Goal: Information Seeking & Learning: Learn about a topic

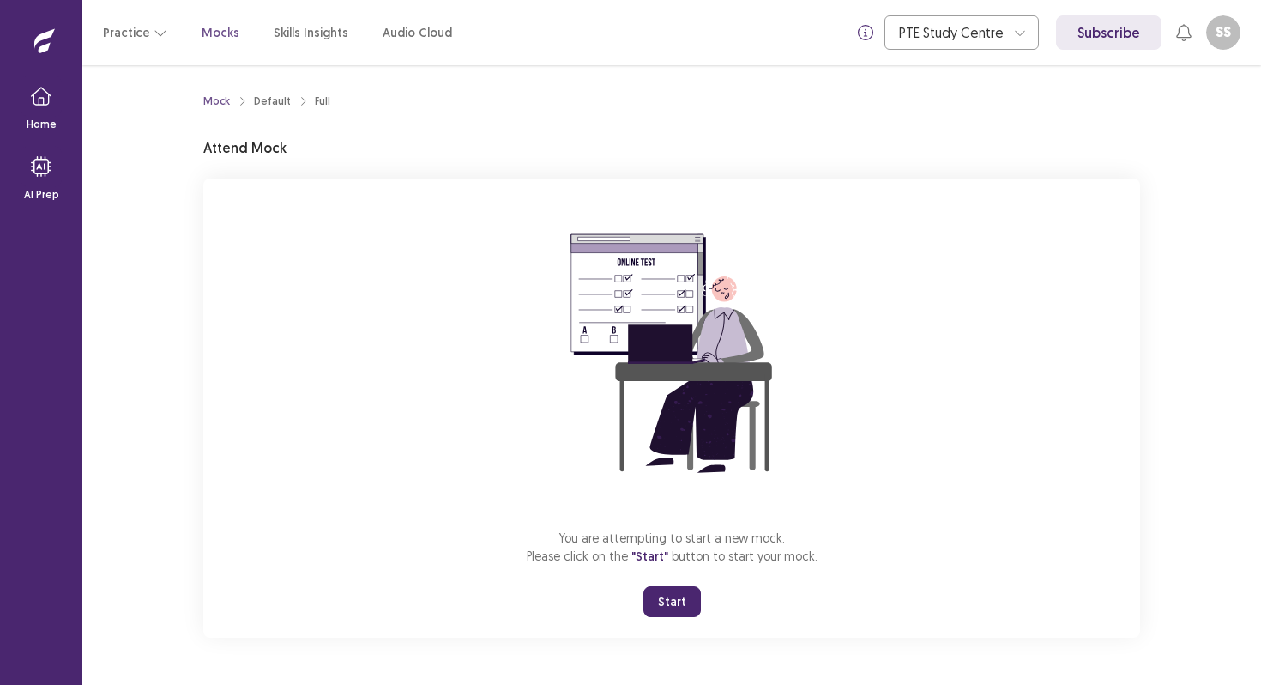
click at [655, 597] on button "Start" at bounding box center [671, 601] width 57 height 31
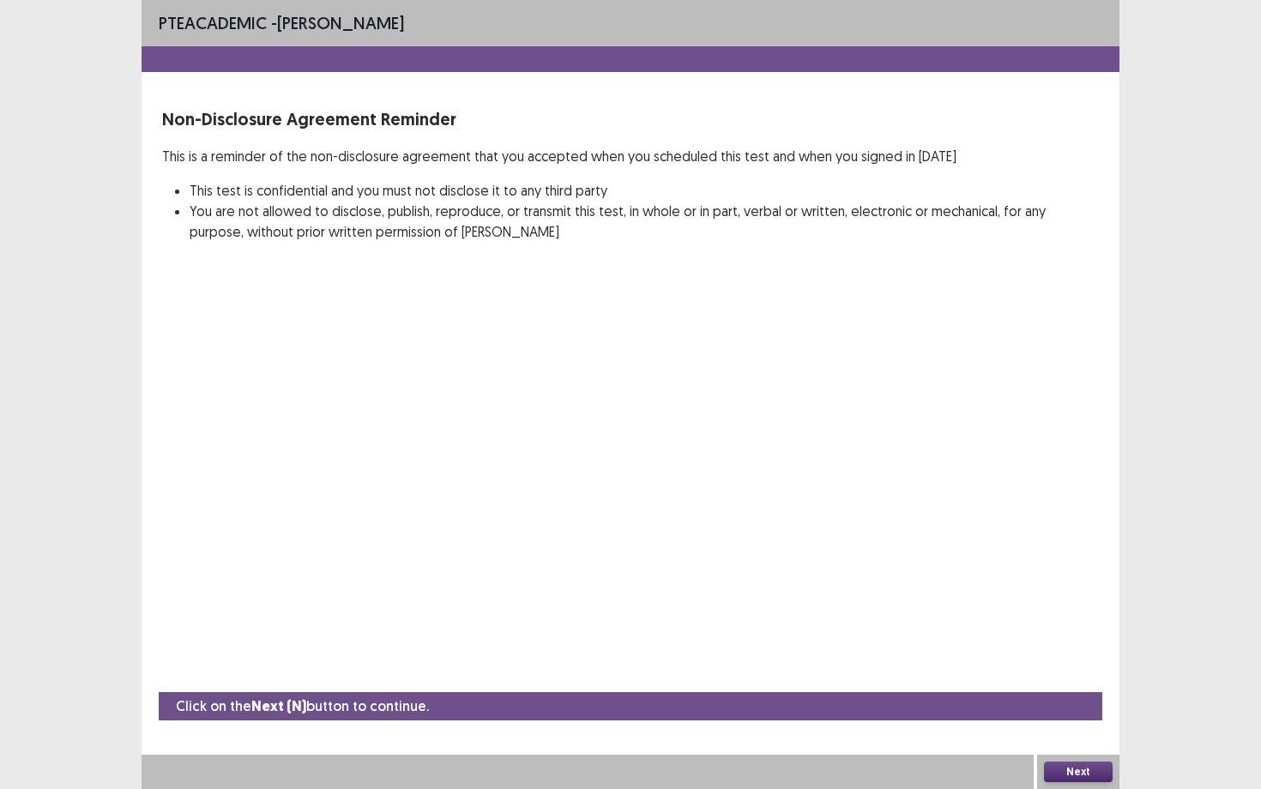
click at [1088, 684] on button "Next" at bounding box center [1078, 772] width 69 height 21
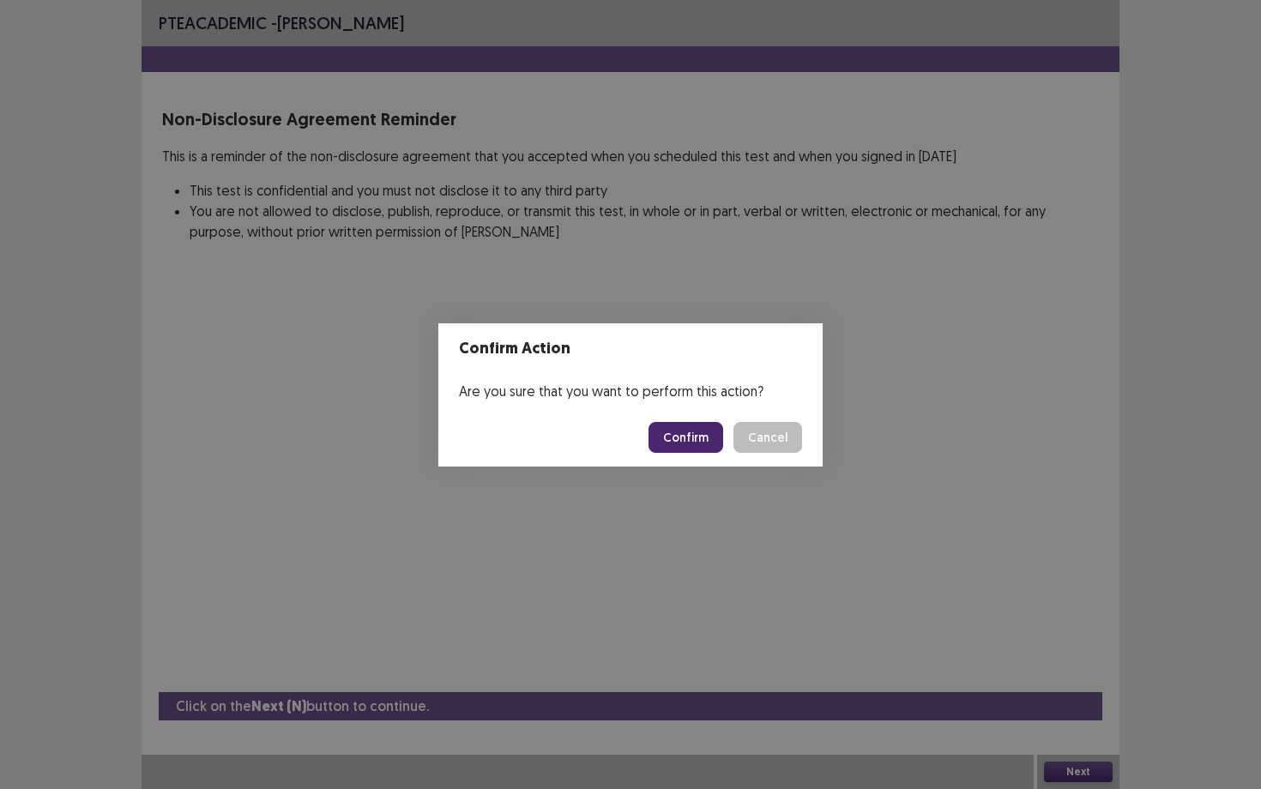
click at [705, 444] on button "Confirm" at bounding box center [686, 437] width 75 height 31
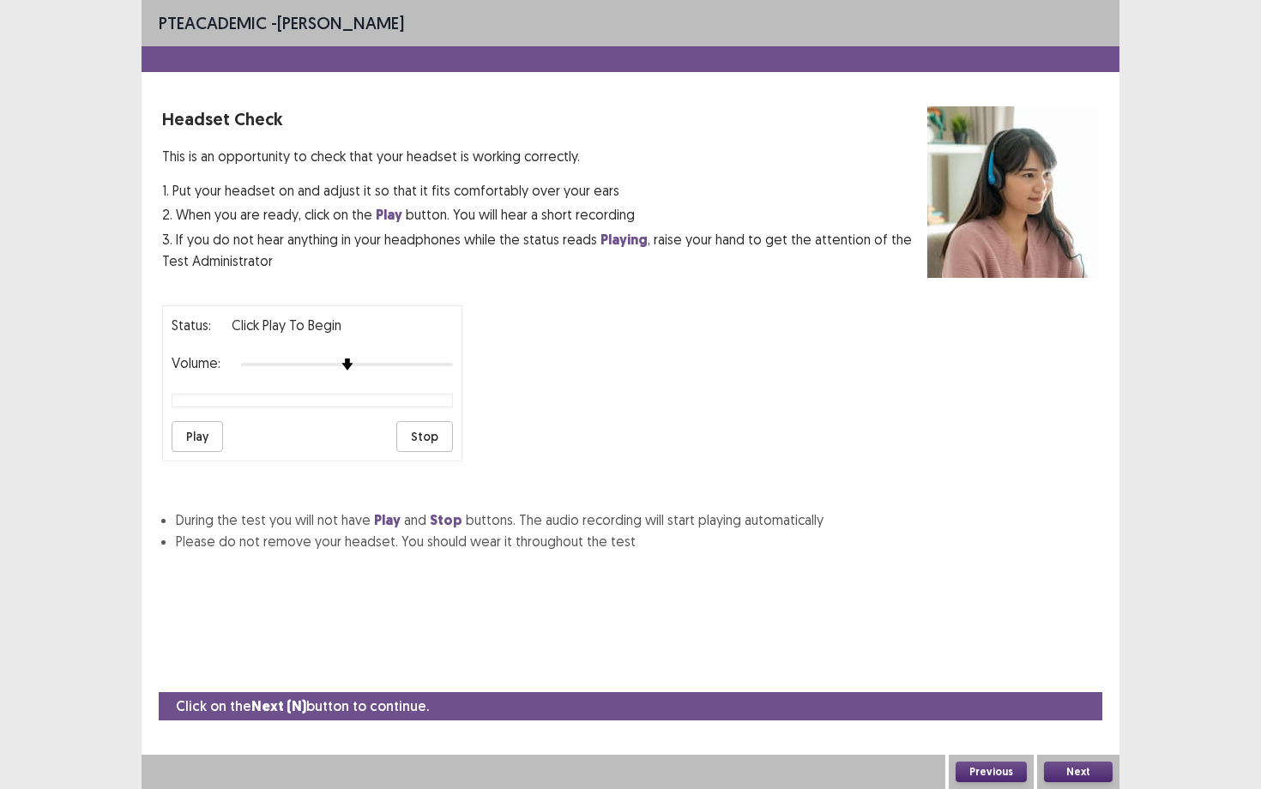
click at [212, 421] on button "Play" at bounding box center [197, 436] width 51 height 31
click at [1084, 684] on button "Next" at bounding box center [1078, 772] width 69 height 21
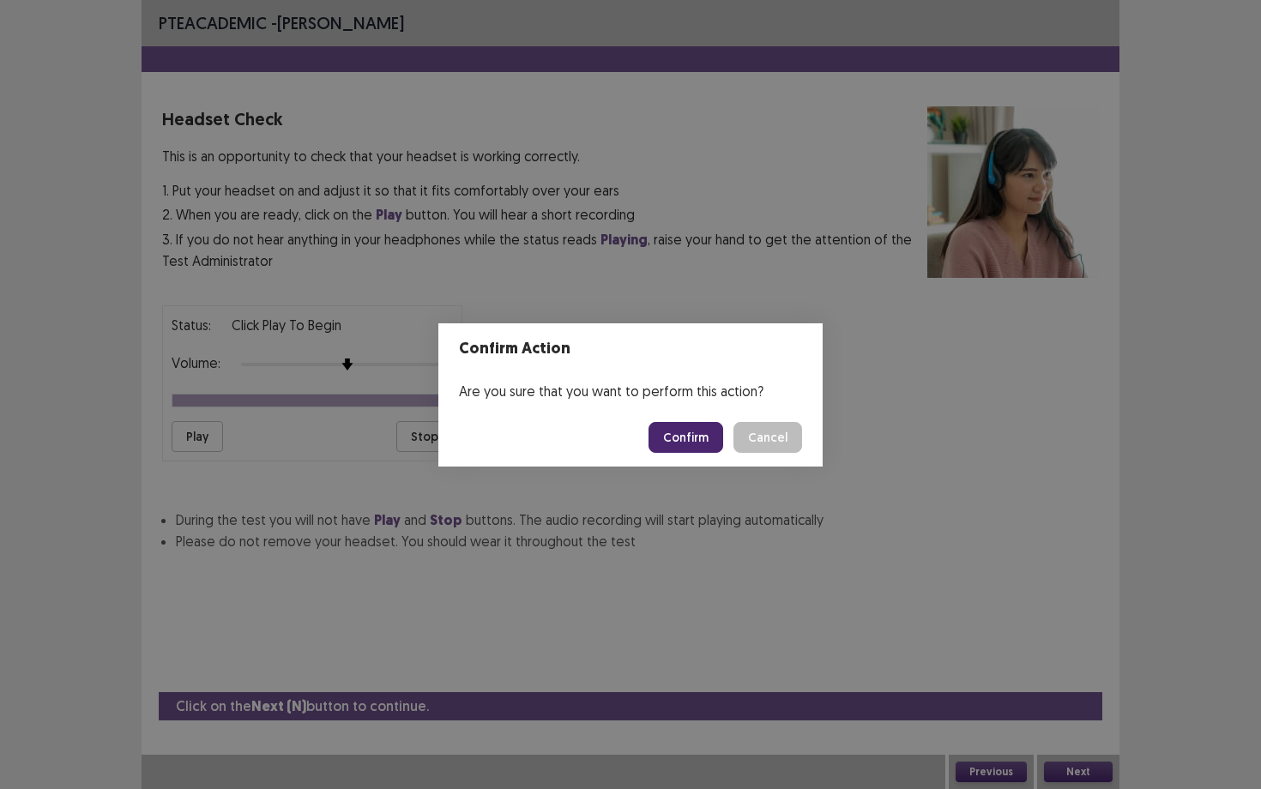
click at [709, 437] on button "Confirm" at bounding box center [686, 437] width 75 height 31
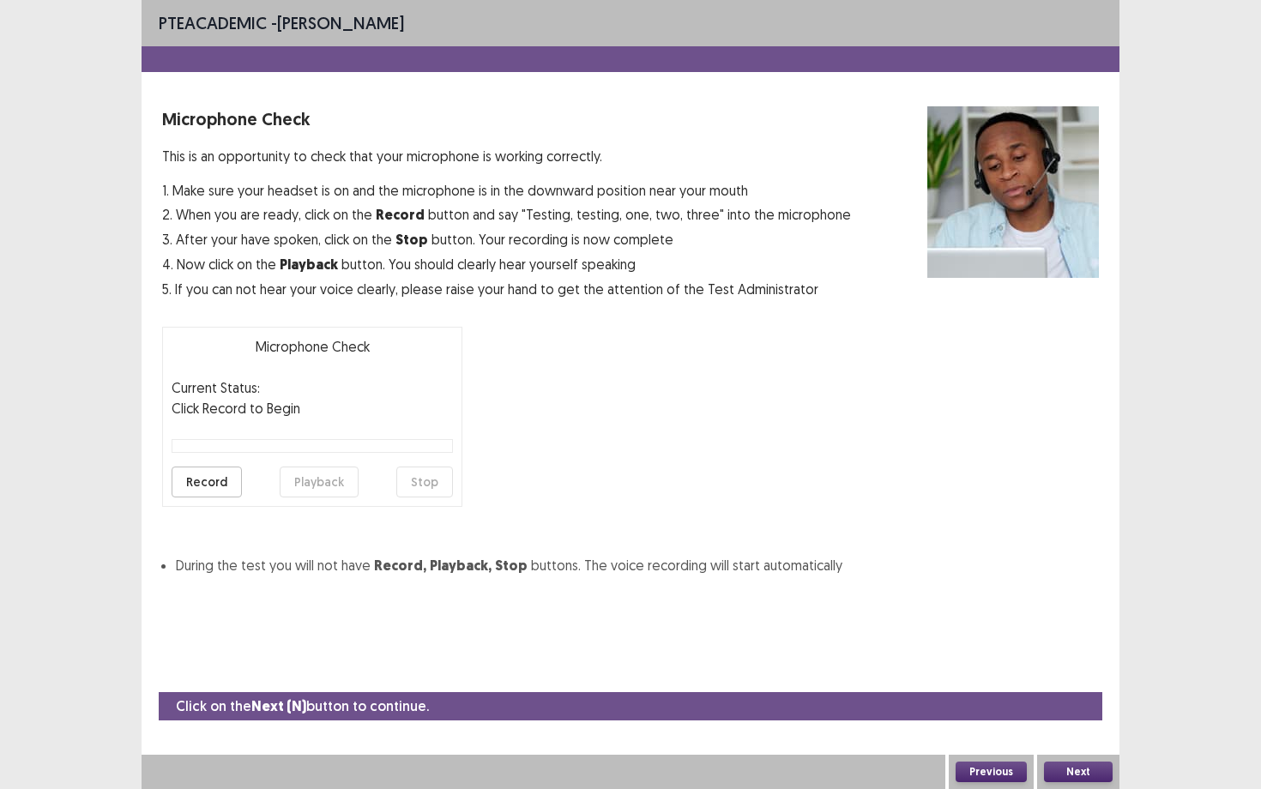
click at [203, 474] on button "Record" at bounding box center [207, 482] width 70 height 31
click at [437, 489] on button "Stop" at bounding box center [424, 482] width 57 height 31
click at [332, 475] on button "Playback" at bounding box center [319, 482] width 79 height 31
click at [1077, 684] on button "Next" at bounding box center [1078, 772] width 69 height 21
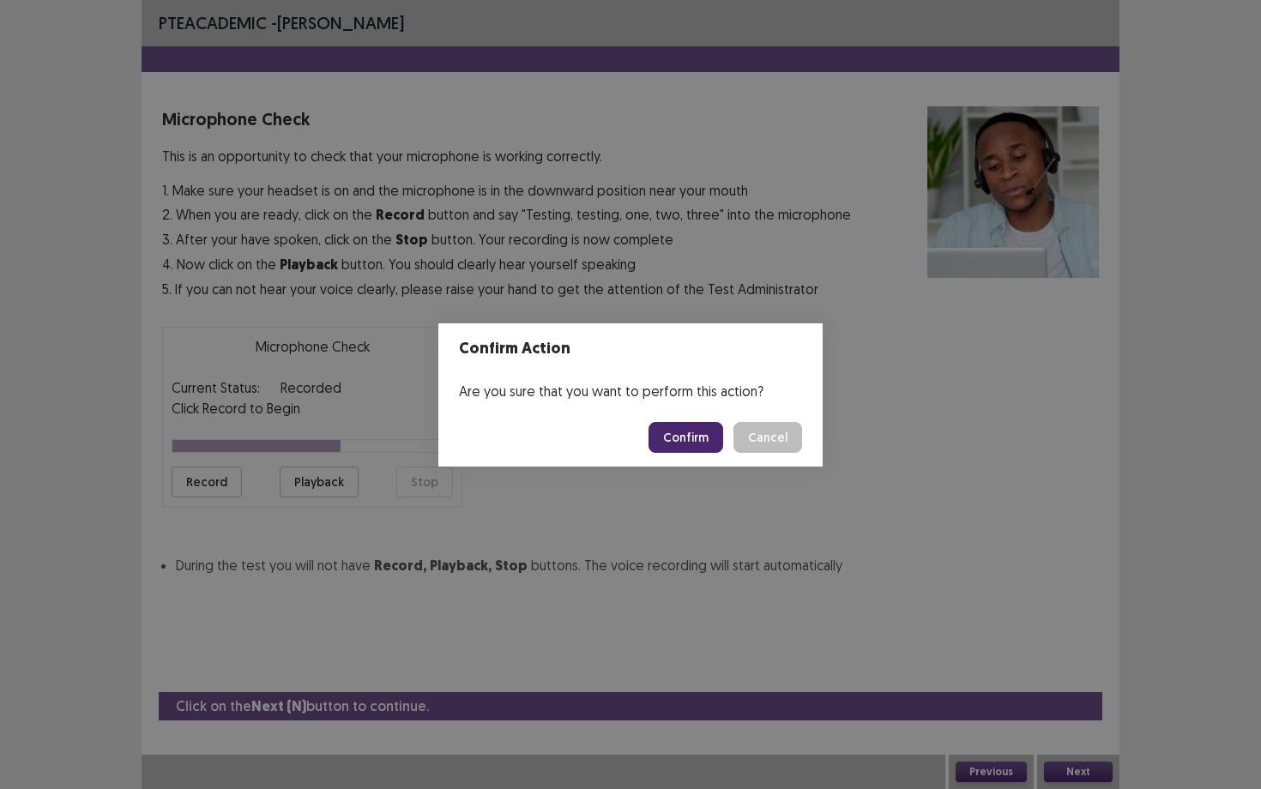
click at [691, 438] on button "Confirm" at bounding box center [686, 437] width 75 height 31
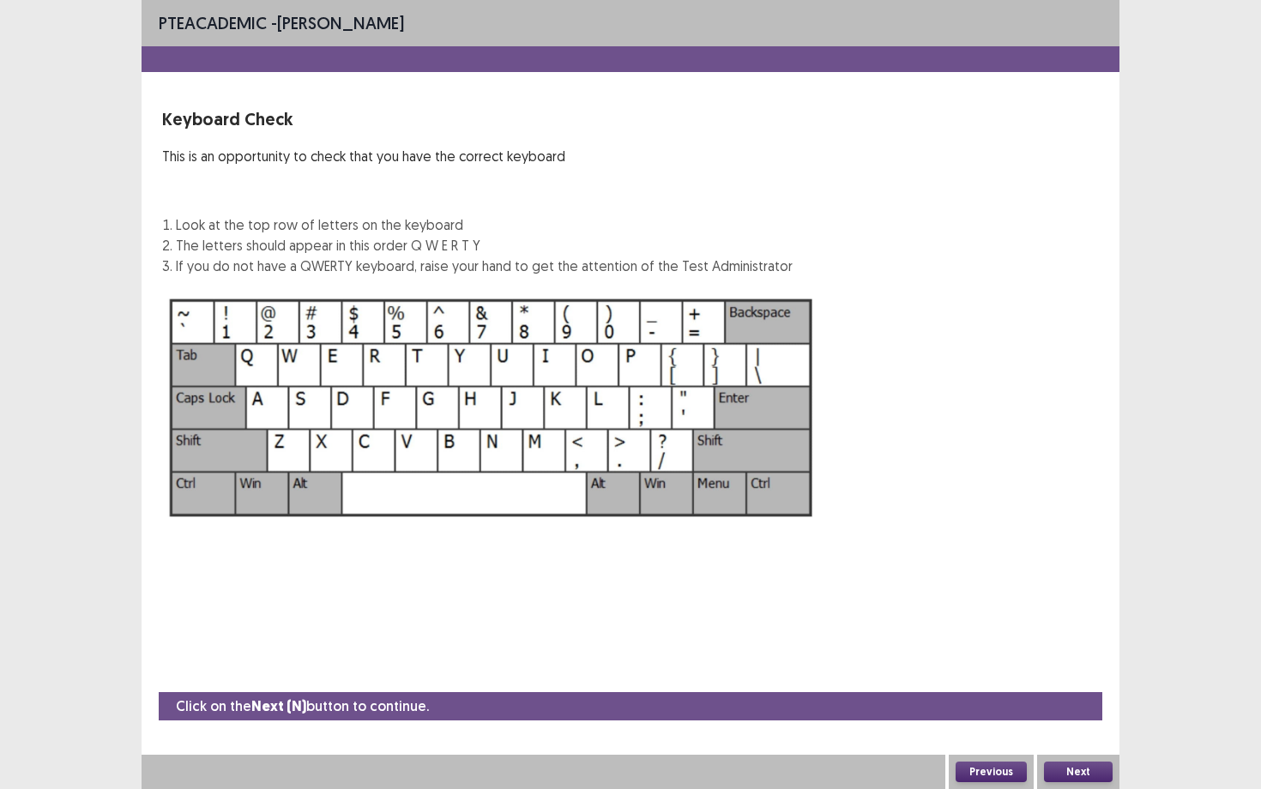
click at [1089, 684] on button "Next" at bounding box center [1078, 772] width 69 height 21
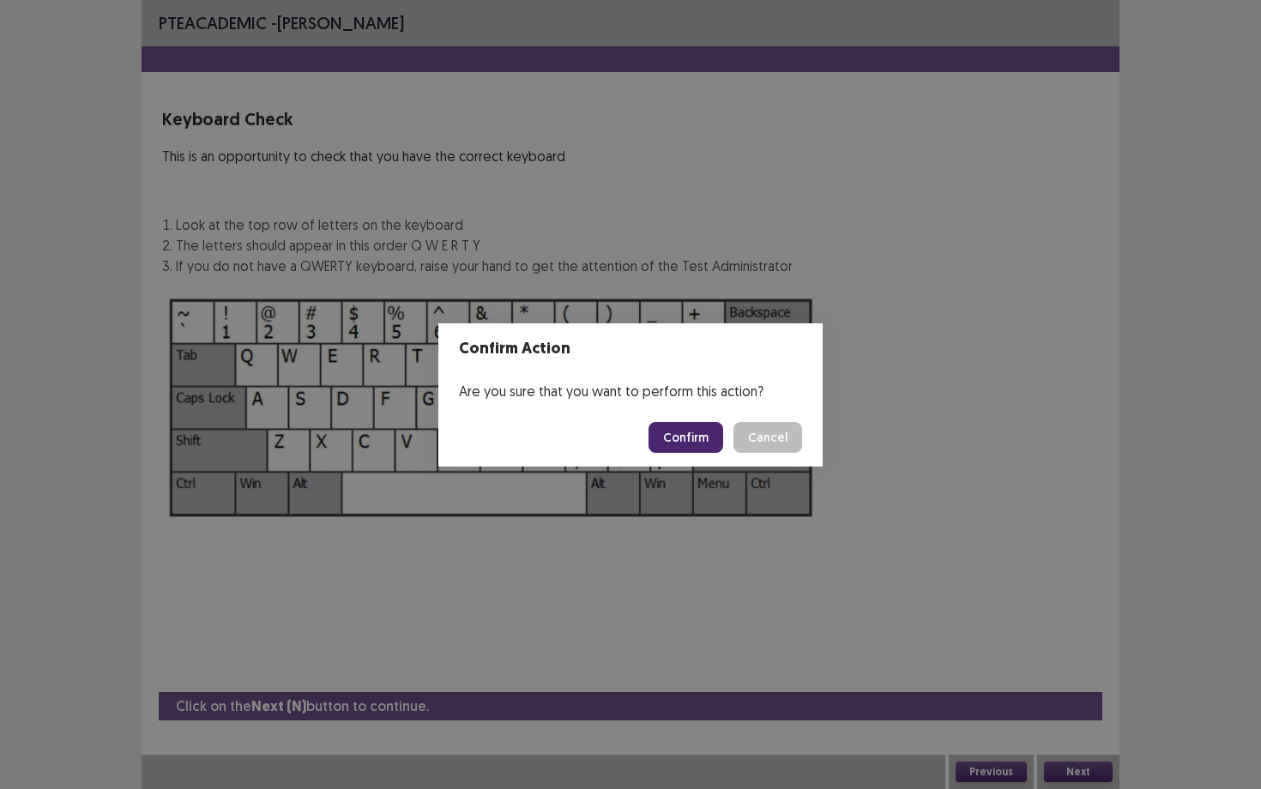
click at [718, 440] on button "Confirm" at bounding box center [686, 437] width 75 height 31
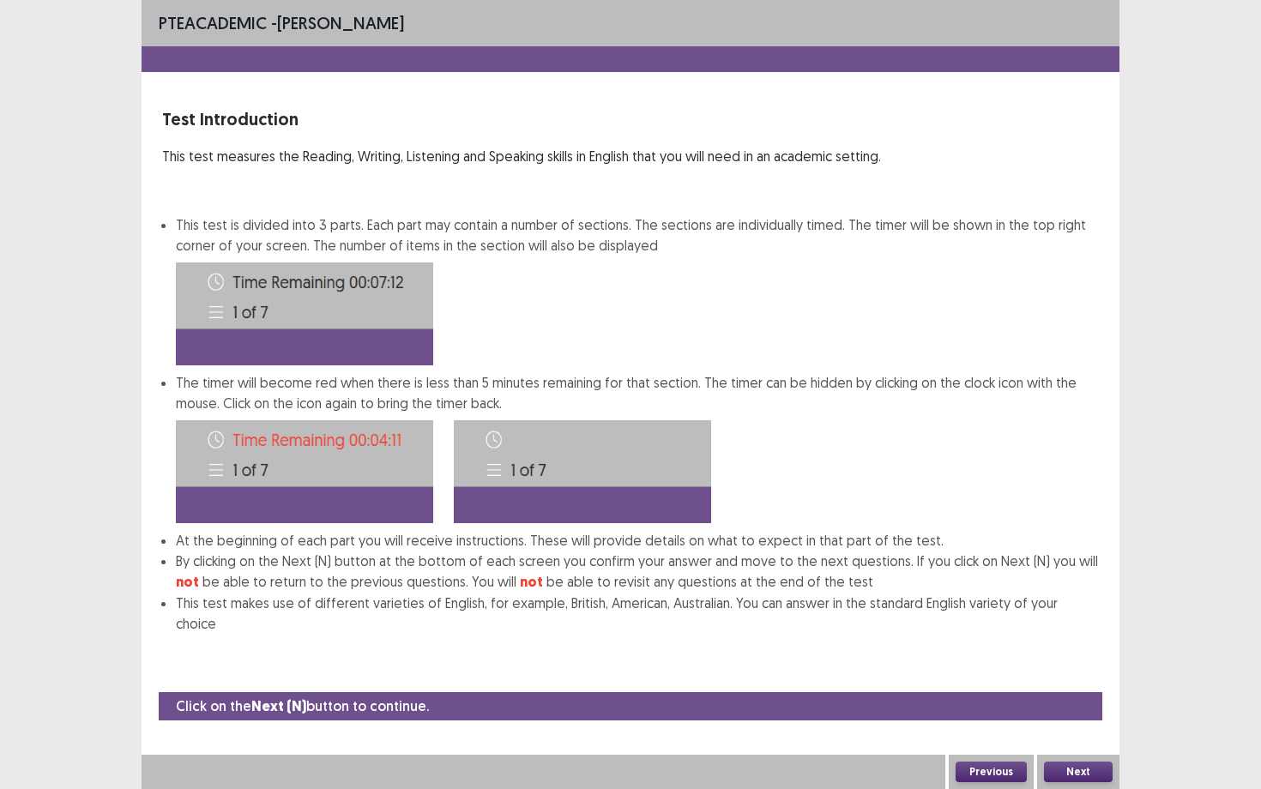
click at [1079, 684] on button "Next" at bounding box center [1078, 772] width 69 height 21
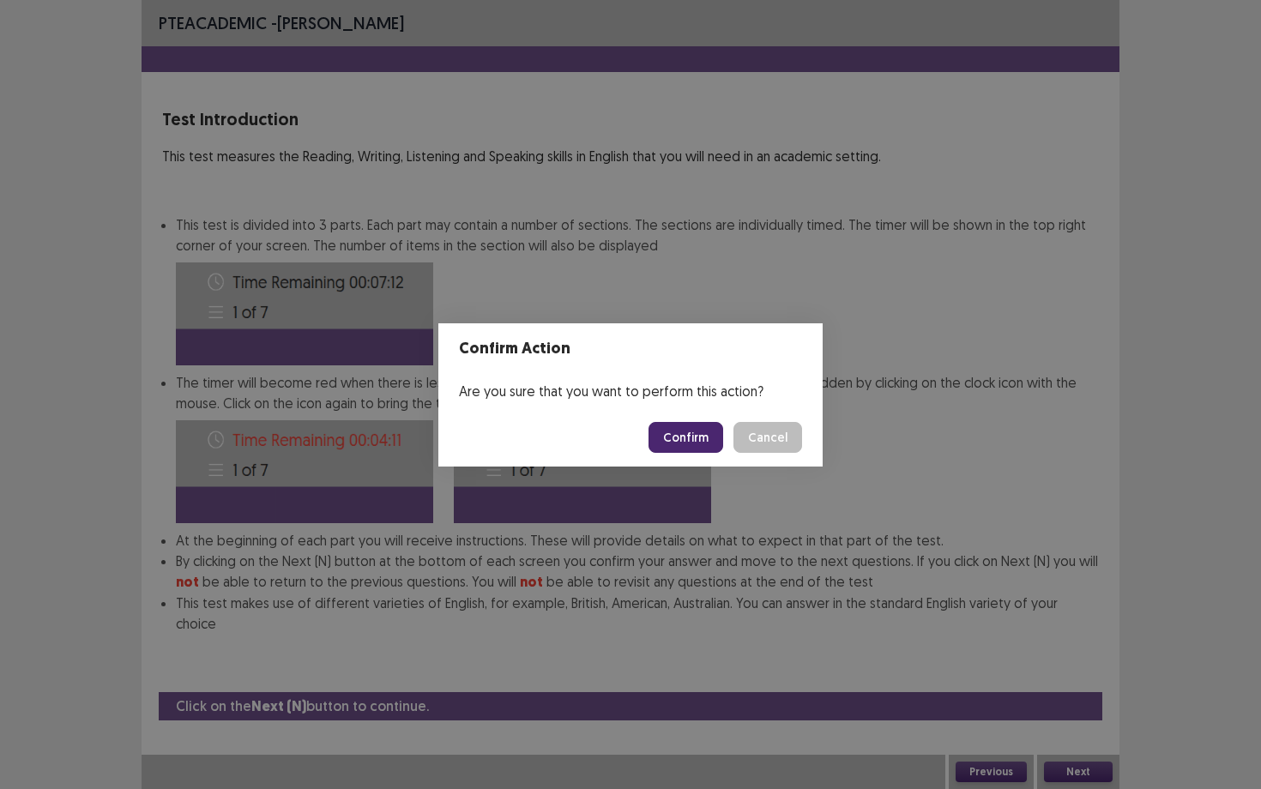
click at [687, 424] on button "Confirm" at bounding box center [686, 437] width 75 height 31
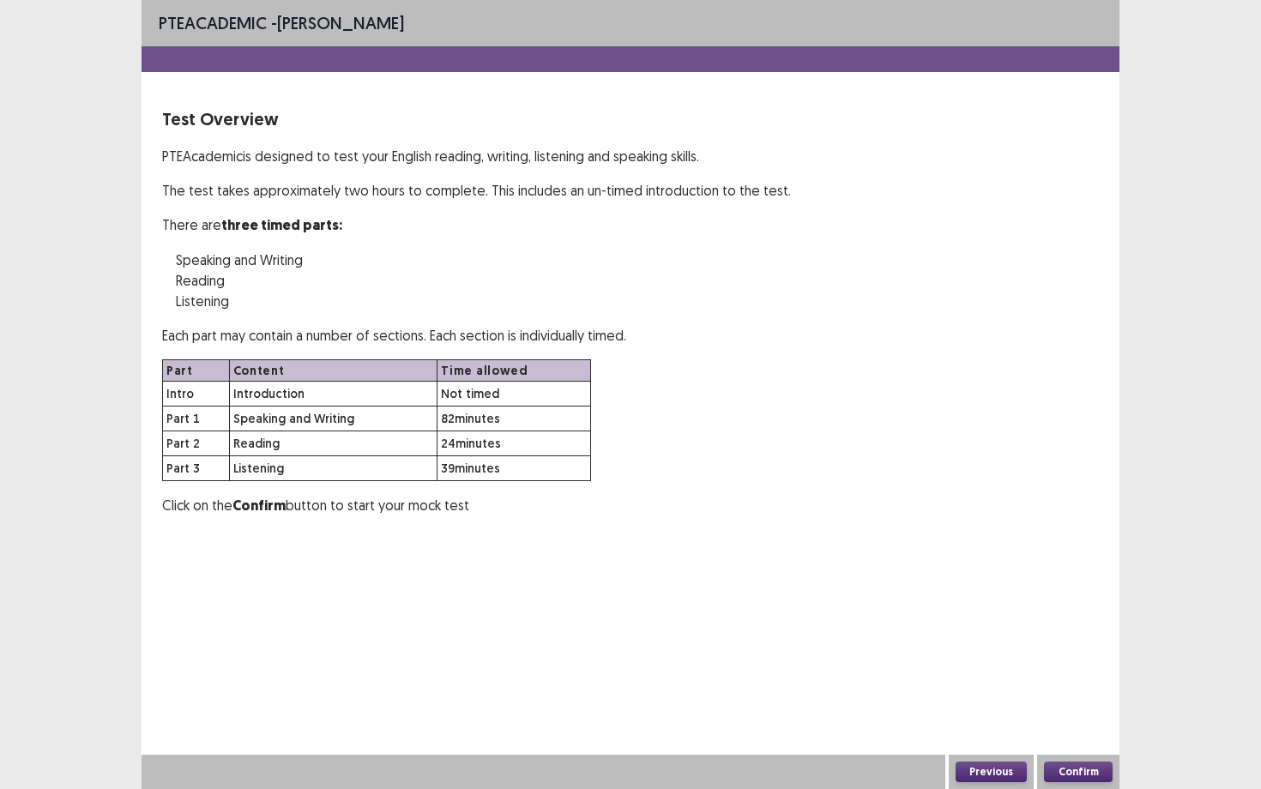
click at [1101, 684] on button "Confirm" at bounding box center [1078, 772] width 69 height 21
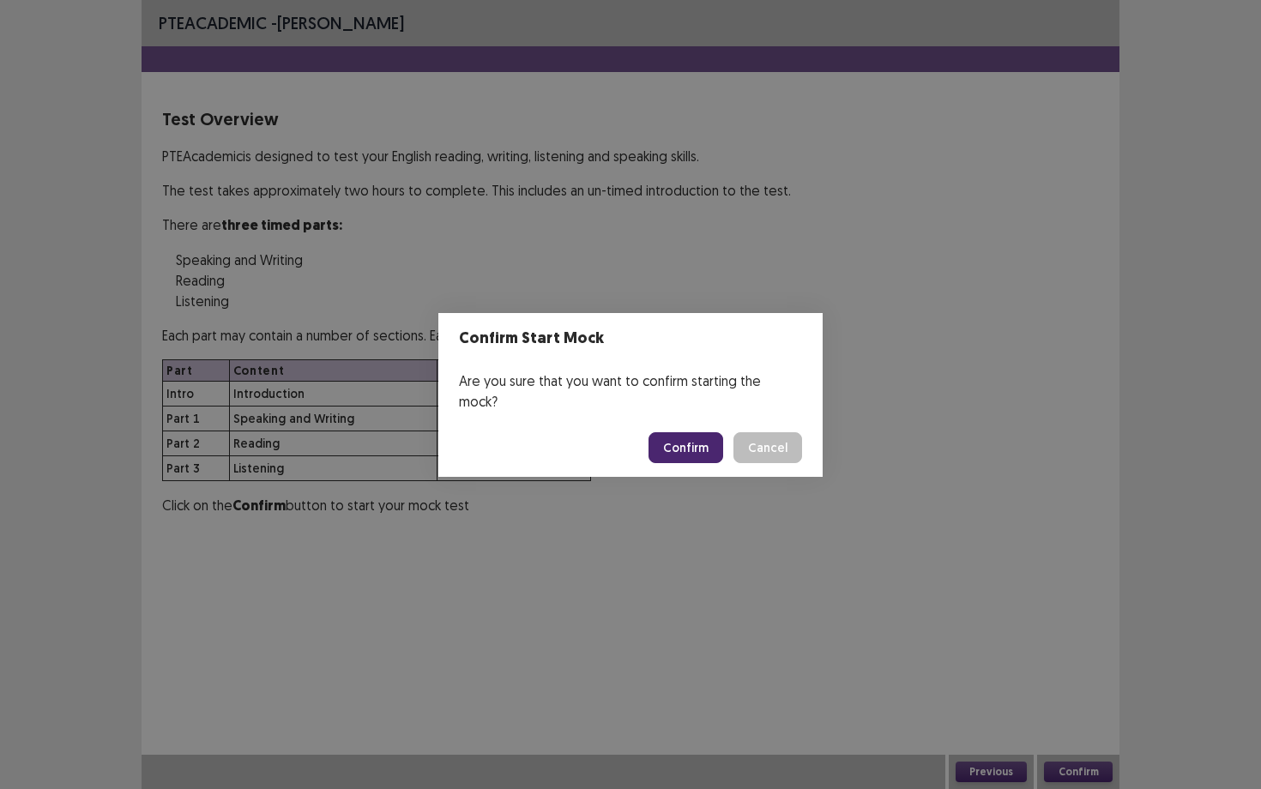
click at [680, 432] on button "Confirm" at bounding box center [686, 447] width 75 height 31
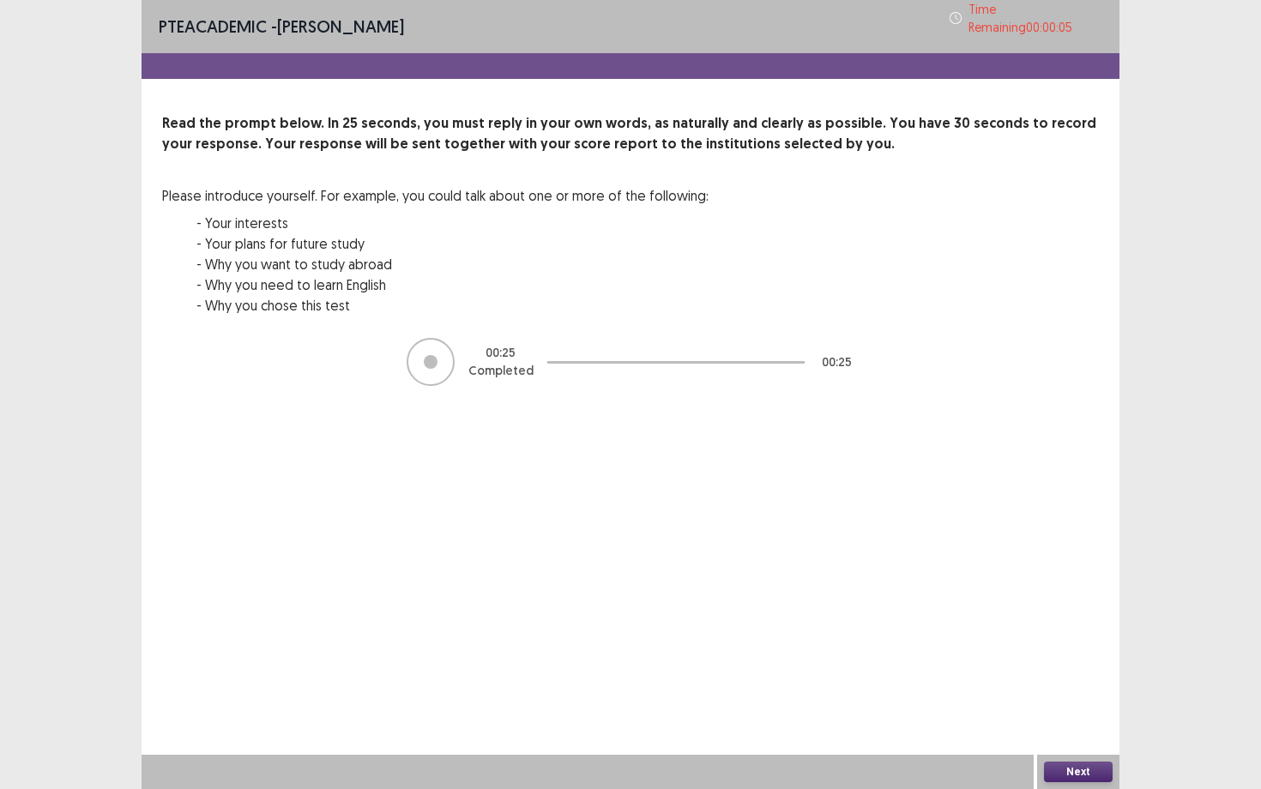
click at [1095, 684] on button "Next" at bounding box center [1078, 772] width 69 height 21
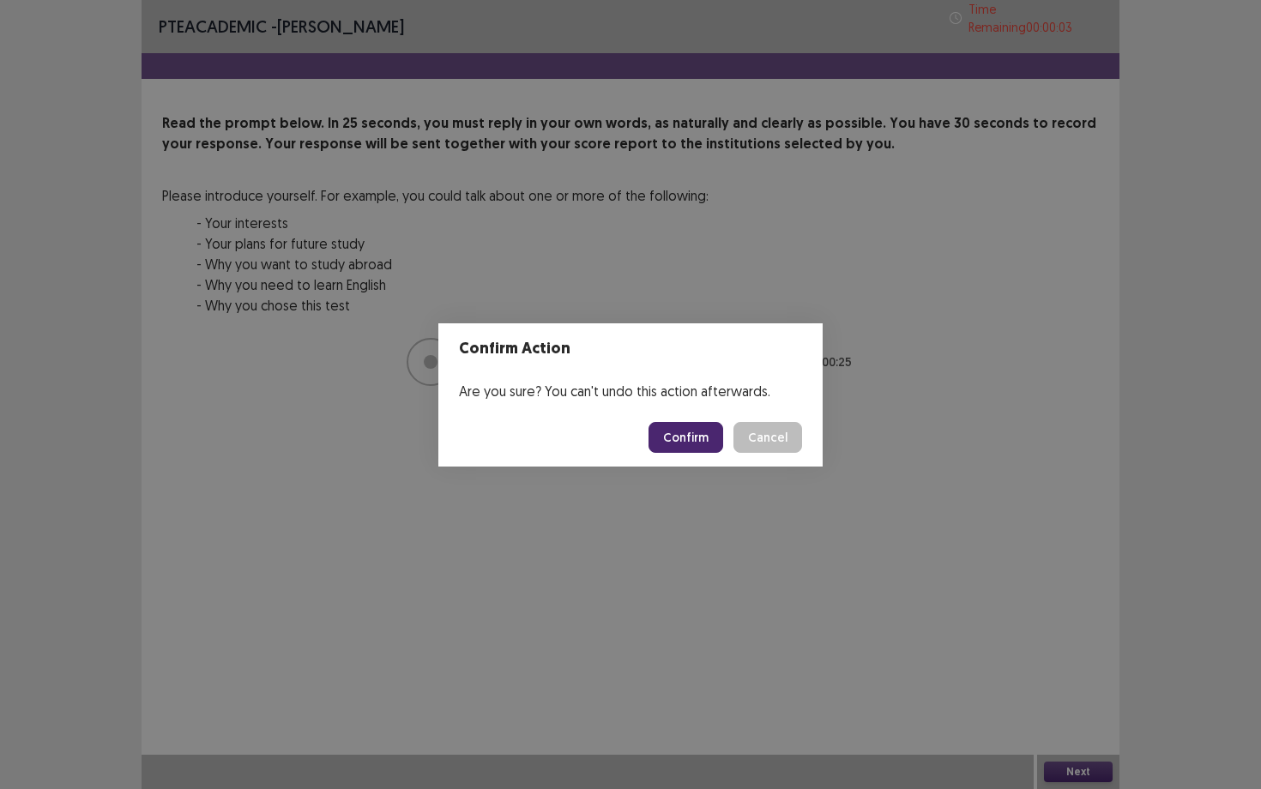
click at [693, 428] on button "Confirm" at bounding box center [686, 437] width 75 height 31
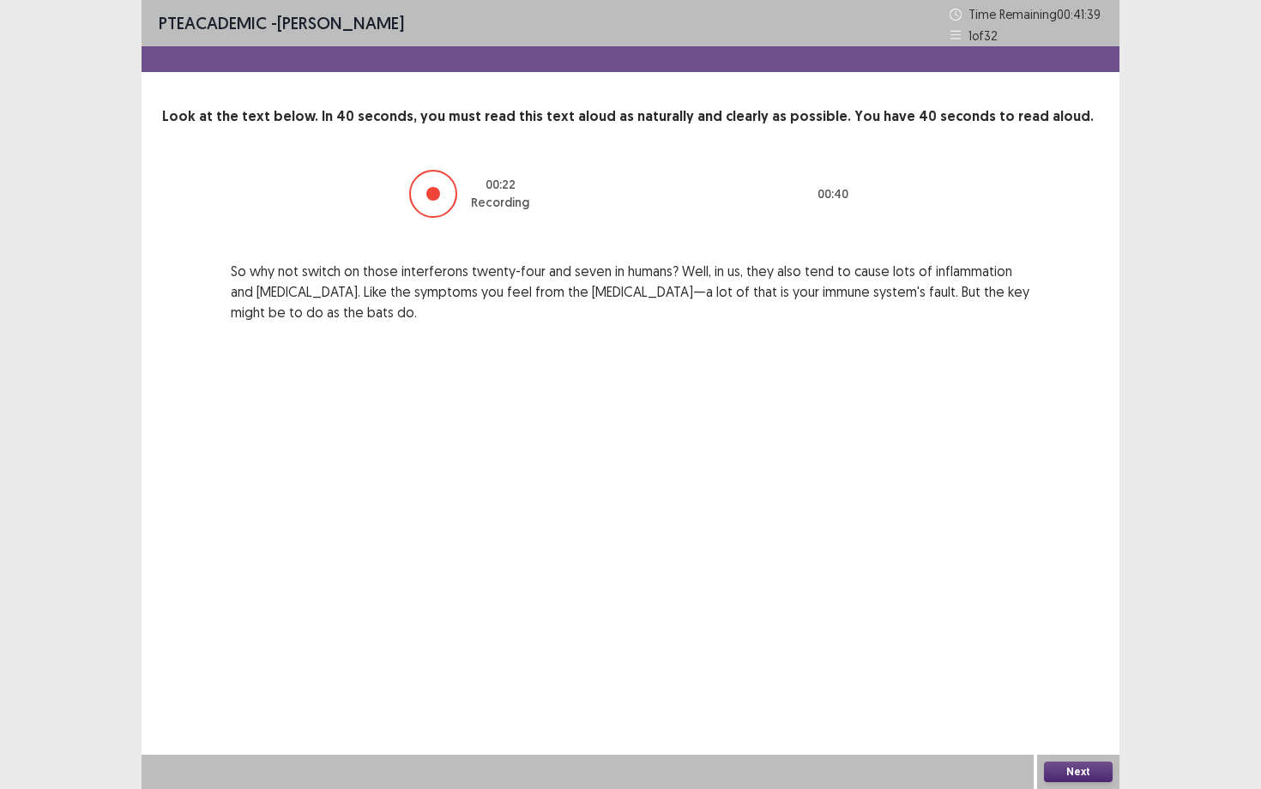
click at [1070, 684] on button "Next" at bounding box center [1078, 772] width 69 height 21
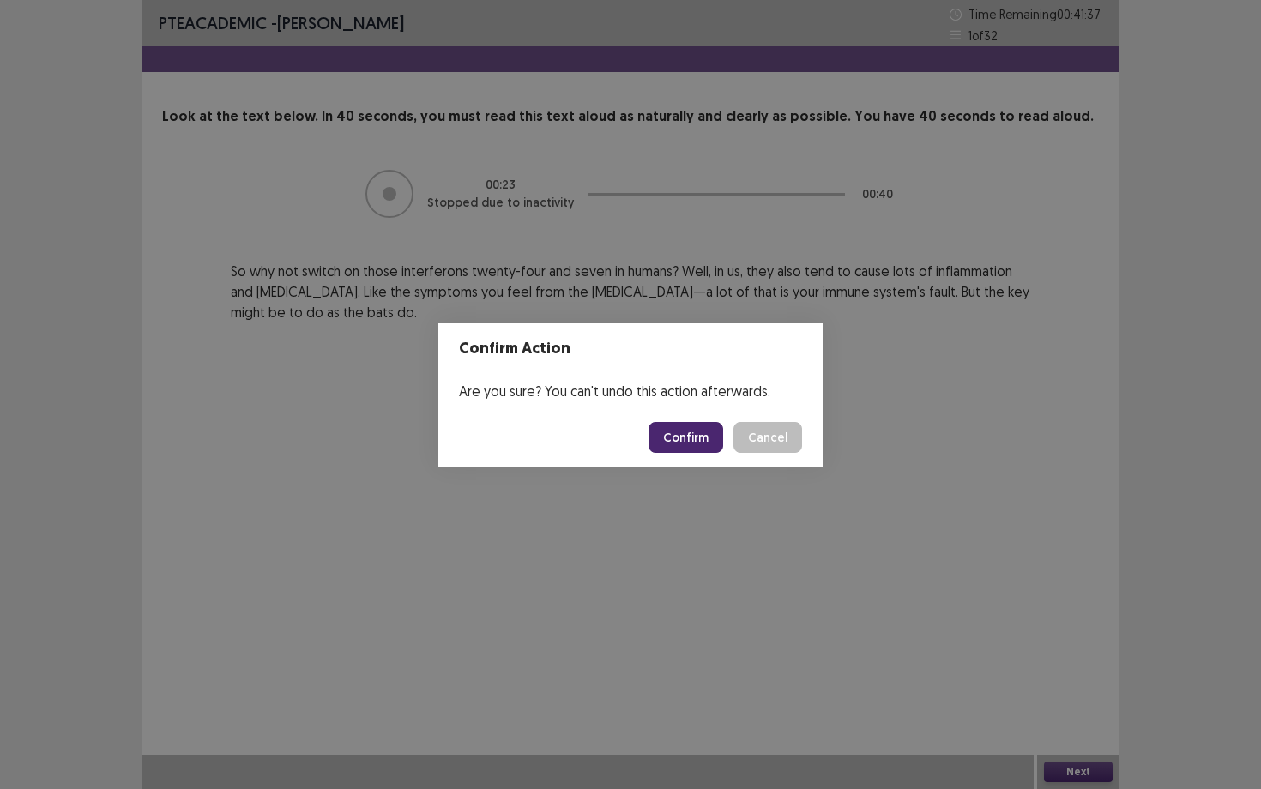
click at [681, 443] on button "Confirm" at bounding box center [686, 437] width 75 height 31
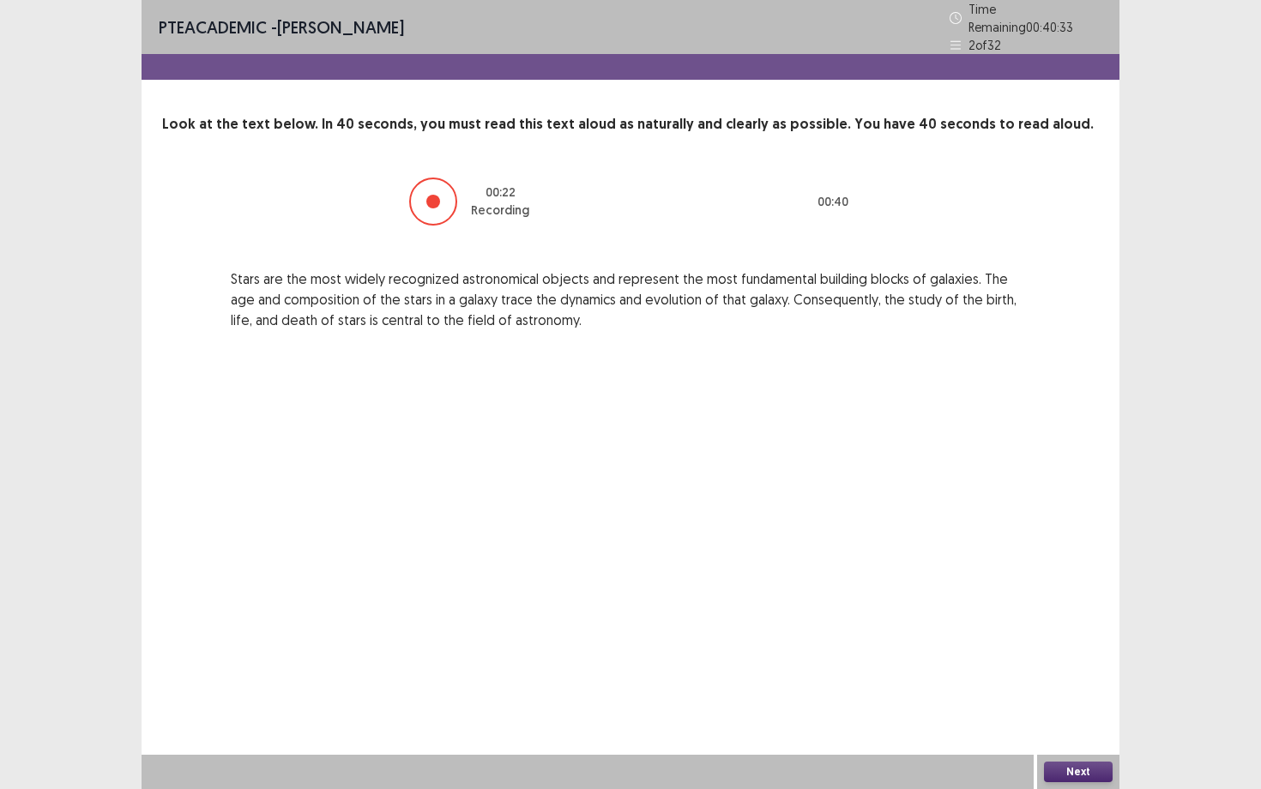
click at [1063, 684] on button "Next" at bounding box center [1078, 772] width 69 height 21
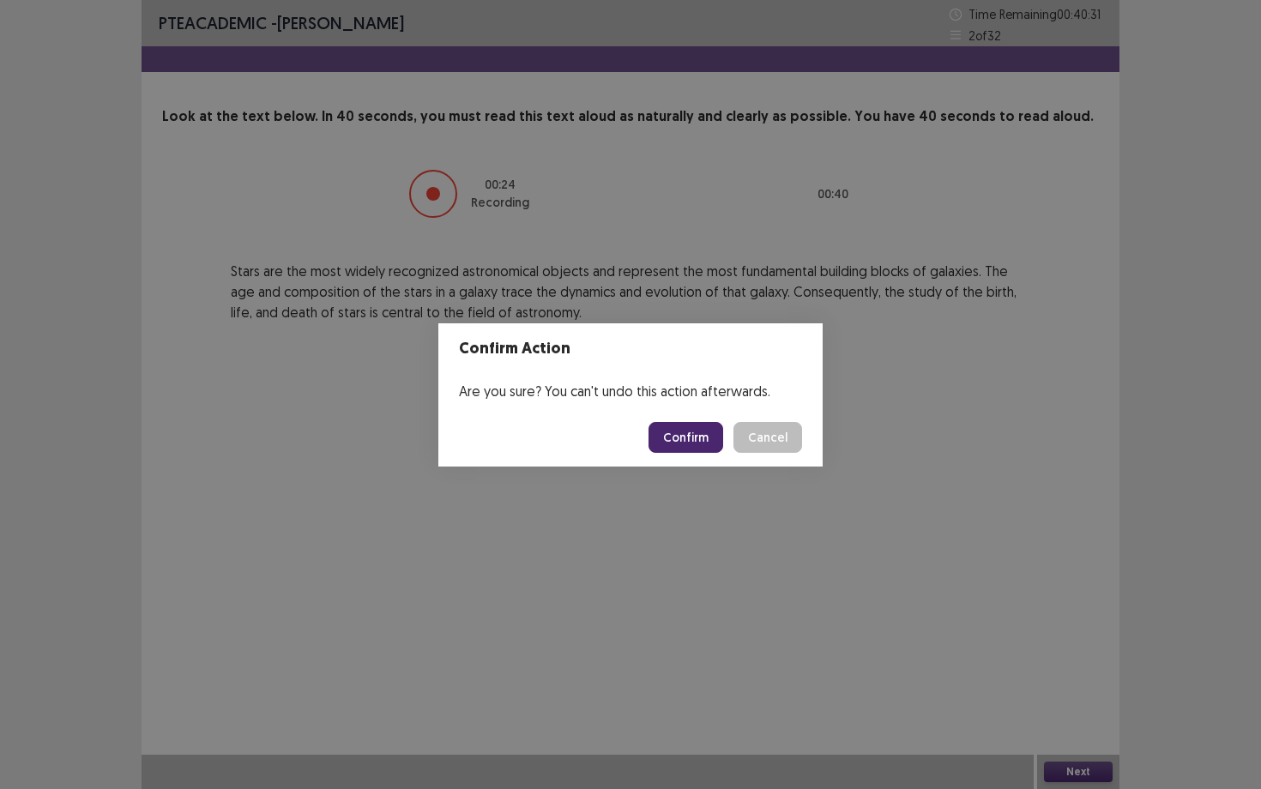
click at [695, 449] on button "Confirm" at bounding box center [686, 437] width 75 height 31
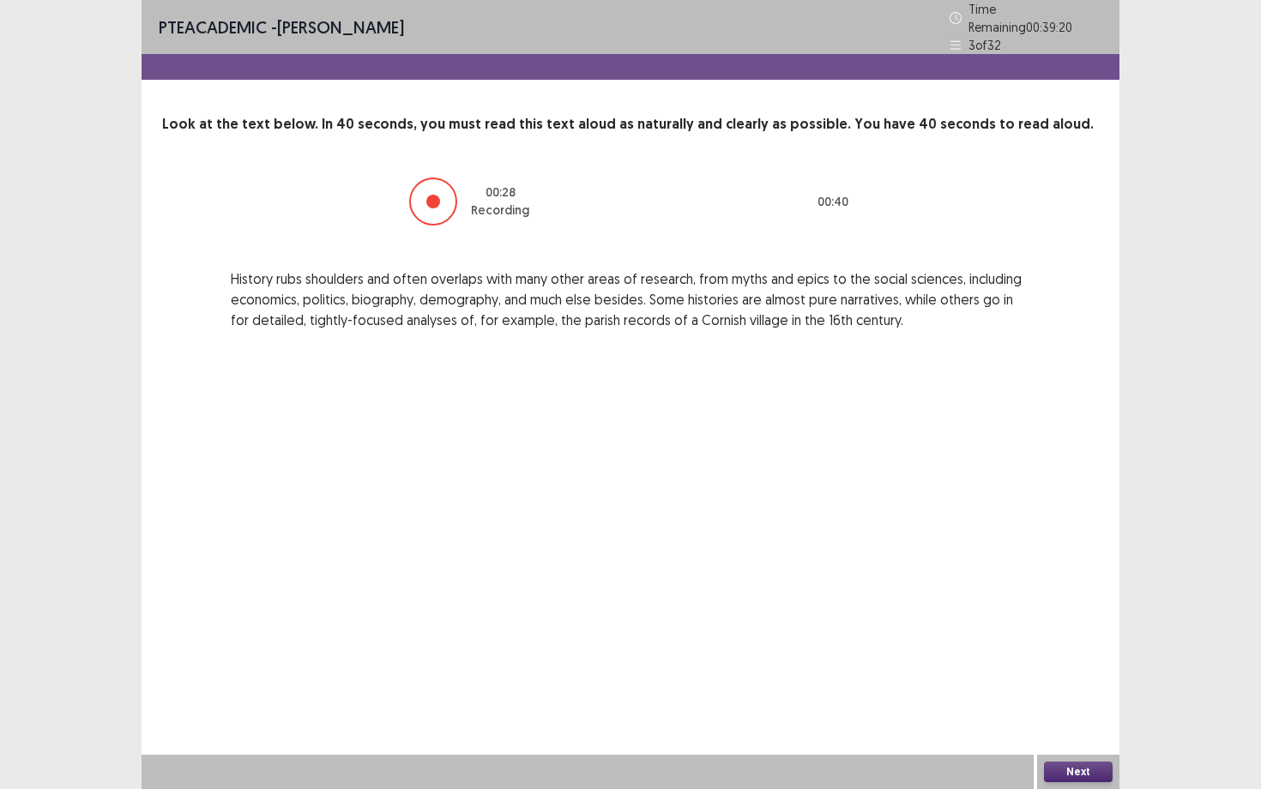
click at [1084, 684] on button "Next" at bounding box center [1078, 772] width 69 height 21
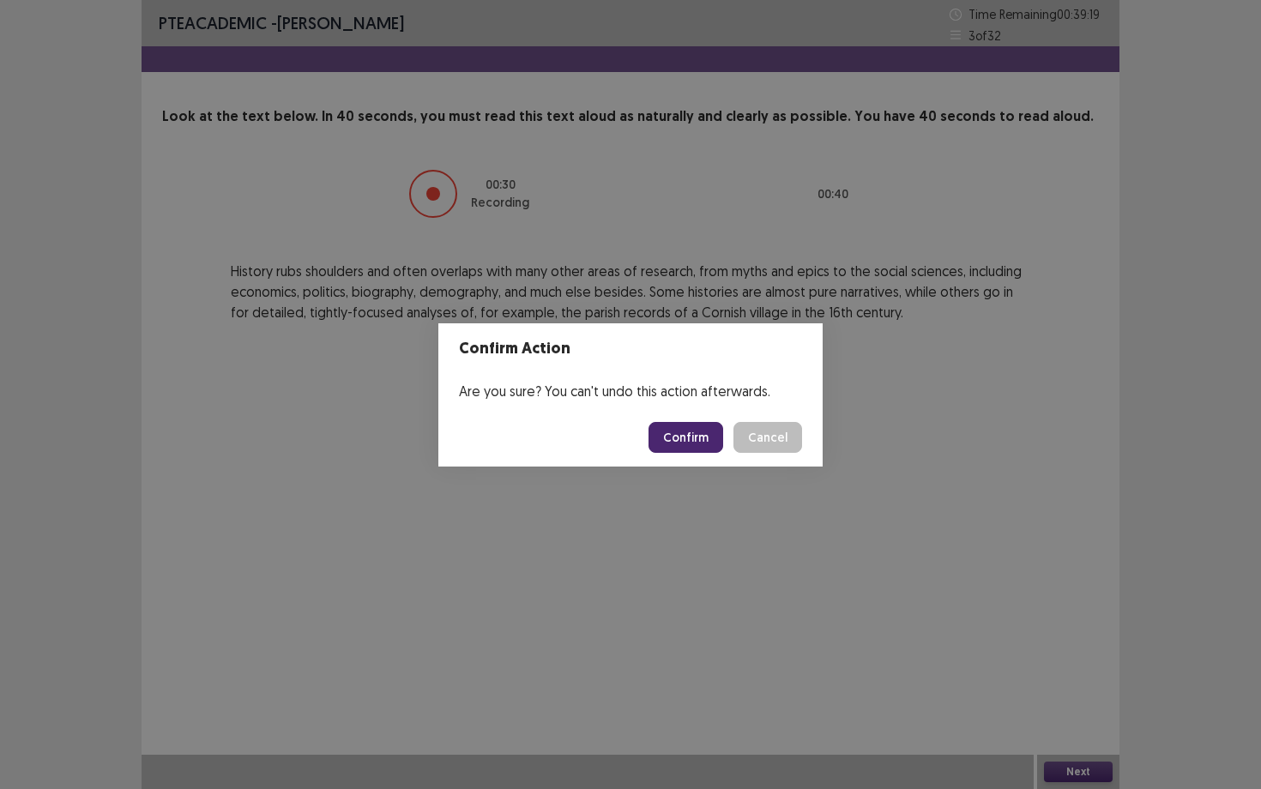
click at [703, 439] on button "Confirm" at bounding box center [686, 437] width 75 height 31
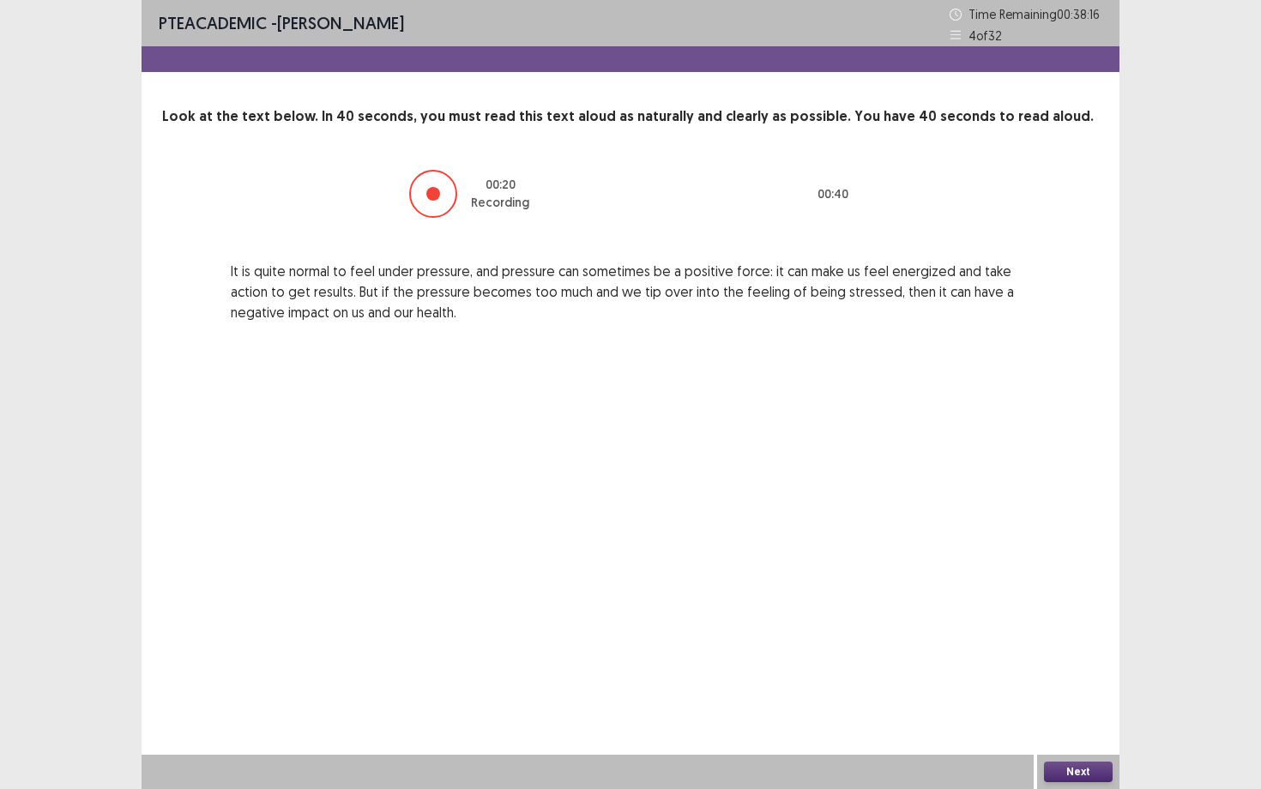
click at [1069, 684] on button "Next" at bounding box center [1078, 772] width 69 height 21
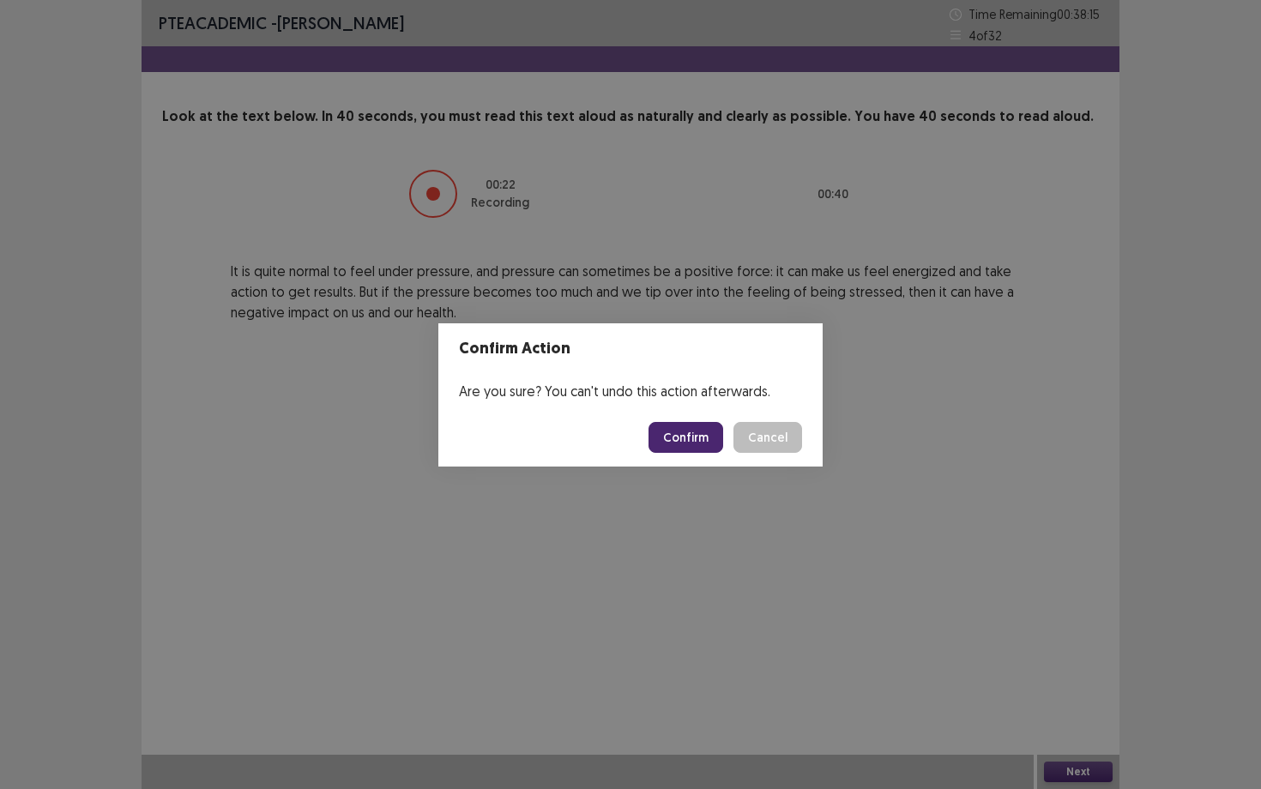
click at [703, 446] on button "Confirm" at bounding box center [686, 437] width 75 height 31
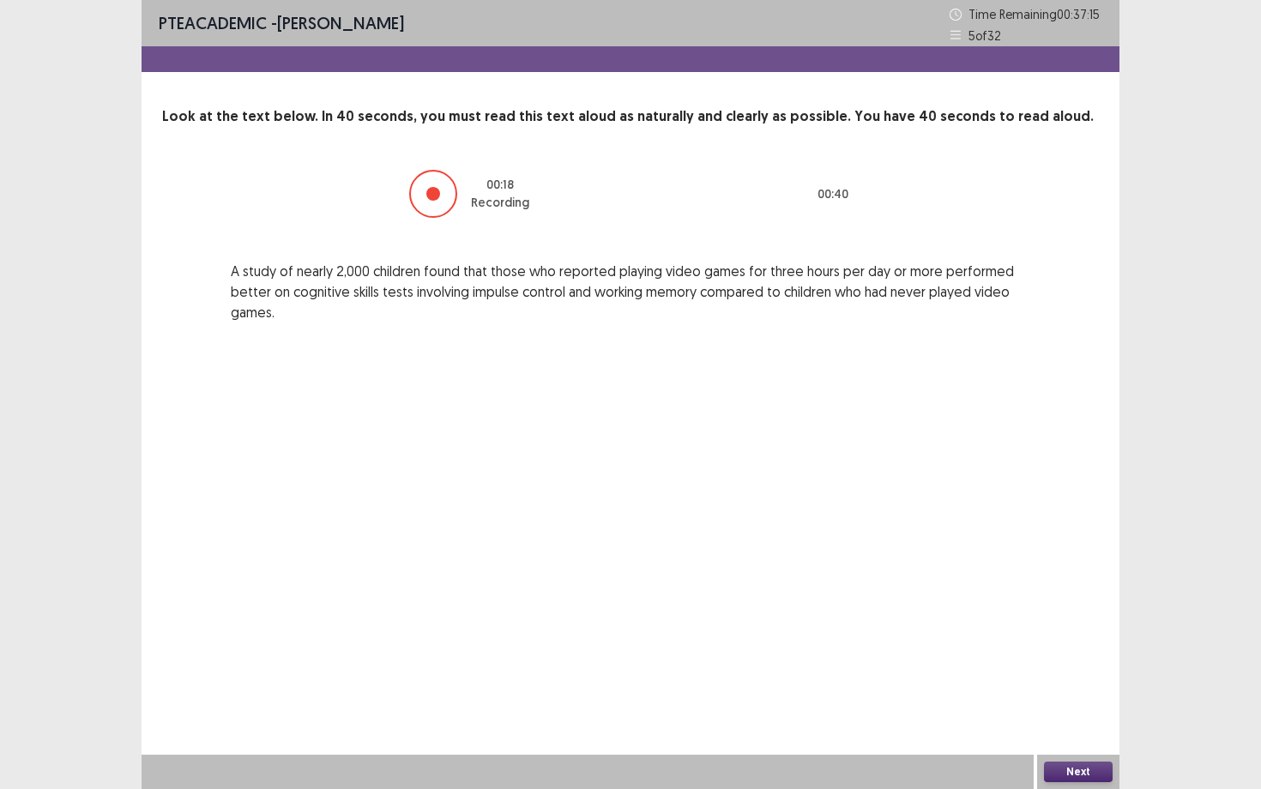
click at [1088, 684] on button "Next" at bounding box center [1078, 772] width 69 height 21
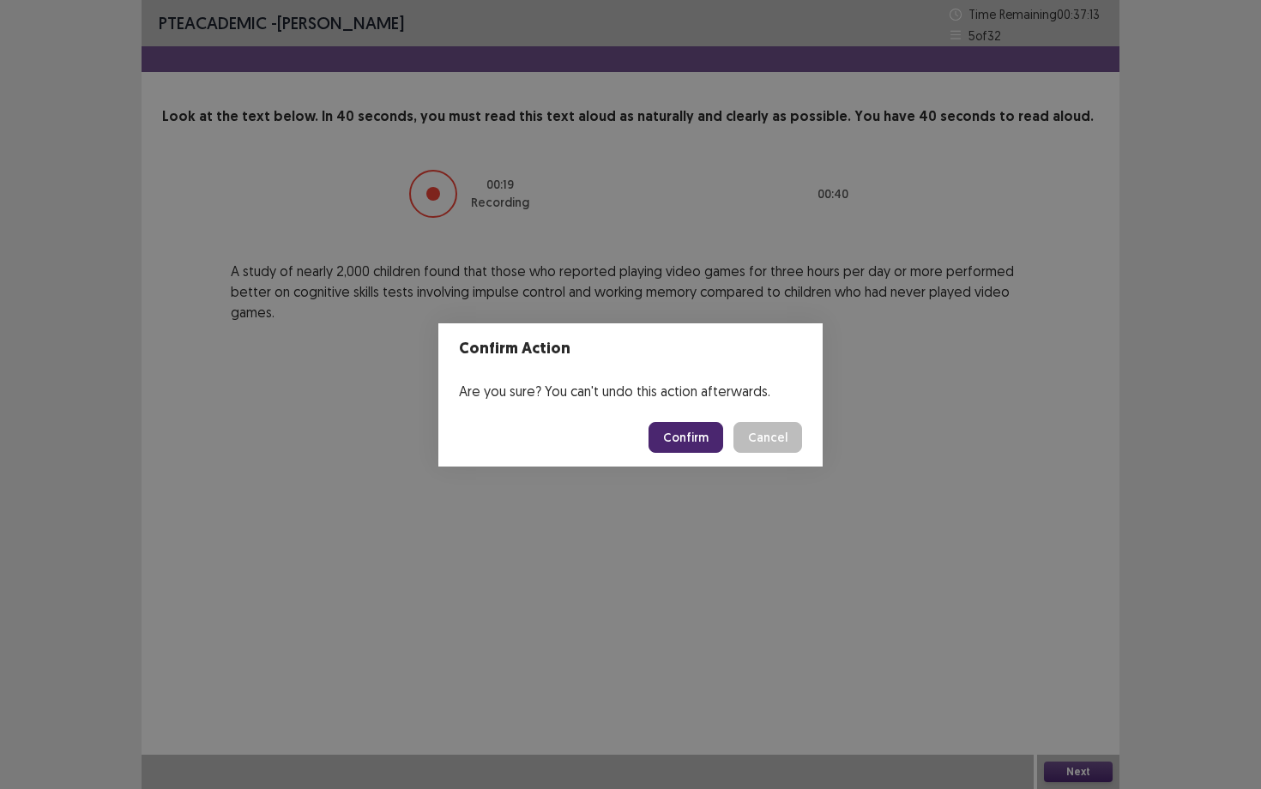
click at [685, 430] on button "Confirm" at bounding box center [686, 437] width 75 height 31
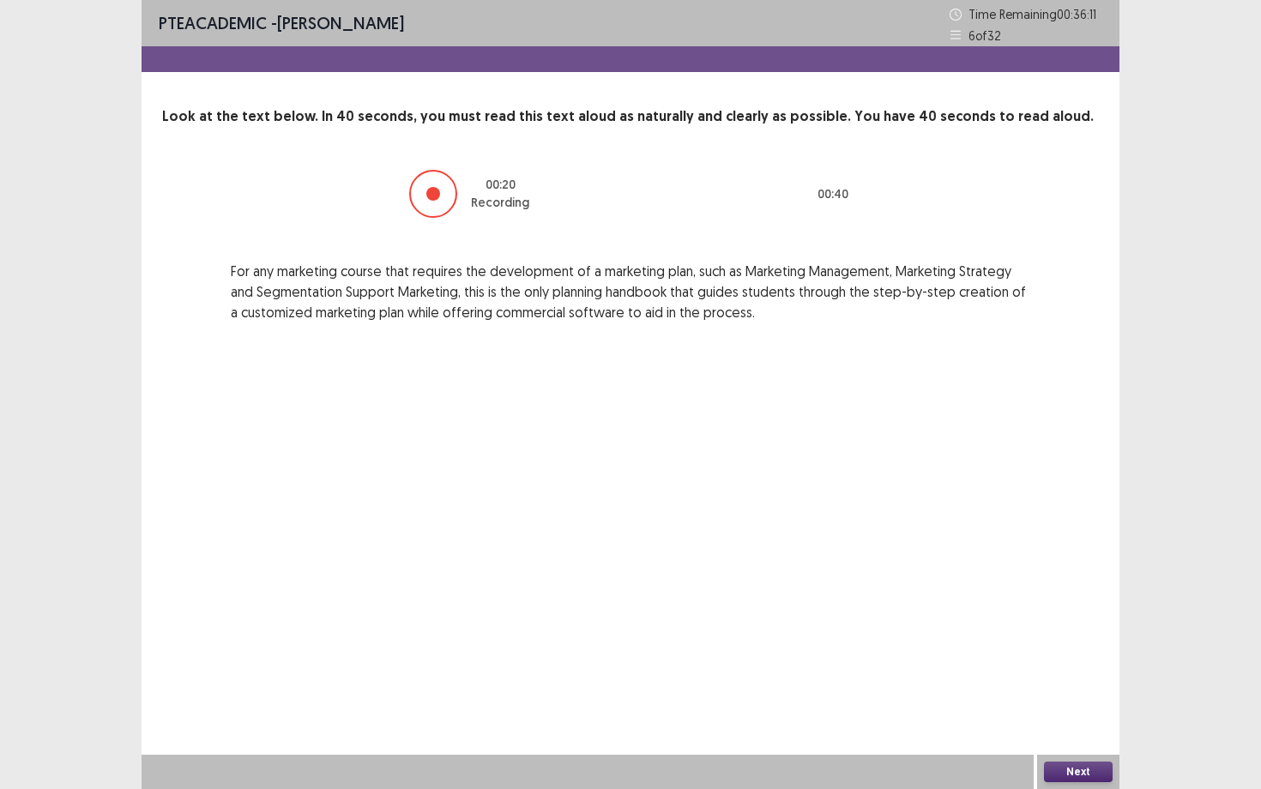
click at [1084, 684] on button "Next" at bounding box center [1078, 772] width 69 height 21
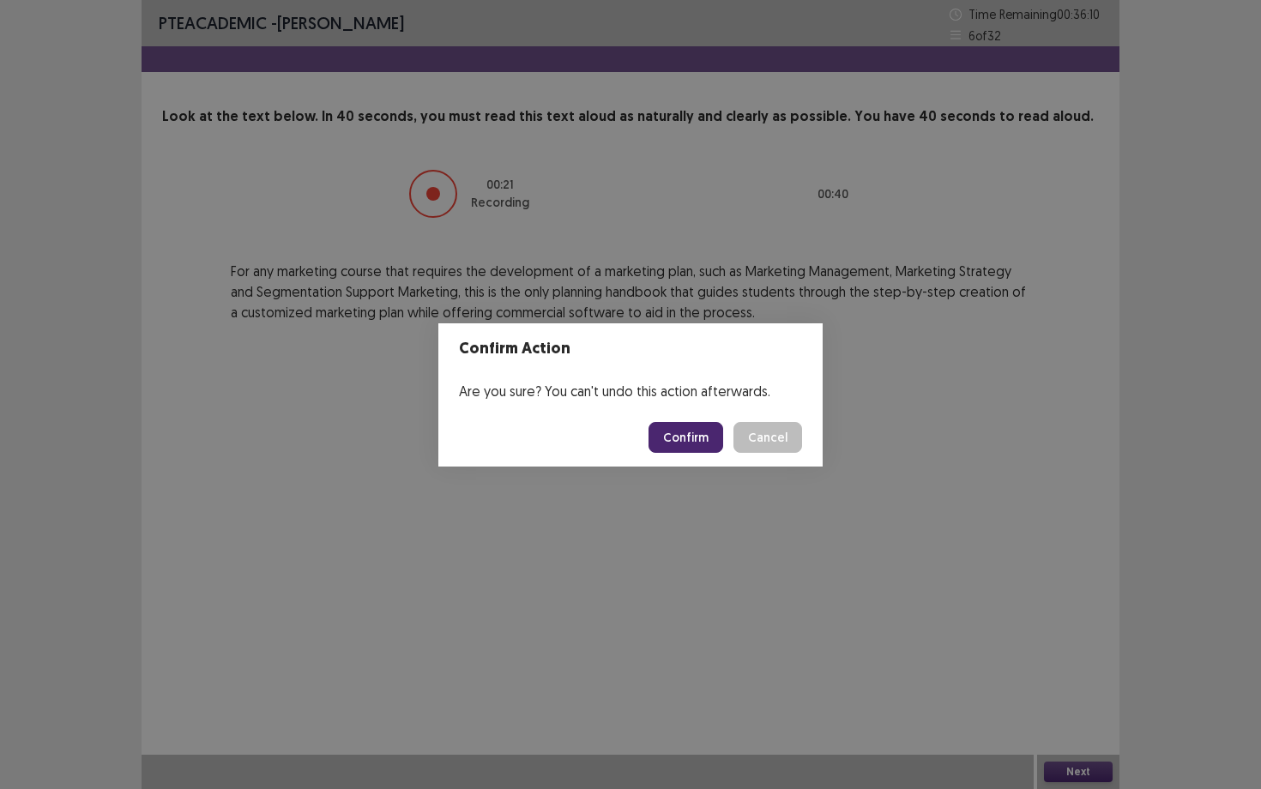
click at [705, 447] on button "Confirm" at bounding box center [686, 437] width 75 height 31
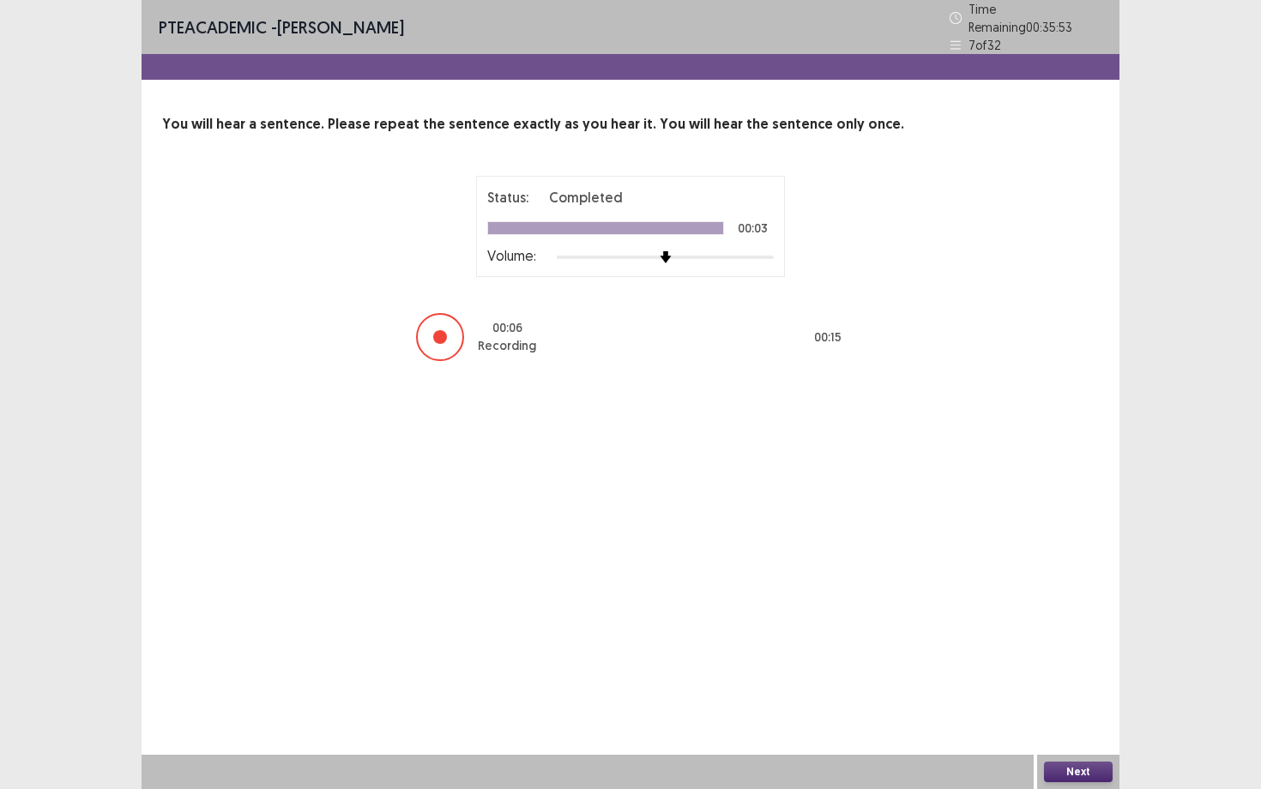
click at [1070, 684] on button "Next" at bounding box center [1078, 772] width 69 height 21
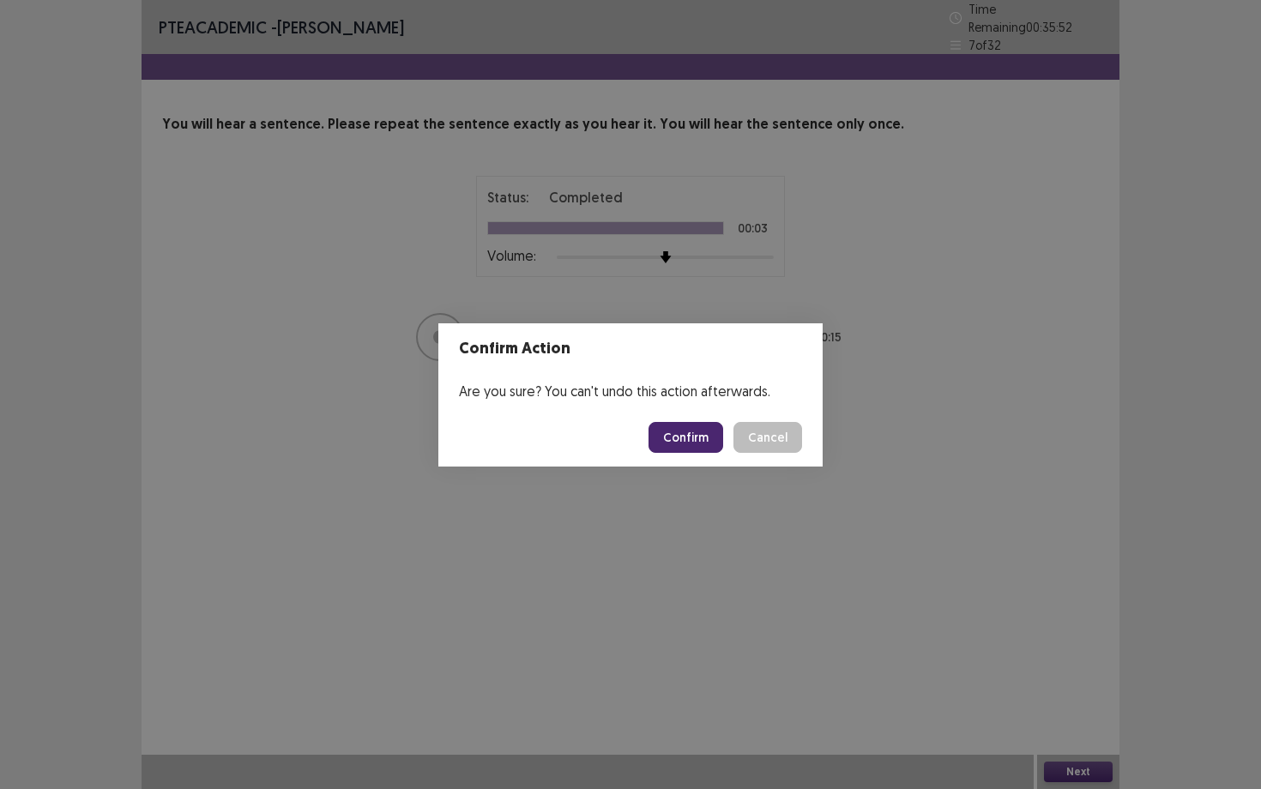
click at [733, 438] on div "Confirm Cancel" at bounding box center [726, 437] width 154 height 31
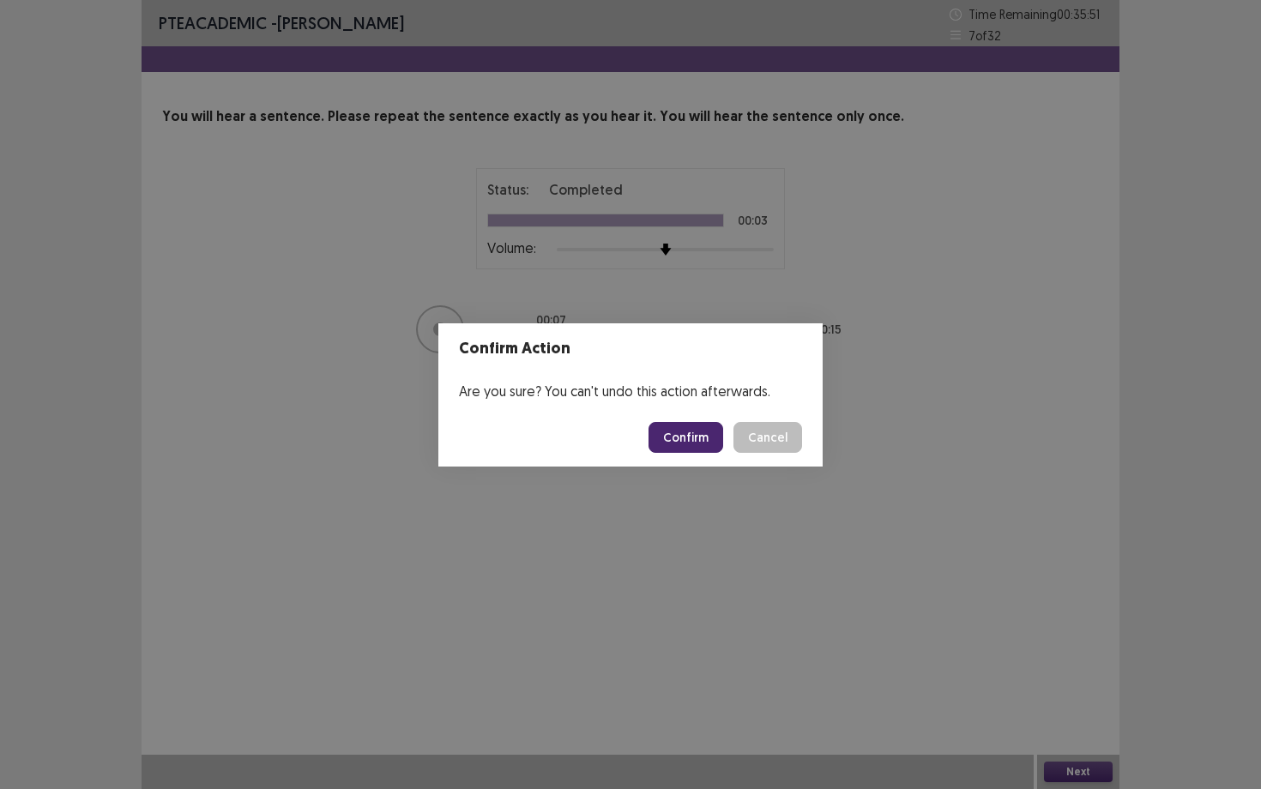
click at [712, 437] on button "Confirm" at bounding box center [686, 437] width 75 height 31
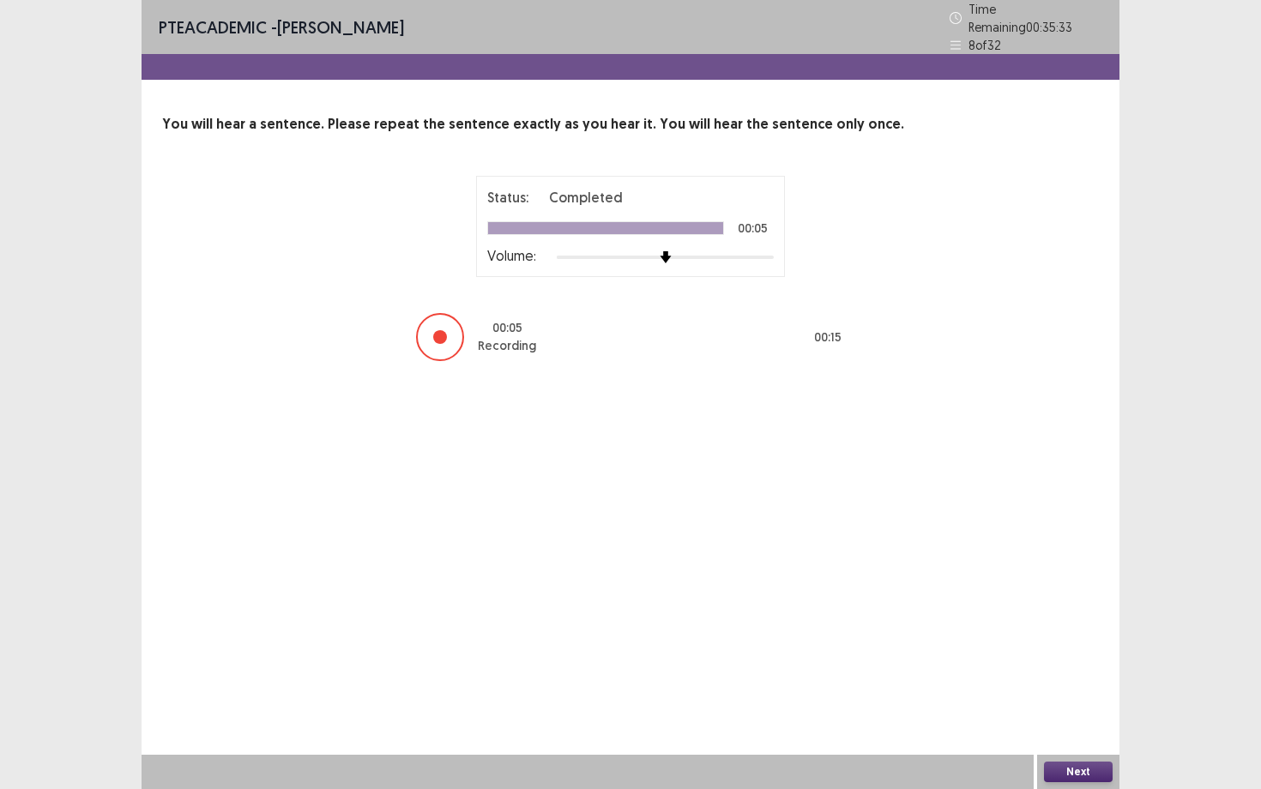
click at [1087, 684] on button "Next" at bounding box center [1078, 772] width 69 height 21
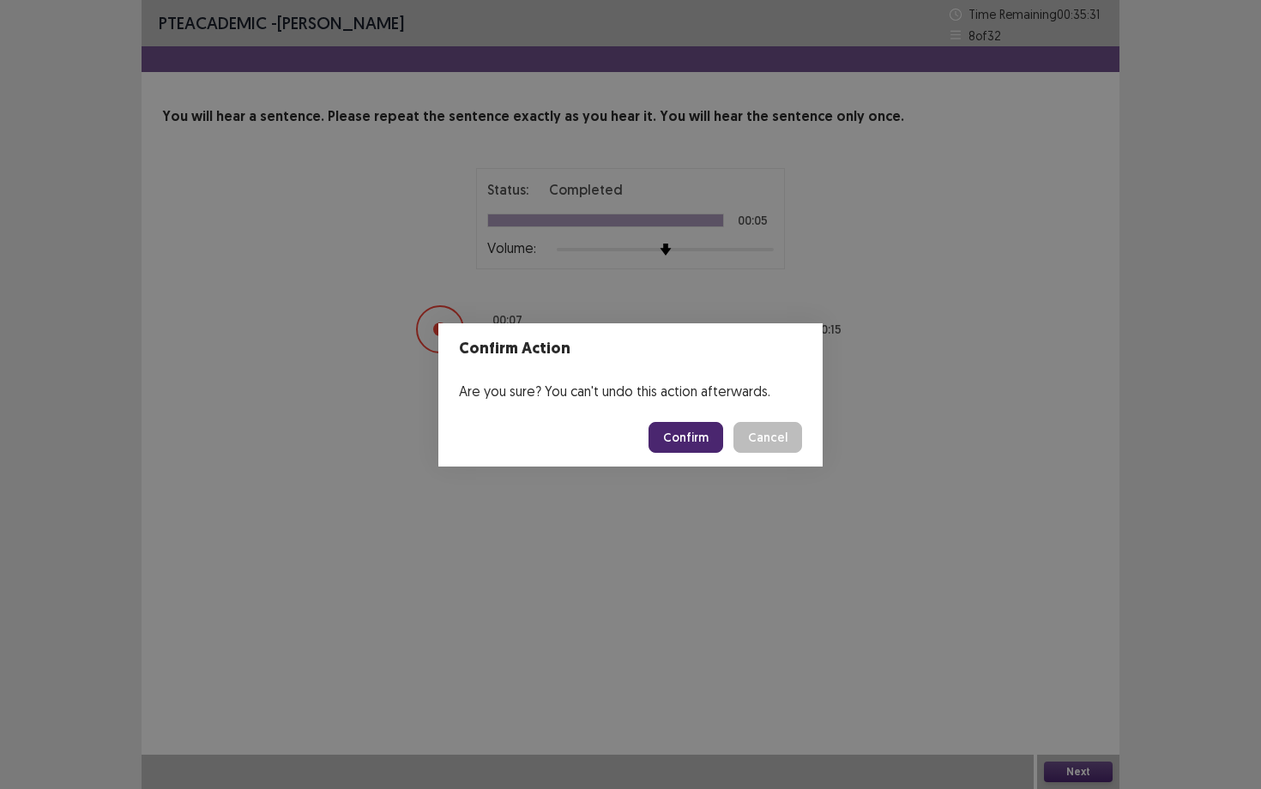
click at [690, 448] on button "Confirm" at bounding box center [686, 437] width 75 height 31
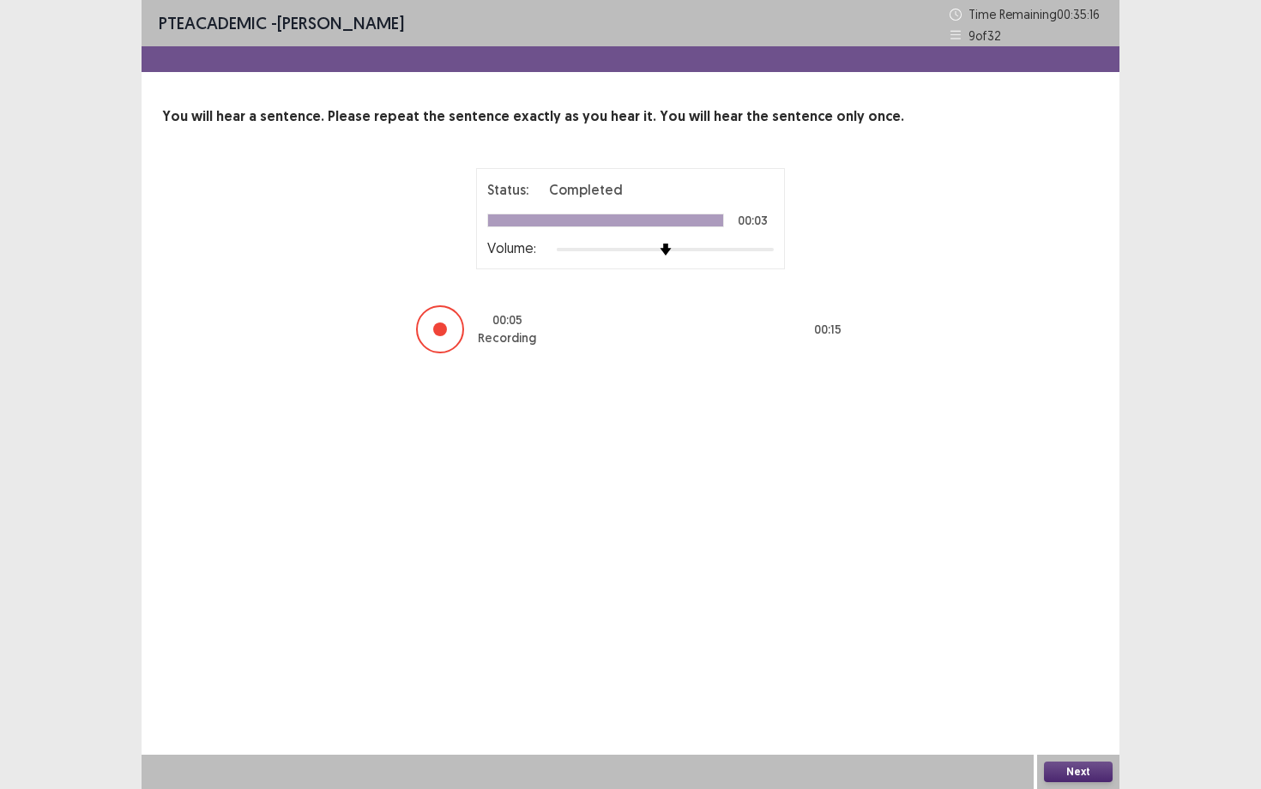
click at [1087, 684] on button "Next" at bounding box center [1078, 772] width 69 height 21
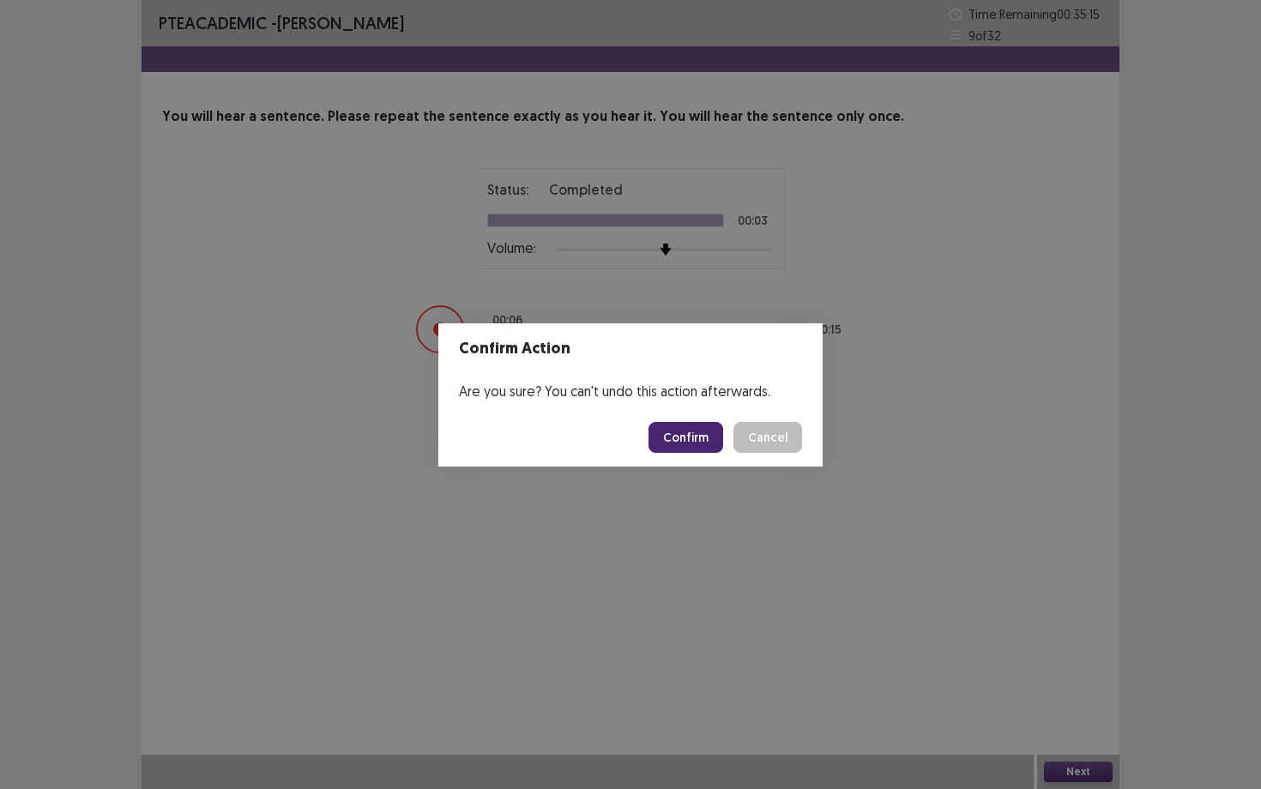
click at [678, 423] on button "Confirm" at bounding box center [686, 437] width 75 height 31
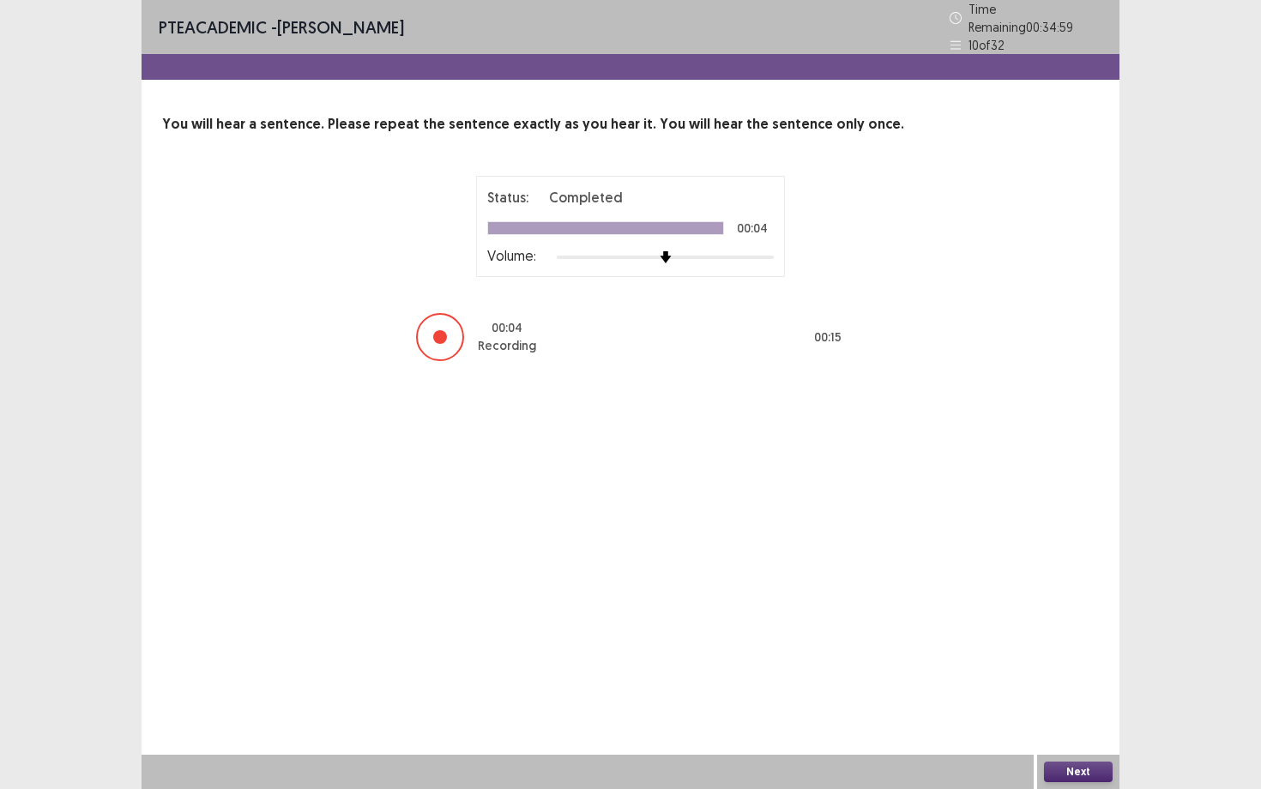
click at [1084, 684] on button "Next" at bounding box center [1078, 772] width 69 height 21
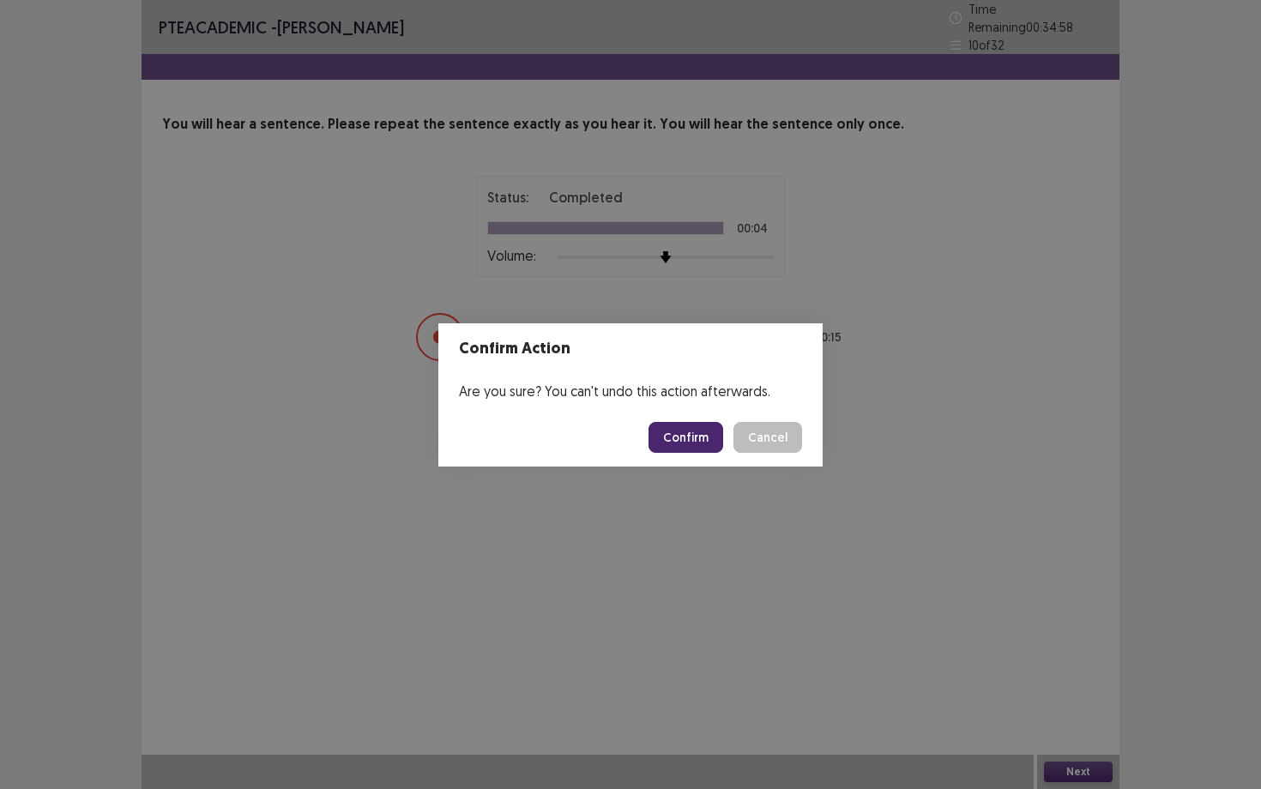
click at [696, 429] on button "Confirm" at bounding box center [686, 437] width 75 height 31
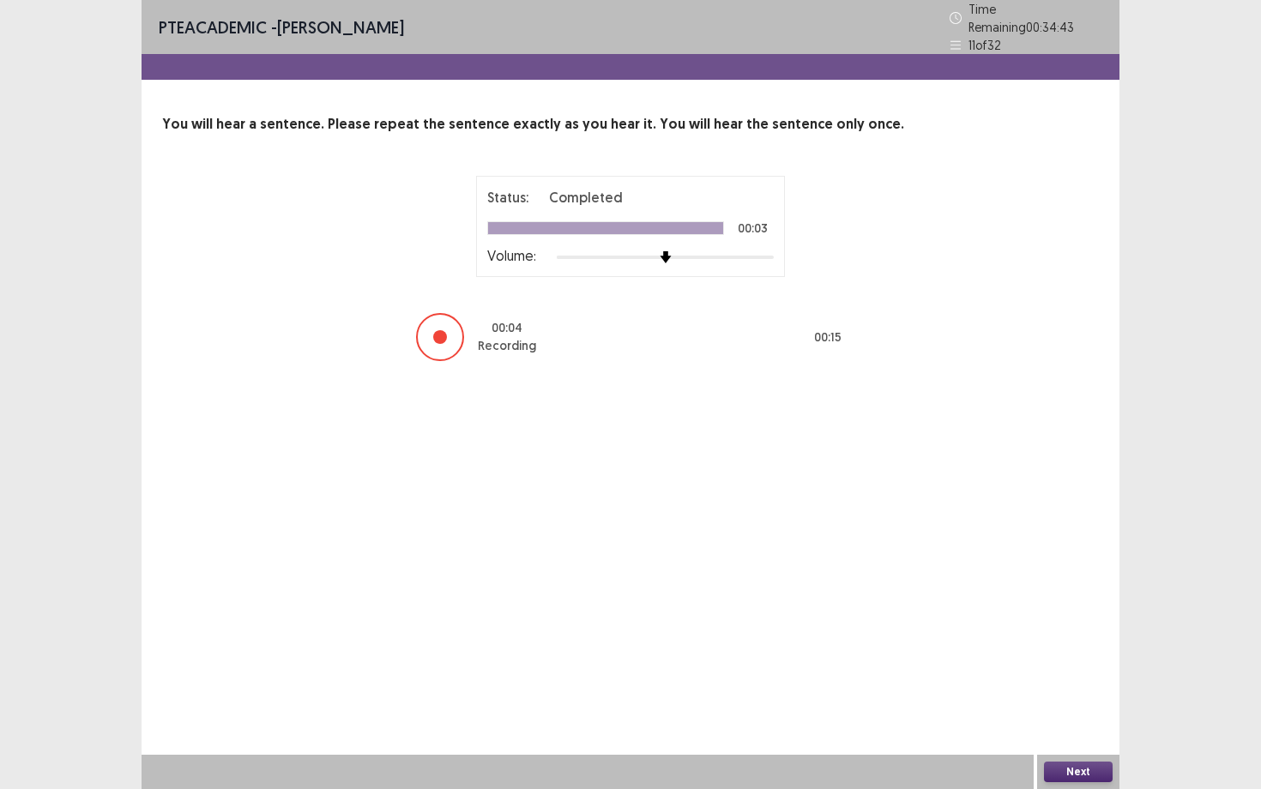
click at [1095, 684] on button "Next" at bounding box center [1078, 772] width 69 height 21
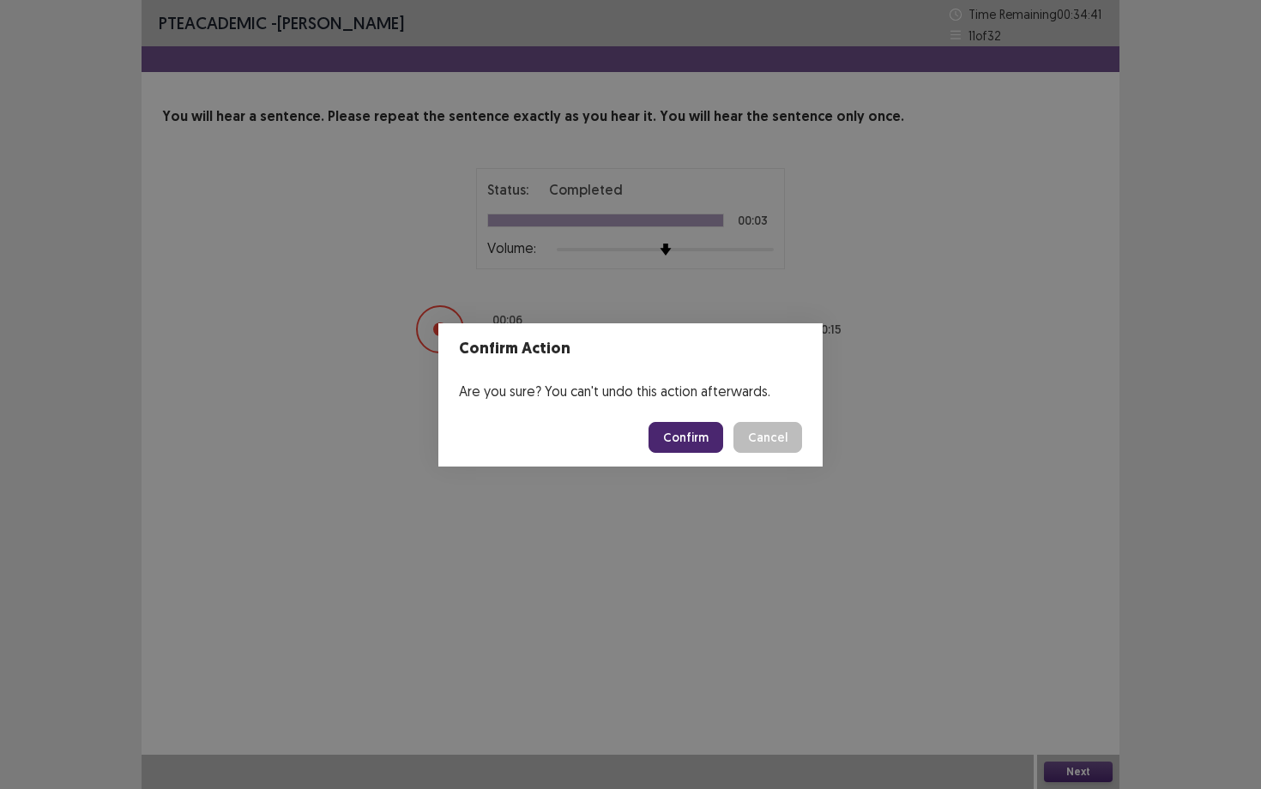
click at [679, 431] on button "Confirm" at bounding box center [686, 437] width 75 height 31
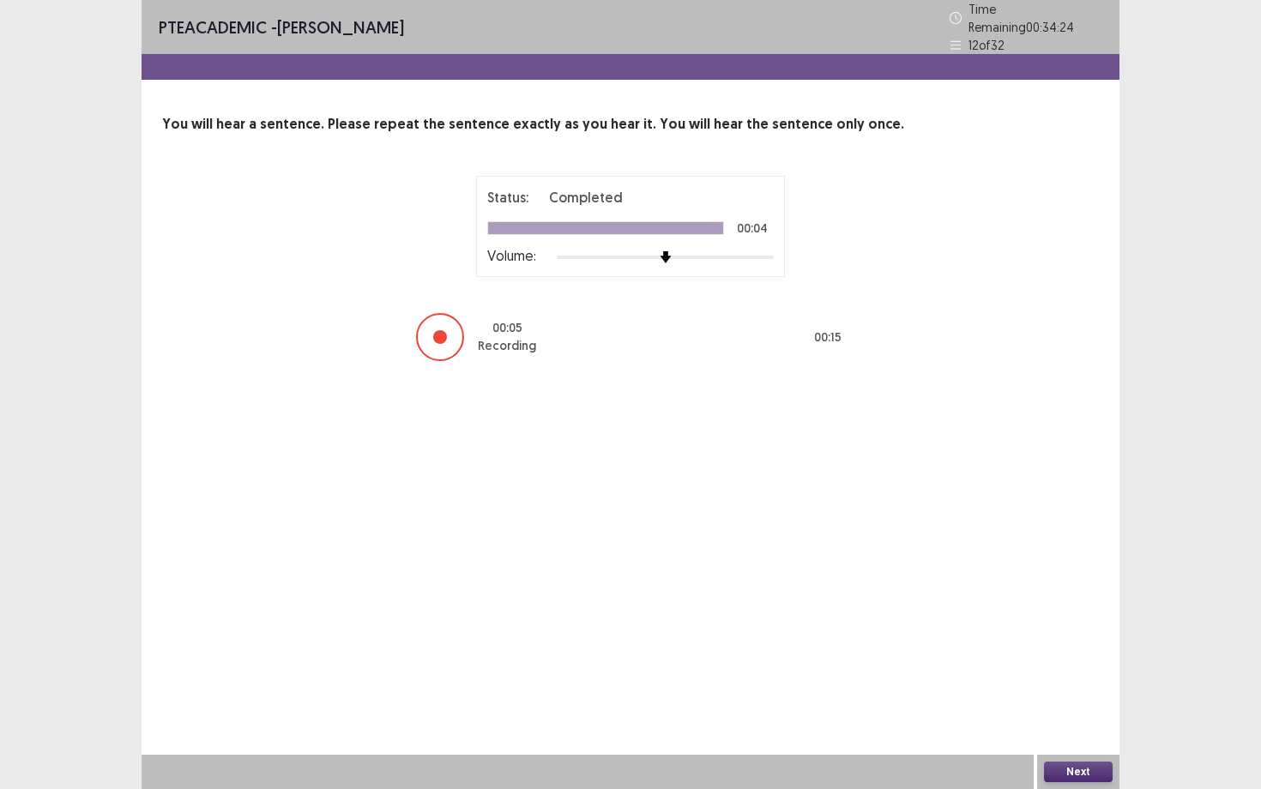
click at [1091, 684] on div "Next" at bounding box center [1078, 772] width 82 height 34
click at [1087, 684] on button "Next" at bounding box center [1078, 772] width 69 height 21
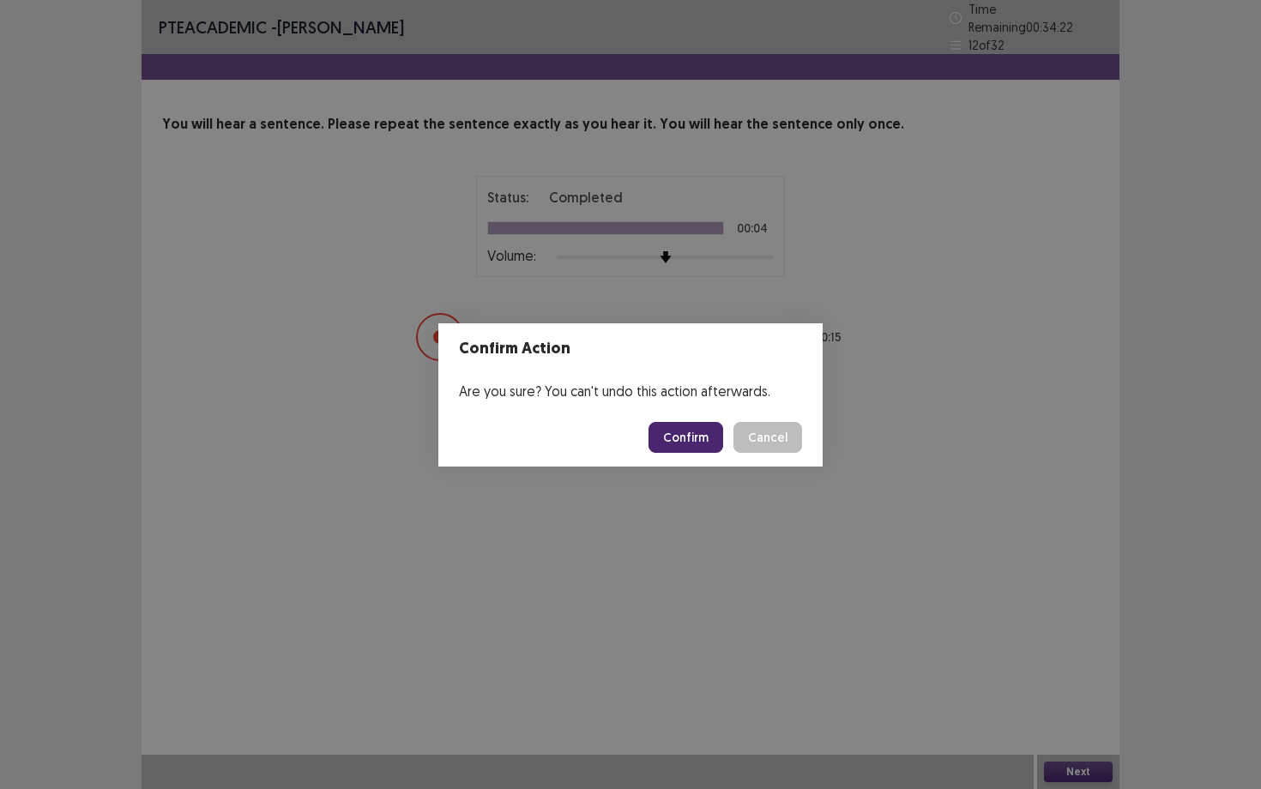
click at [721, 444] on button "Confirm" at bounding box center [686, 437] width 75 height 31
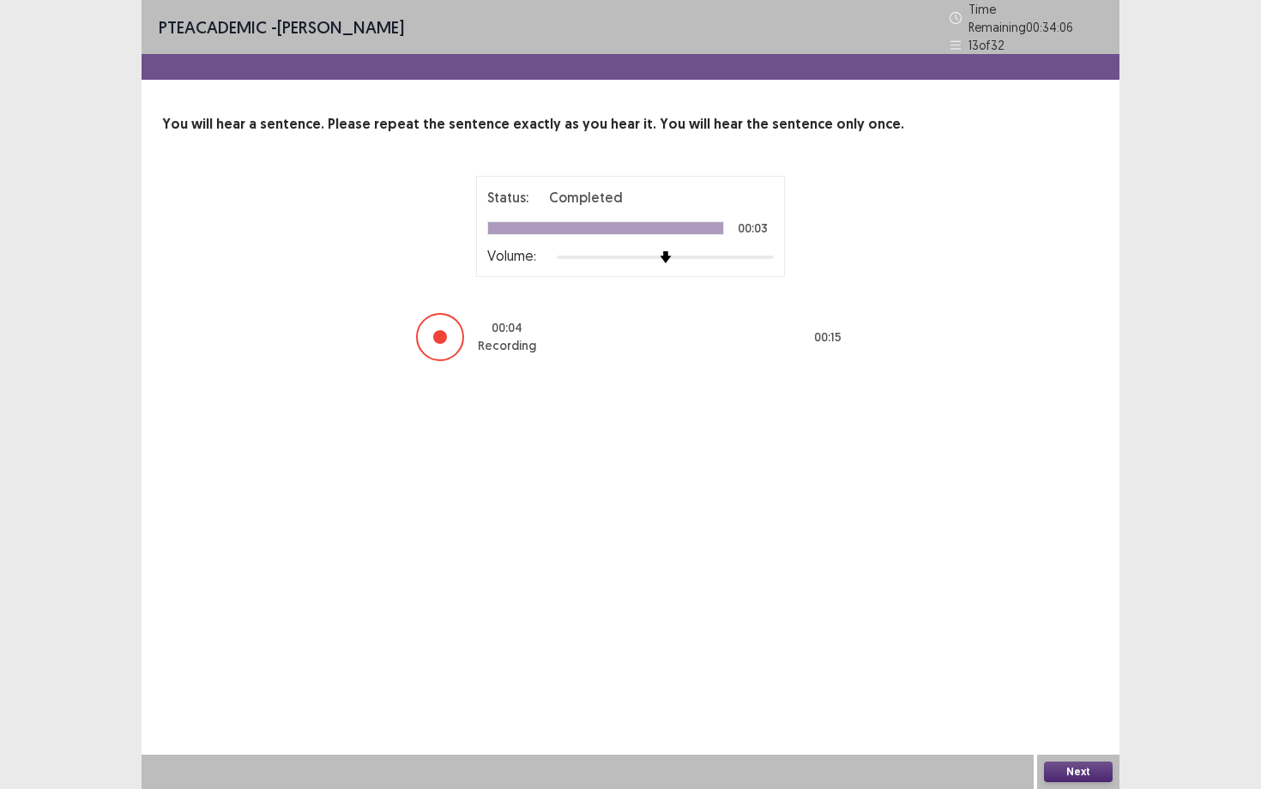
click at [1072, 684] on button "Next" at bounding box center [1078, 772] width 69 height 21
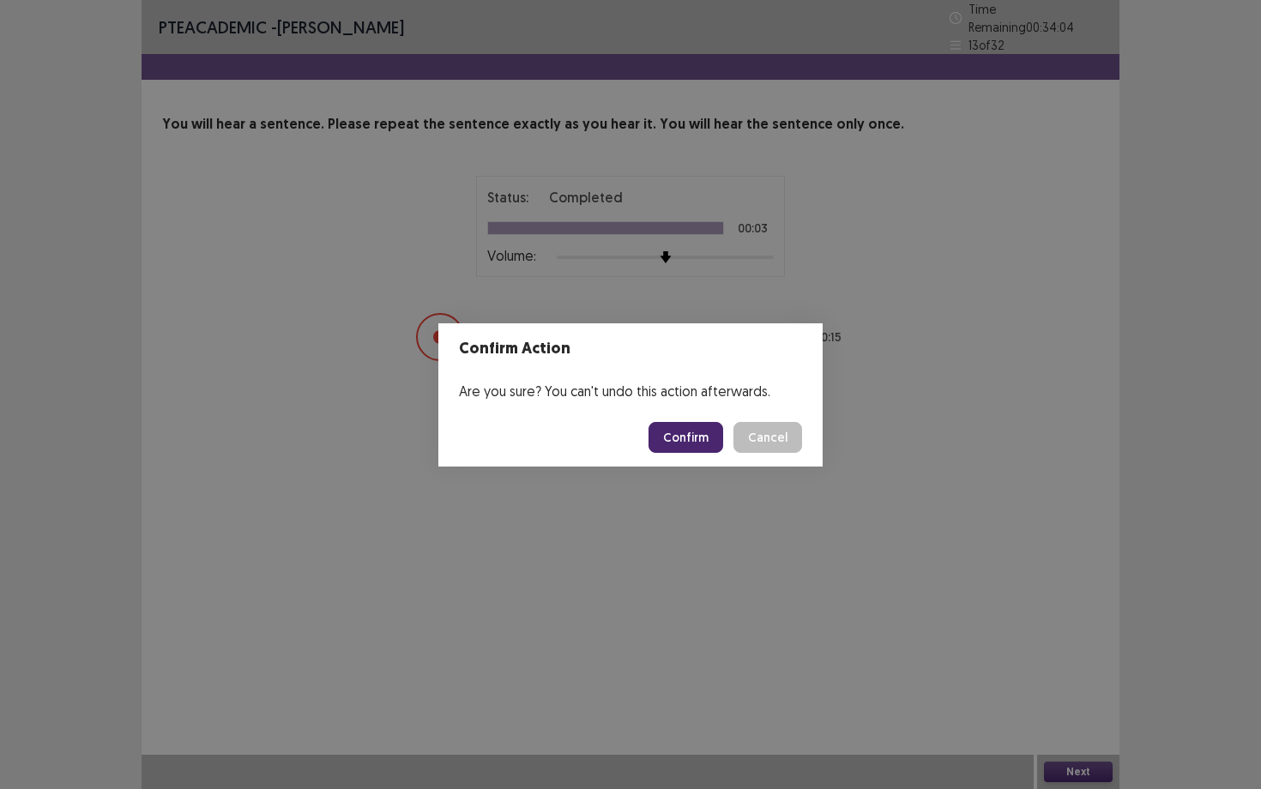
click at [679, 440] on button "Confirm" at bounding box center [686, 437] width 75 height 31
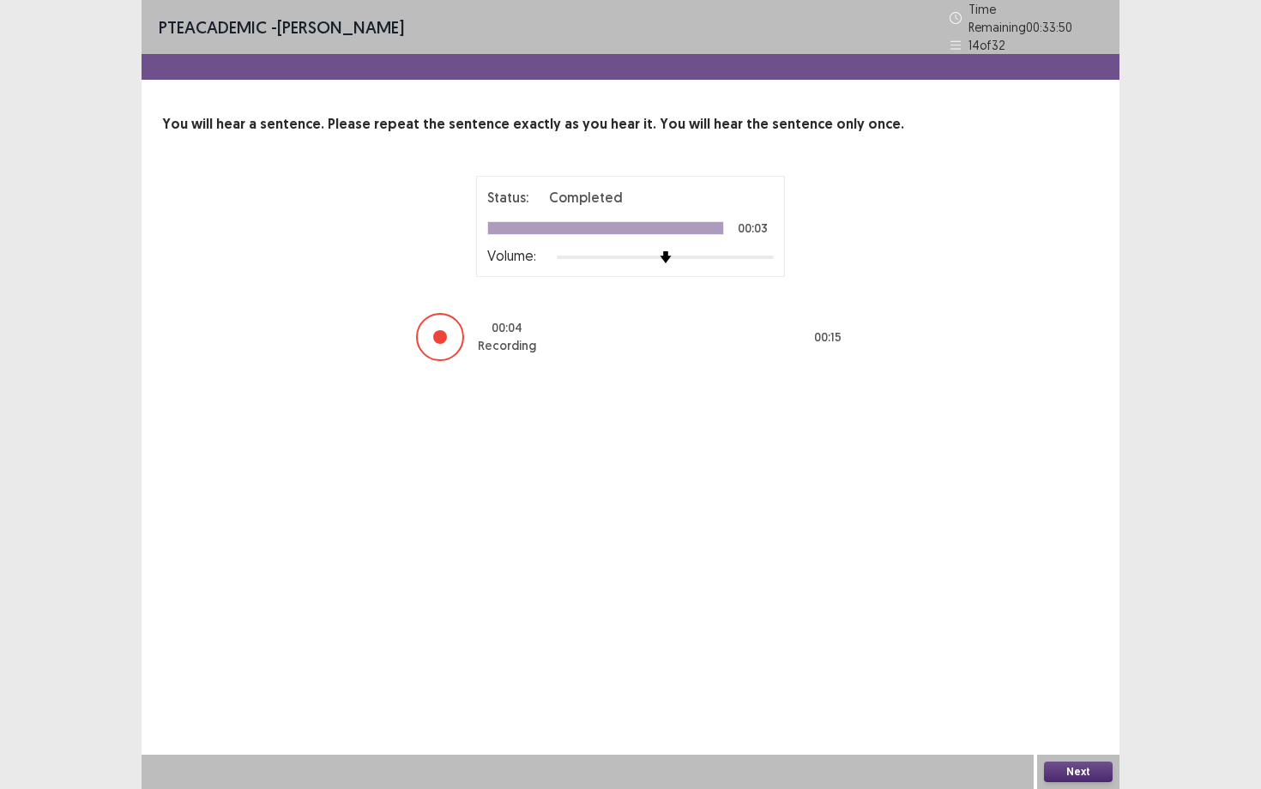
click at [1068, 684] on button "Next" at bounding box center [1078, 772] width 69 height 21
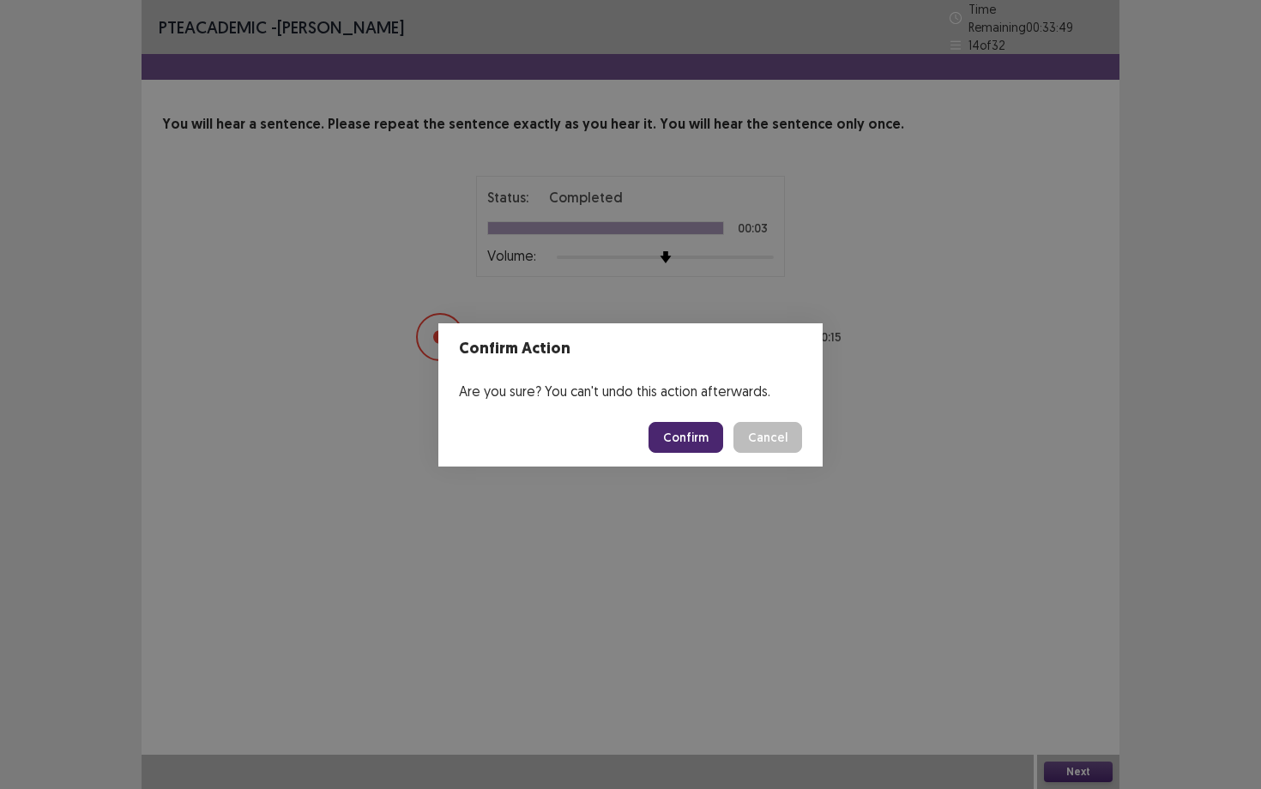
click at [715, 446] on button "Confirm" at bounding box center [686, 437] width 75 height 31
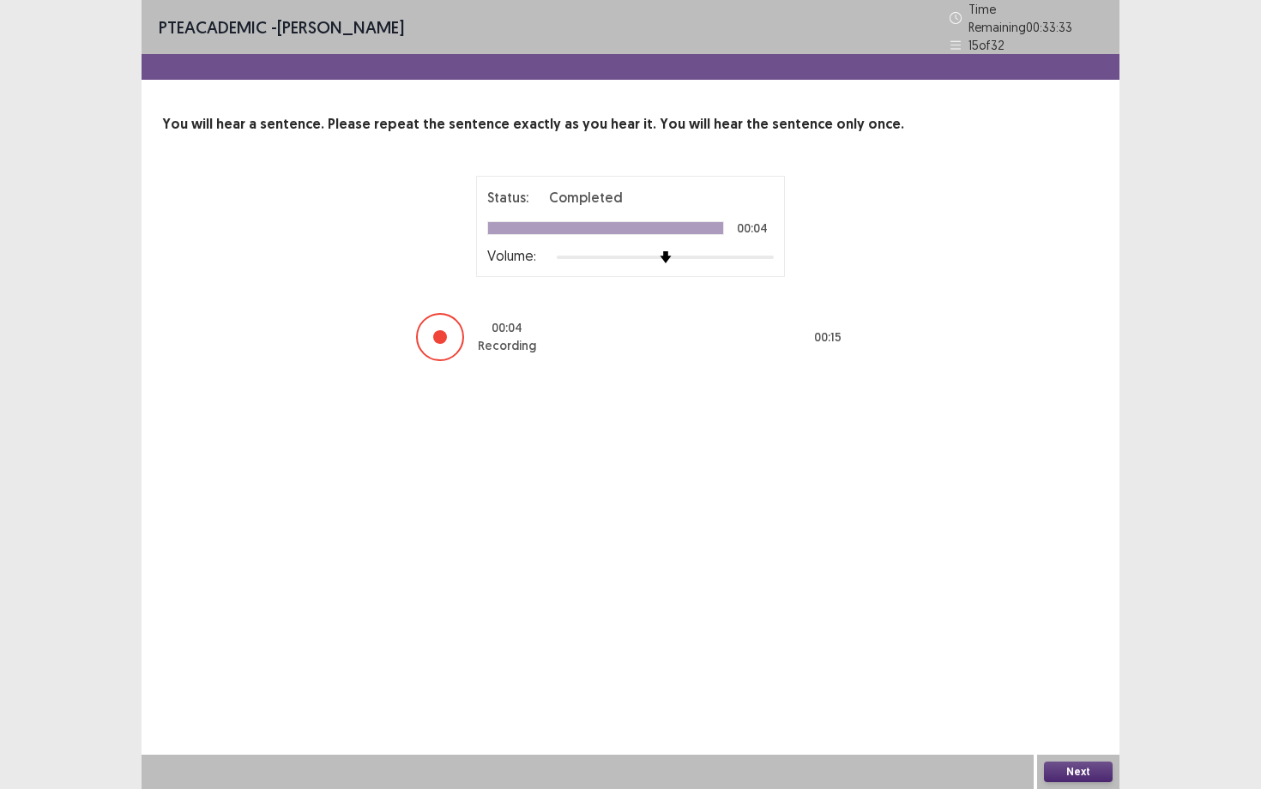
click at [1082, 684] on button "Next" at bounding box center [1078, 772] width 69 height 21
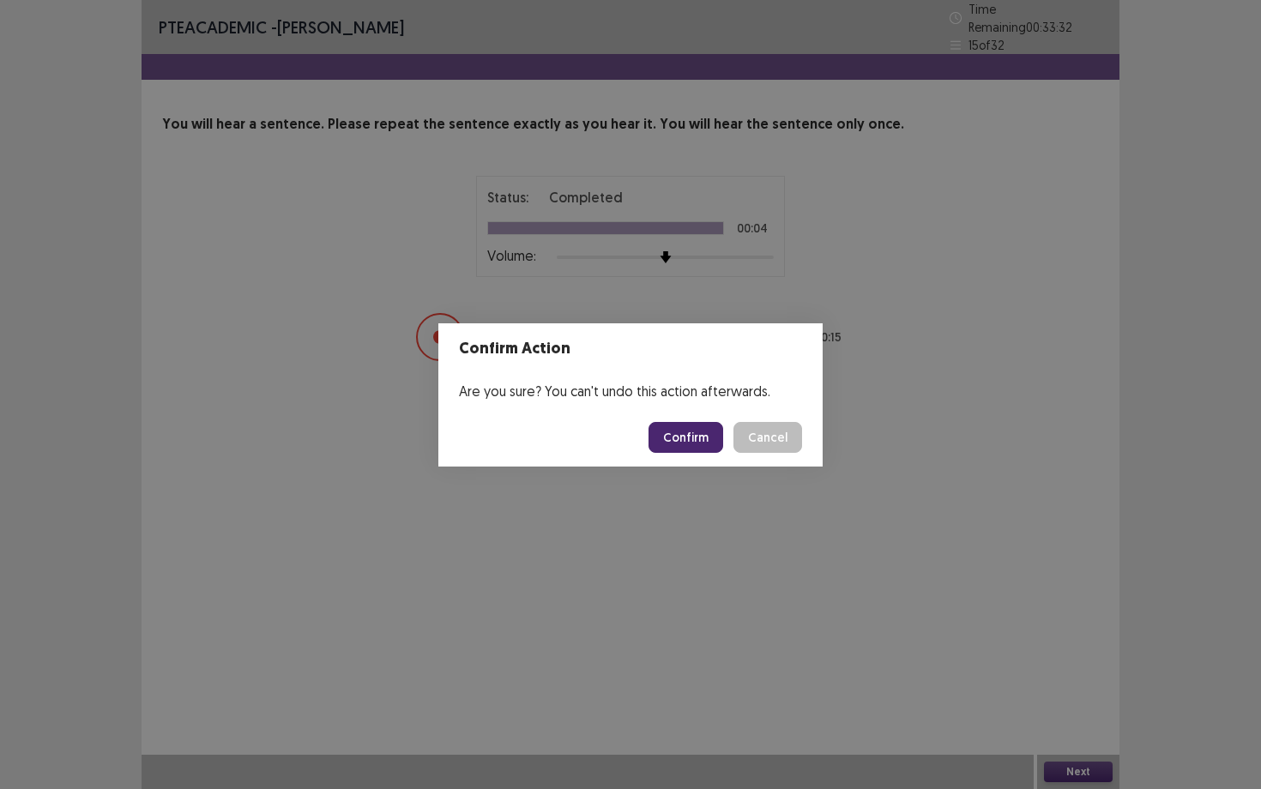
click at [693, 431] on button "Confirm" at bounding box center [686, 437] width 75 height 31
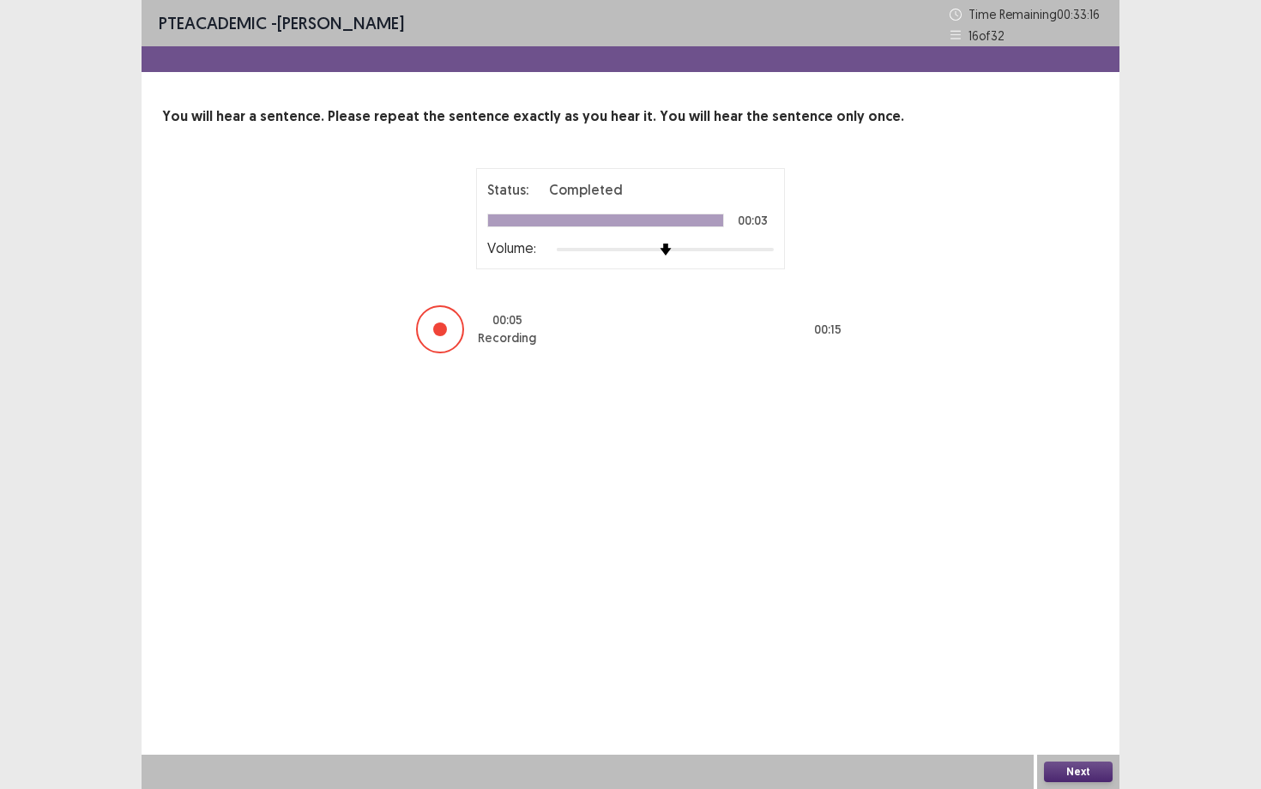
click at [1106, 684] on button "Next" at bounding box center [1078, 772] width 69 height 21
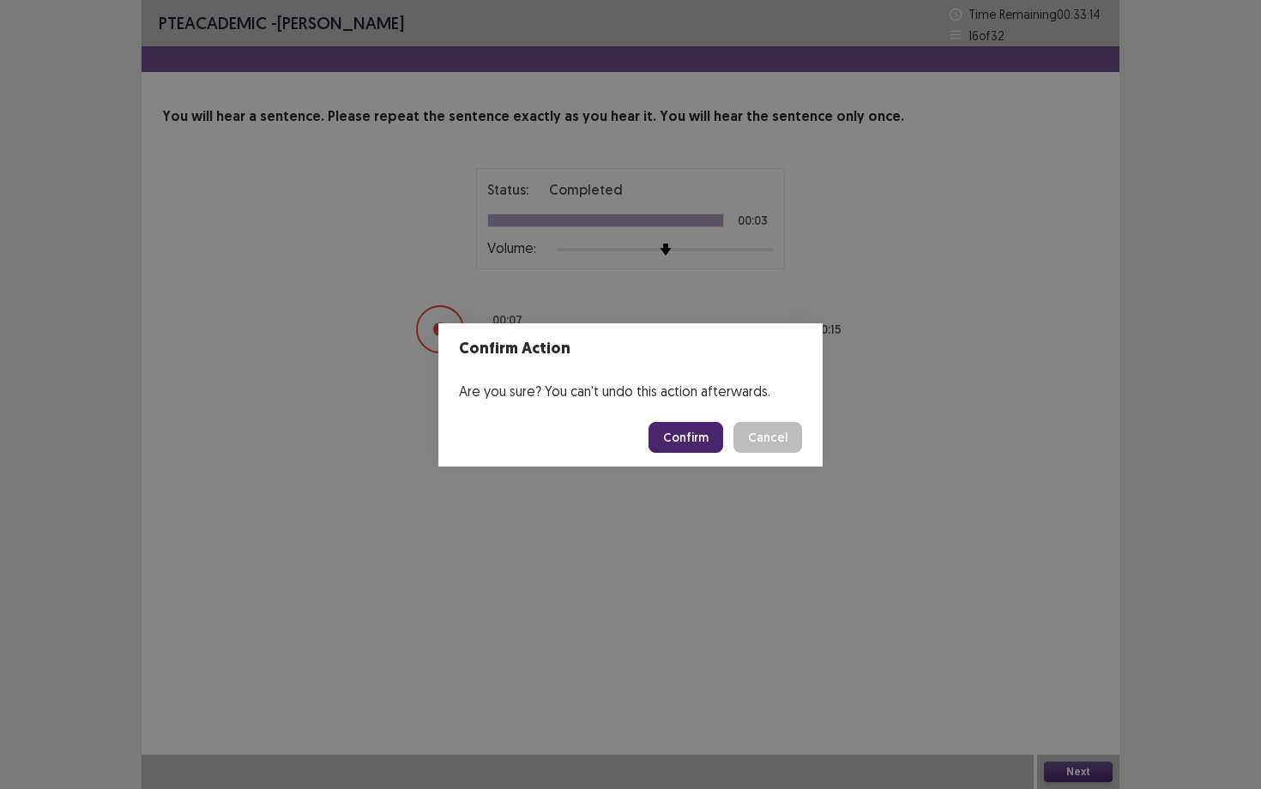
click at [709, 428] on button "Confirm" at bounding box center [686, 437] width 75 height 31
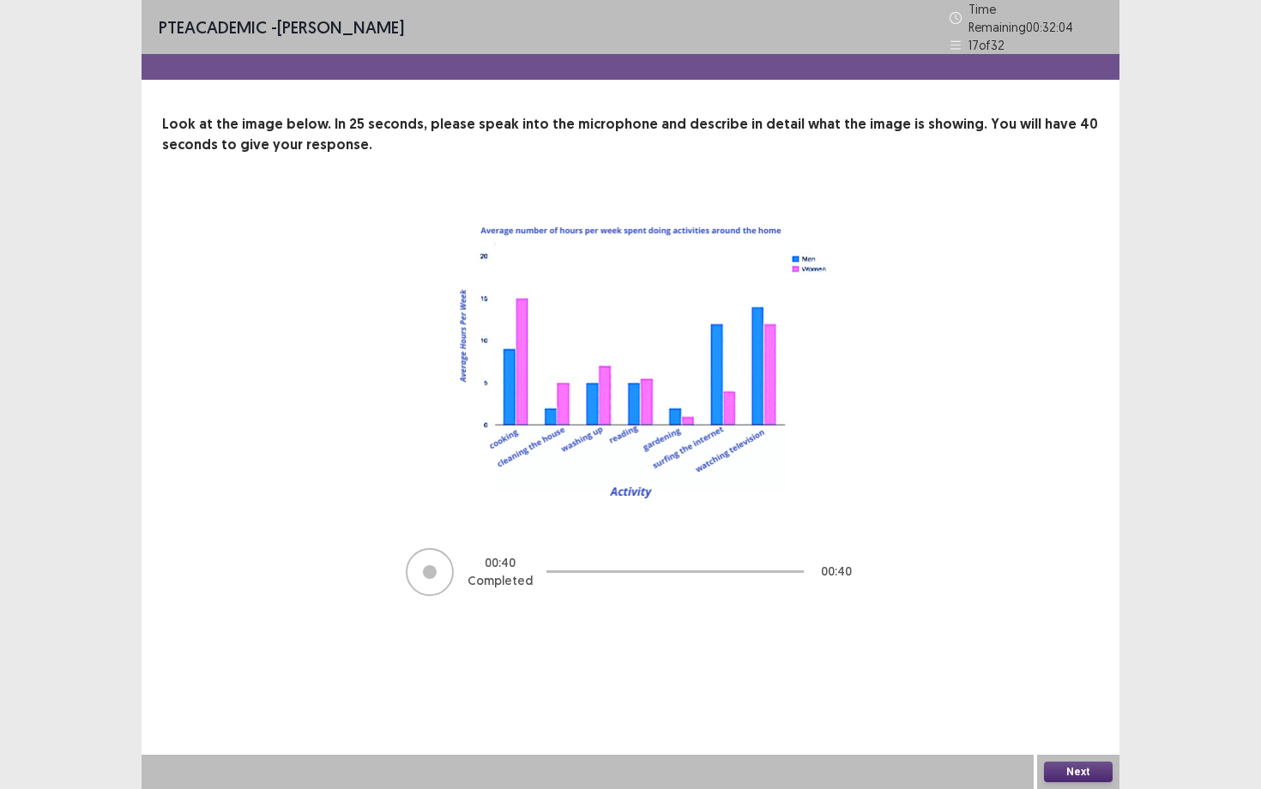
click at [1063, 684] on button "Next" at bounding box center [1078, 772] width 69 height 21
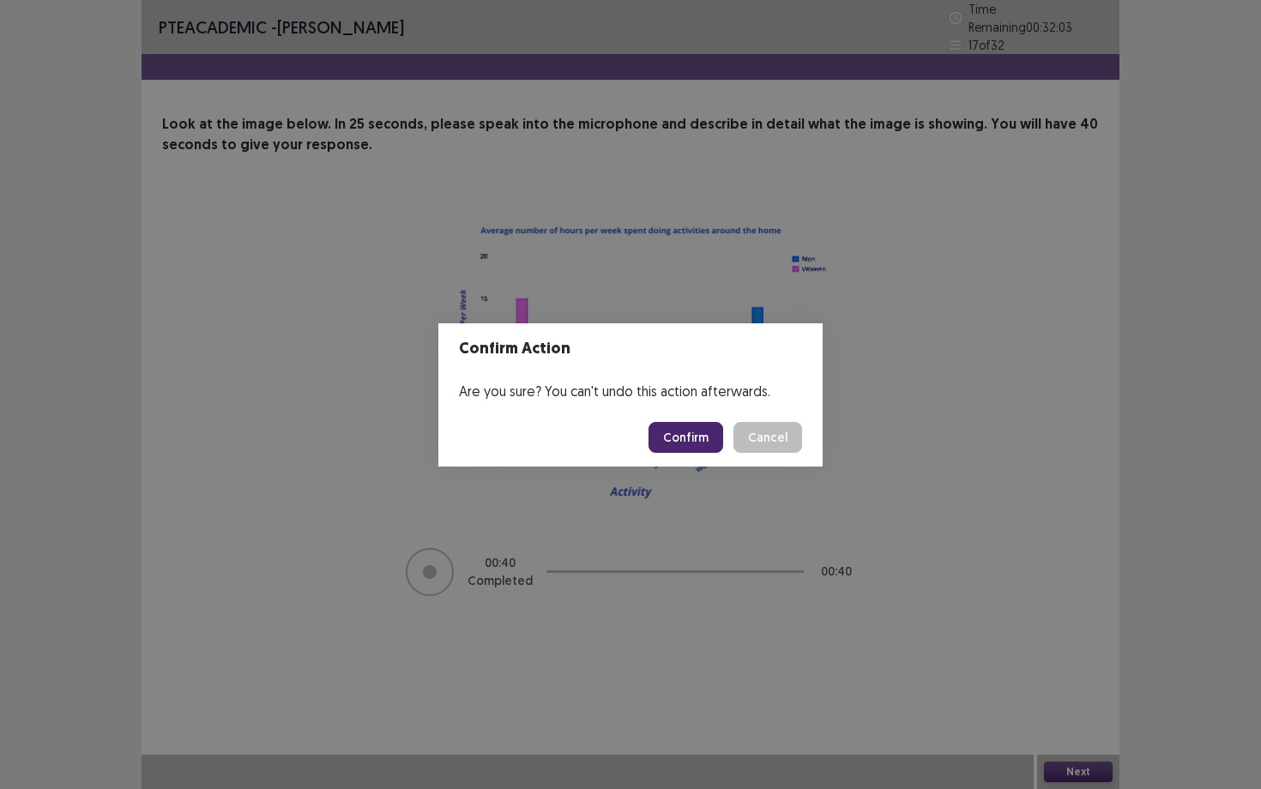
click at [677, 443] on button "Confirm" at bounding box center [686, 437] width 75 height 31
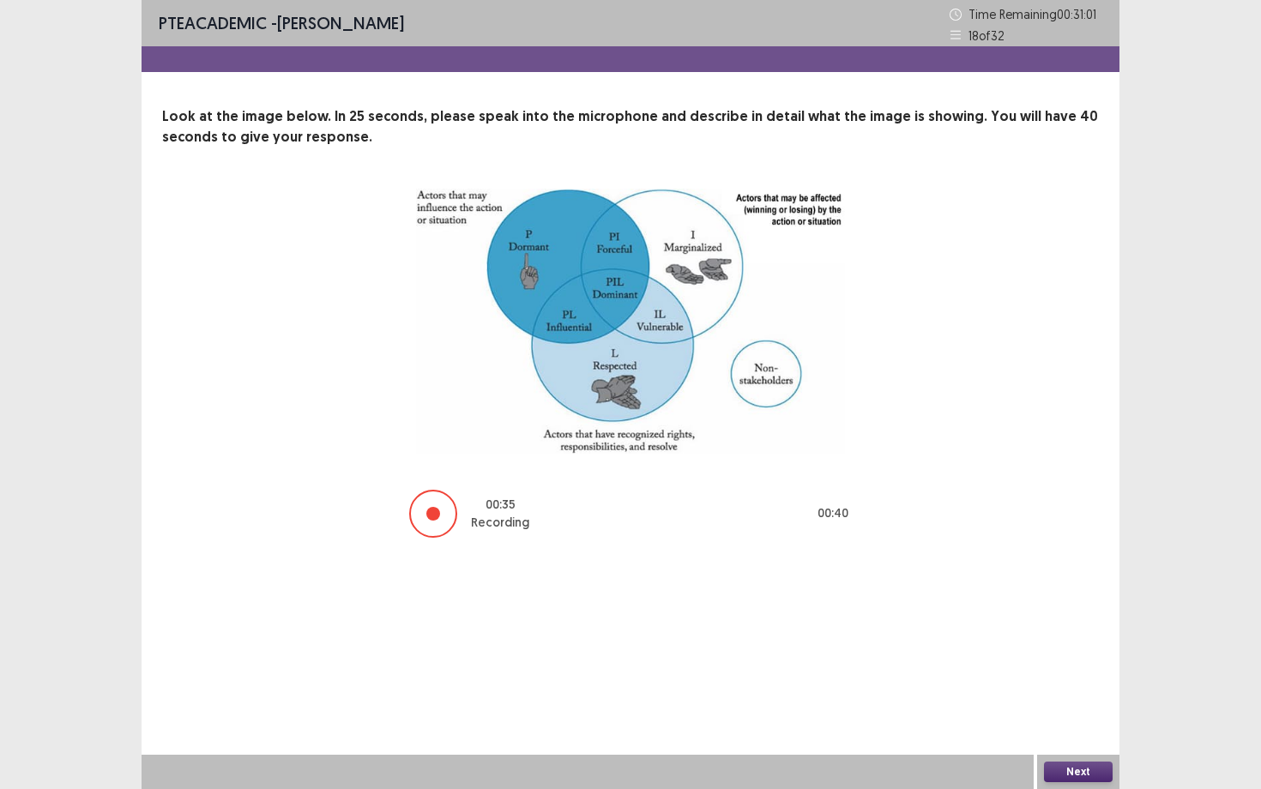
click at [1095, 684] on div "Next" at bounding box center [1078, 772] width 82 height 34
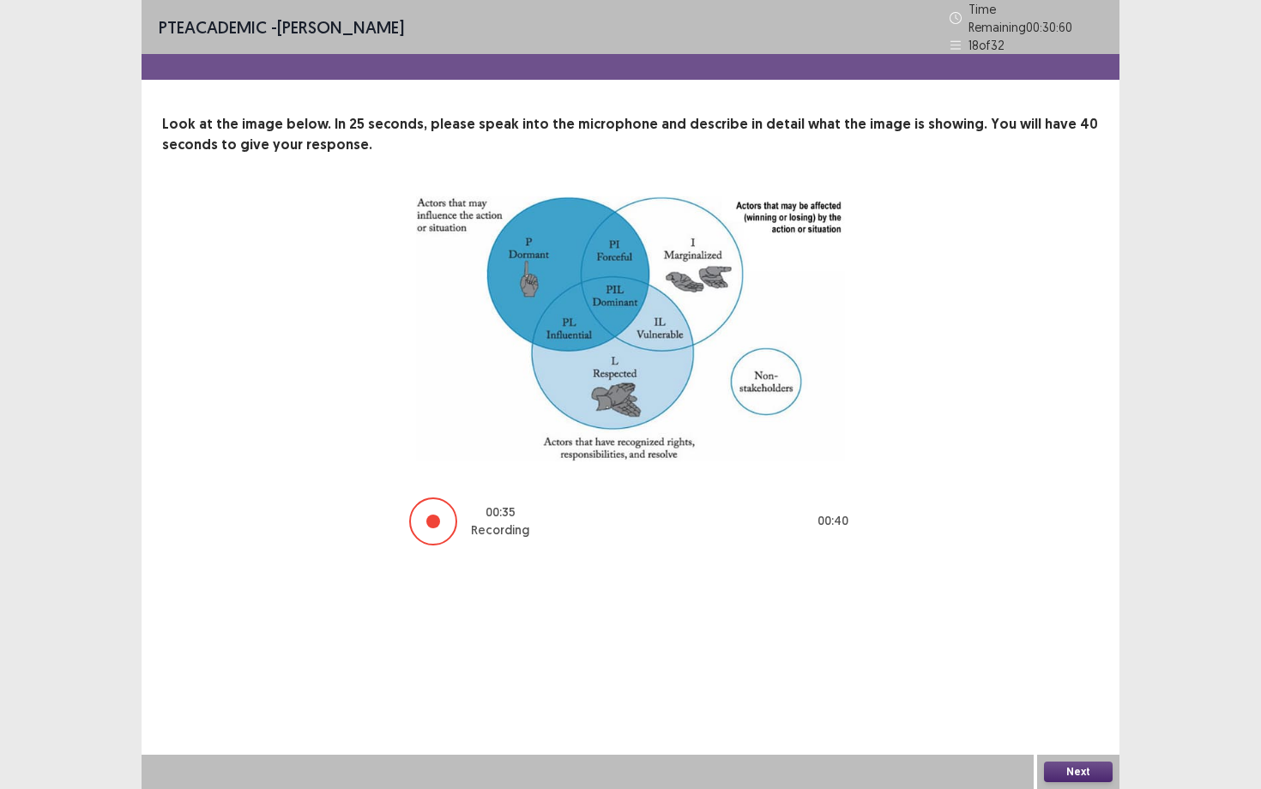
click at [1089, 684] on div "Next" at bounding box center [1078, 772] width 82 height 34
click at [1086, 684] on button "Next" at bounding box center [1078, 772] width 69 height 21
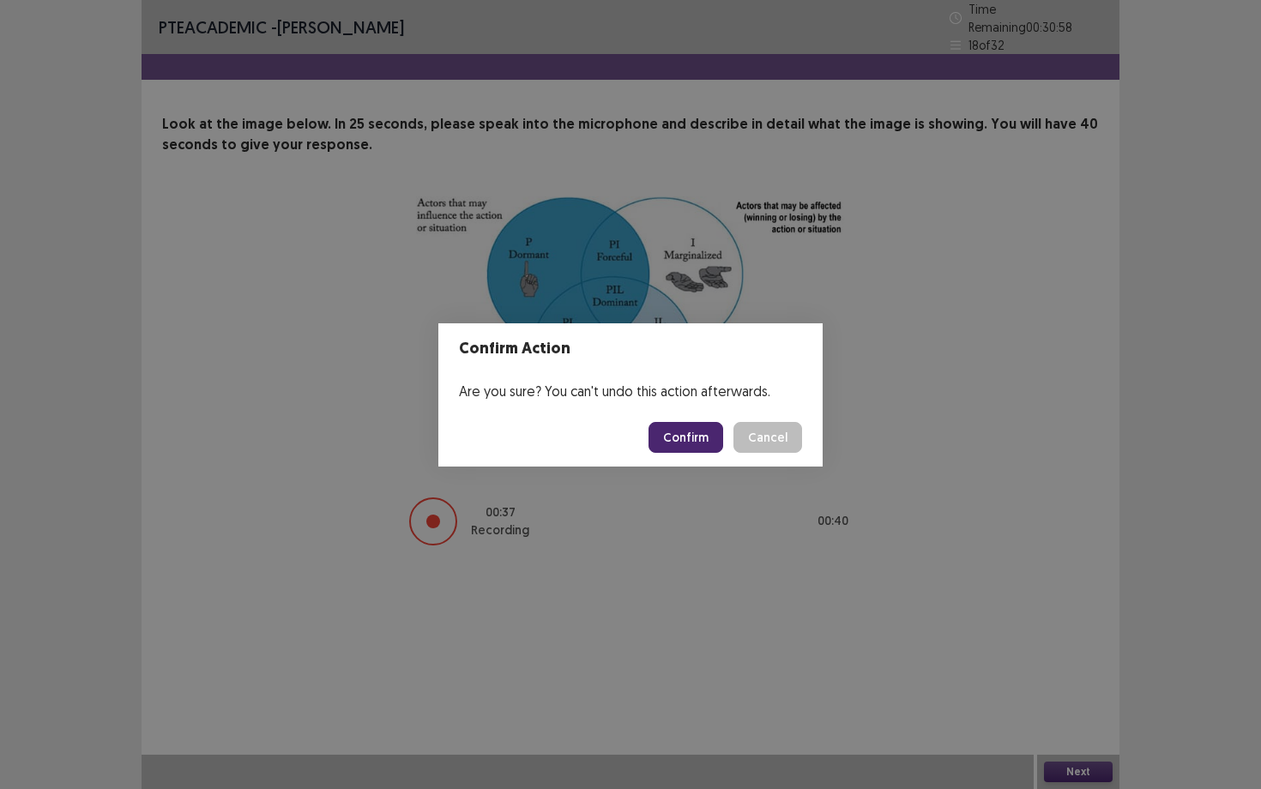
click at [723, 447] on button "Confirm" at bounding box center [686, 437] width 75 height 31
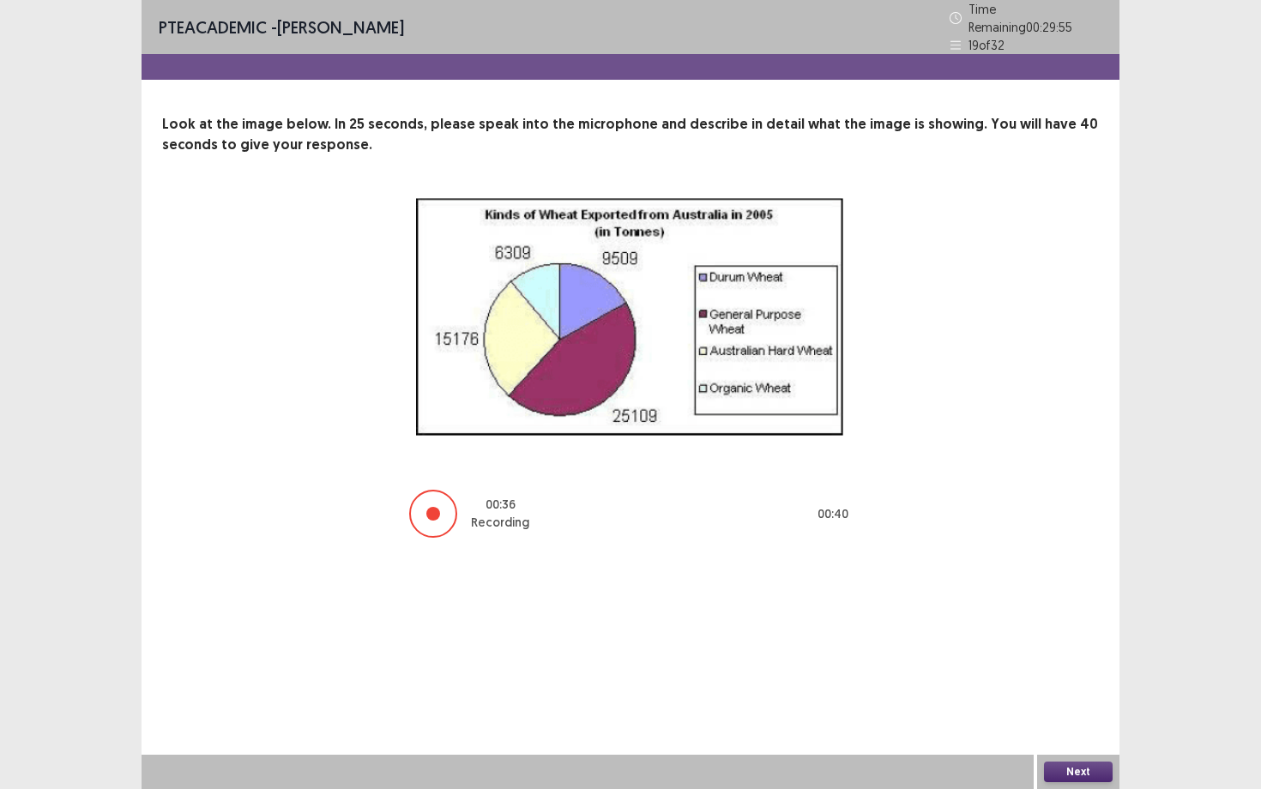
click at [1068, 684] on button "Next" at bounding box center [1078, 772] width 69 height 21
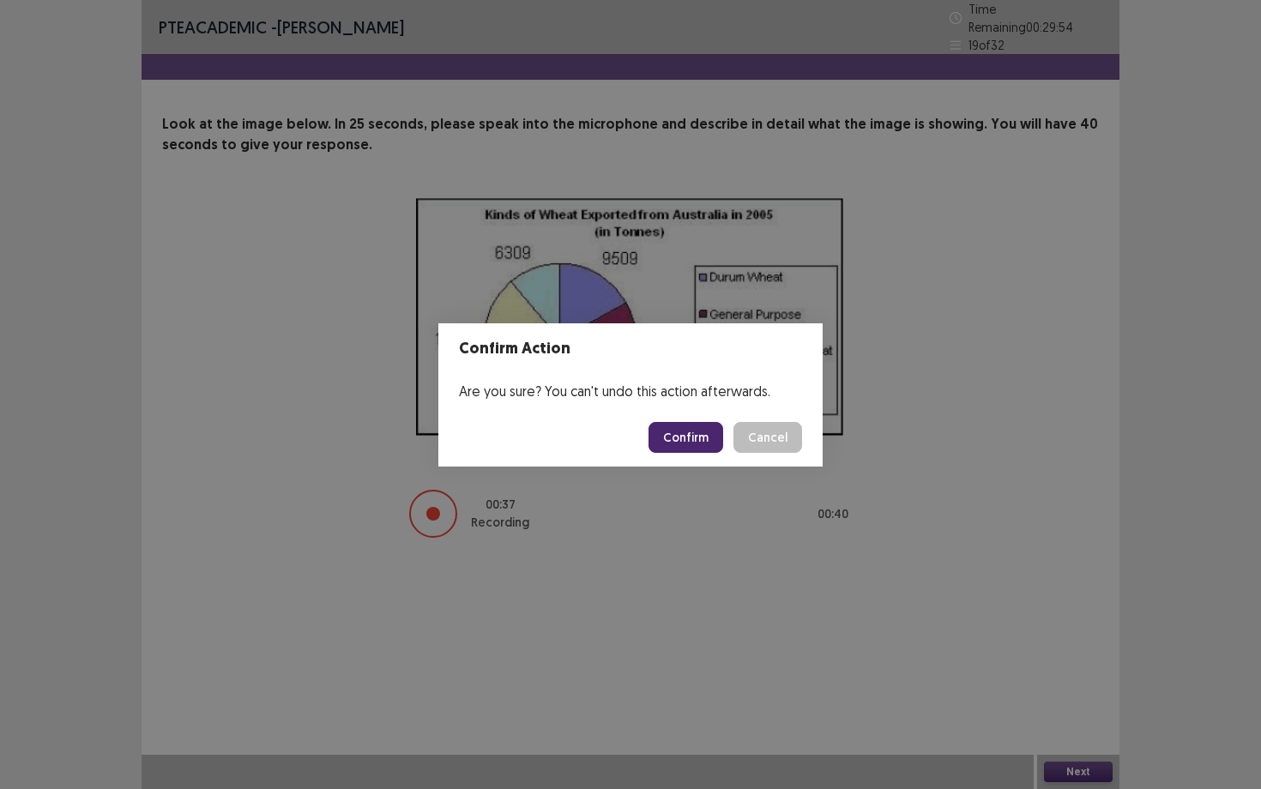
click at [696, 437] on button "Confirm" at bounding box center [686, 437] width 75 height 31
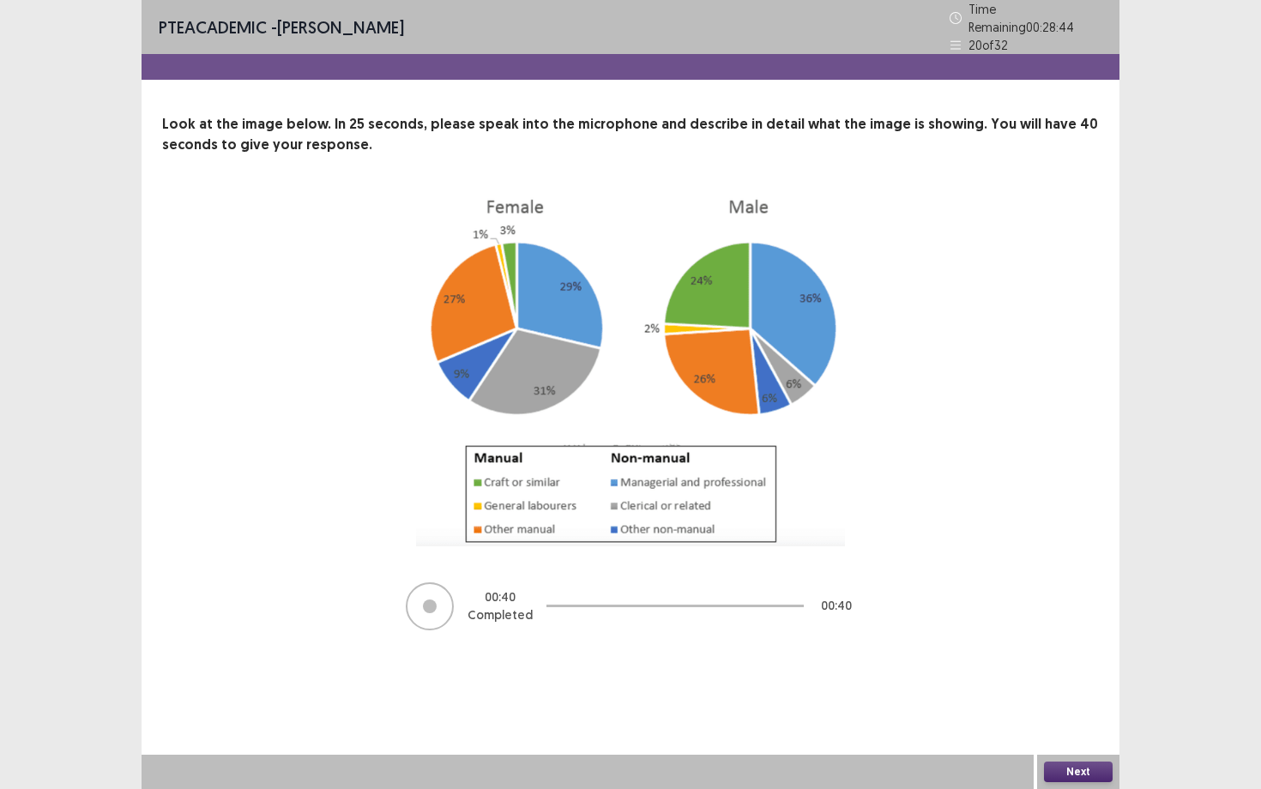
click at [1065, 684] on button "Next" at bounding box center [1078, 772] width 69 height 21
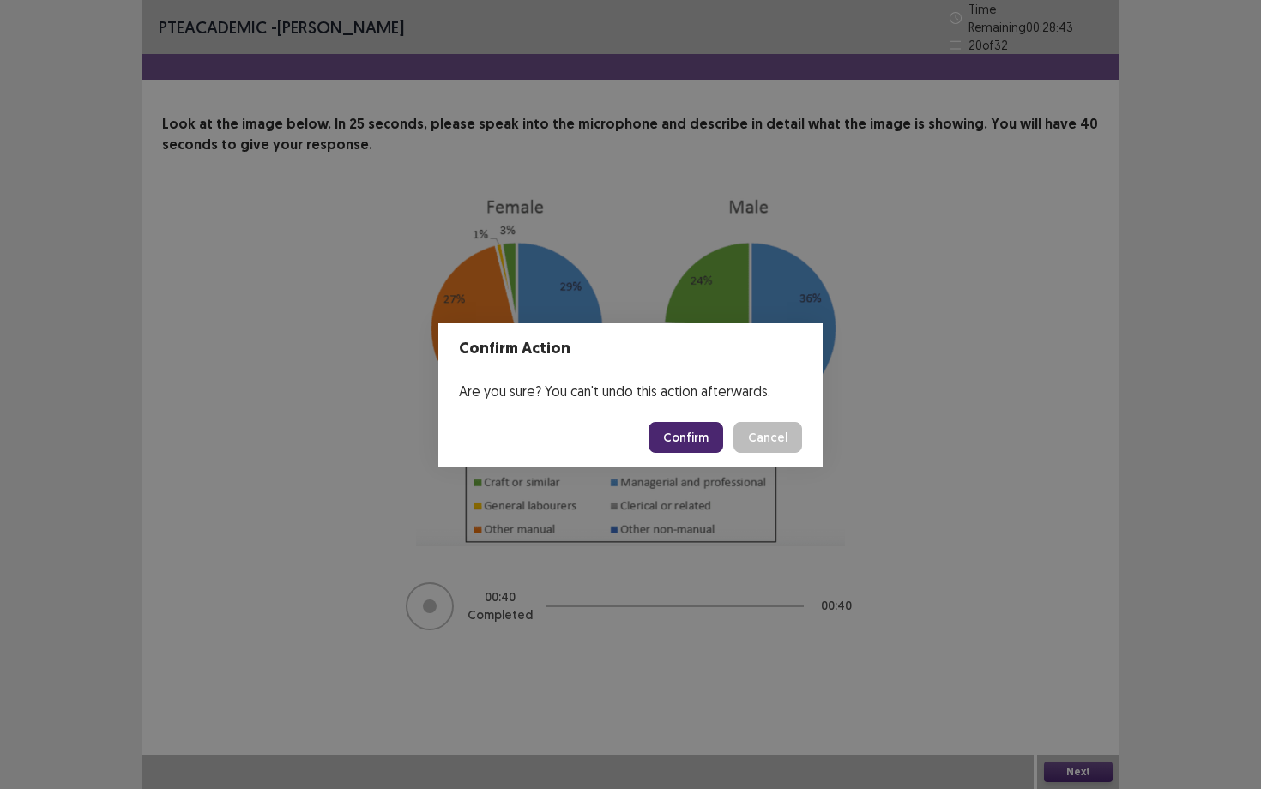
click at [690, 437] on button "Confirm" at bounding box center [686, 437] width 75 height 31
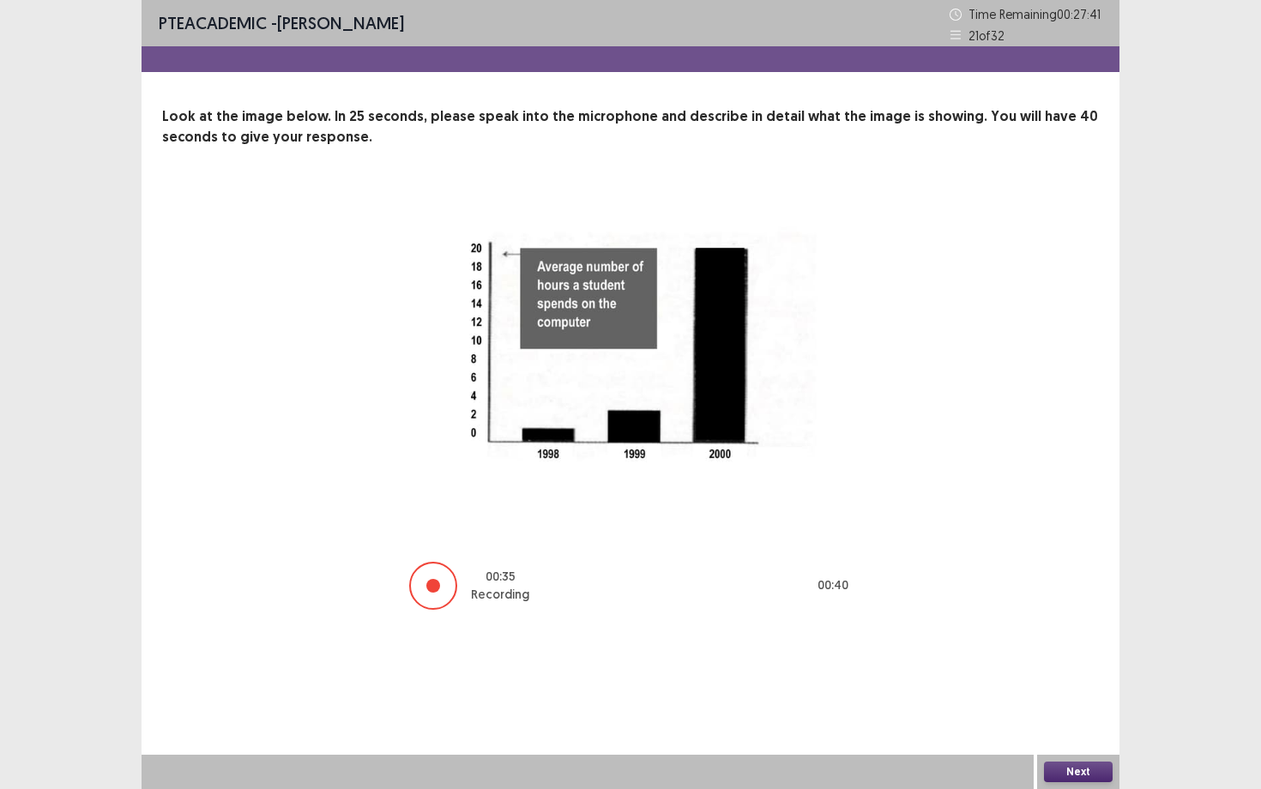
click at [1089, 684] on button "Next" at bounding box center [1078, 772] width 69 height 21
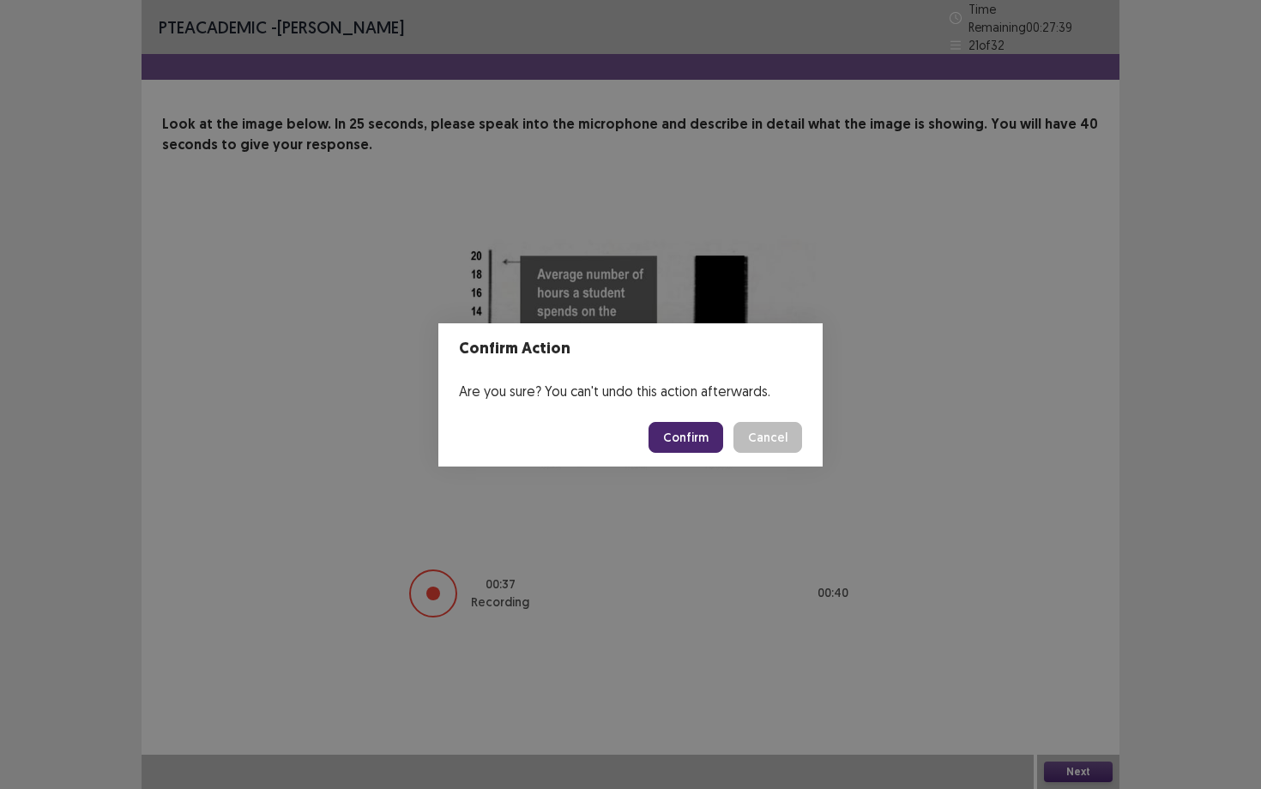
click at [701, 435] on button "Confirm" at bounding box center [686, 437] width 75 height 31
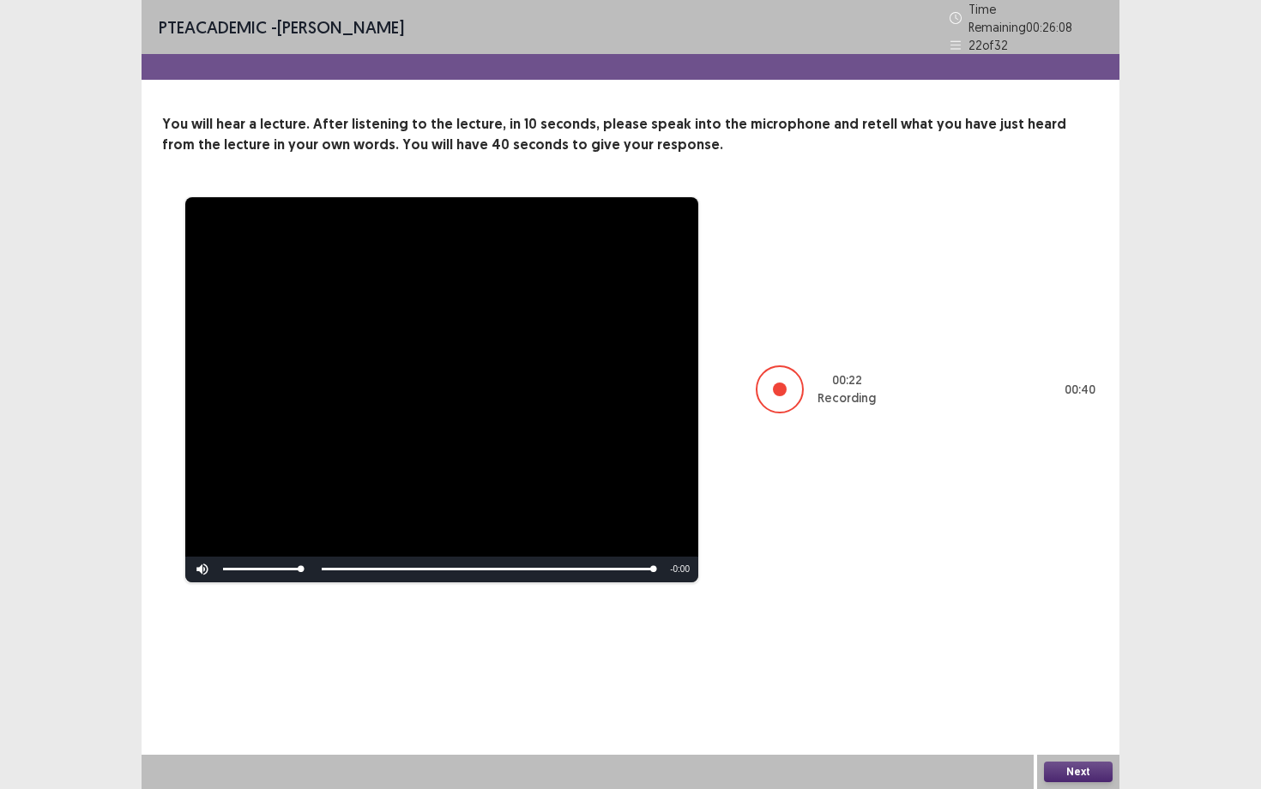
click at [1071, 684] on button "Next" at bounding box center [1078, 772] width 69 height 21
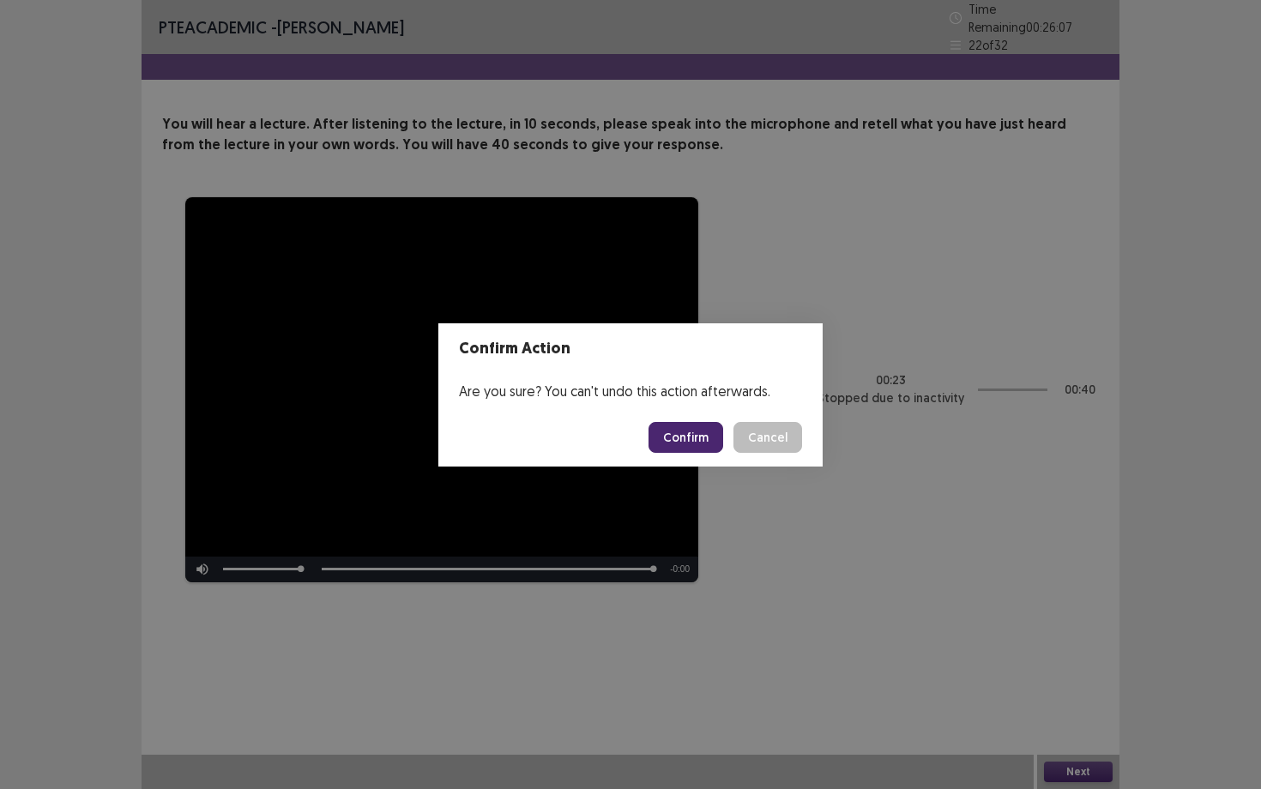
click at [673, 431] on button "Confirm" at bounding box center [686, 437] width 75 height 31
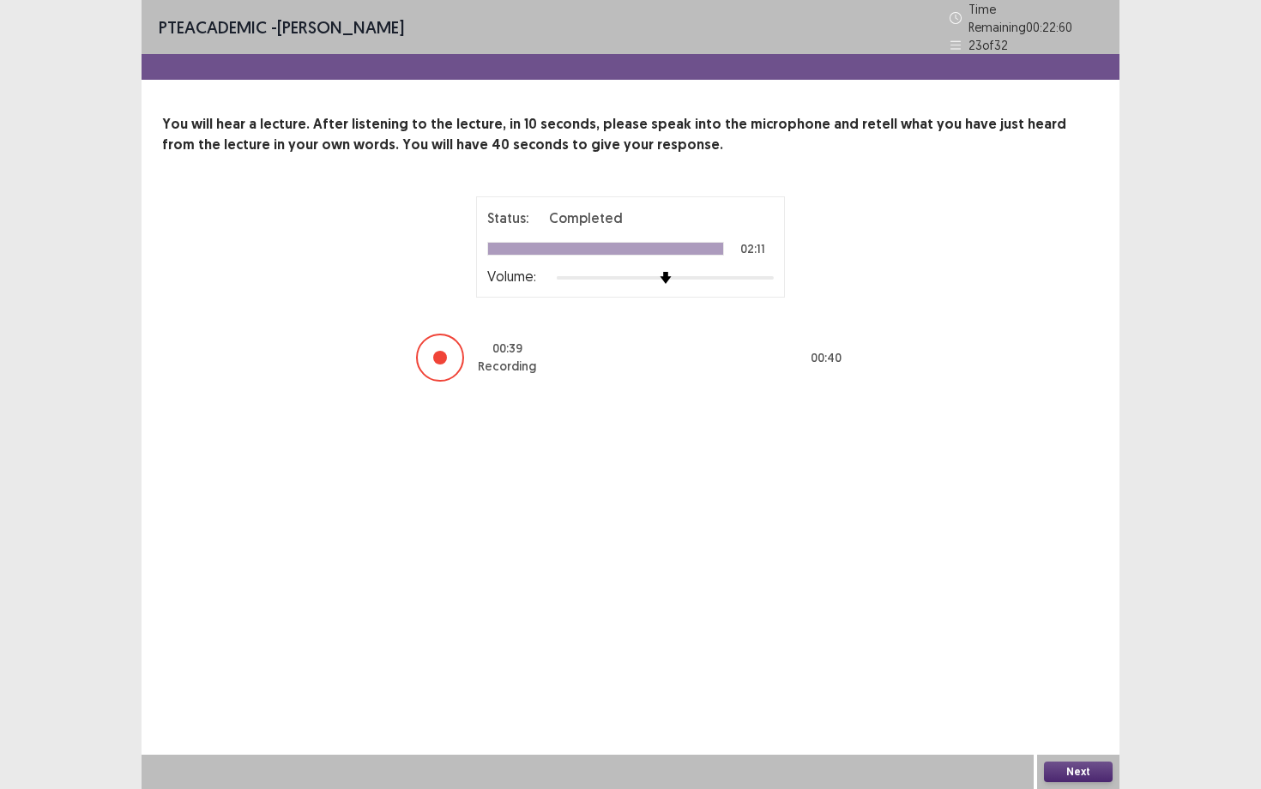
click at [1048, 684] on button "Next" at bounding box center [1078, 772] width 69 height 21
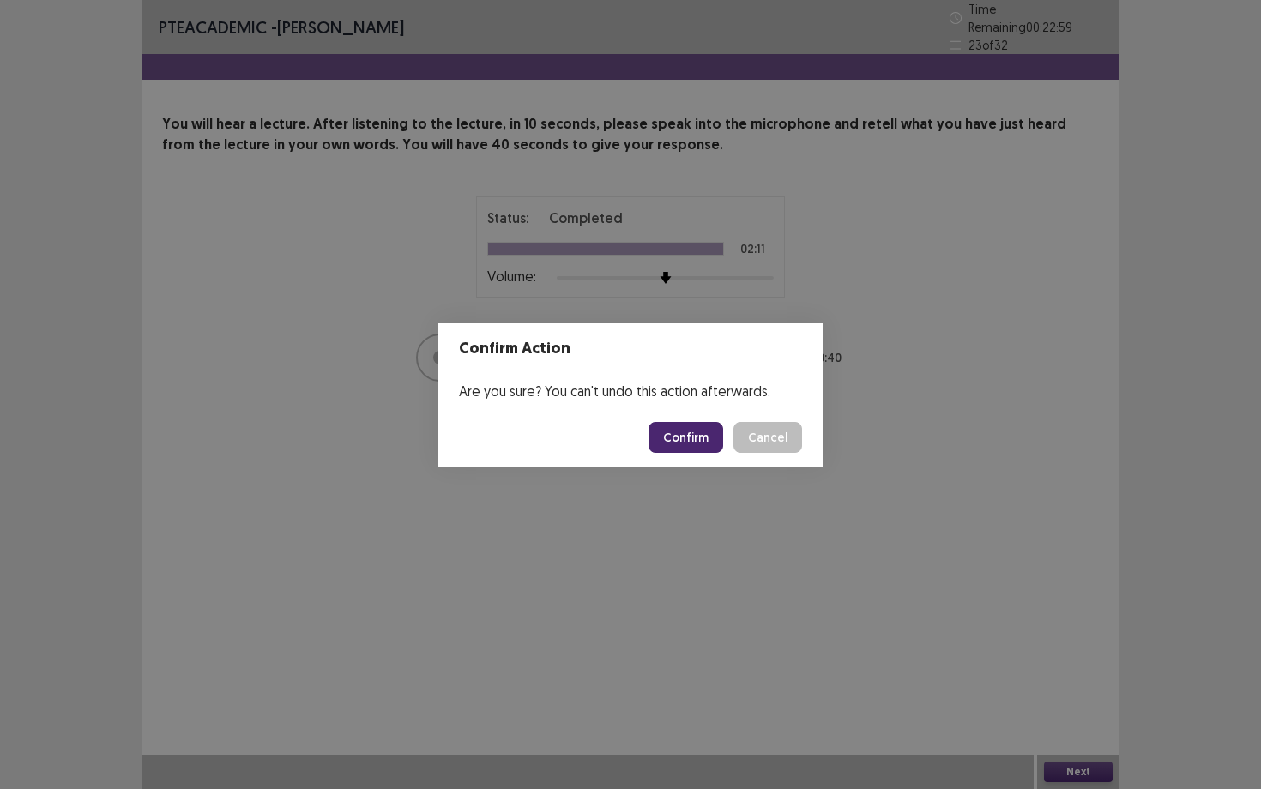
click at [700, 432] on button "Confirm" at bounding box center [686, 437] width 75 height 31
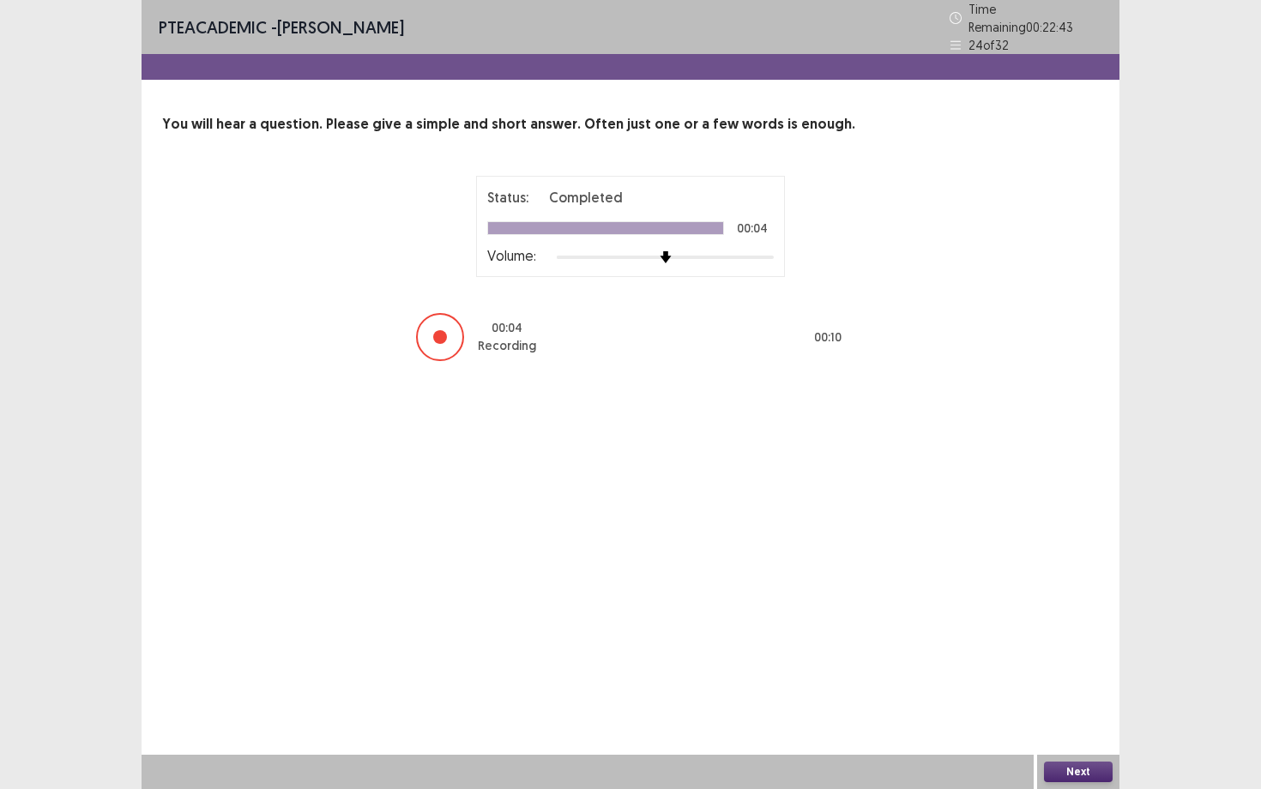
click at [1070, 684] on button "Next" at bounding box center [1078, 772] width 69 height 21
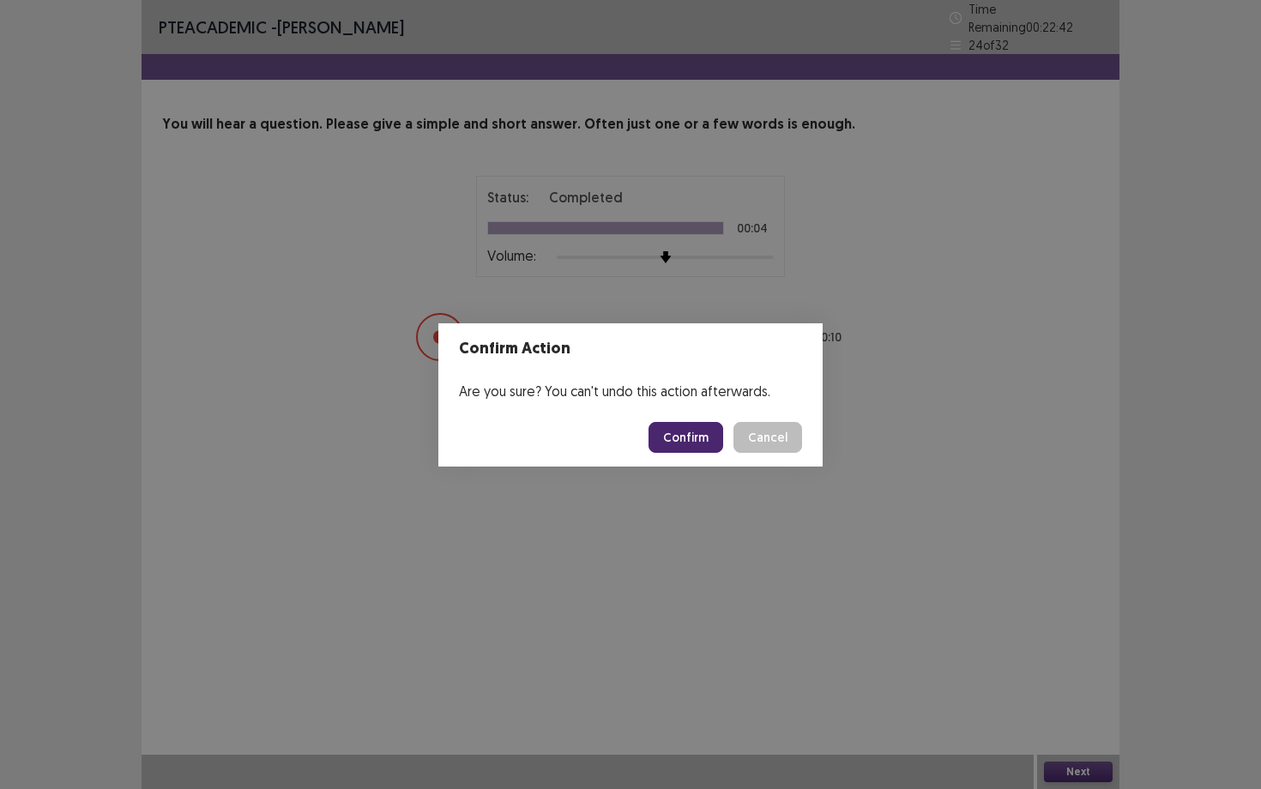
click at [705, 436] on button "Confirm" at bounding box center [686, 437] width 75 height 31
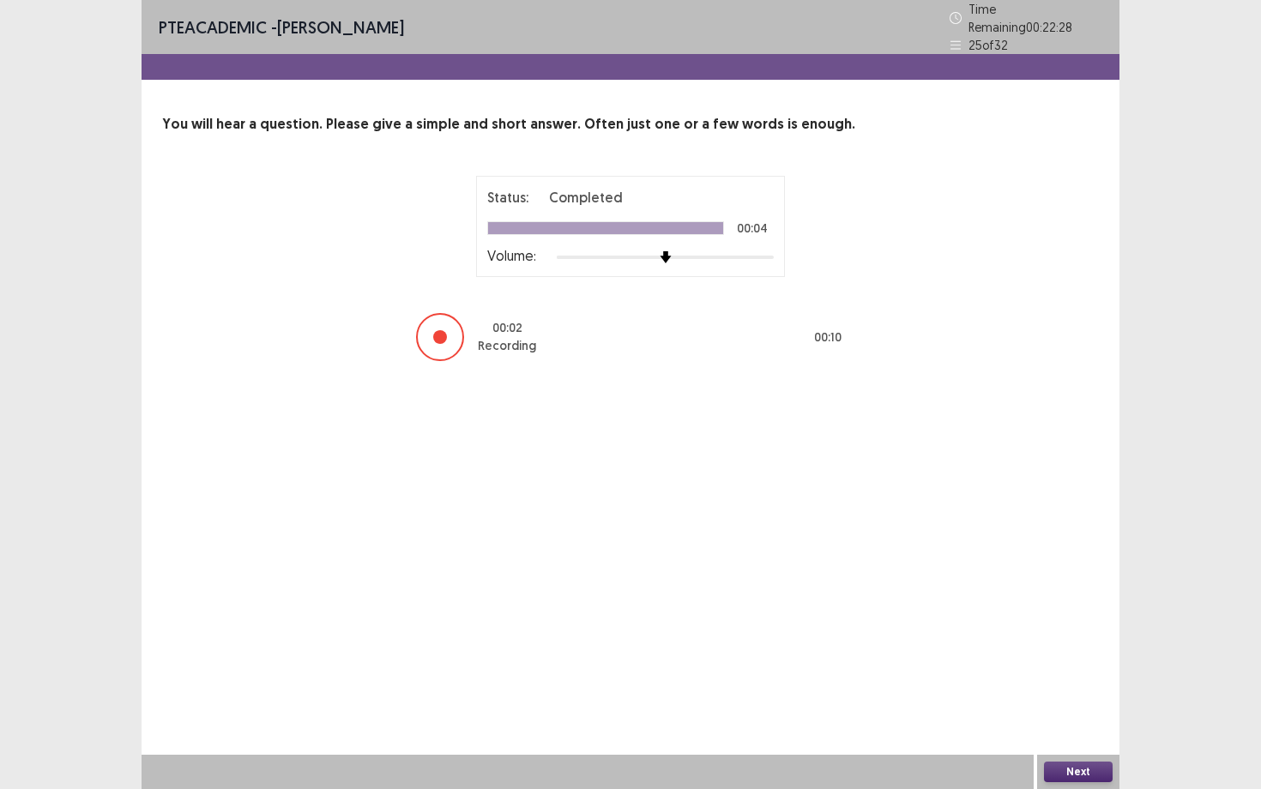
click at [1081, 684] on button "Next" at bounding box center [1078, 772] width 69 height 21
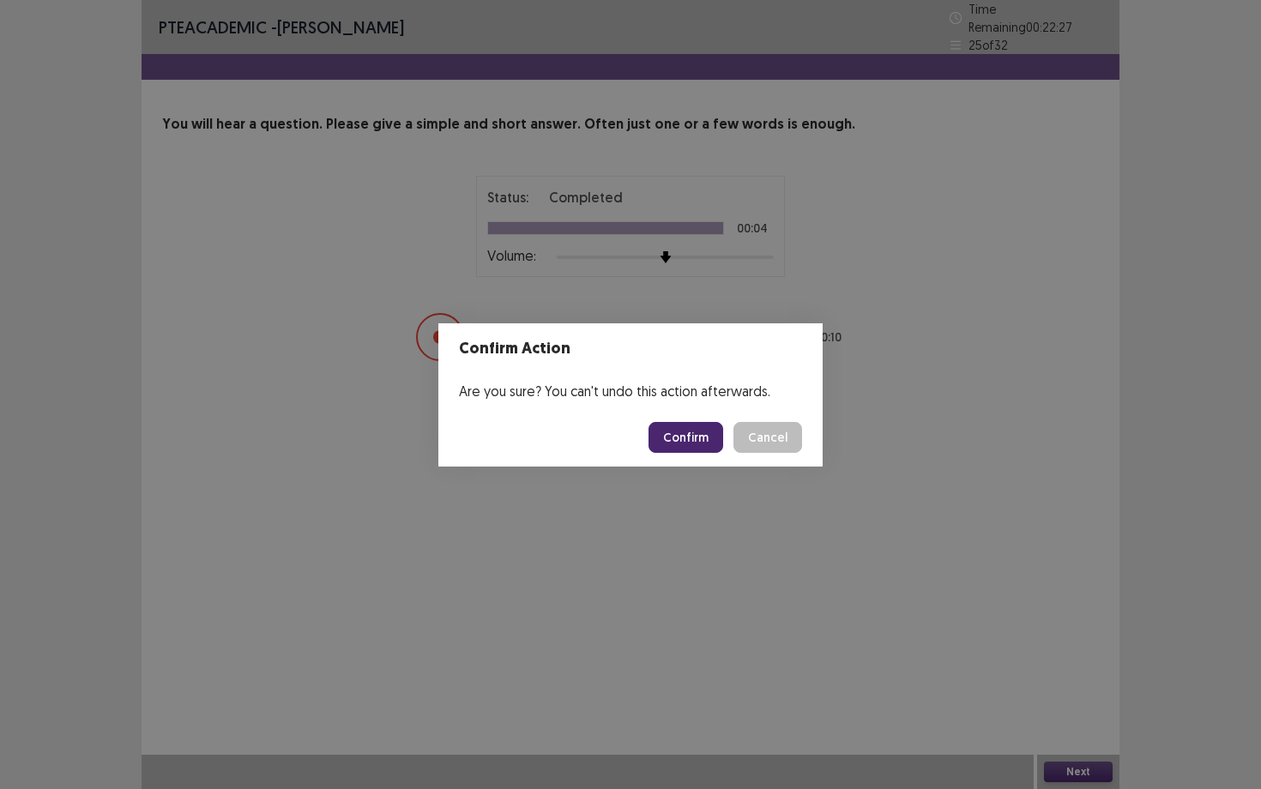
click at [709, 446] on button "Confirm" at bounding box center [686, 437] width 75 height 31
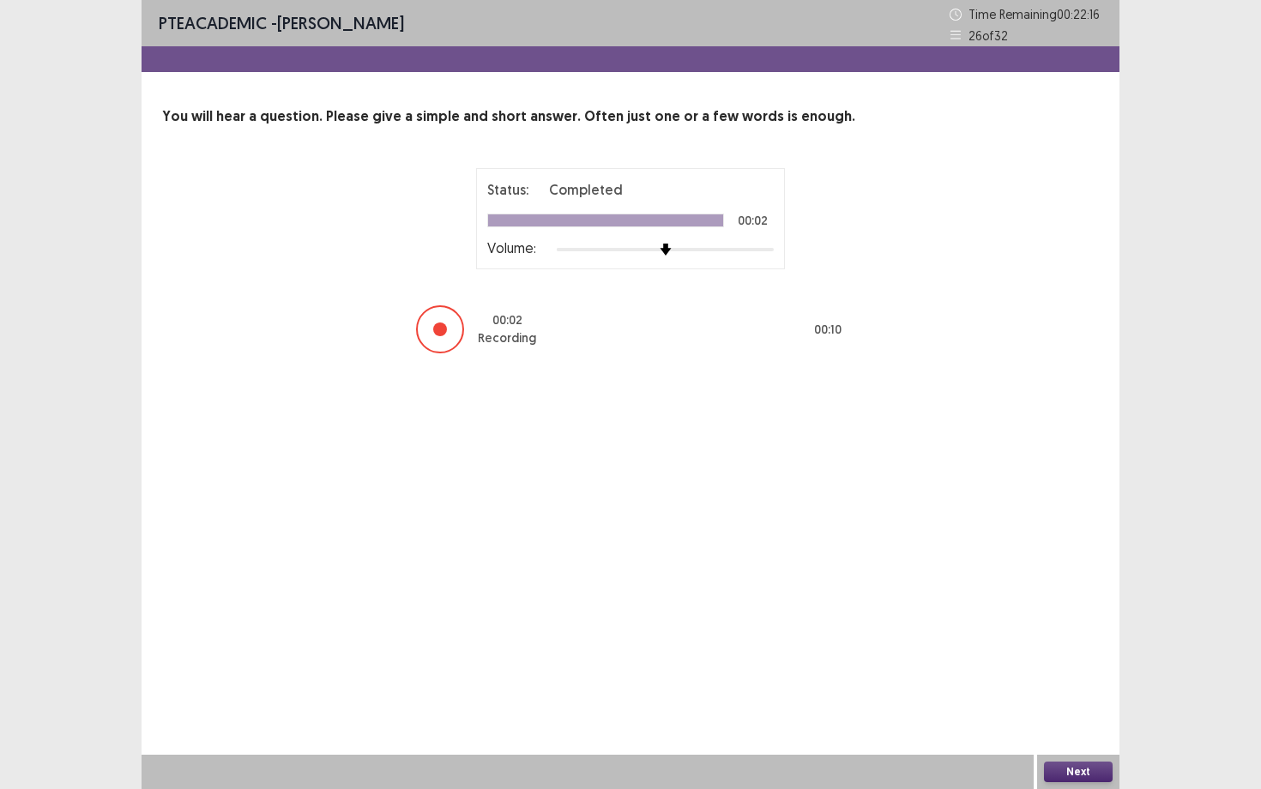
click at [1074, 684] on button "Next" at bounding box center [1078, 772] width 69 height 21
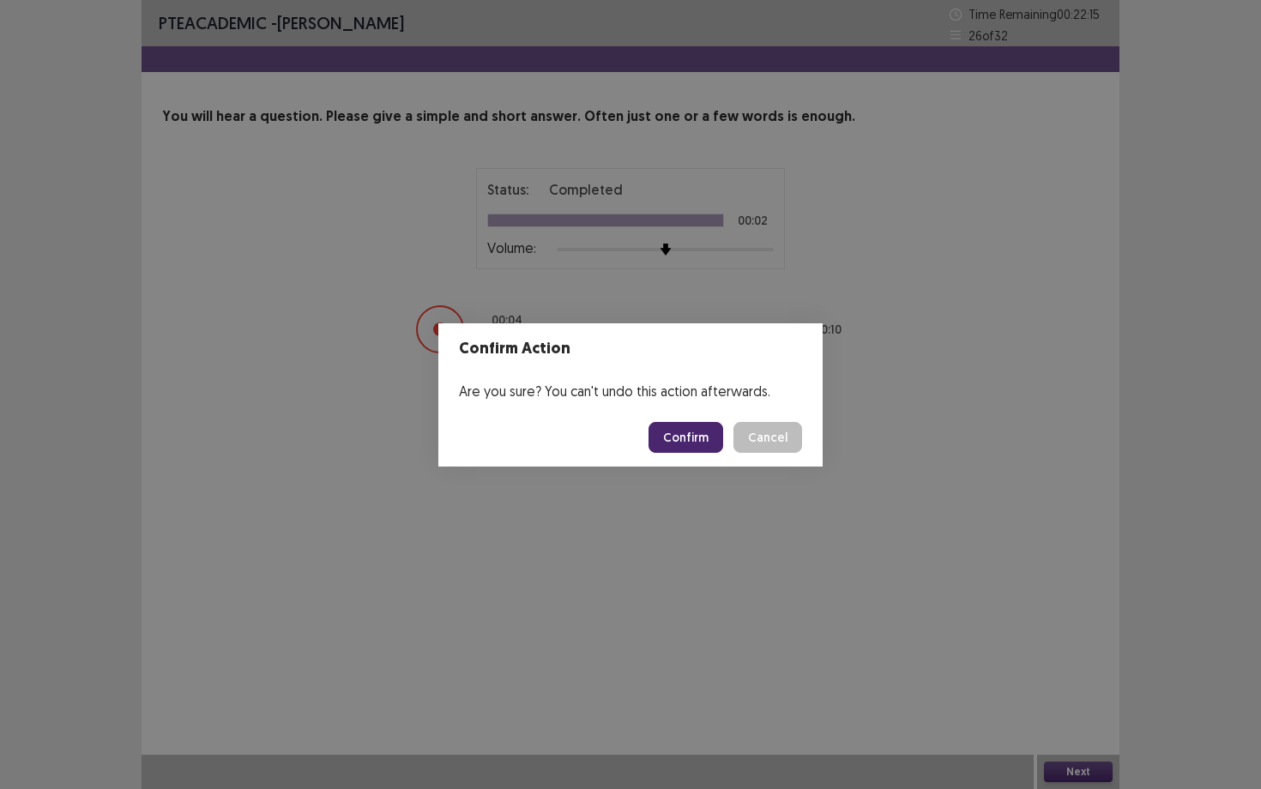
click at [678, 451] on button "Confirm" at bounding box center [686, 437] width 75 height 31
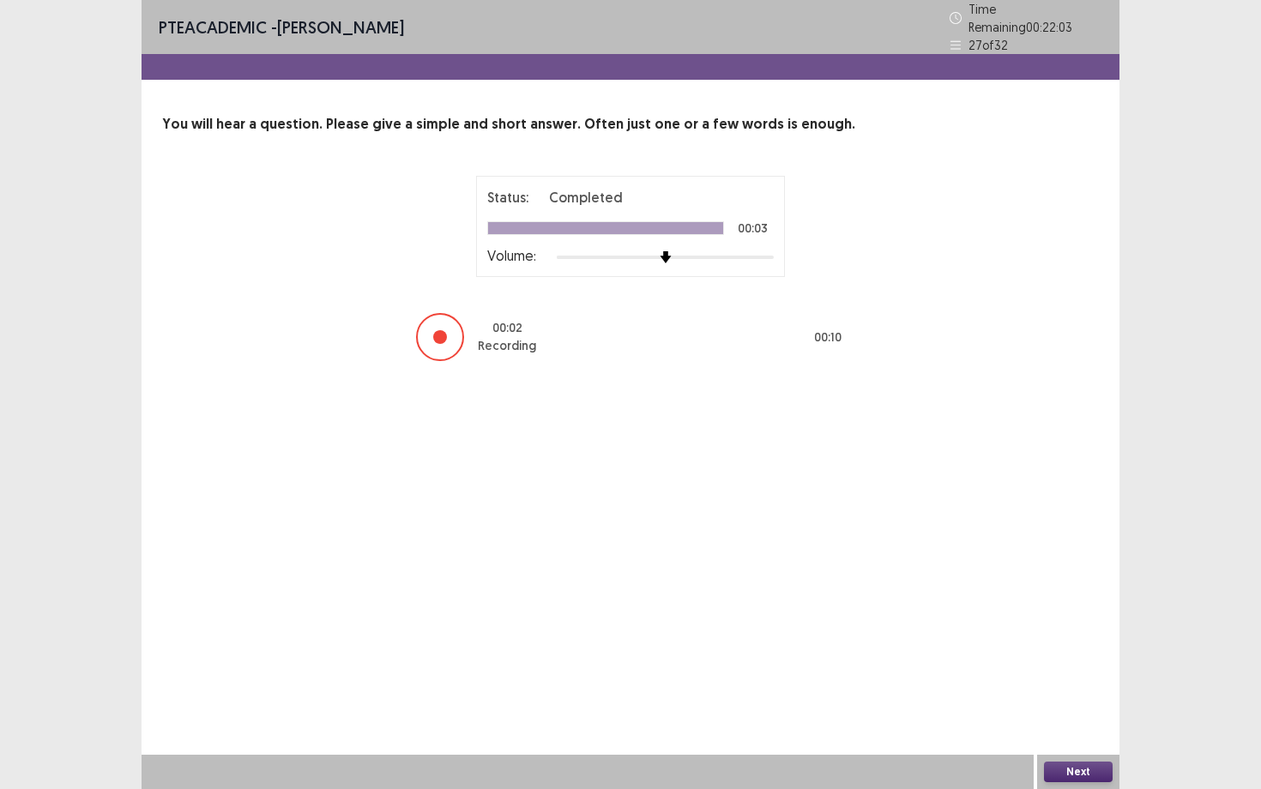
click at [1090, 684] on button "Next" at bounding box center [1078, 772] width 69 height 21
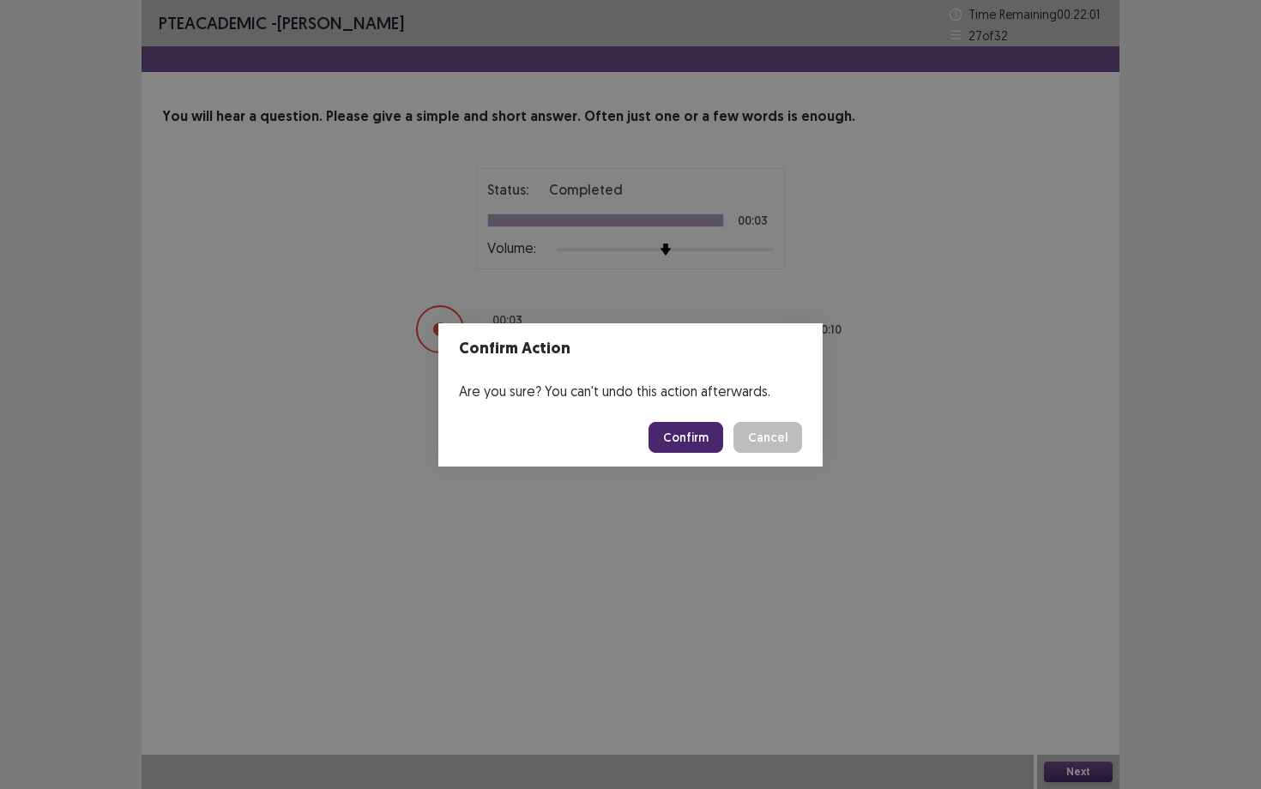
click at [717, 447] on button "Confirm" at bounding box center [686, 437] width 75 height 31
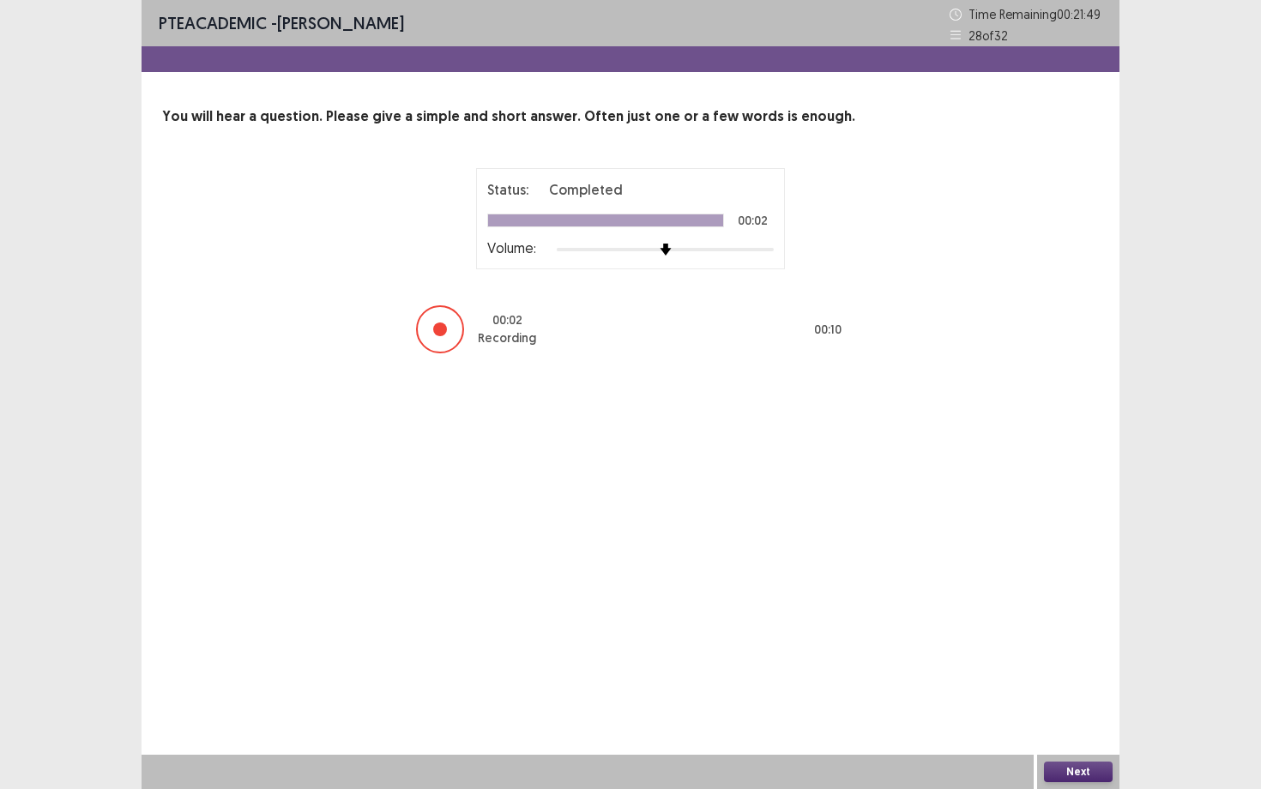
click at [1095, 684] on button "Next" at bounding box center [1078, 772] width 69 height 21
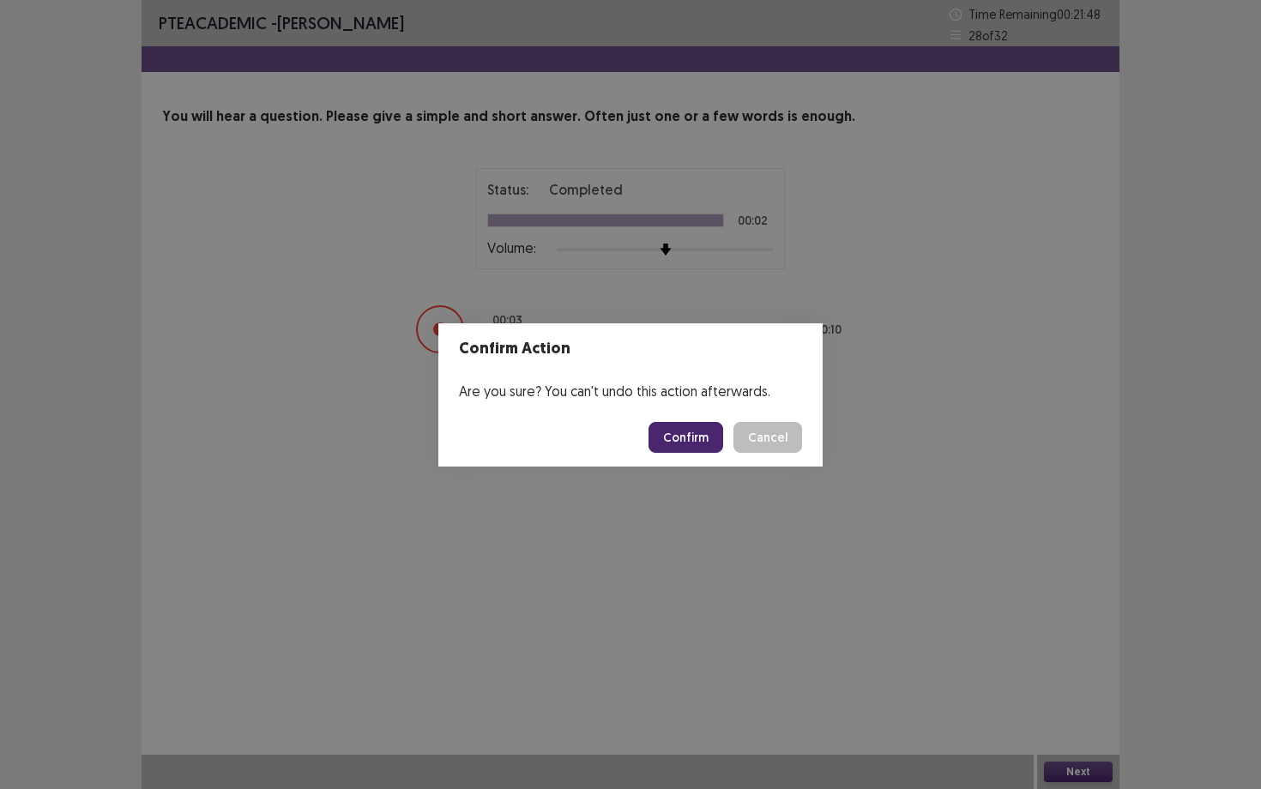
click at [679, 438] on button "Confirm" at bounding box center [686, 437] width 75 height 31
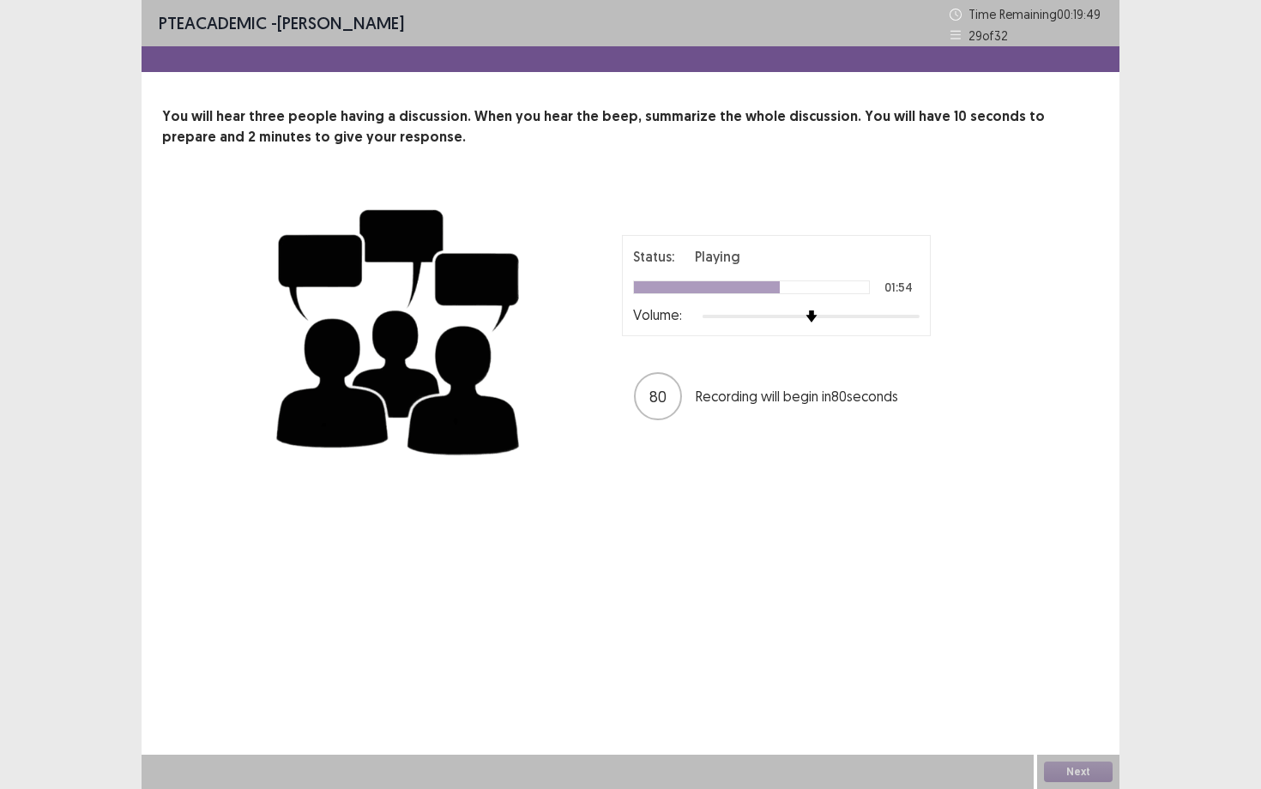
click at [679, 438] on div "Status: Playing 01:54 Volume: 80 Recording will begin in 80 seconds" at bounding box center [630, 329] width 721 height 281
click at [1079, 684] on button "Next" at bounding box center [1078, 772] width 69 height 21
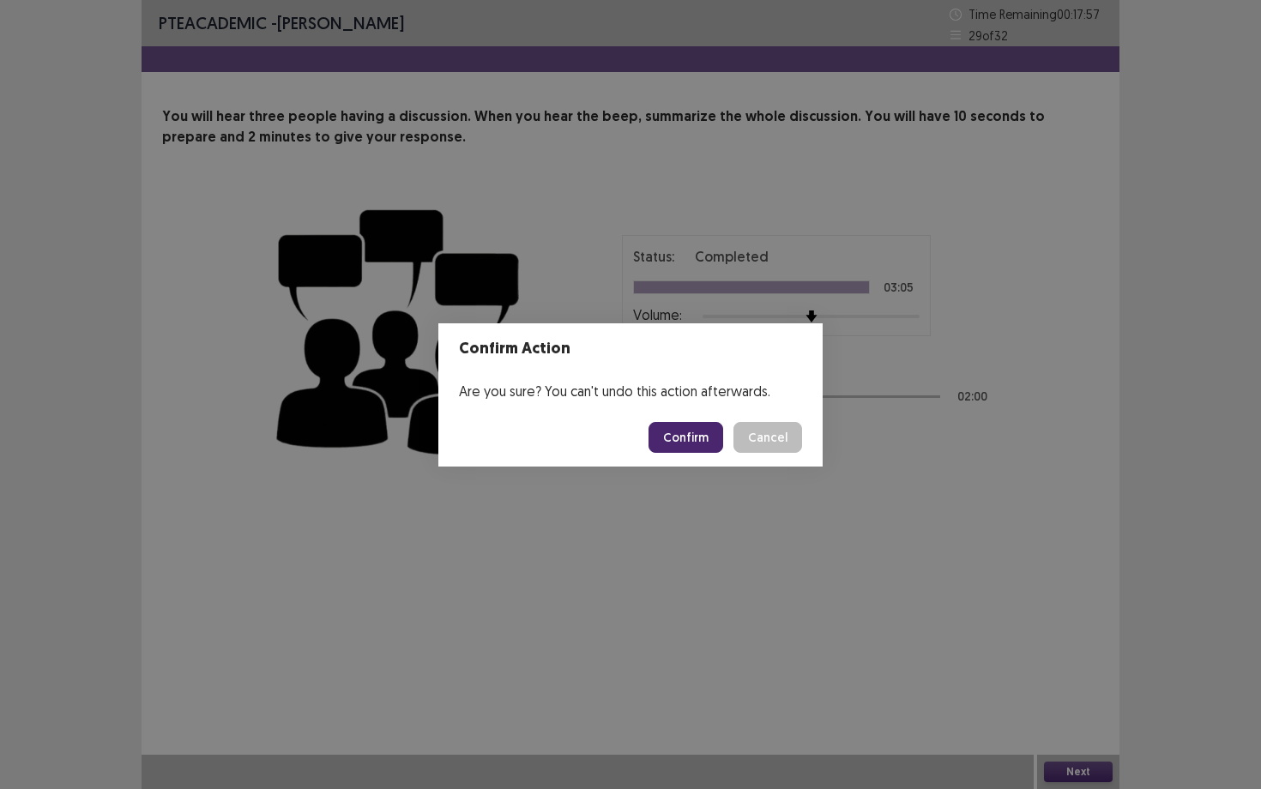
click at [699, 429] on button "Confirm" at bounding box center [686, 437] width 75 height 31
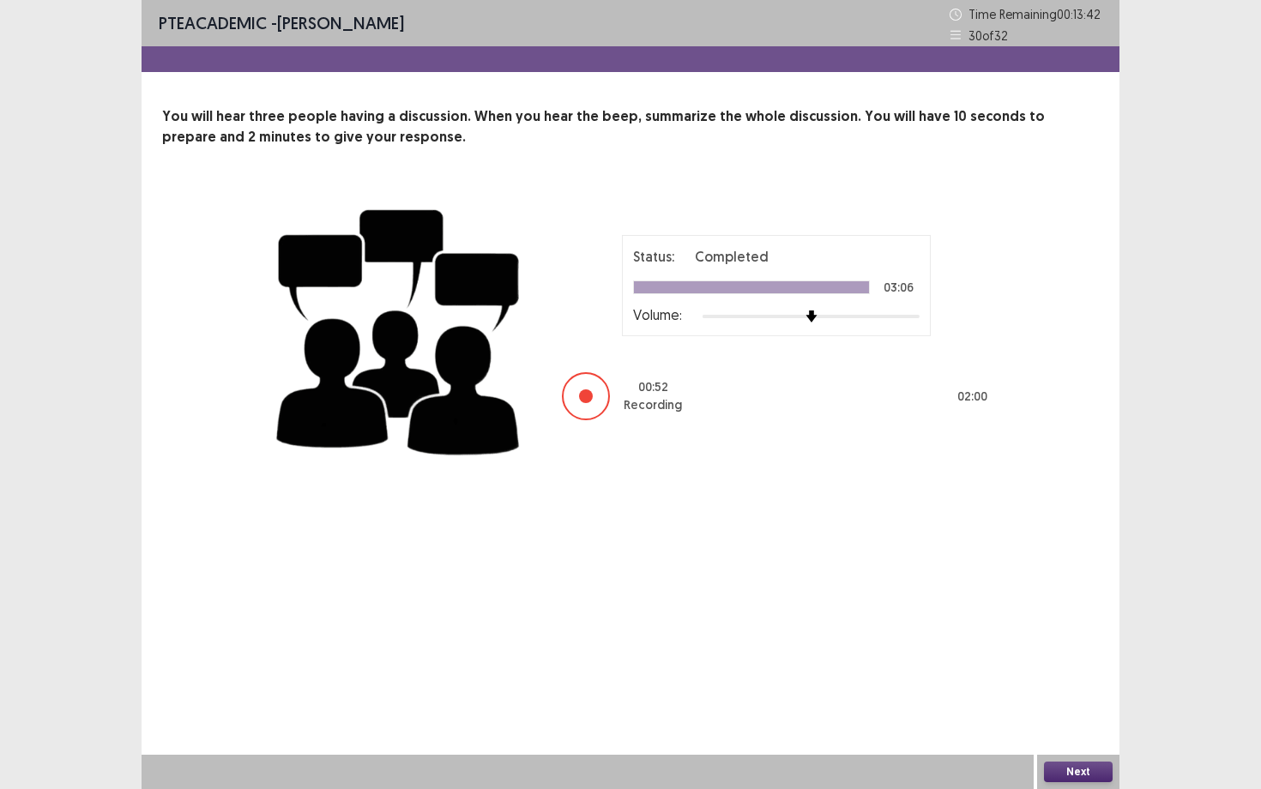
click at [1082, 684] on button "Next" at bounding box center [1078, 772] width 69 height 21
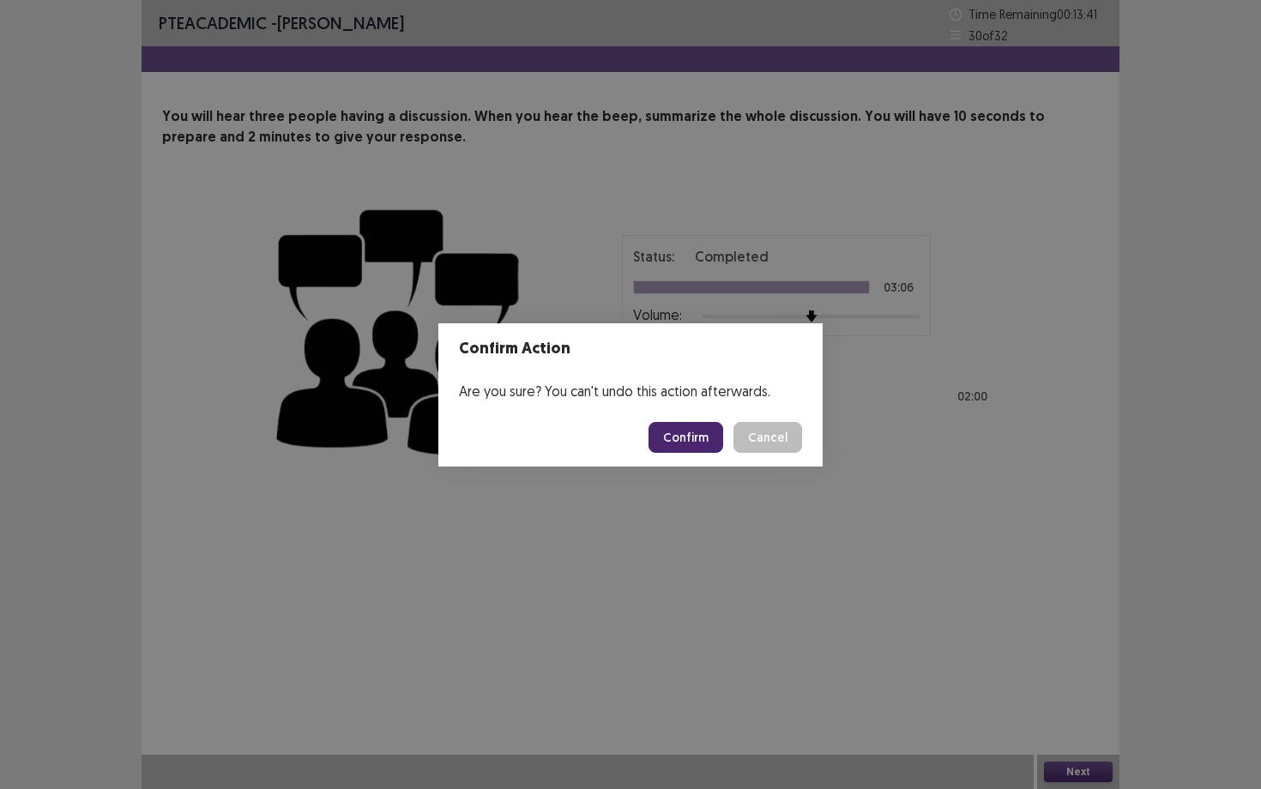
click at [689, 437] on button "Confirm" at bounding box center [686, 437] width 75 height 31
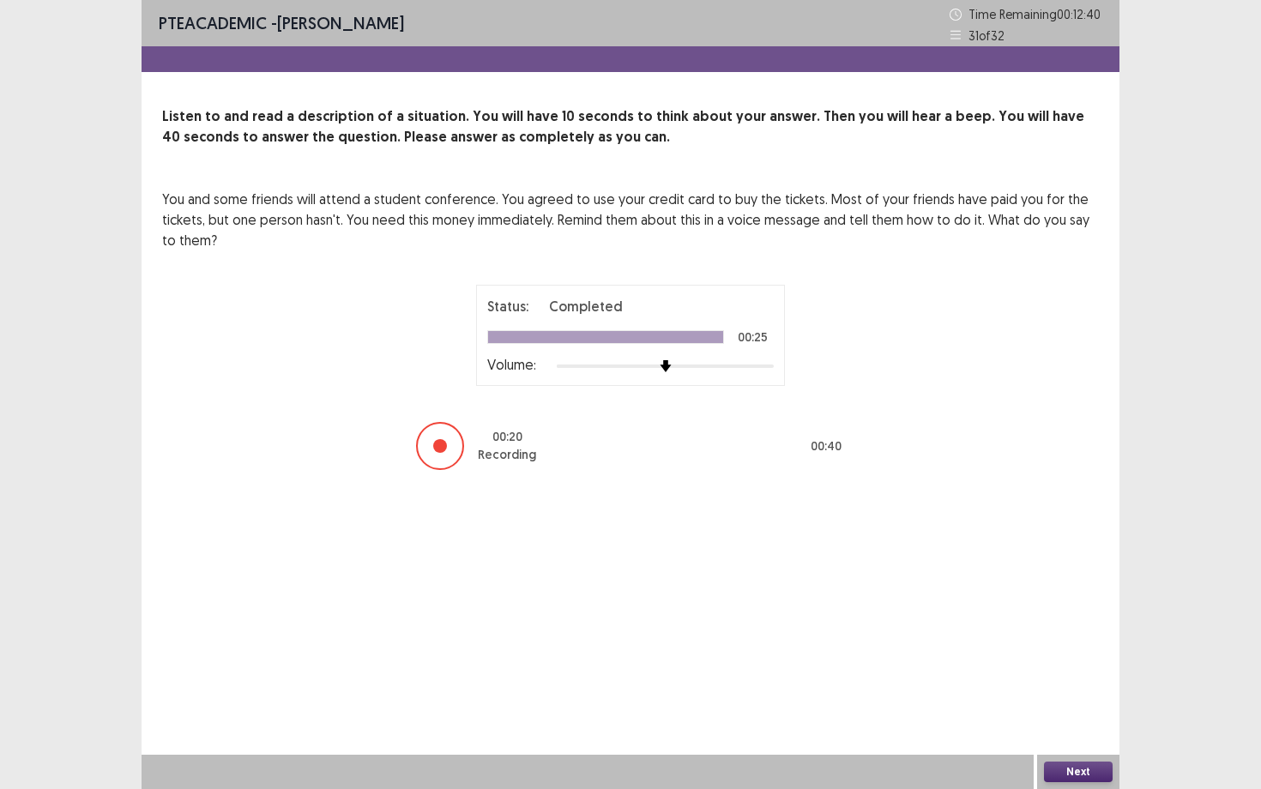
click at [1089, 684] on button "Next" at bounding box center [1078, 772] width 69 height 21
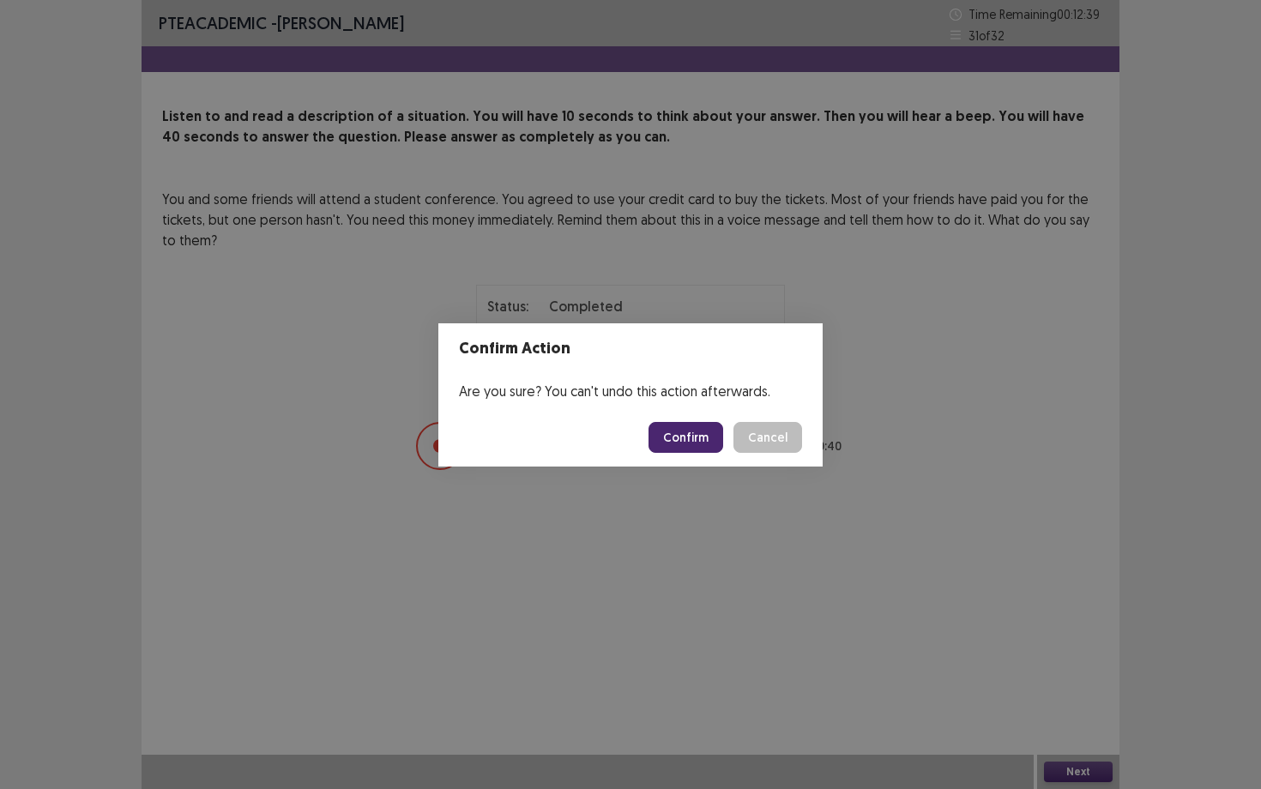
click at [691, 432] on button "Confirm" at bounding box center [686, 437] width 75 height 31
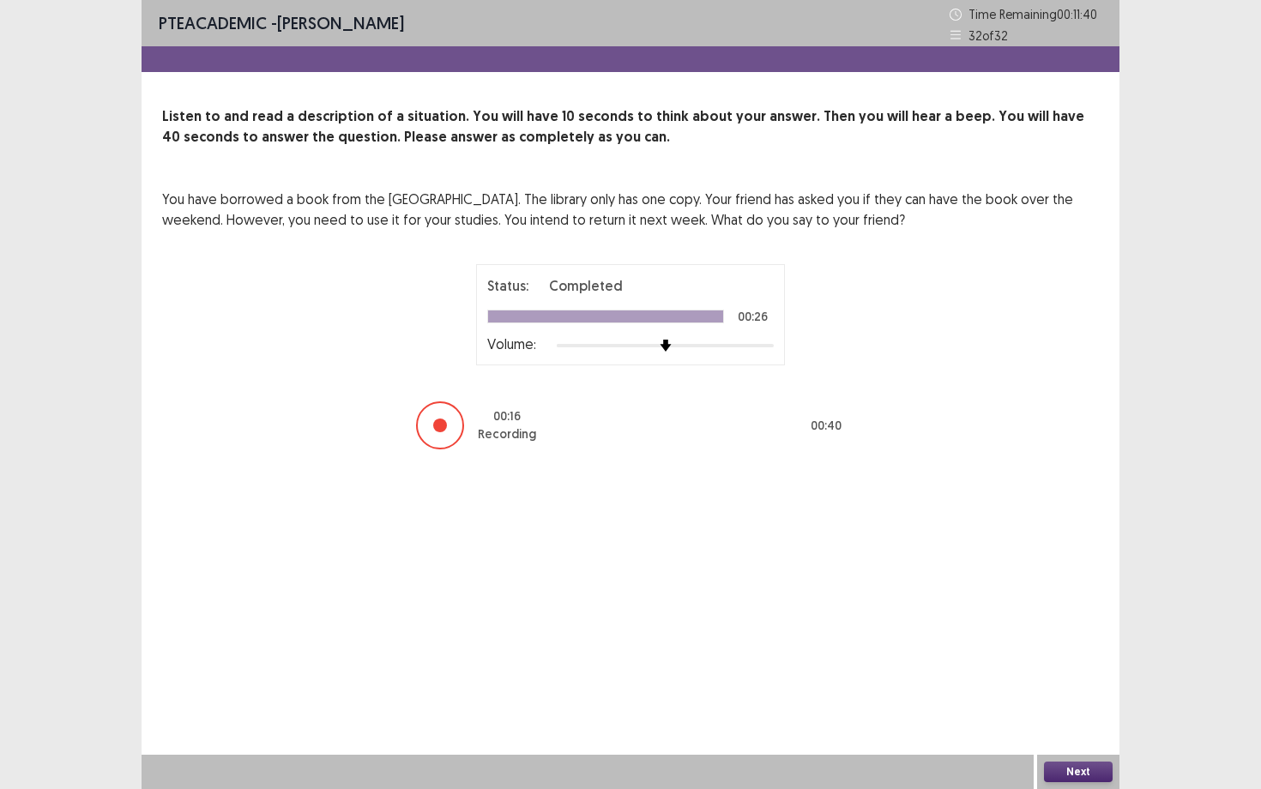
click at [1072, 684] on button "Next" at bounding box center [1078, 772] width 69 height 21
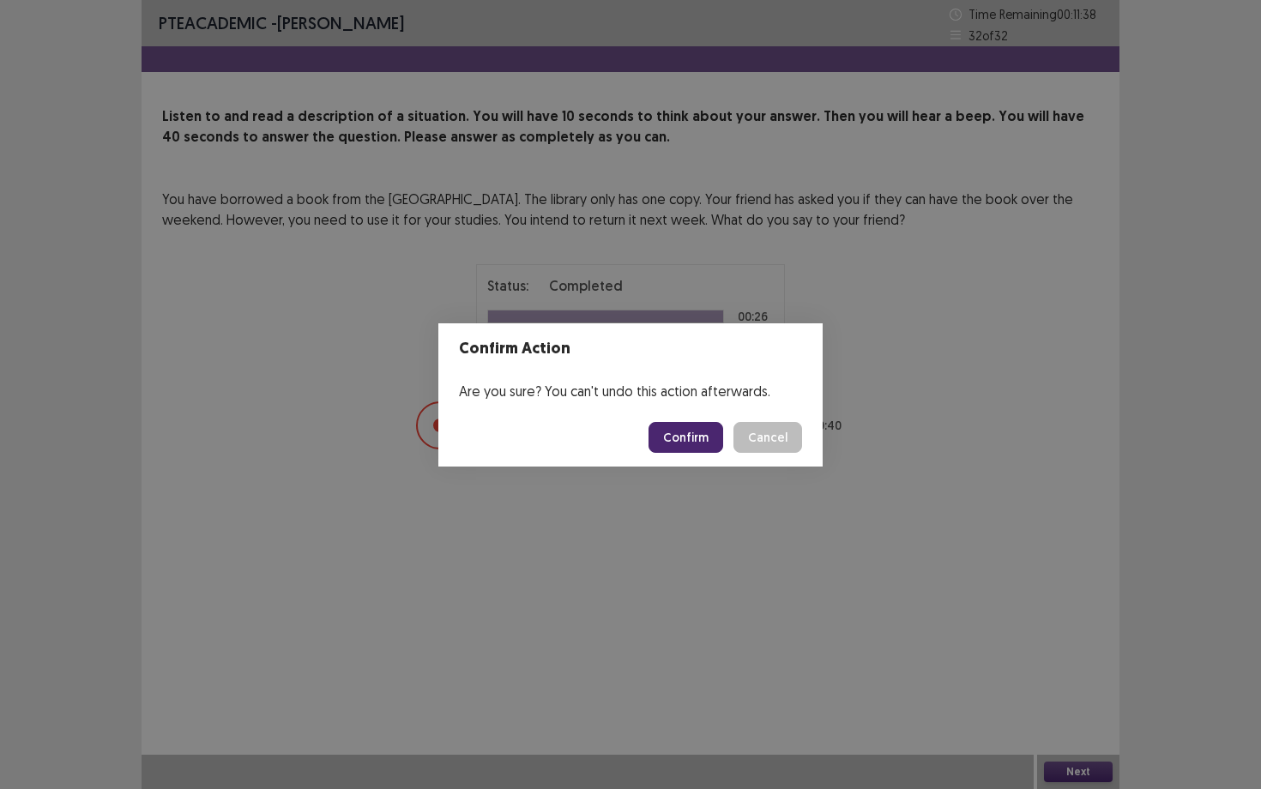
click at [705, 425] on button "Confirm" at bounding box center [686, 437] width 75 height 31
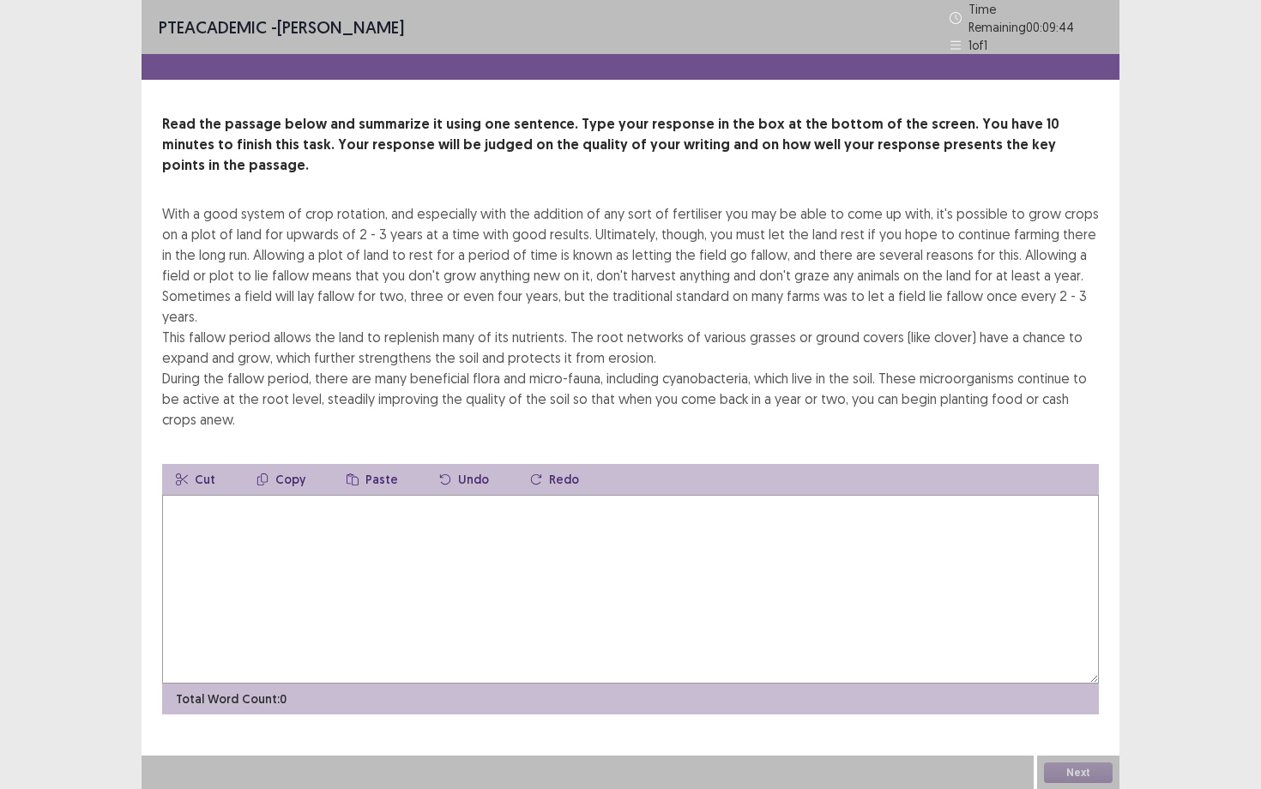
click at [249, 529] on textarea at bounding box center [630, 589] width 937 height 189
type textarea "*"
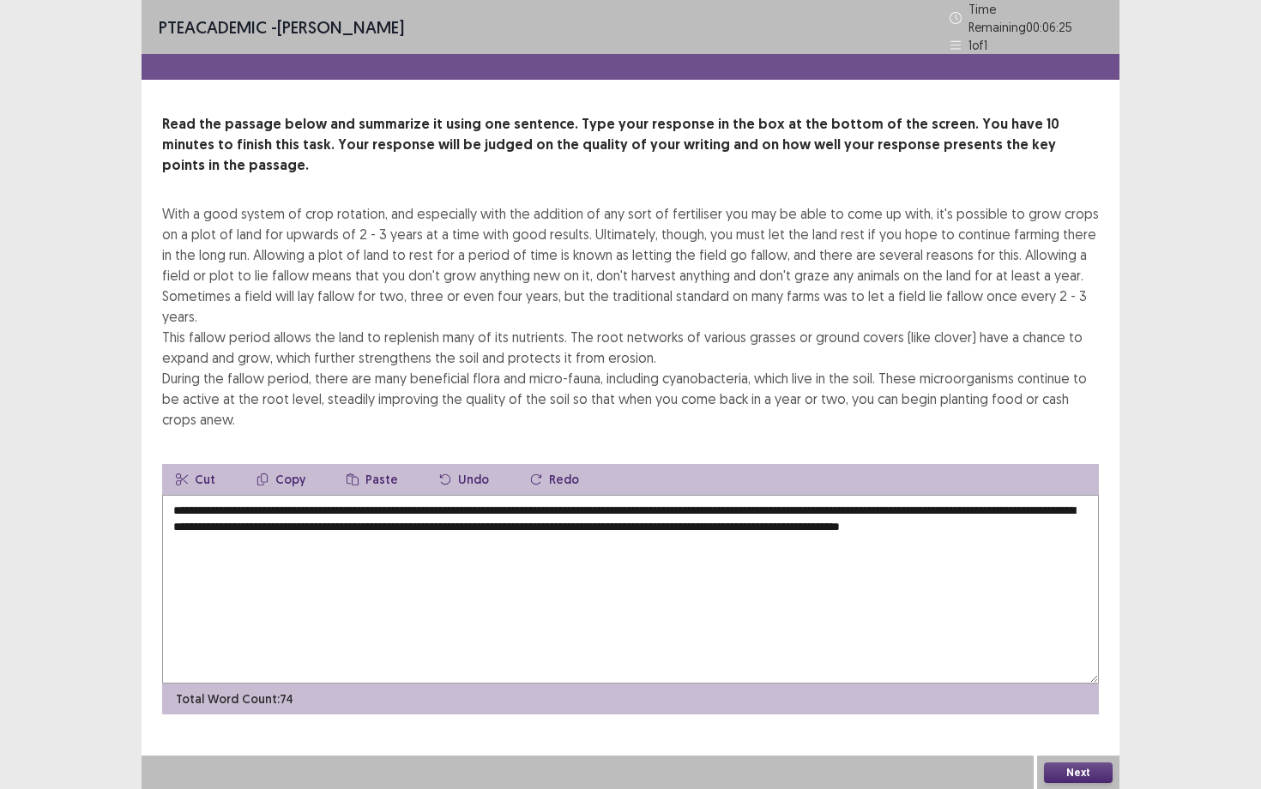
click at [1089, 506] on textarea "**********" at bounding box center [630, 589] width 937 height 189
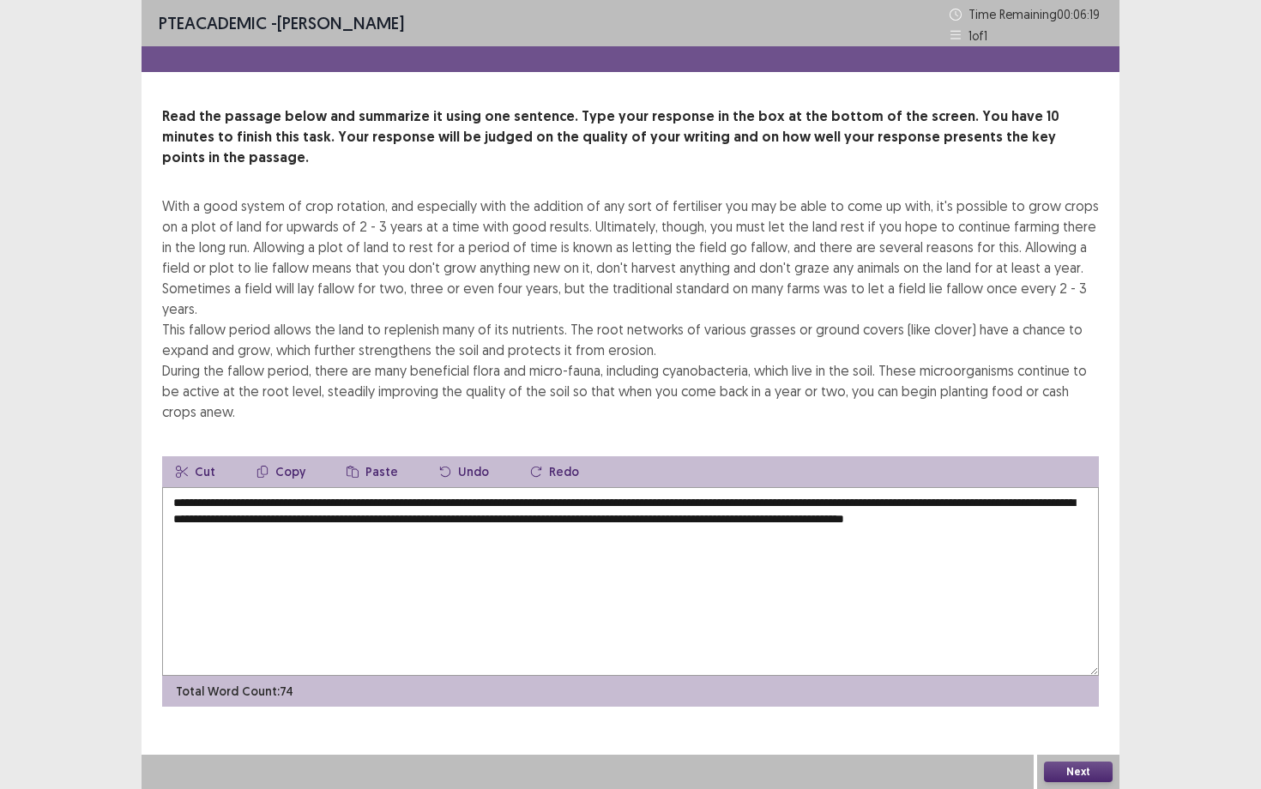
click at [381, 535] on textarea "**********" at bounding box center [630, 581] width 937 height 189
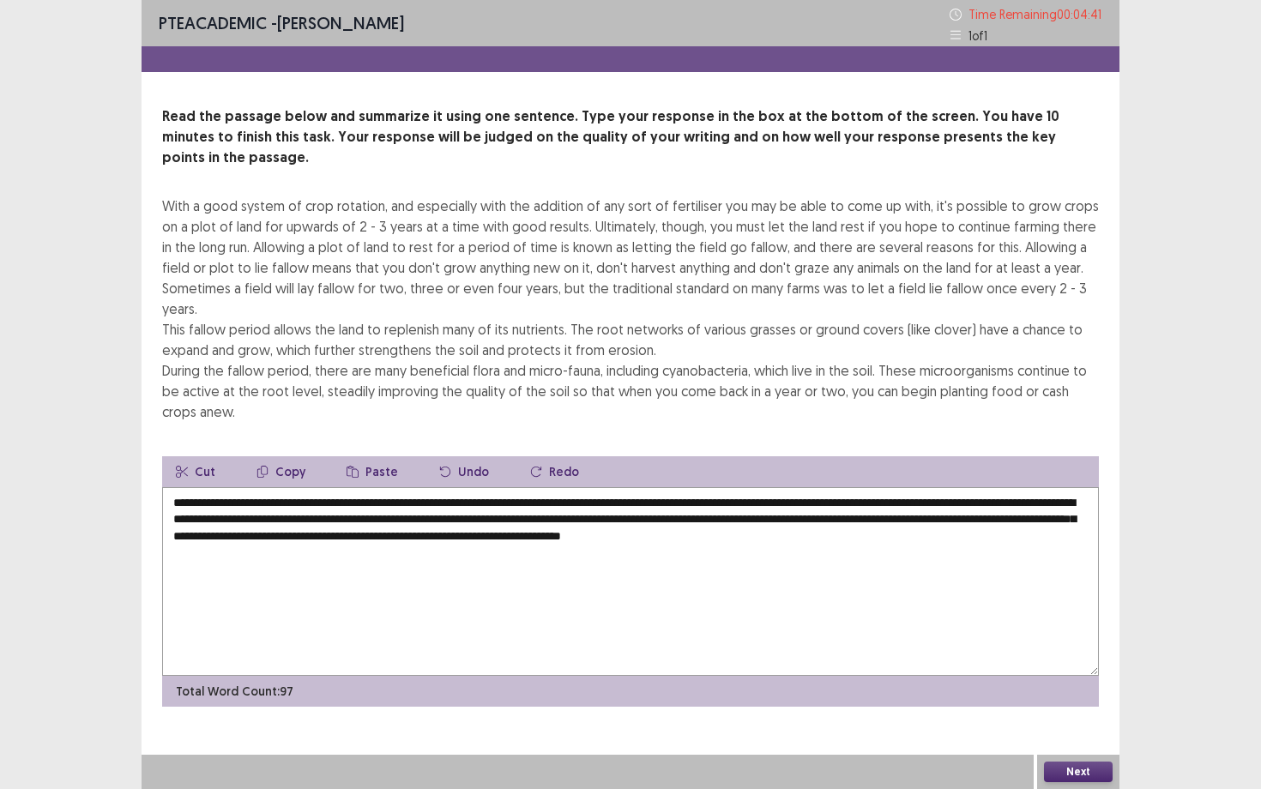
click at [865, 512] on textarea "**********" at bounding box center [630, 581] width 937 height 189
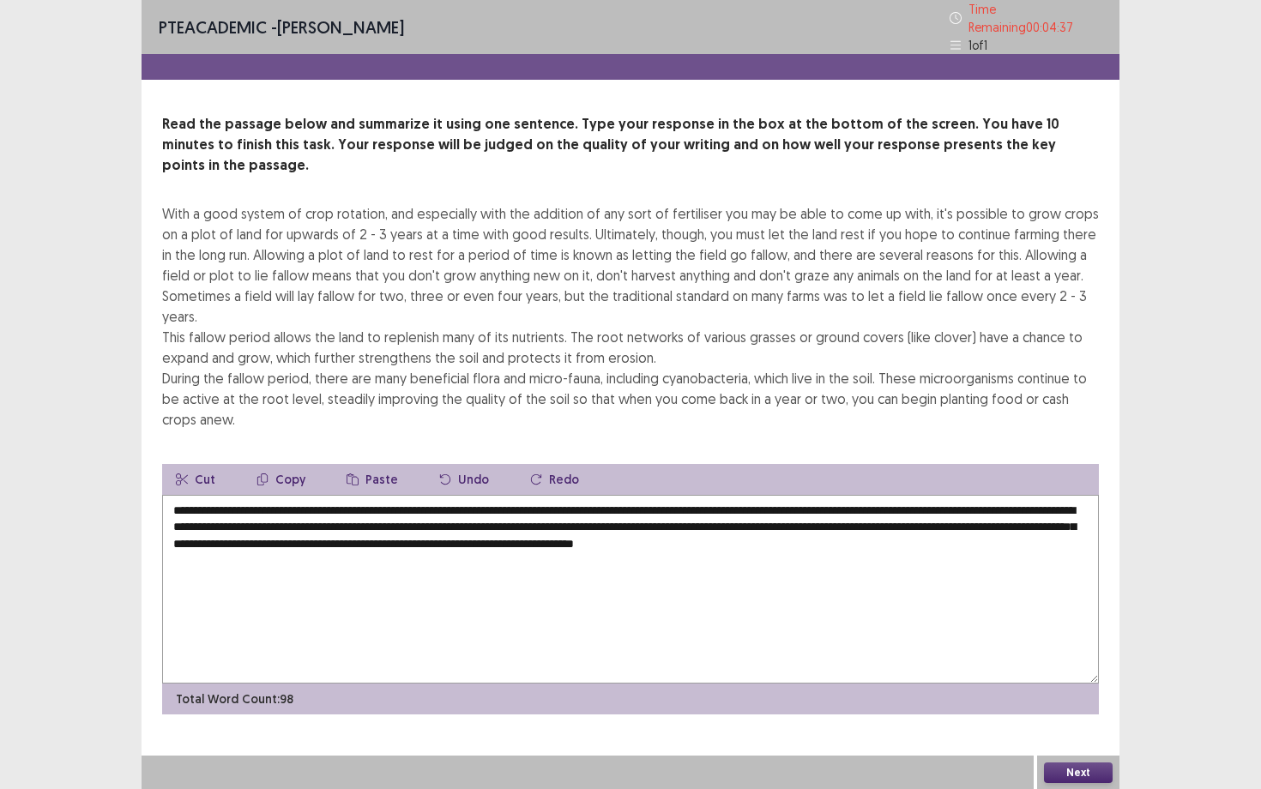
click at [1032, 519] on textarea "**********" at bounding box center [630, 589] width 937 height 189
click at [275, 531] on textarea "**********" at bounding box center [630, 589] width 937 height 189
click at [275, 495] on textarea "**********" at bounding box center [630, 589] width 937 height 189
click at [267, 495] on textarea "**********" at bounding box center [630, 589] width 937 height 189
click at [258, 504] on textarea "**********" at bounding box center [630, 589] width 937 height 189
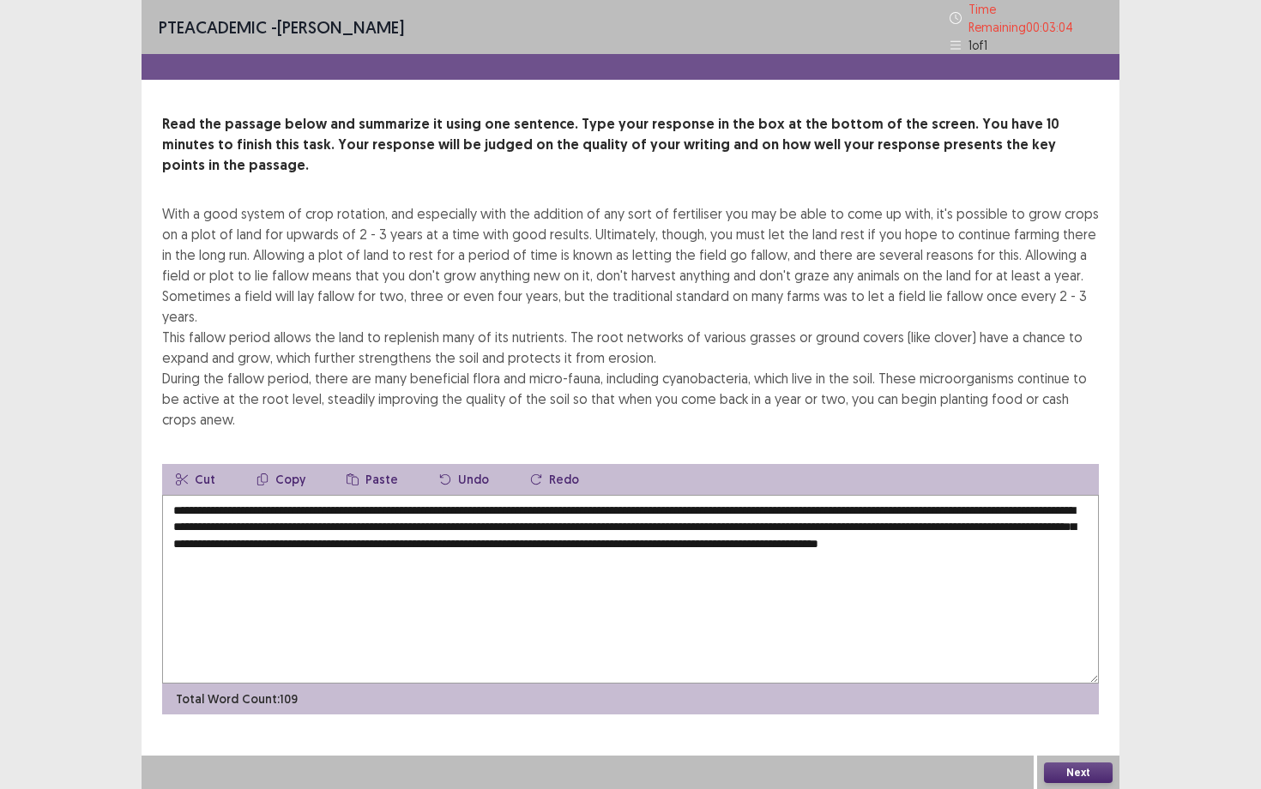
type textarea "**********"
click at [1083, 684] on button "Next" at bounding box center [1078, 773] width 69 height 21
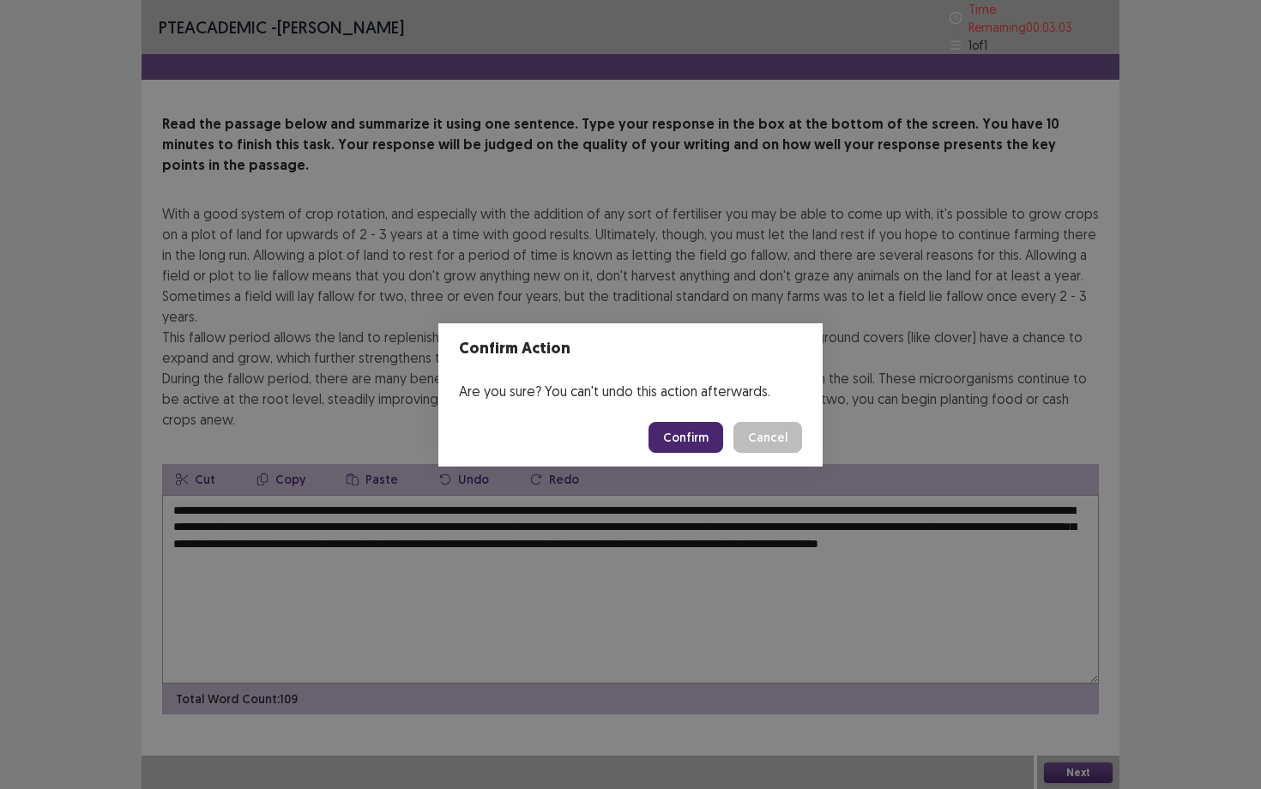
click at [696, 430] on button "Confirm" at bounding box center [686, 437] width 75 height 31
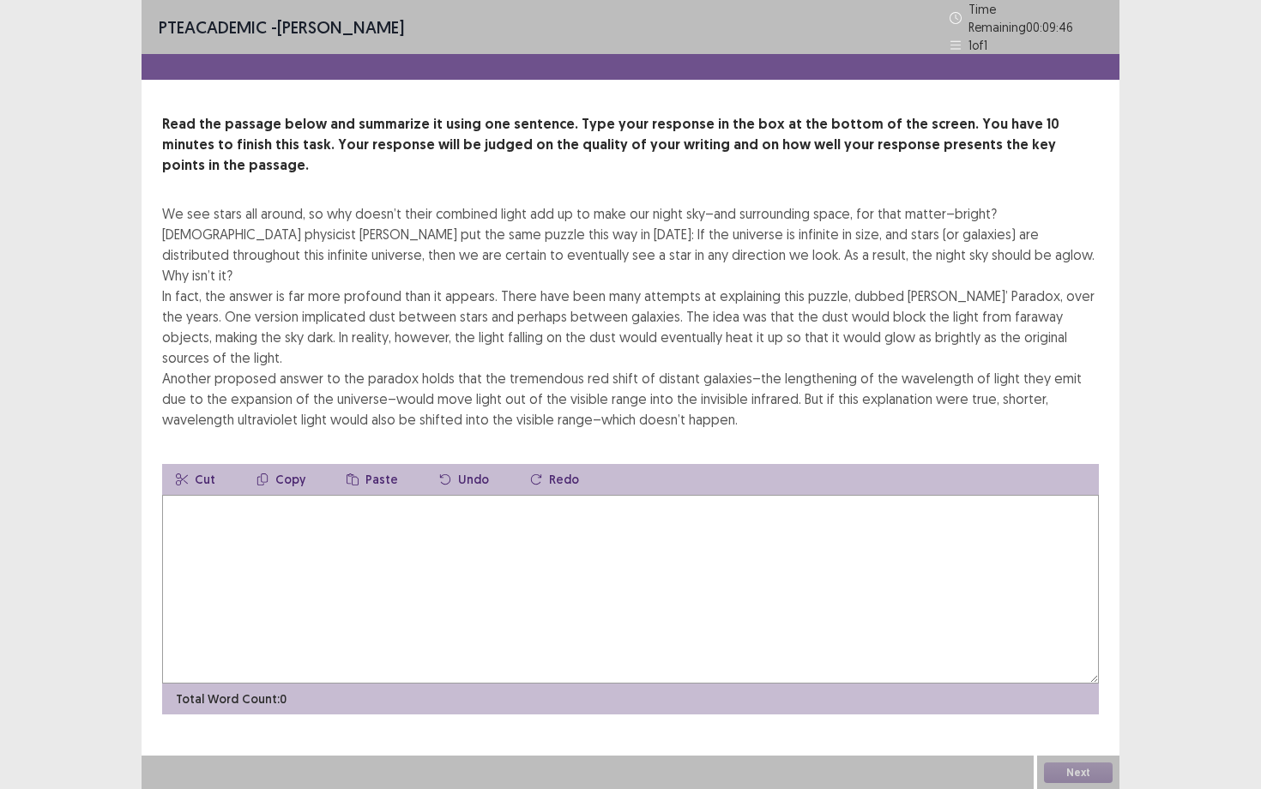
click at [540, 495] on textarea at bounding box center [630, 589] width 937 height 189
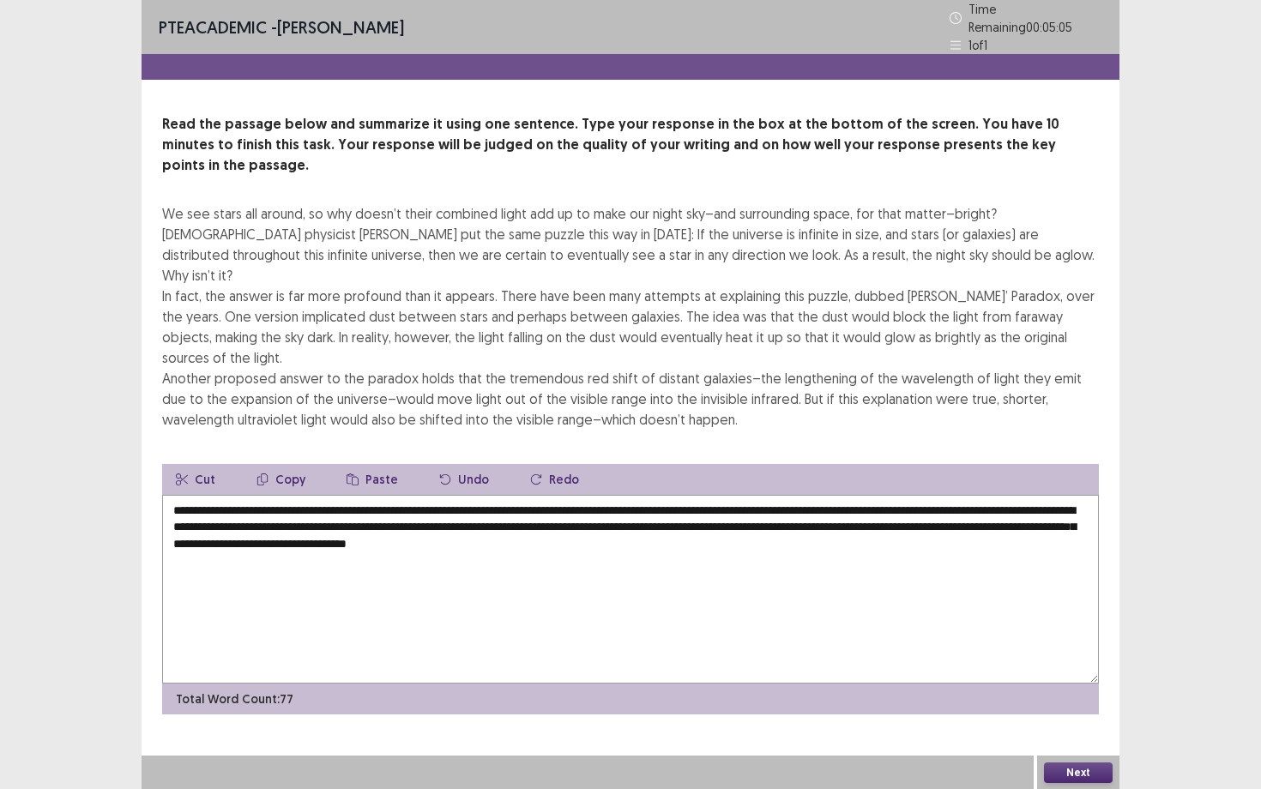
click at [794, 495] on textarea "**********" at bounding box center [630, 589] width 937 height 189
click at [850, 495] on textarea "**********" at bounding box center [630, 589] width 937 height 189
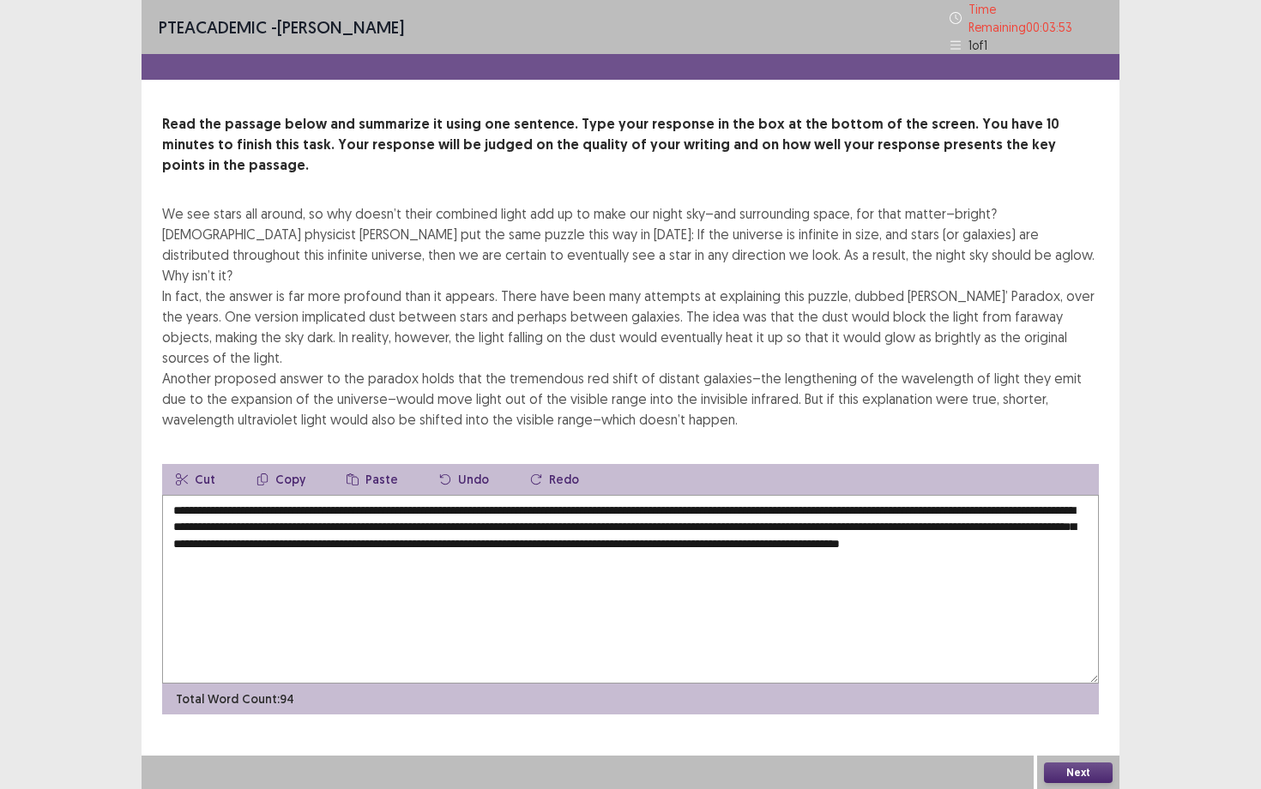
click at [394, 495] on textarea "**********" at bounding box center [630, 589] width 937 height 189
click at [508, 495] on textarea "**********" at bounding box center [630, 589] width 937 height 189
type textarea "**********"
click at [1071, 684] on button "Next" at bounding box center [1078, 773] width 69 height 21
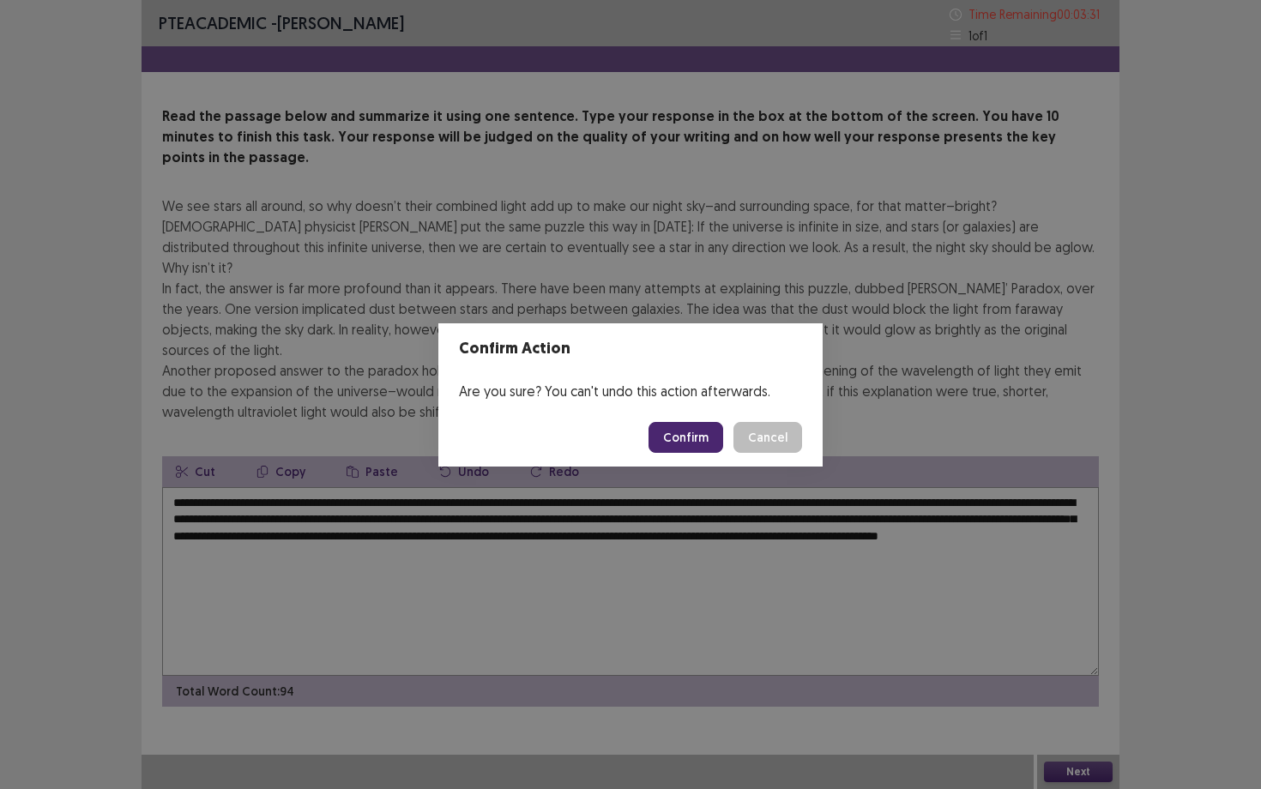
click at [688, 431] on button "Confirm" at bounding box center [686, 437] width 75 height 31
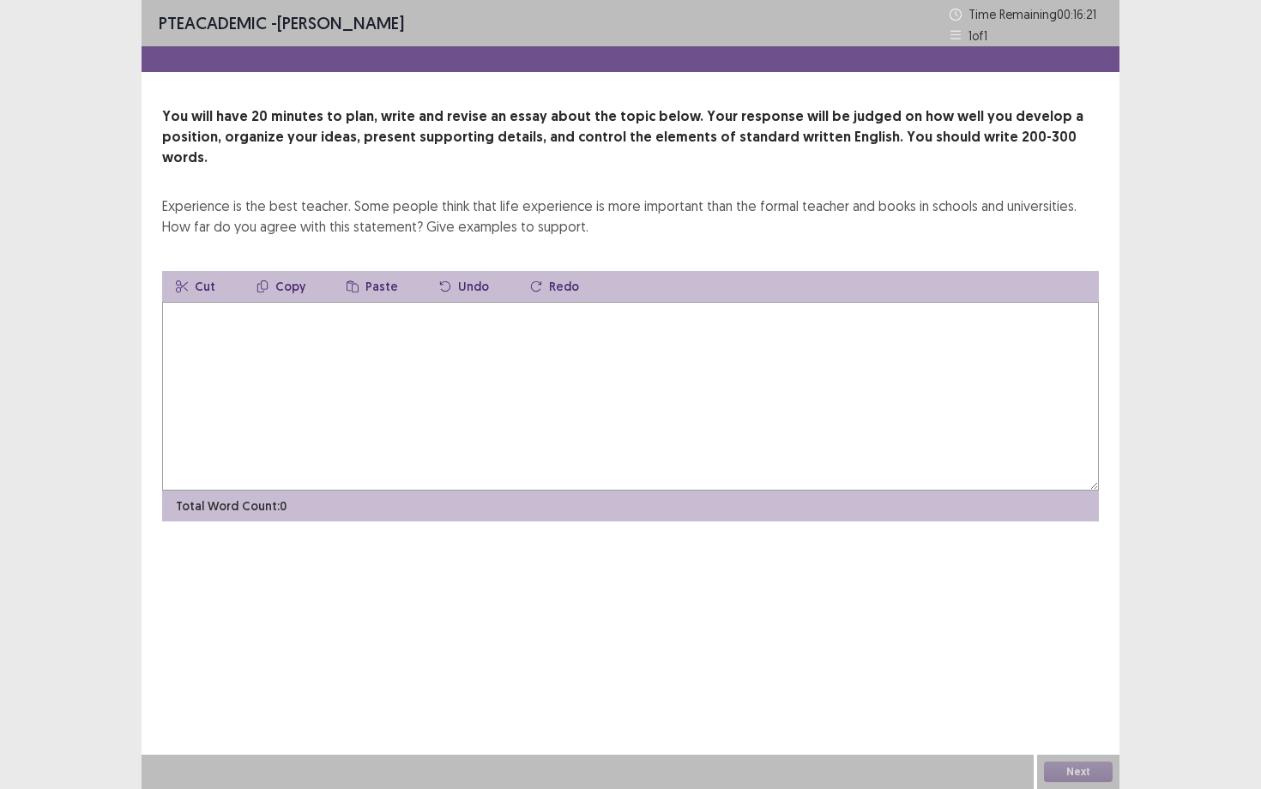
click at [763, 377] on textarea at bounding box center [630, 396] width 937 height 189
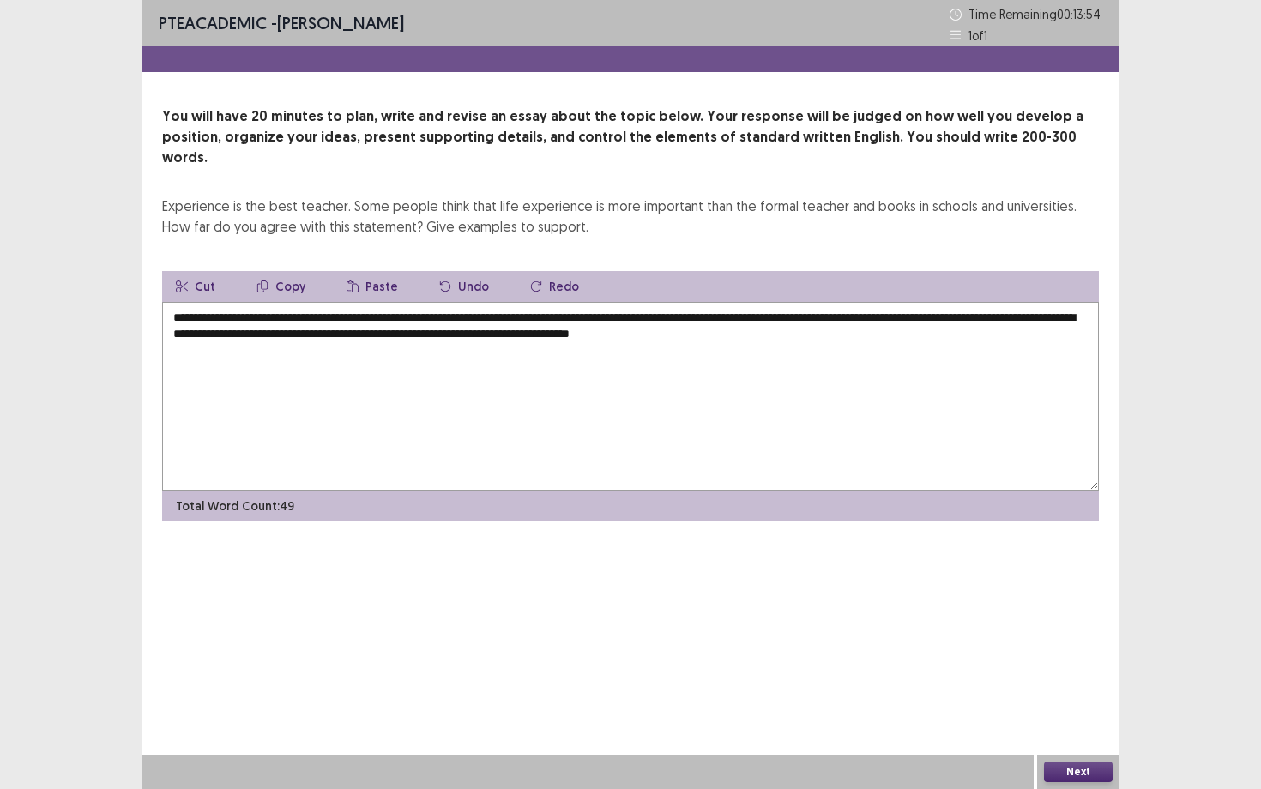
click at [763, 383] on textarea "**********" at bounding box center [630, 396] width 937 height 189
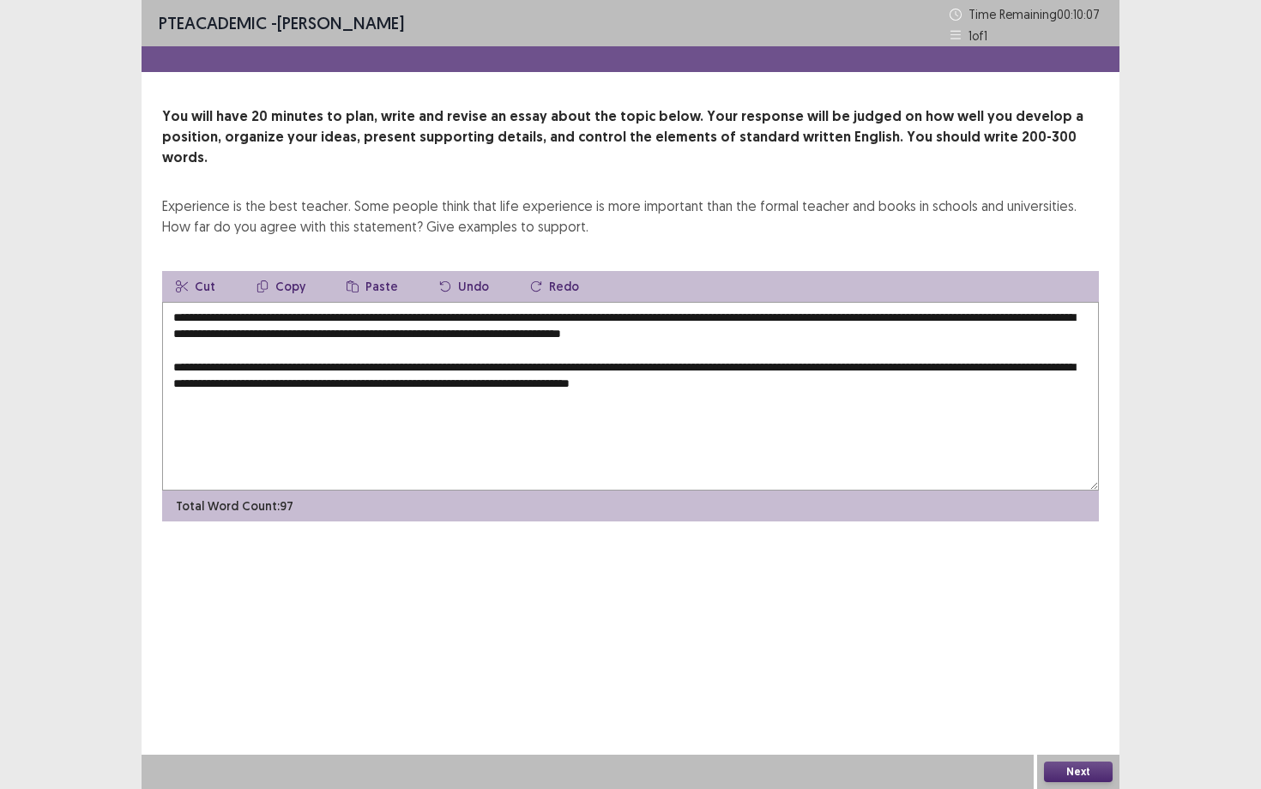
click at [588, 343] on textarea "**********" at bounding box center [630, 396] width 937 height 189
drag, startPoint x: 720, startPoint y: 345, endPoint x: 619, endPoint y: 346, distance: 101.2
click at [619, 346] on textarea "**********" at bounding box center [630, 396] width 937 height 189
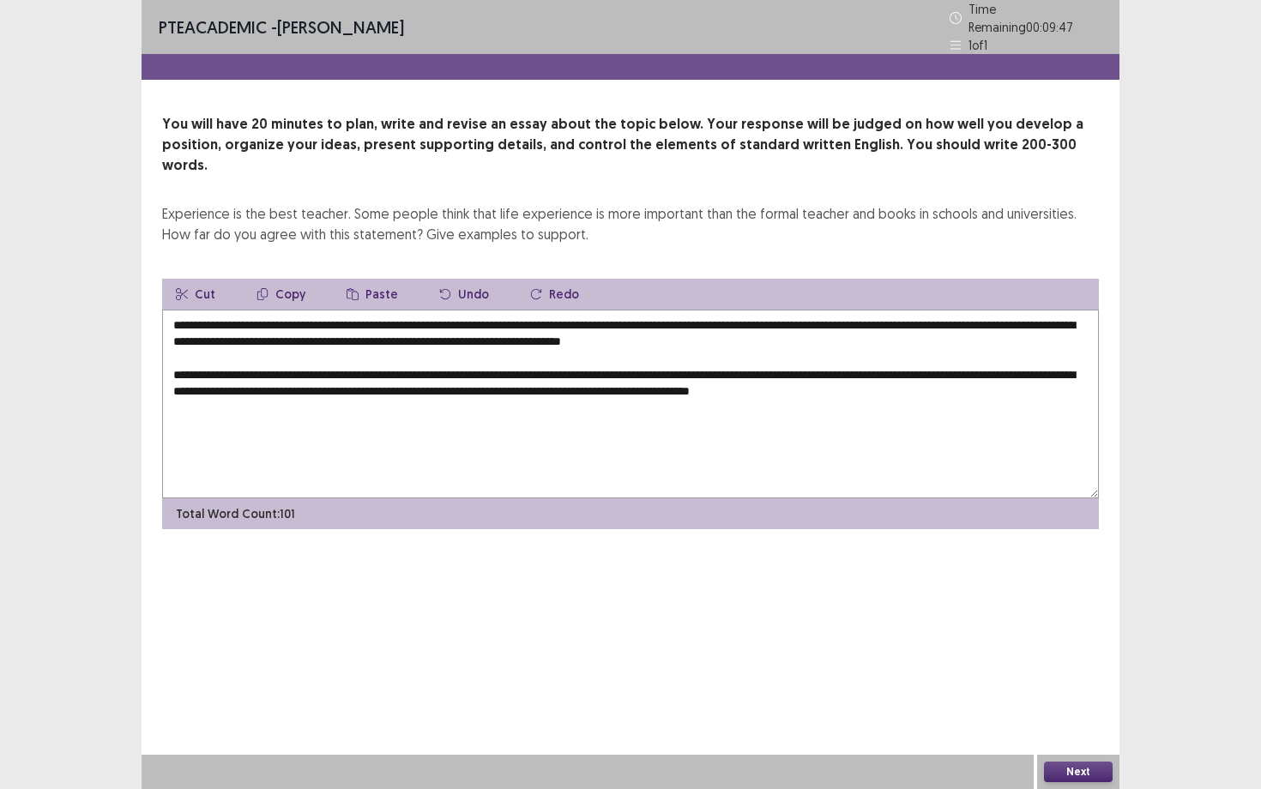
click at [213, 279] on button "Cut" at bounding box center [195, 294] width 67 height 31
click at [879, 368] on textarea "**********" at bounding box center [630, 404] width 937 height 189
click at [366, 279] on button "Paste" at bounding box center [372, 294] width 79 height 31
click at [872, 365] on textarea "**********" at bounding box center [630, 404] width 937 height 189
click at [902, 365] on textarea "**********" at bounding box center [630, 404] width 937 height 189
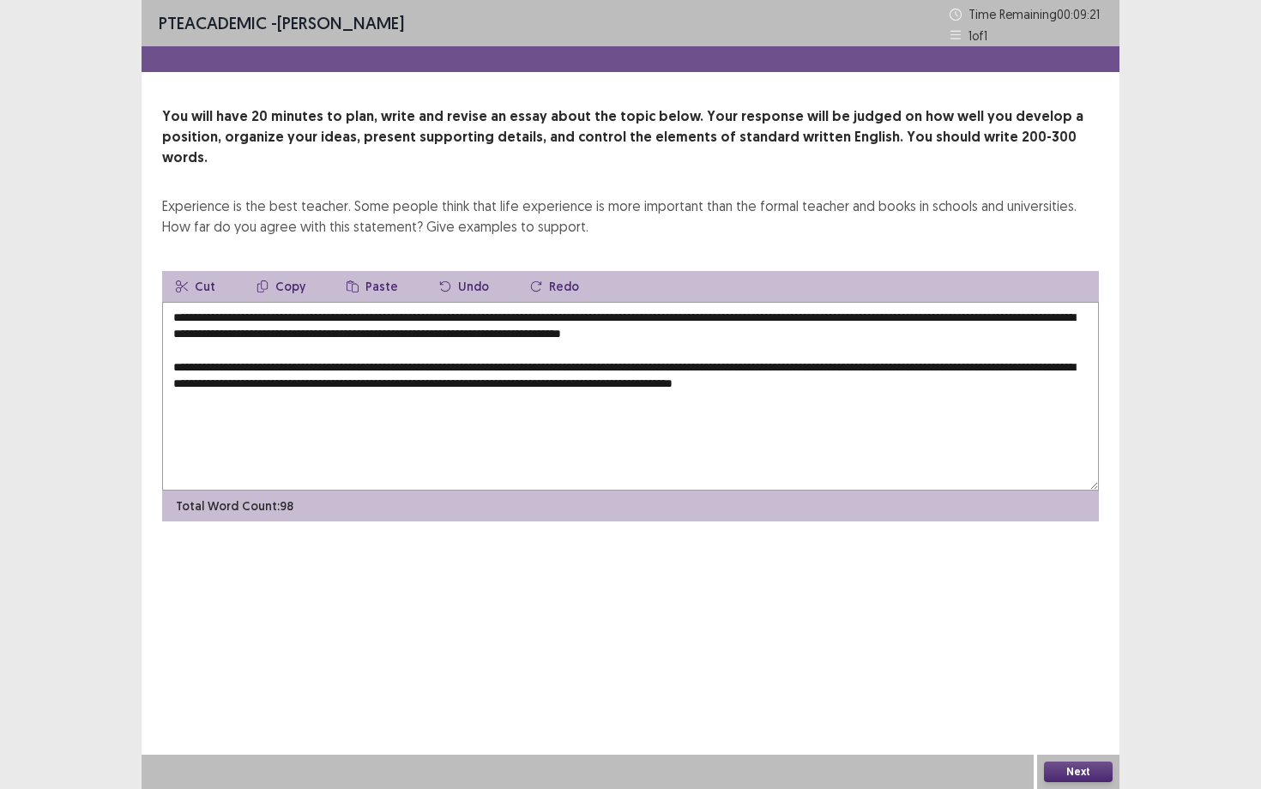
click at [866, 366] on textarea "**********" at bounding box center [630, 396] width 937 height 189
click at [904, 365] on textarea "**********" at bounding box center [630, 396] width 937 height 189
click at [1033, 377] on textarea "**********" at bounding box center [630, 396] width 937 height 189
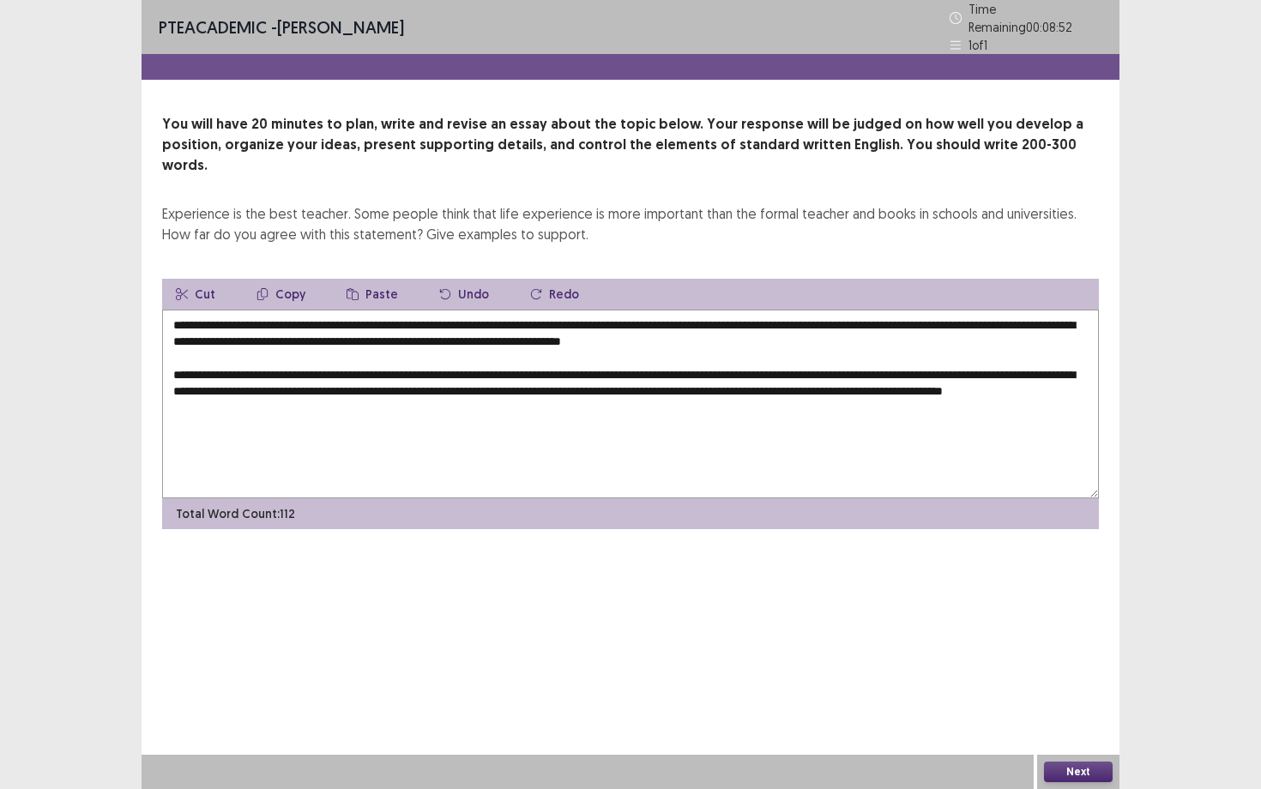
click at [1033, 377] on textarea "**********" at bounding box center [630, 404] width 937 height 189
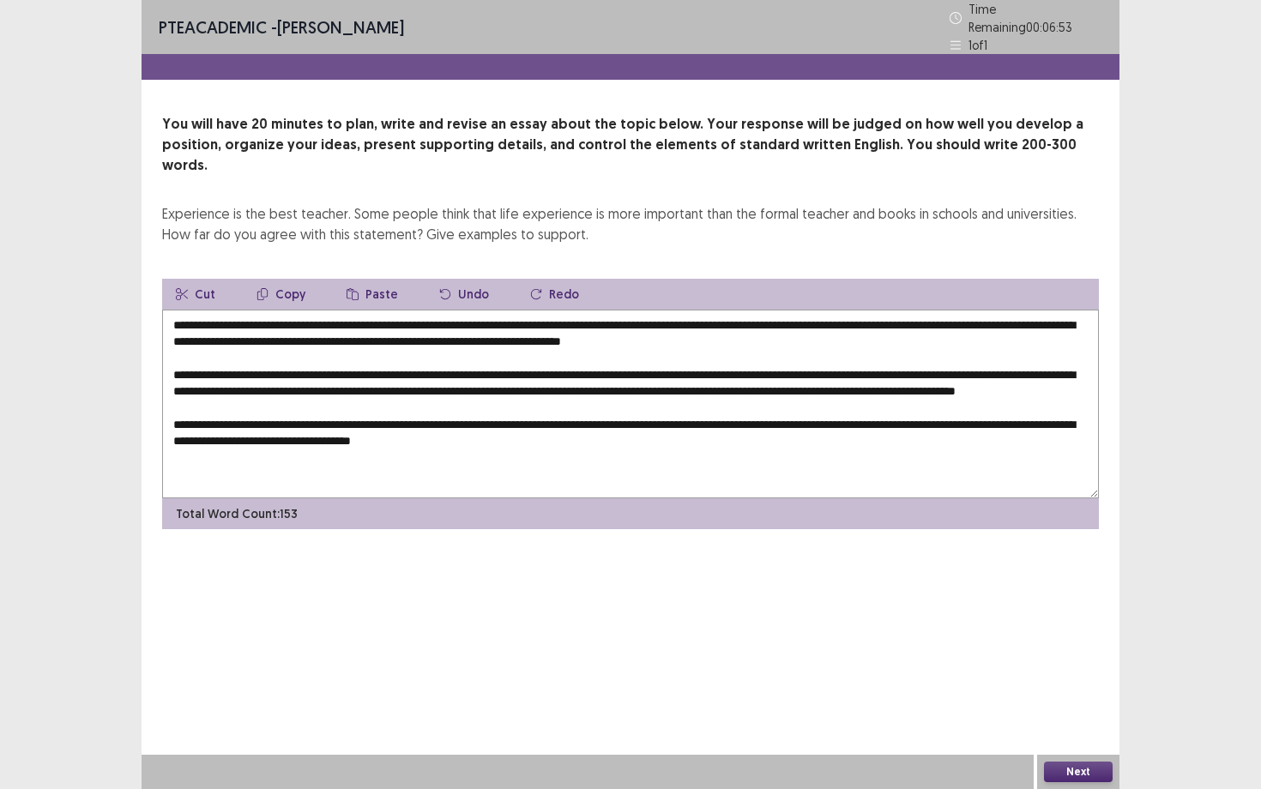
click at [577, 427] on textarea "**********" at bounding box center [630, 404] width 937 height 189
click at [517, 431] on textarea "**********" at bounding box center [630, 404] width 937 height 189
click at [523, 431] on textarea "**********" at bounding box center [630, 404] width 937 height 189
click at [794, 436] on textarea "**********" at bounding box center [630, 404] width 937 height 189
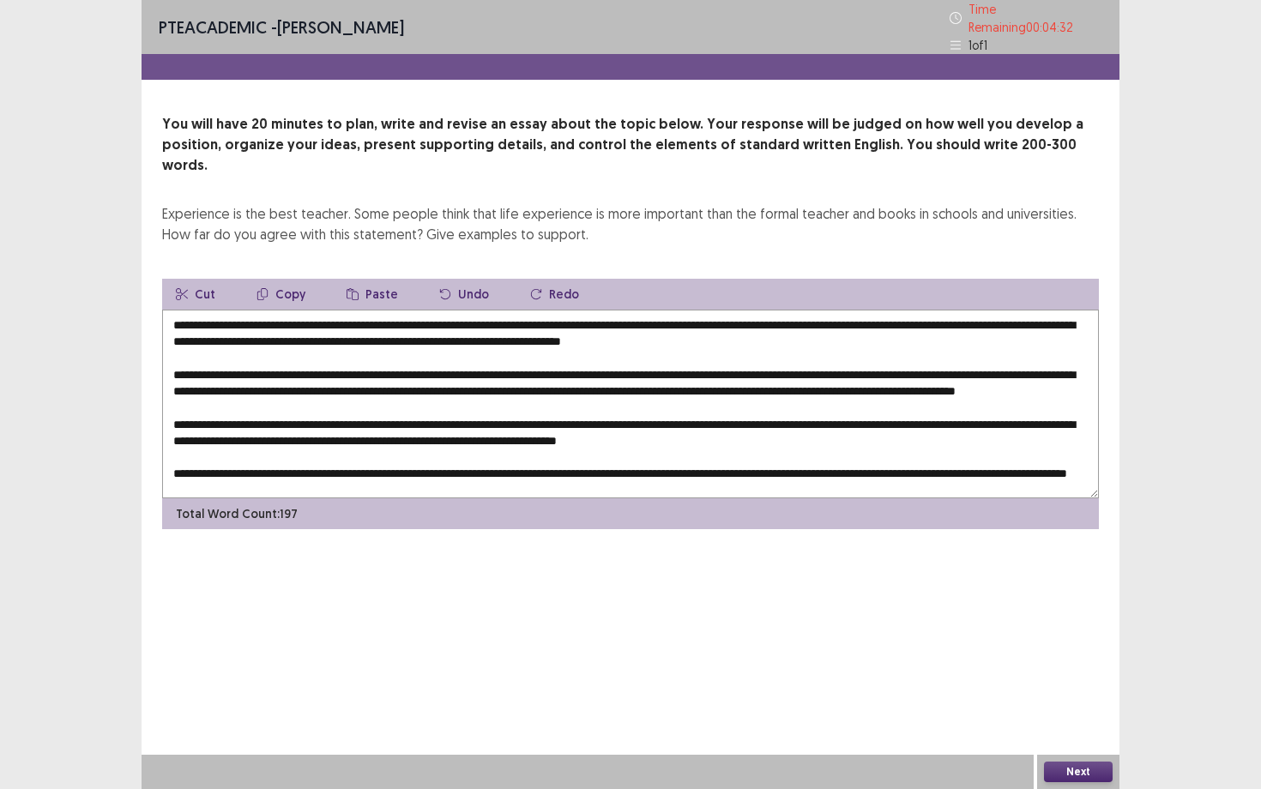
click at [574, 317] on textarea at bounding box center [630, 404] width 937 height 189
click at [595, 315] on textarea at bounding box center [630, 404] width 937 height 189
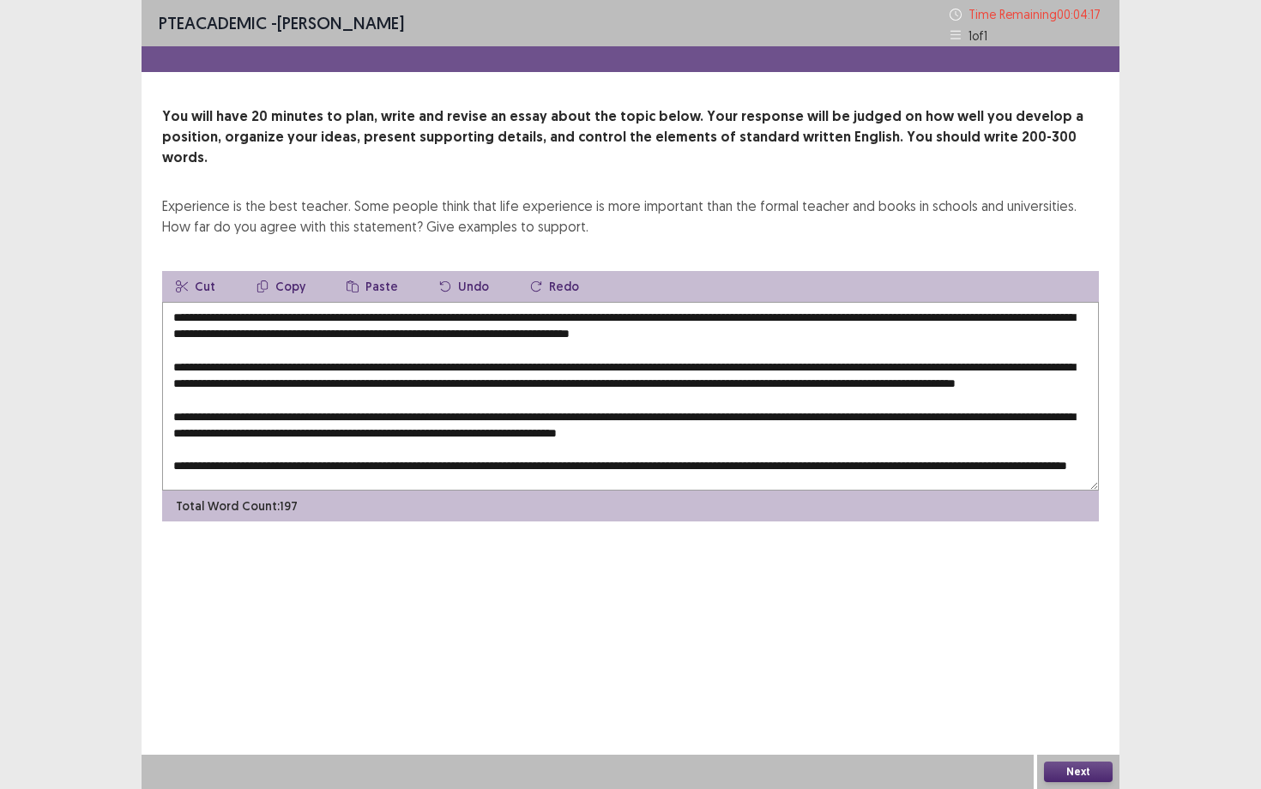
drag, startPoint x: 750, startPoint y: 311, endPoint x: 848, endPoint y: 312, distance: 98.7
click at [847, 313] on textarea at bounding box center [630, 396] width 937 height 189
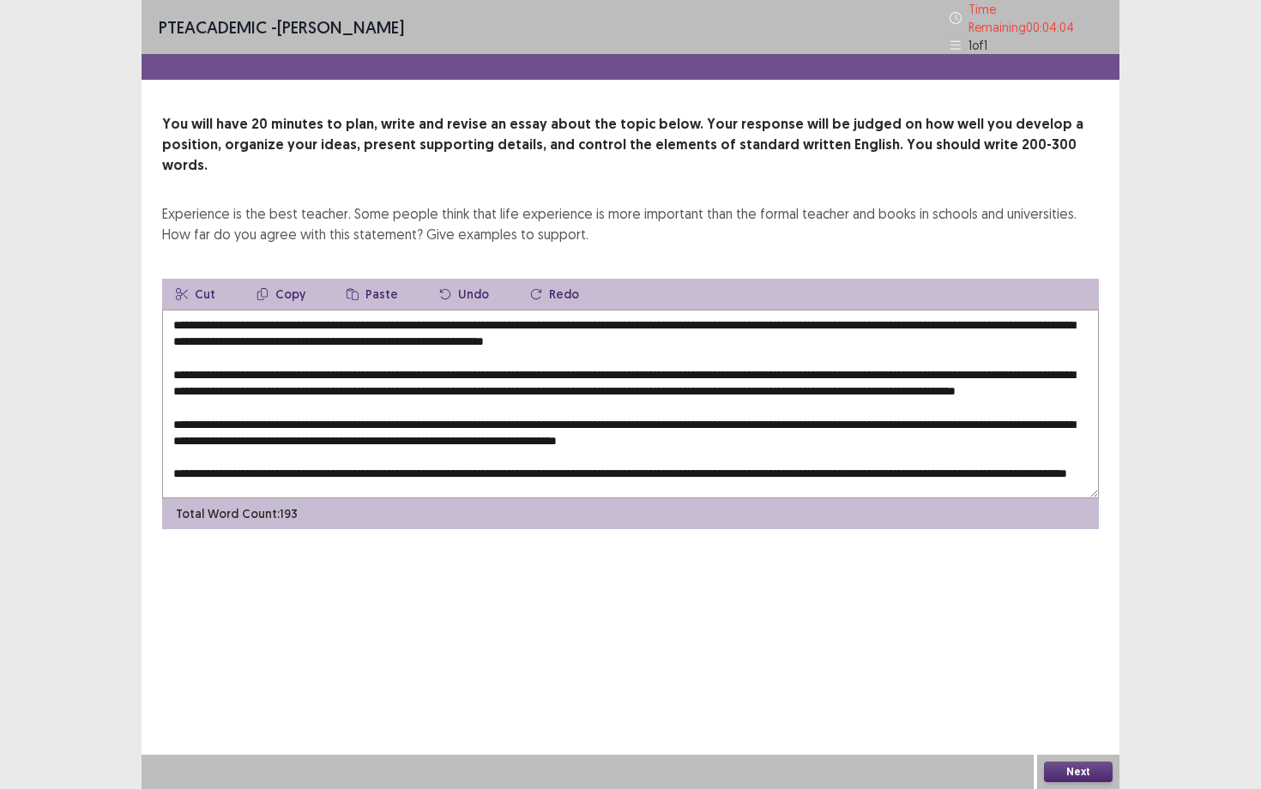
scroll to position [25, 0]
click at [896, 343] on textarea at bounding box center [630, 404] width 937 height 189
click at [620, 391] on textarea at bounding box center [630, 404] width 937 height 189
click at [1013, 391] on textarea at bounding box center [630, 404] width 937 height 189
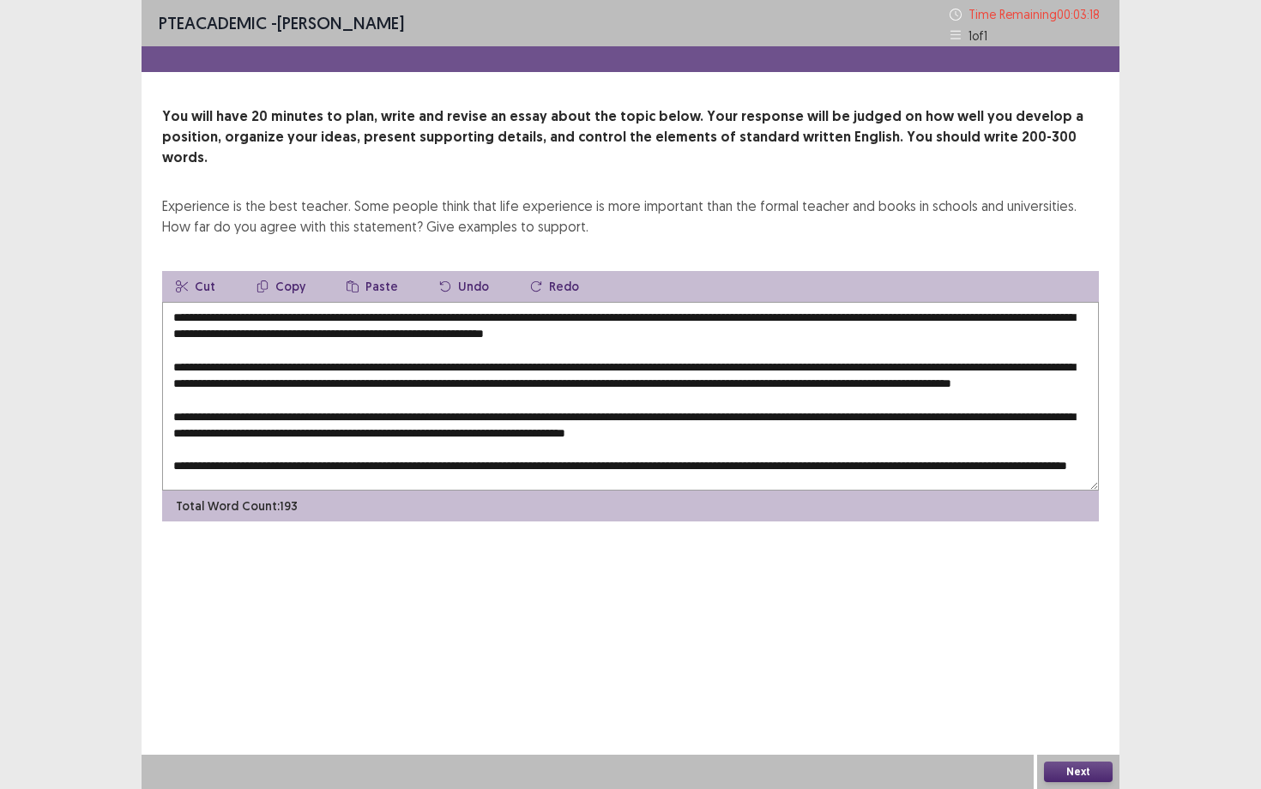
click at [525, 404] on textarea at bounding box center [630, 396] width 937 height 189
click at [677, 404] on textarea at bounding box center [630, 396] width 937 height 189
click at [673, 404] on textarea at bounding box center [630, 396] width 937 height 189
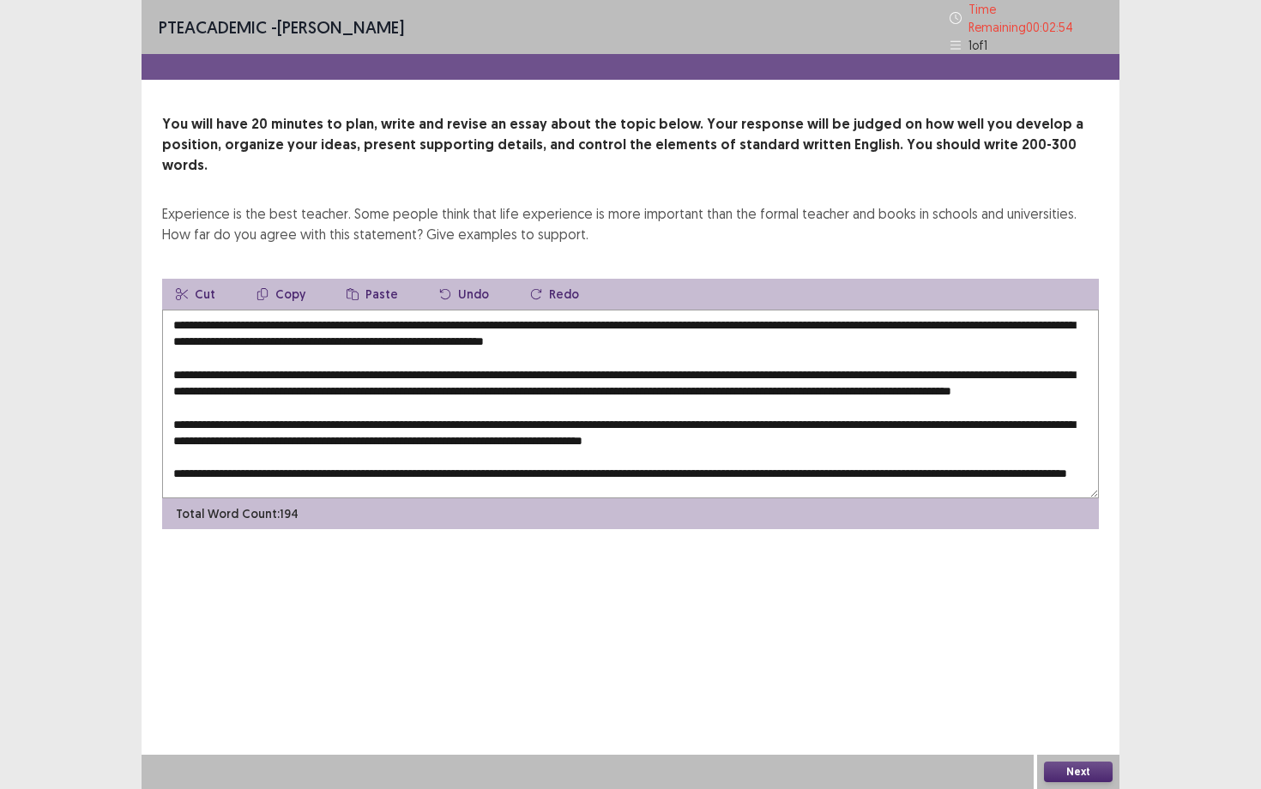
click at [343, 407] on textarea at bounding box center [630, 404] width 937 height 189
click at [908, 406] on textarea at bounding box center [630, 404] width 937 height 189
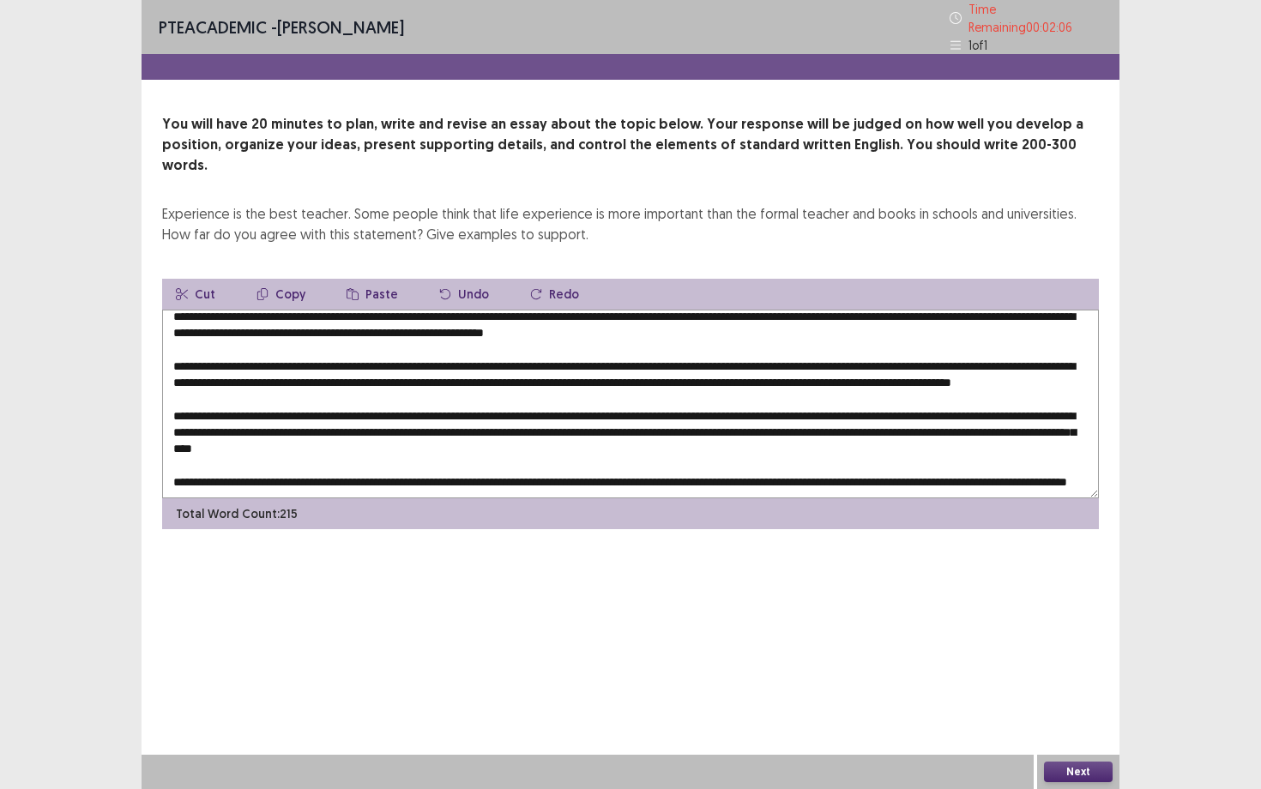
click at [462, 425] on textarea at bounding box center [630, 404] width 937 height 189
click at [619, 425] on textarea at bounding box center [630, 404] width 937 height 189
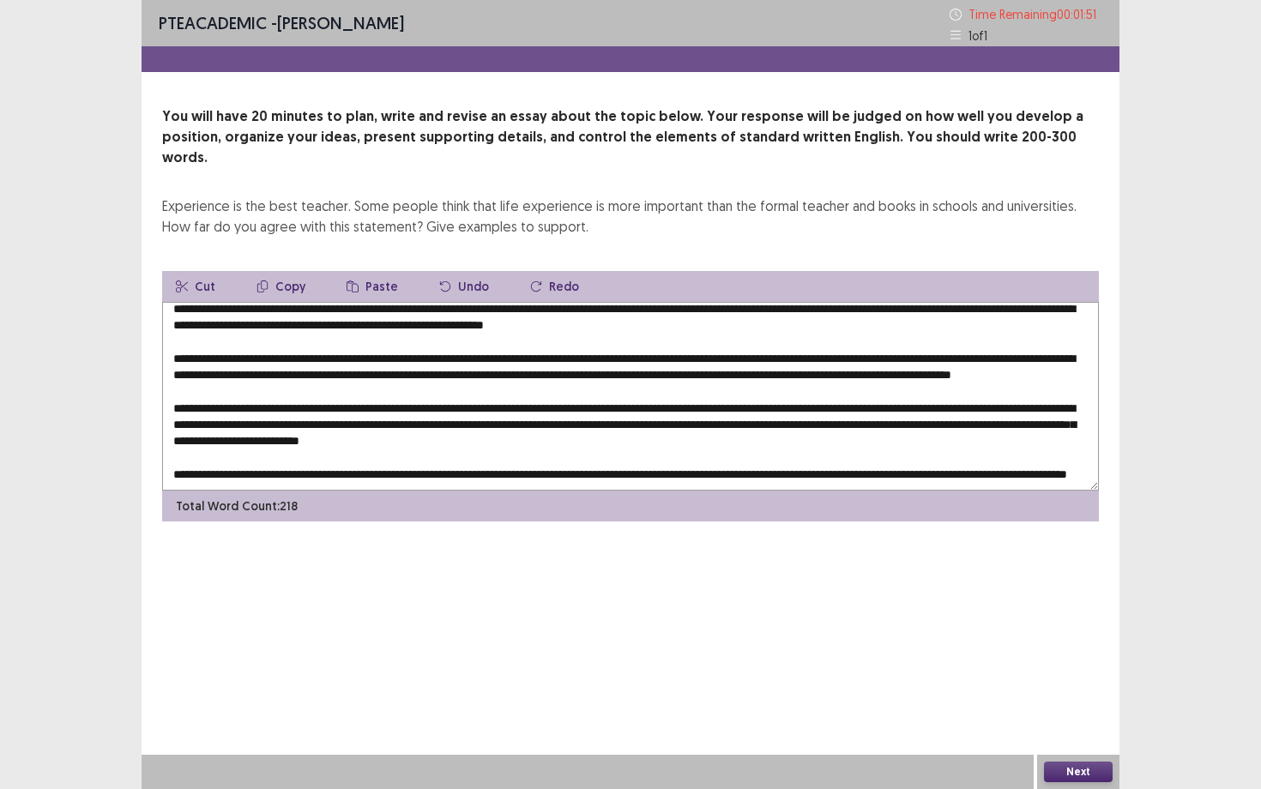
scroll to position [41, 0]
click at [371, 438] on textarea at bounding box center [630, 396] width 937 height 189
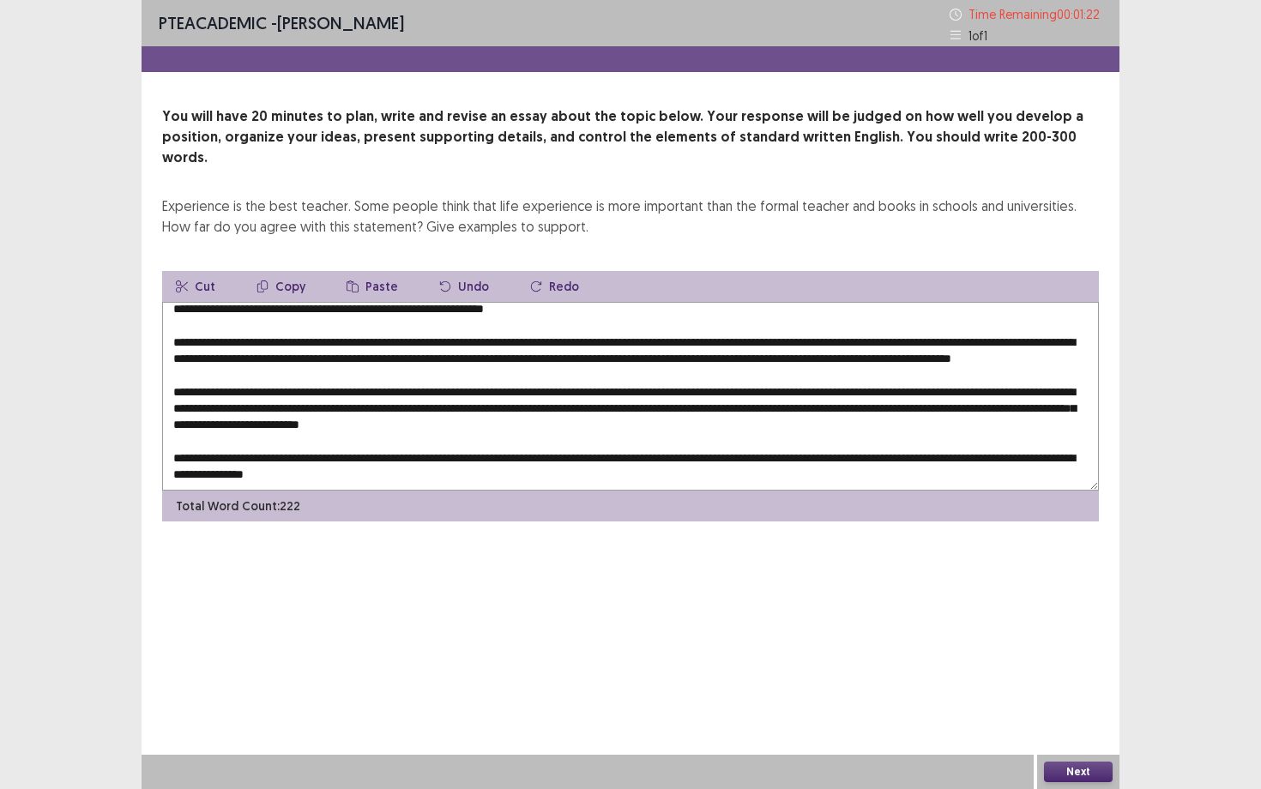
type textarea "**********"
click at [1079, 684] on button "Next" at bounding box center [1078, 772] width 69 height 21
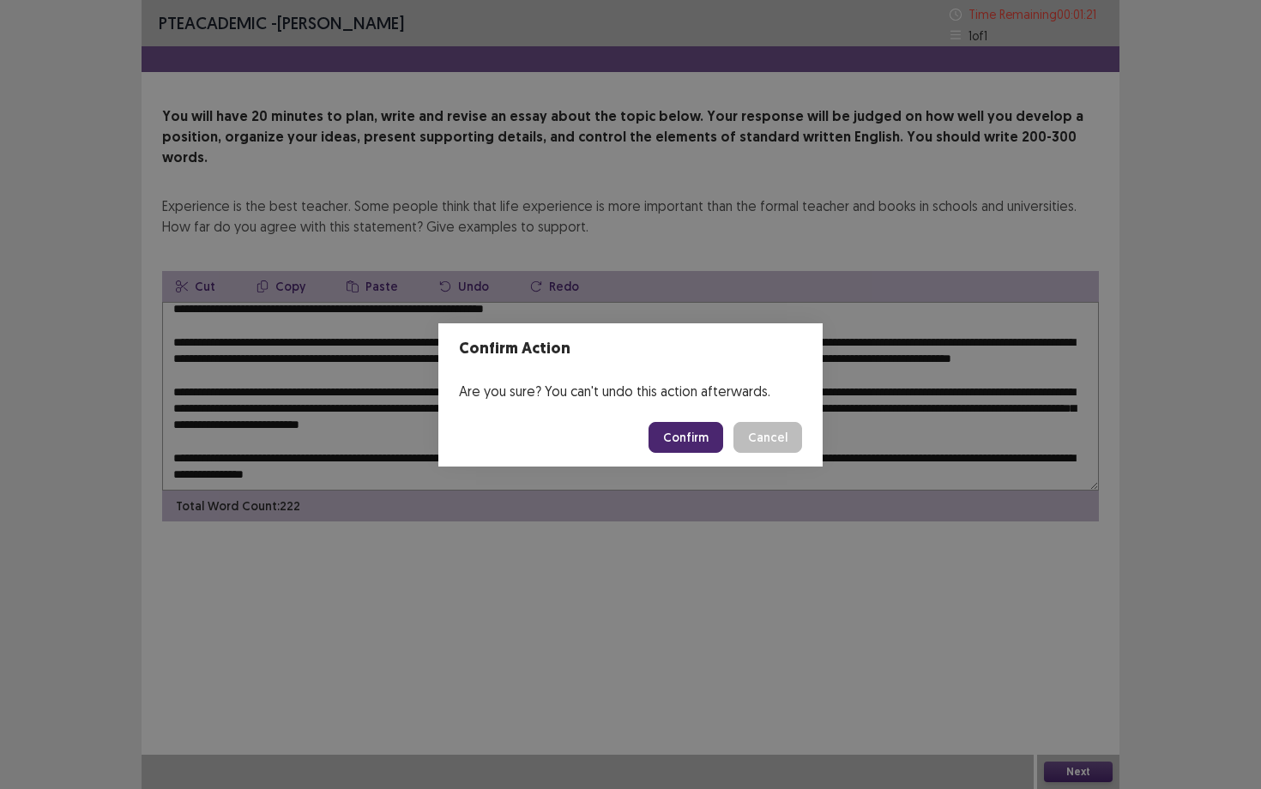
click at [706, 441] on button "Confirm" at bounding box center [686, 437] width 75 height 31
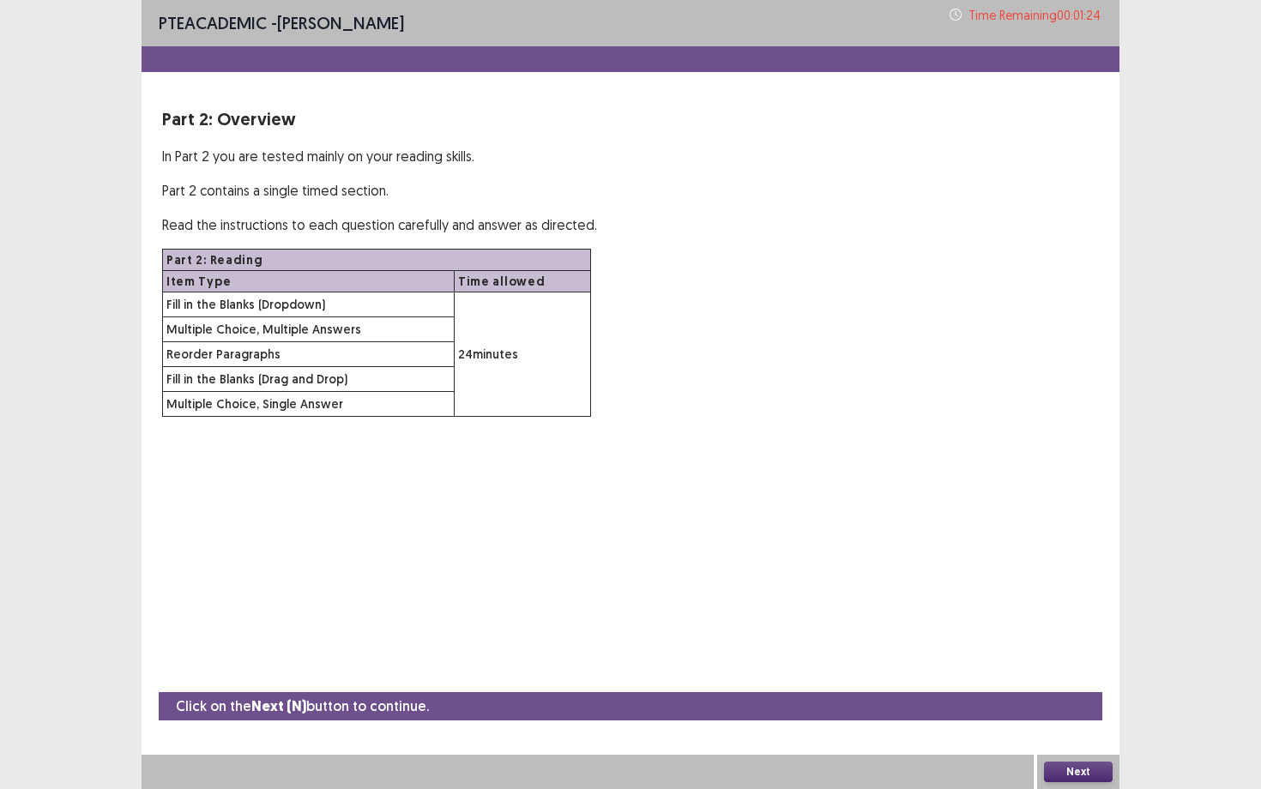
click at [1064, 684] on button "Next" at bounding box center [1078, 772] width 69 height 21
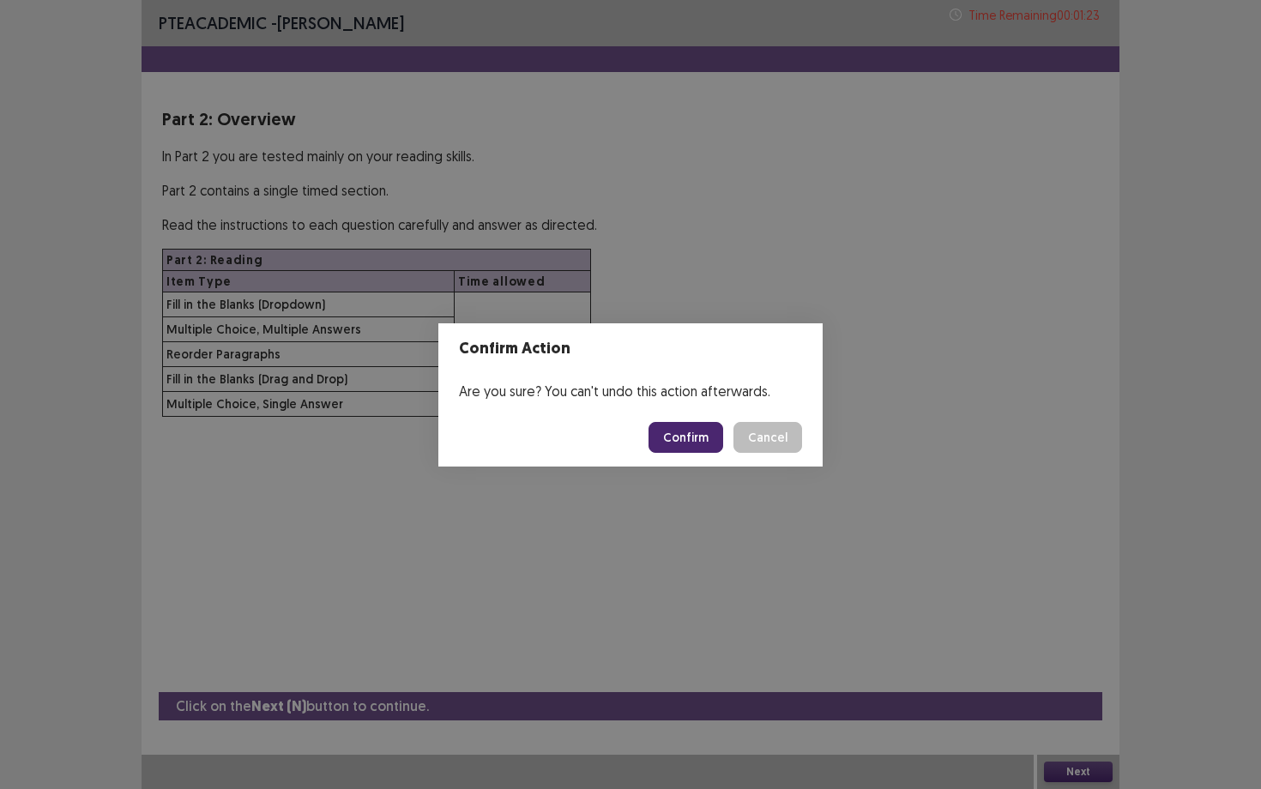
click at [707, 443] on button "Confirm" at bounding box center [686, 437] width 75 height 31
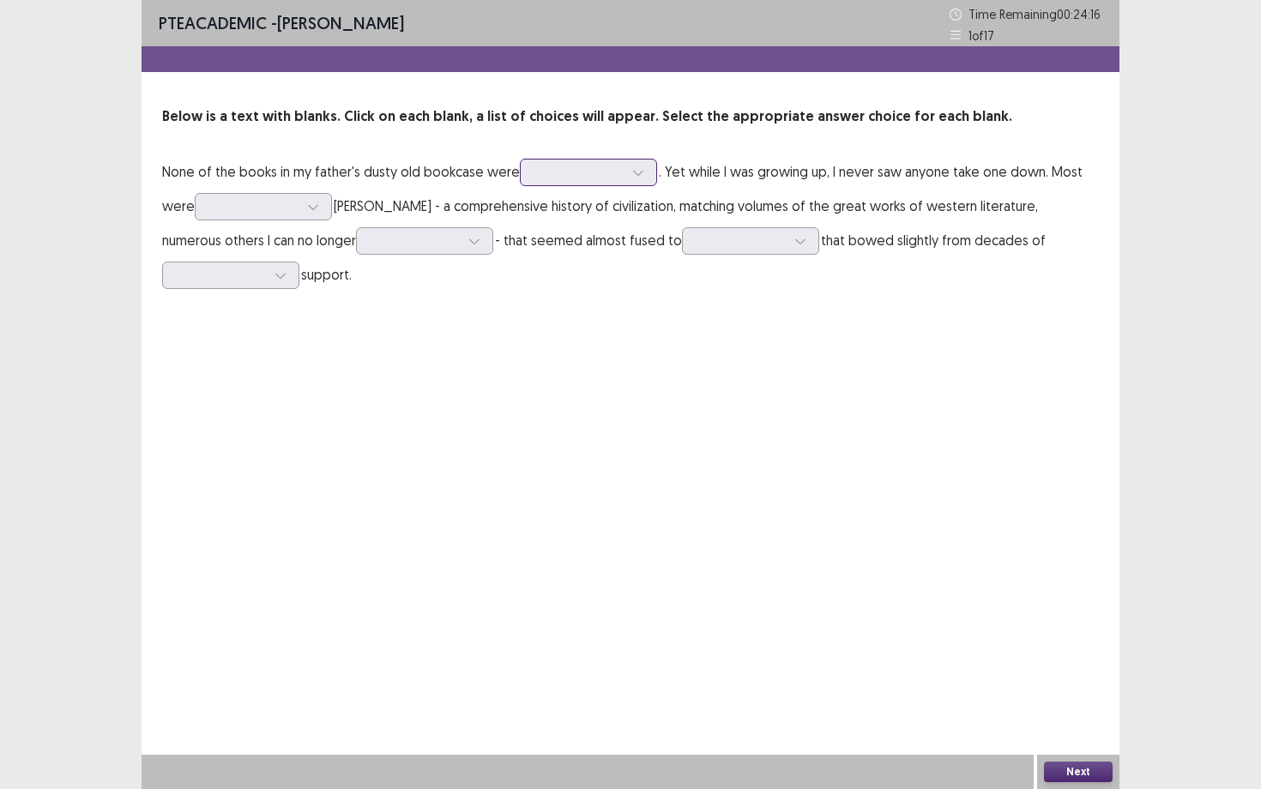
click at [550, 171] on div at bounding box center [578, 172] width 89 height 16
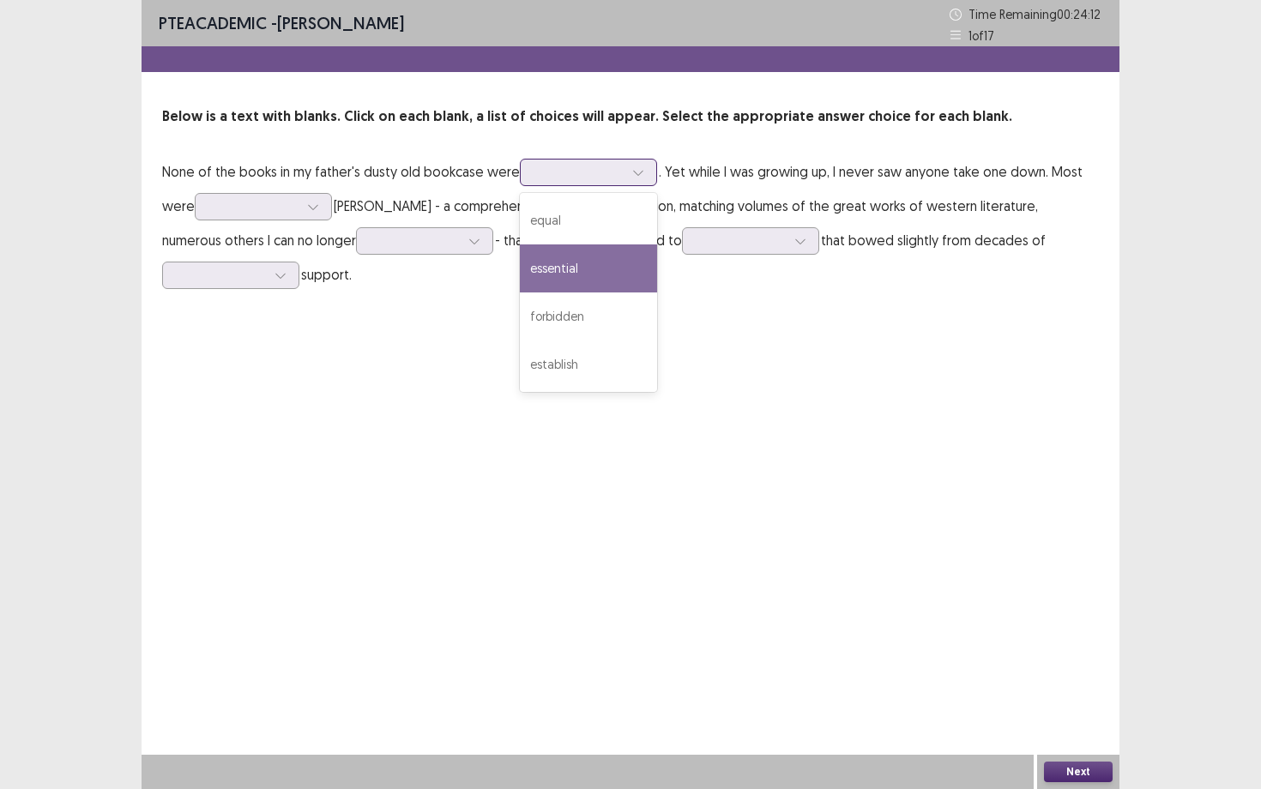
click at [576, 266] on div "essential" at bounding box center [588, 268] width 137 height 48
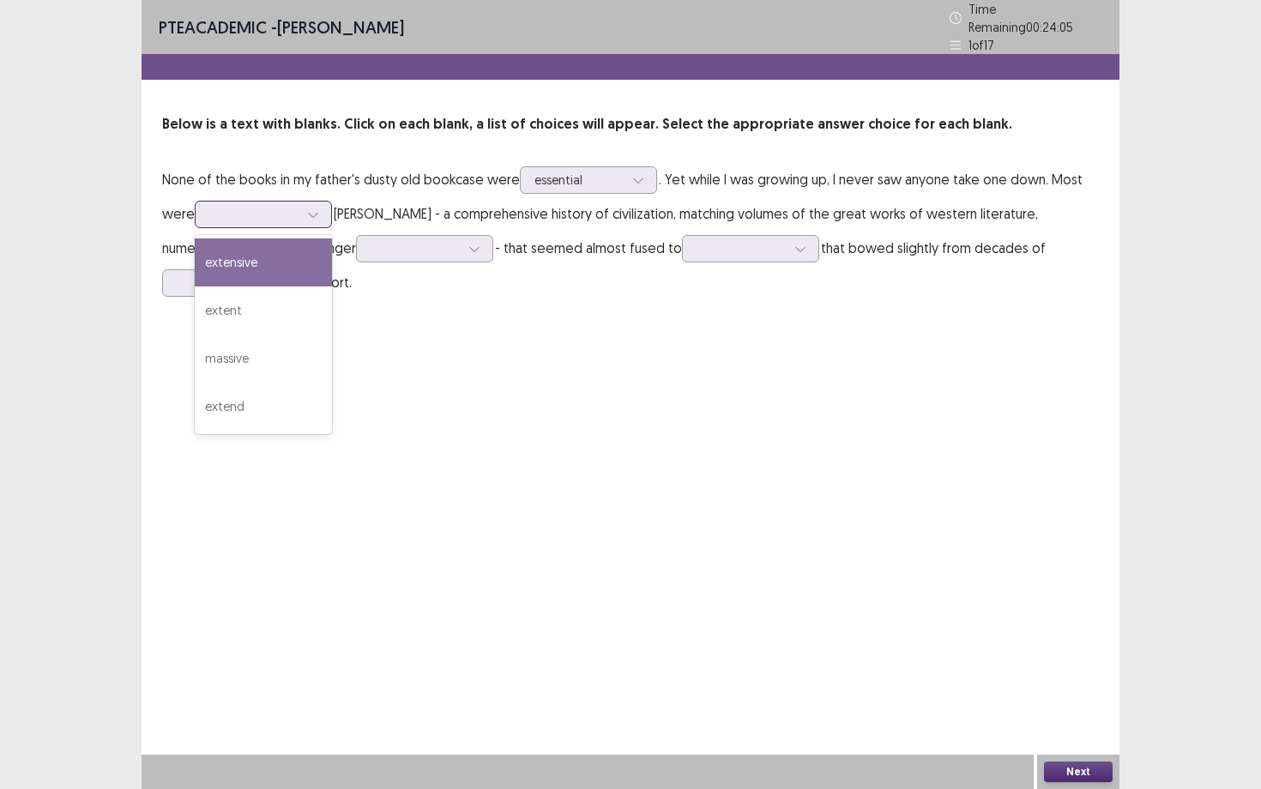
click at [317, 213] on icon at bounding box center [312, 215] width 9 height 5
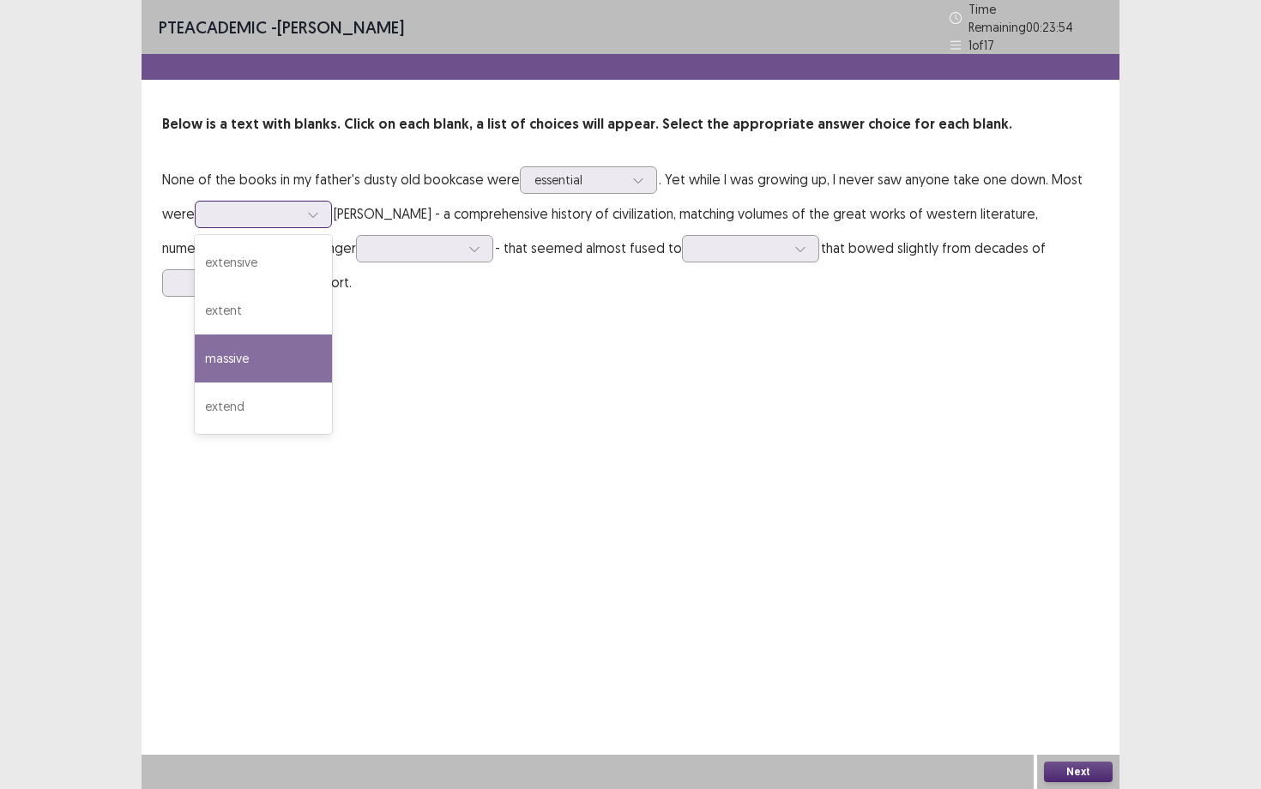
click at [280, 347] on div "massive" at bounding box center [263, 359] width 137 height 48
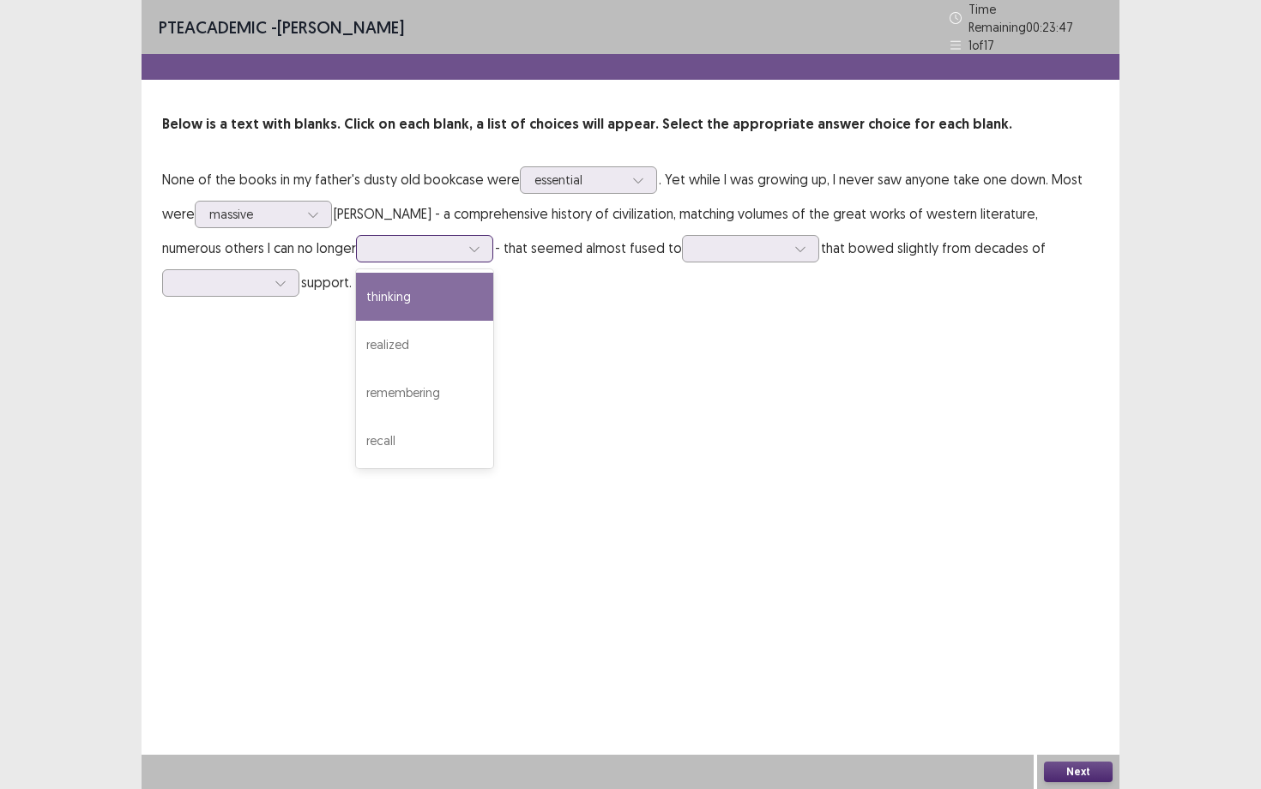
click at [468, 243] on icon at bounding box center [474, 249] width 12 height 12
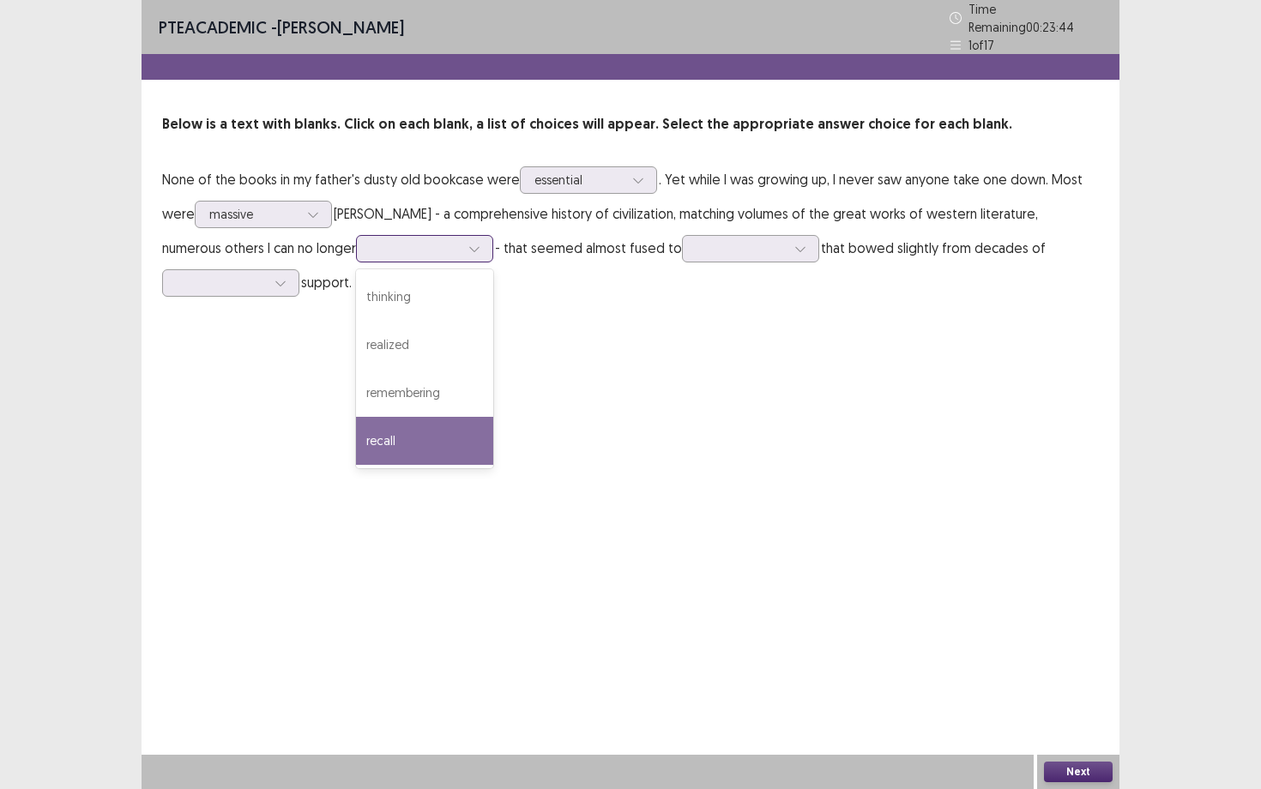
click at [356, 447] on div "recall" at bounding box center [424, 441] width 137 height 48
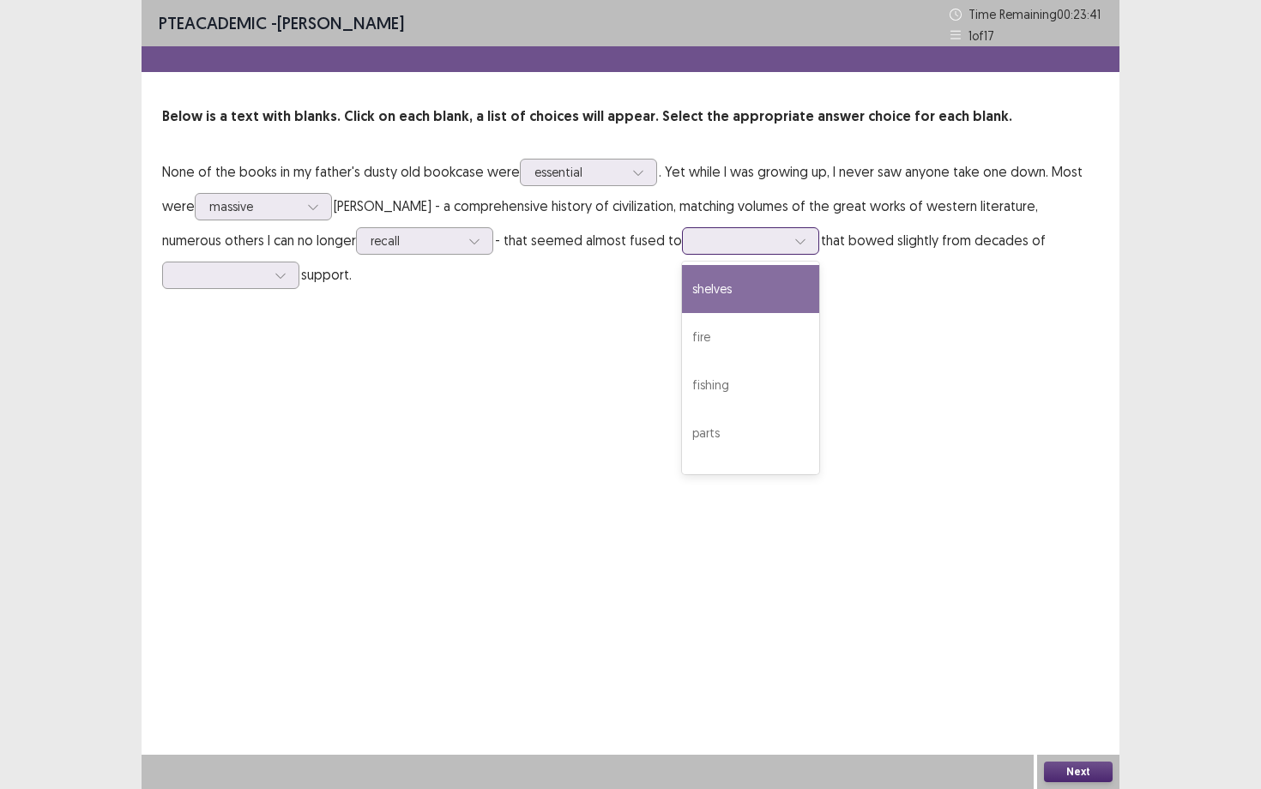
click at [697, 244] on div at bounding box center [741, 240] width 89 height 16
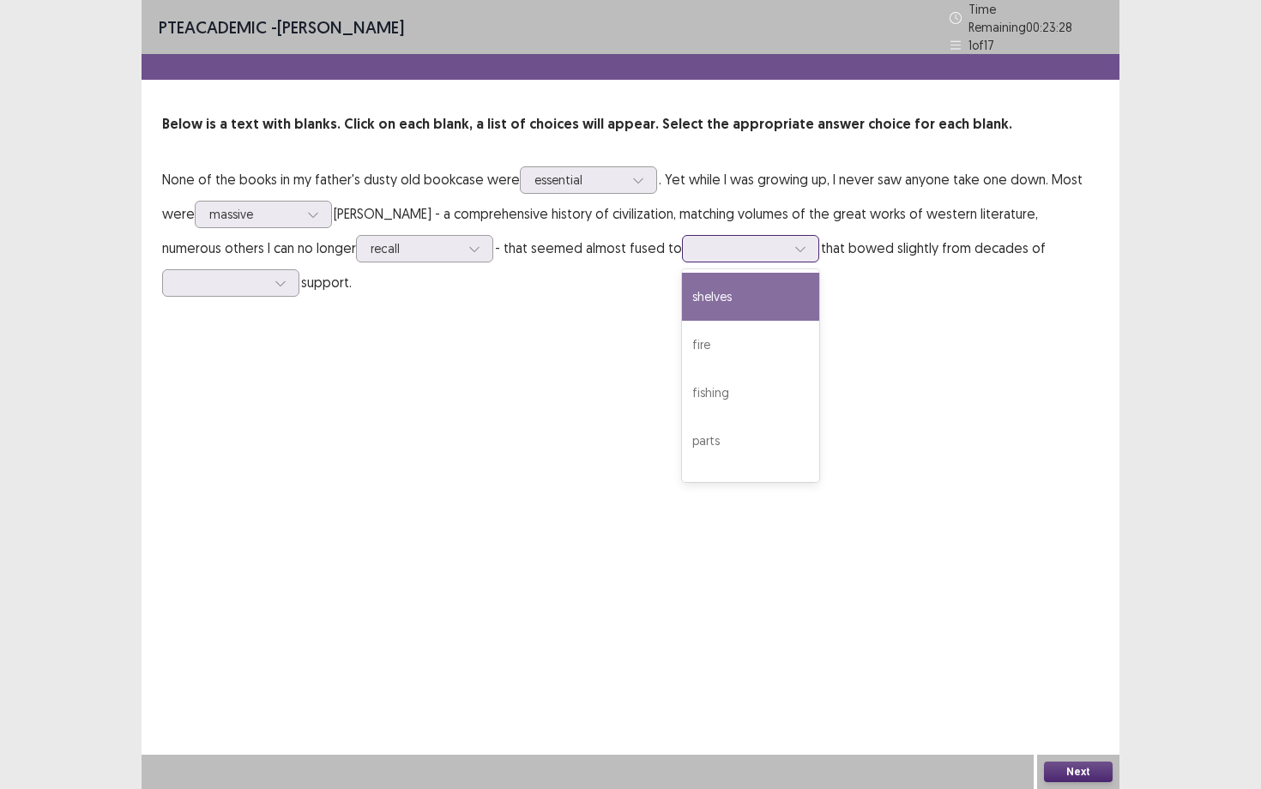
click at [682, 287] on div "shelves" at bounding box center [750, 297] width 137 height 48
click at [266, 275] on div at bounding box center [221, 283] width 89 height 16
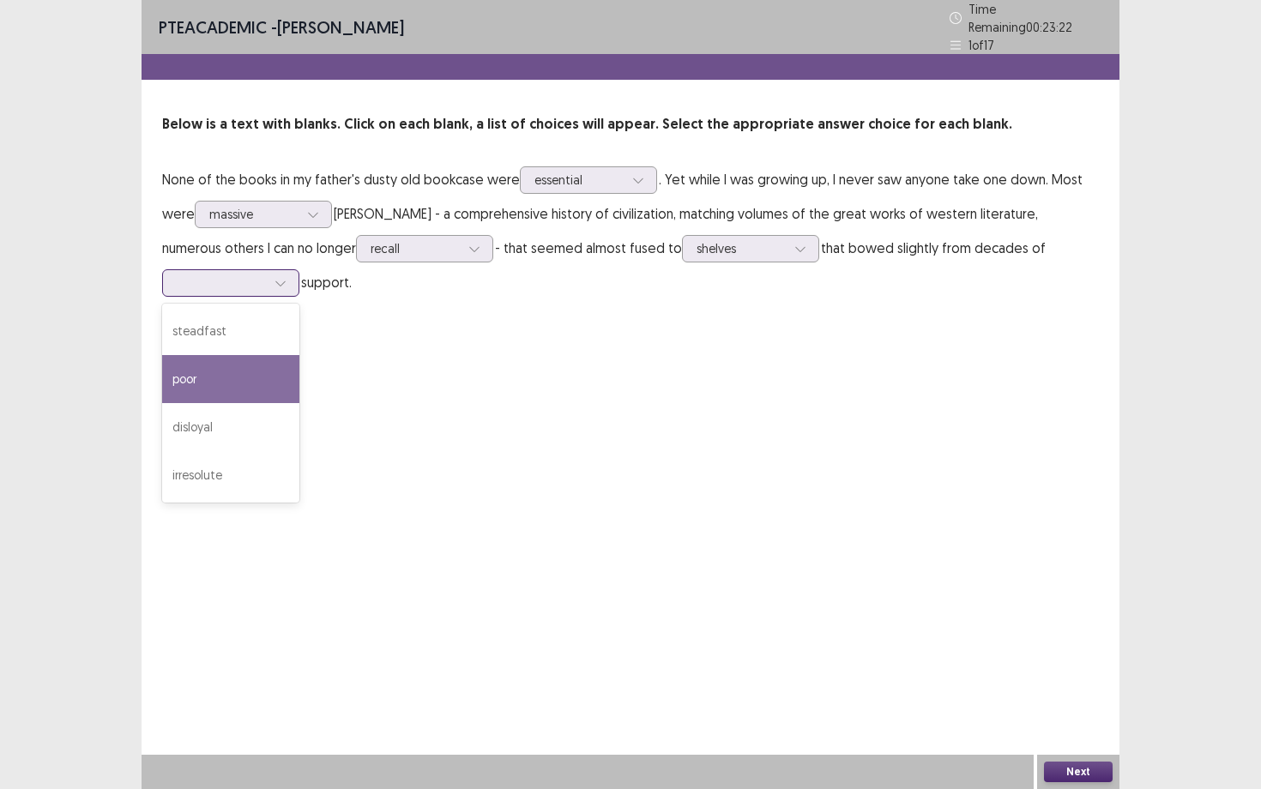
click at [299, 355] on div "poor" at bounding box center [230, 379] width 137 height 48
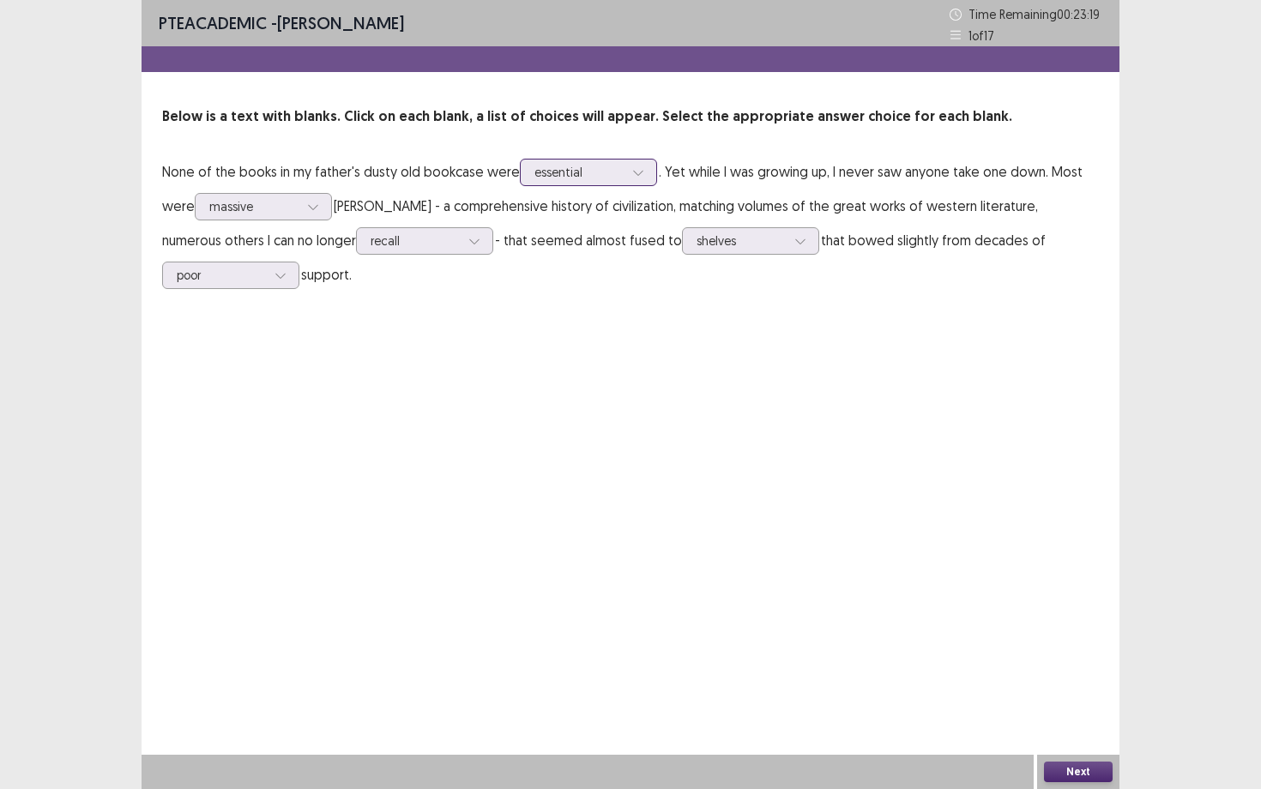
click at [573, 170] on div at bounding box center [578, 172] width 89 height 16
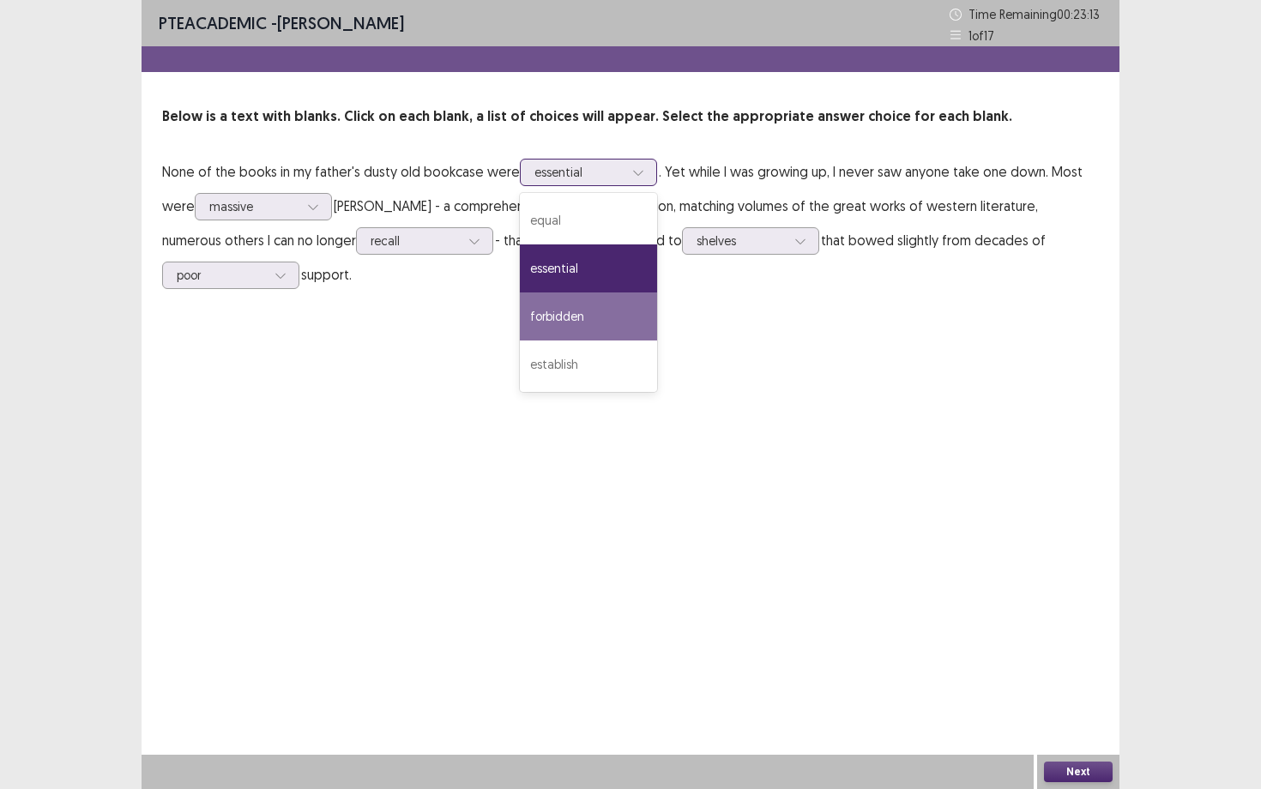
click at [578, 308] on div "forbidden" at bounding box center [588, 317] width 137 height 48
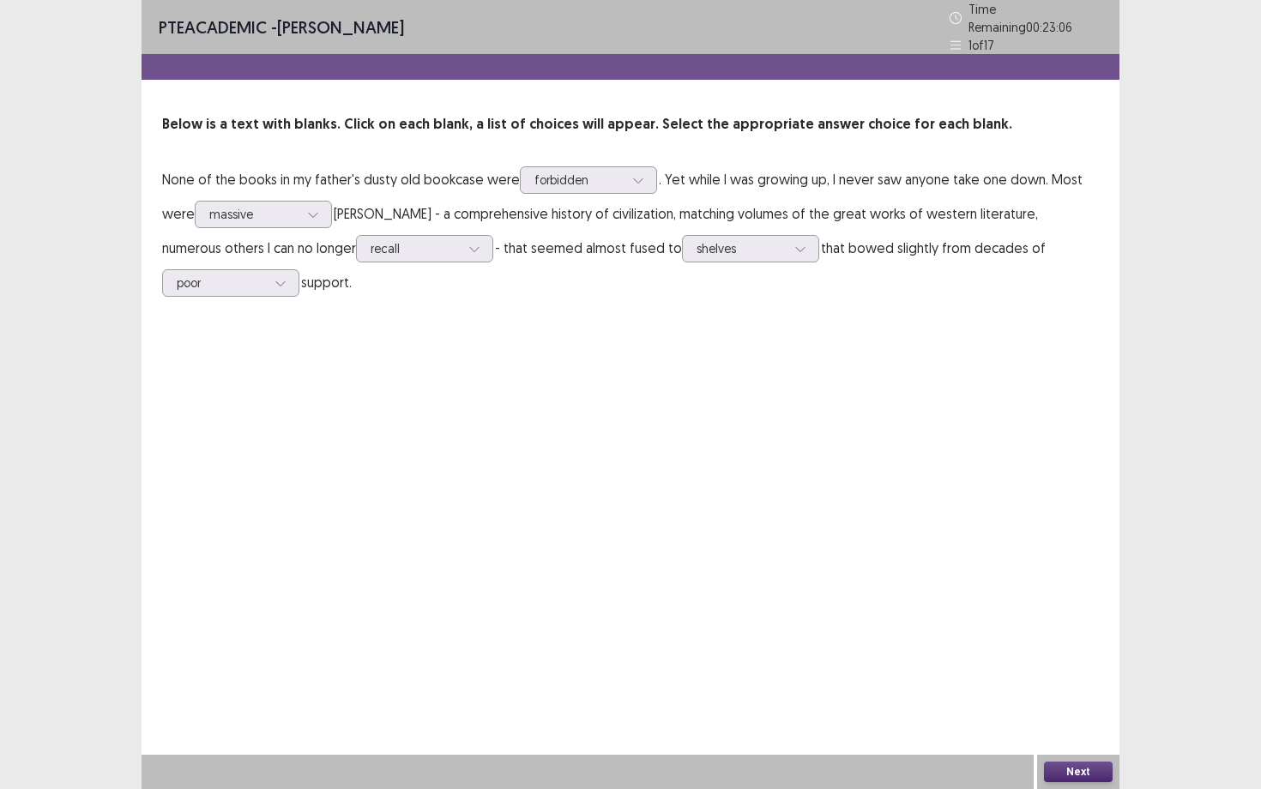
click at [1094, 684] on button "Next" at bounding box center [1078, 772] width 69 height 21
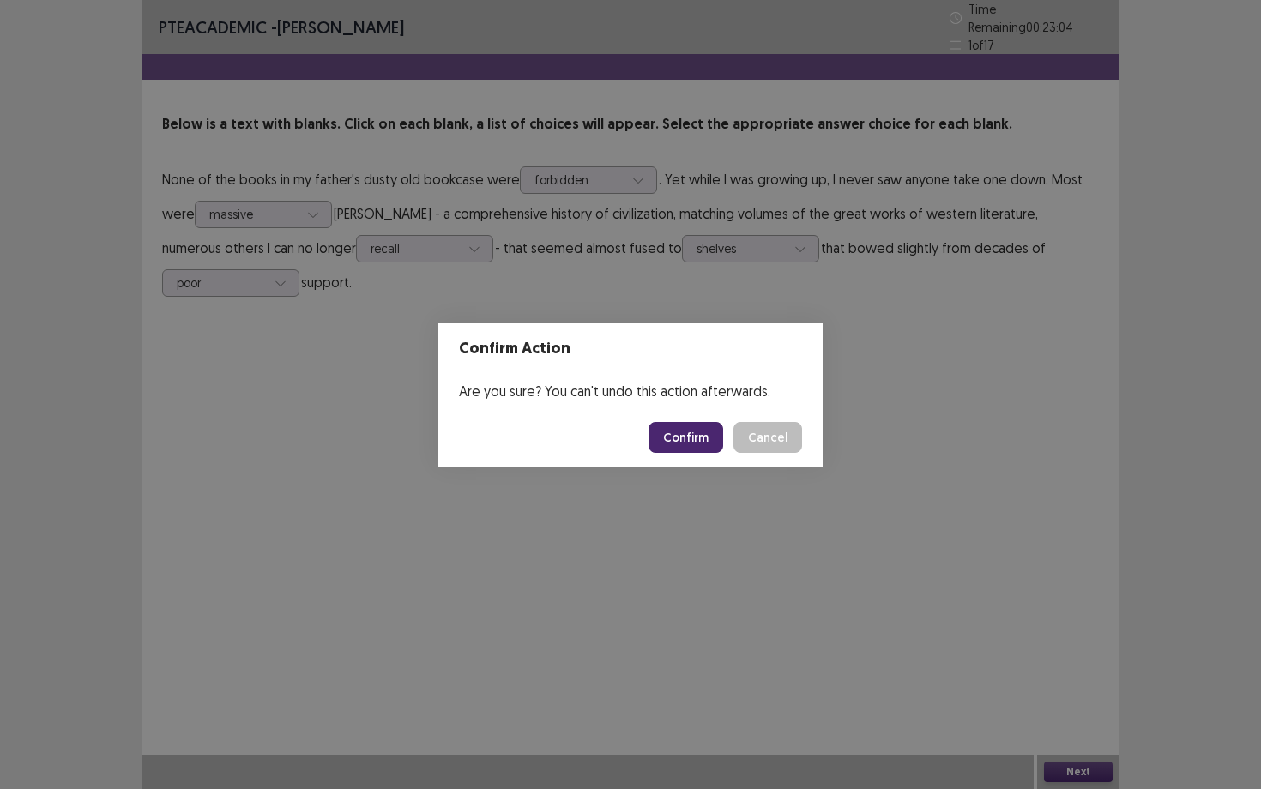
click at [696, 444] on button "Confirm" at bounding box center [686, 437] width 75 height 31
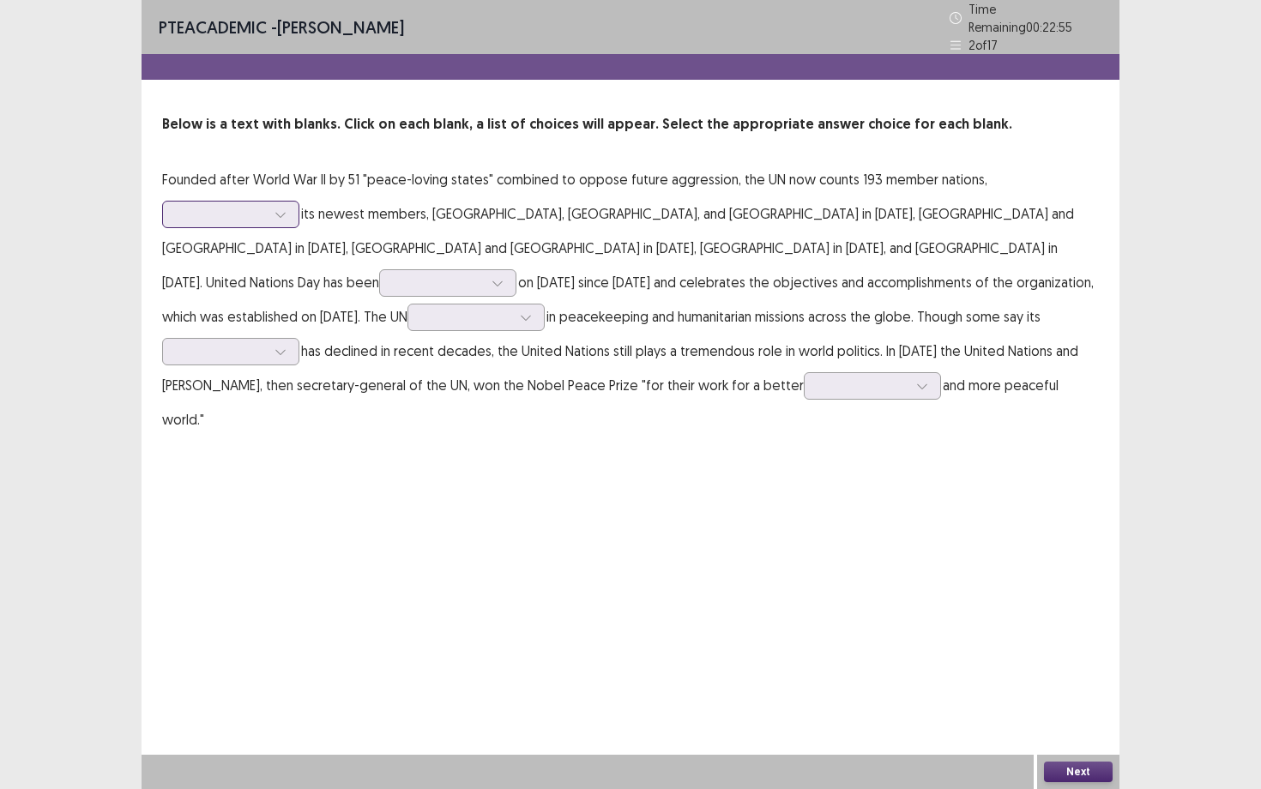
click at [280, 214] on div at bounding box center [281, 215] width 26 height 26
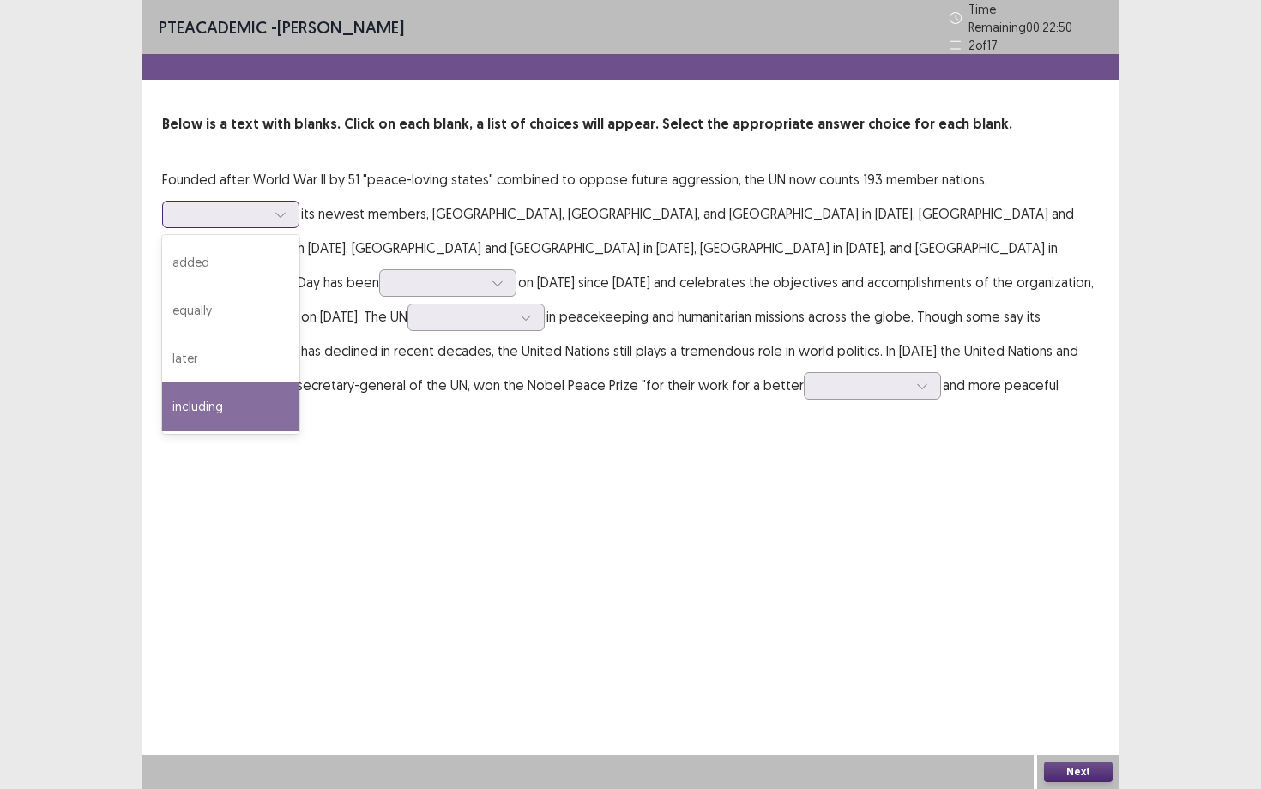
click at [256, 386] on div "including" at bounding box center [230, 407] width 137 height 48
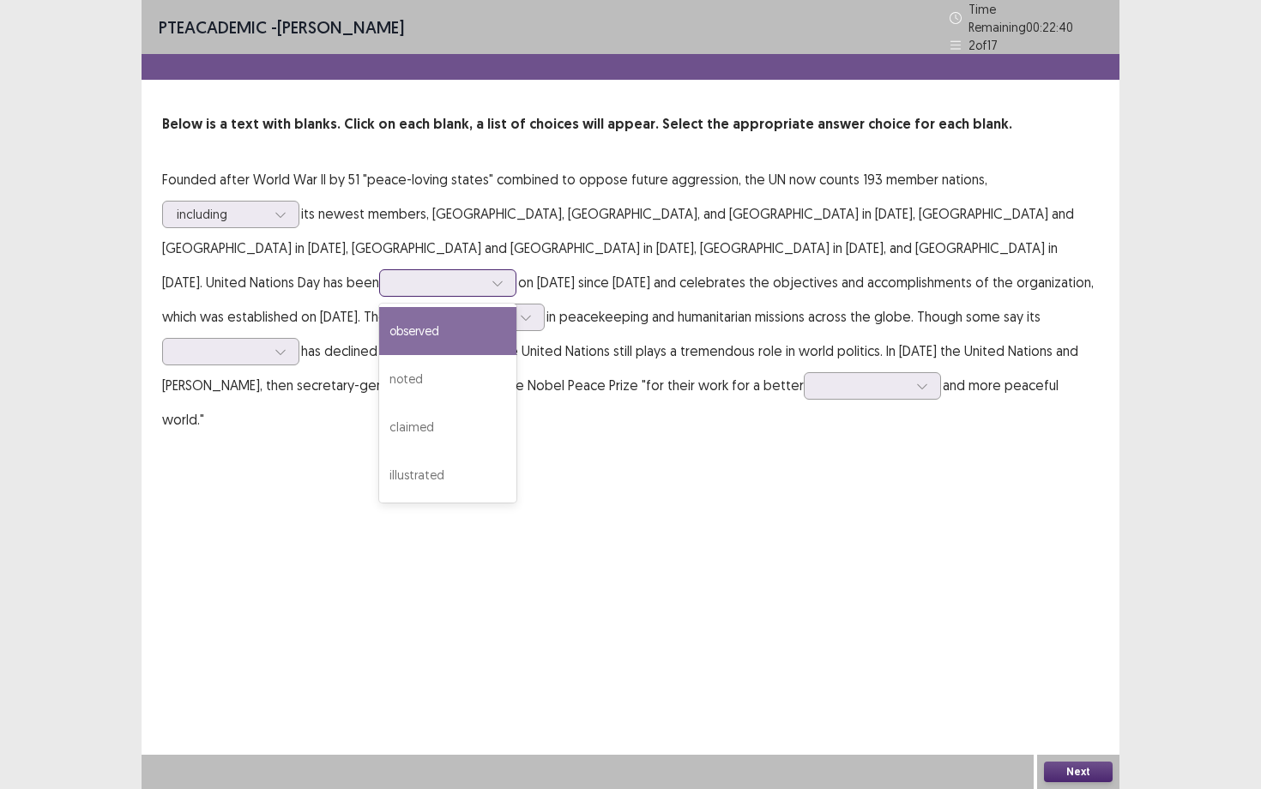
click at [483, 275] on div at bounding box center [438, 283] width 89 height 16
click at [516, 307] on div "observed" at bounding box center [447, 331] width 137 height 48
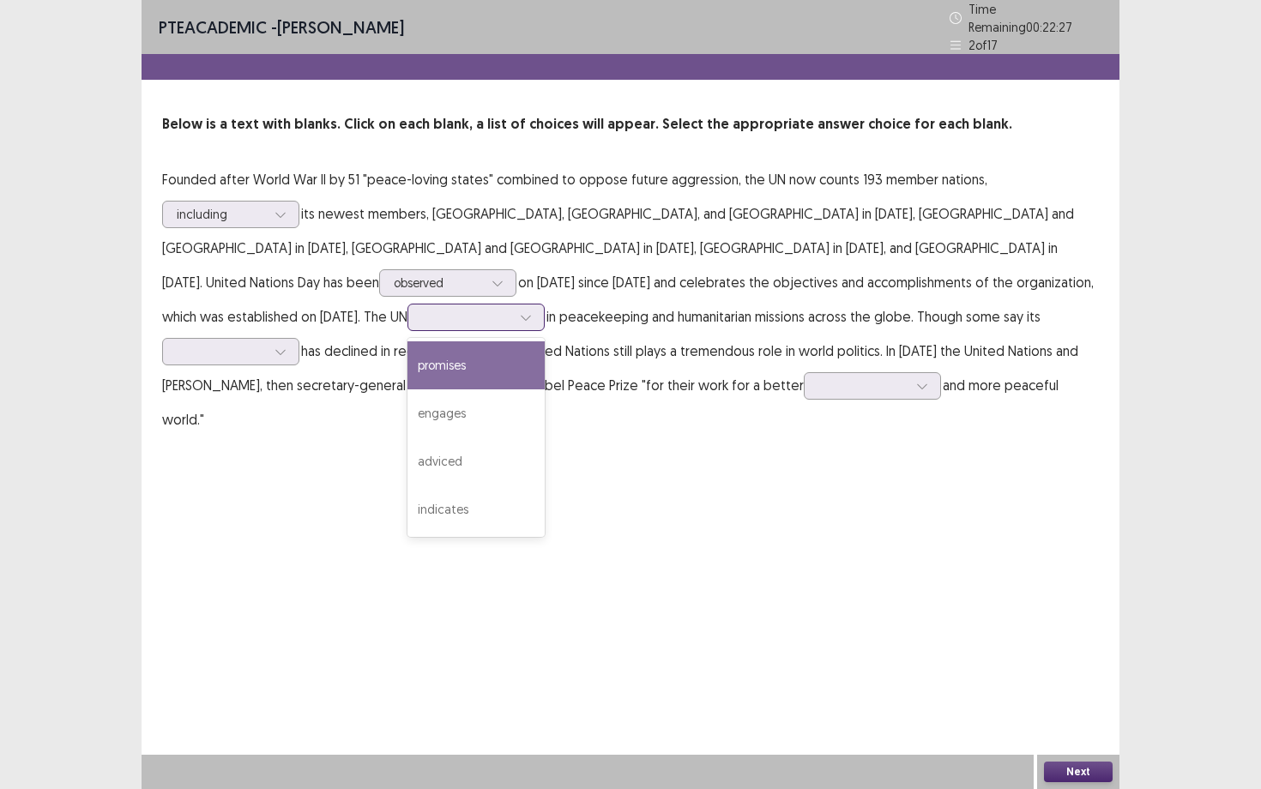
click at [511, 309] on div at bounding box center [466, 317] width 89 height 16
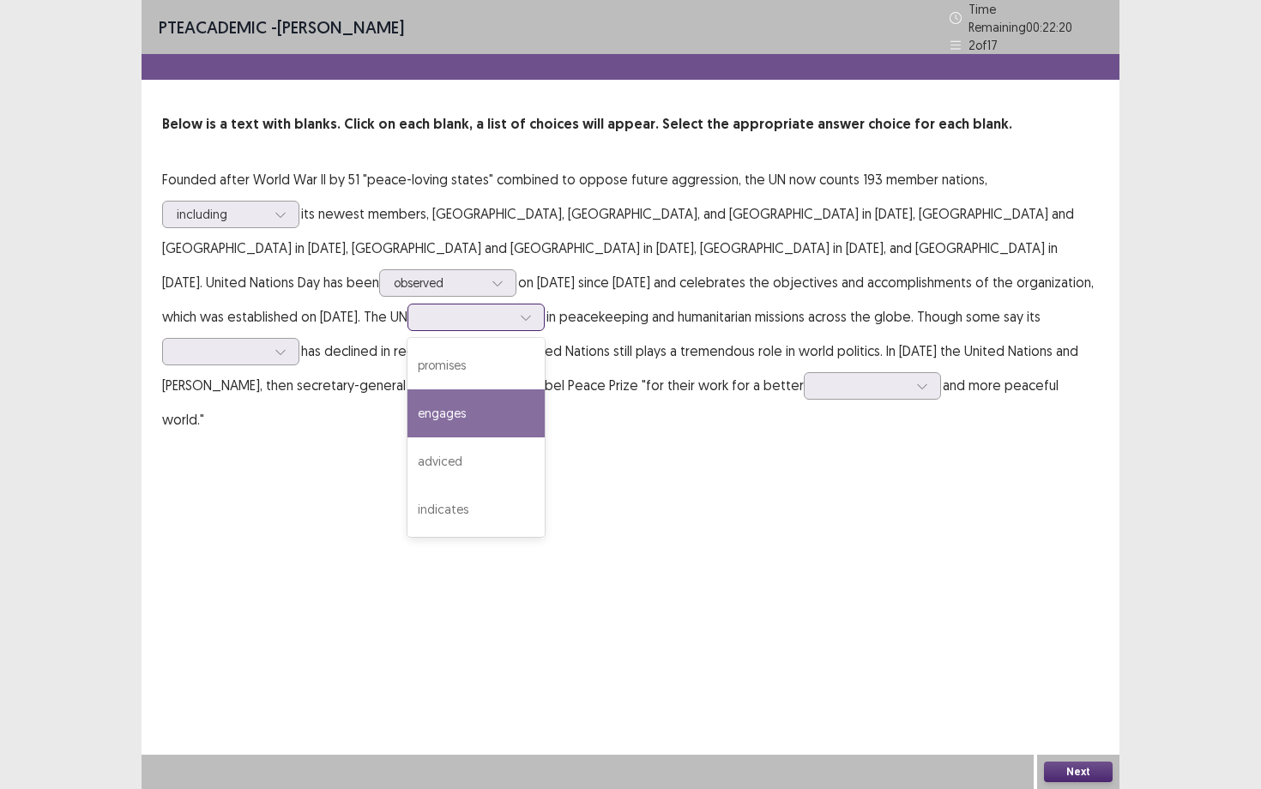
click at [545, 389] on div "engages" at bounding box center [475, 413] width 137 height 48
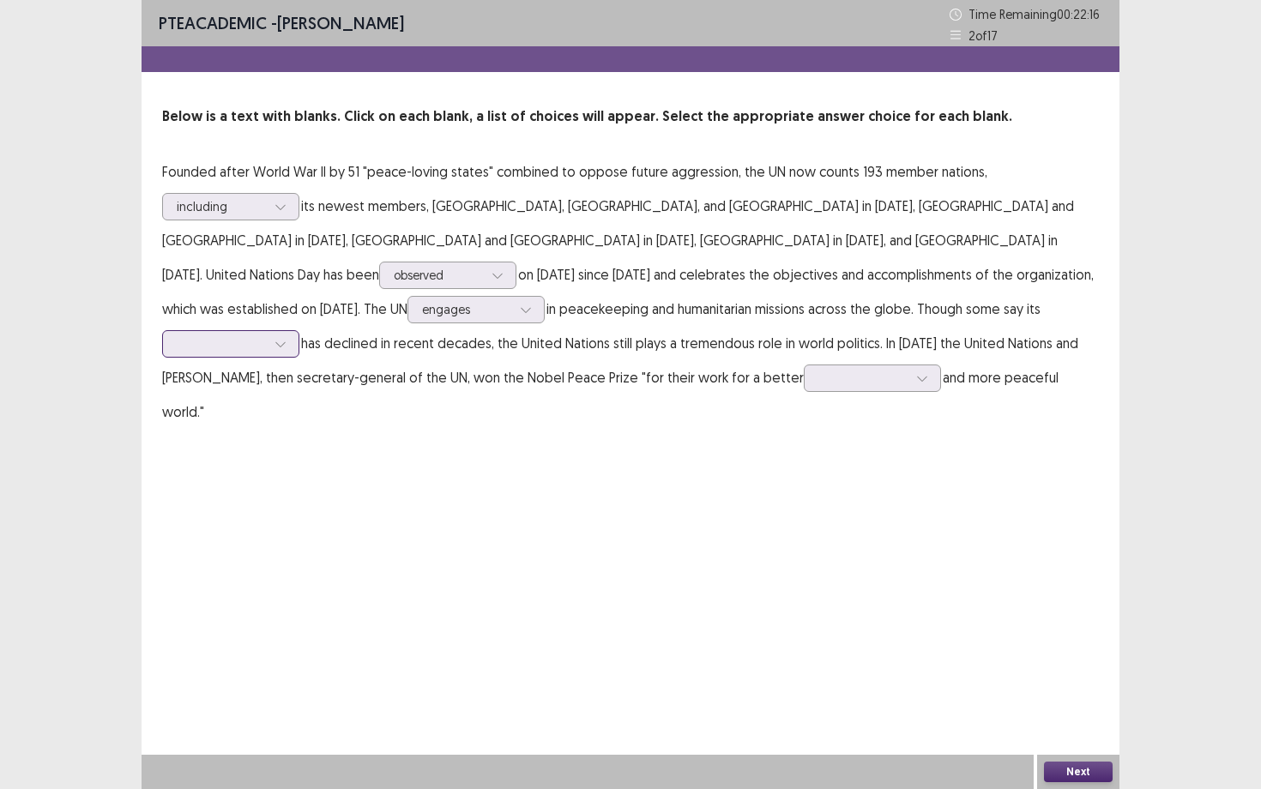
click at [299, 330] on div at bounding box center [230, 343] width 137 height 27
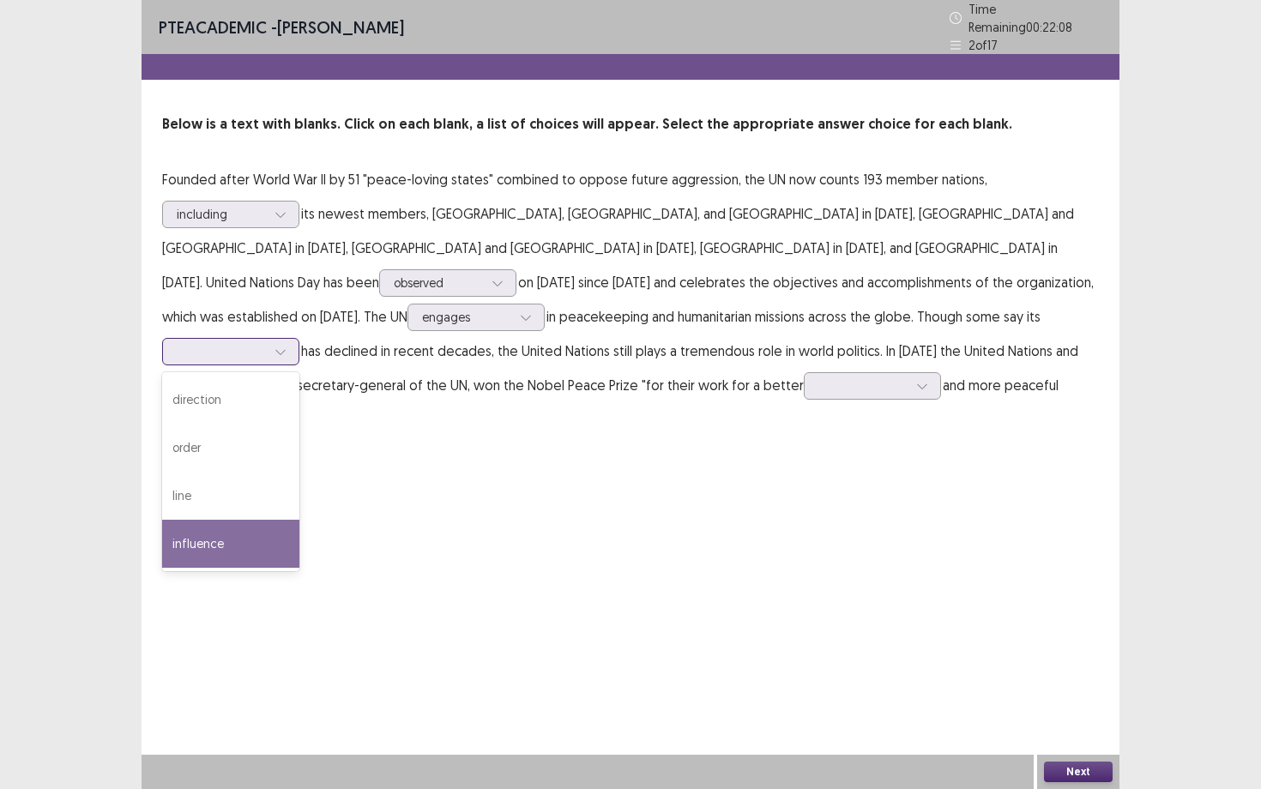
click at [299, 520] on div "influence" at bounding box center [230, 544] width 137 height 48
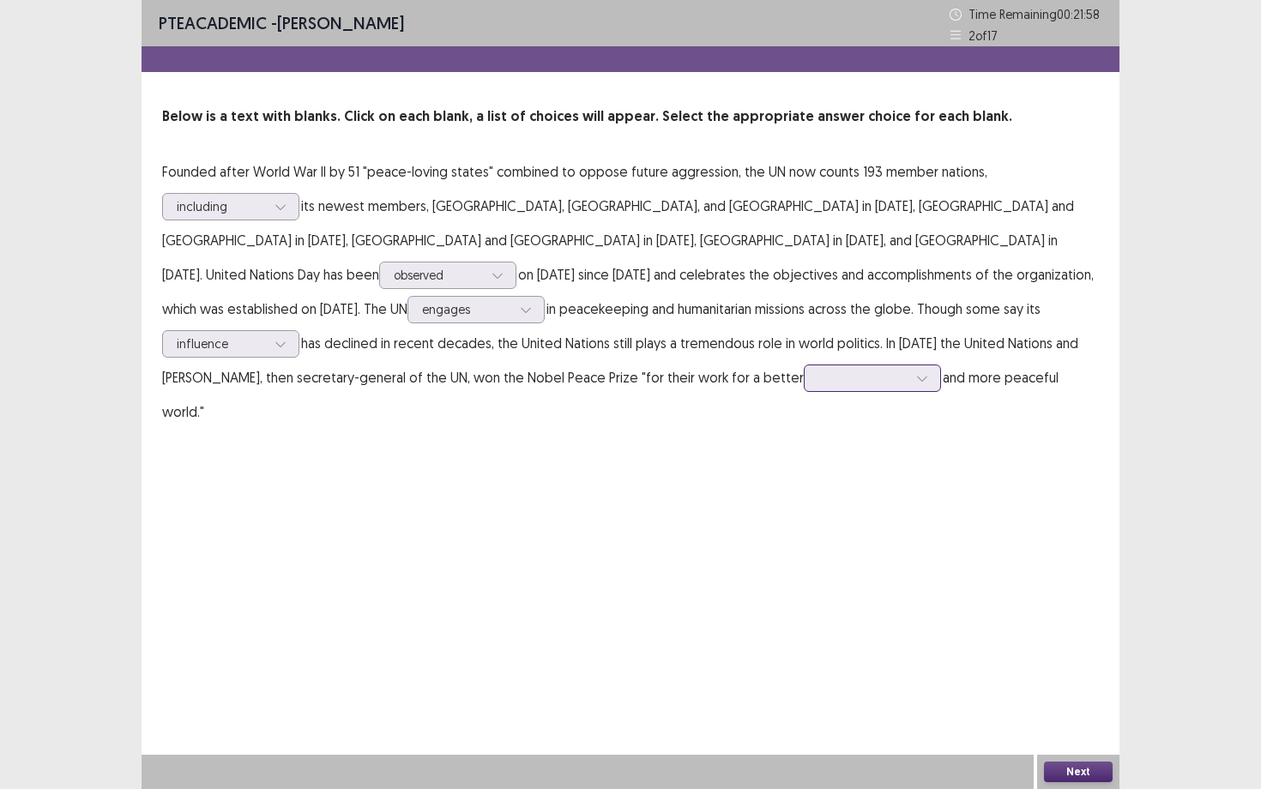
click at [818, 383] on div at bounding box center [862, 378] width 89 height 16
click at [804, 572] on div "grouped" at bounding box center [872, 570] width 137 height 48
click at [1080, 684] on button "Next" at bounding box center [1078, 772] width 69 height 21
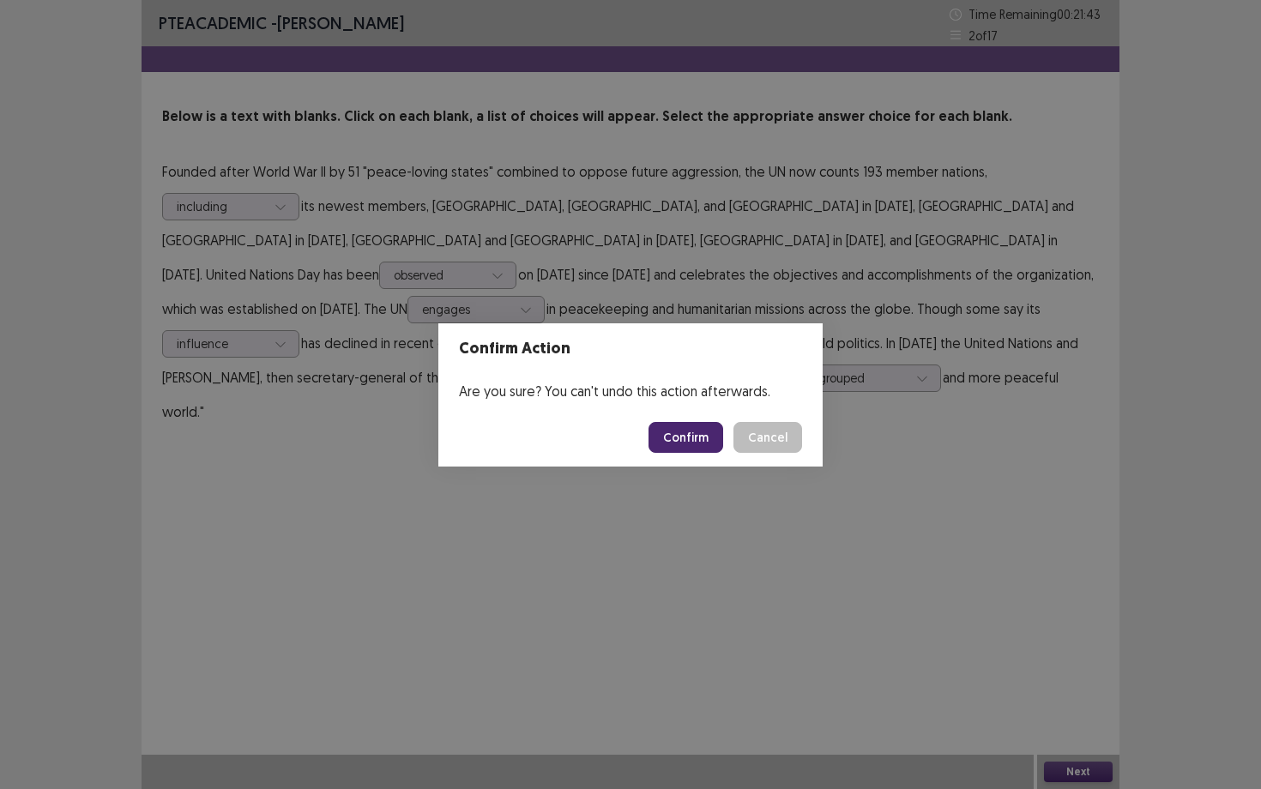
click at [693, 440] on button "Confirm" at bounding box center [686, 437] width 75 height 31
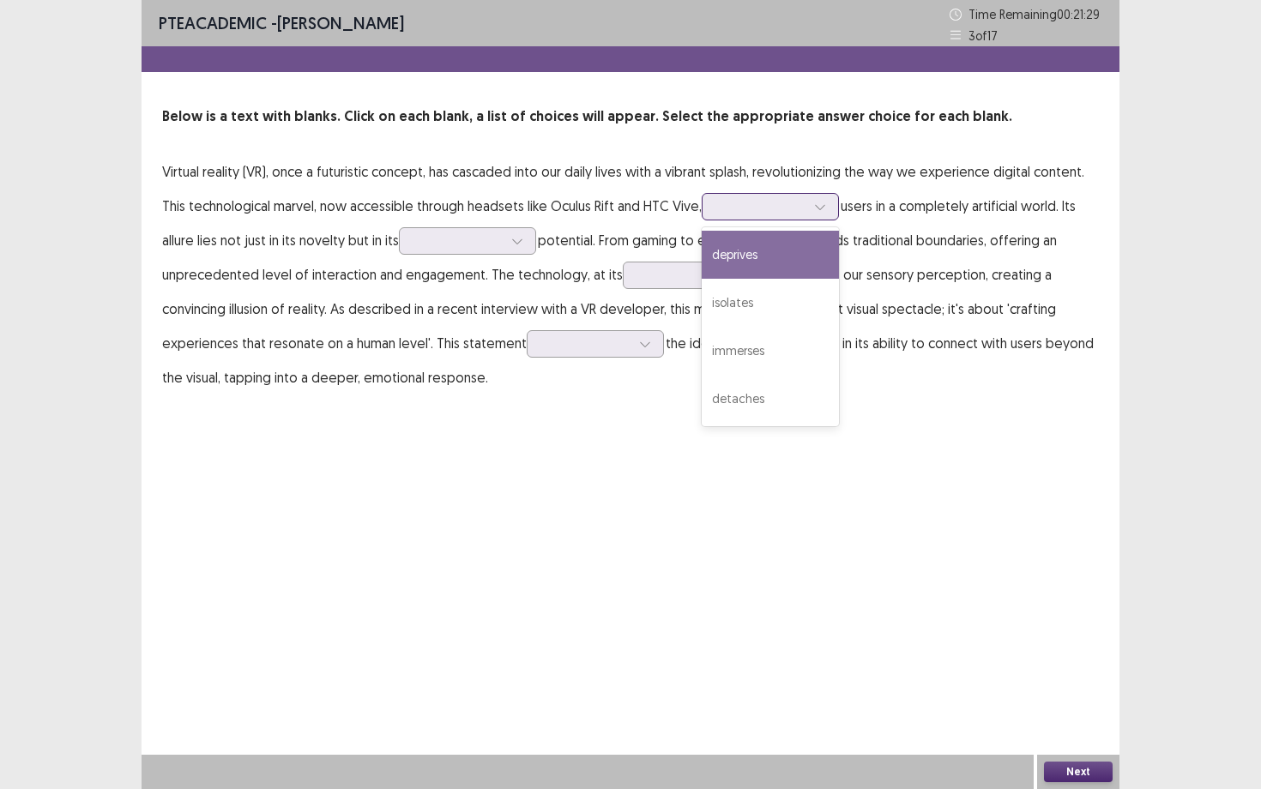
click at [715, 208] on div at bounding box center [770, 206] width 137 height 27
click at [739, 263] on div "deprives" at bounding box center [770, 255] width 137 height 48
click at [745, 207] on div at bounding box center [760, 206] width 89 height 16
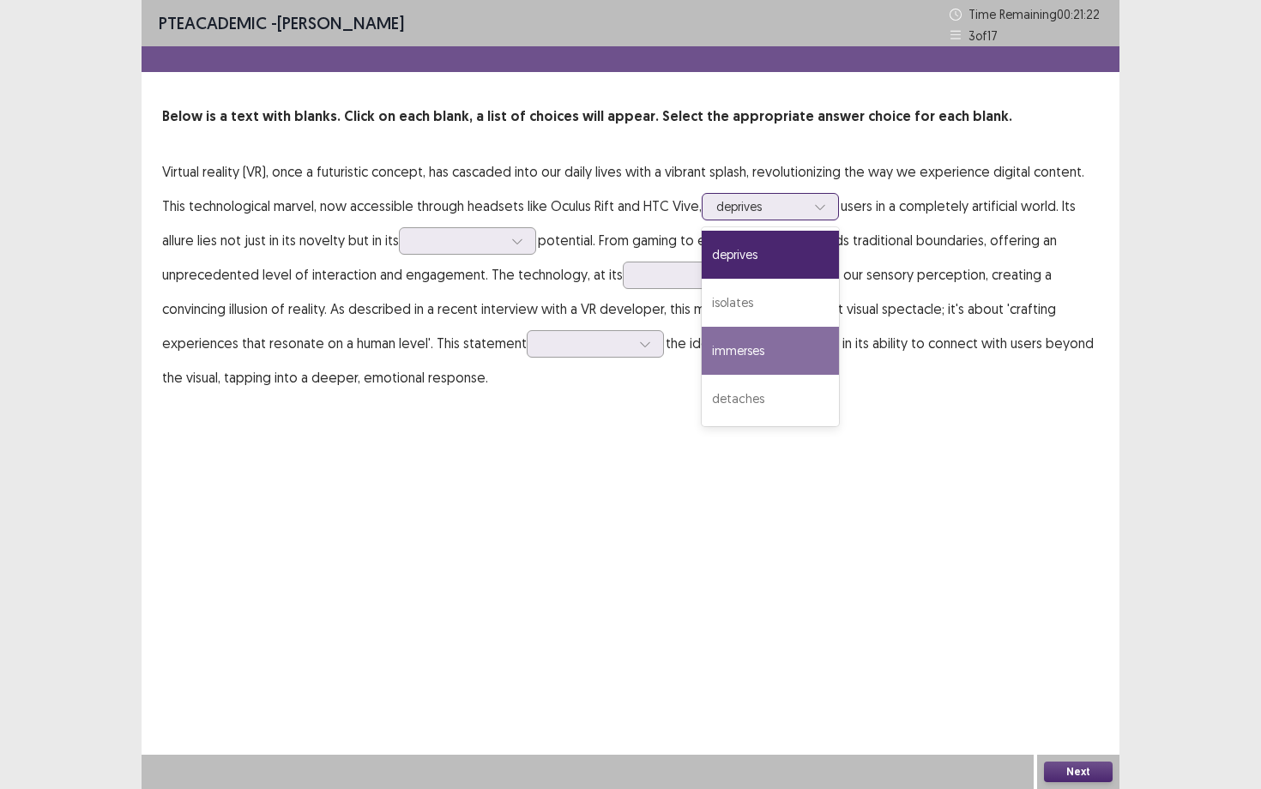
click at [757, 350] on div "immerses" at bounding box center [770, 351] width 137 height 48
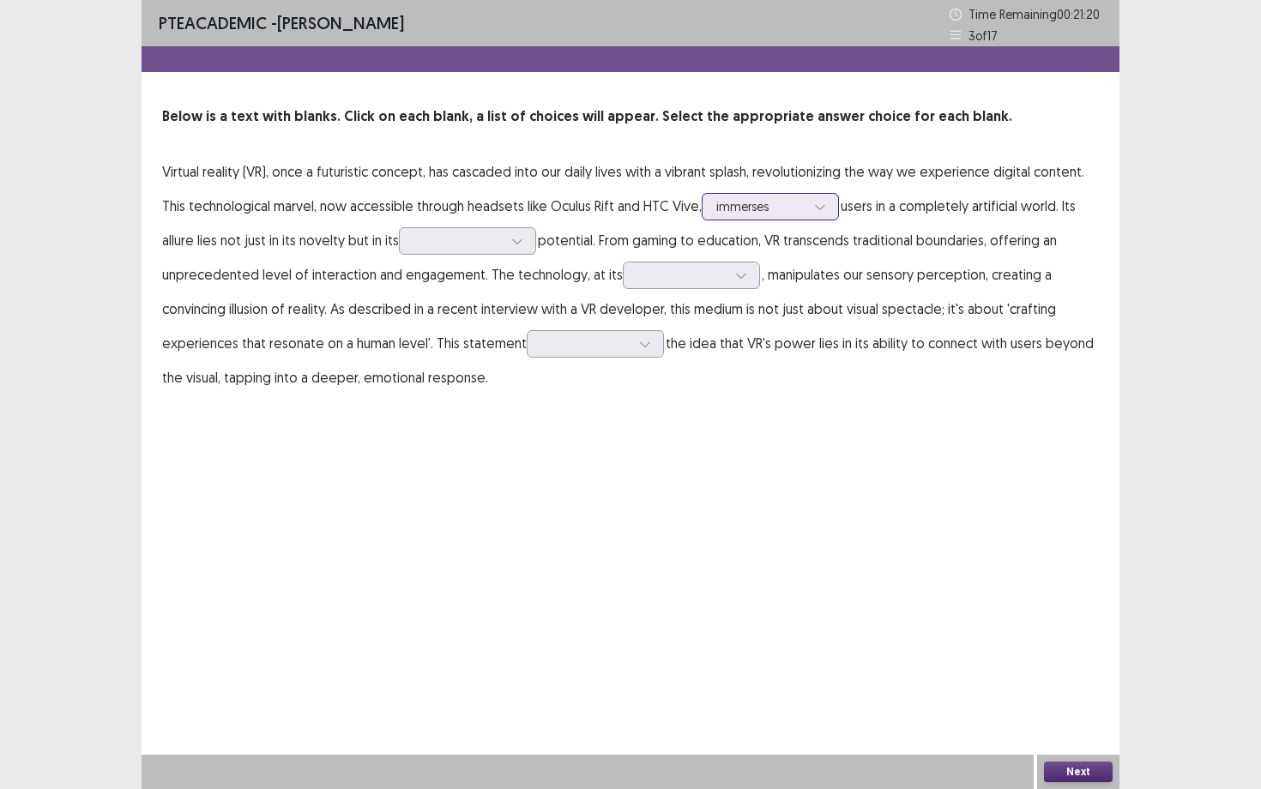
click at [754, 217] on div "immerses" at bounding box center [760, 207] width 89 height 26
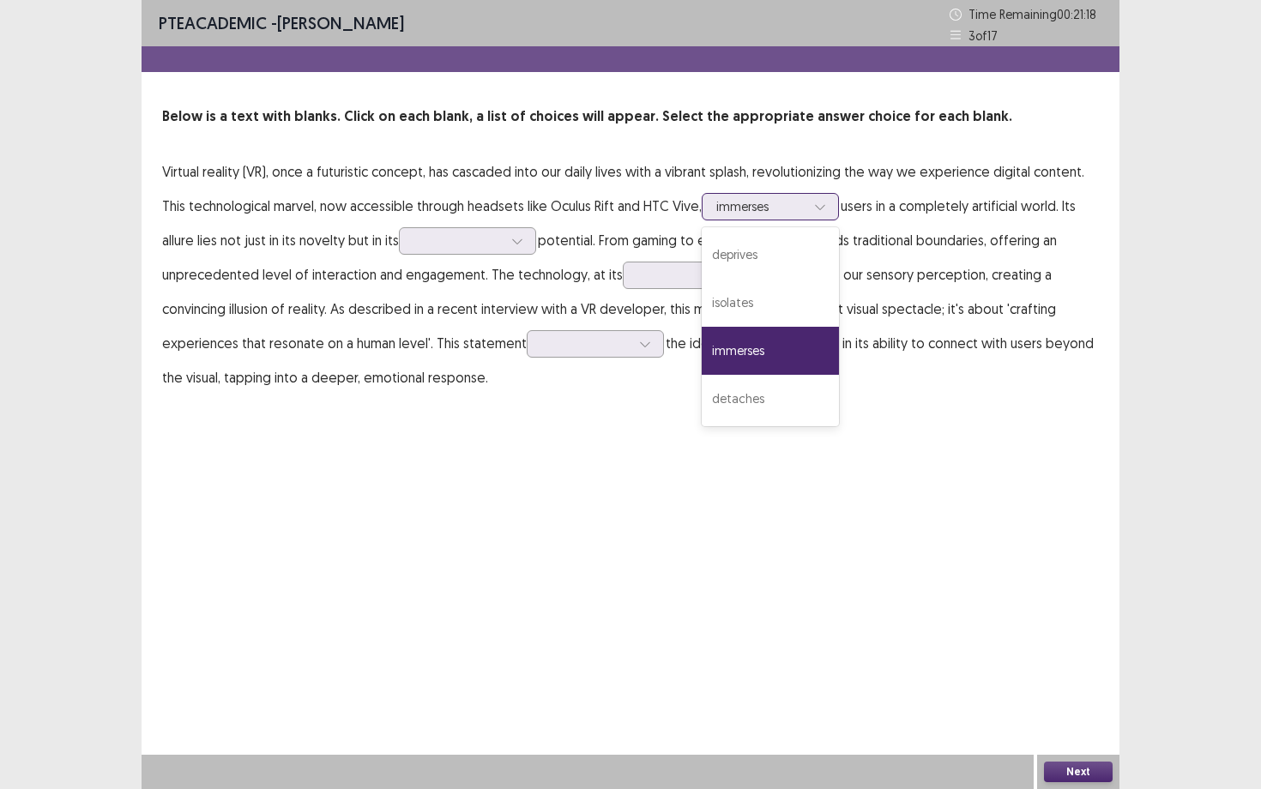
click at [754, 217] on div "immerses" at bounding box center [760, 207] width 89 height 26
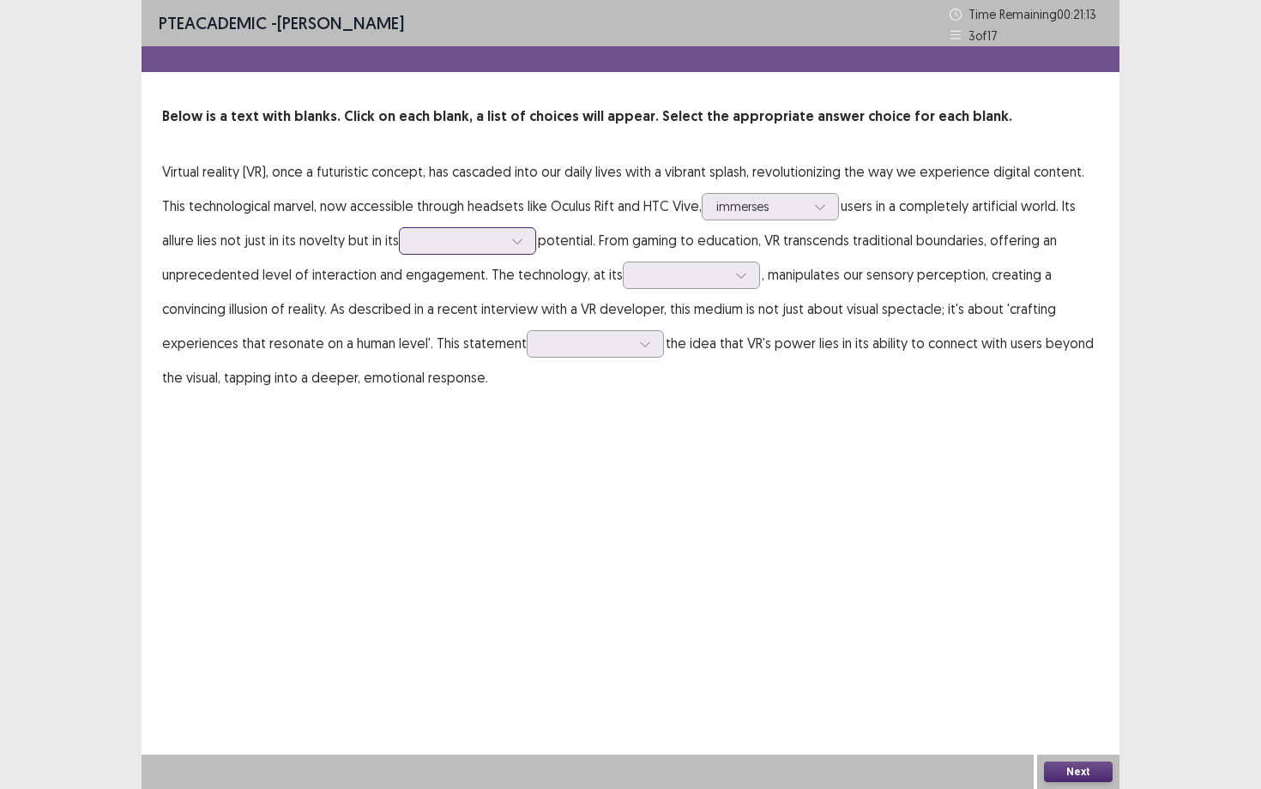
click at [474, 244] on div at bounding box center [457, 240] width 89 height 16
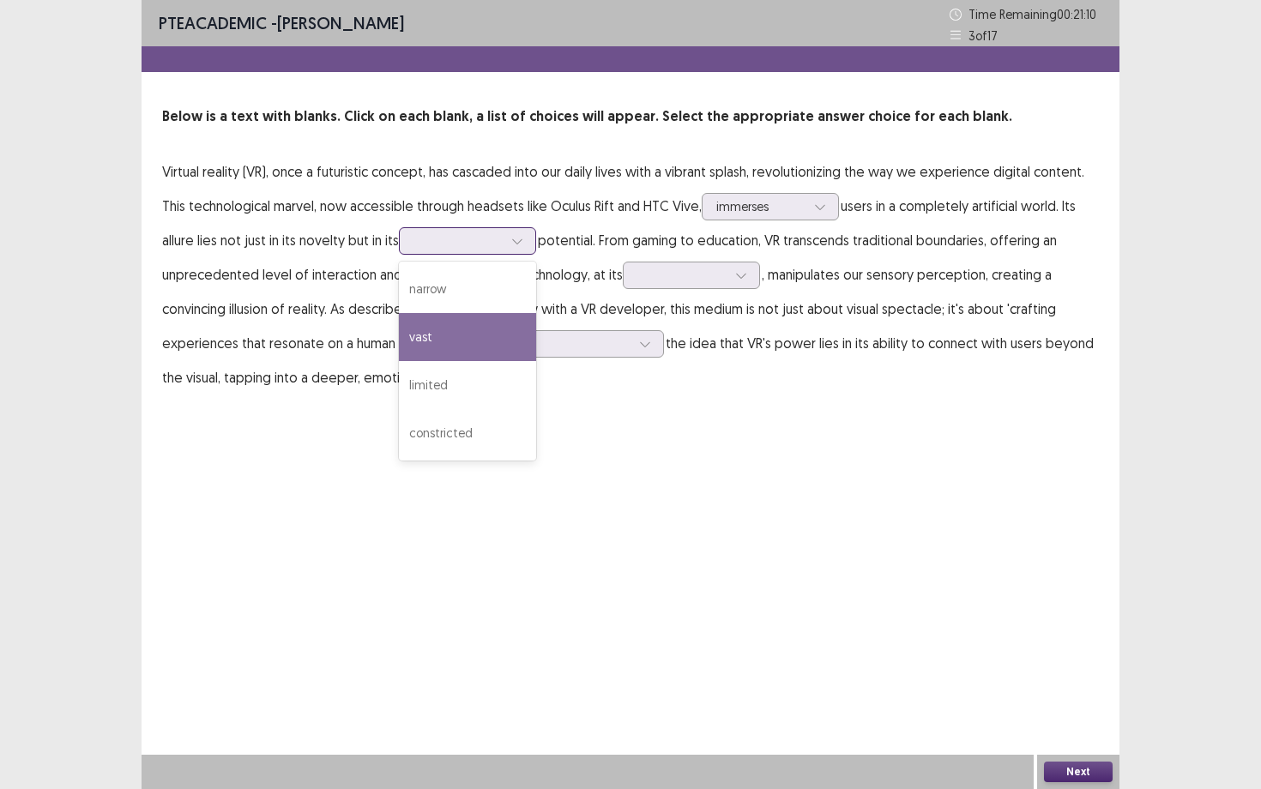
click at [452, 339] on div "vast" at bounding box center [467, 337] width 137 height 48
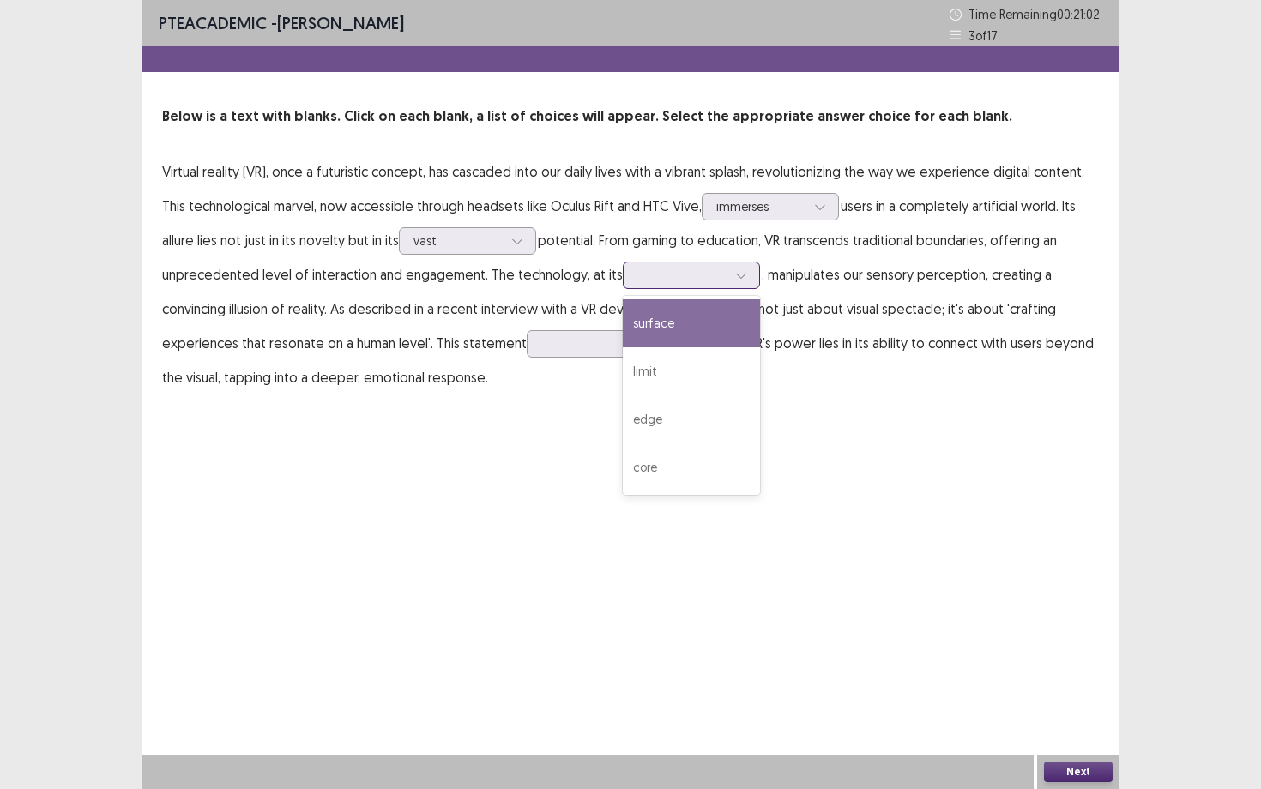
click at [717, 272] on div at bounding box center [681, 275] width 89 height 16
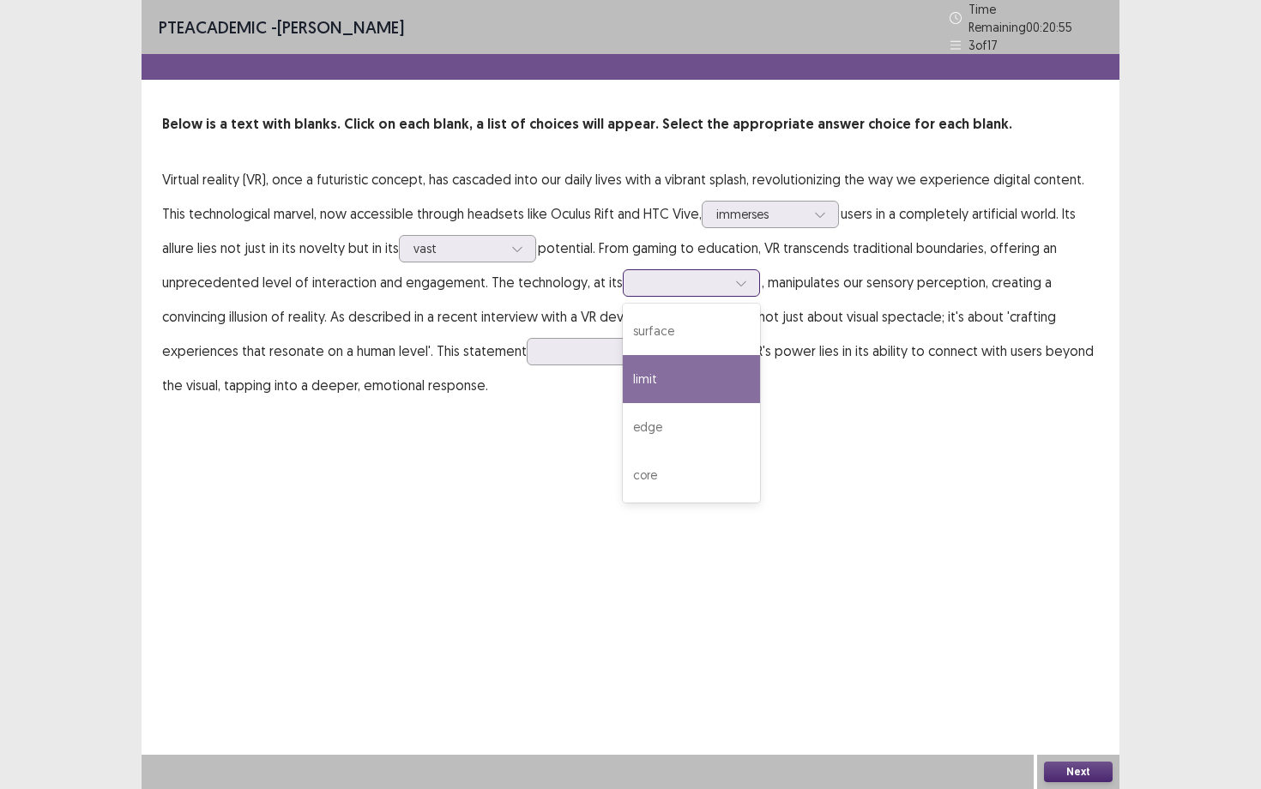
click at [697, 357] on div "limit" at bounding box center [691, 379] width 137 height 48
click at [690, 275] on div at bounding box center [681, 283] width 89 height 16
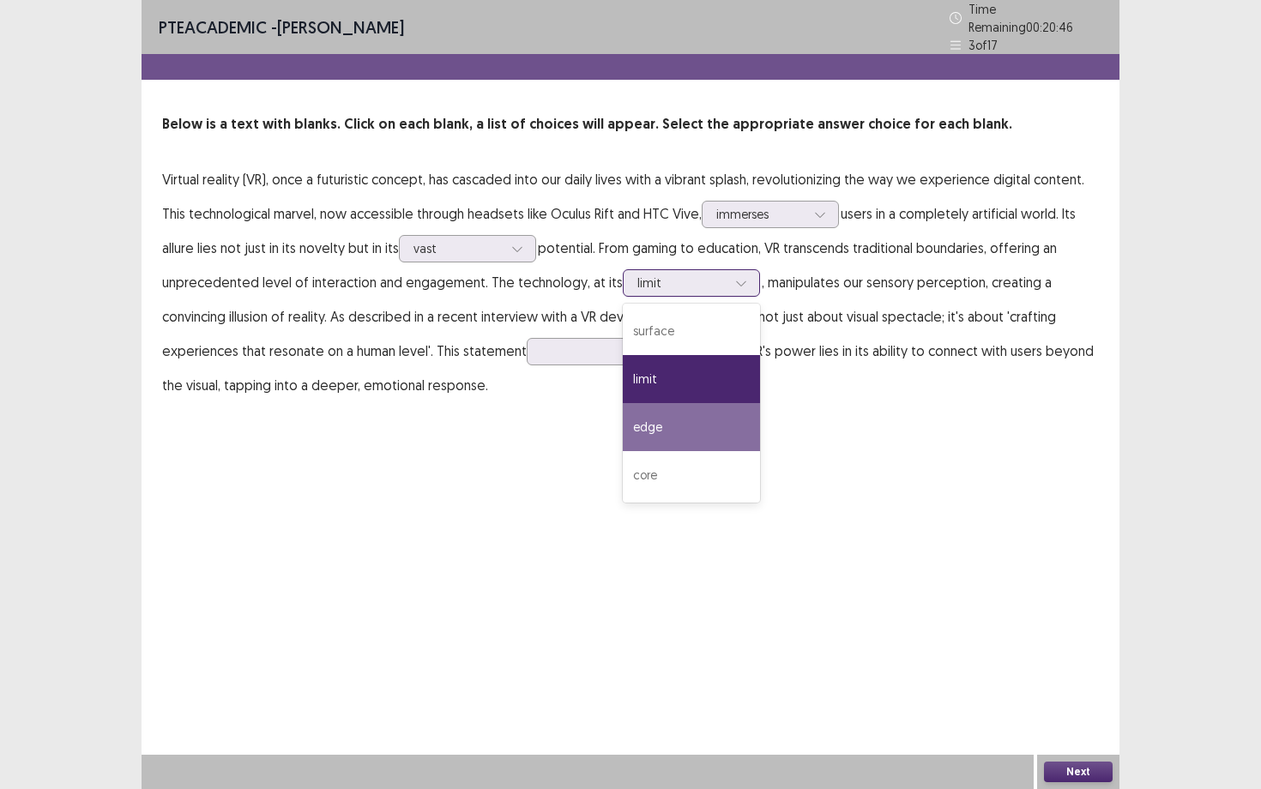
click at [670, 420] on div "edge" at bounding box center [691, 427] width 137 height 48
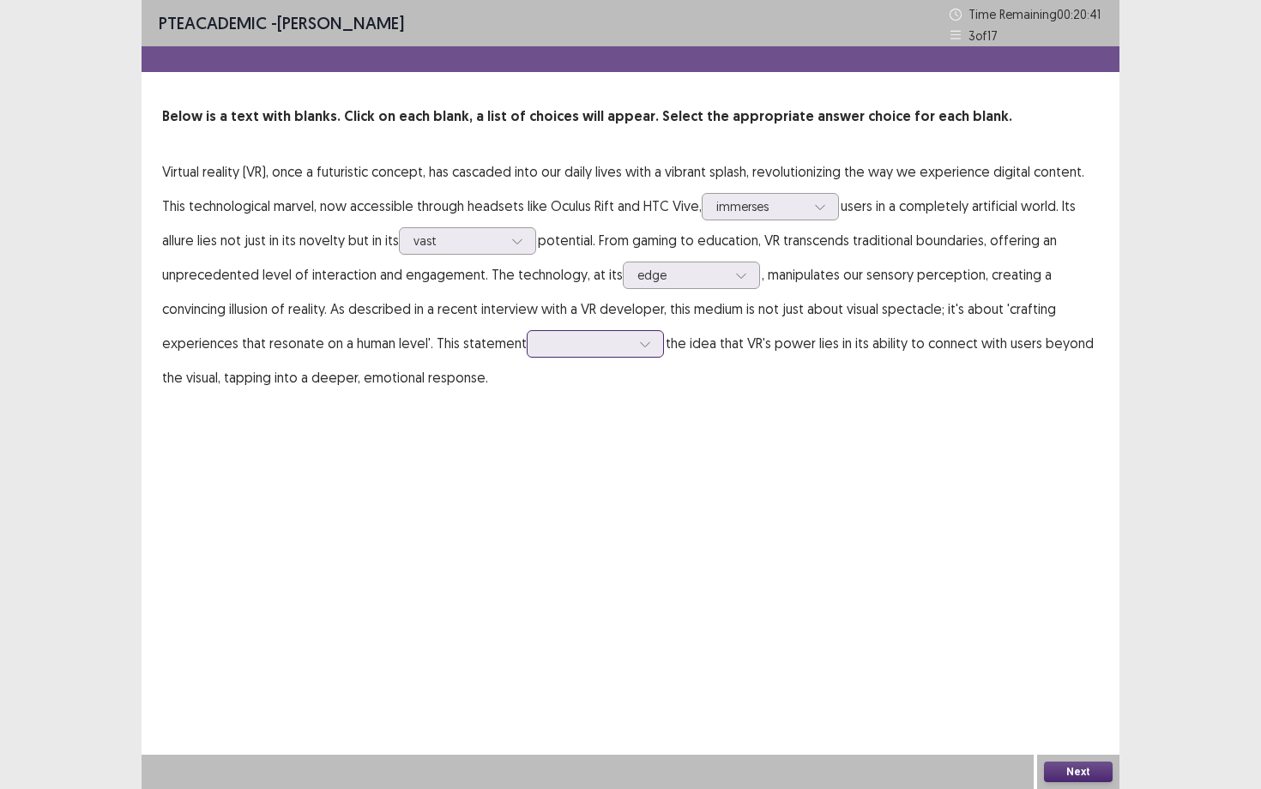
click at [645, 343] on icon at bounding box center [645, 344] width 12 height 12
click at [587, 444] on div "diminishes" at bounding box center [595, 440] width 137 height 48
click at [1083, 684] on button "Next" at bounding box center [1078, 772] width 69 height 21
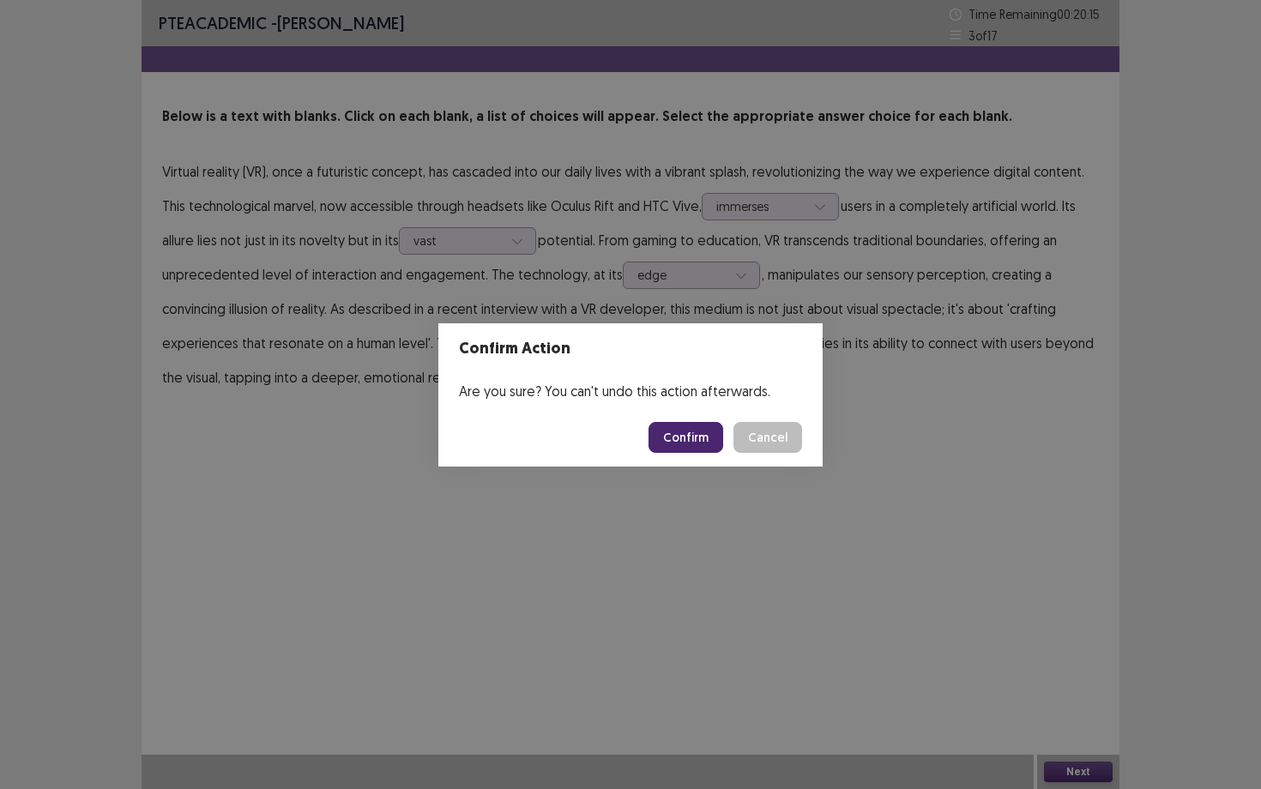
click at [707, 440] on button "Confirm" at bounding box center [686, 437] width 75 height 31
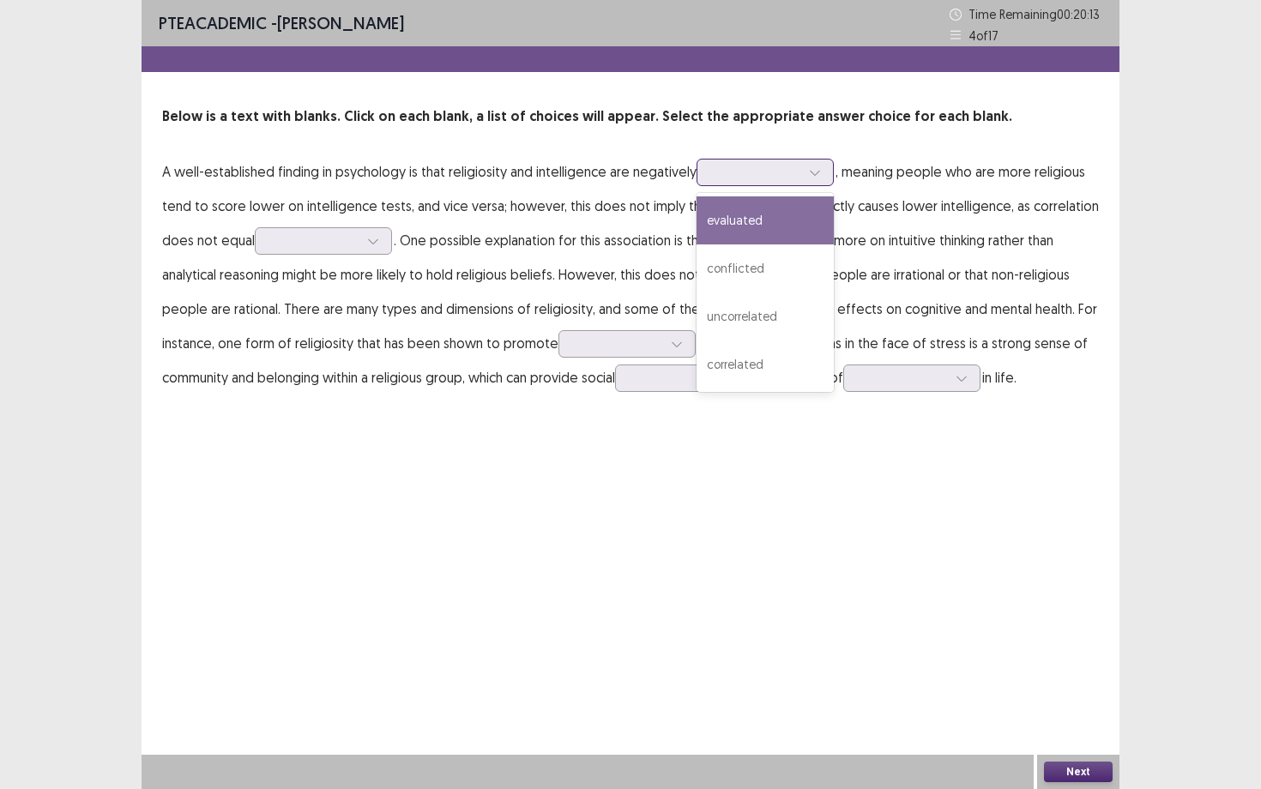
click at [752, 166] on div at bounding box center [755, 172] width 89 height 16
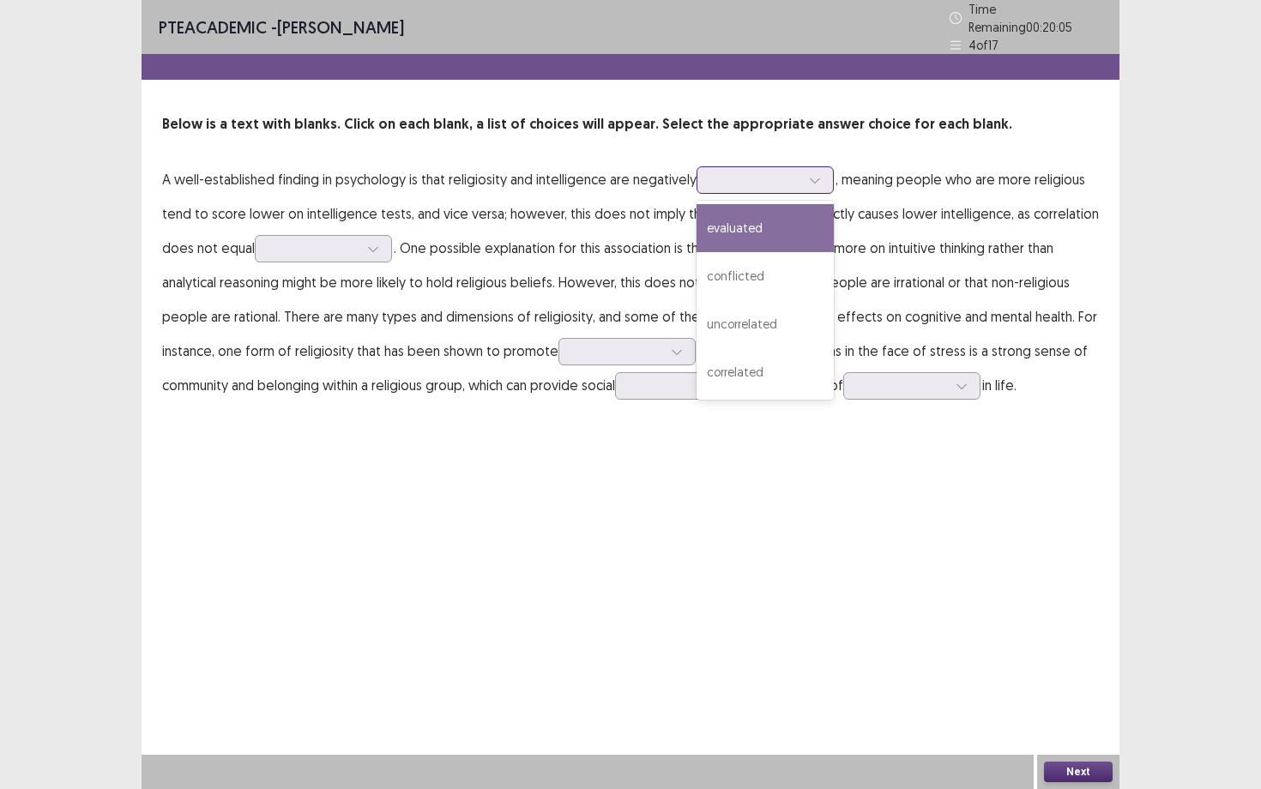
click at [759, 226] on div "evaluated" at bounding box center [765, 228] width 137 height 48
click at [782, 183] on div "evaluated" at bounding box center [755, 180] width 89 height 26
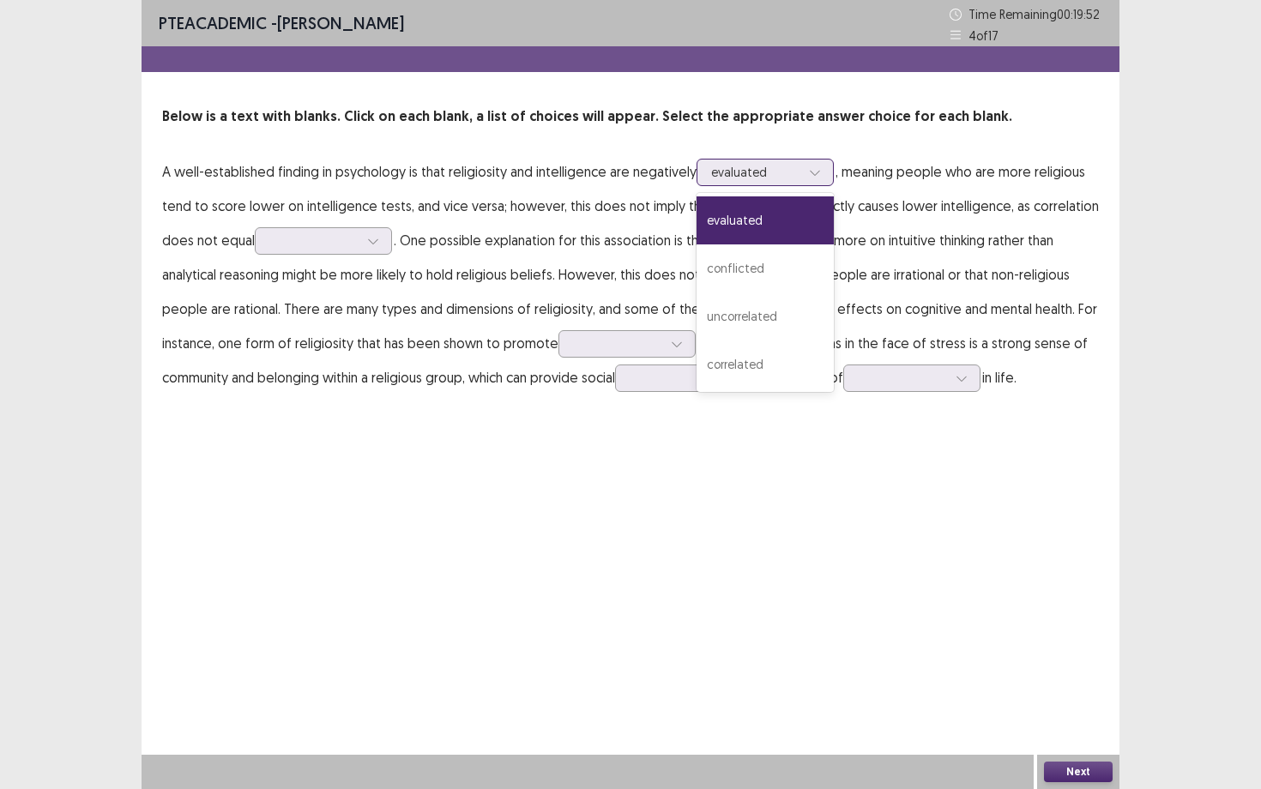
click at [778, 214] on div "evaluated" at bounding box center [765, 220] width 137 height 48
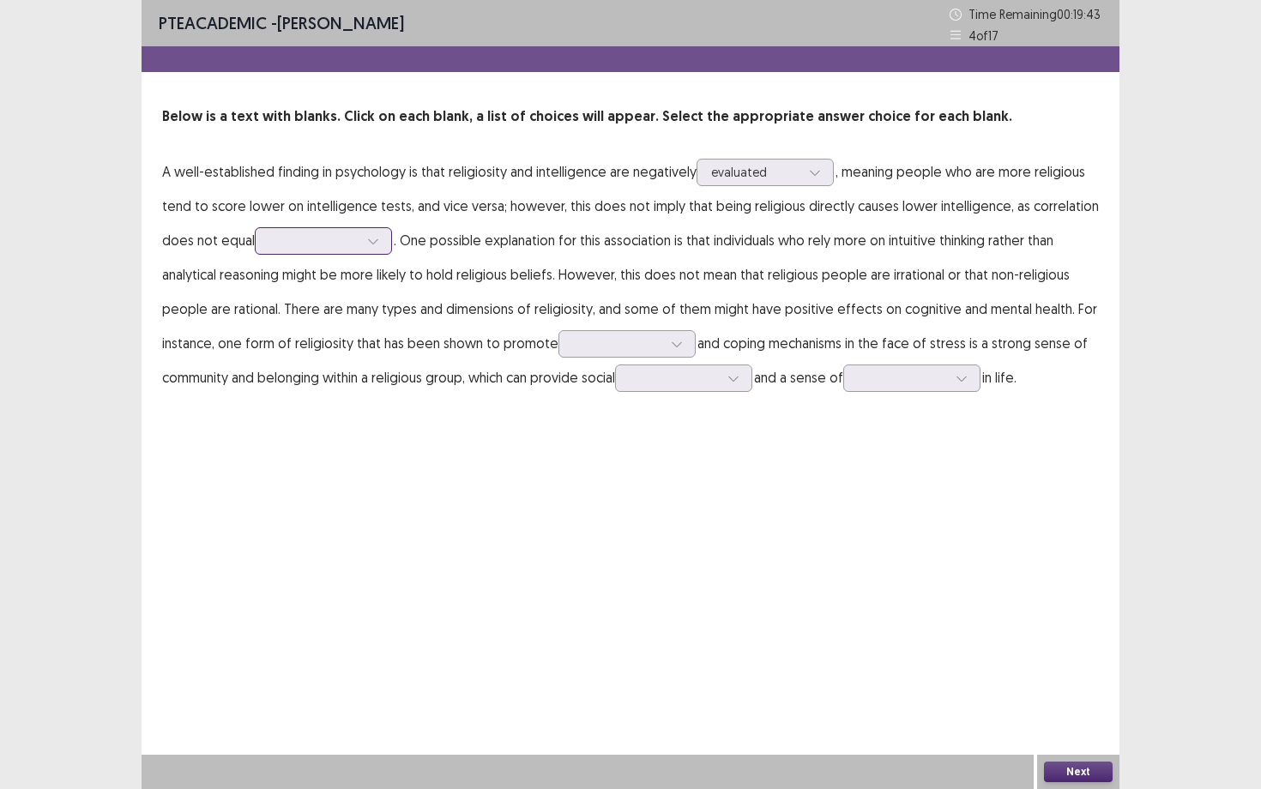
click at [315, 245] on div at bounding box center [313, 240] width 89 height 16
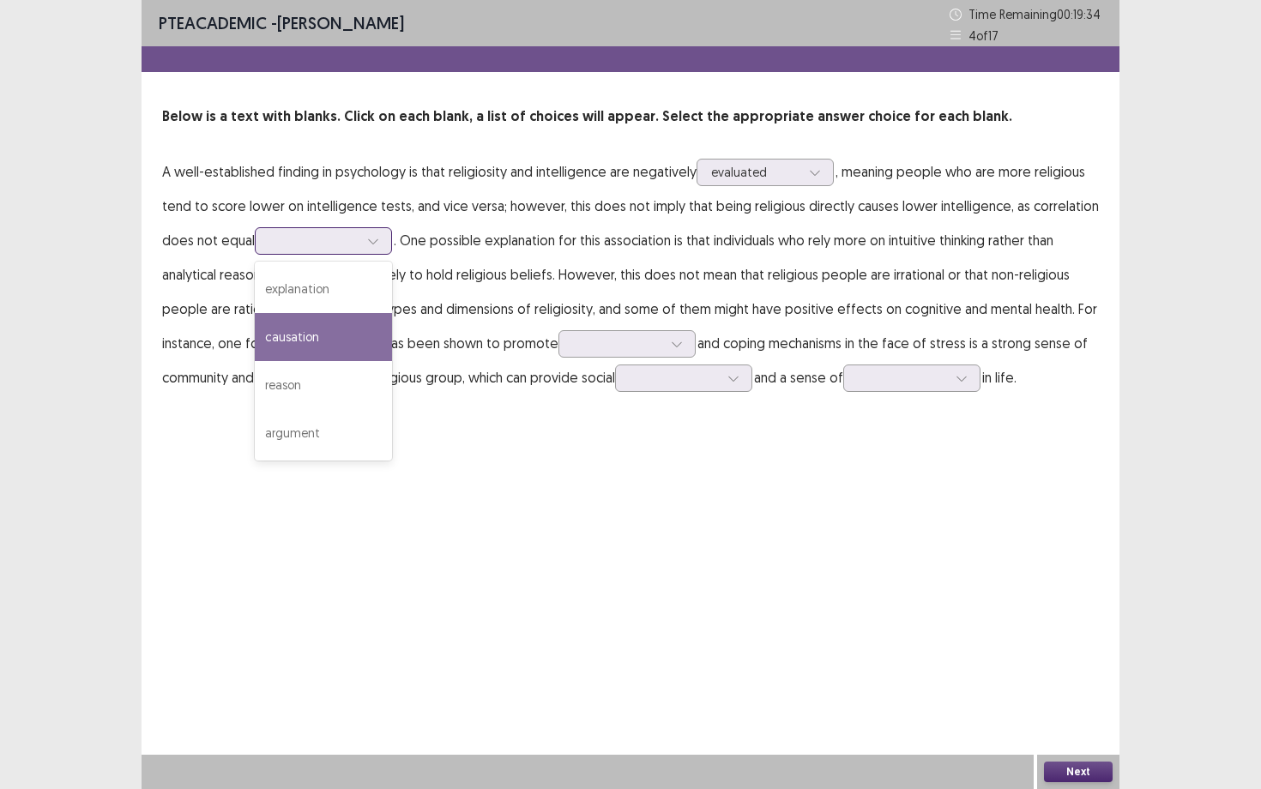
click at [311, 336] on div "causation" at bounding box center [323, 337] width 137 height 48
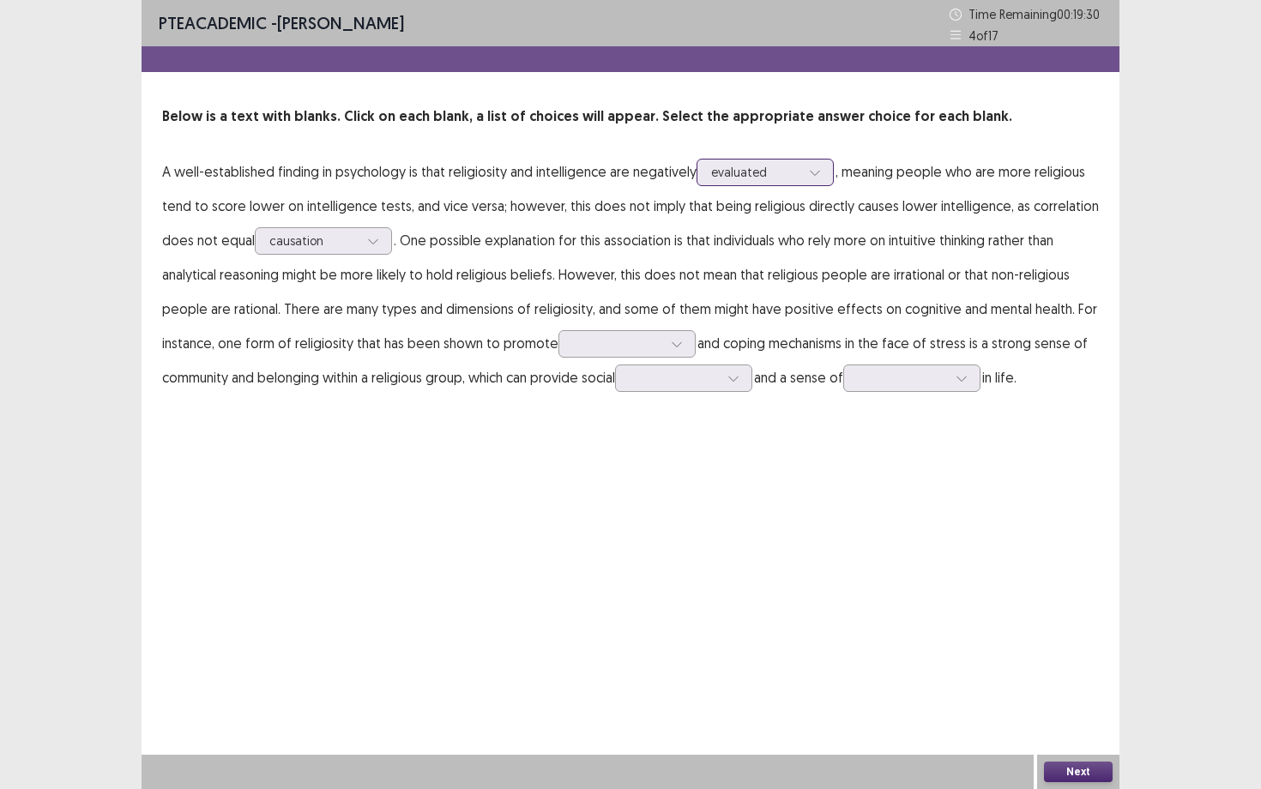
click at [729, 167] on div at bounding box center [755, 172] width 89 height 16
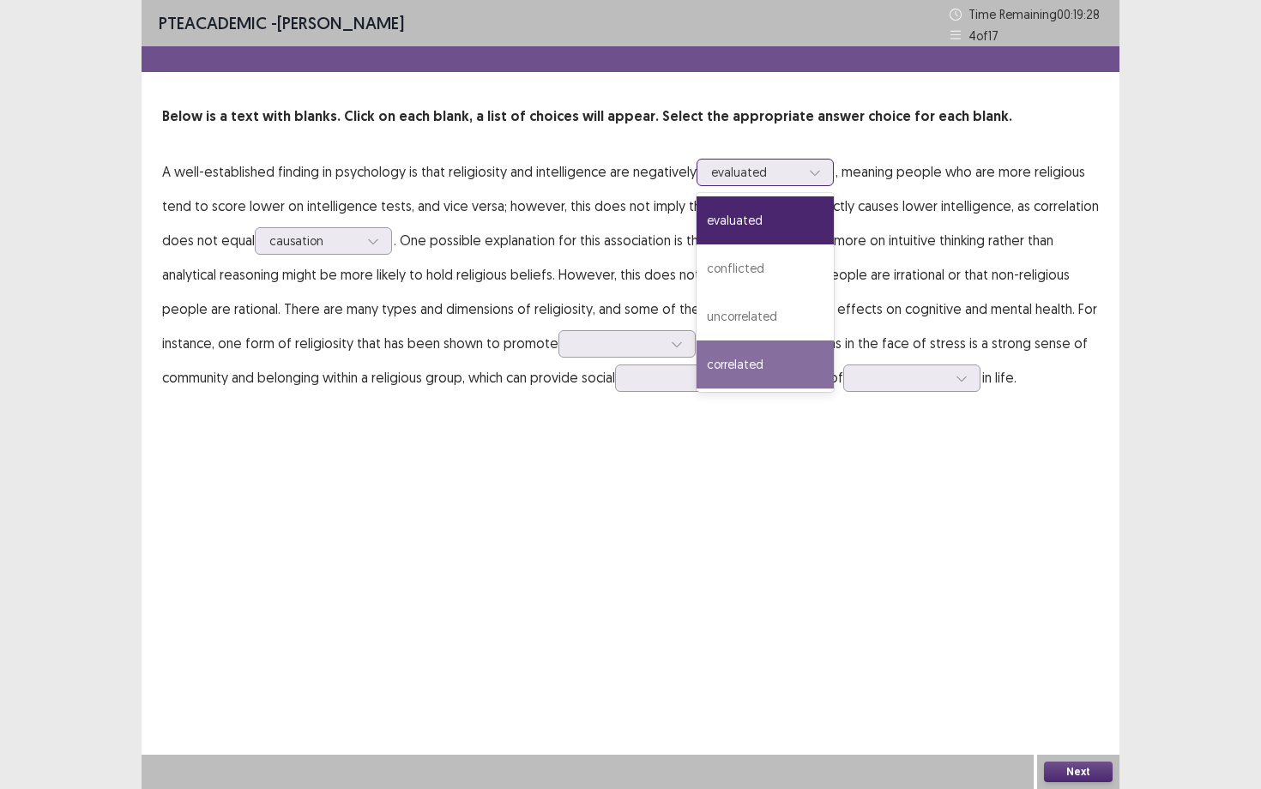
click at [725, 361] on div "correlated" at bounding box center [765, 365] width 137 height 48
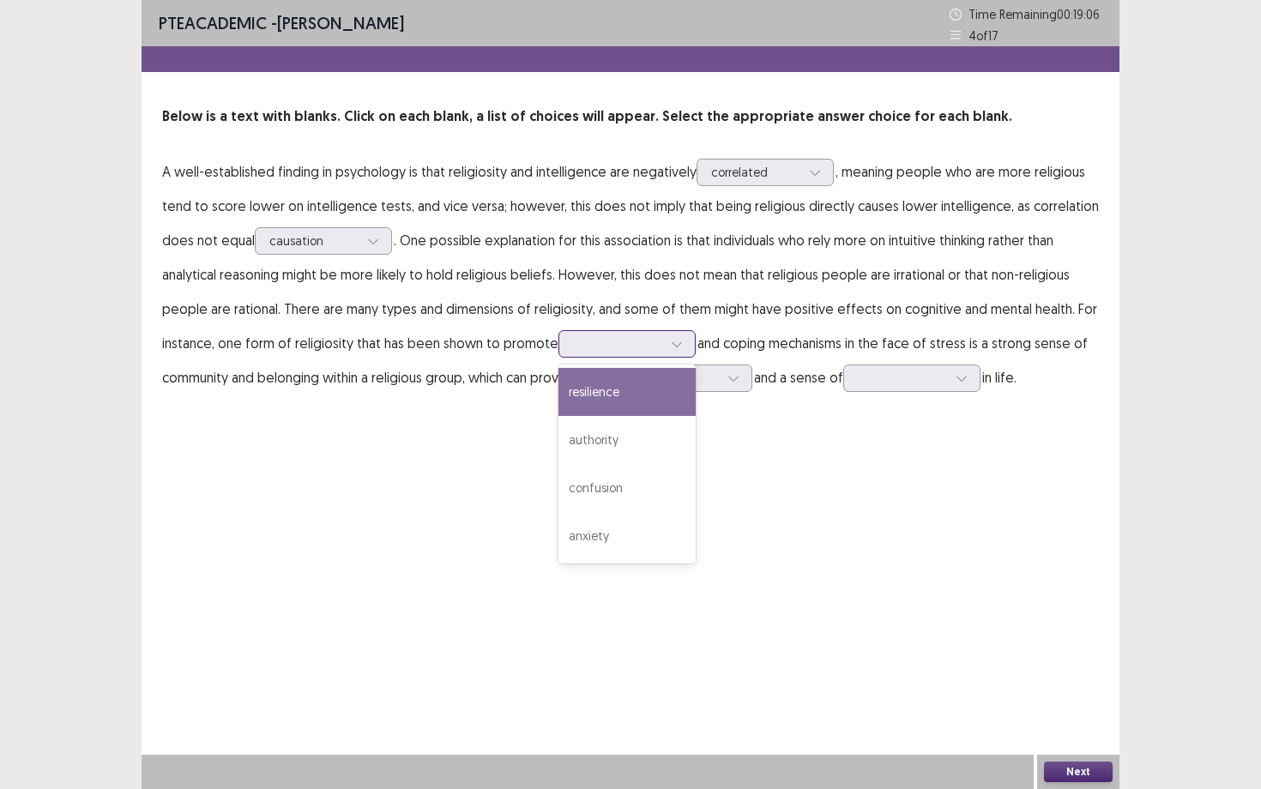
click at [664, 342] on div at bounding box center [677, 344] width 26 height 26
click at [648, 388] on div "resilience" at bounding box center [626, 392] width 137 height 48
click at [731, 381] on div at bounding box center [734, 378] width 26 height 26
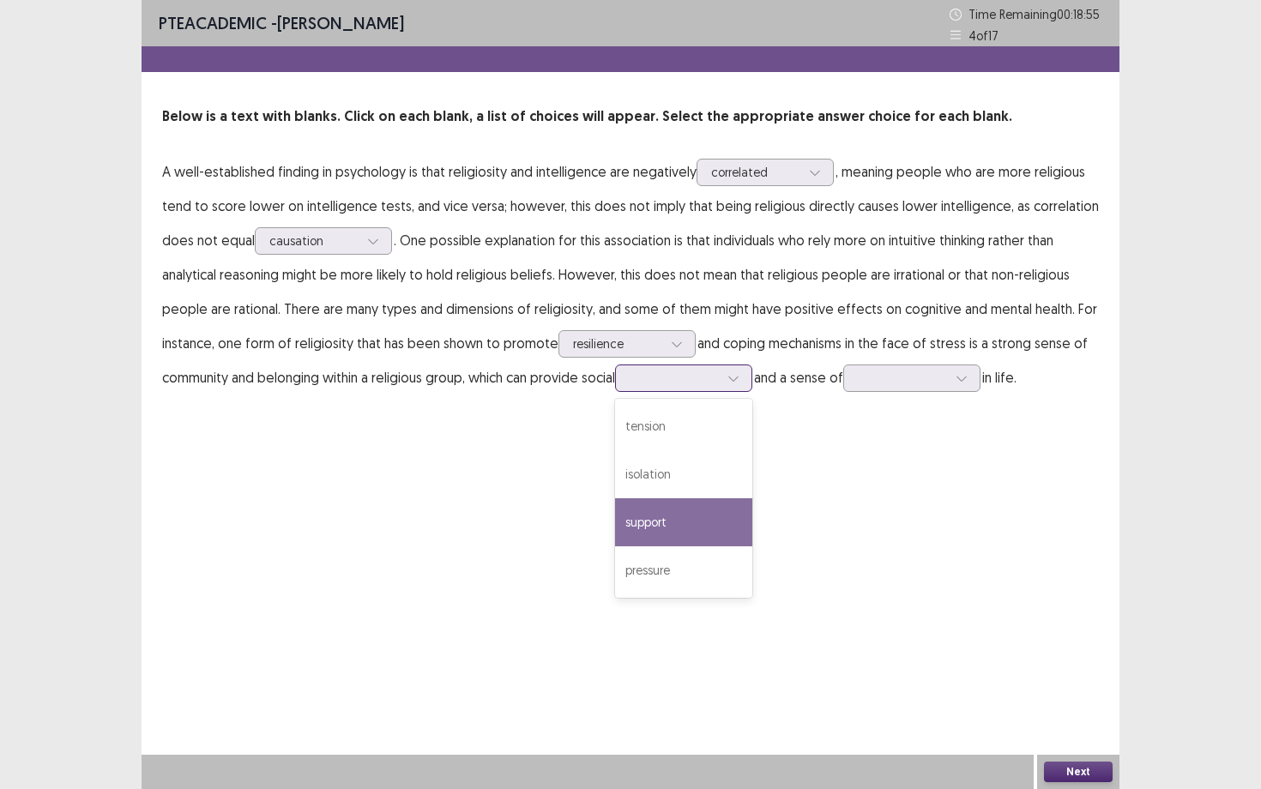
click at [699, 510] on div "support" at bounding box center [683, 522] width 137 height 48
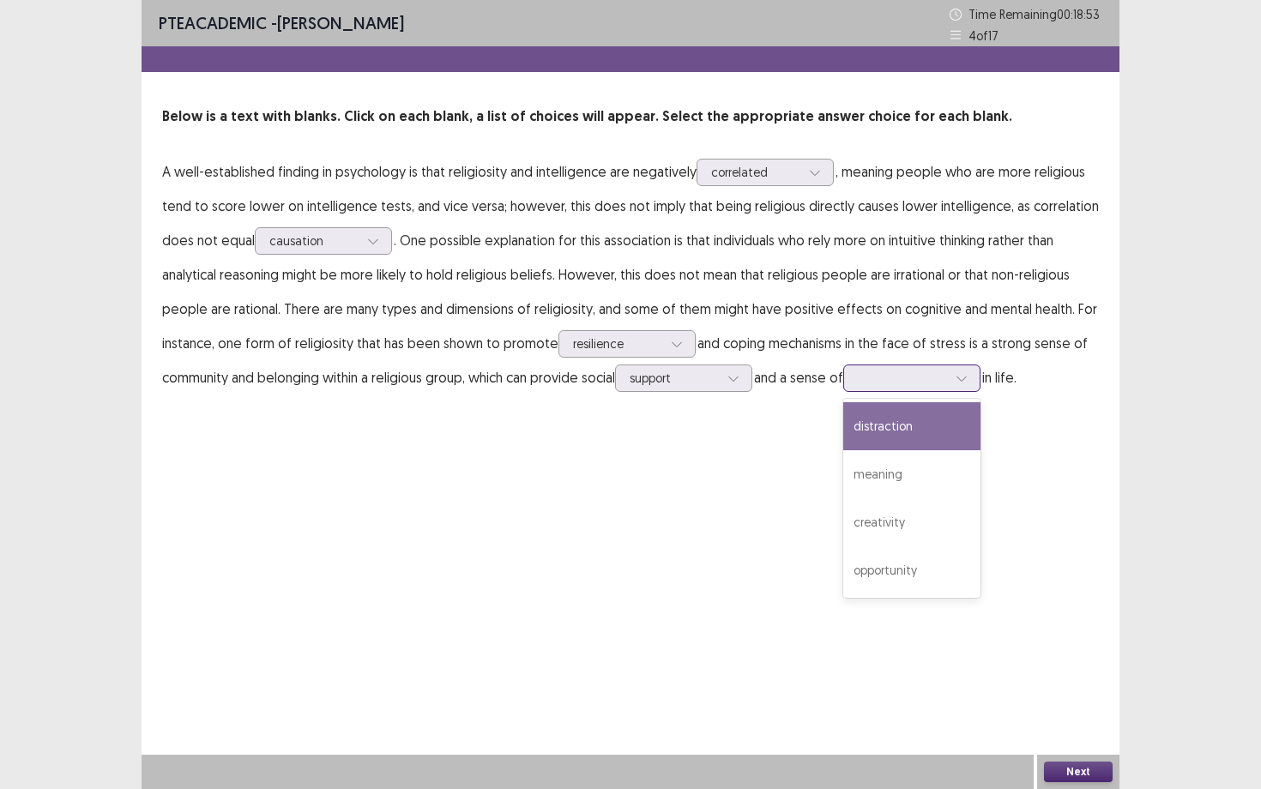
click at [890, 378] on div at bounding box center [902, 378] width 89 height 16
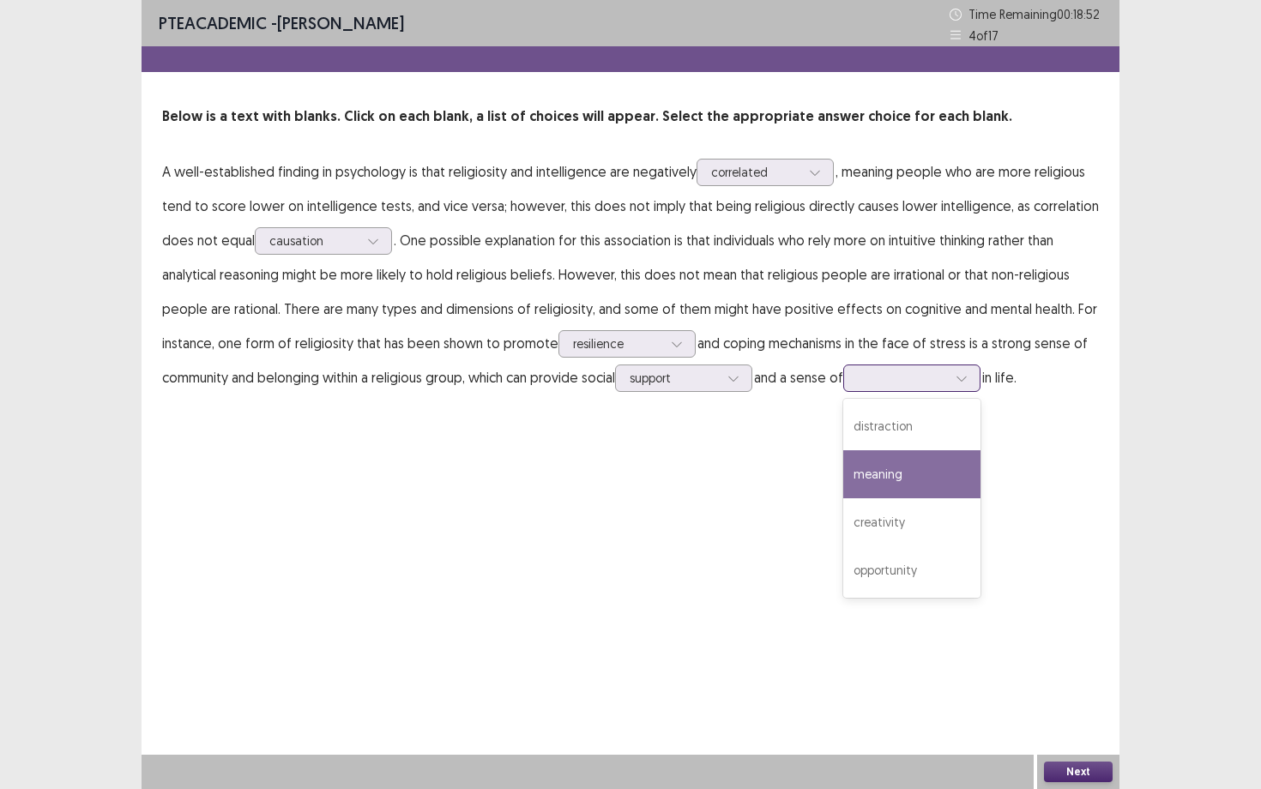
click at [898, 462] on div "meaning" at bounding box center [911, 474] width 137 height 48
click at [1059, 684] on button "Next" at bounding box center [1078, 772] width 69 height 21
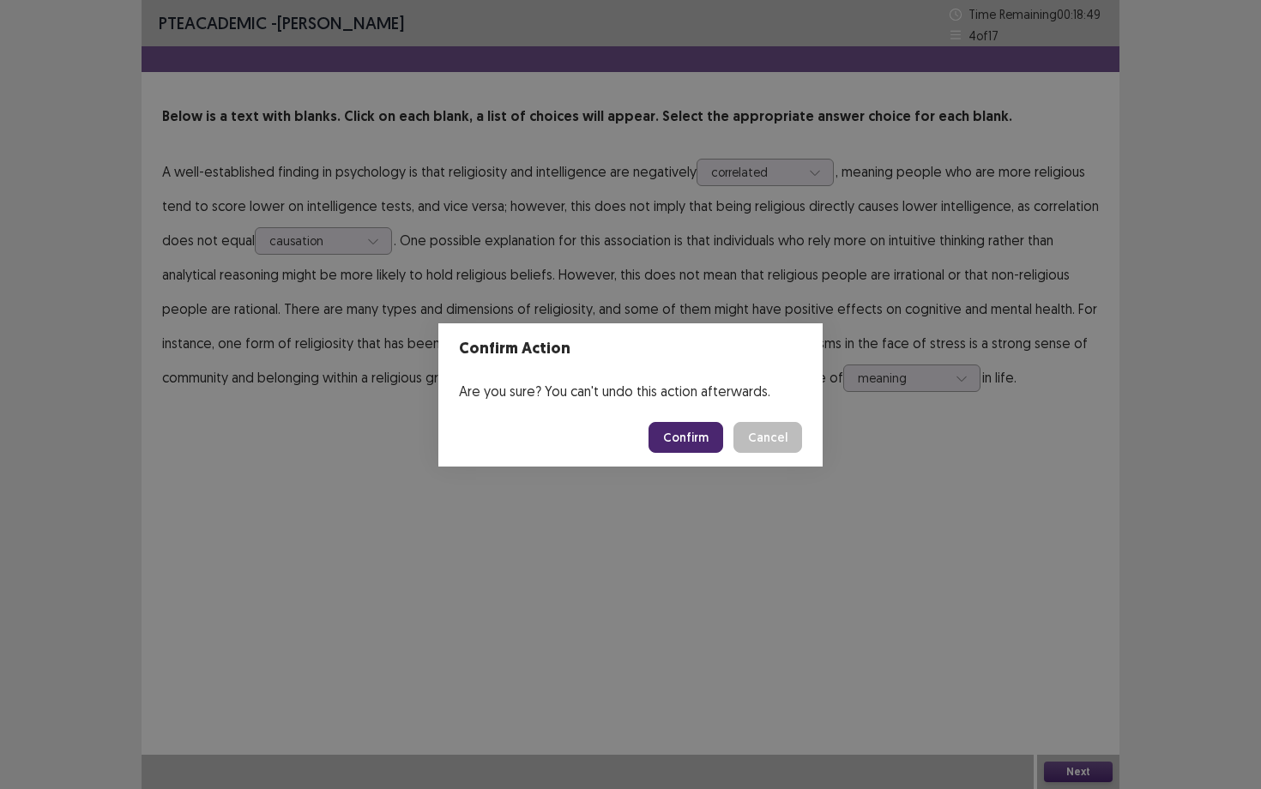
click at [706, 450] on button "Confirm" at bounding box center [686, 437] width 75 height 31
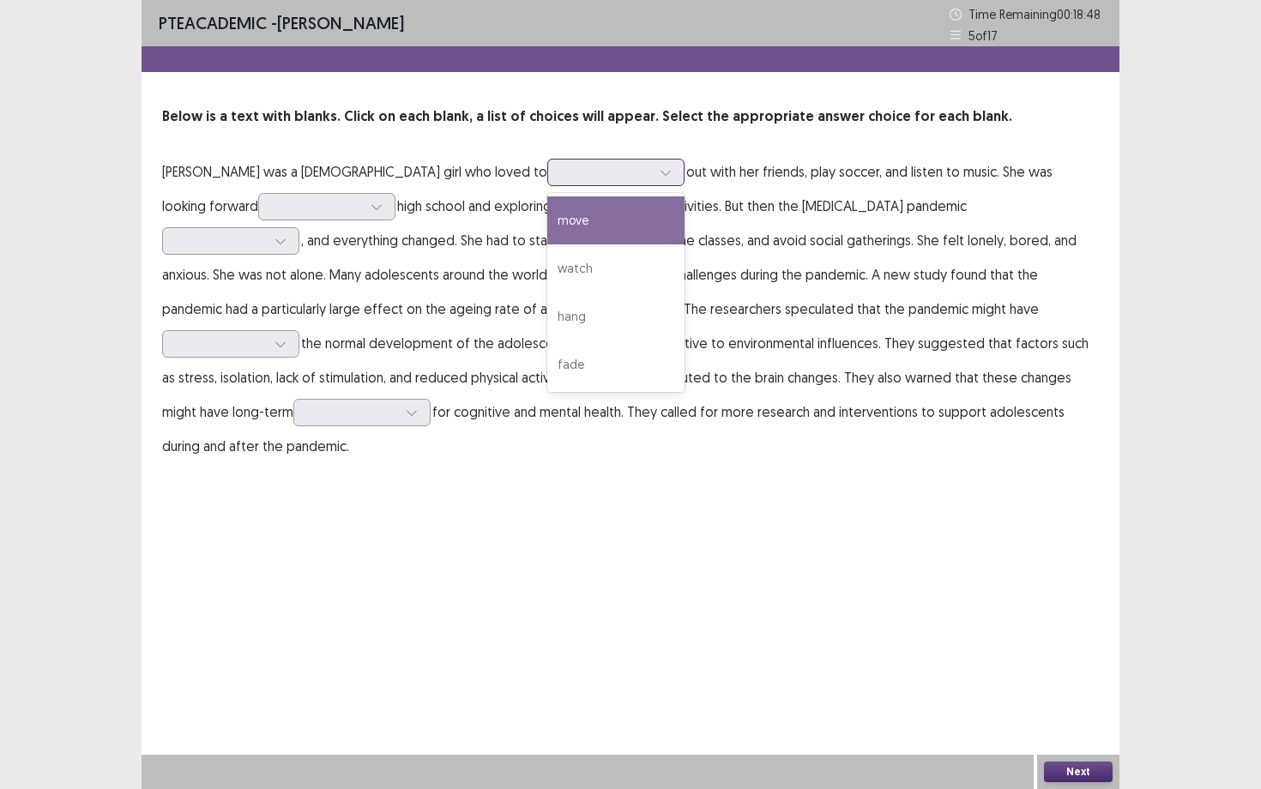
click at [562, 166] on div at bounding box center [606, 172] width 89 height 16
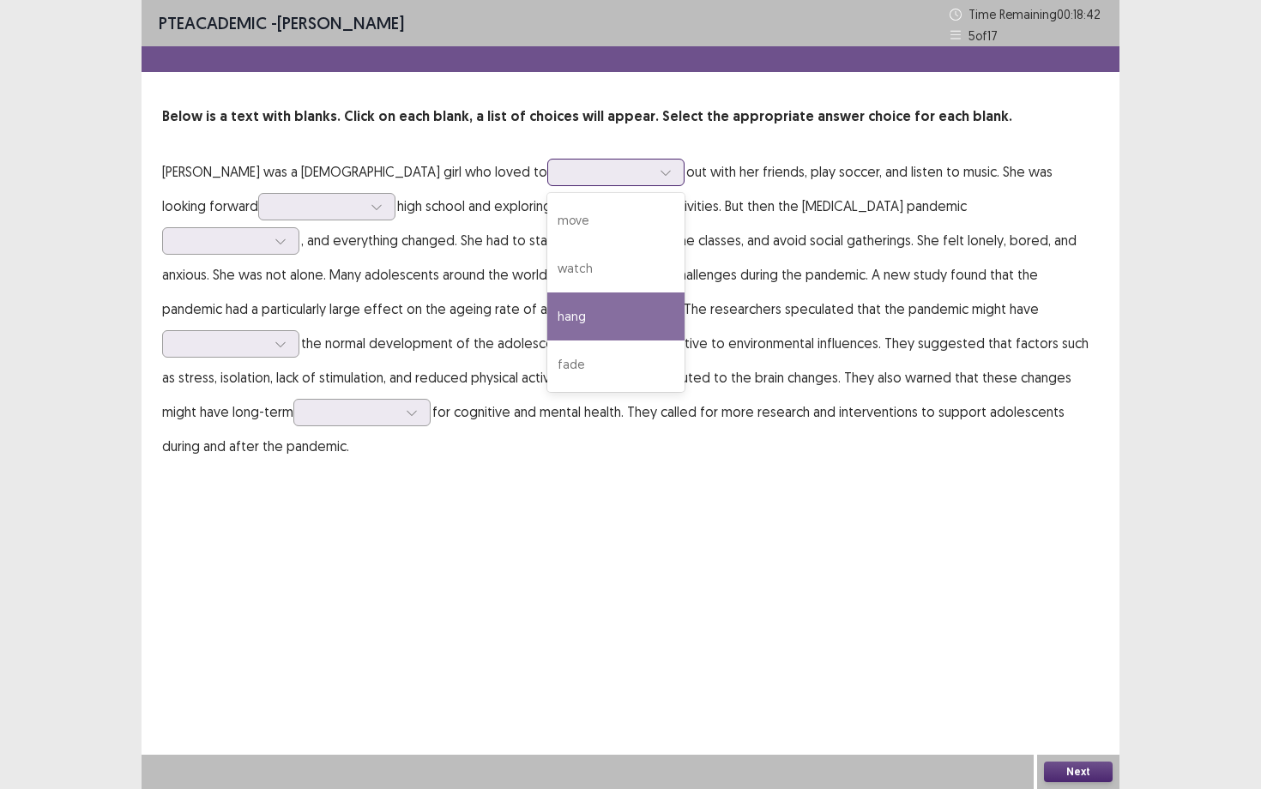
click at [547, 304] on div "hang" at bounding box center [615, 317] width 137 height 48
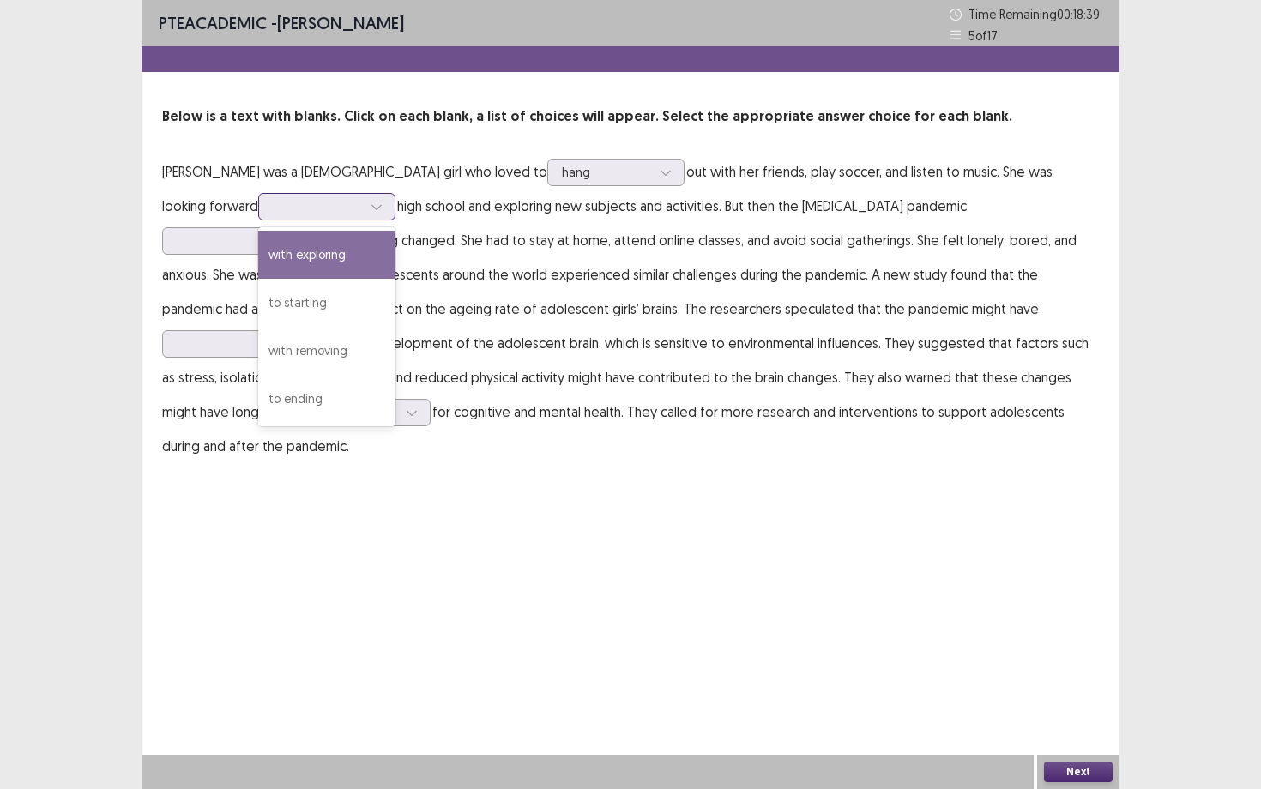
click at [273, 206] on div at bounding box center [317, 206] width 89 height 16
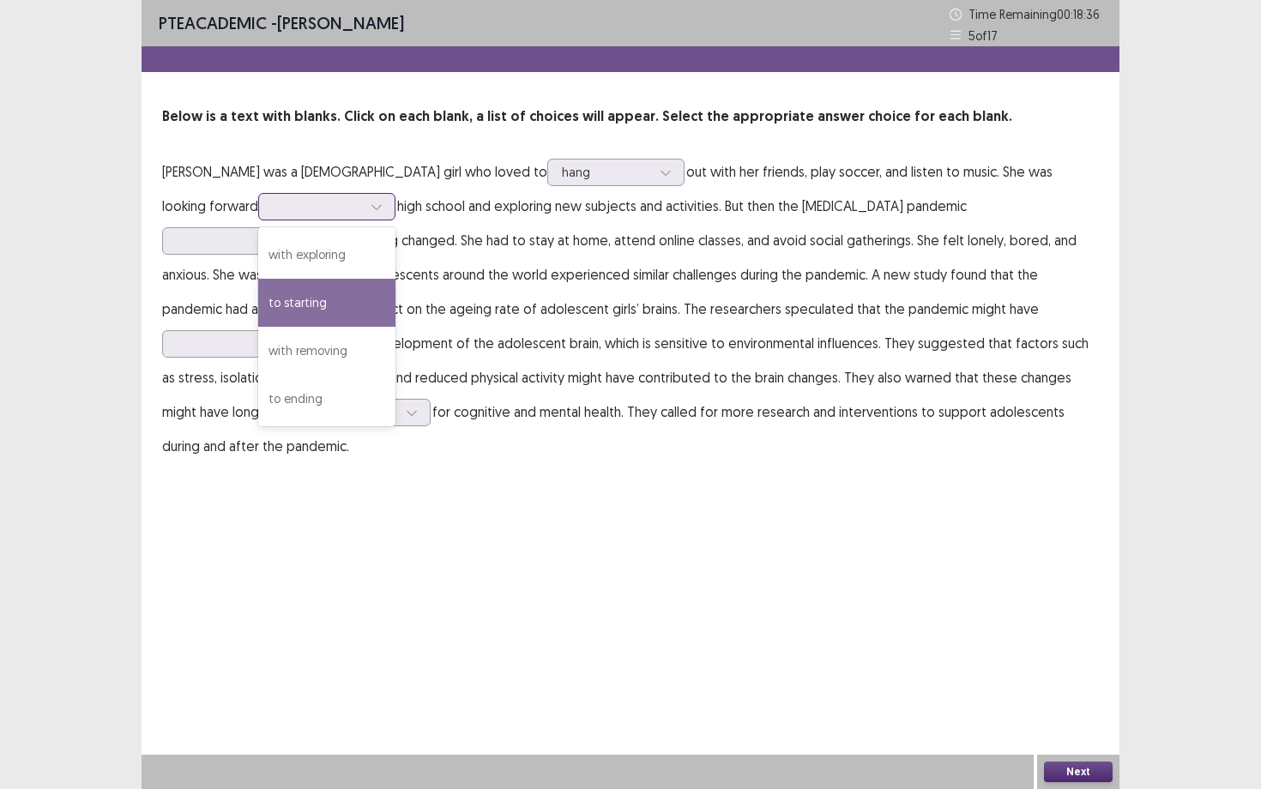
click at [258, 293] on div "to starting" at bounding box center [326, 303] width 137 height 48
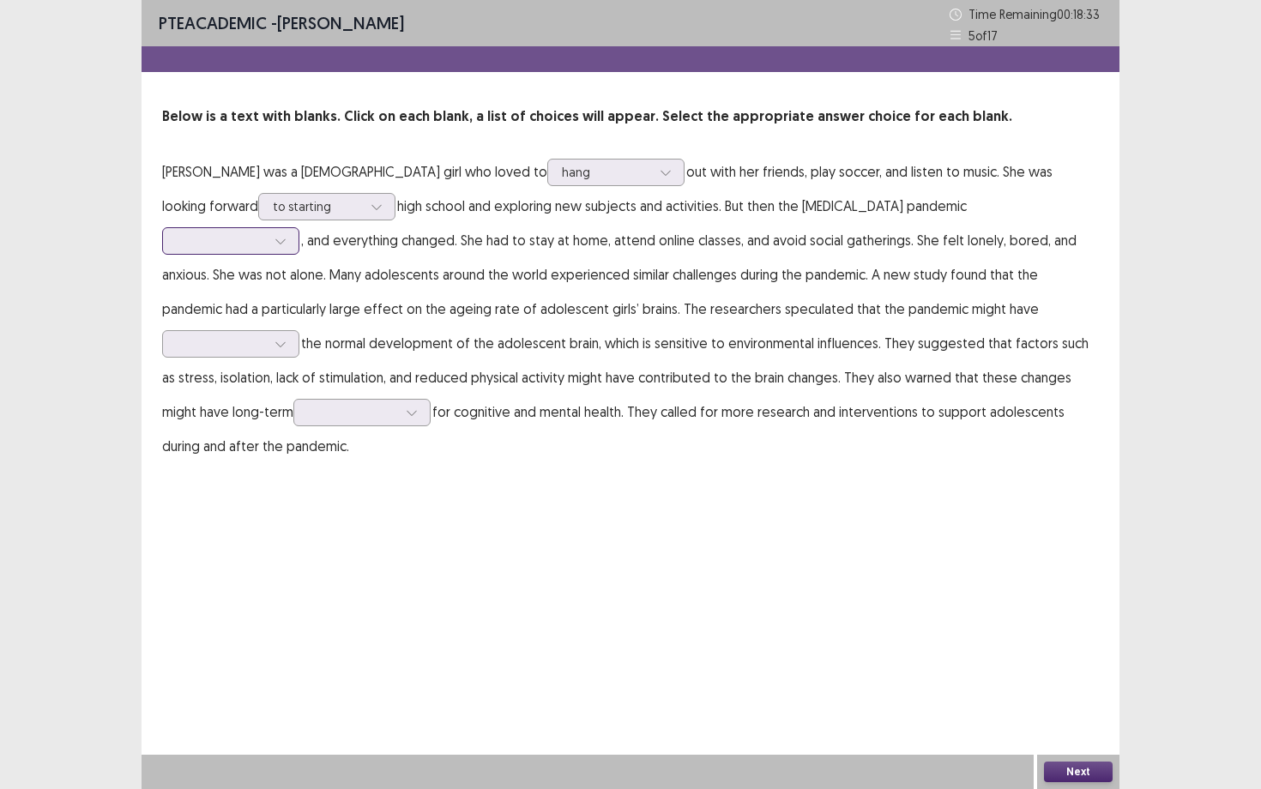
click at [266, 232] on div at bounding box center [221, 240] width 89 height 16
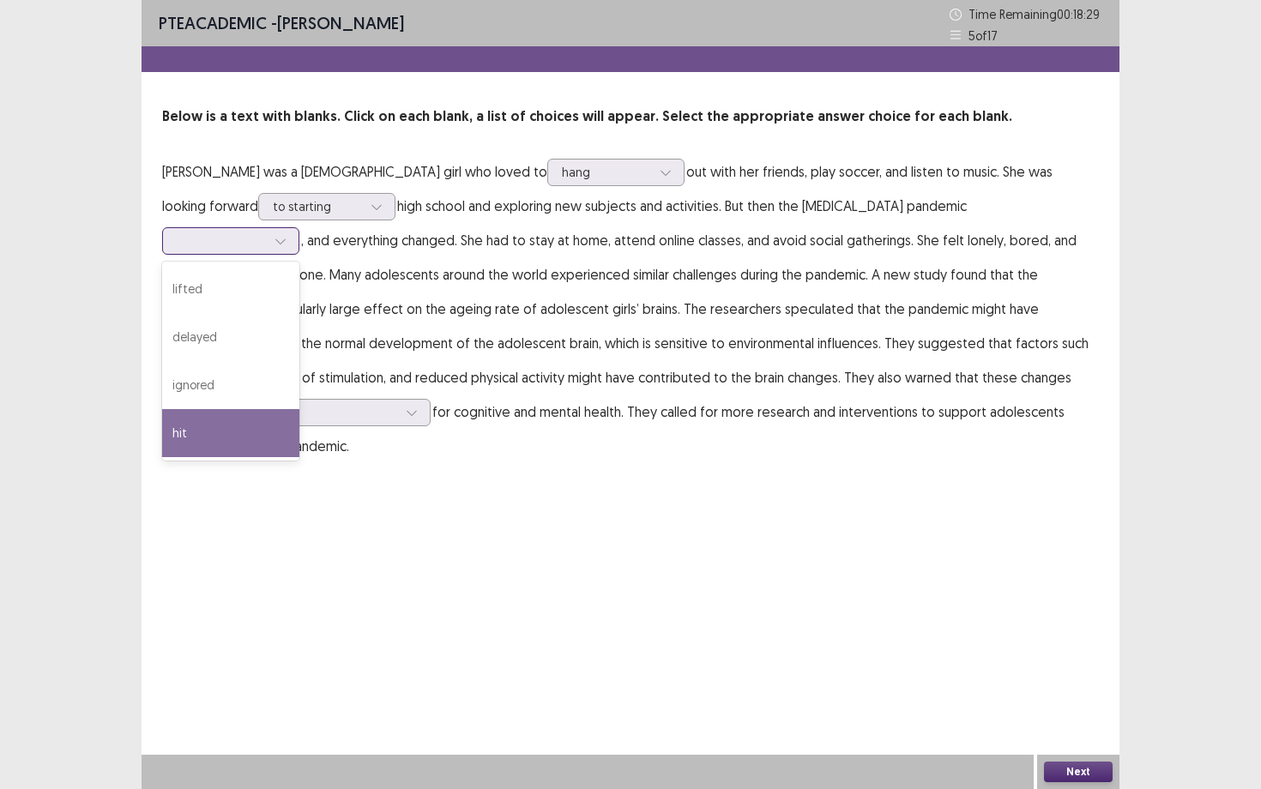
click at [299, 409] on div "hit" at bounding box center [230, 433] width 137 height 48
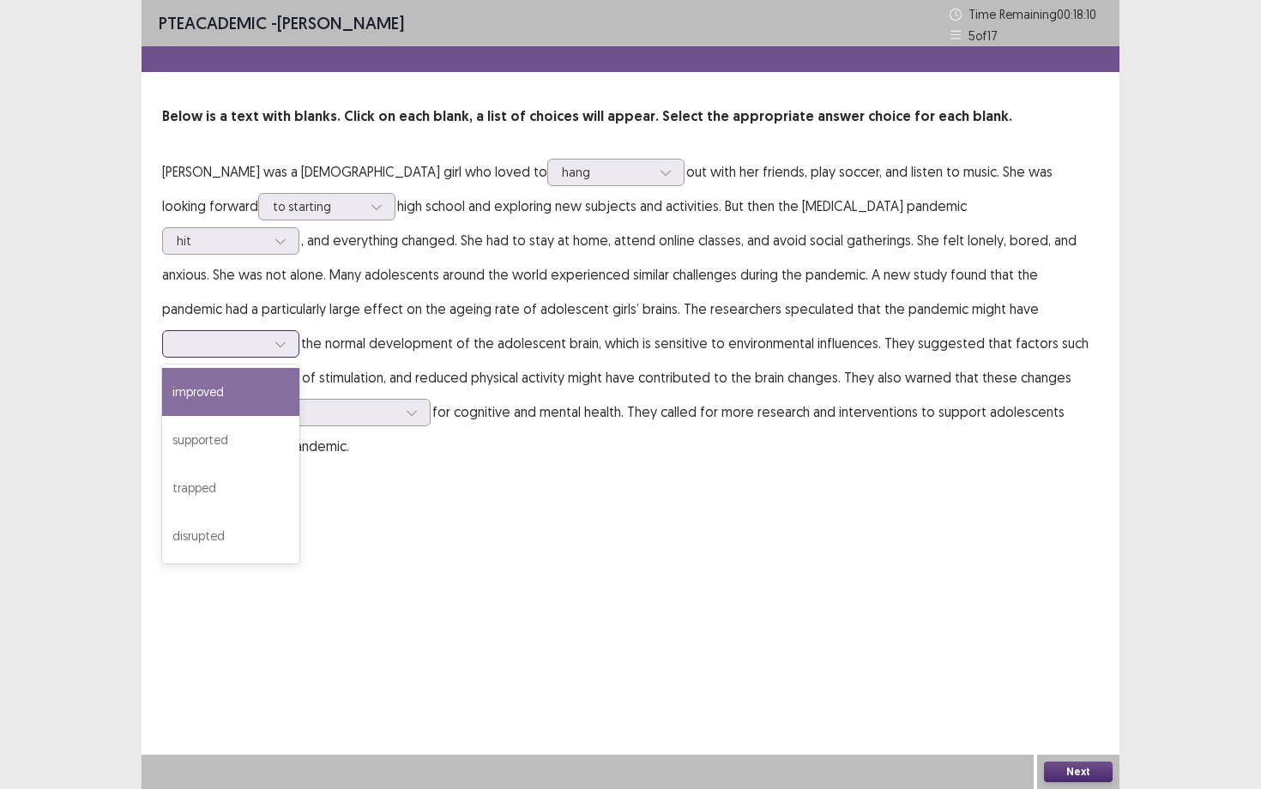
click at [266, 335] on div at bounding box center [221, 343] width 89 height 16
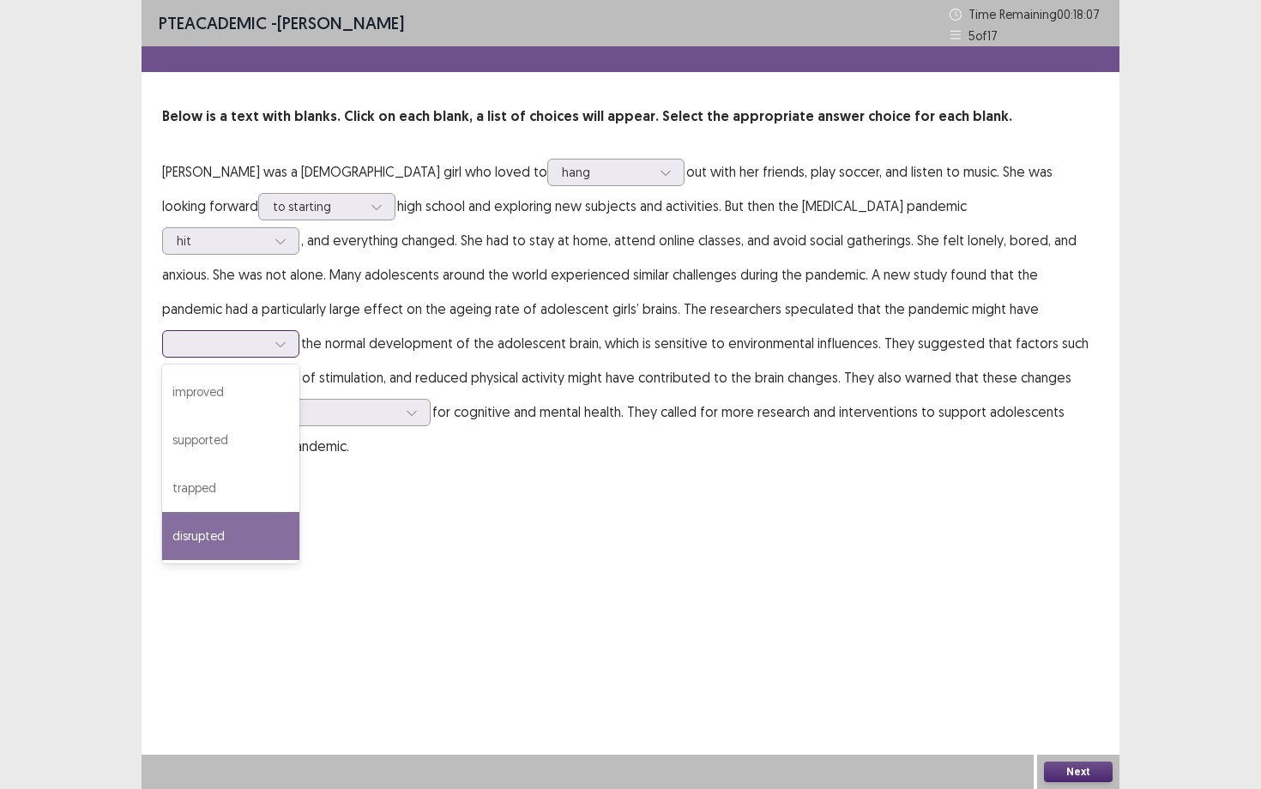
click at [299, 512] on div "disrupted" at bounding box center [230, 536] width 137 height 48
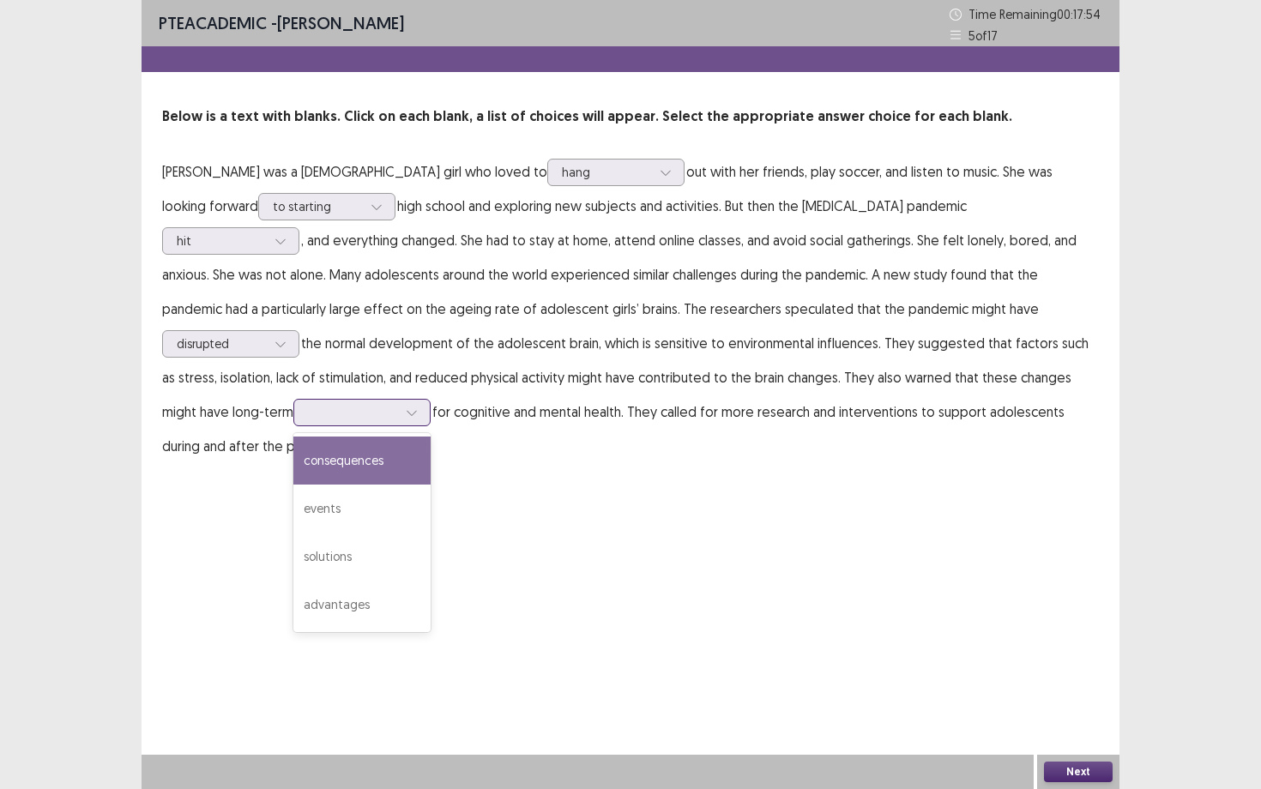
click at [397, 404] on div at bounding box center [352, 412] width 89 height 16
click at [431, 437] on div "consequences" at bounding box center [361, 461] width 137 height 48
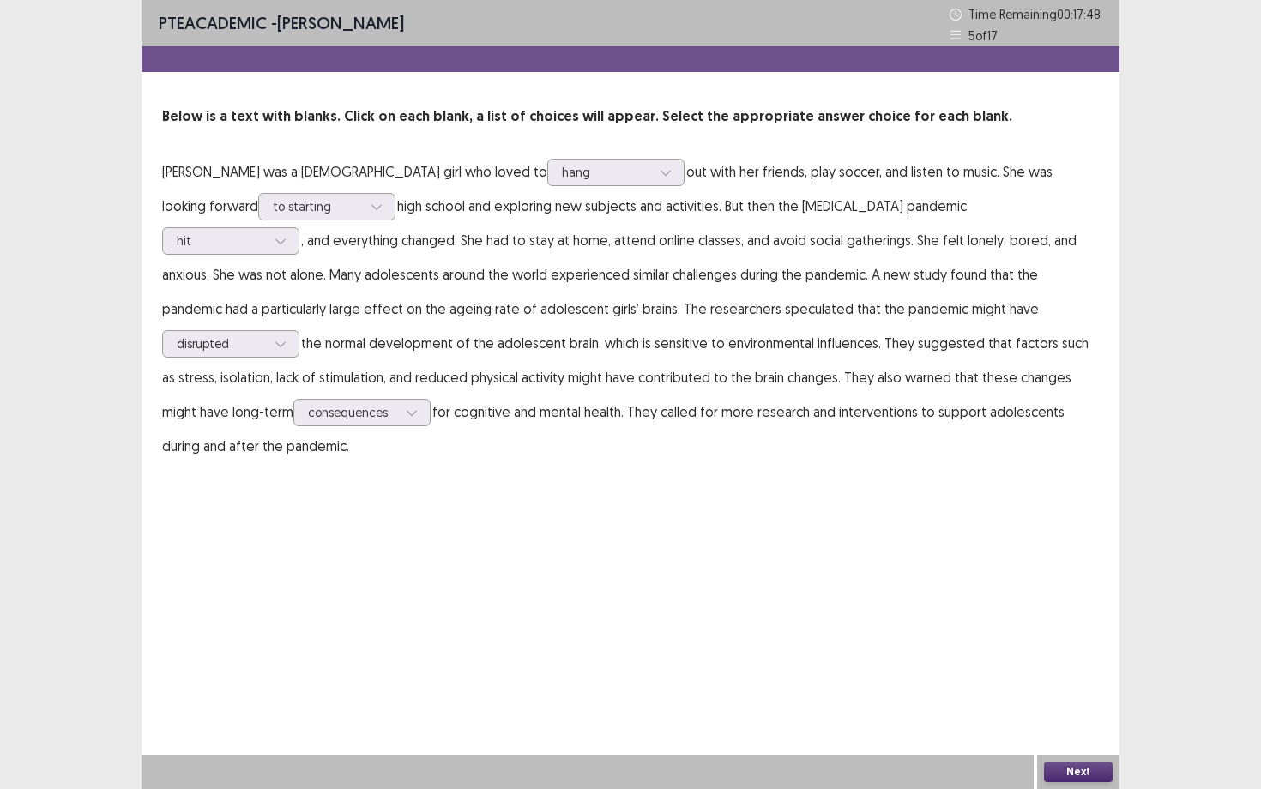
click at [1066, 684] on button "Next" at bounding box center [1078, 772] width 69 height 21
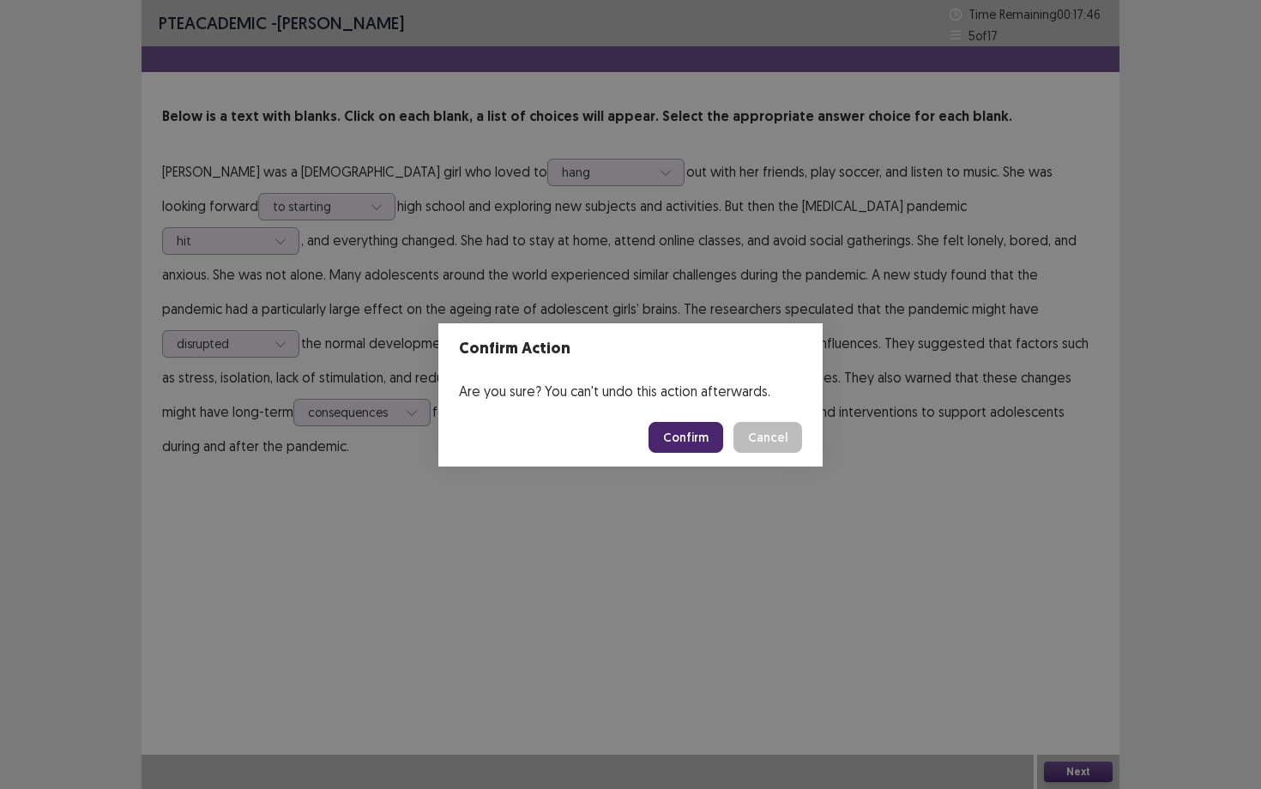
click at [708, 429] on button "Confirm" at bounding box center [686, 437] width 75 height 31
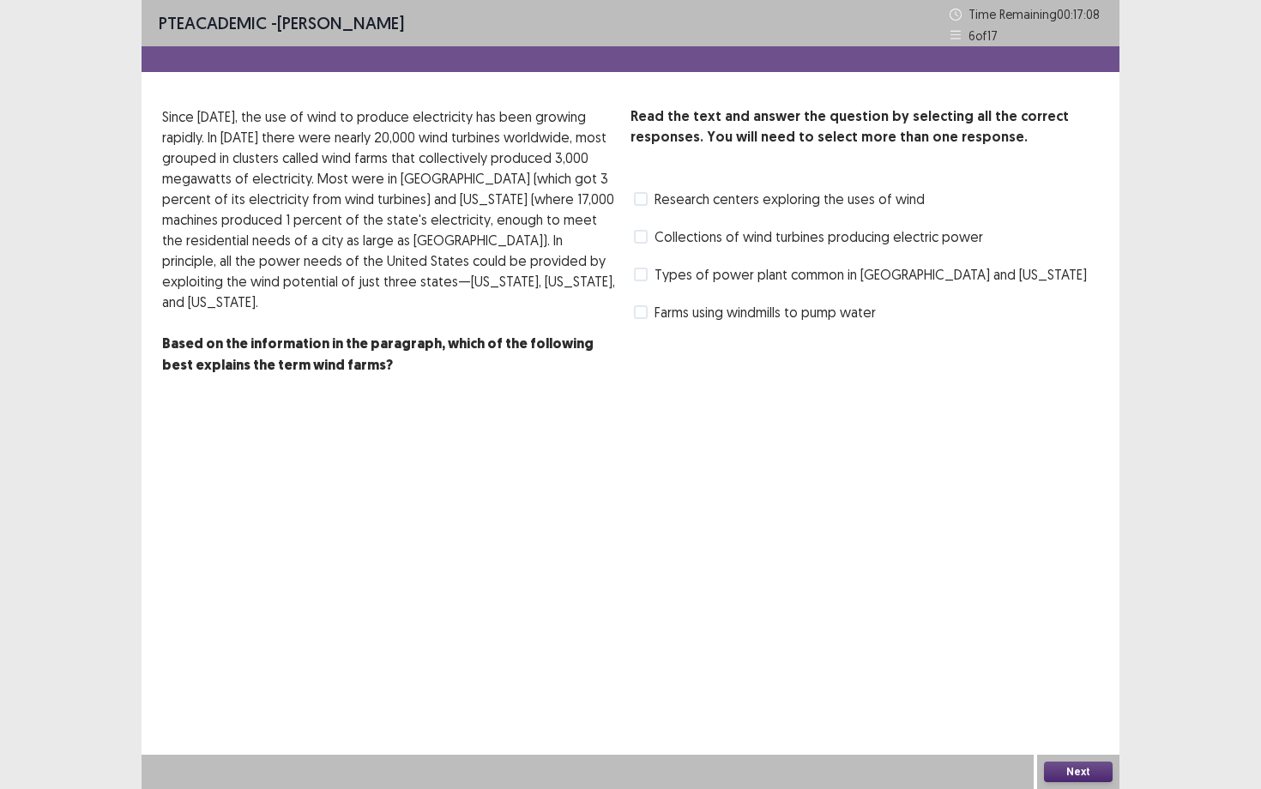
click at [701, 196] on span "Research centers exploring the uses of wind" at bounding box center [790, 199] width 270 height 21
click at [749, 242] on span "Collections of wind turbines producing electric power" at bounding box center [819, 236] width 329 height 21
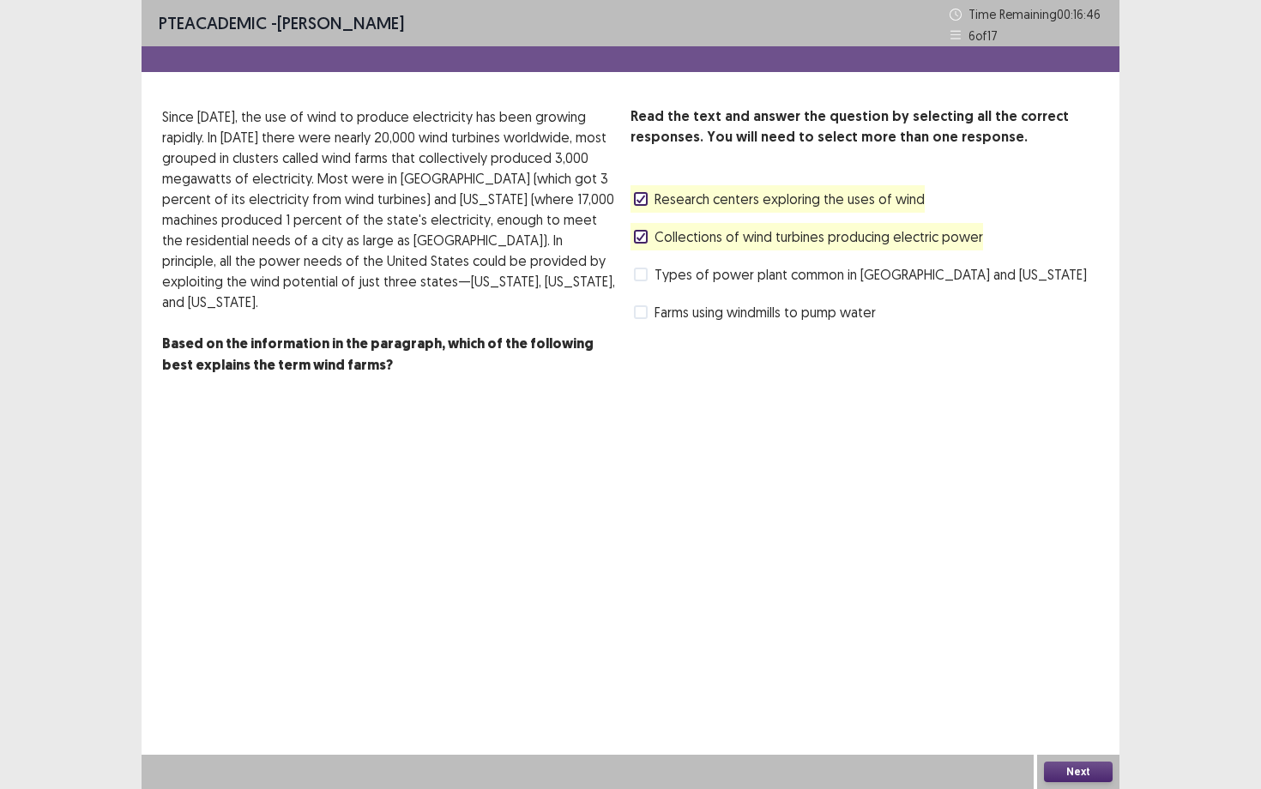
click at [714, 273] on span "Types of power plant common in [GEOGRAPHIC_DATA] and [US_STATE]" at bounding box center [871, 274] width 432 height 21
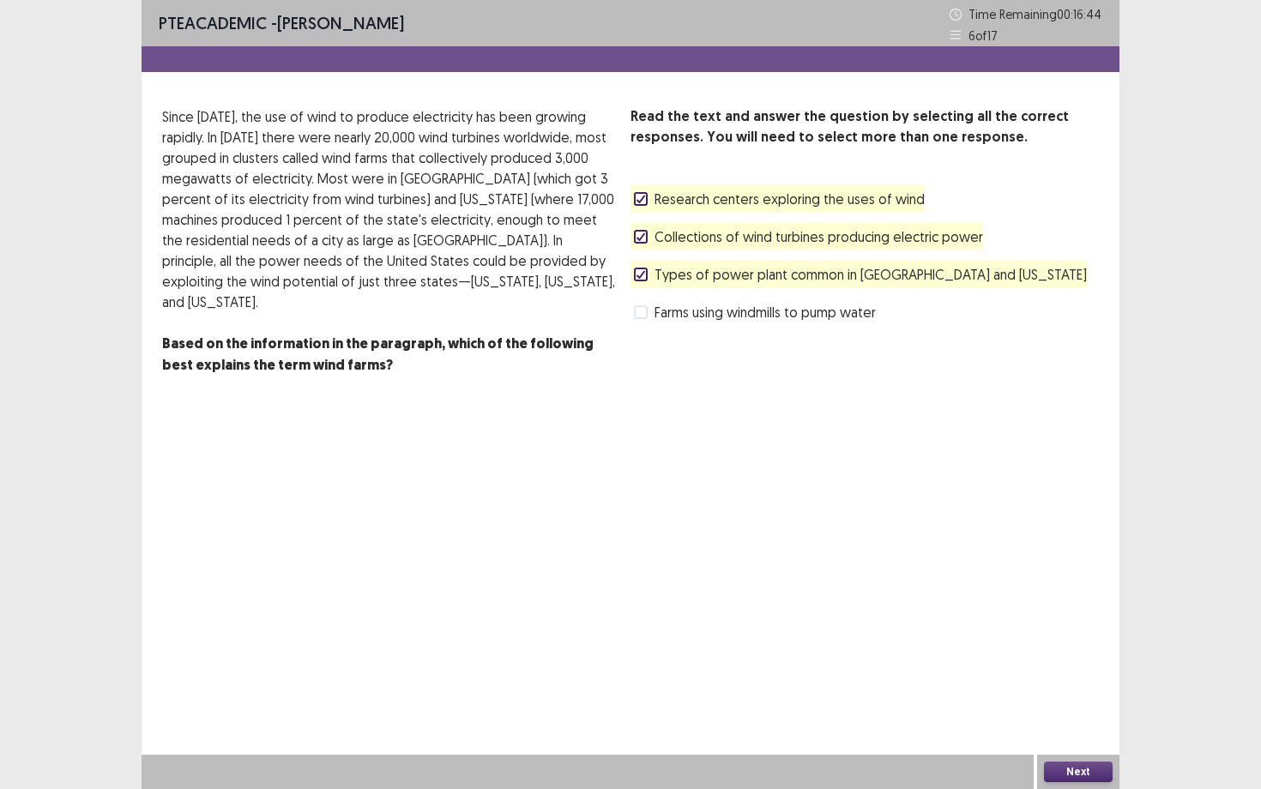
click at [1081, 684] on button "Next" at bounding box center [1078, 772] width 69 height 21
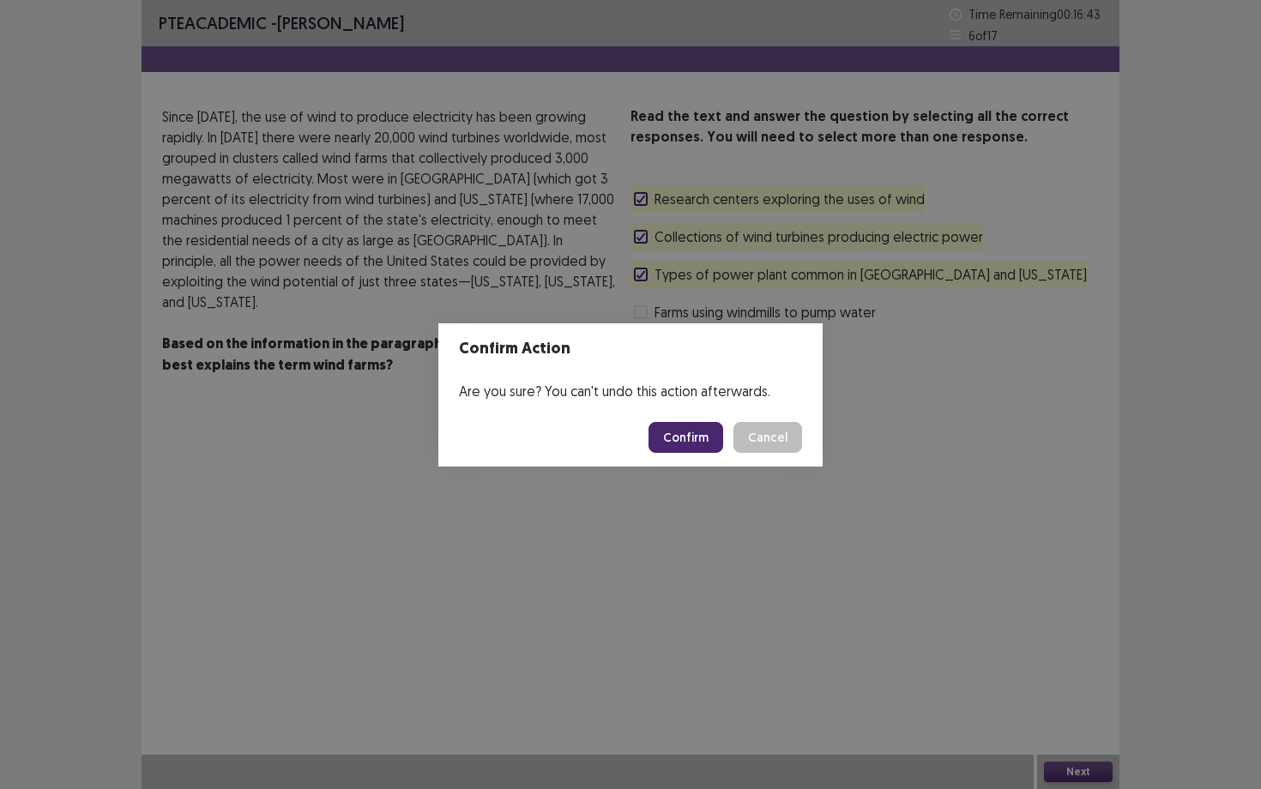
click at [718, 453] on footer "Confirm Cancel" at bounding box center [630, 437] width 384 height 58
click at [712, 438] on button "Confirm" at bounding box center [686, 437] width 75 height 31
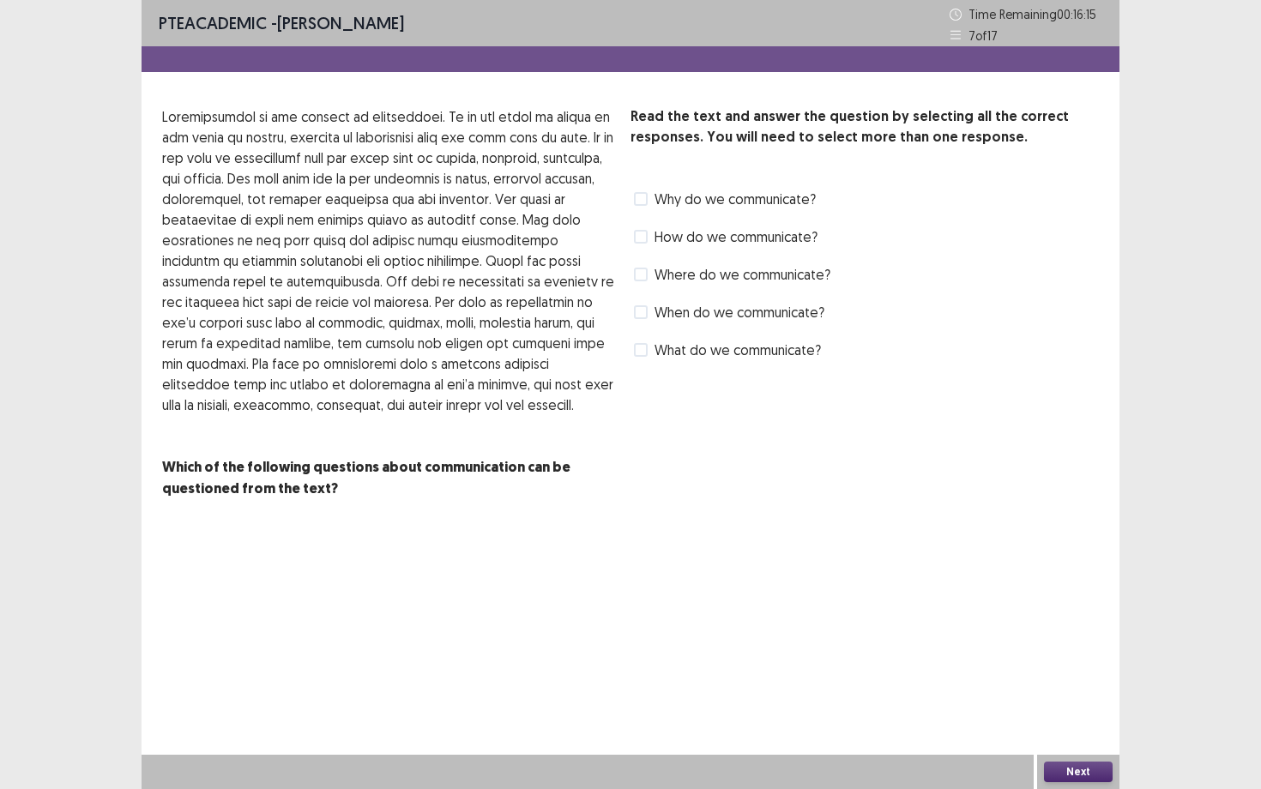
click at [643, 197] on span at bounding box center [641, 199] width 14 height 14
click at [641, 236] on span at bounding box center [641, 237] width 14 height 14
click at [644, 313] on span at bounding box center [641, 312] width 14 height 14
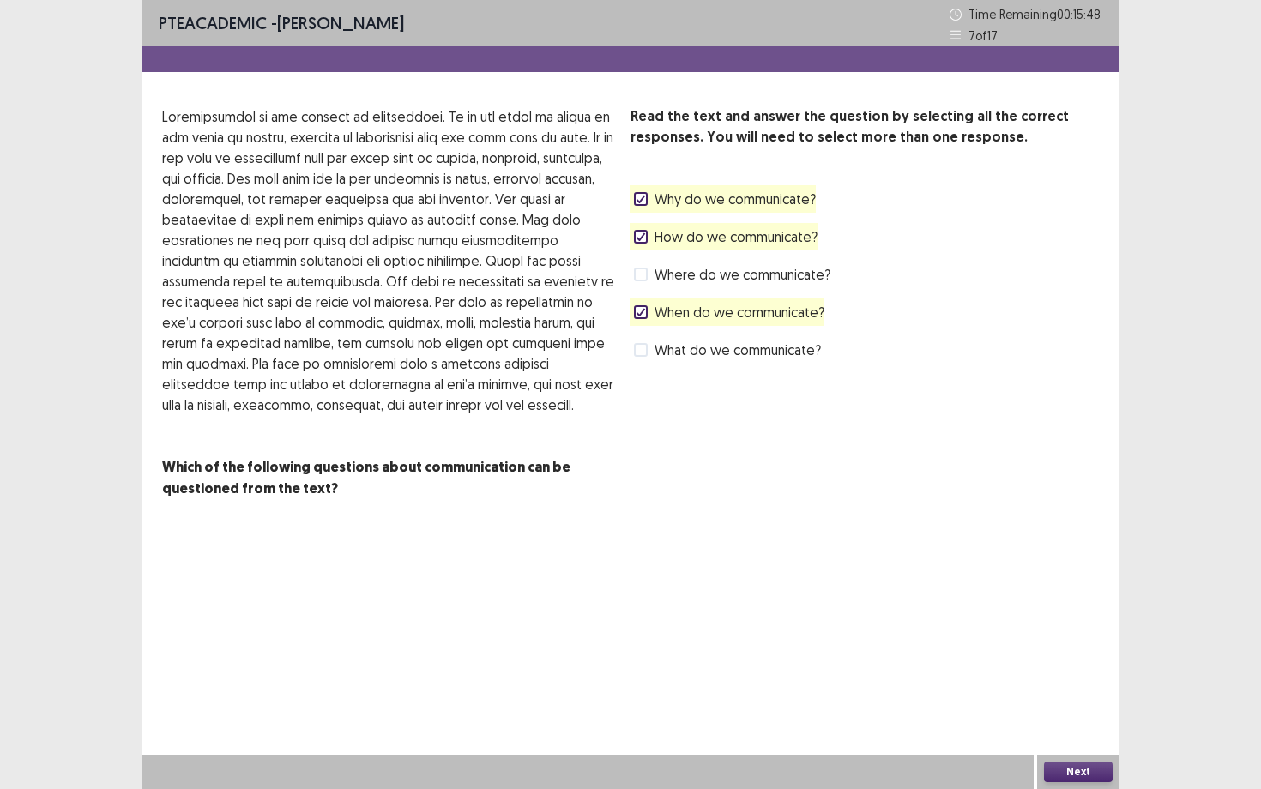
click at [1102, 684] on button "Next" at bounding box center [1078, 772] width 69 height 21
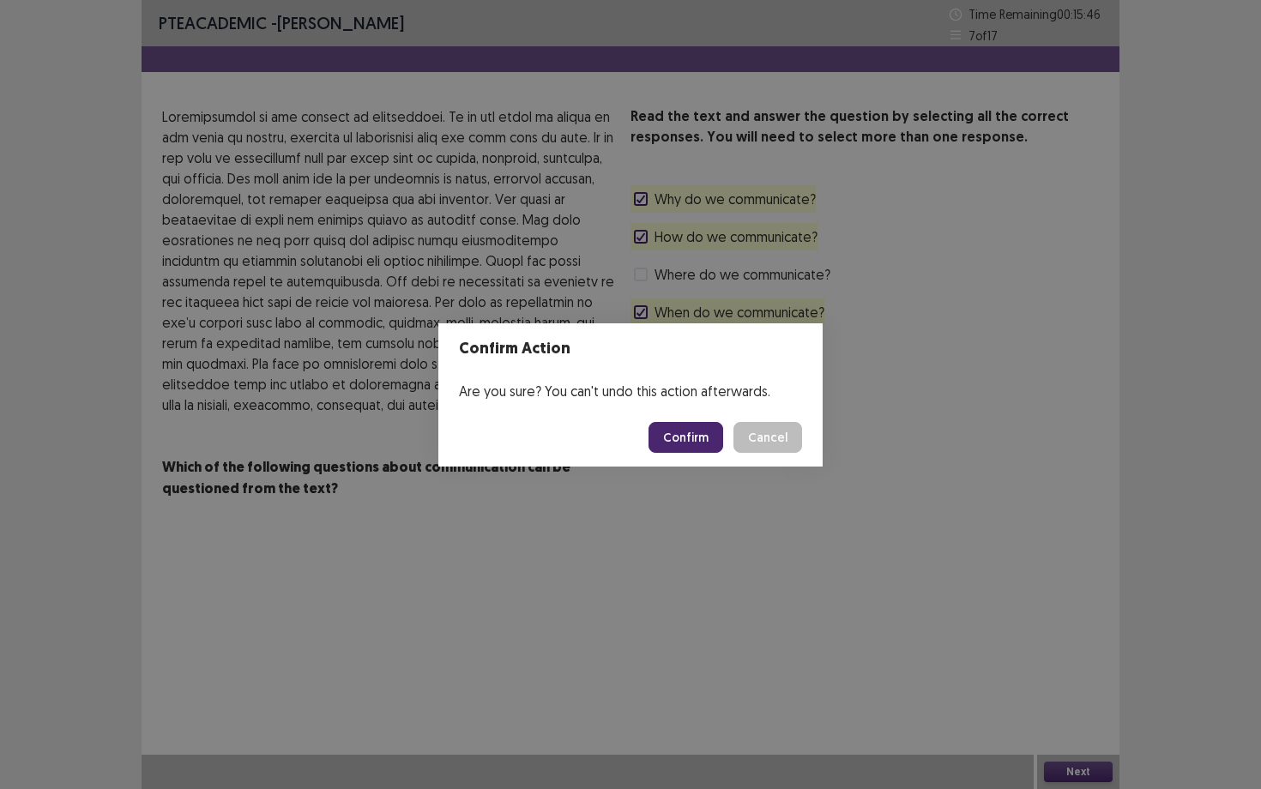
click at [698, 417] on footer "Confirm Cancel" at bounding box center [630, 437] width 384 height 58
click at [697, 440] on button "Confirm" at bounding box center [686, 437] width 75 height 31
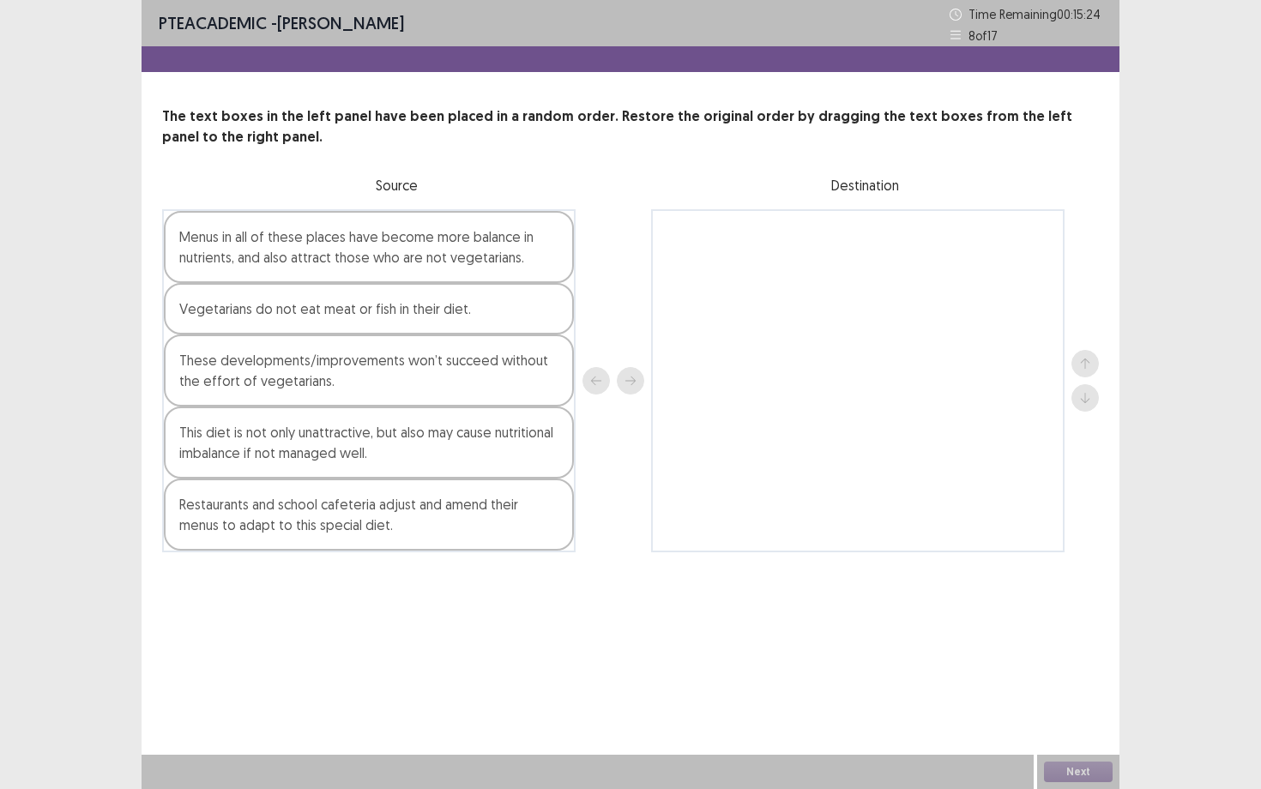
click at [527, 302] on div "Vegetarians do not eat meat or fish in their diet." at bounding box center [369, 308] width 410 height 51
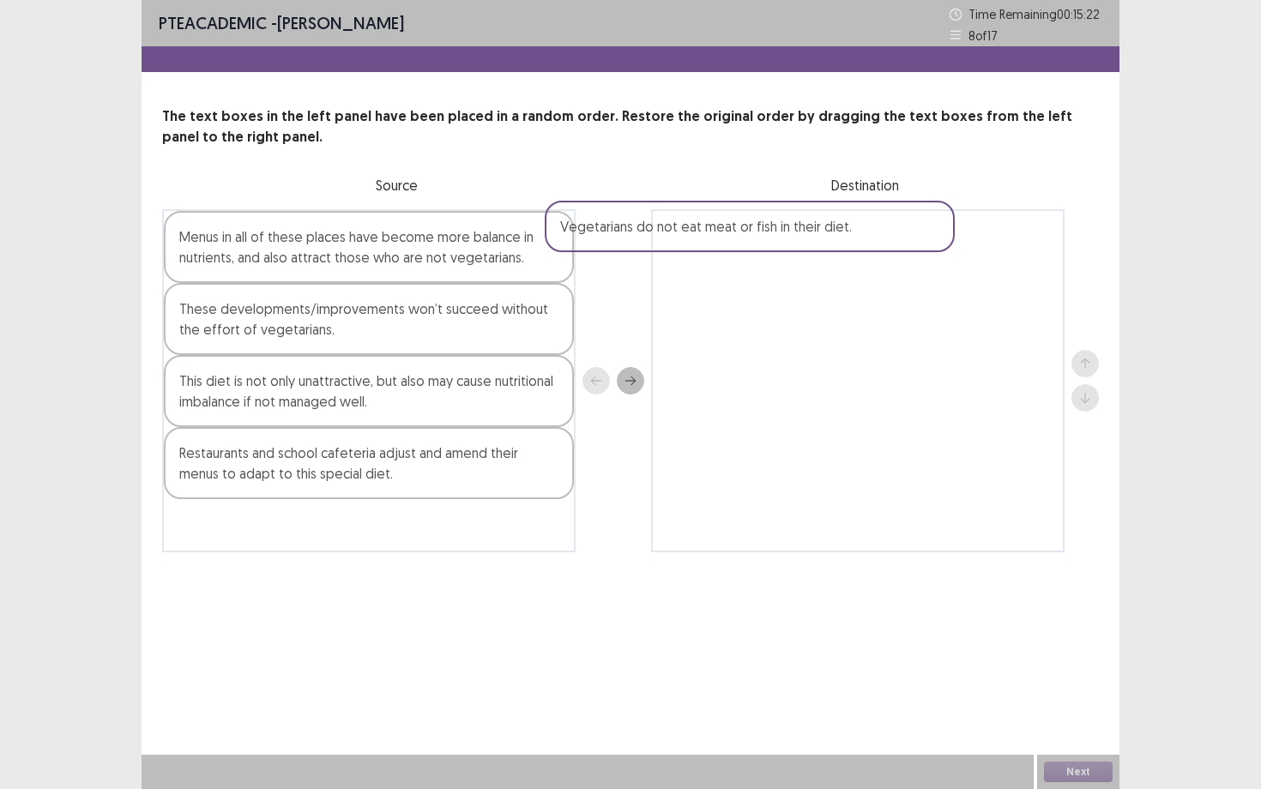
drag, startPoint x: 527, startPoint y: 302, endPoint x: 925, endPoint y: 217, distance: 407.0
click at [926, 217] on div "Menus in all of these places have become more balance in nutrients, and also at…" at bounding box center [630, 380] width 937 height 343
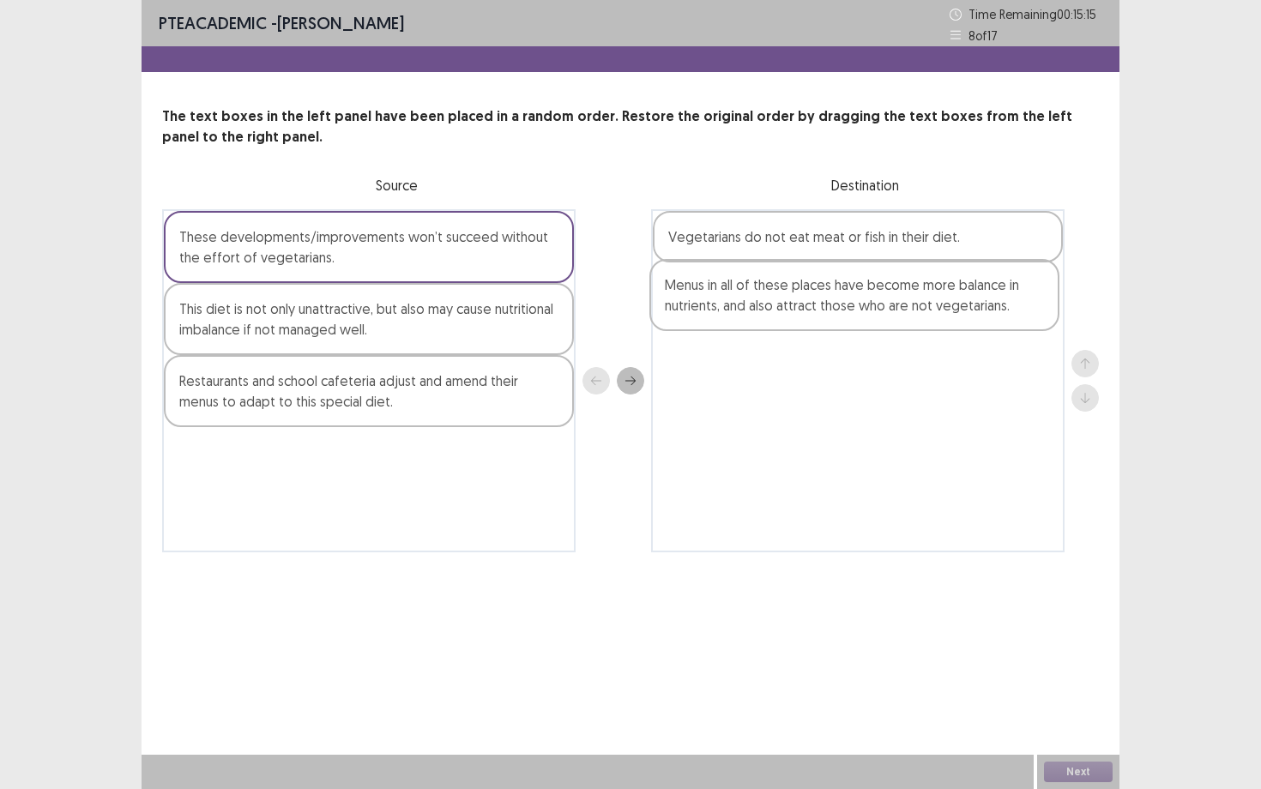
drag, startPoint x: 431, startPoint y: 242, endPoint x: 922, endPoint y: 289, distance: 493.0
click at [922, 289] on div "Menus in all of these places have become more balance in nutrients, and also at…" at bounding box center [630, 380] width 937 height 343
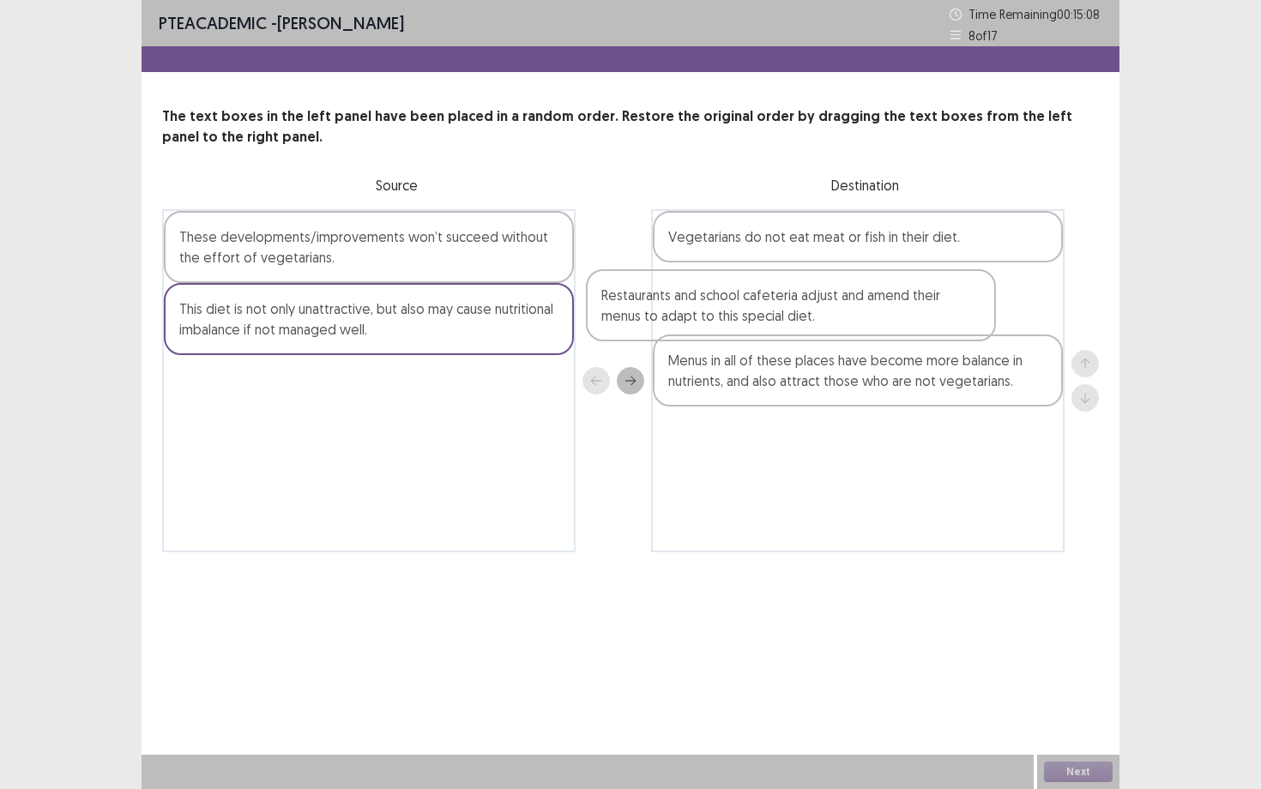
drag, startPoint x: 401, startPoint y: 384, endPoint x: 834, endPoint y: 293, distance: 442.0
click at [834, 293] on div "These developments/improvements won’t succeed without the effort of vegetarians…" at bounding box center [630, 380] width 937 height 343
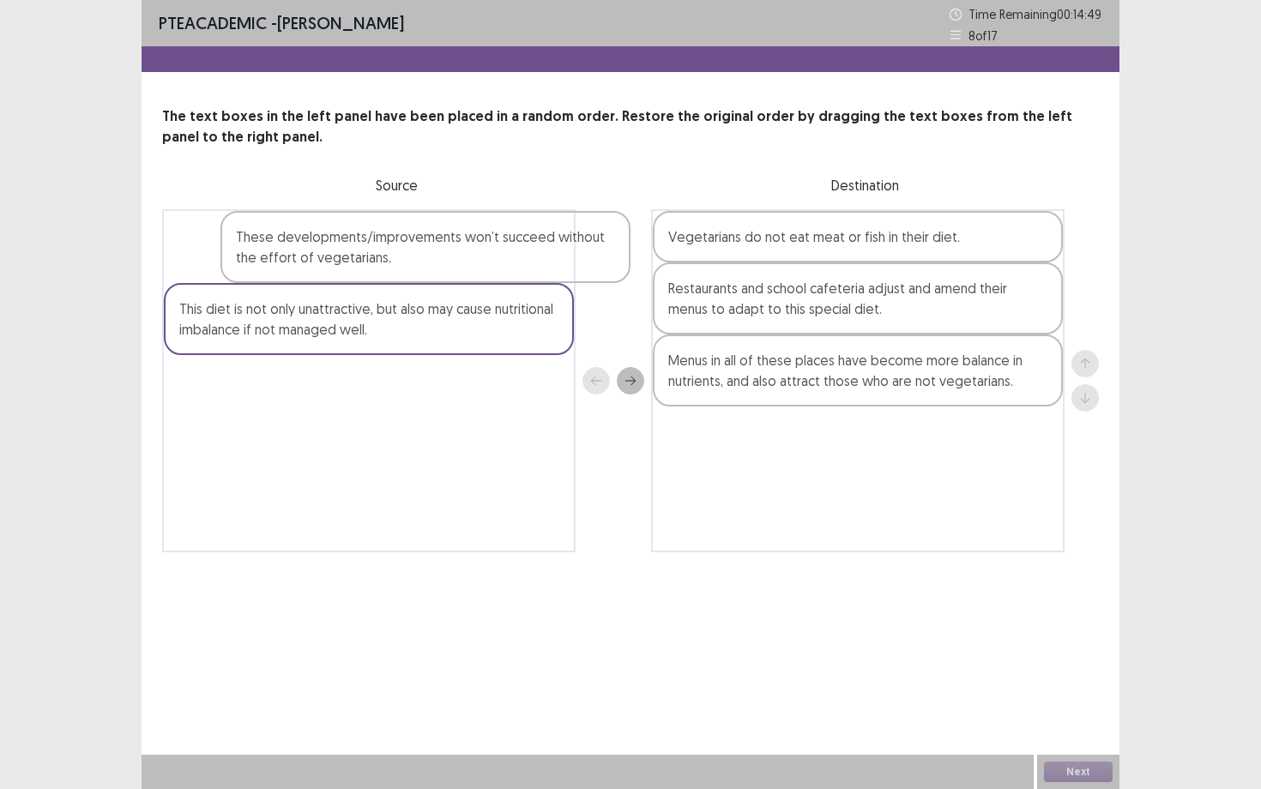
drag, startPoint x: 460, startPoint y: 259, endPoint x: 522, endPoint y: 258, distance: 62.6
click at [522, 258] on div "These developments/improvements won’t succeed without the effort of vegetarians…" at bounding box center [368, 380] width 413 height 343
click at [477, 296] on div "This diet is not only unattractive, but also may cause nutritional imbalance if…" at bounding box center [369, 319] width 410 height 72
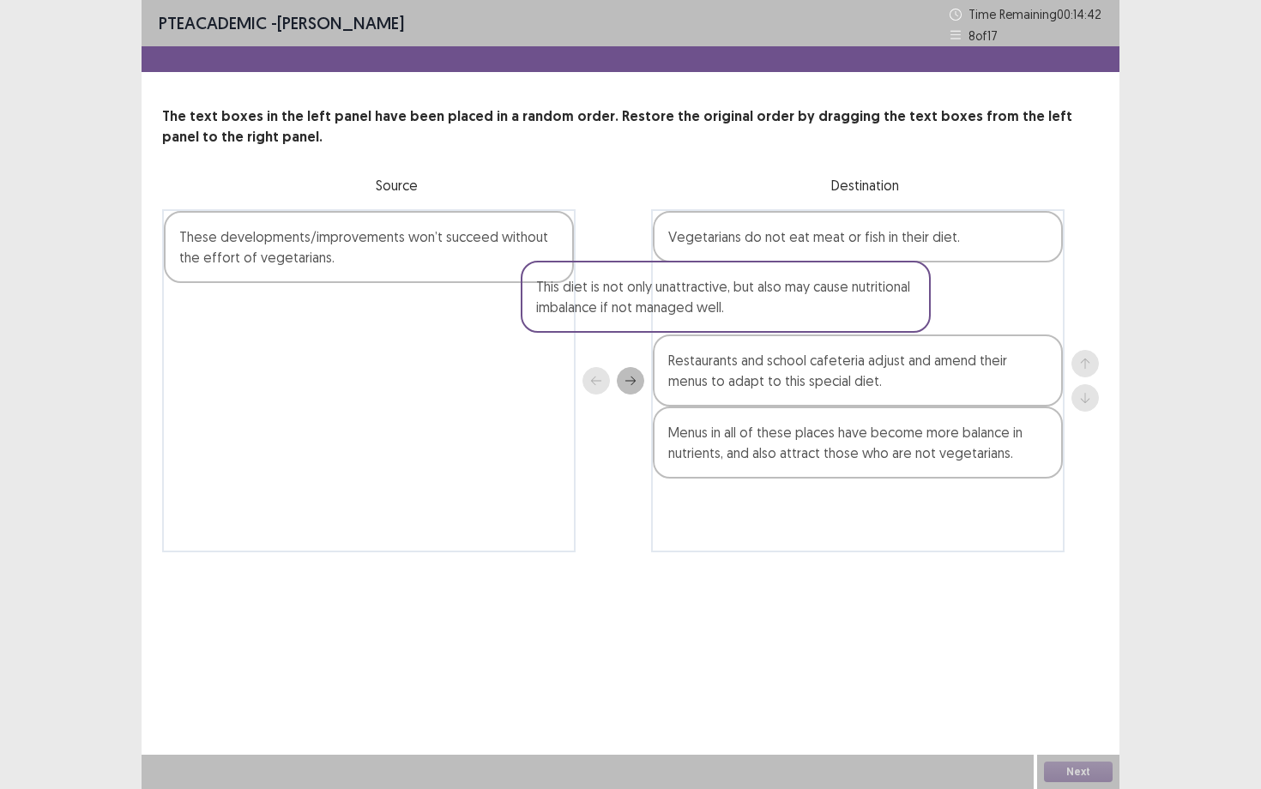
drag, startPoint x: 470, startPoint y: 315, endPoint x: 833, endPoint y: 290, distance: 363.7
click at [833, 290] on div "These developments/improvements won’t succeed without the effort of vegetarians…" at bounding box center [630, 380] width 937 height 343
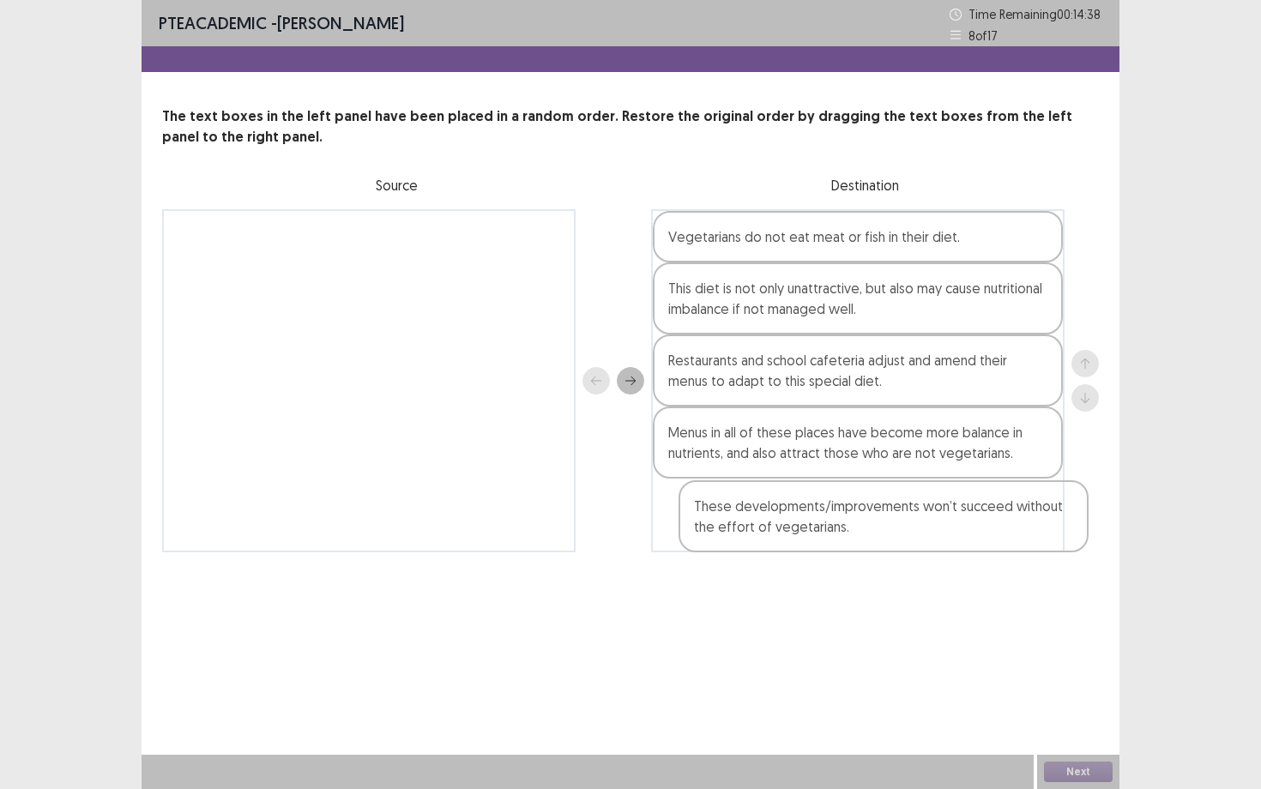
drag, startPoint x: 506, startPoint y: 269, endPoint x: 1028, endPoint y: 537, distance: 586.6
click at [1028, 537] on div "These developments/improvements won’t succeed without the effort of vegetarians…" at bounding box center [630, 380] width 937 height 343
click at [1071, 684] on button "Next" at bounding box center [1078, 772] width 69 height 21
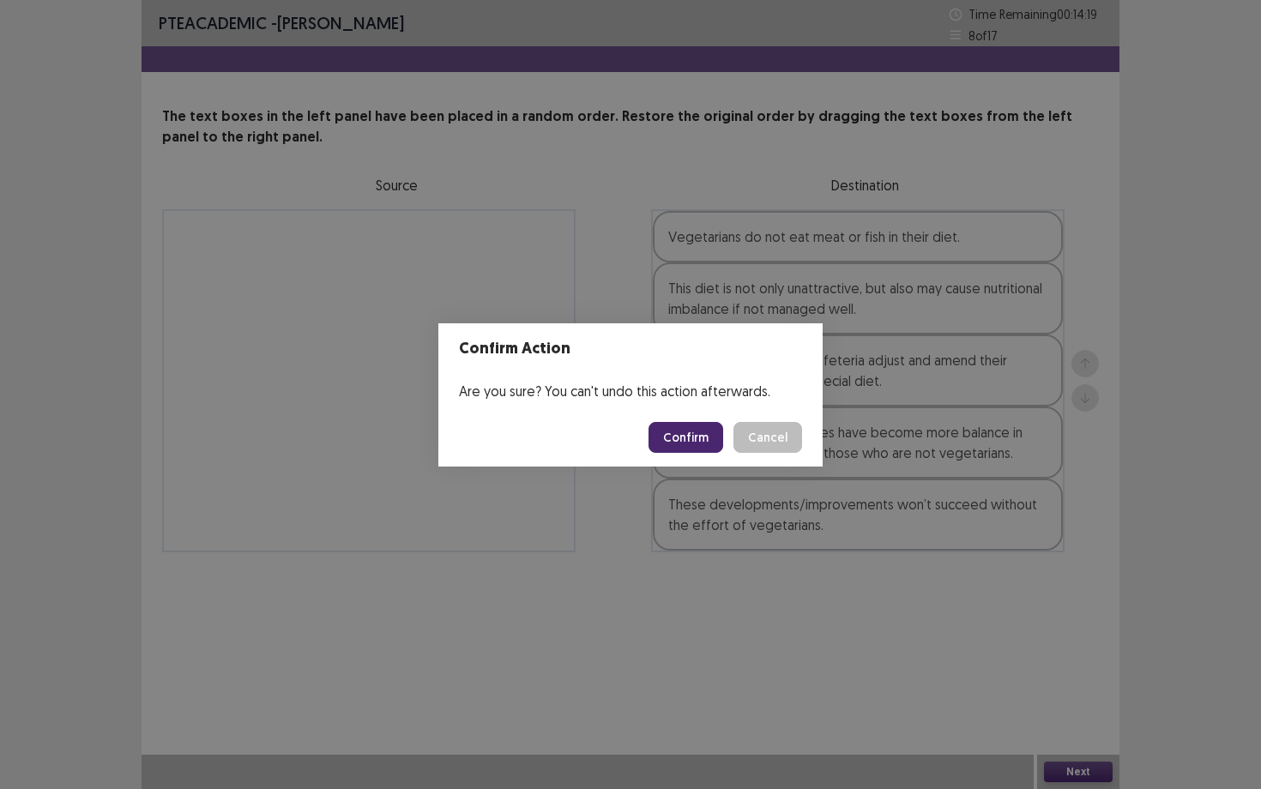
click at [691, 427] on button "Confirm" at bounding box center [686, 437] width 75 height 31
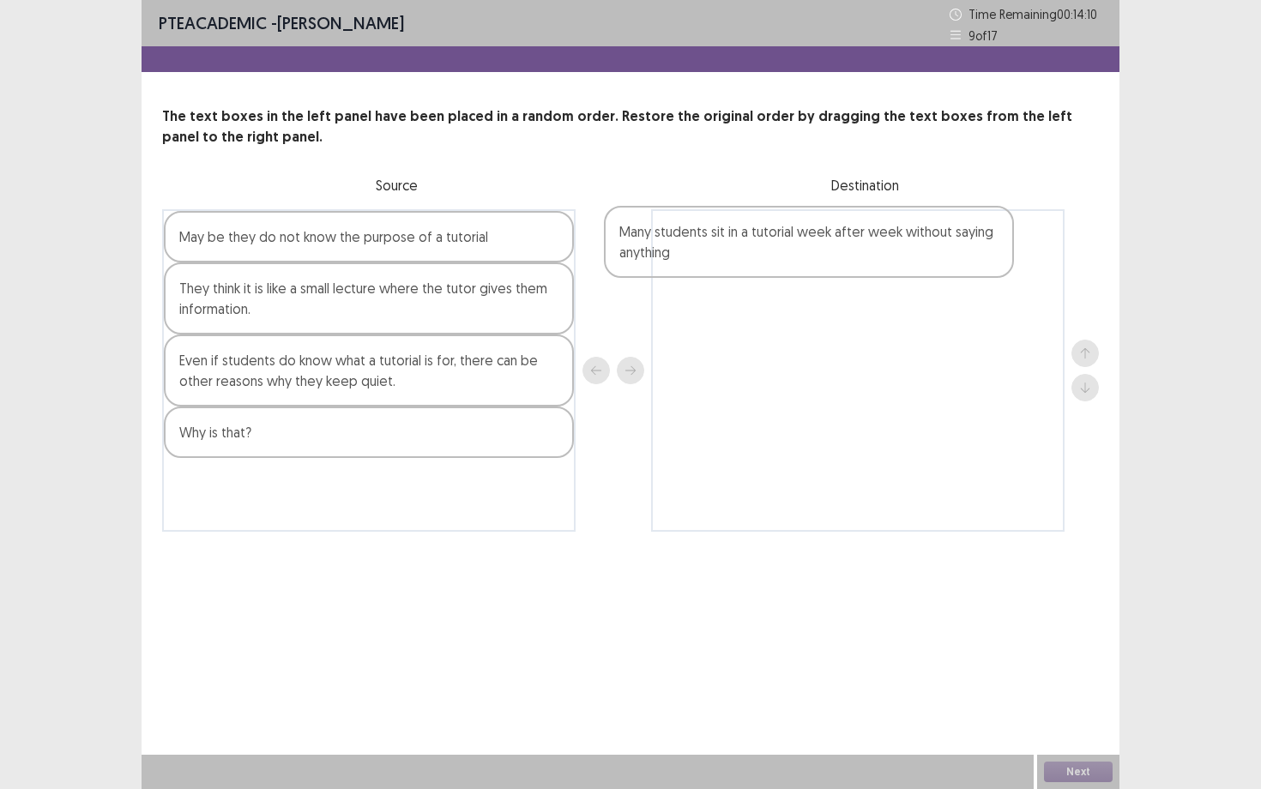
drag, startPoint x: 299, startPoint y: 379, endPoint x: 753, endPoint y: 255, distance: 471.4
click at [753, 255] on div "May be they do not know the purpose of a tutorial They think it is like a small…" at bounding box center [630, 370] width 937 height 323
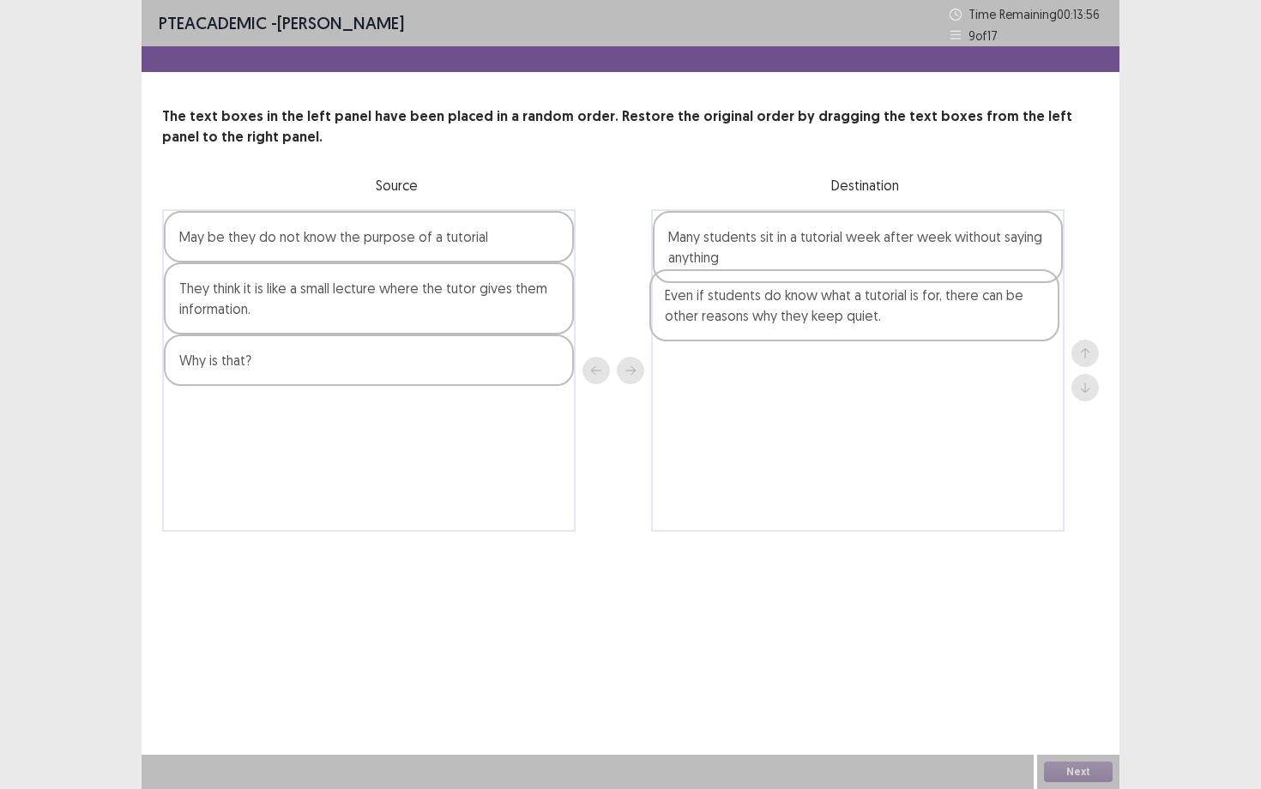
drag, startPoint x: 419, startPoint y: 383, endPoint x: 909, endPoint y: 313, distance: 494.7
click at [909, 313] on div "May be they do not know the purpose of a tutorial They think it is like a small…" at bounding box center [630, 370] width 937 height 323
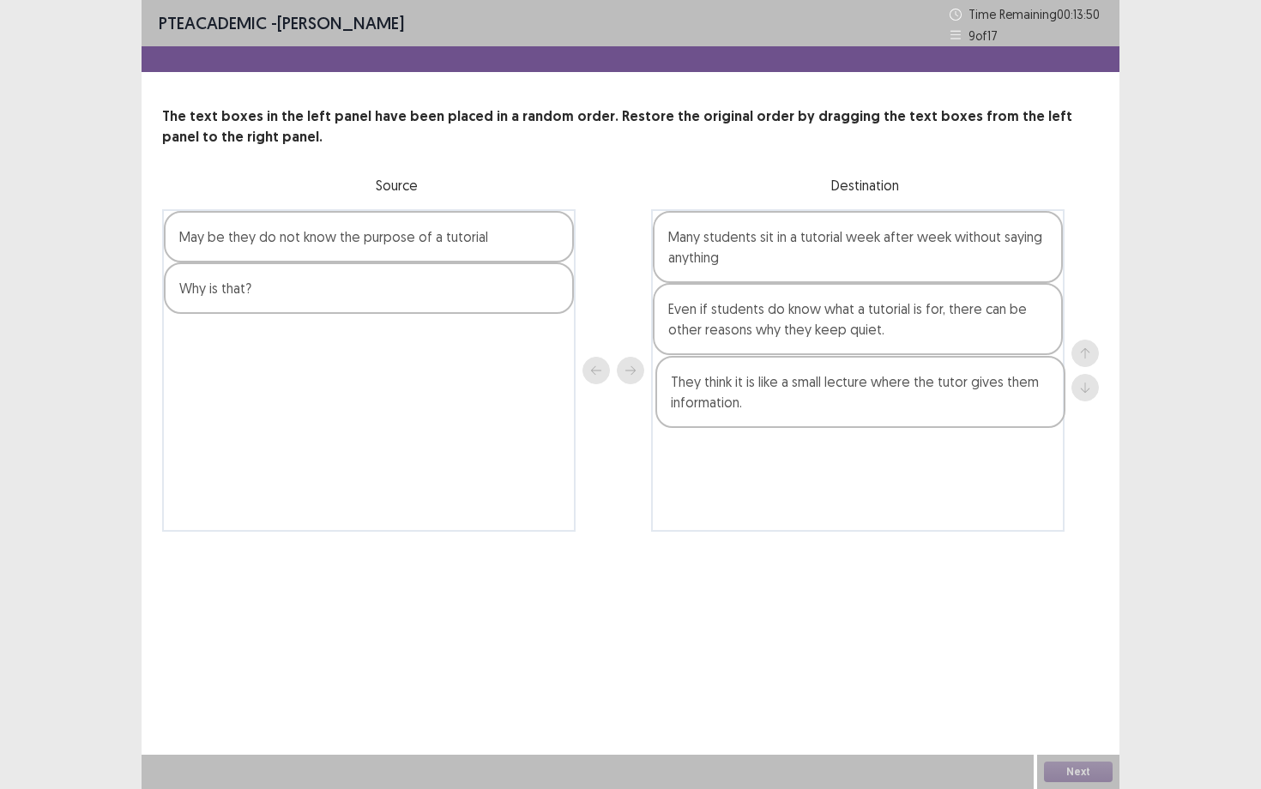
drag, startPoint x: 382, startPoint y: 286, endPoint x: 886, endPoint y: 378, distance: 512.9
click at [887, 380] on div "May be they do not know the purpose of a tutorial They think it is like a small…" at bounding box center [630, 370] width 937 height 323
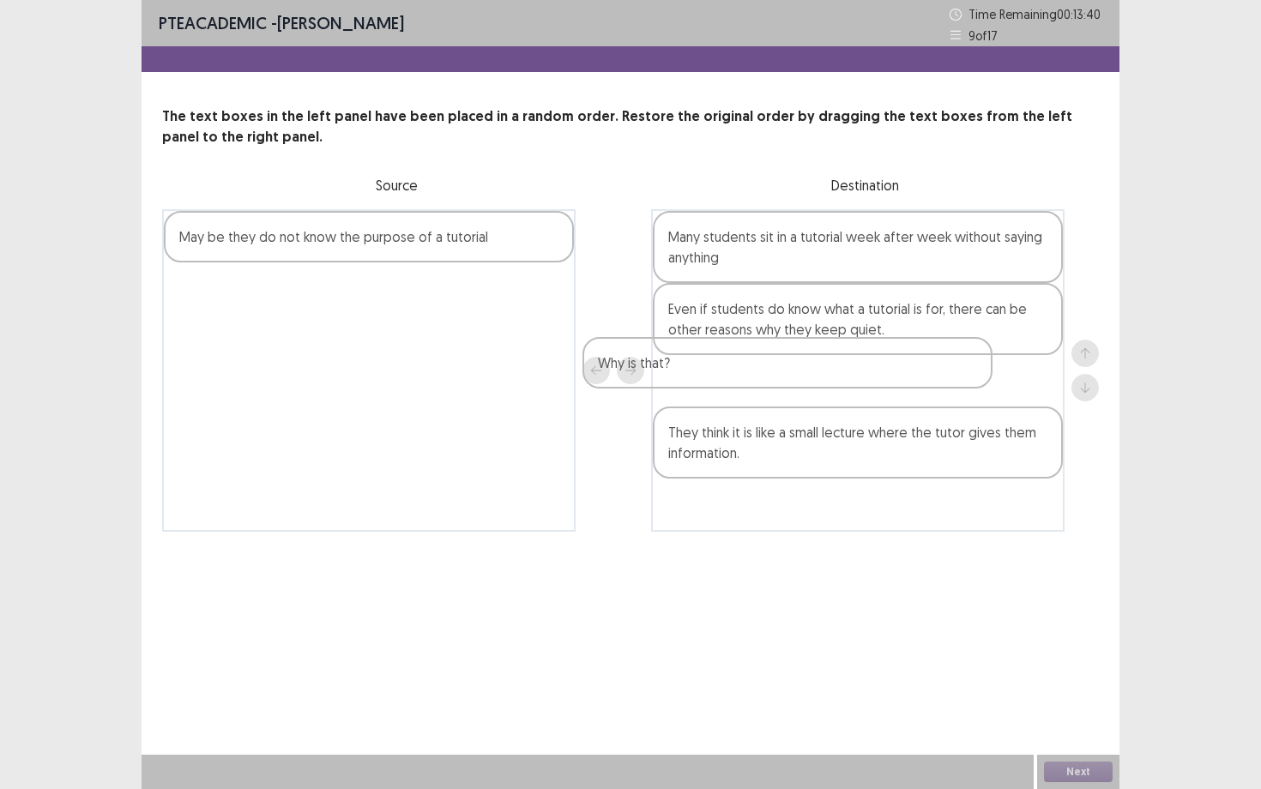
drag, startPoint x: 445, startPoint y: 285, endPoint x: 883, endPoint y: 360, distance: 444.0
click at [882, 360] on div "May be they do not know the purpose of a tutorial Why is that? Many students si…" at bounding box center [630, 370] width 937 height 323
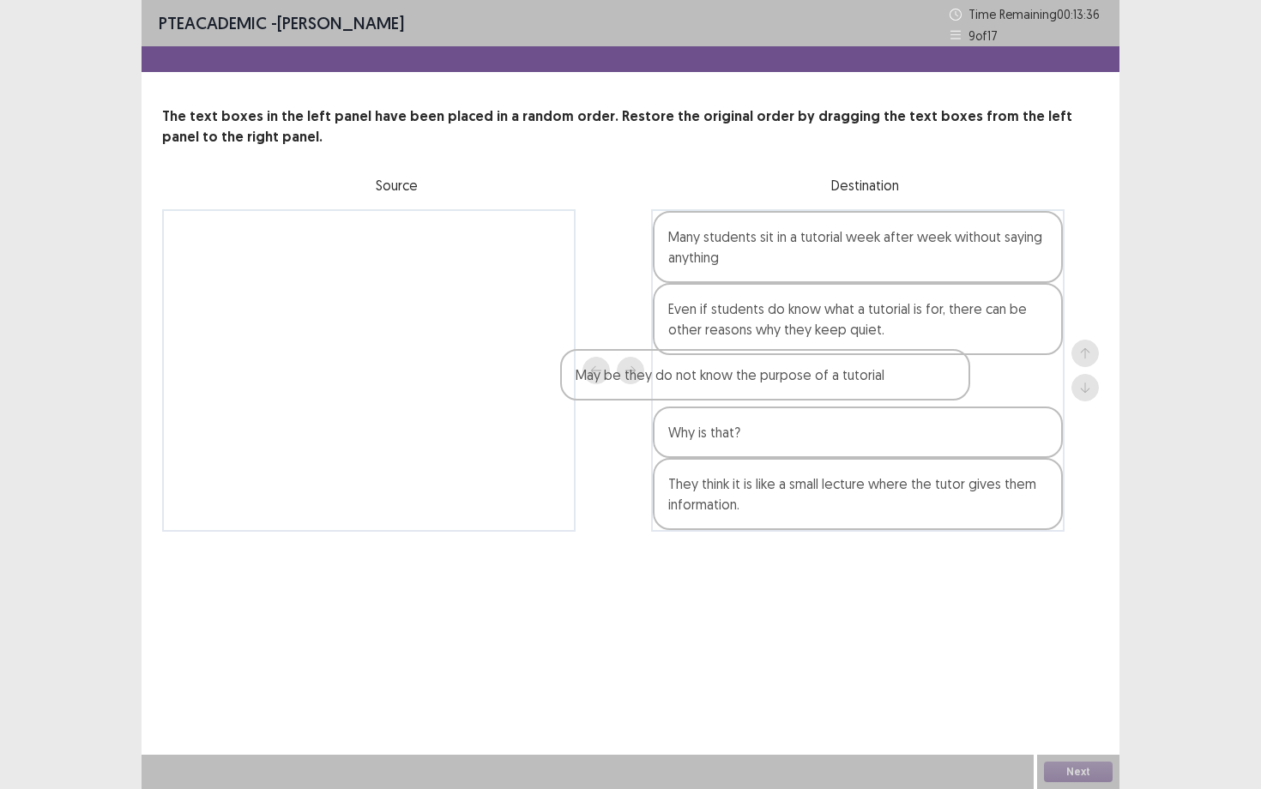
drag, startPoint x: 473, startPoint y: 234, endPoint x: 890, endPoint y: 372, distance: 439.2
click at [890, 372] on div "May be they do not know the purpose of a tutorial Many students sit in a tutori…" at bounding box center [630, 370] width 937 height 323
click at [890, 373] on div "May be they do not know the purpose of a tutorial" at bounding box center [858, 380] width 410 height 51
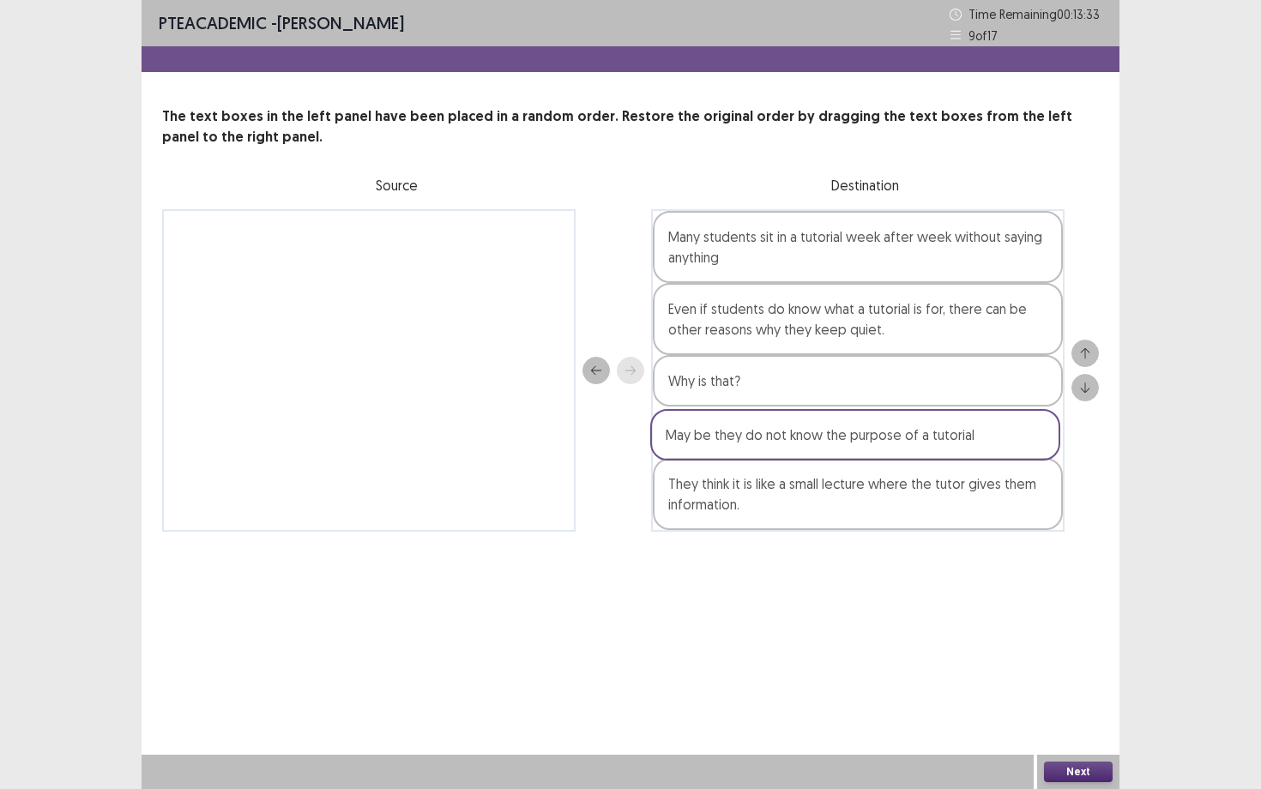
drag, startPoint x: 890, startPoint y: 373, endPoint x: 887, endPoint y: 432, distance: 59.2
click at [887, 432] on div "Many students sit in a tutorial week after week without saying anything Even if…" at bounding box center [857, 370] width 413 height 323
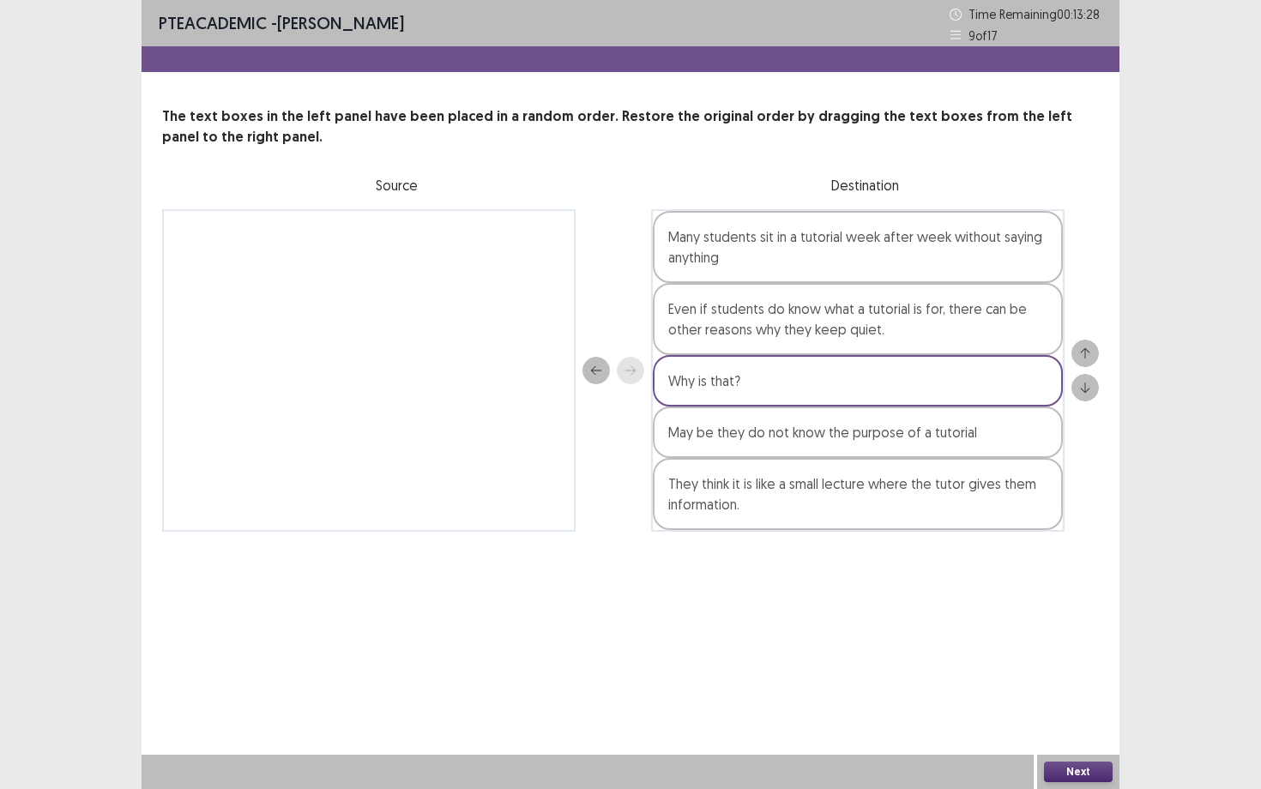
click at [1075, 684] on button "Next" at bounding box center [1078, 772] width 69 height 21
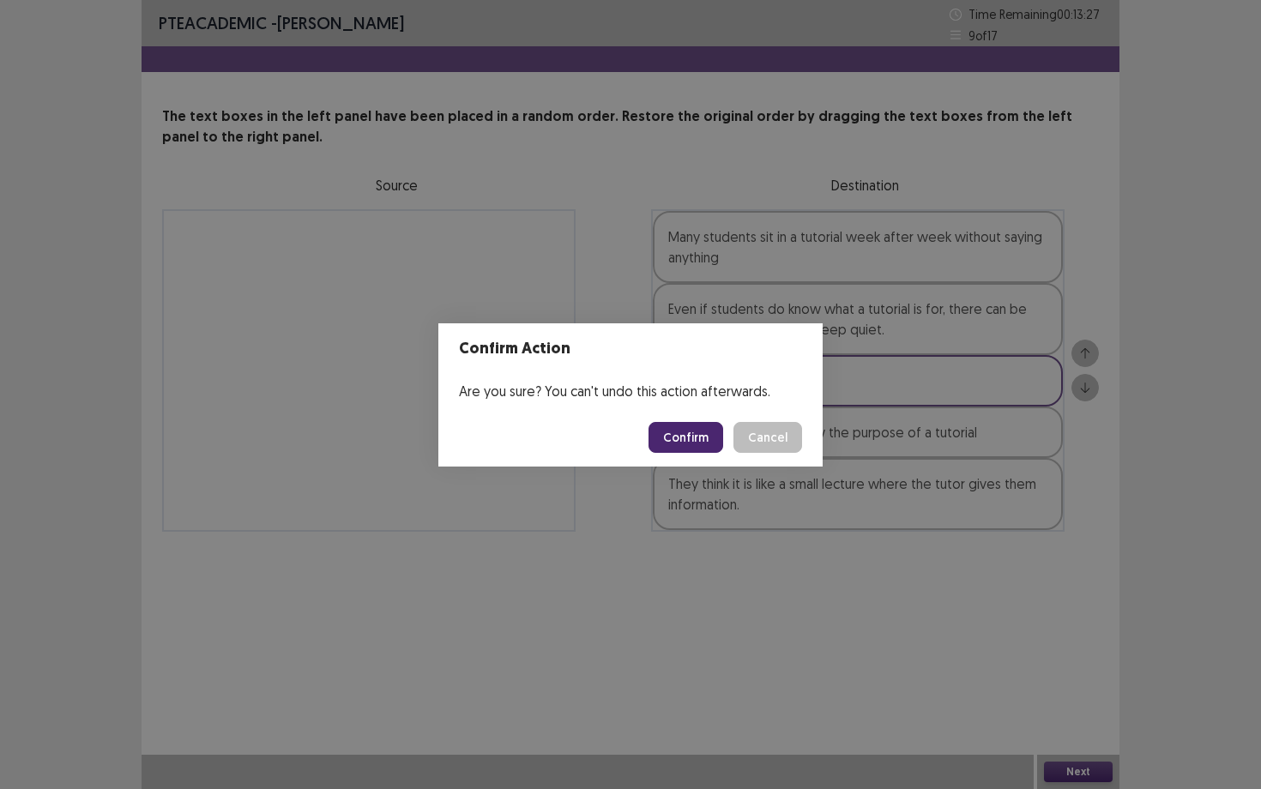
click at [674, 450] on button "Confirm" at bounding box center [686, 437] width 75 height 31
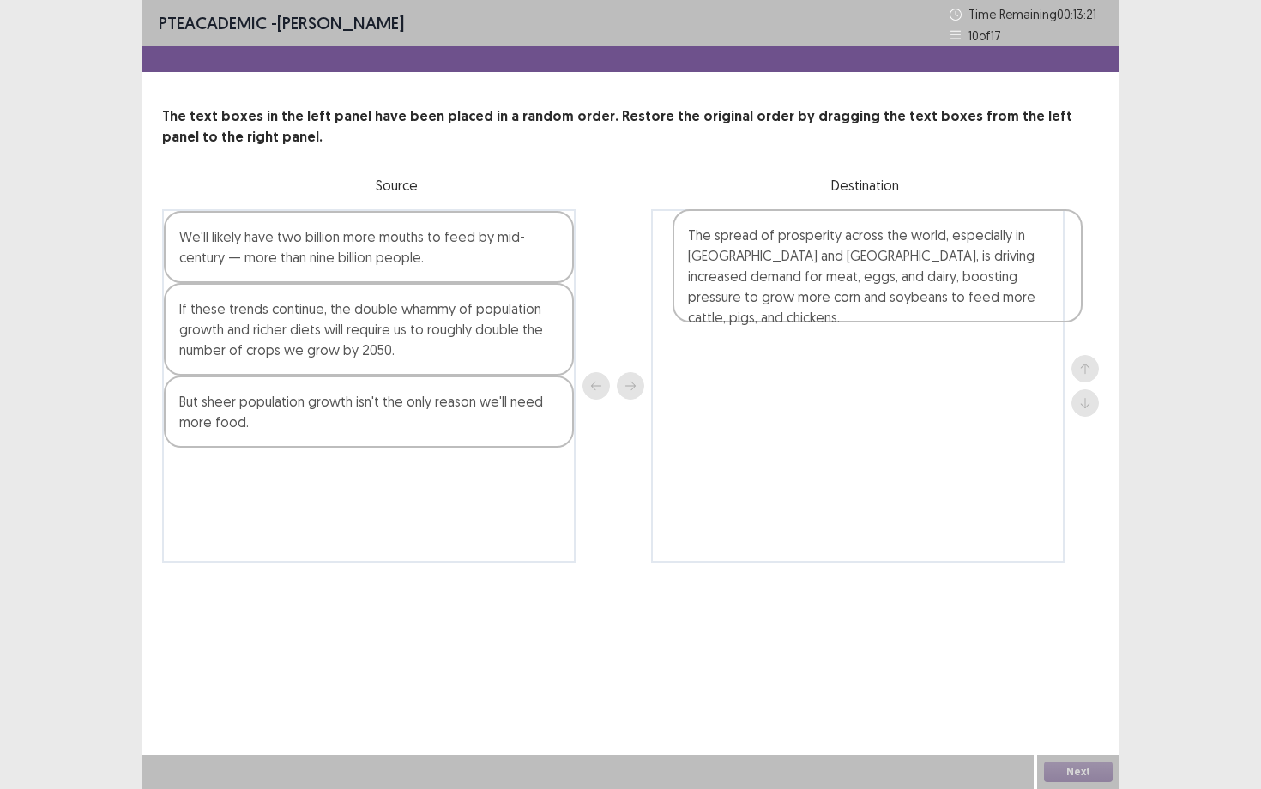
drag, startPoint x: 348, startPoint y: 492, endPoint x: 863, endPoint y: 251, distance: 568.0
click at [863, 251] on div "We'll likely have two billion more mouths to feed by mid-century — more than ni…" at bounding box center [630, 385] width 937 height 353
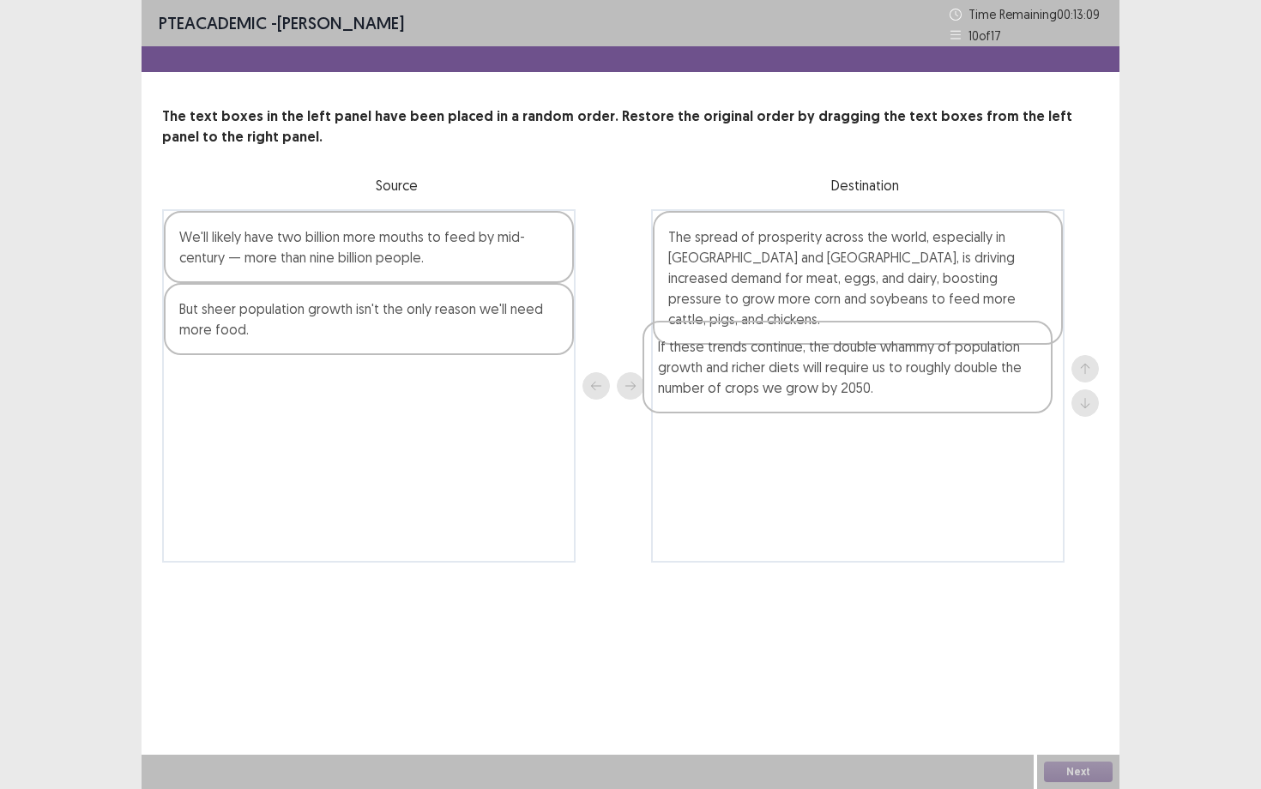
drag, startPoint x: 466, startPoint y: 320, endPoint x: 953, endPoint y: 358, distance: 488.7
click at [953, 358] on div "We'll likely have two billion more mouths to feed by mid-century — more than ni…" at bounding box center [630, 385] width 937 height 353
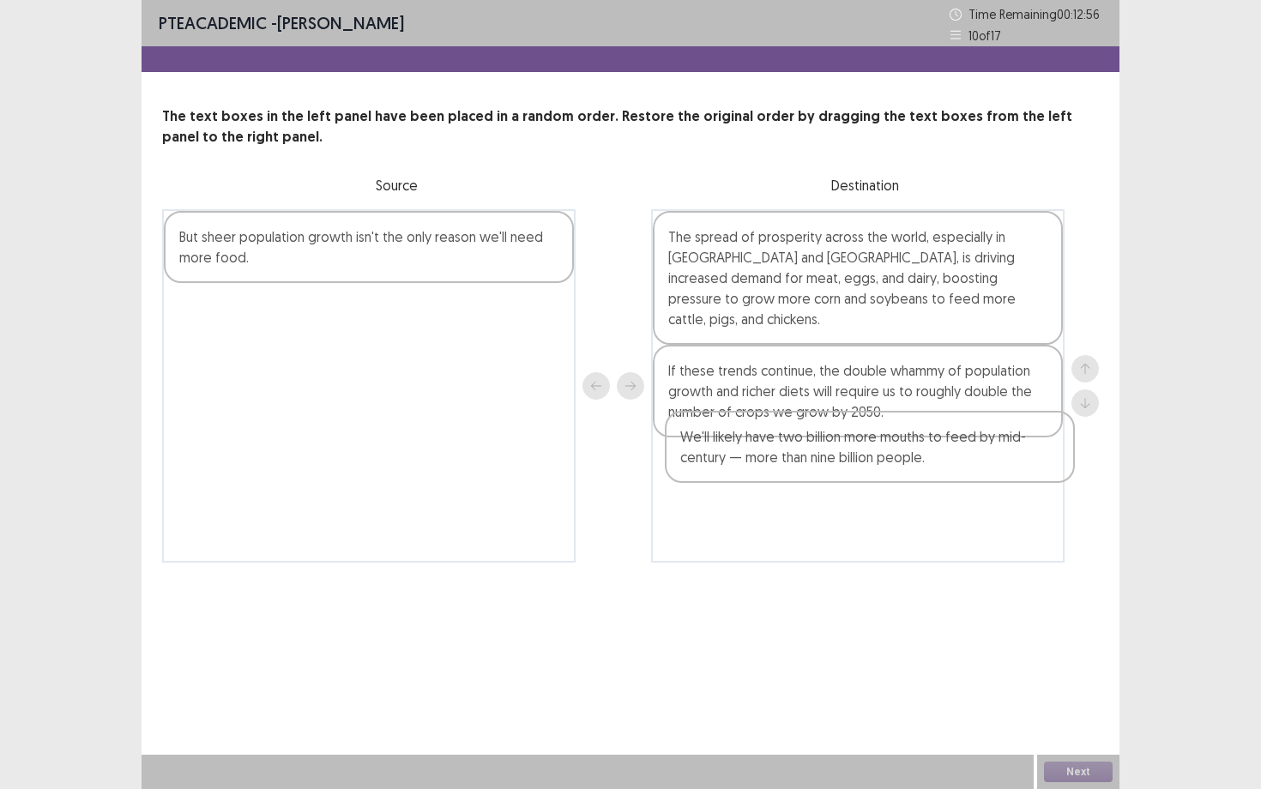
drag, startPoint x: 493, startPoint y: 261, endPoint x: 999, endPoint y: 461, distance: 543.4
click at [999, 461] on div "We'll likely have two billion more mouths to feed by mid-century — more than ni…" at bounding box center [630, 385] width 937 height 353
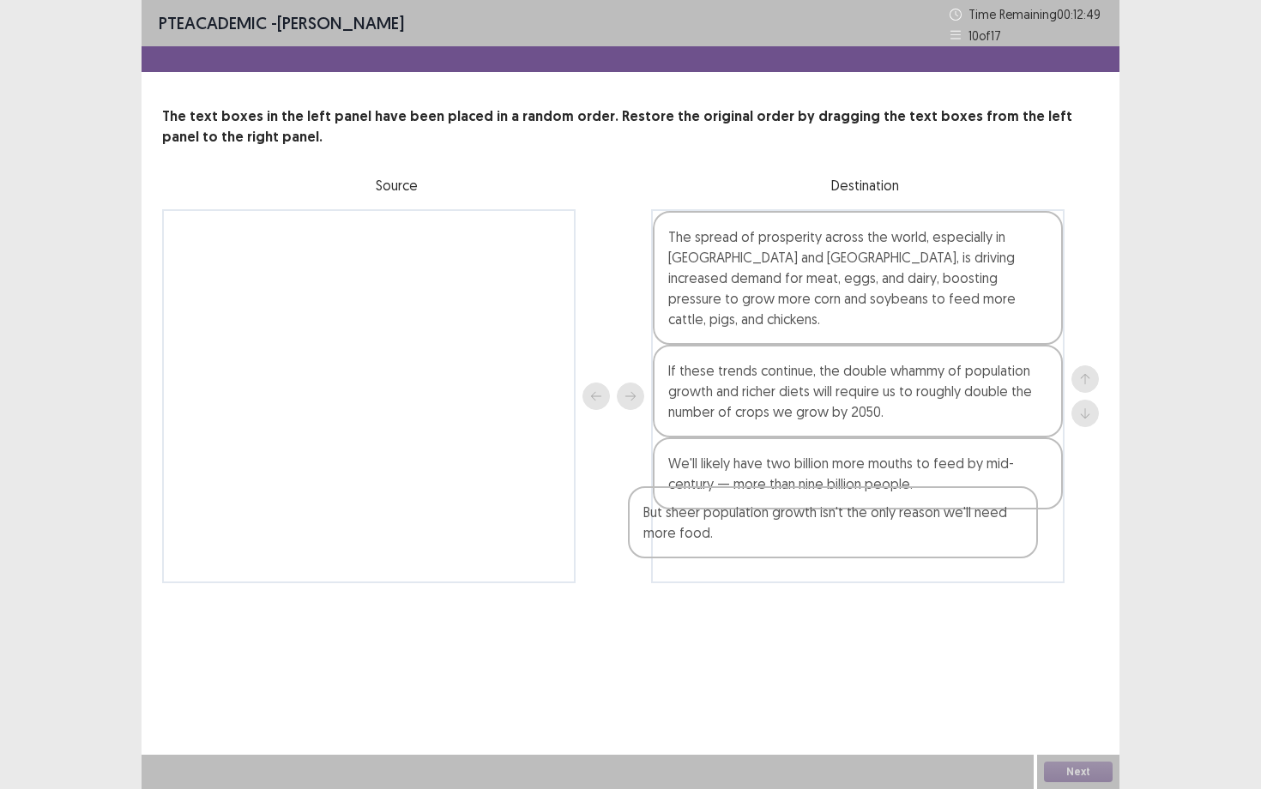
drag, startPoint x: 491, startPoint y: 259, endPoint x: 959, endPoint y: 536, distance: 544.2
click at [959, 536] on div "But sheer population growth isn't the only reason we'll need more food. The spr…" at bounding box center [630, 396] width 937 height 374
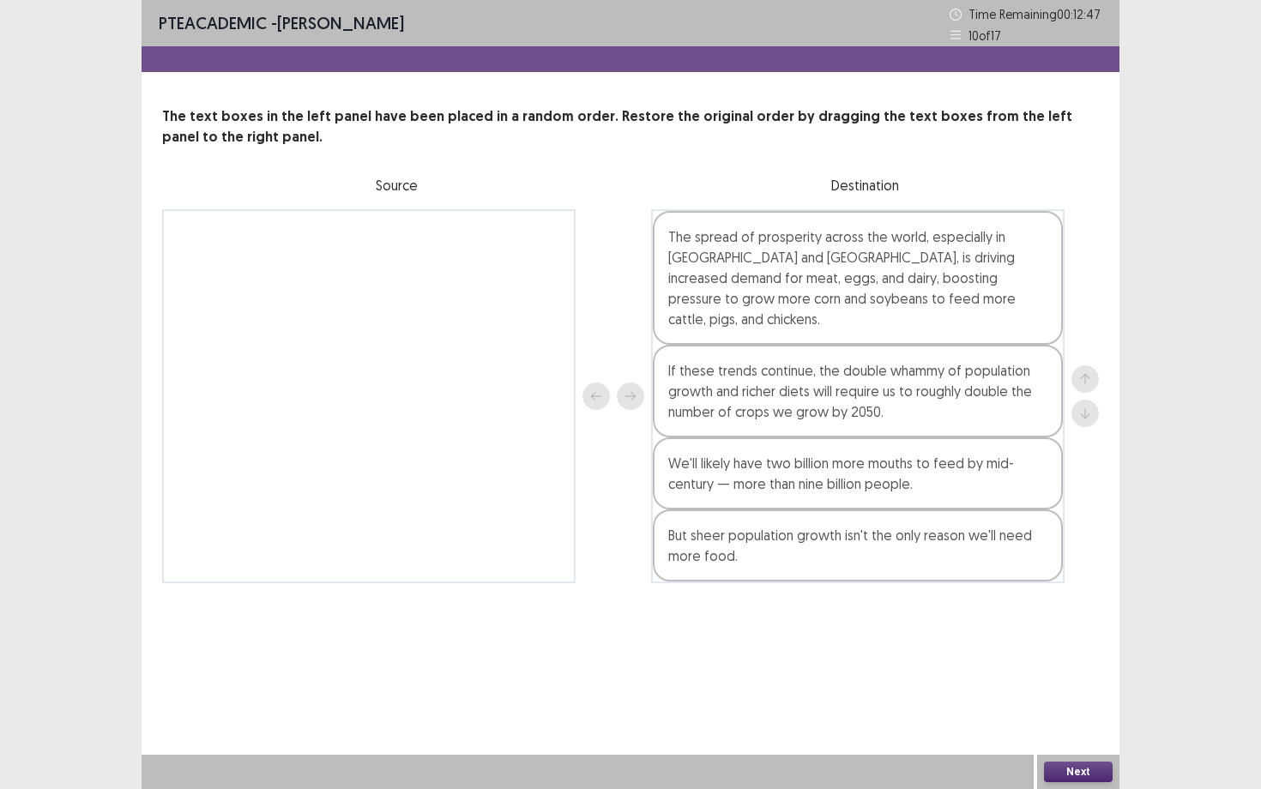
click at [1075, 684] on div "Next" at bounding box center [1078, 772] width 82 height 34
click at [1075, 684] on button "Next" at bounding box center [1078, 772] width 69 height 21
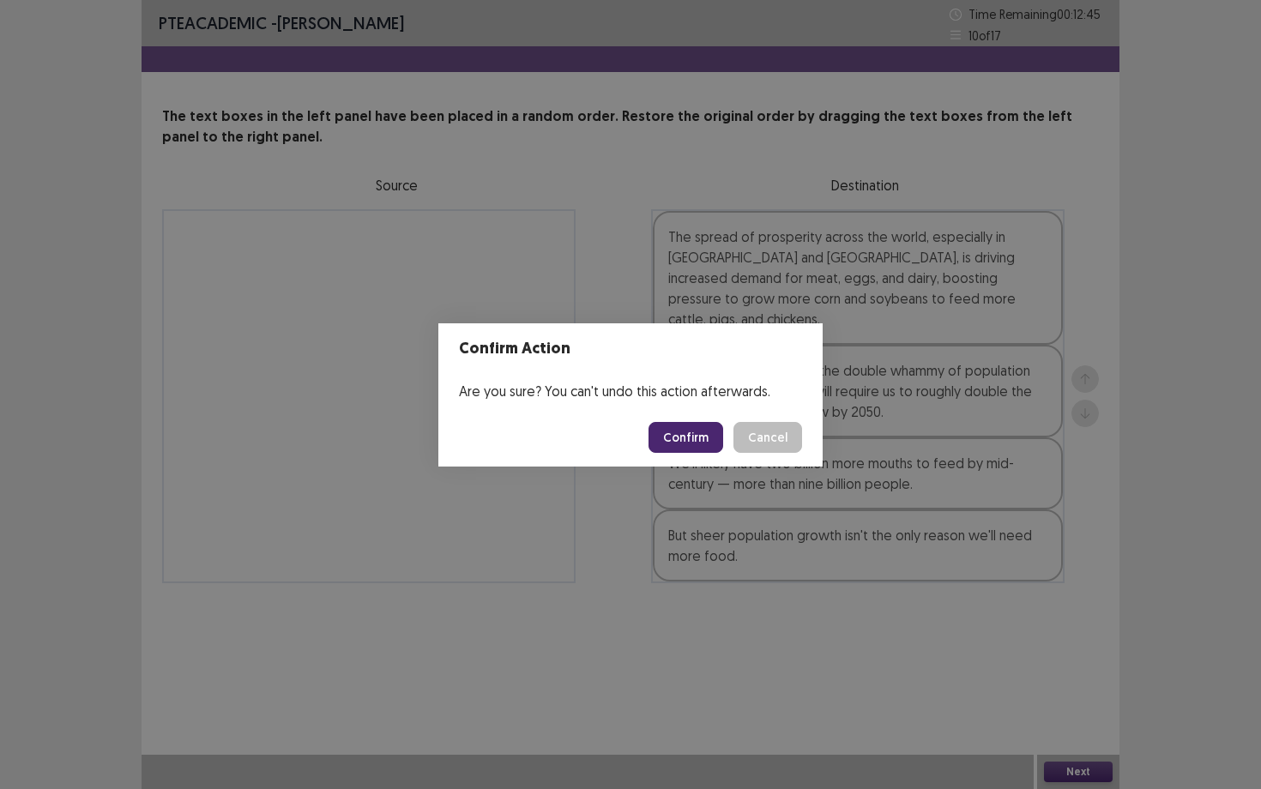
click at [694, 445] on button "Confirm" at bounding box center [686, 437] width 75 height 31
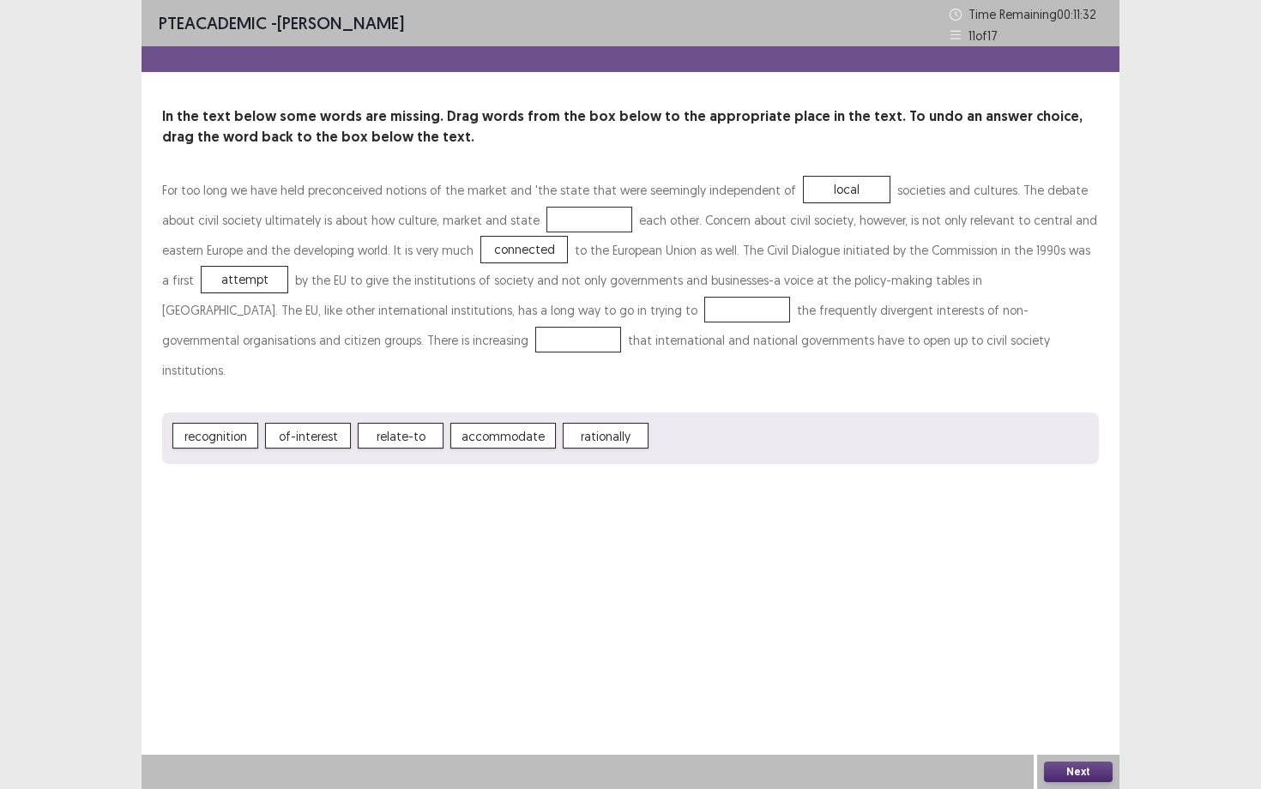
click at [226, 281] on span "attempt" at bounding box center [245, 280] width 86 height 26
click at [506, 343] on p "For too long we have held preconceived notions of the market and 'the state tha…" at bounding box center [630, 280] width 937 height 210
click at [1083, 684] on button "Next" at bounding box center [1078, 772] width 69 height 21
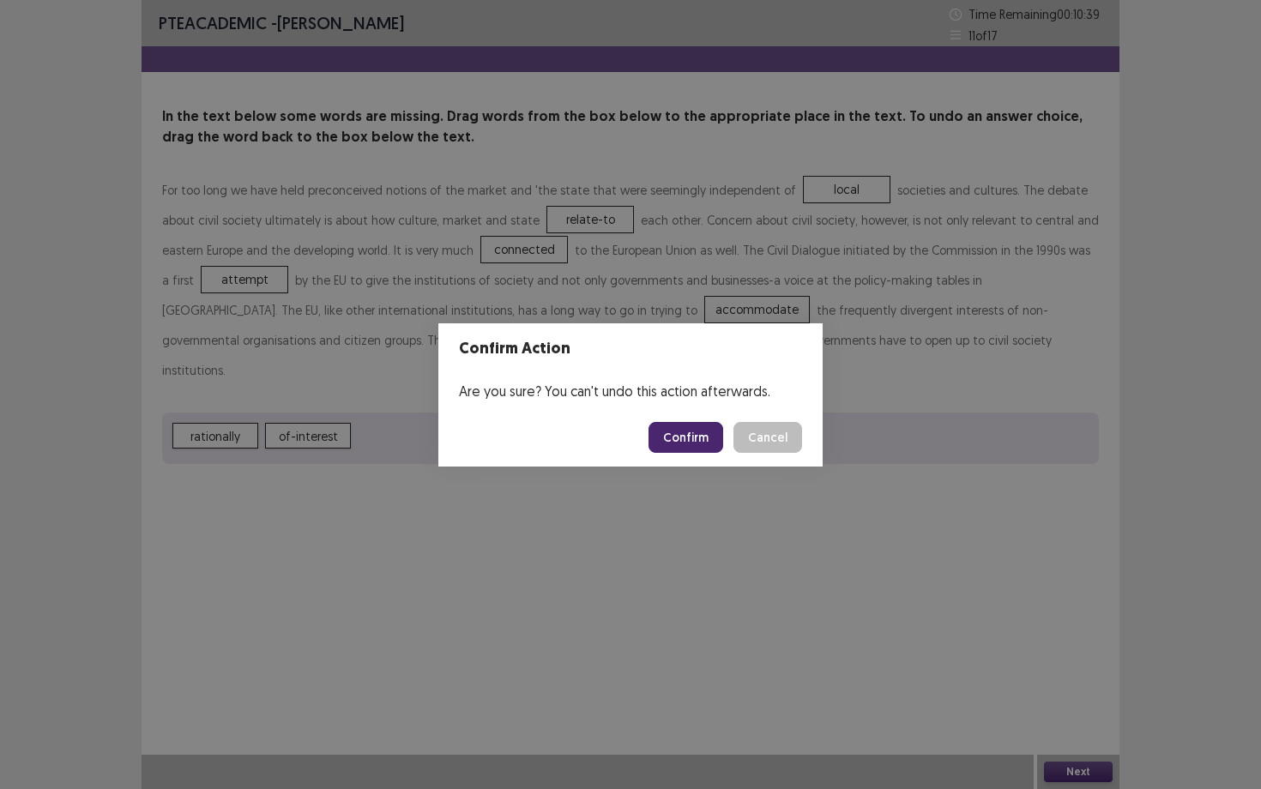
click at [709, 440] on button "Confirm" at bounding box center [686, 437] width 75 height 31
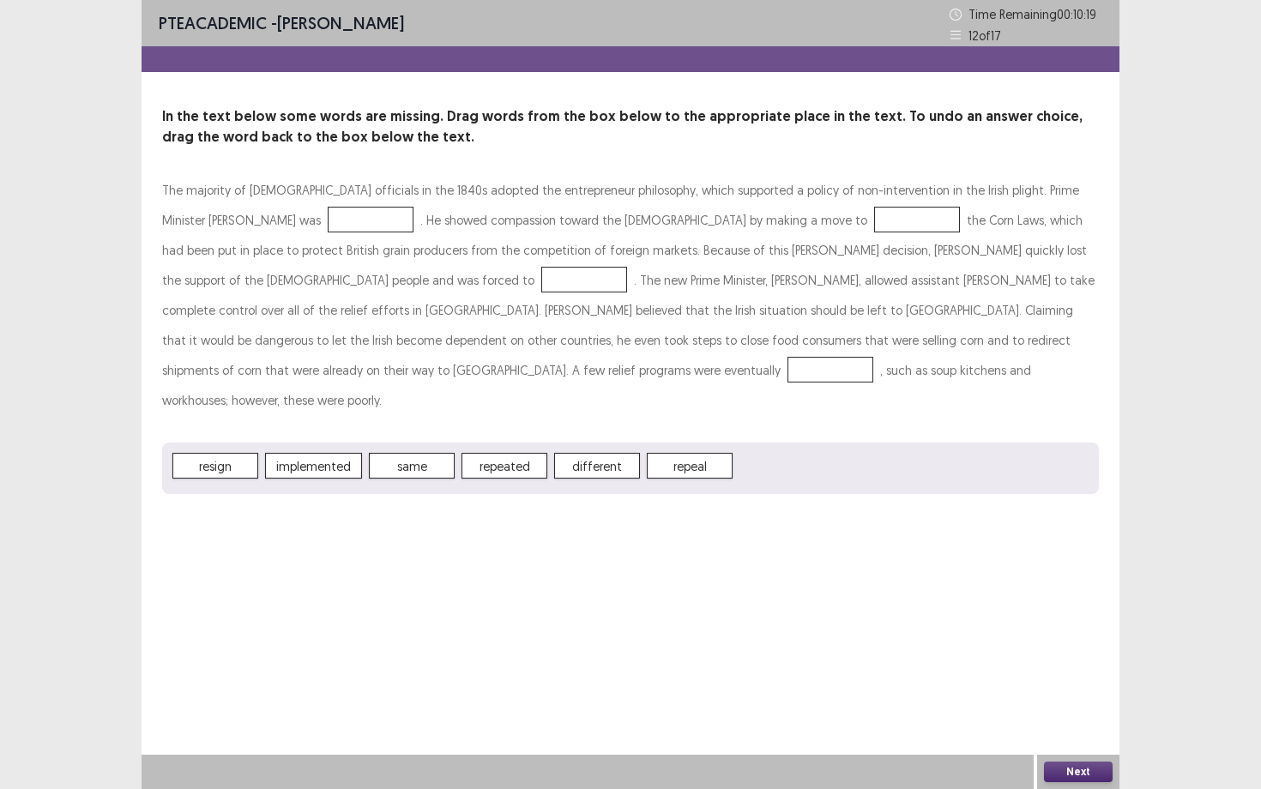
click at [299, 453] on span "implemented" at bounding box center [313, 466] width 97 height 26
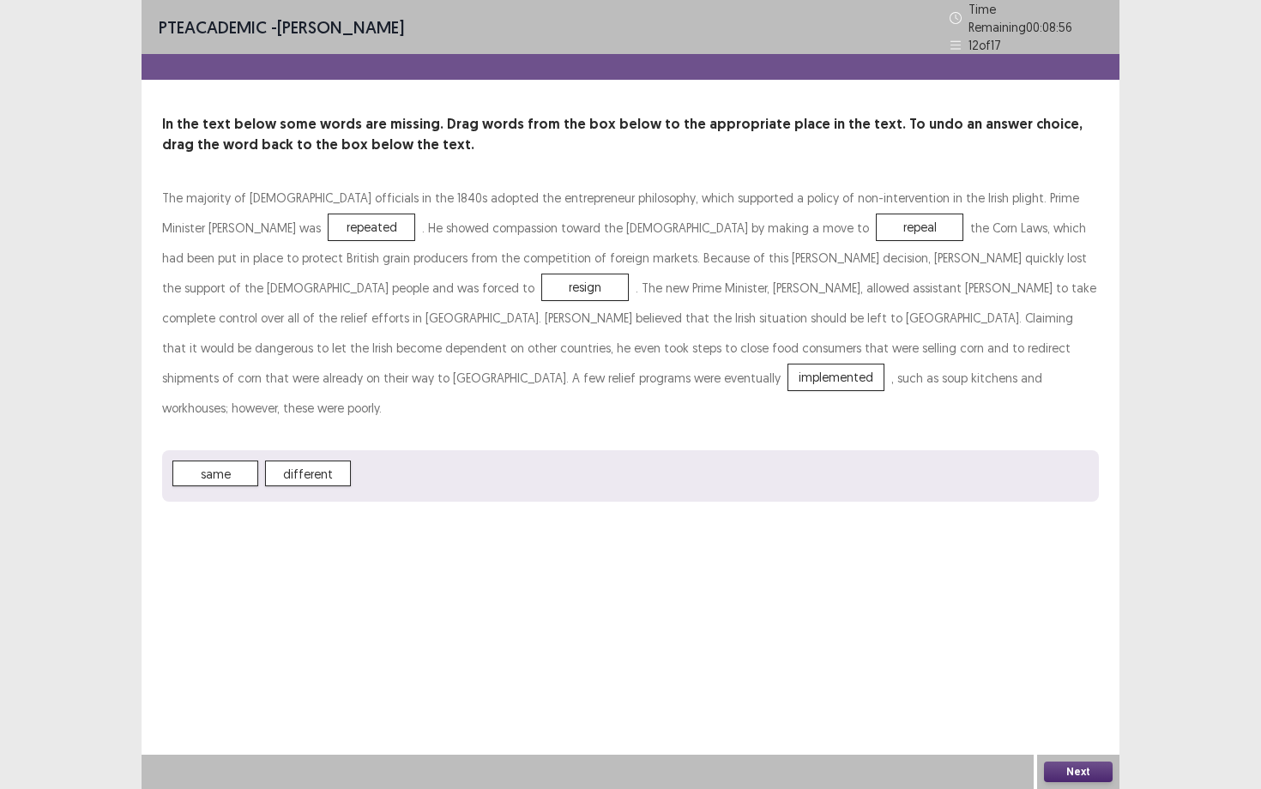
click at [1059, 684] on button "Next" at bounding box center [1078, 772] width 69 height 21
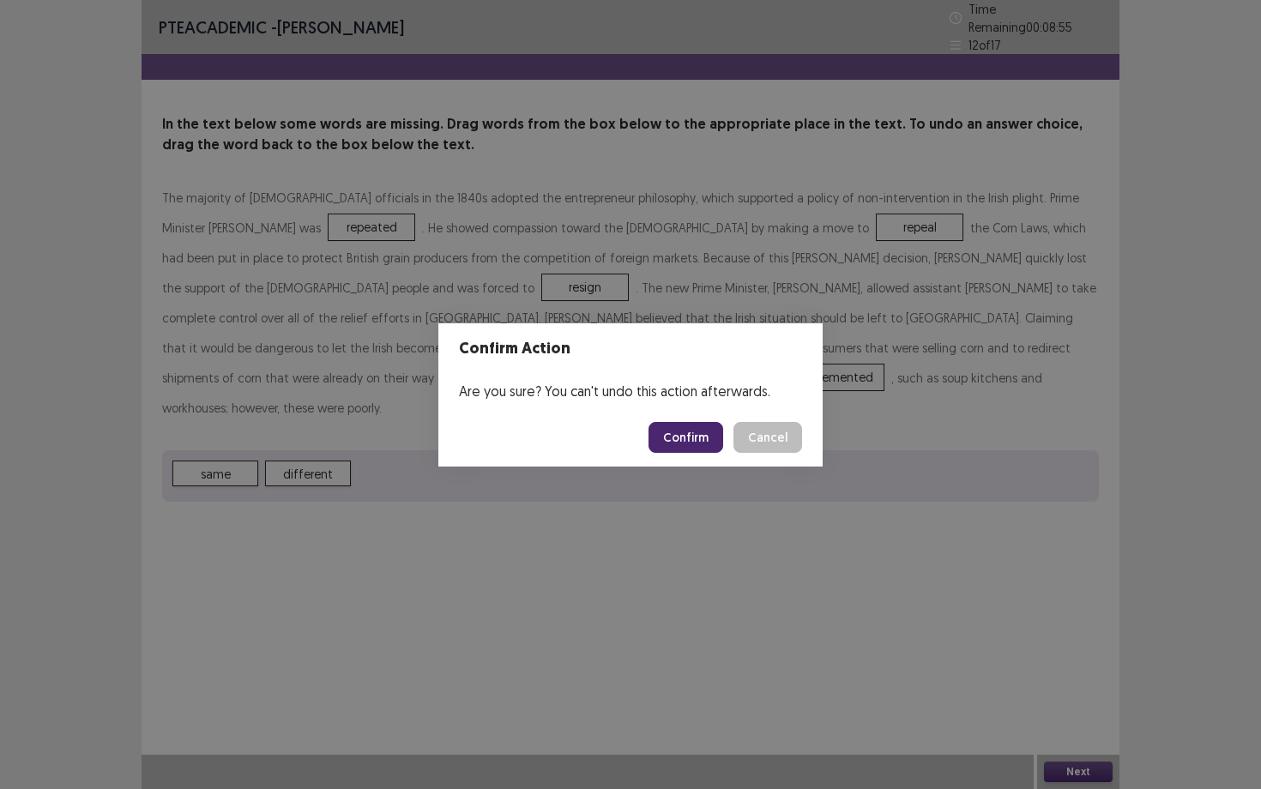
click at [690, 431] on button "Confirm" at bounding box center [686, 437] width 75 height 31
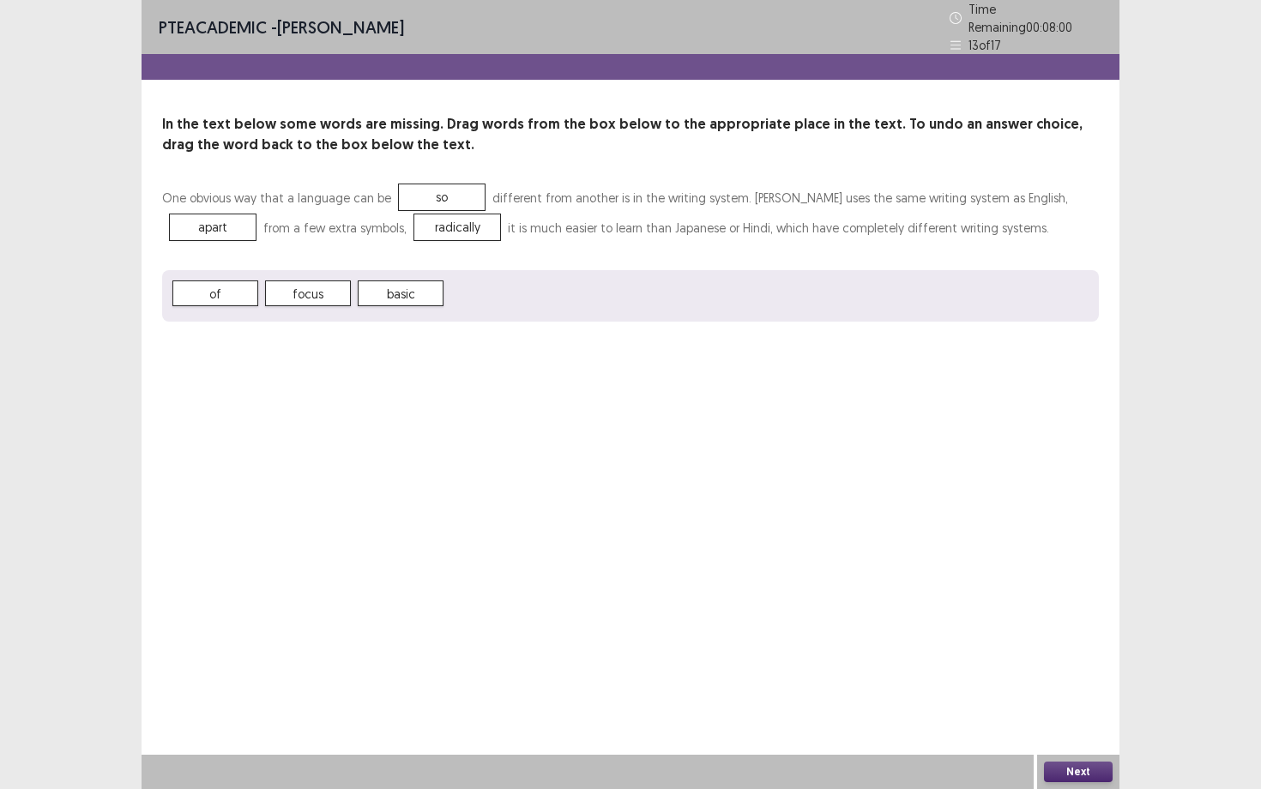
click at [1086, 684] on button "Next" at bounding box center [1078, 772] width 69 height 21
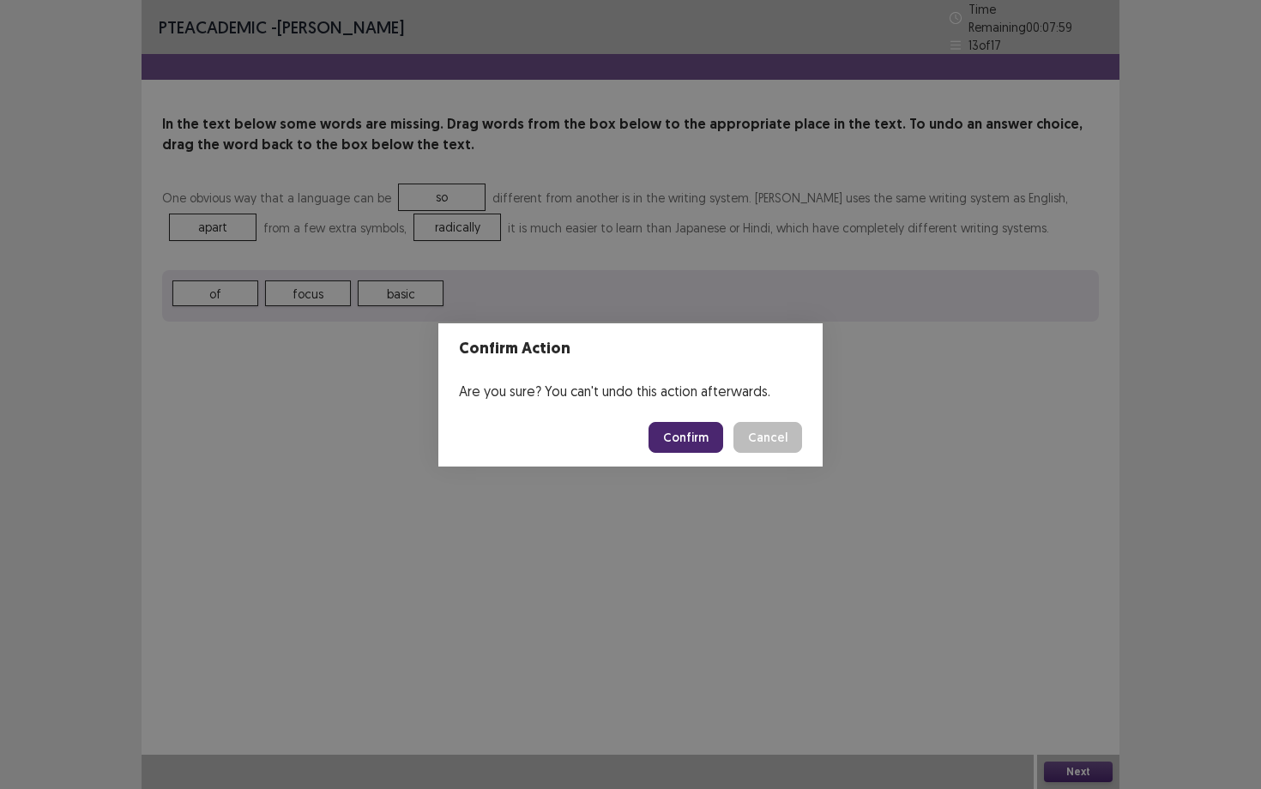
click at [713, 439] on button "Confirm" at bounding box center [686, 437] width 75 height 31
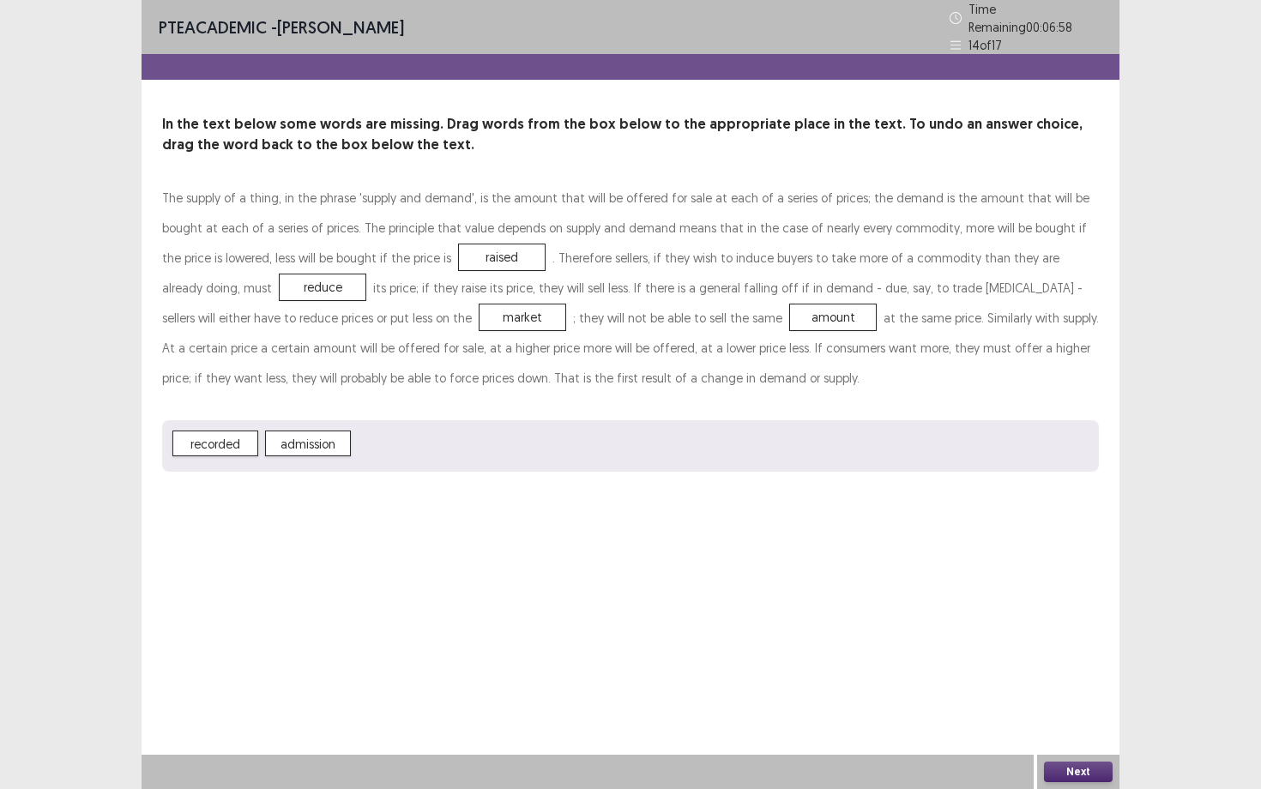
click at [1083, 684] on button "Next" at bounding box center [1078, 772] width 69 height 21
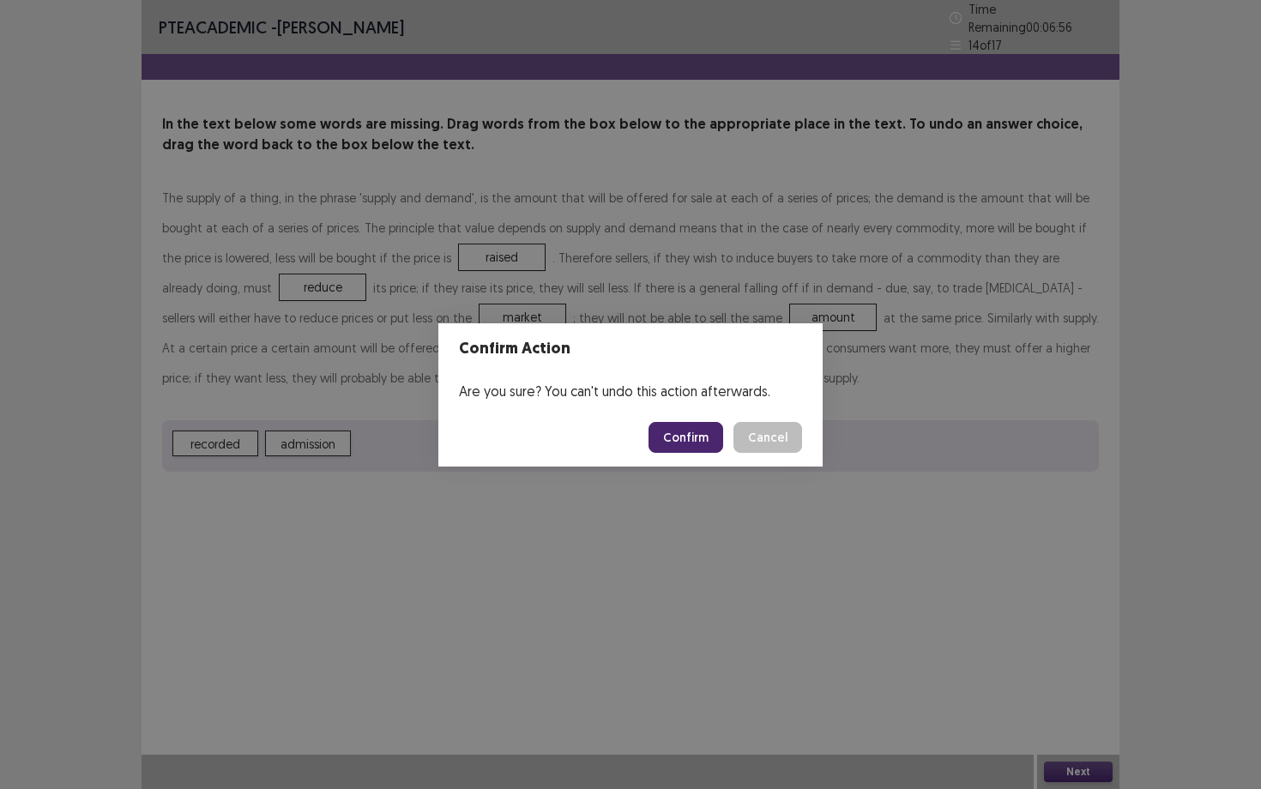
click at [699, 438] on button "Confirm" at bounding box center [686, 437] width 75 height 31
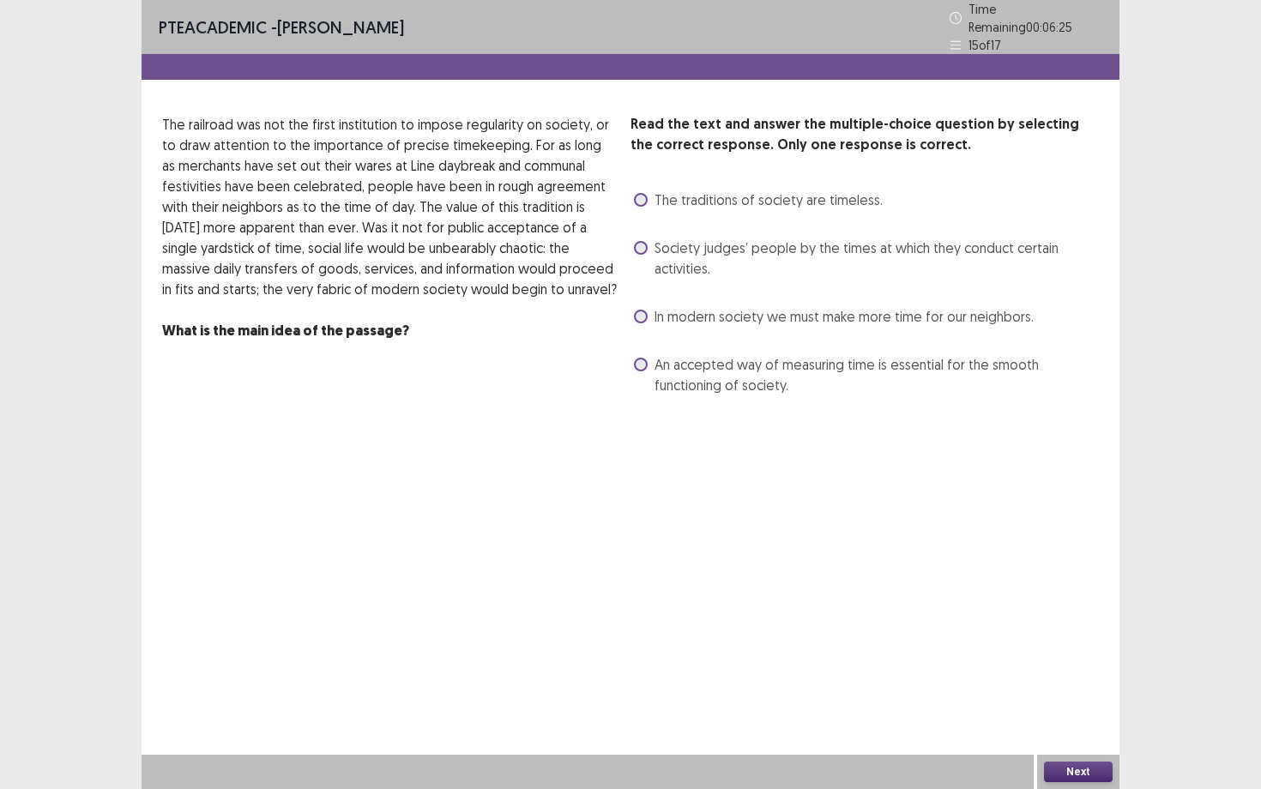
click at [648, 195] on label "The traditions of society are timeless." at bounding box center [758, 200] width 249 height 21
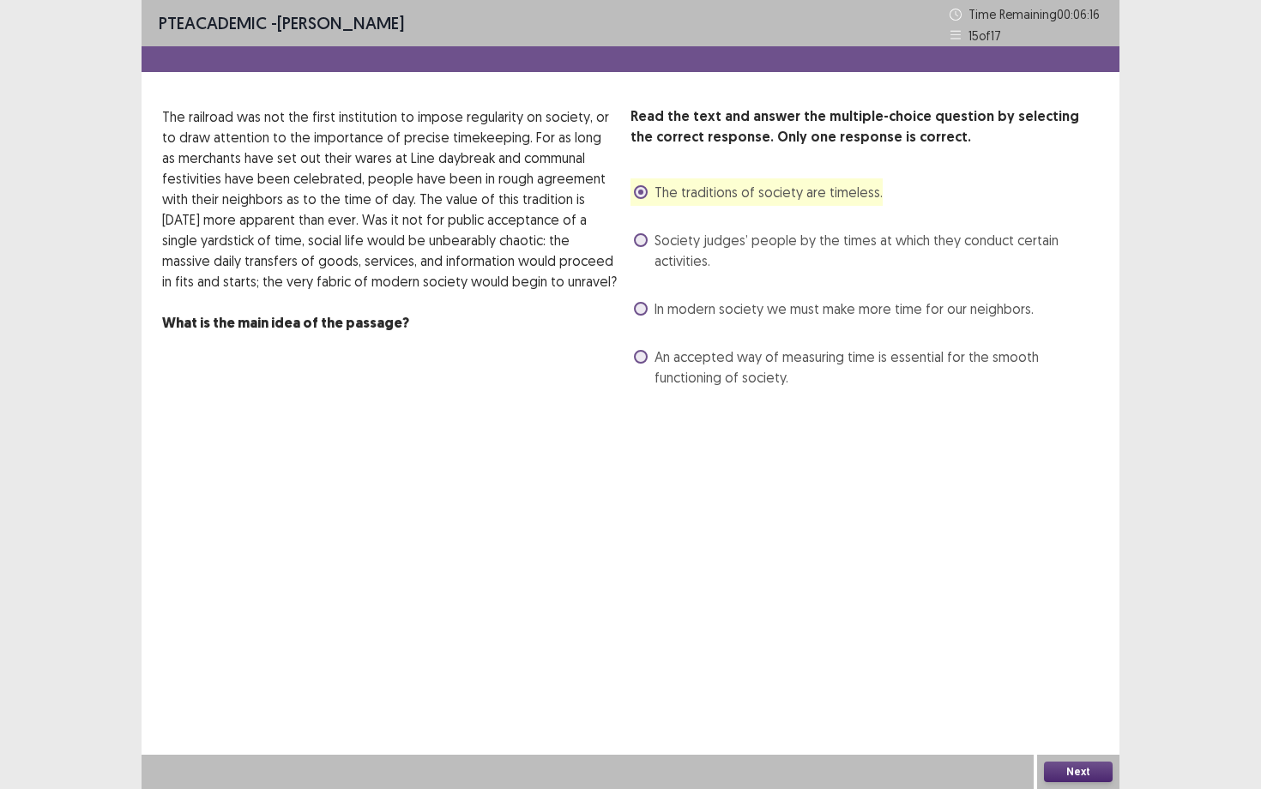
click at [647, 355] on span at bounding box center [641, 357] width 14 height 14
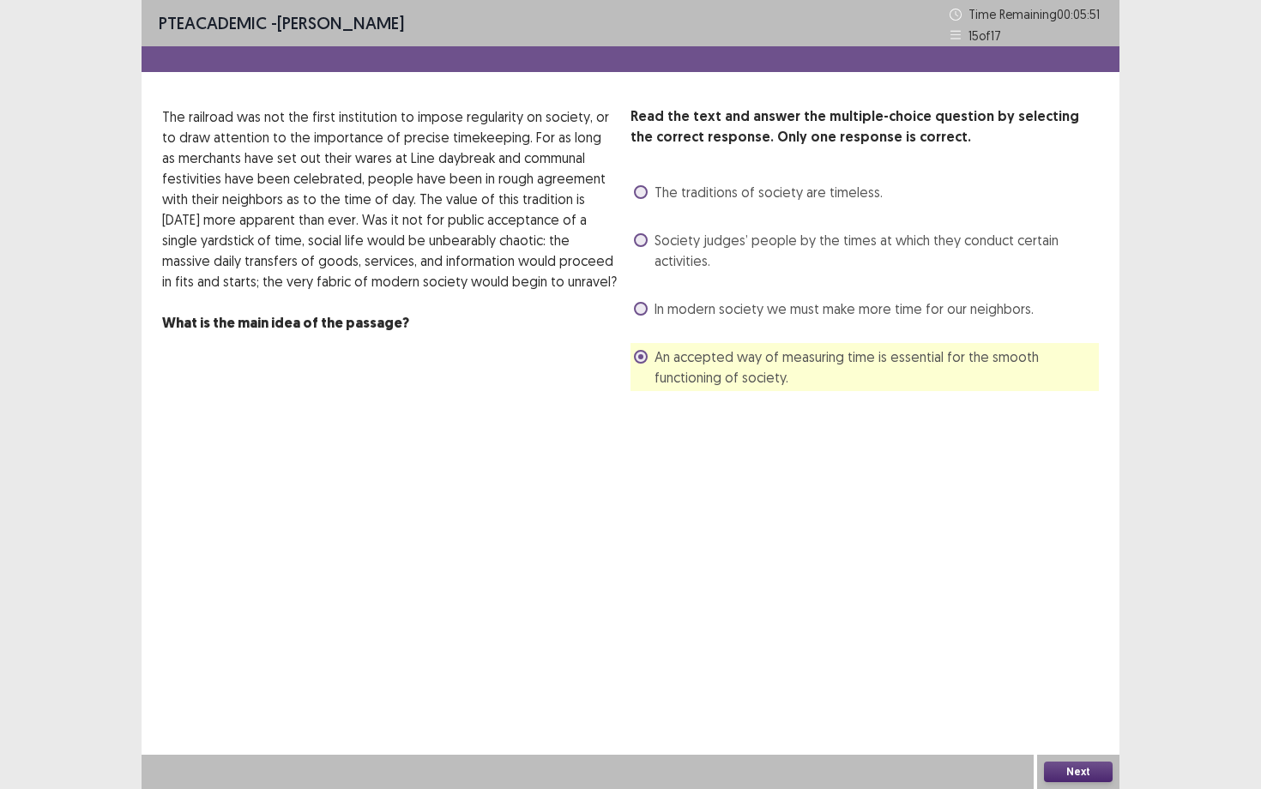
click at [1077, 684] on button "Next" at bounding box center [1078, 772] width 69 height 21
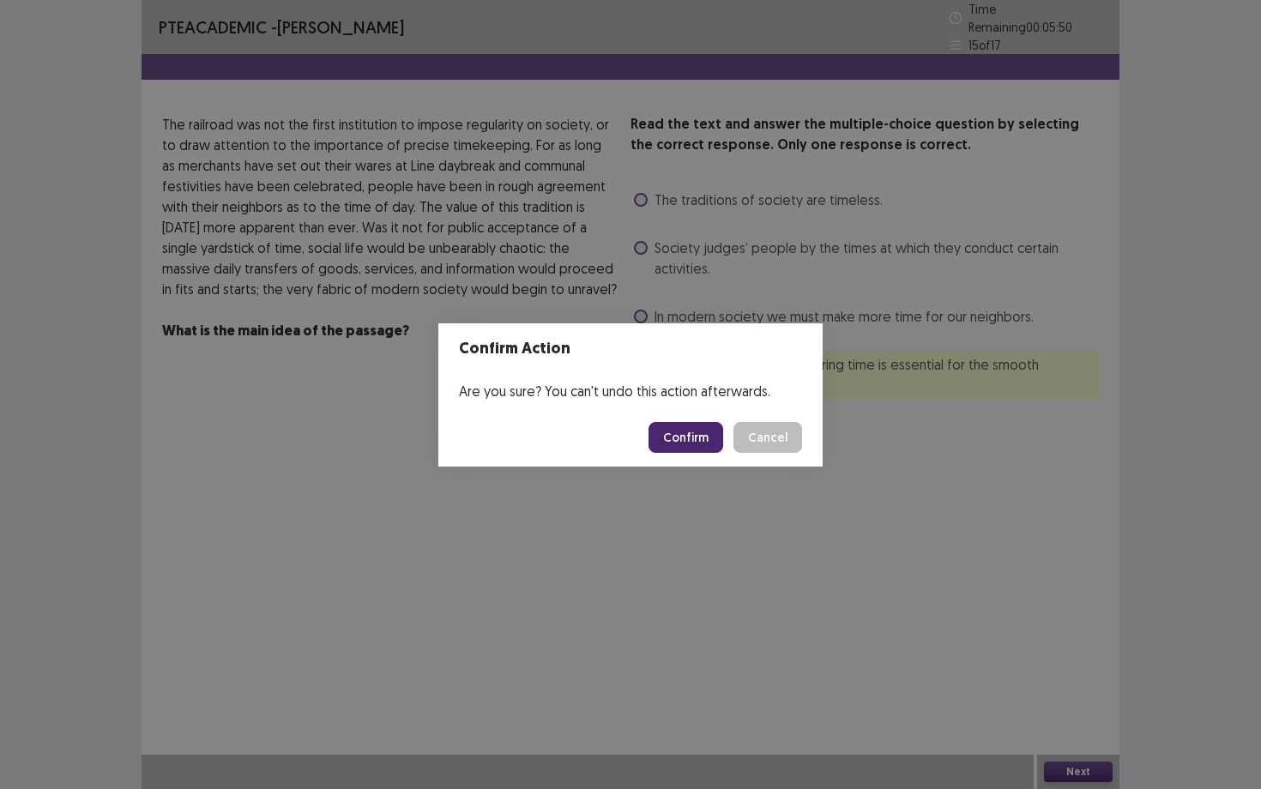
click at [705, 444] on button "Confirm" at bounding box center [686, 437] width 75 height 31
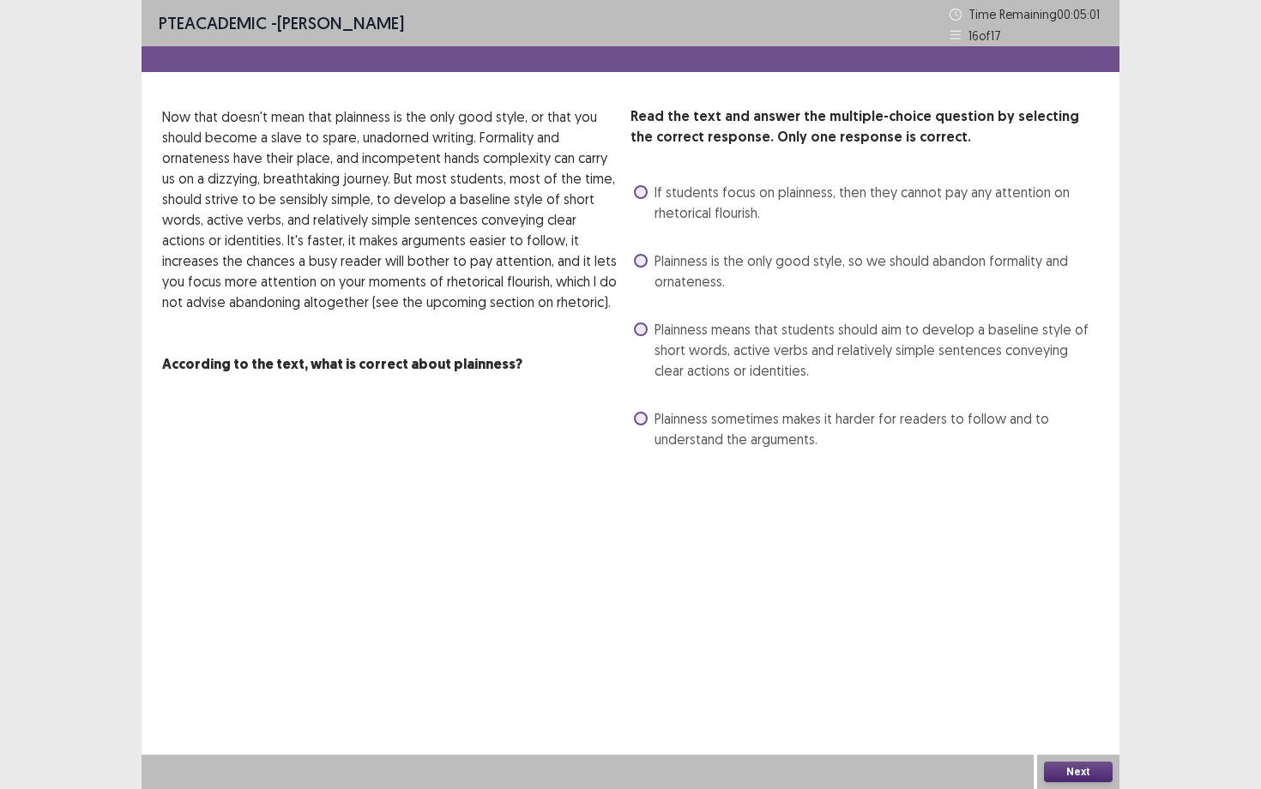
click at [647, 323] on label "Plainness means that students should aim to develop a baseline style of short w…" at bounding box center [866, 350] width 465 height 62
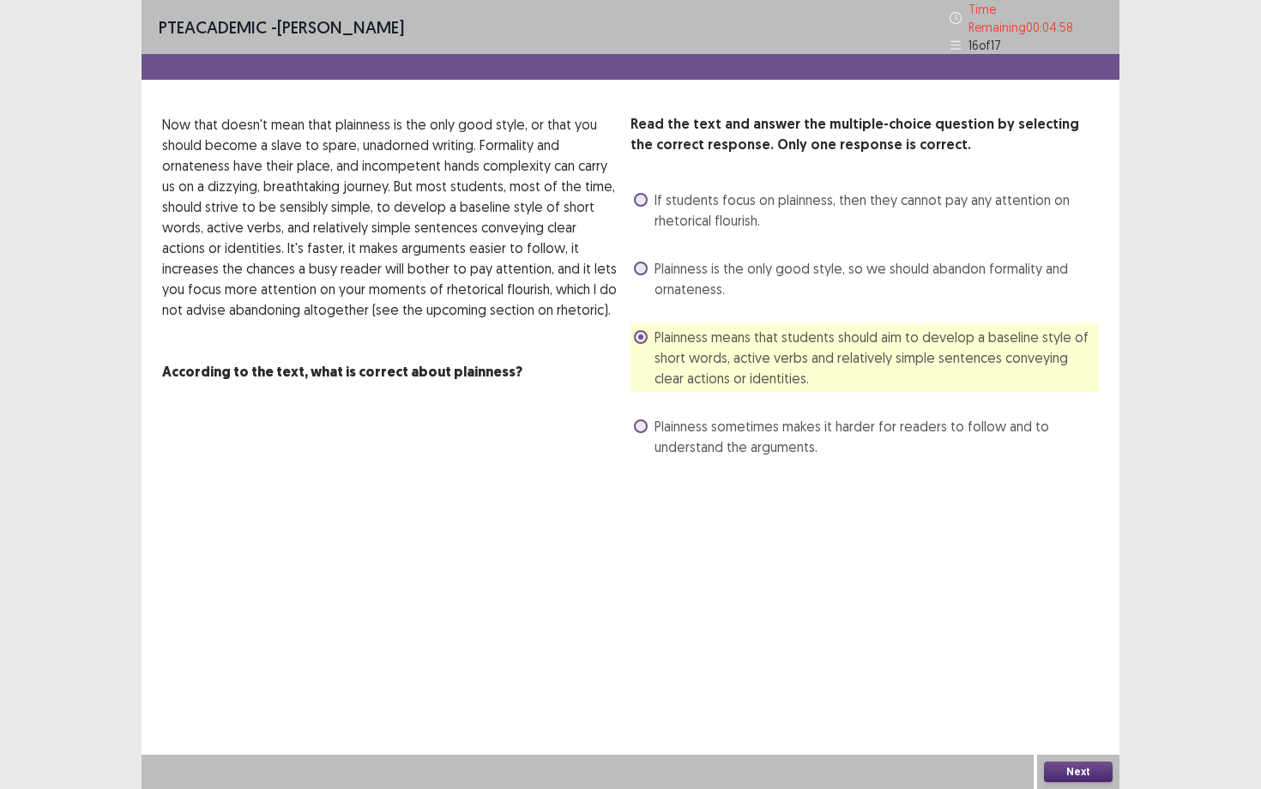
click at [1105, 684] on button "Next" at bounding box center [1078, 772] width 69 height 21
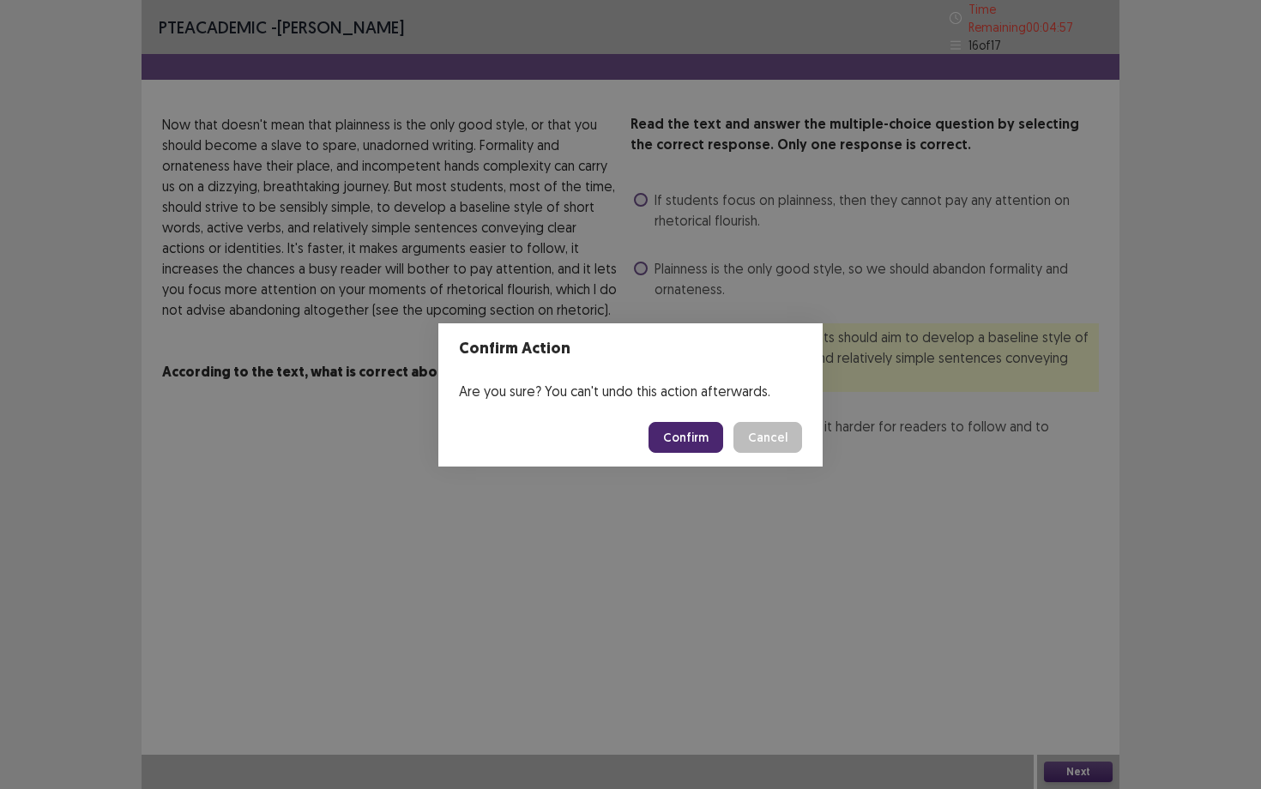
click at [711, 418] on footer "Confirm Cancel" at bounding box center [630, 437] width 384 height 58
click at [710, 431] on button "Confirm" at bounding box center [686, 437] width 75 height 31
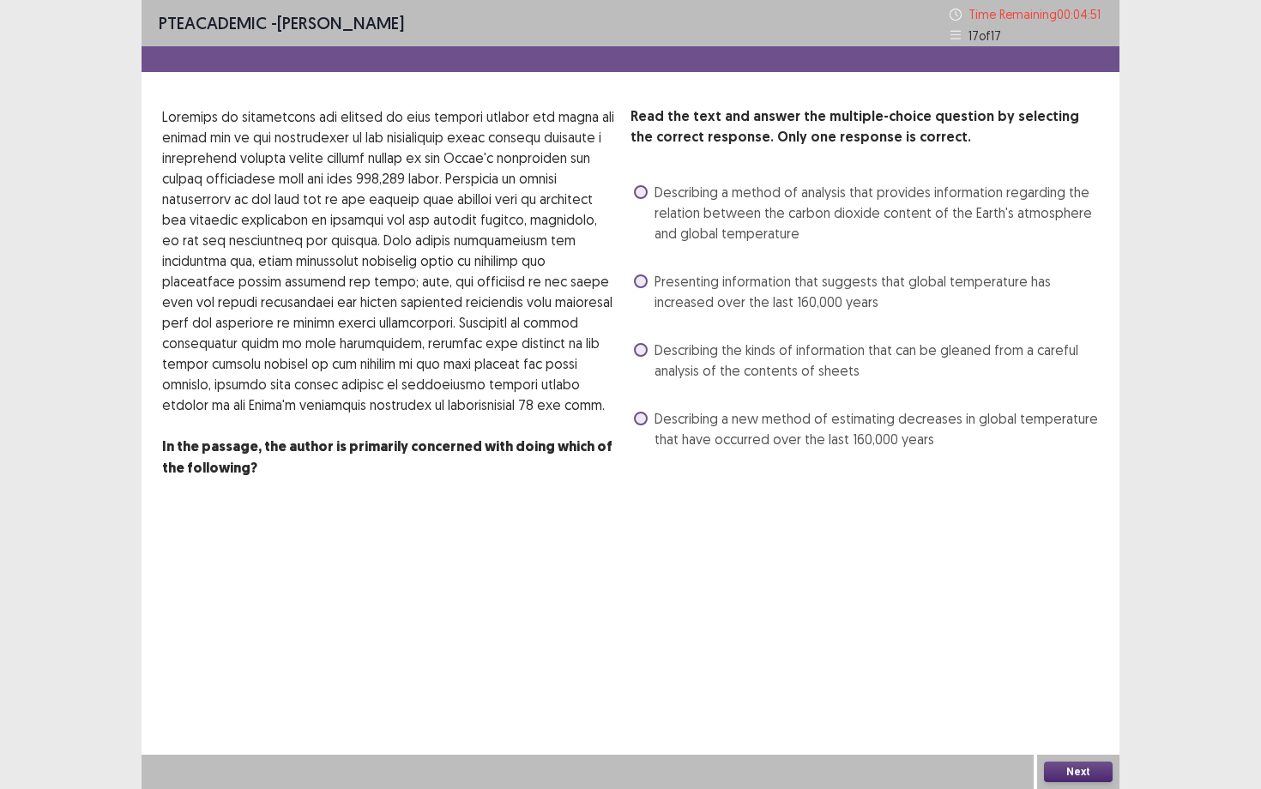
click at [742, 186] on span "Describing a method of analysis that provides information regarding the relatio…" at bounding box center [877, 213] width 444 height 62
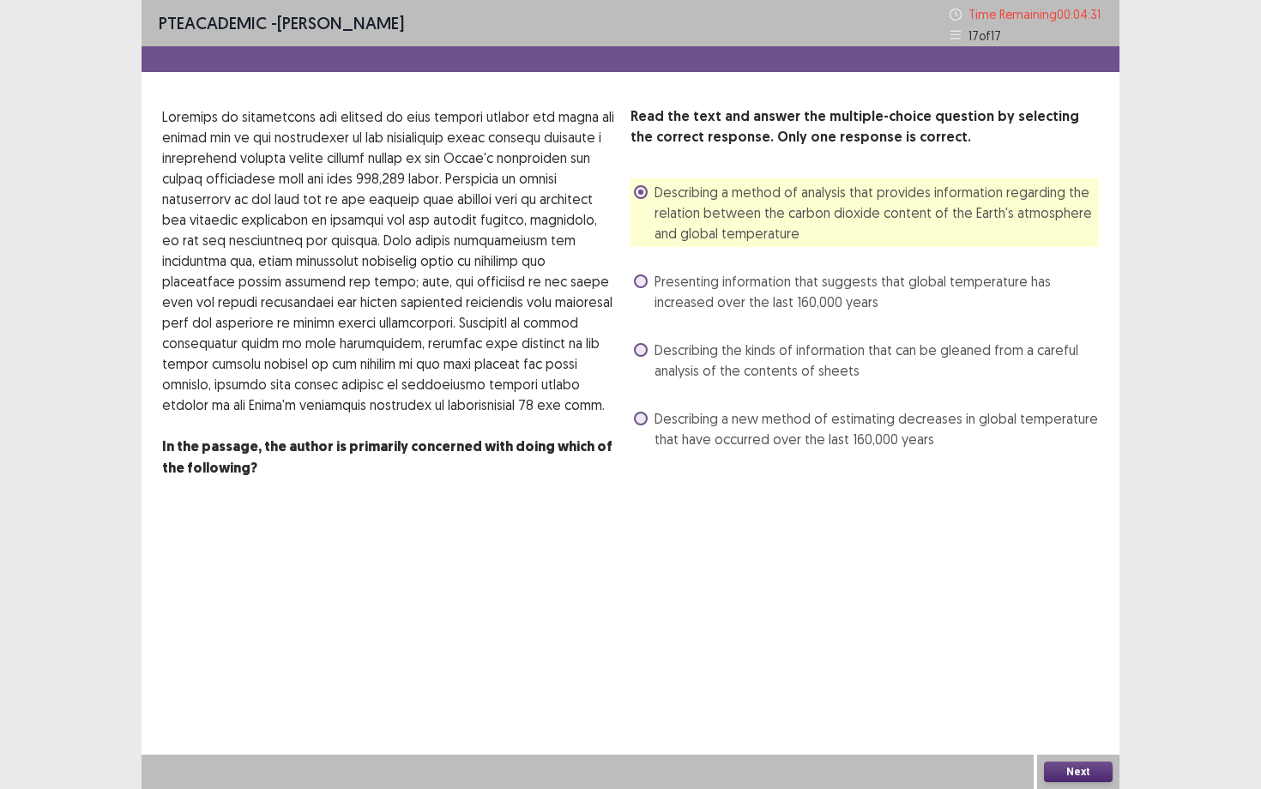
click at [1061, 684] on div "Next" at bounding box center [1078, 772] width 82 height 34
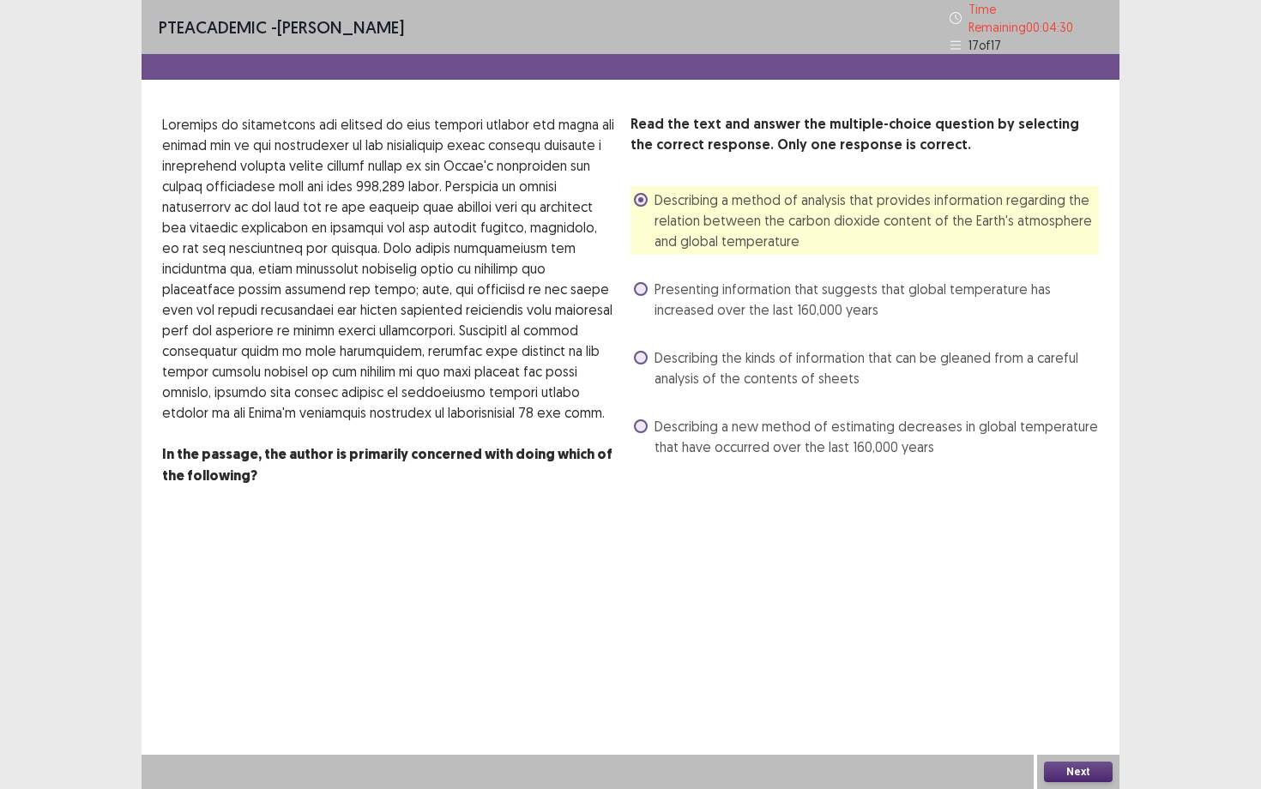
click at [1062, 684] on button "Next" at bounding box center [1078, 772] width 69 height 21
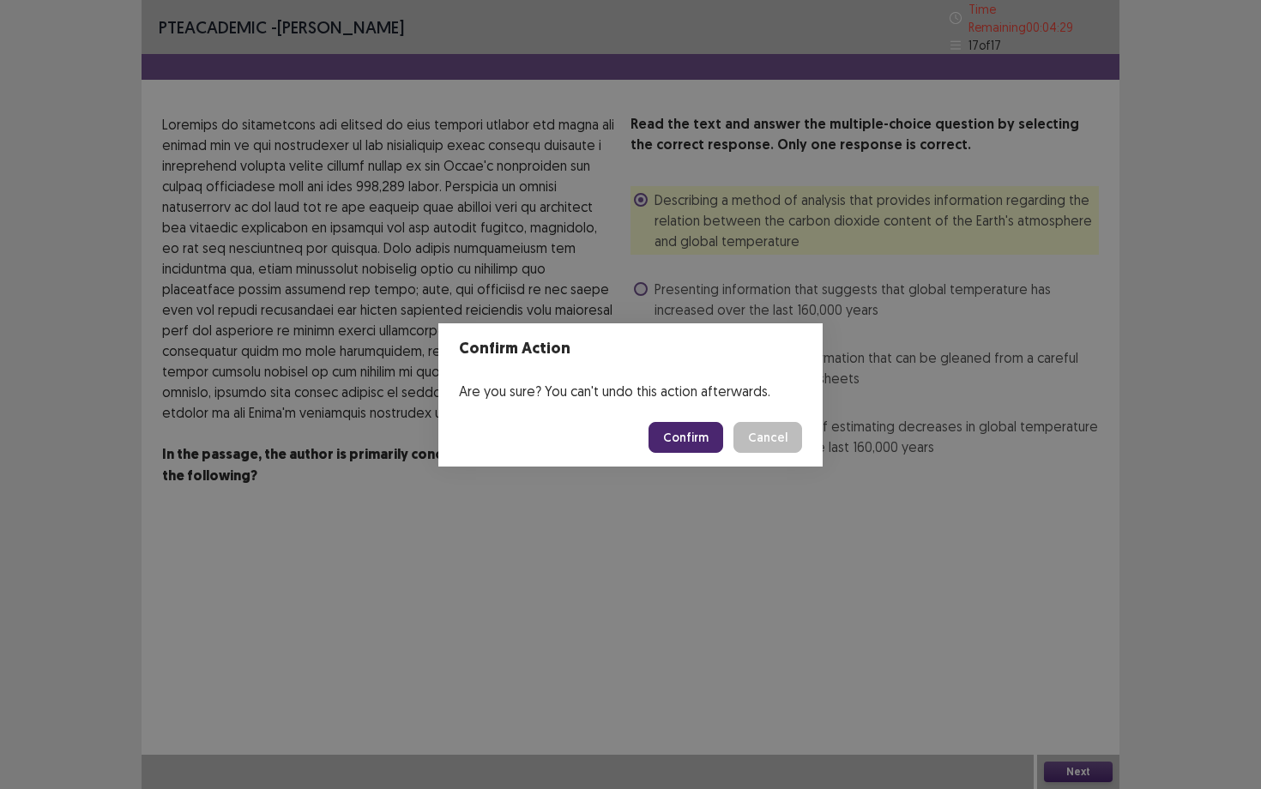
click at [696, 433] on button "Confirm" at bounding box center [686, 437] width 75 height 31
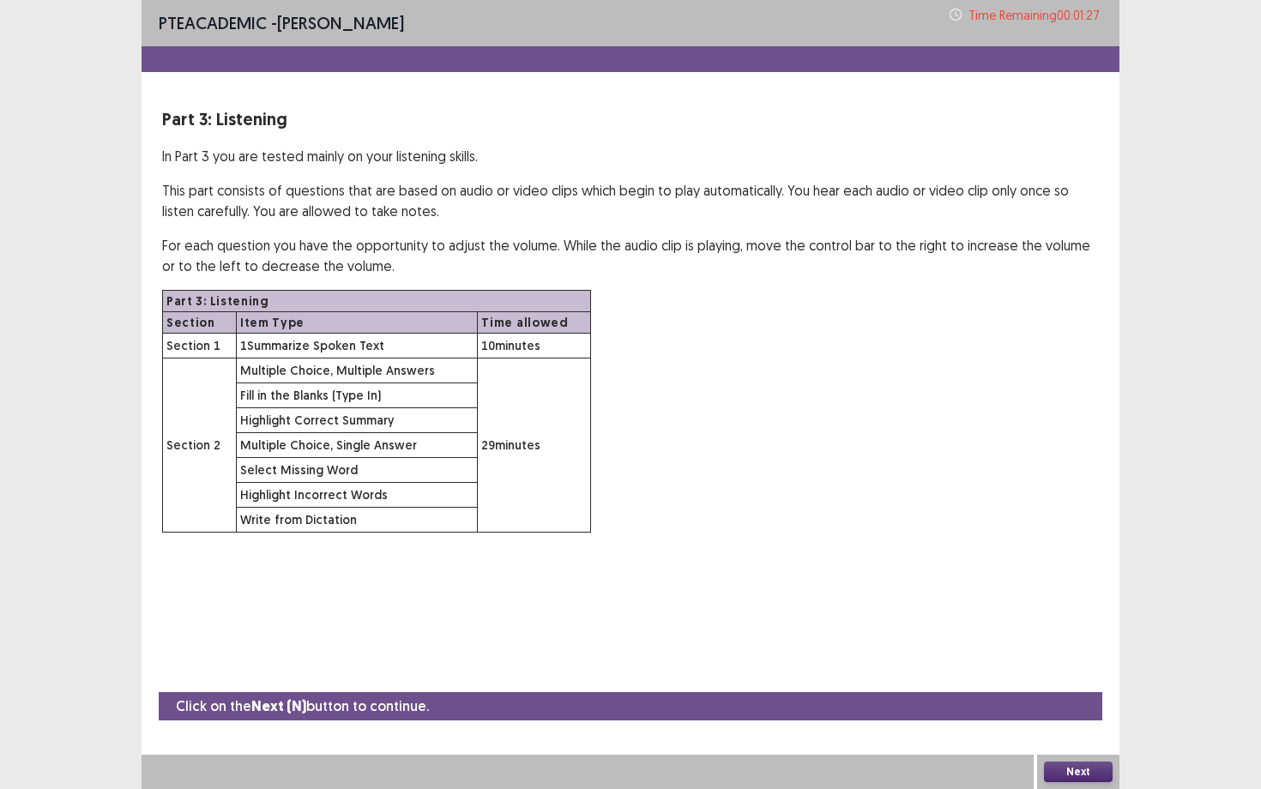
click at [1063, 684] on button "Next" at bounding box center [1078, 772] width 69 height 21
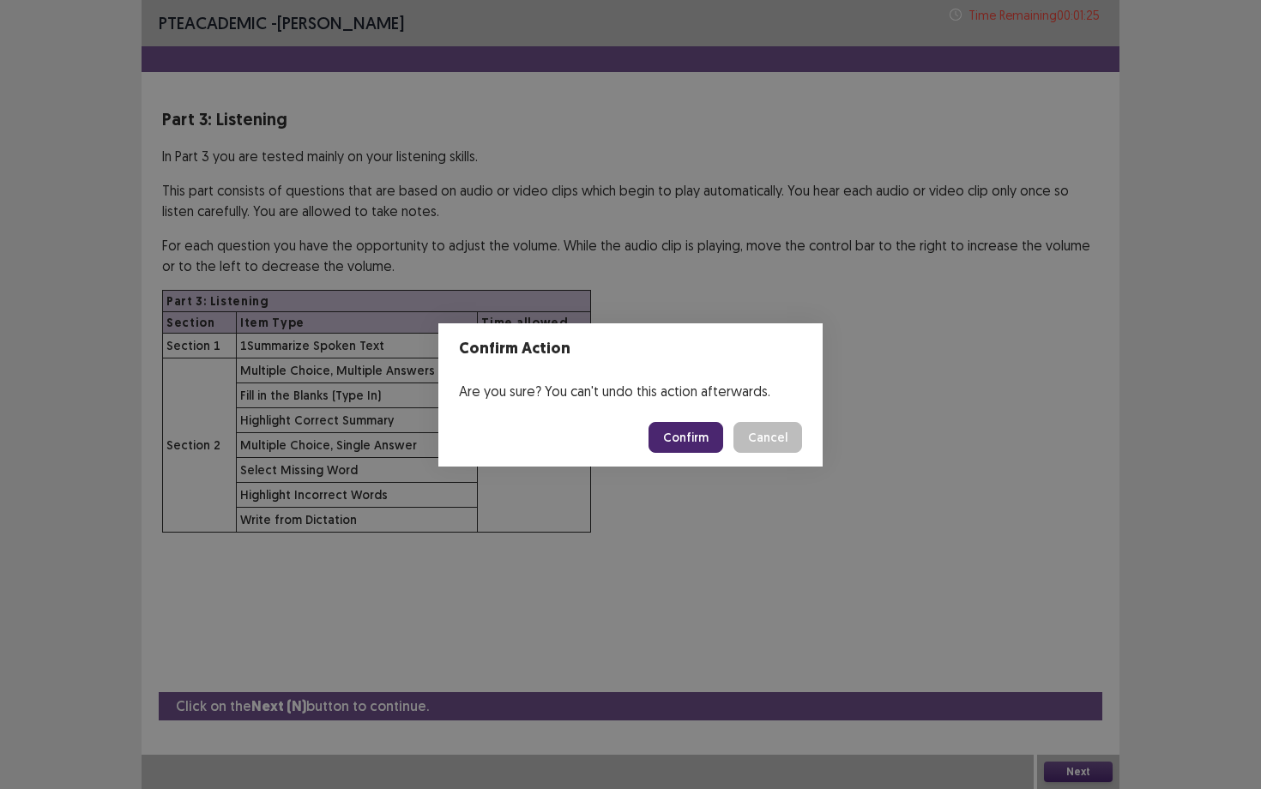
click at [717, 438] on button "Confirm" at bounding box center [686, 437] width 75 height 31
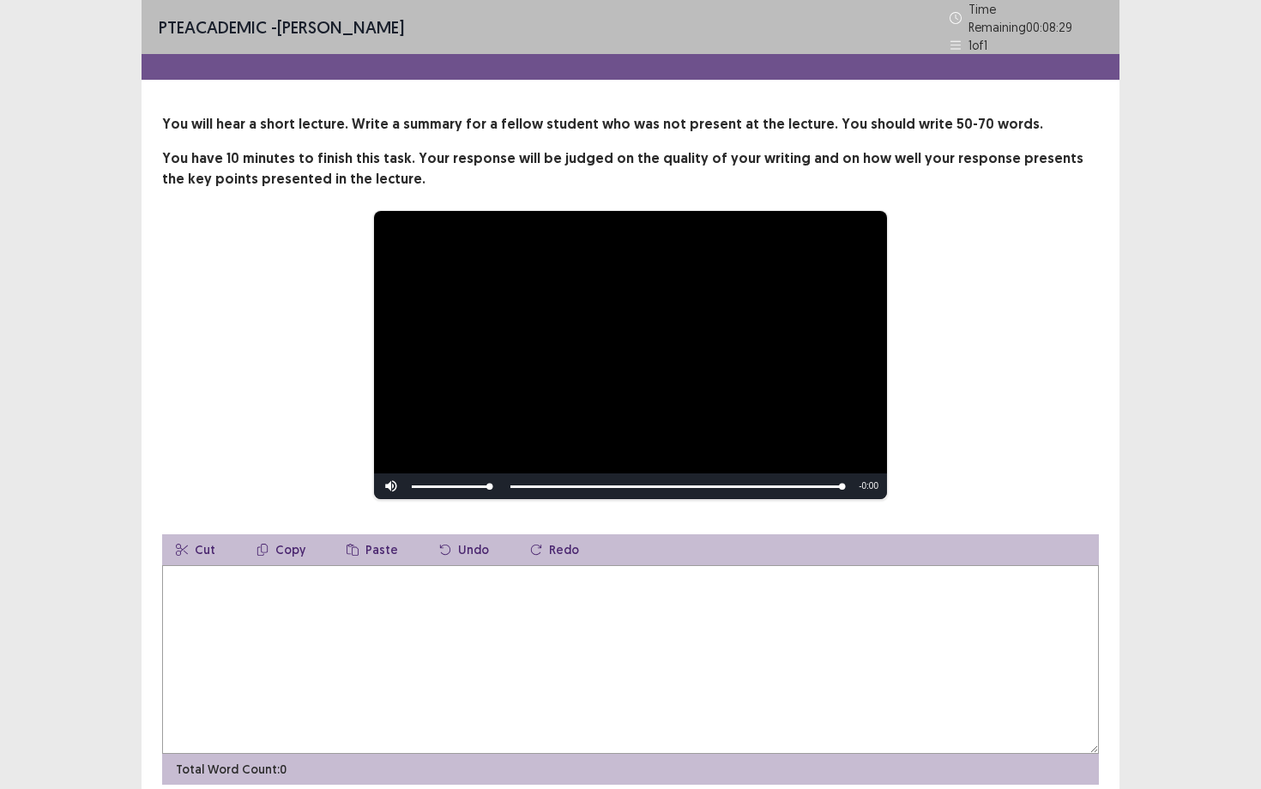
scroll to position [63, 0]
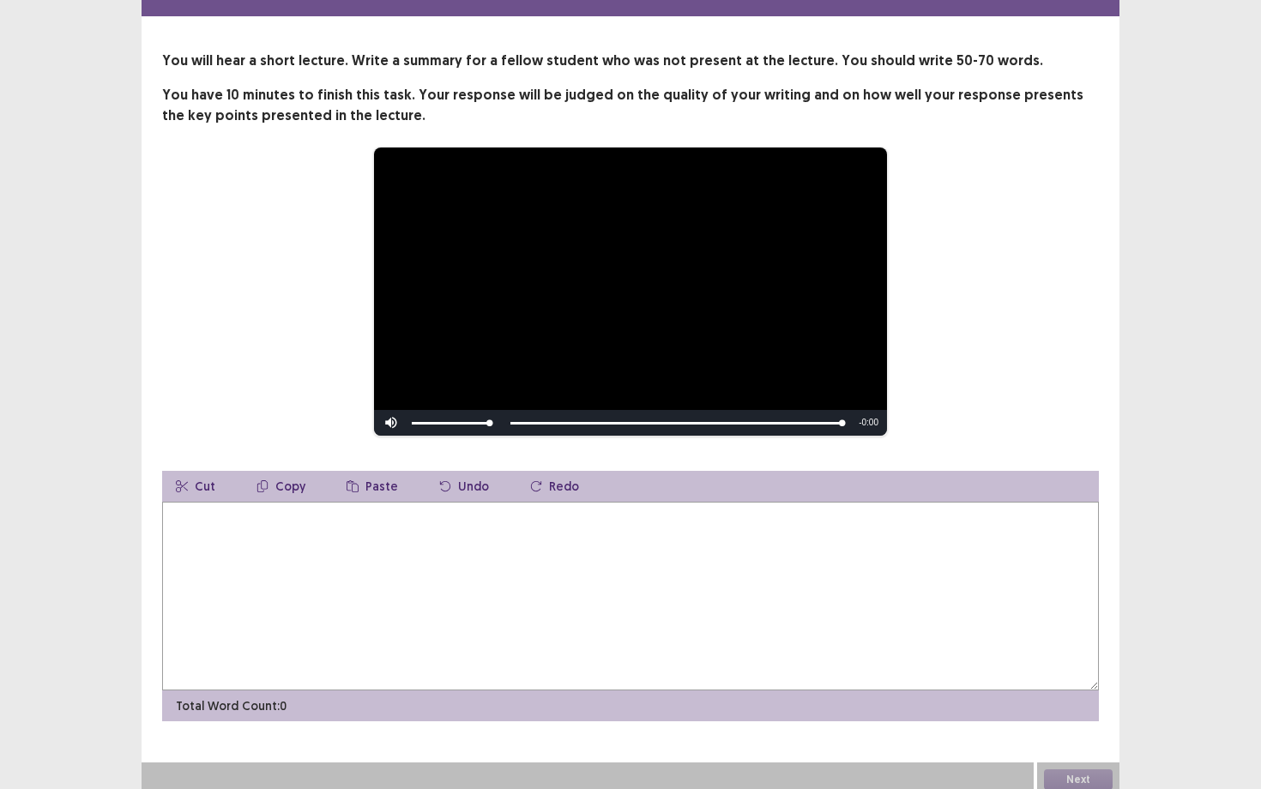
click at [458, 607] on textarea at bounding box center [630, 596] width 937 height 189
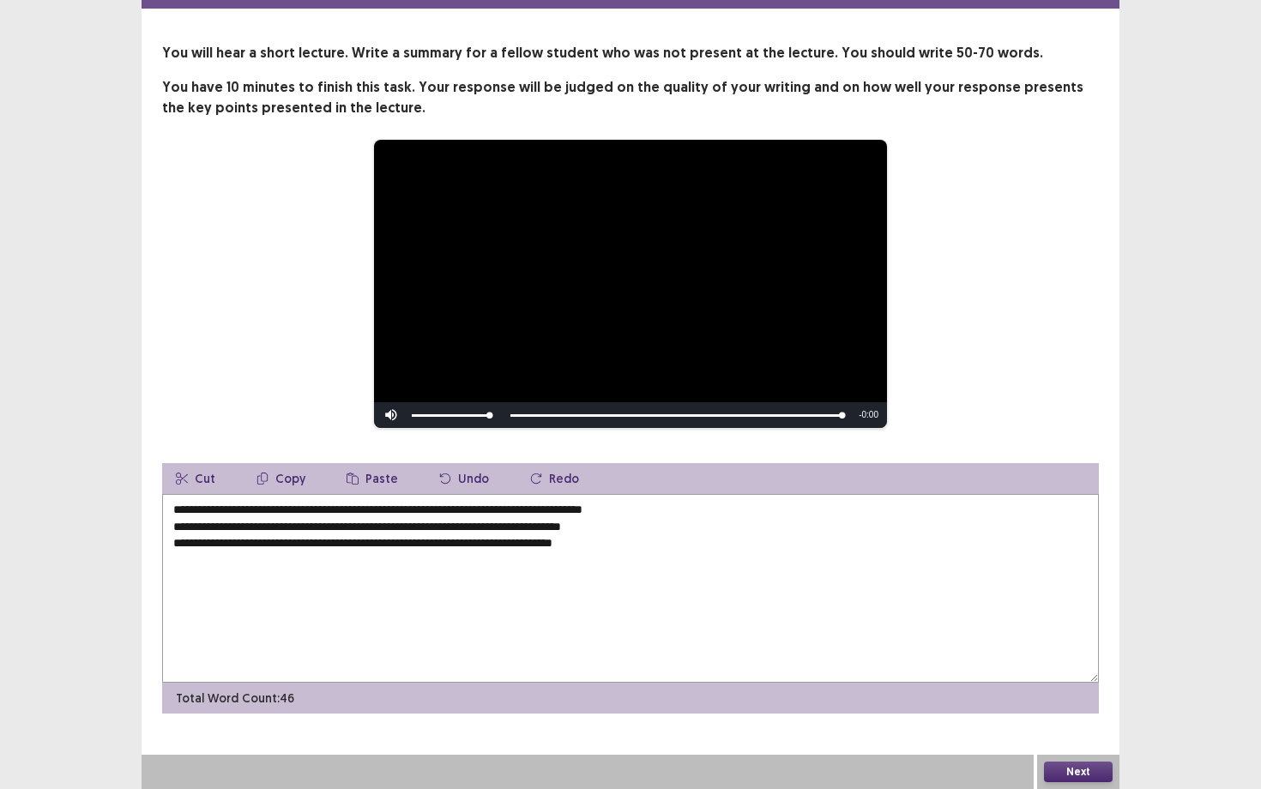
click at [377, 545] on textarea "**********" at bounding box center [630, 588] width 937 height 189
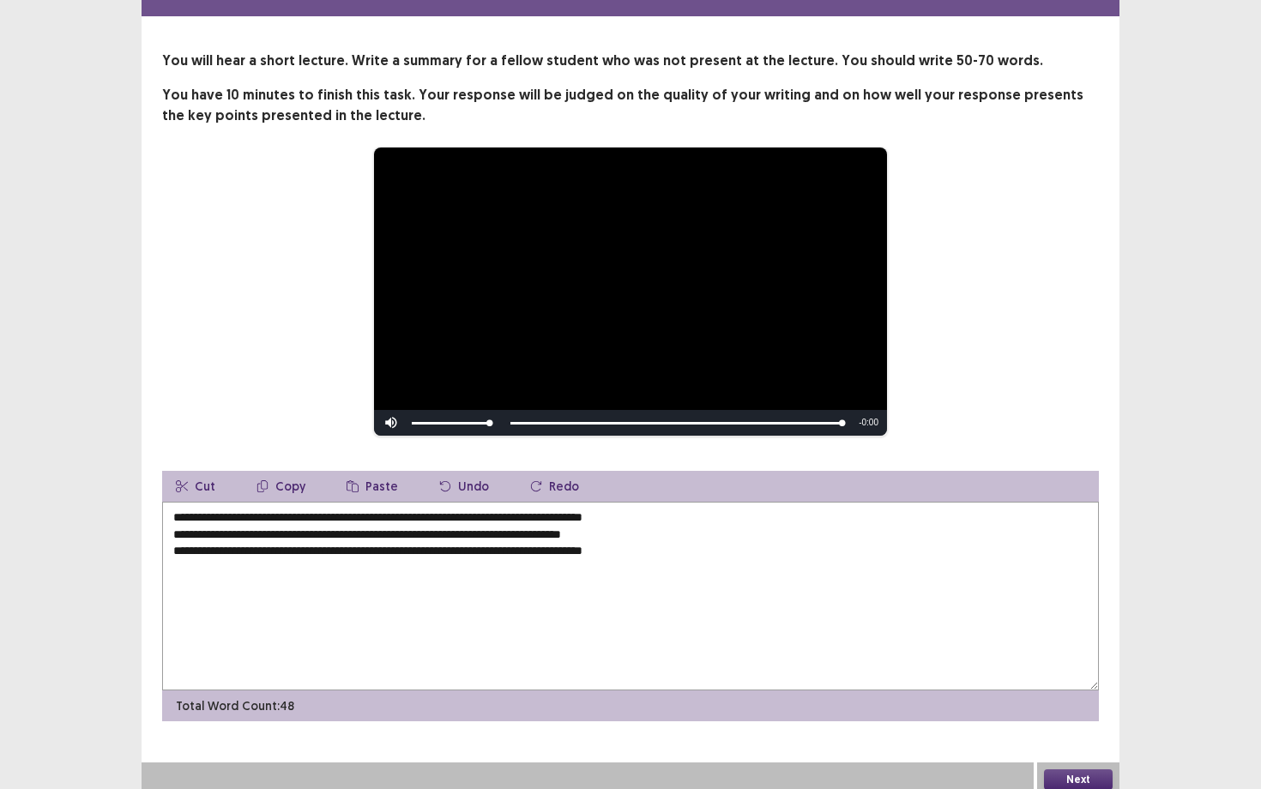
drag, startPoint x: 437, startPoint y: 545, endPoint x: 409, endPoint y: 546, distance: 27.5
click at [409, 546] on textarea "**********" at bounding box center [630, 596] width 937 height 189
click at [462, 546] on textarea "**********" at bounding box center [630, 596] width 937 height 189
click at [691, 554] on textarea "**********" at bounding box center [630, 596] width 937 height 189
click at [727, 546] on textarea "**********" at bounding box center [630, 596] width 937 height 189
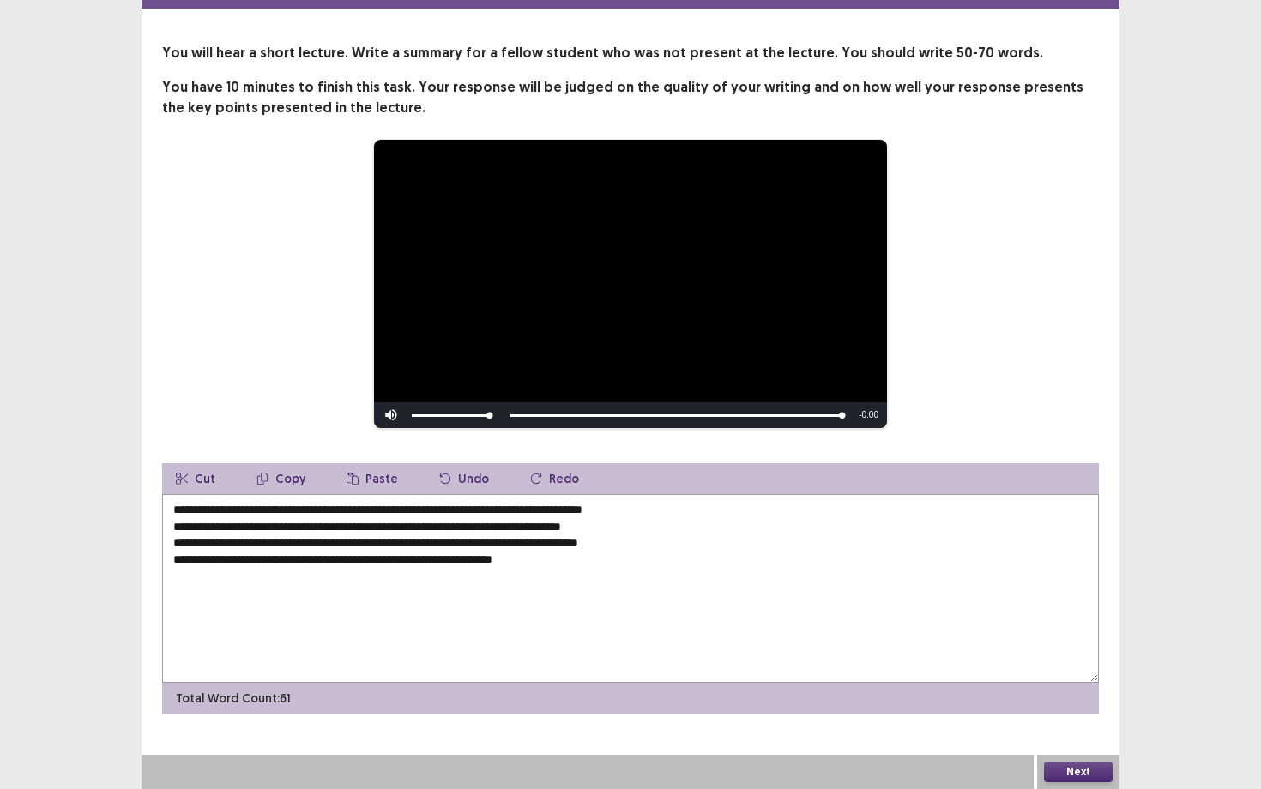
type textarea "**********"
click at [1096, 684] on button "Next" at bounding box center [1078, 772] width 69 height 21
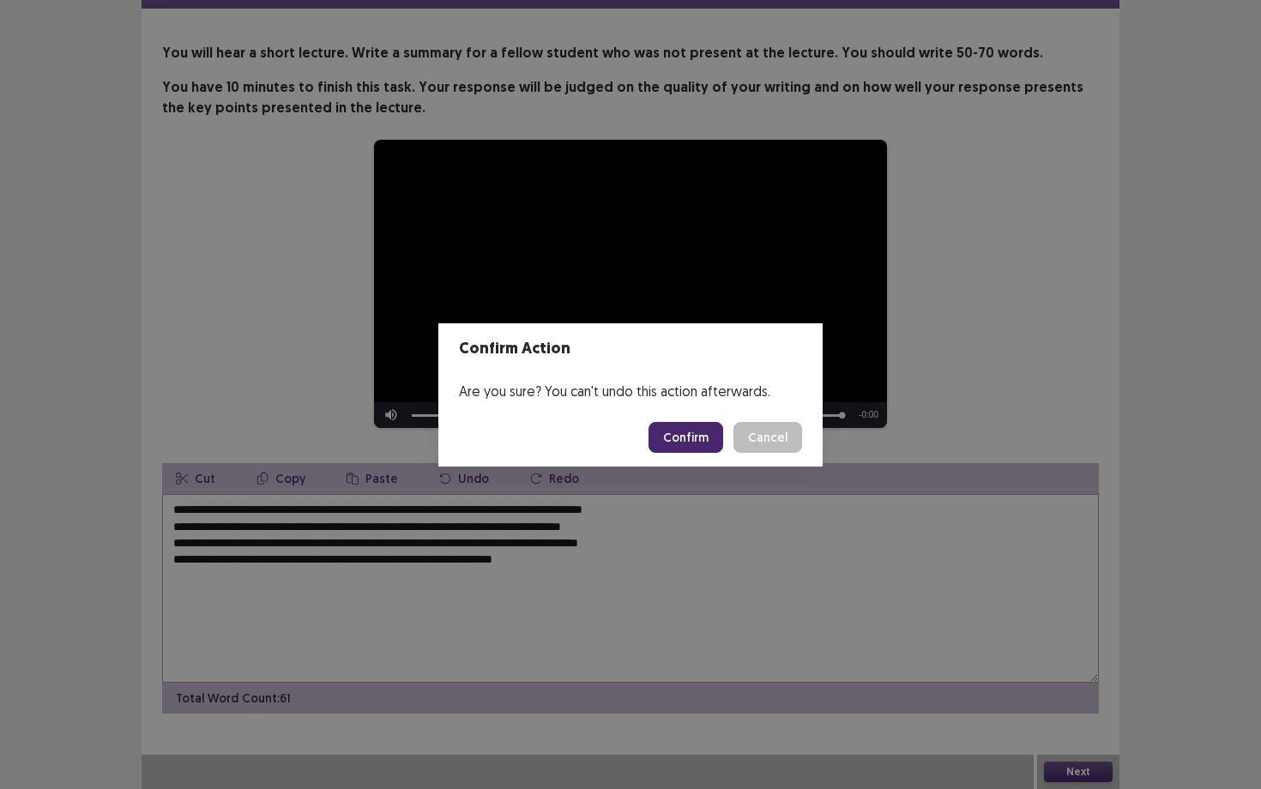
click at [713, 438] on button "Confirm" at bounding box center [686, 437] width 75 height 31
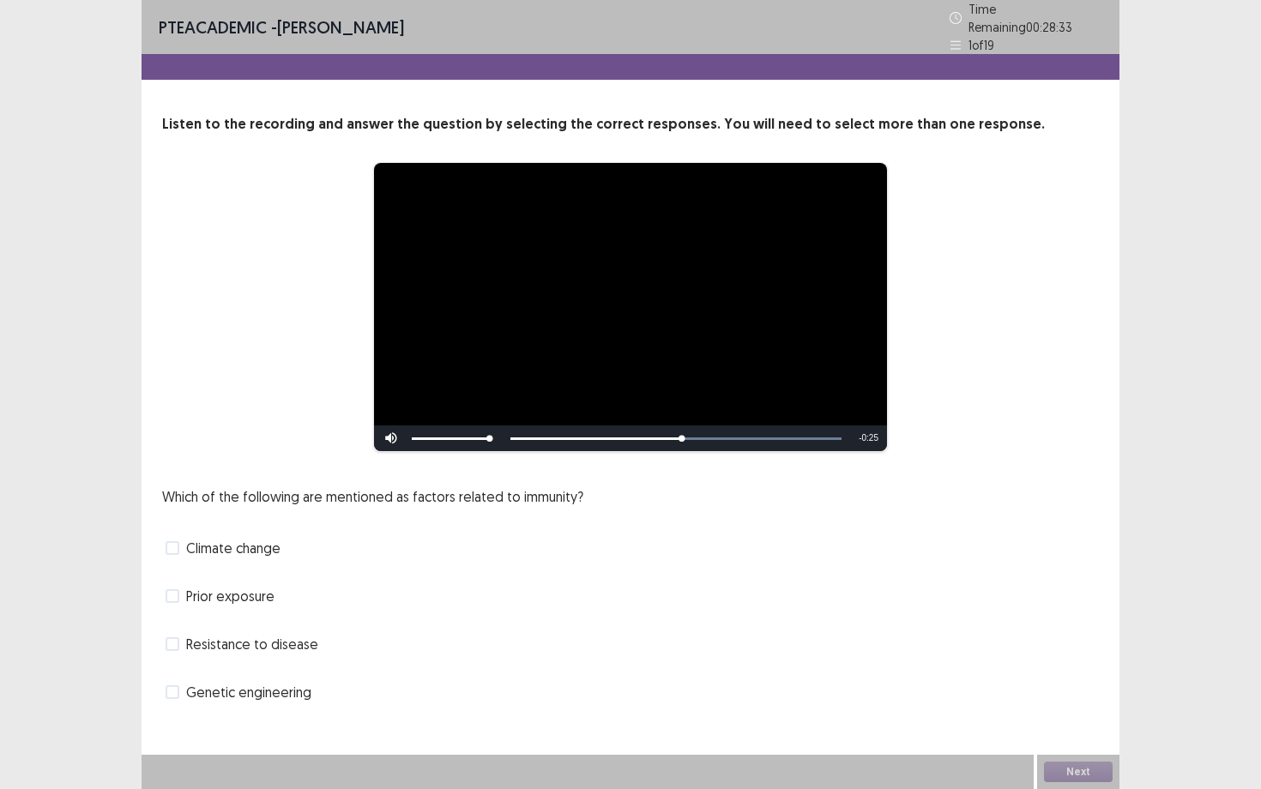
click at [232, 538] on span "Climate change" at bounding box center [233, 548] width 94 height 21
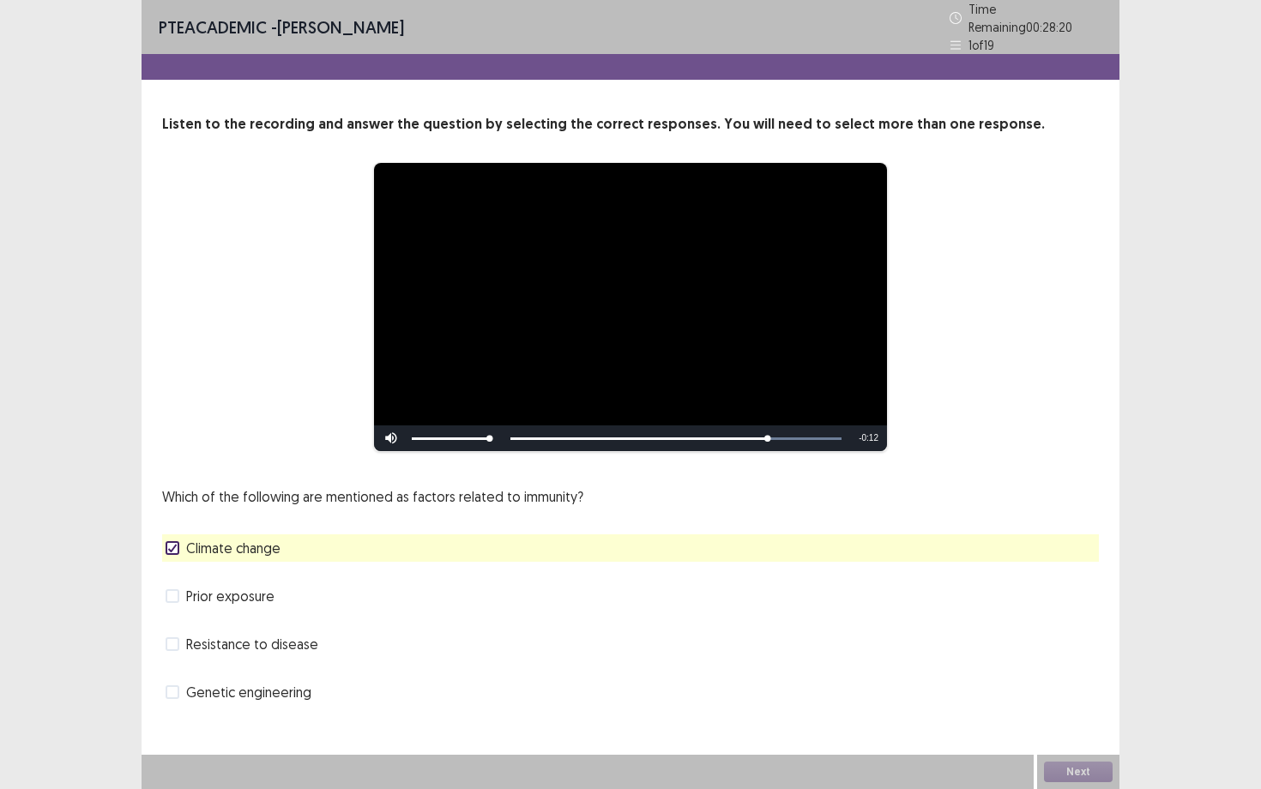
click at [205, 684] on span "Genetic engineering" at bounding box center [248, 692] width 125 height 21
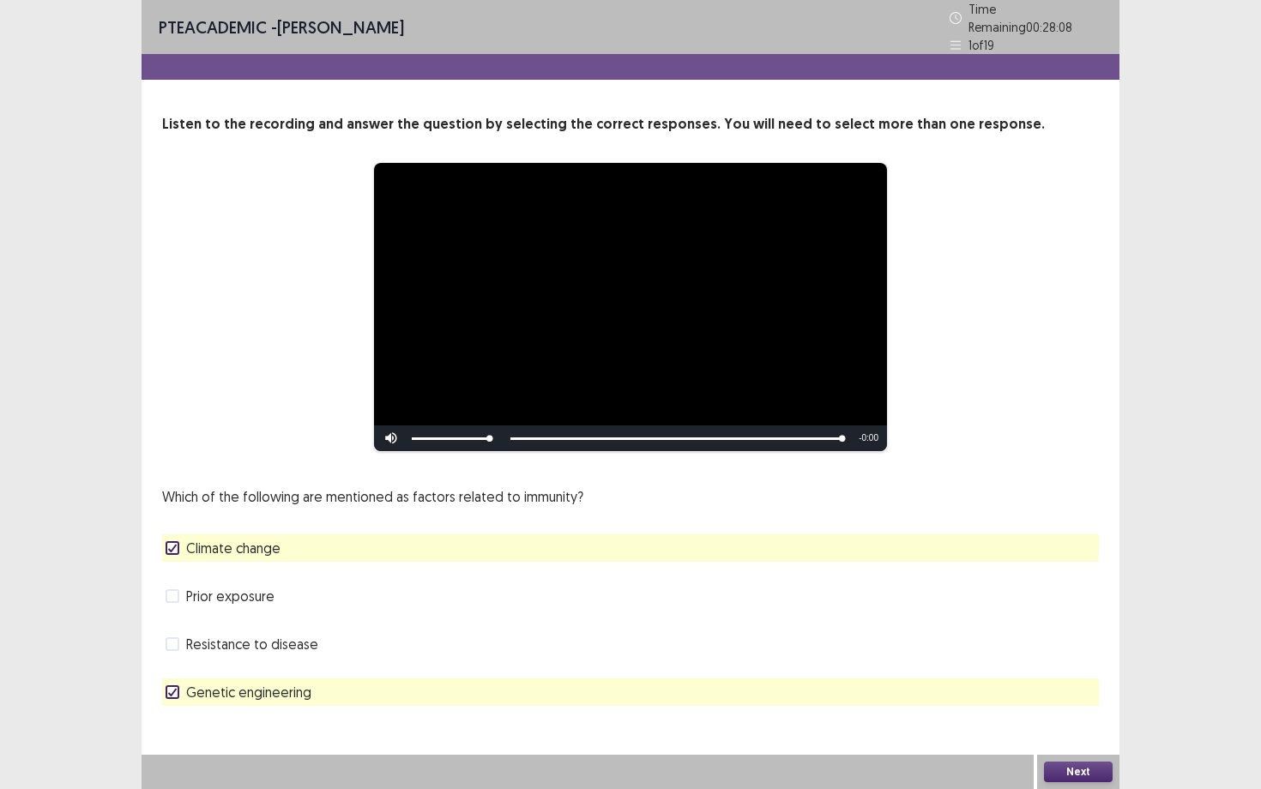
click at [218, 545] on span "Climate change" at bounding box center [233, 548] width 94 height 21
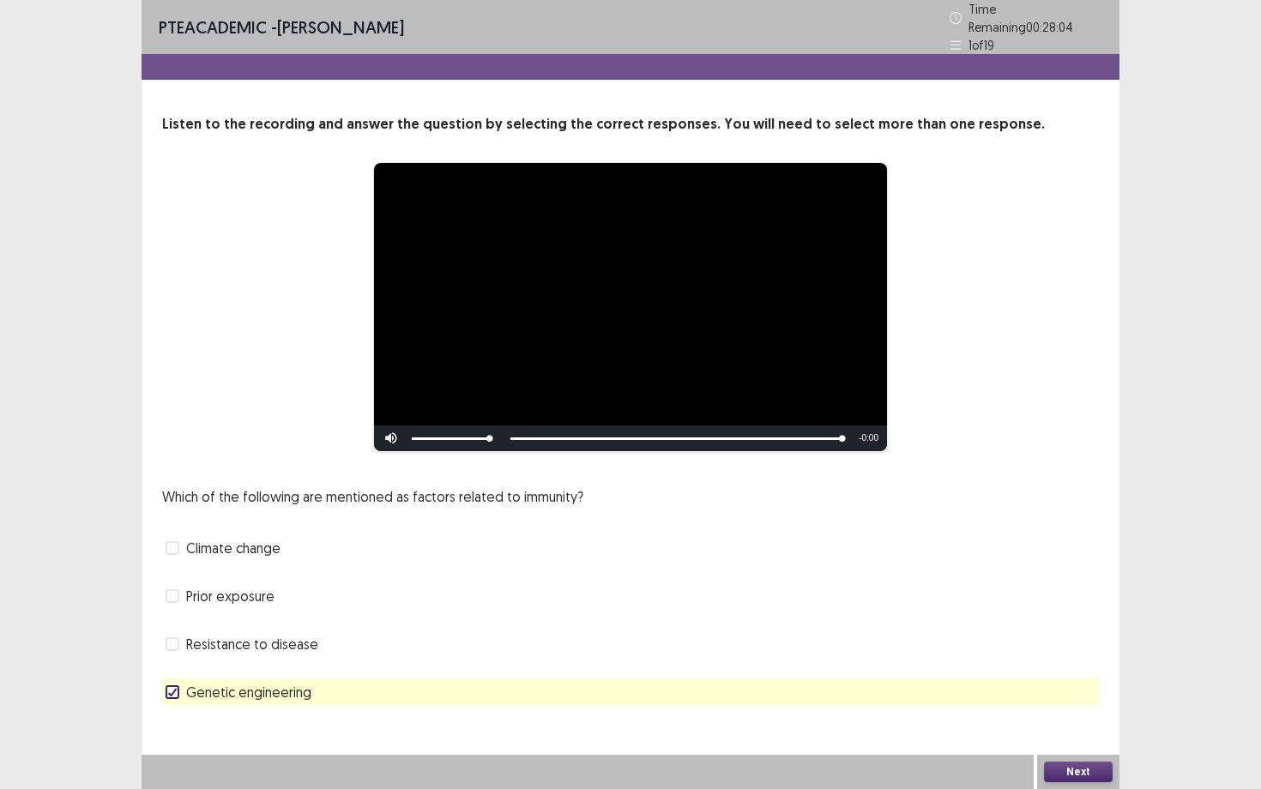
click at [1060, 684] on button "Next" at bounding box center [1078, 772] width 69 height 21
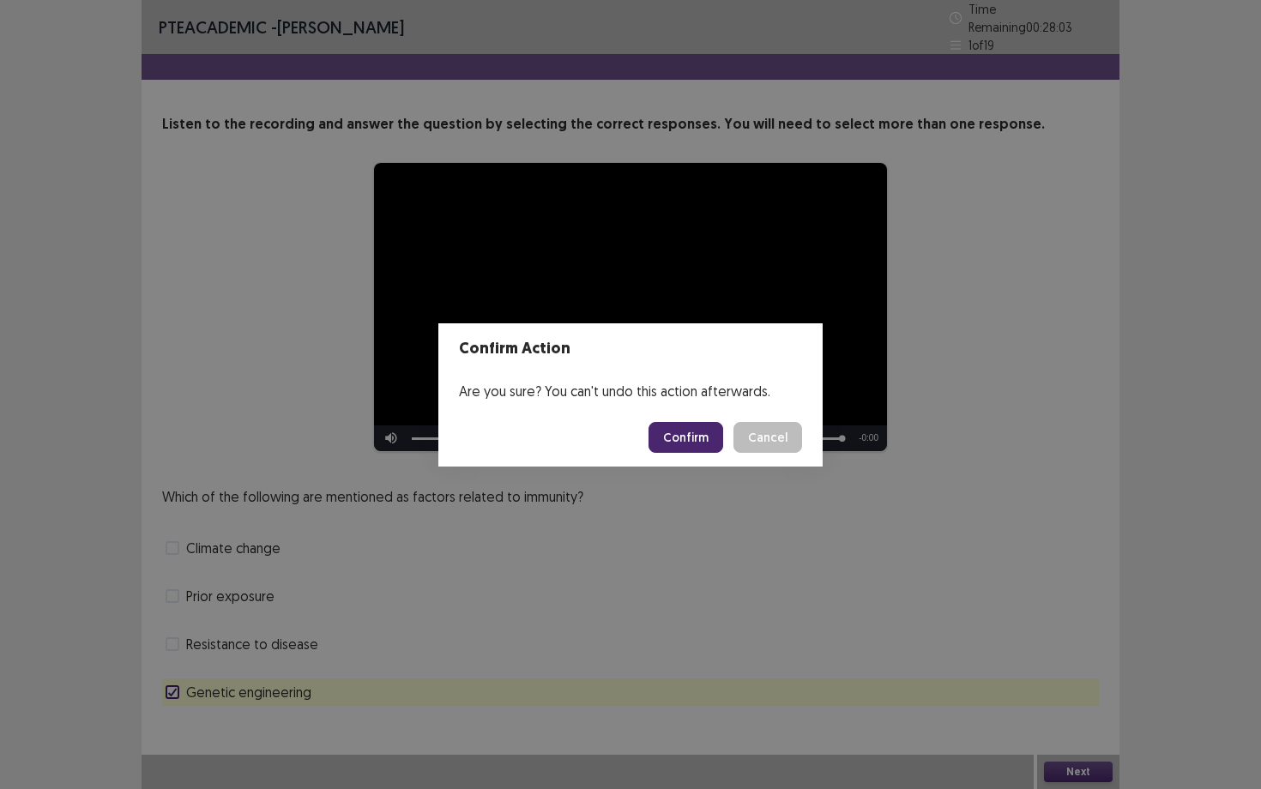
click at [703, 445] on button "Confirm" at bounding box center [686, 437] width 75 height 31
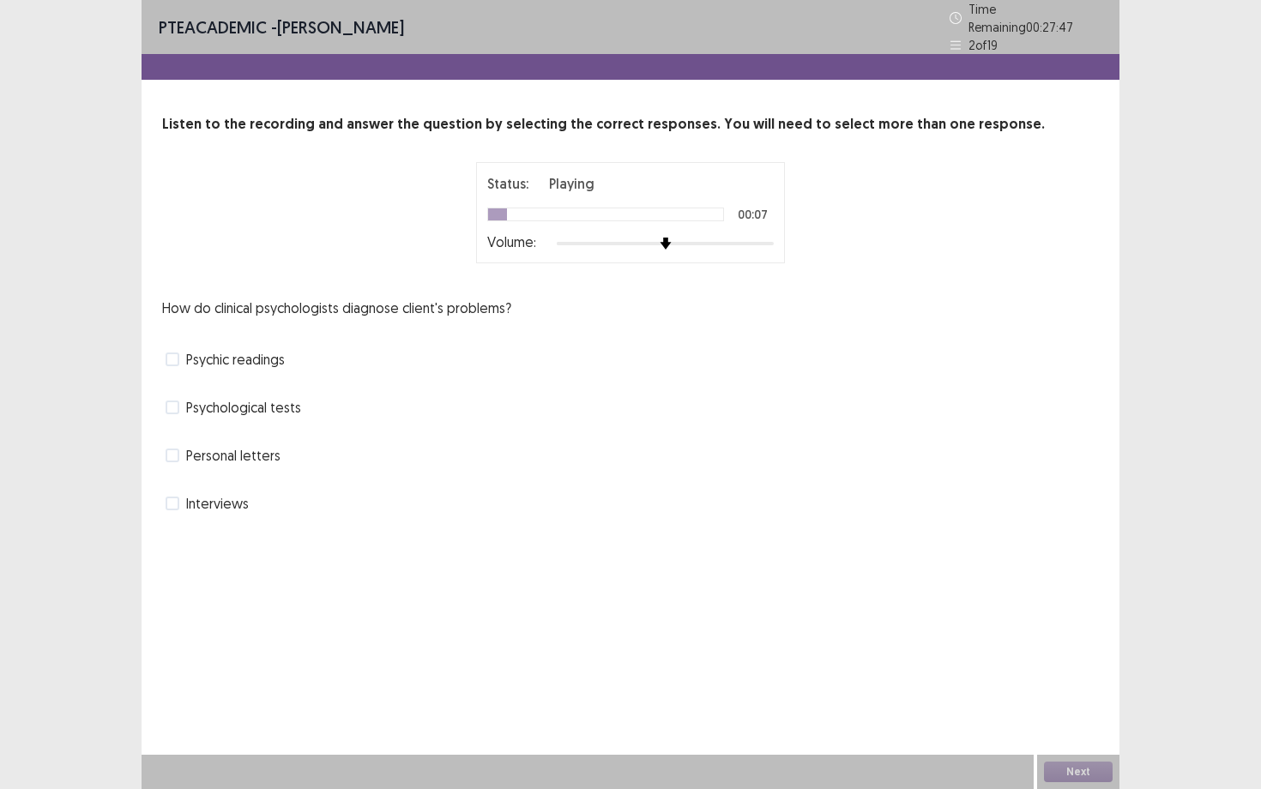
click at [268, 400] on span "Psychological tests" at bounding box center [243, 407] width 115 height 21
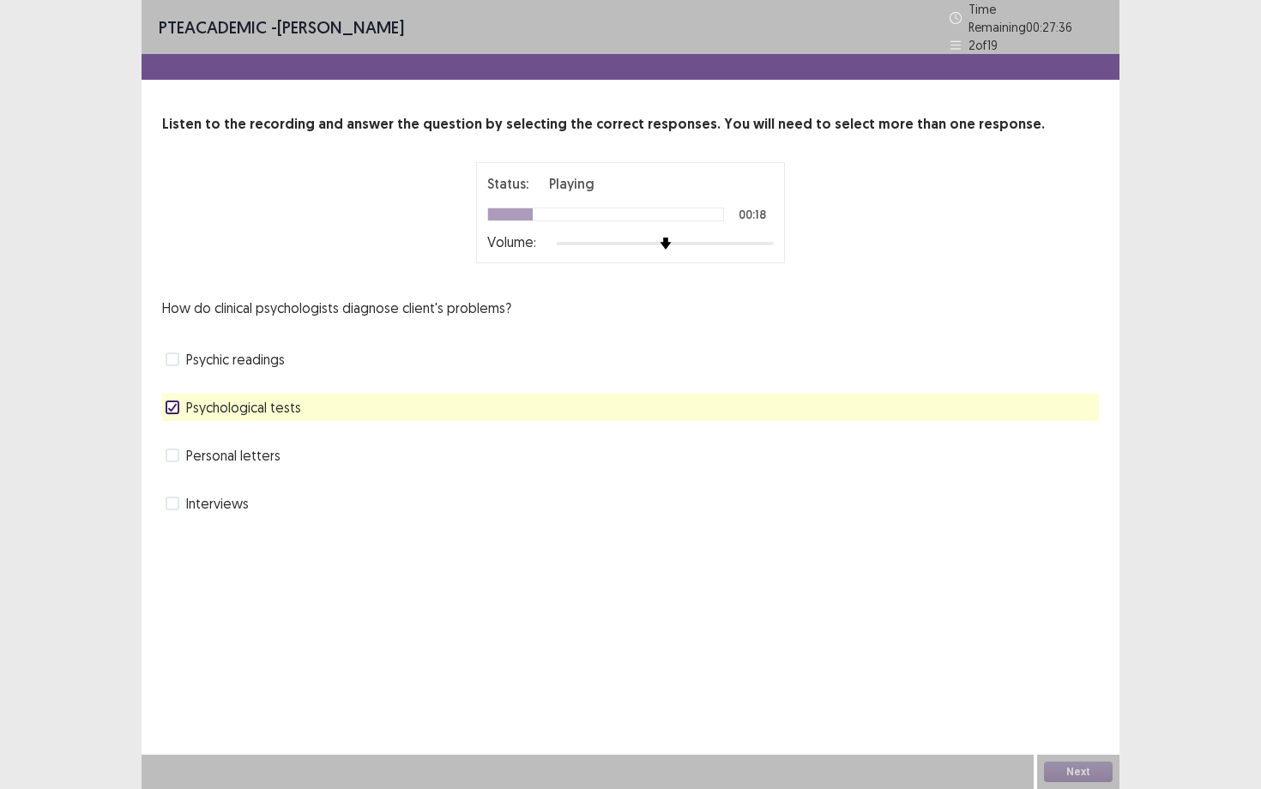
click at [232, 499] on span "Interviews" at bounding box center [217, 503] width 63 height 21
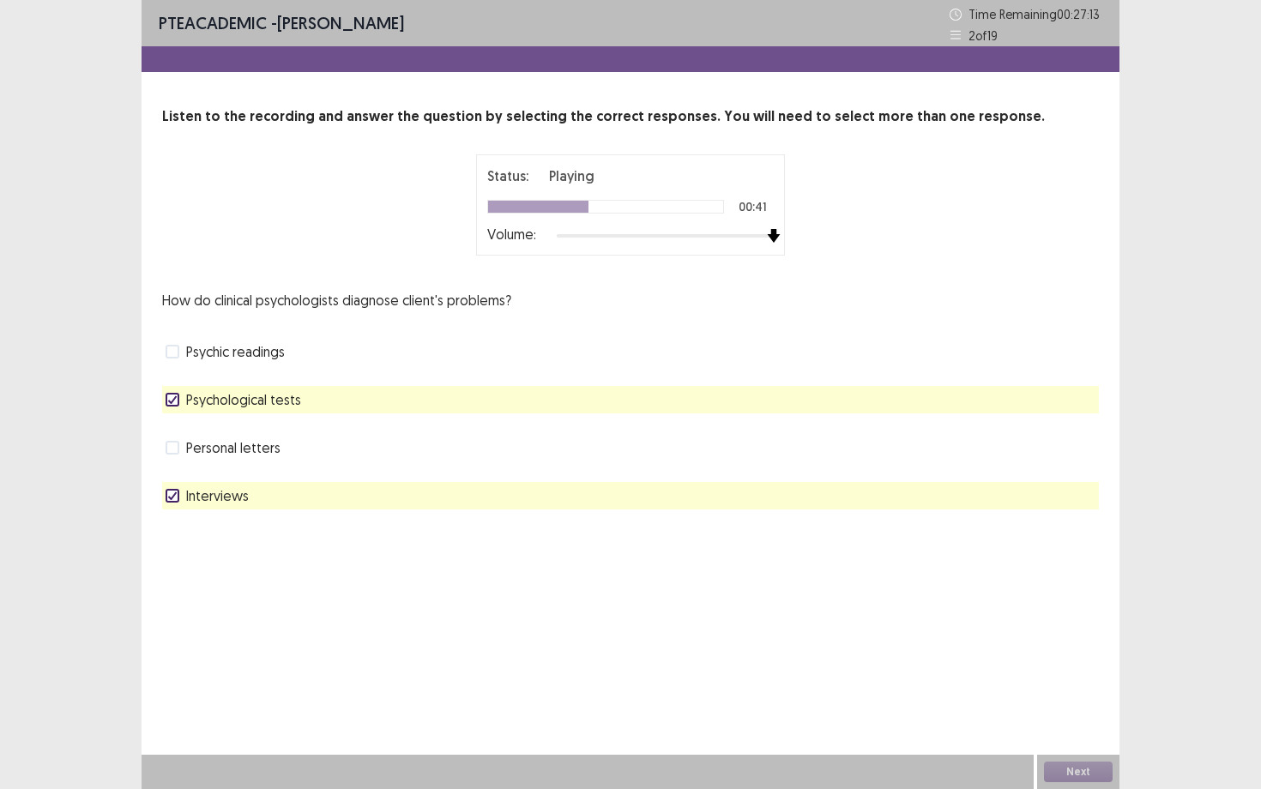
click at [763, 243] on div "Volume:" at bounding box center [630, 235] width 287 height 17
click at [1105, 684] on button "Next" at bounding box center [1078, 772] width 69 height 21
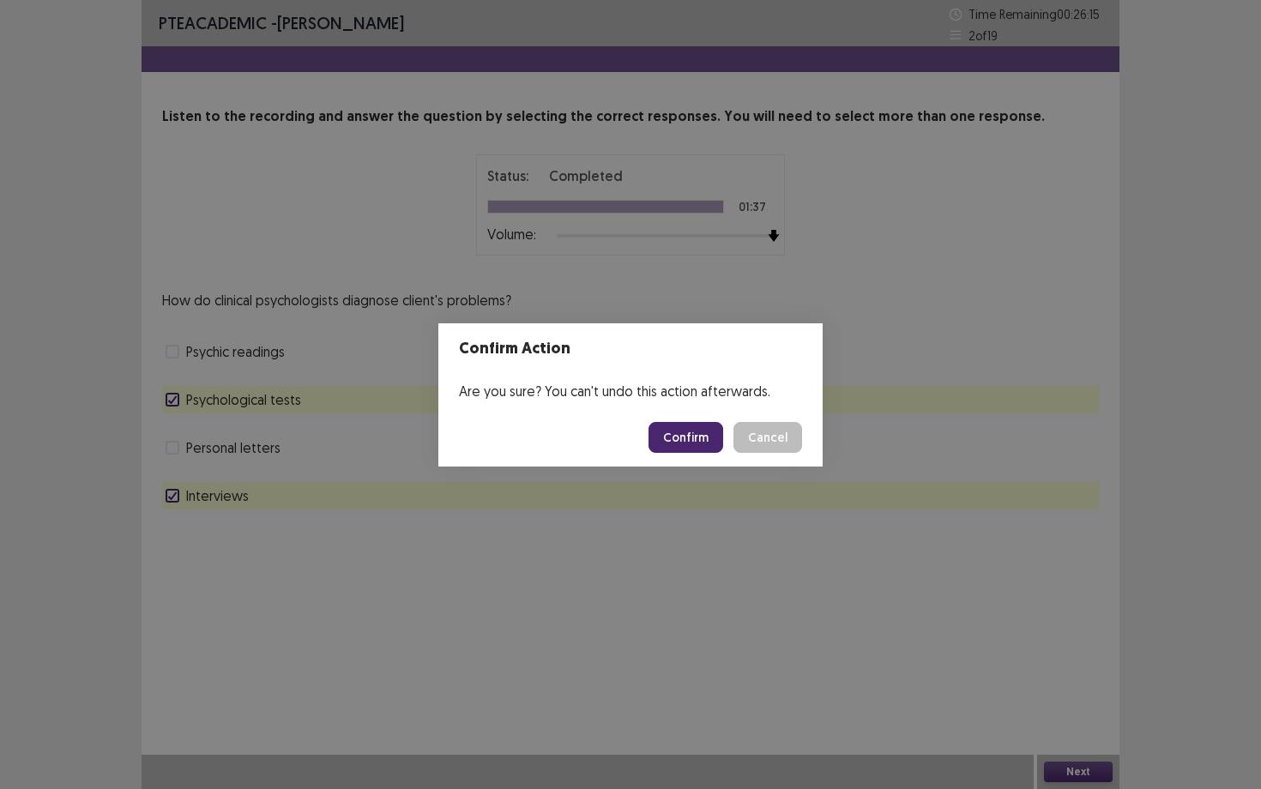
click at [715, 432] on button "Confirm" at bounding box center [686, 437] width 75 height 31
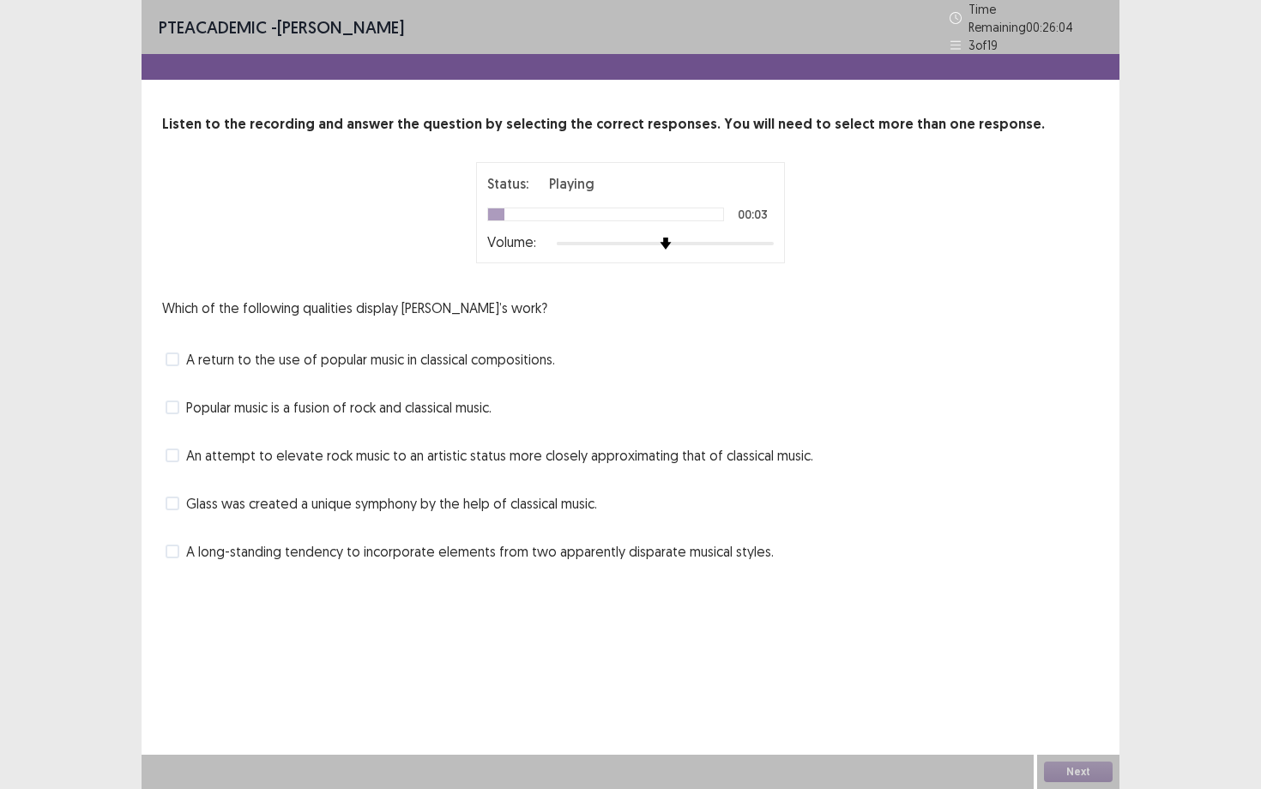
click at [447, 353] on span "A return to the use of popular music in classical compositions." at bounding box center [370, 359] width 369 height 21
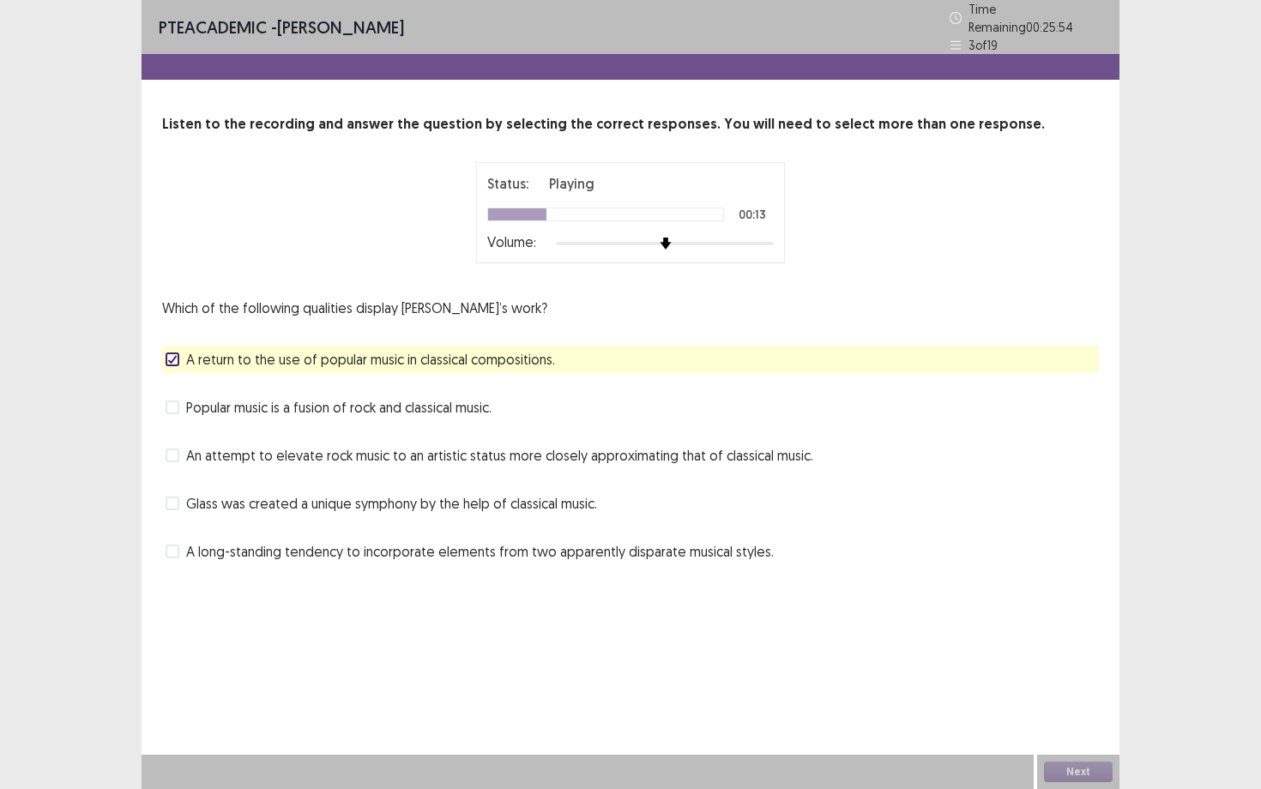
click at [430, 495] on span "Glass was created a unique symphony by the help of classical music." at bounding box center [391, 503] width 411 height 21
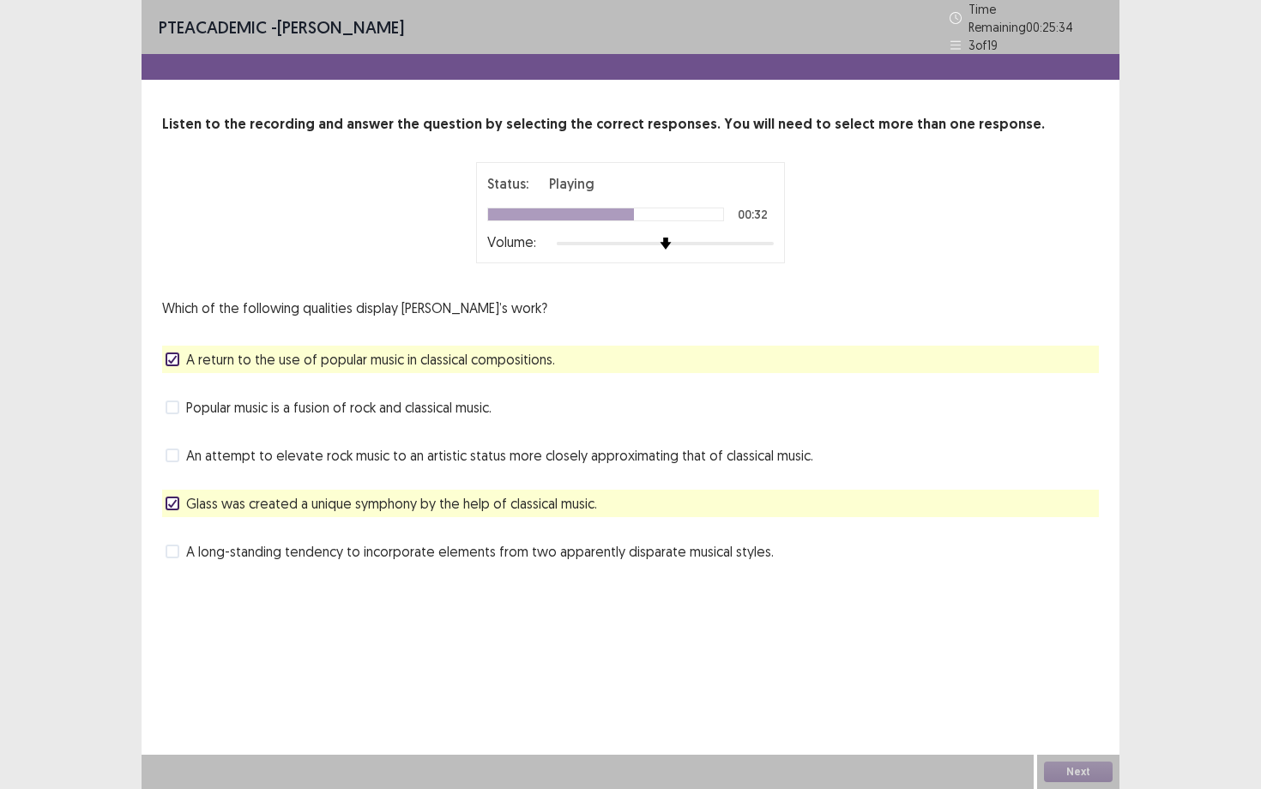
click at [427, 542] on span "A long-standing tendency to incorporate elements from two apparently disparate …" at bounding box center [480, 551] width 588 height 21
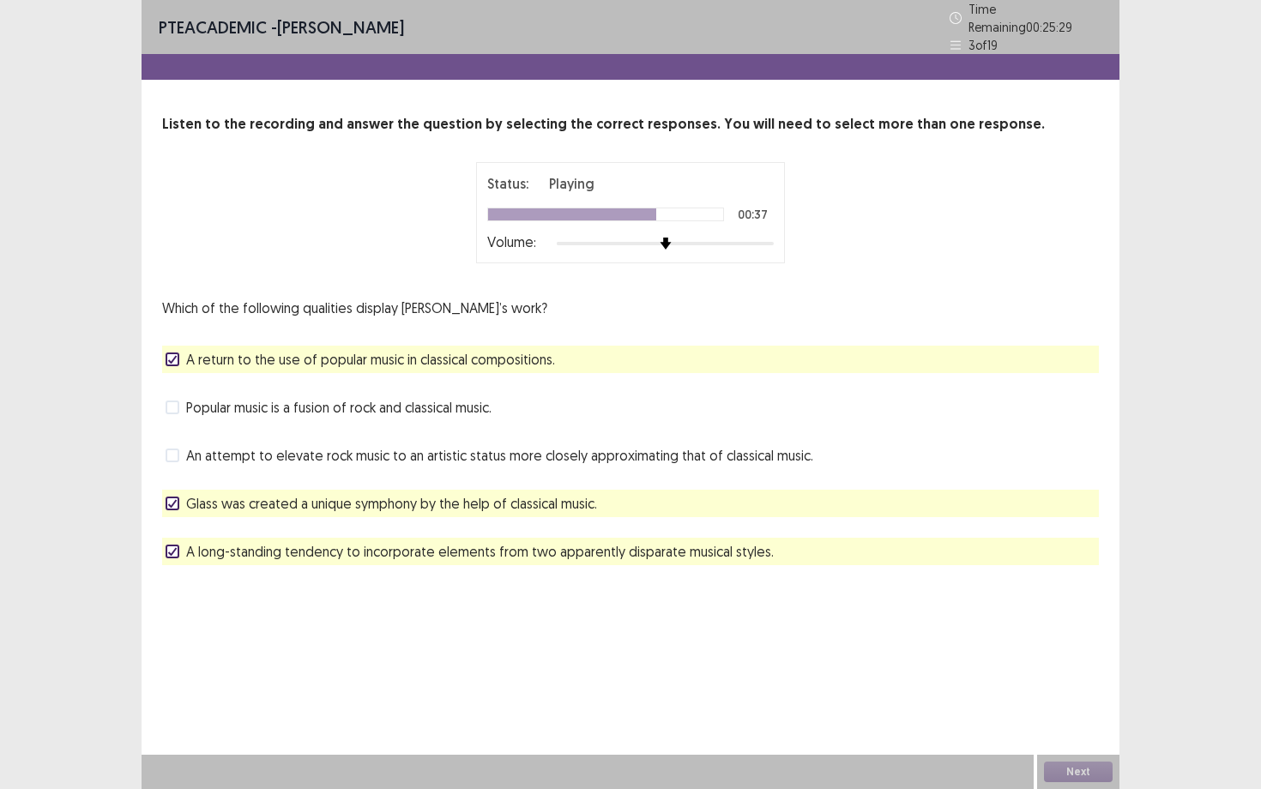
click at [428, 401] on span "Popular music is a fusion of rock and classical music." at bounding box center [338, 407] width 305 height 21
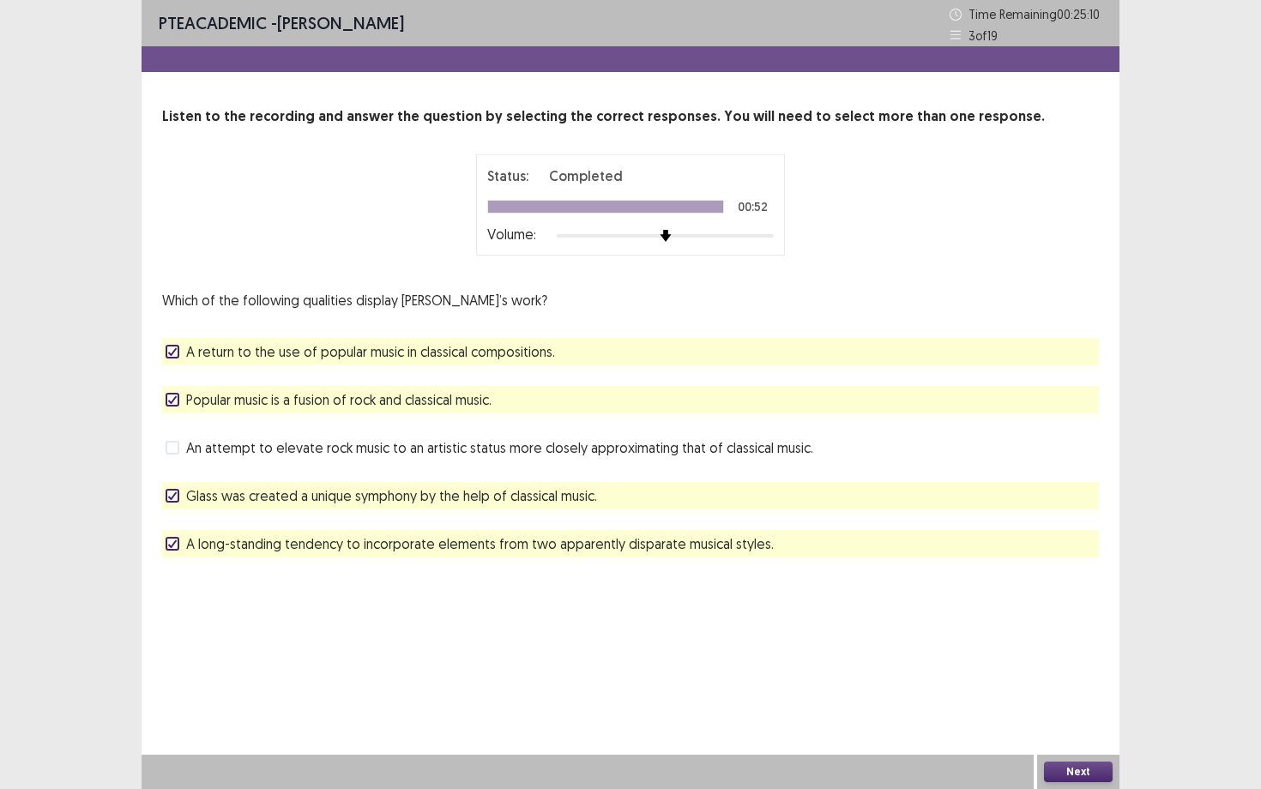
click at [1091, 684] on button "Next" at bounding box center [1078, 772] width 69 height 21
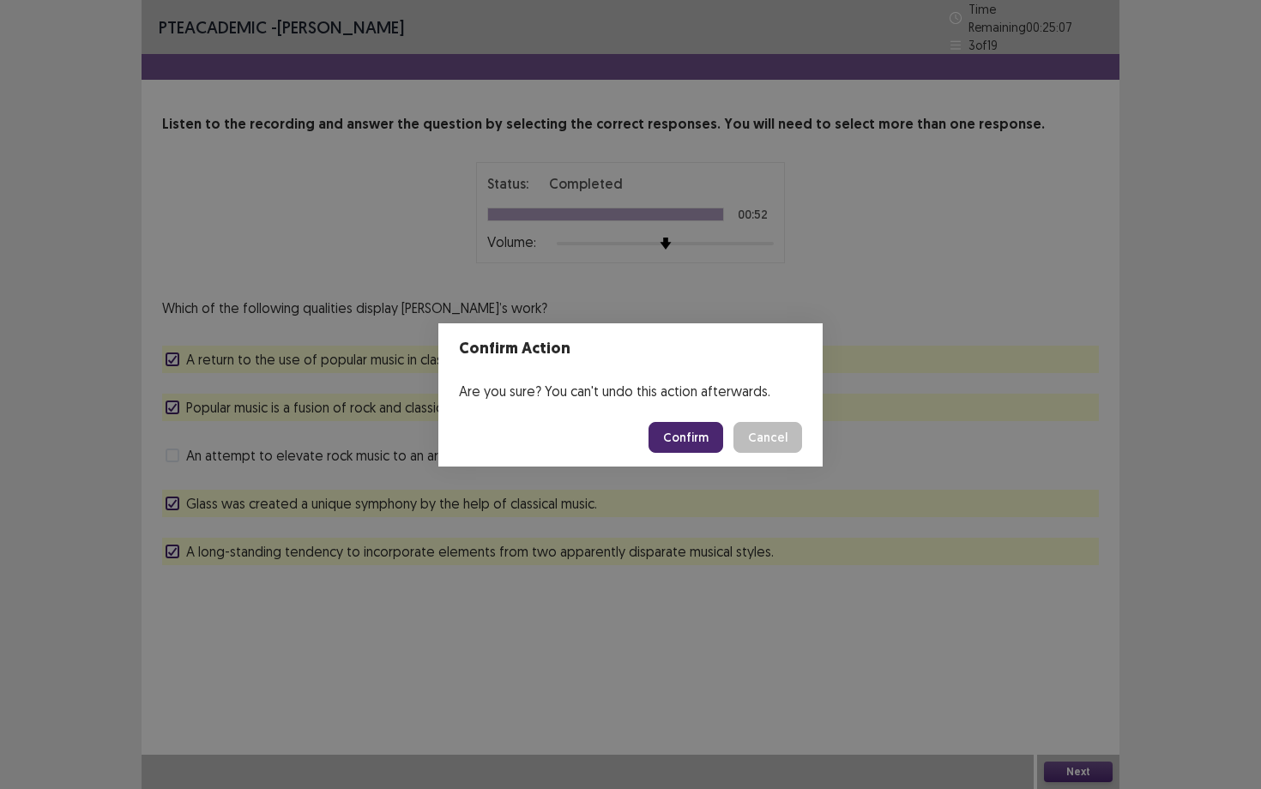
click at [683, 438] on button "Confirm" at bounding box center [686, 437] width 75 height 31
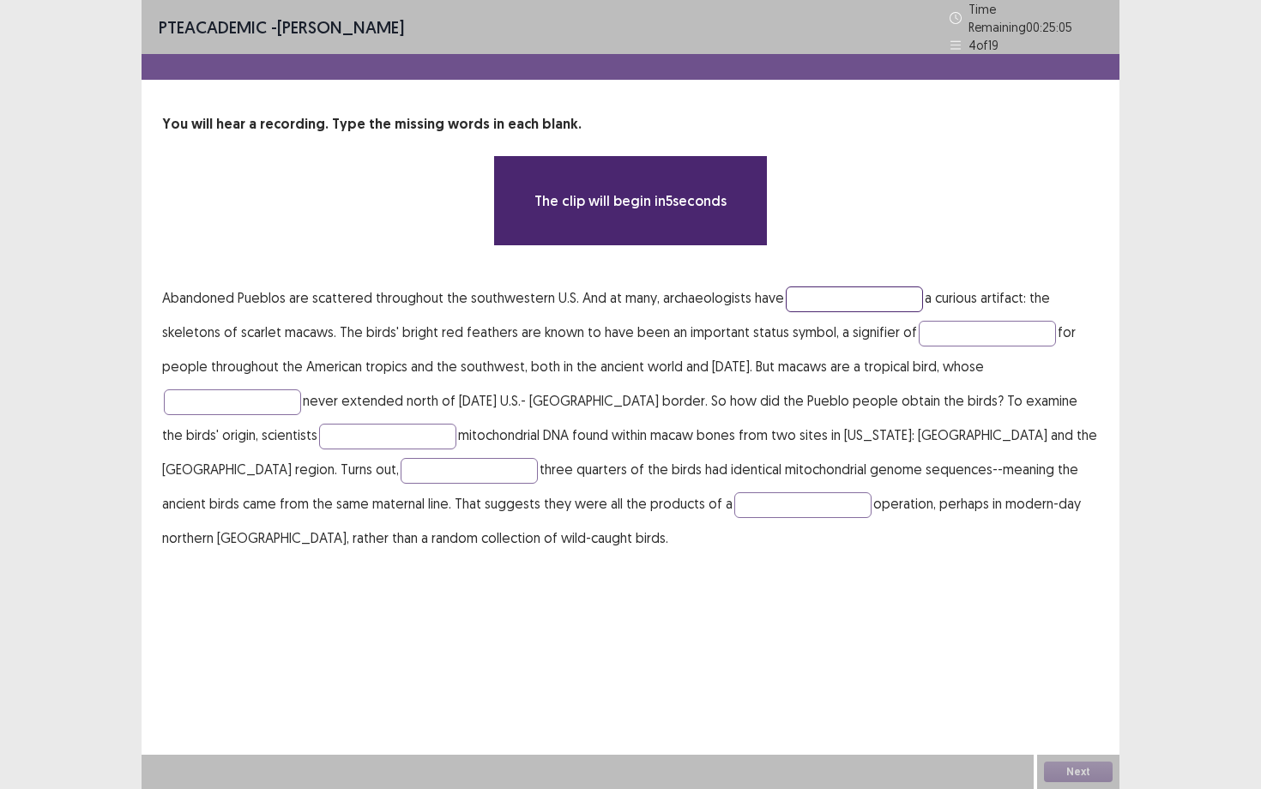
click at [824, 289] on input "text" at bounding box center [854, 300] width 137 height 26
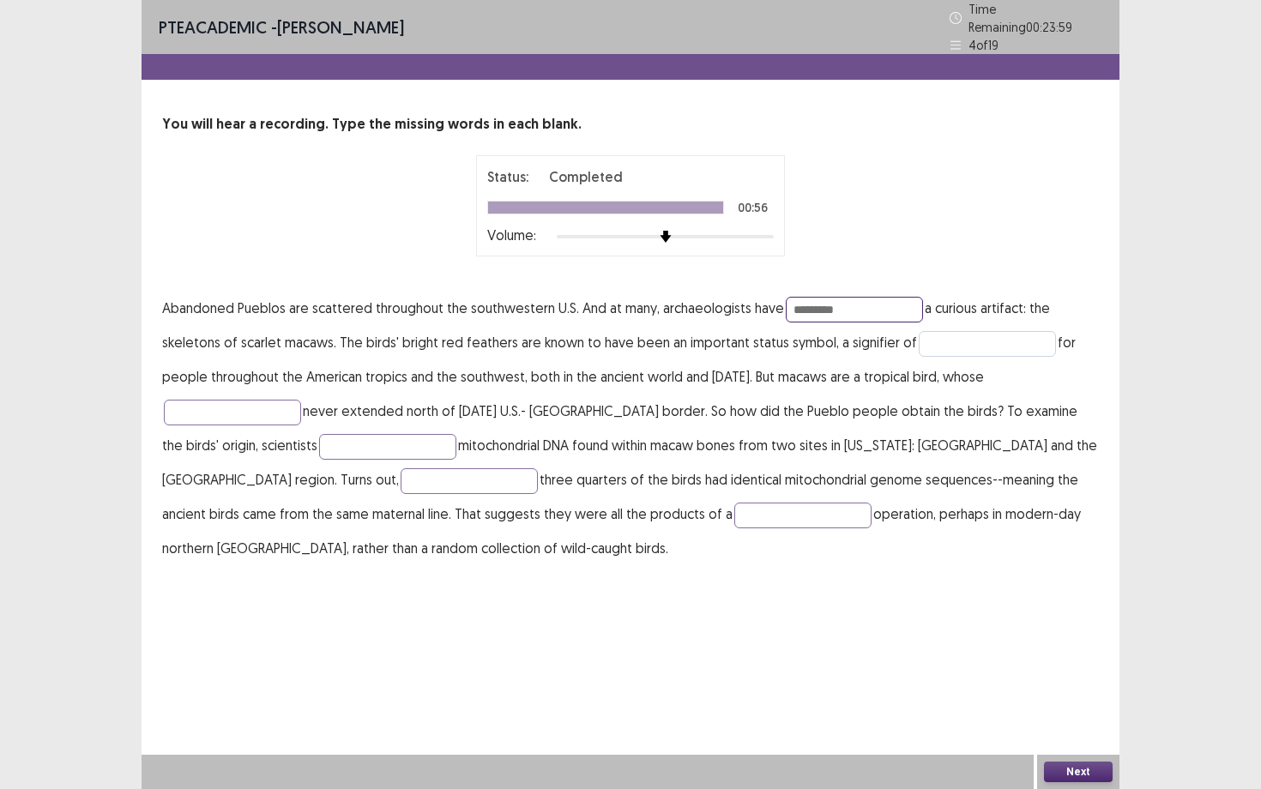
type input "*********"
click at [963, 339] on input "text" at bounding box center [987, 344] width 137 height 26
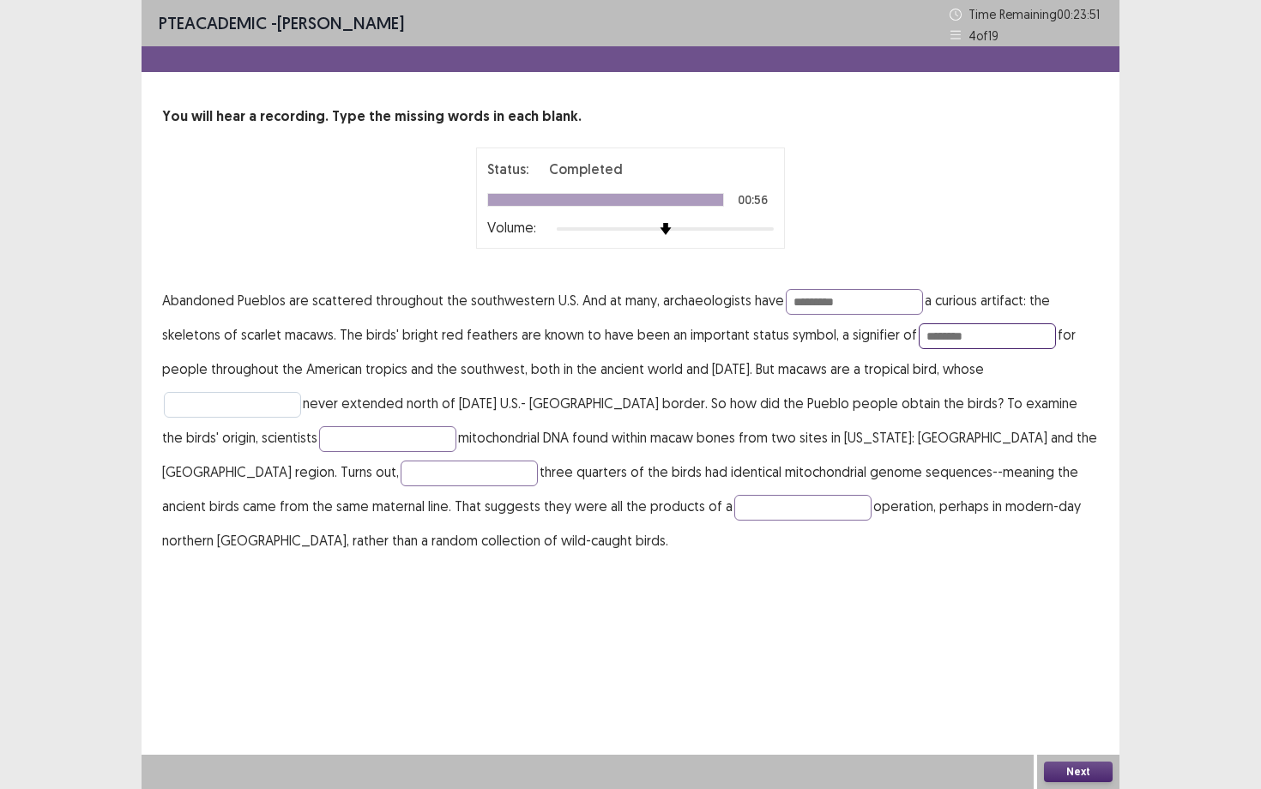
type input "********"
click at [273, 410] on input "text" at bounding box center [232, 405] width 137 height 26
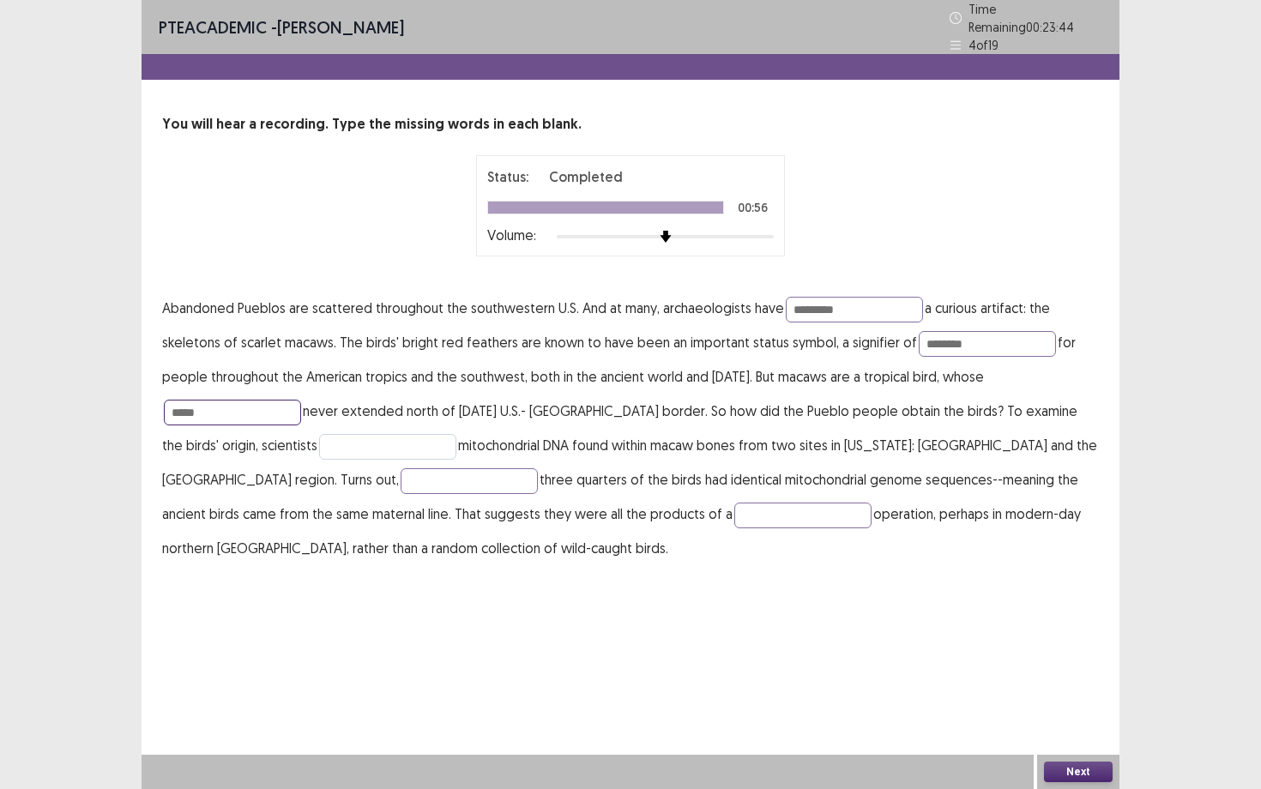
type input "*****"
click at [319, 446] on input "text" at bounding box center [387, 447] width 137 height 26
type input "*"
type input "********"
click at [401, 472] on input "text" at bounding box center [469, 481] width 137 height 26
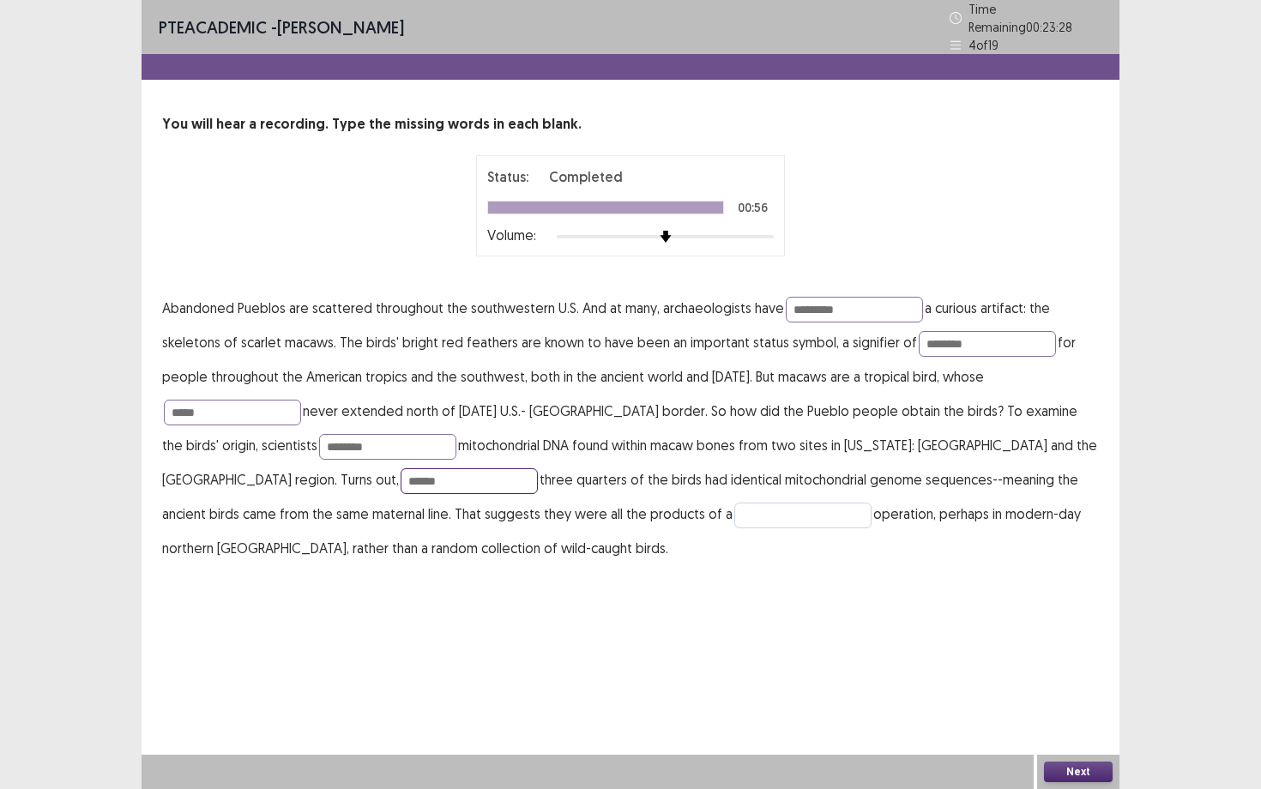
type input "******"
click at [734, 516] on input "text" at bounding box center [802, 516] width 137 height 26
type input "********"
click at [1079, 684] on button "Next" at bounding box center [1078, 772] width 69 height 21
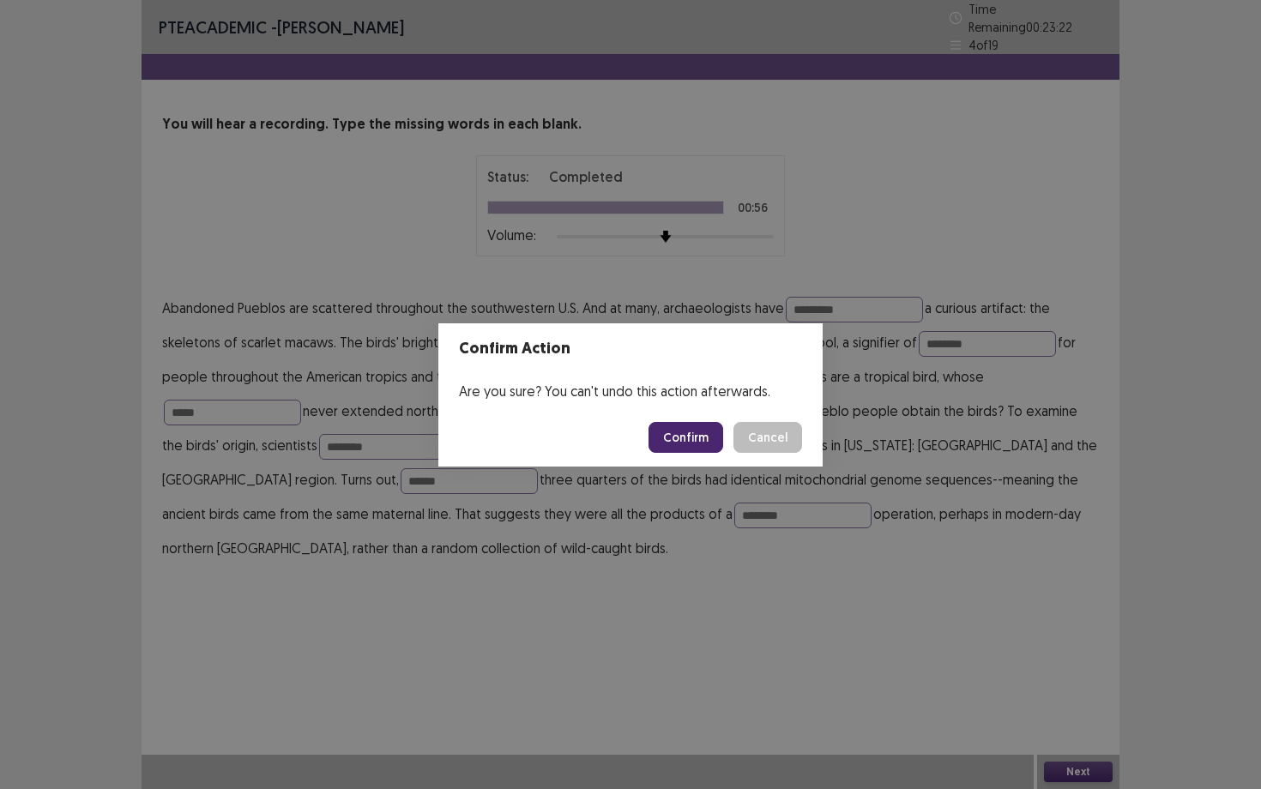
click at [709, 438] on button "Confirm" at bounding box center [686, 437] width 75 height 31
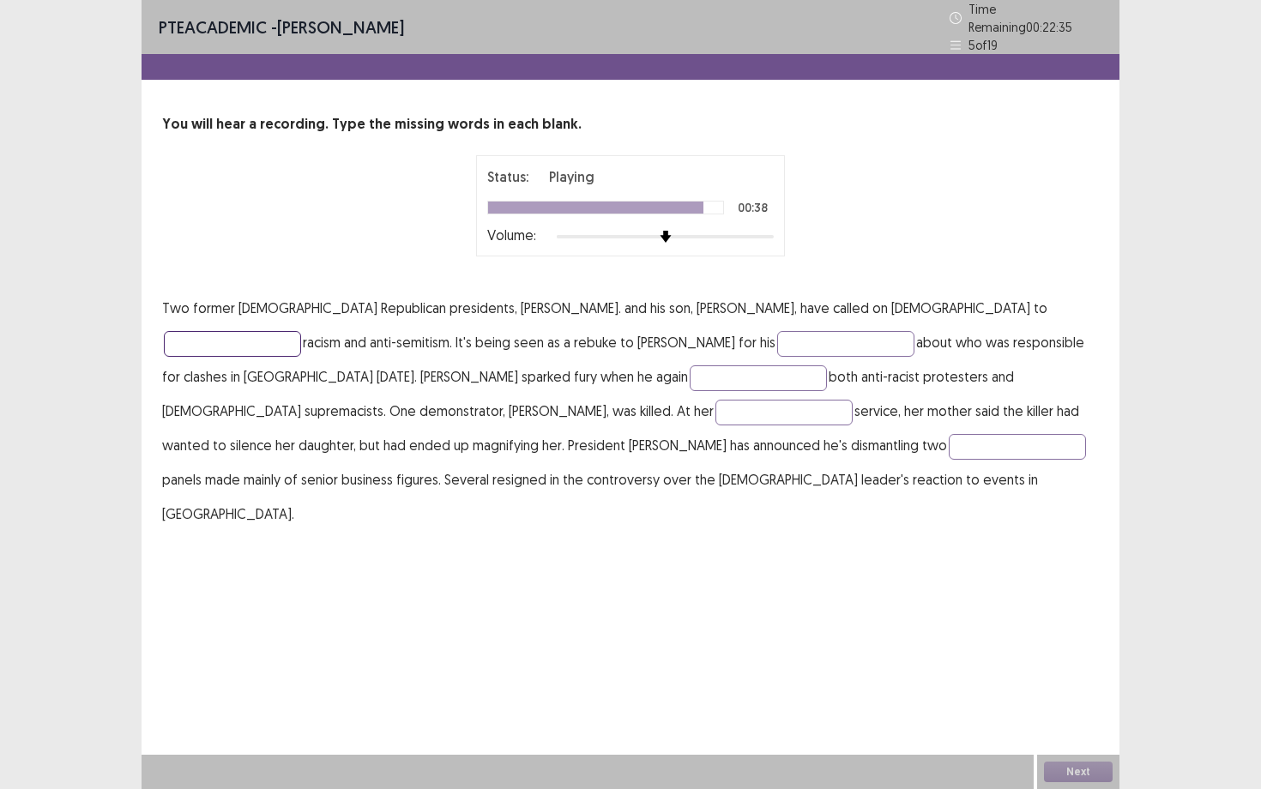
click at [301, 331] on input "text" at bounding box center [232, 344] width 137 height 26
type input "******"
click at [777, 336] on input "text" at bounding box center [845, 344] width 137 height 26
type input "********"
click at [690, 378] on input "text" at bounding box center [758, 378] width 137 height 26
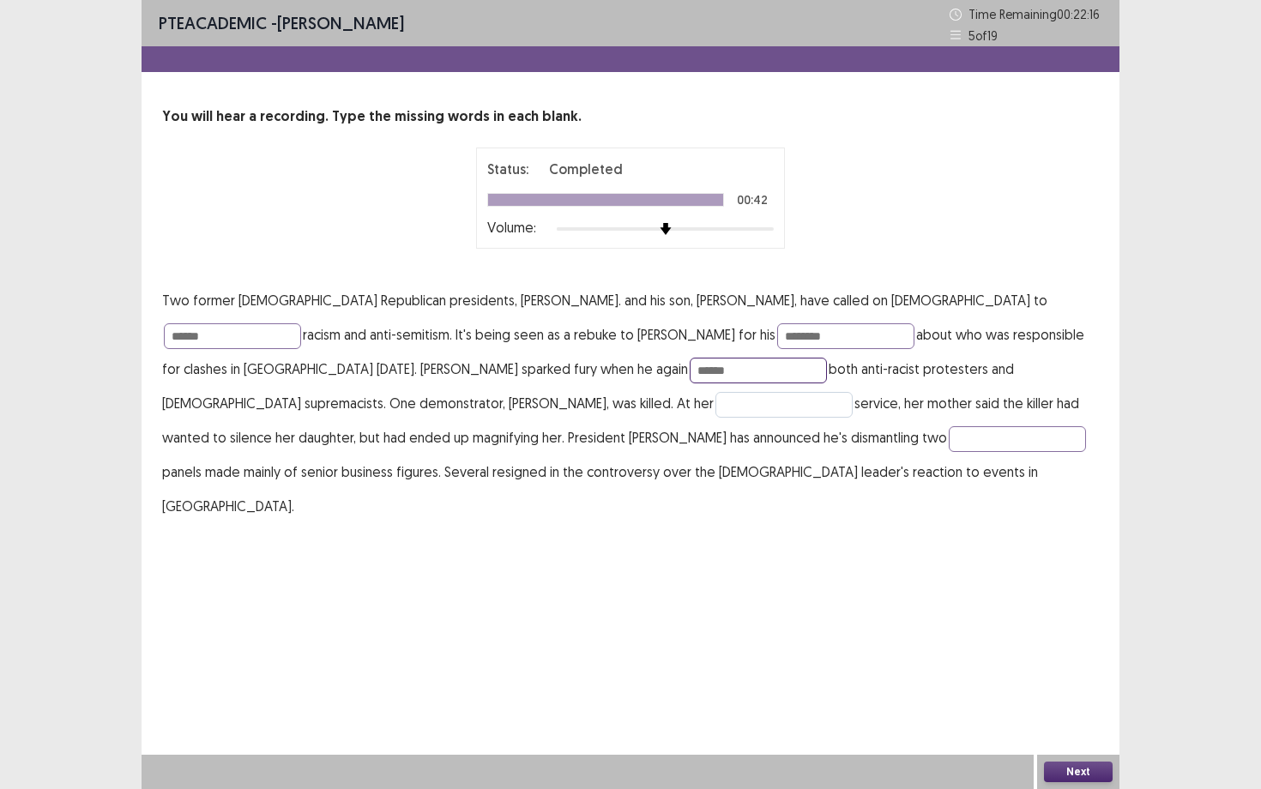
type input "******"
click at [715, 403] on input "text" at bounding box center [783, 405] width 137 height 26
type input "********"
click at [949, 444] on input "text" at bounding box center [1017, 439] width 137 height 26
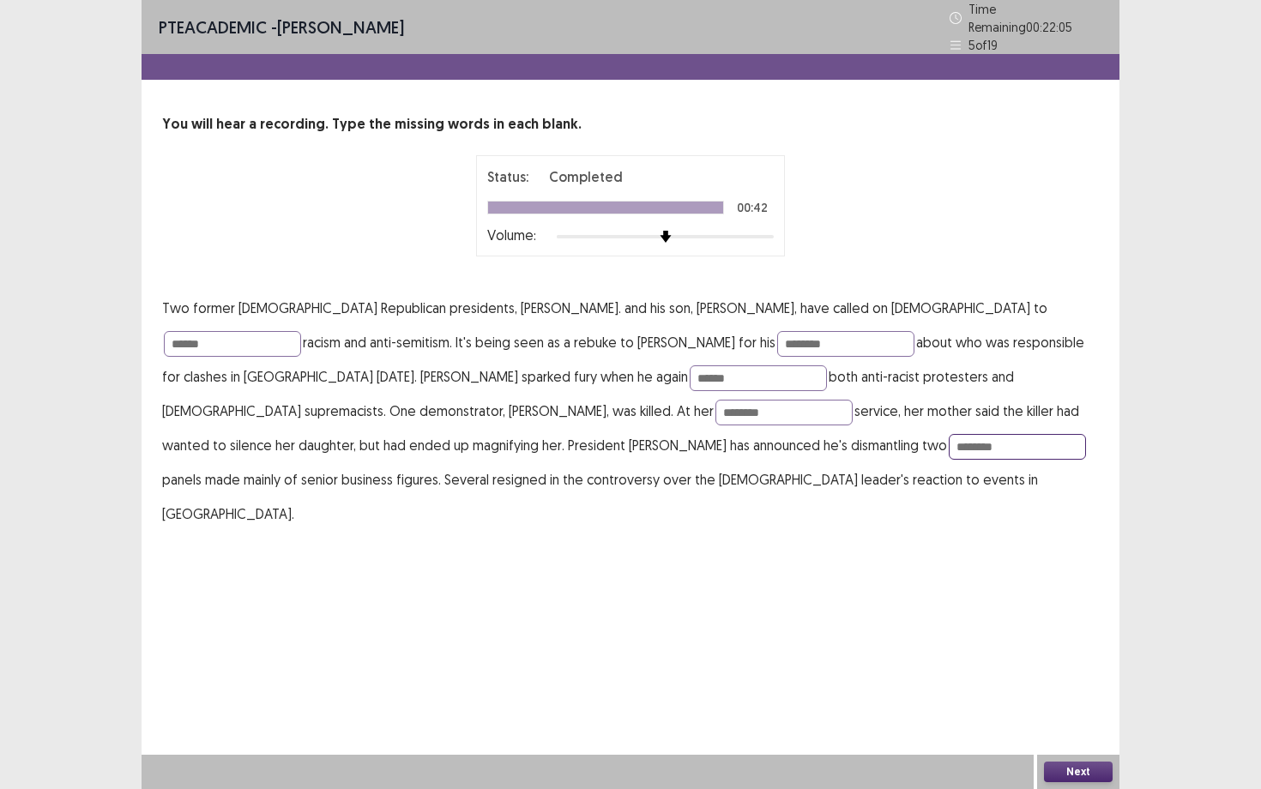
type input "********"
click at [1101, 684] on button "Next" at bounding box center [1078, 772] width 69 height 21
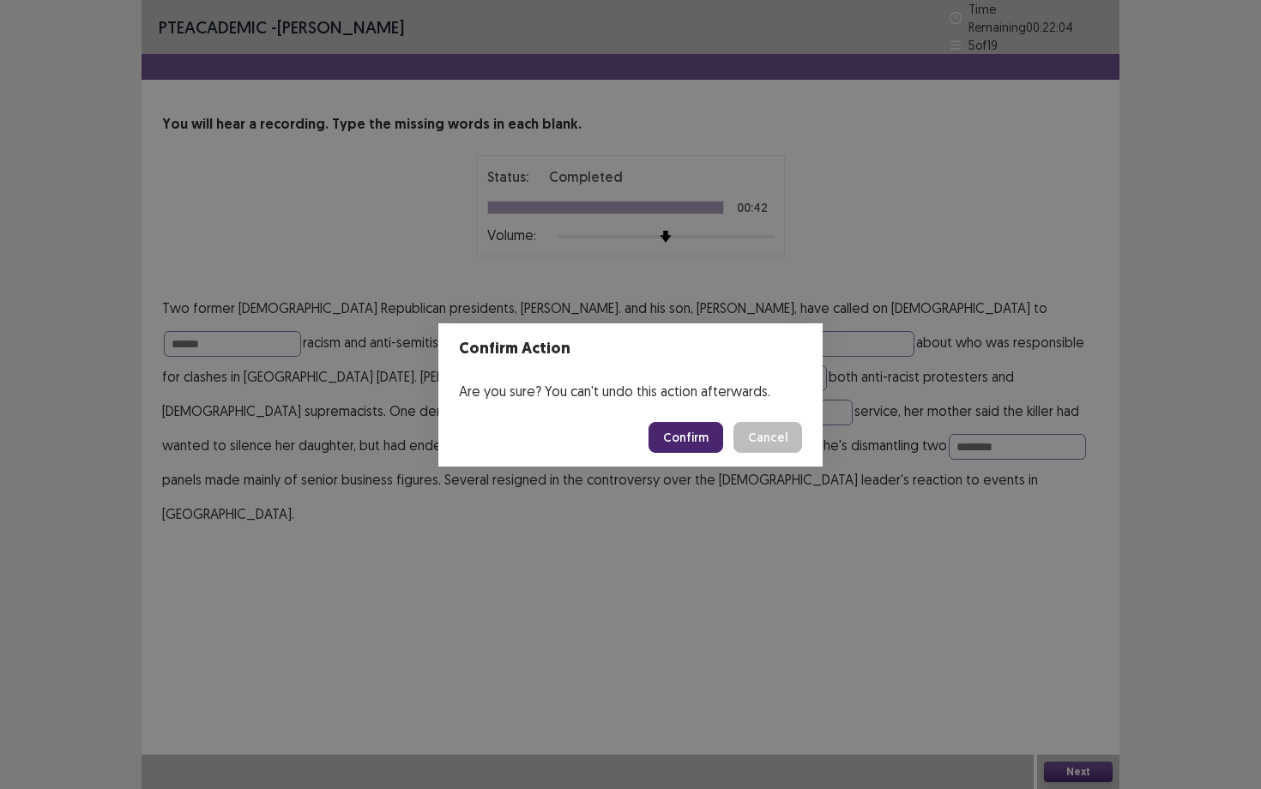
click at [712, 438] on button "Confirm" at bounding box center [686, 437] width 75 height 31
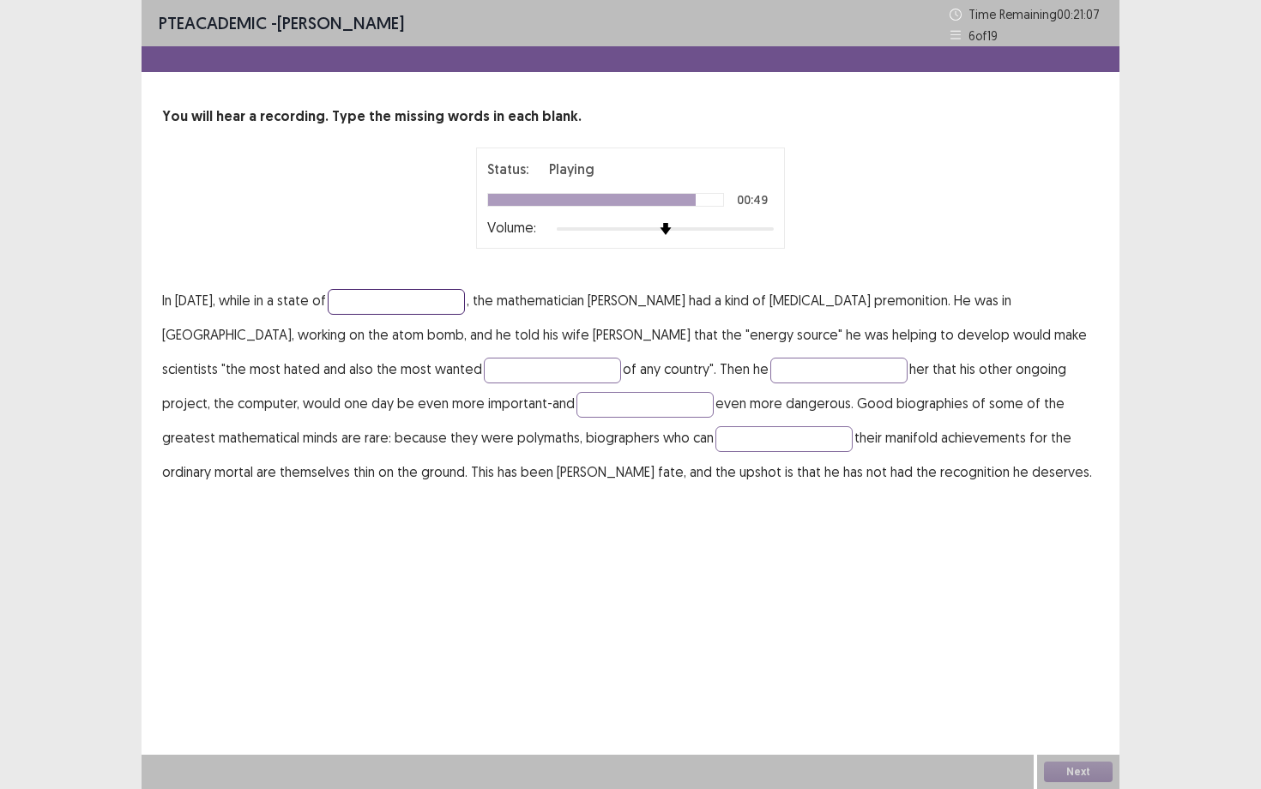
click at [371, 299] on input "text" at bounding box center [396, 302] width 137 height 26
type input "**********"
click at [484, 370] on input "text" at bounding box center [552, 371] width 137 height 26
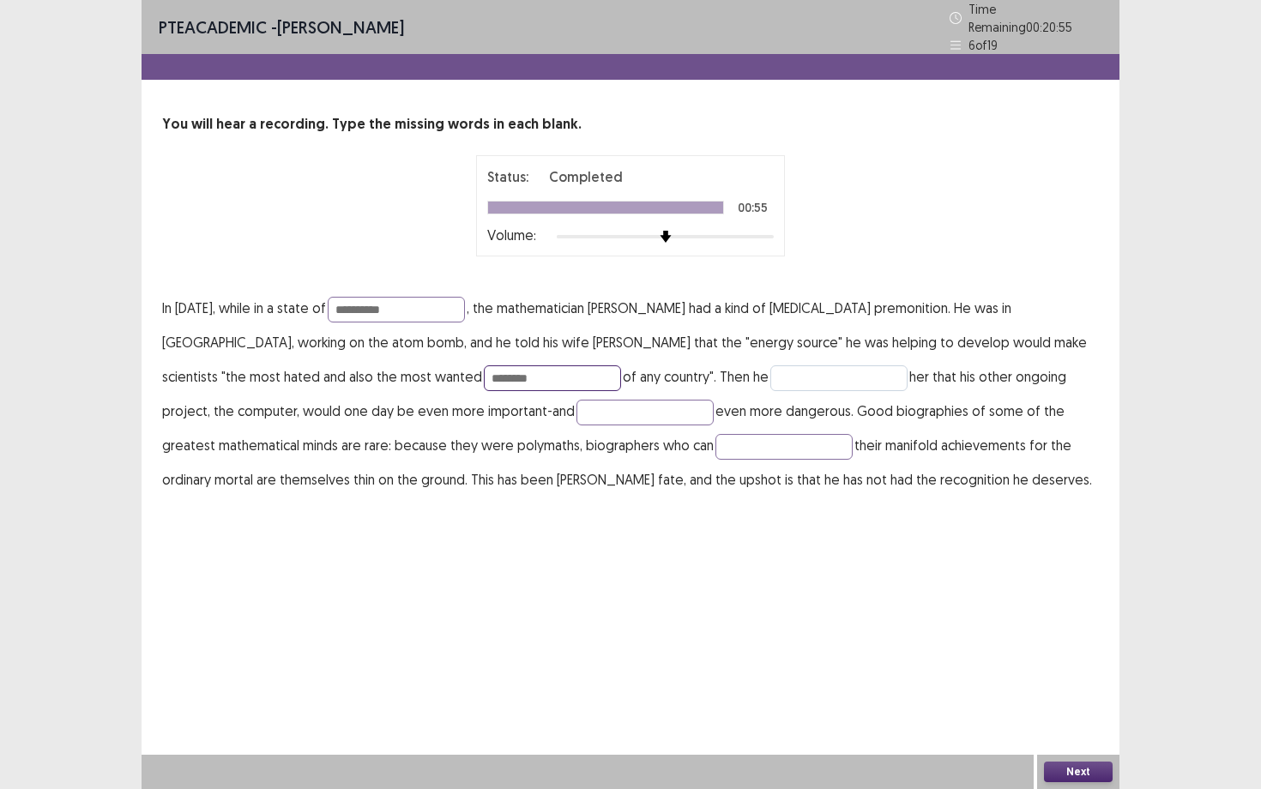
type input "********"
click at [770, 368] on input "text" at bounding box center [838, 378] width 137 height 26
type input "********"
click at [576, 403] on input "text" at bounding box center [644, 413] width 137 height 26
type input "**********"
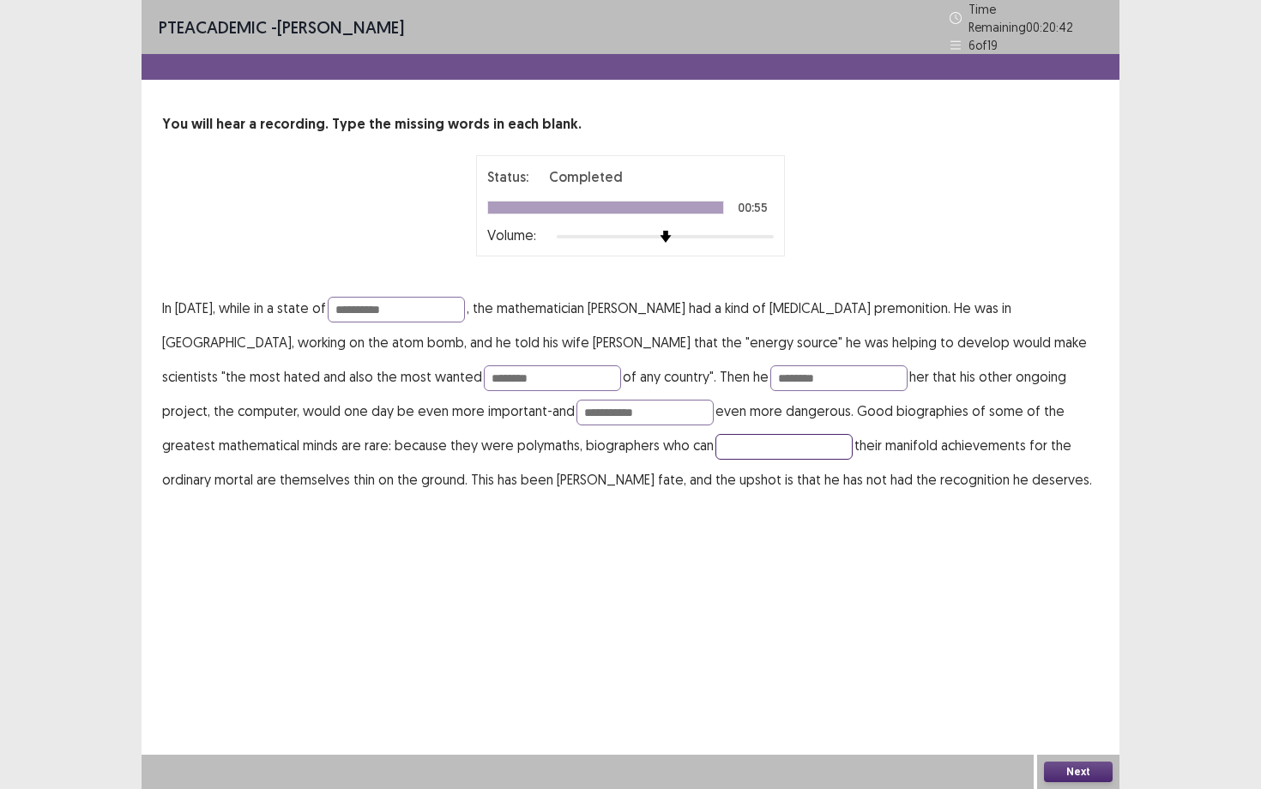
click at [715, 444] on input "text" at bounding box center [783, 447] width 137 height 26
type input "*********"
click at [1077, 684] on button "Next" at bounding box center [1078, 772] width 69 height 21
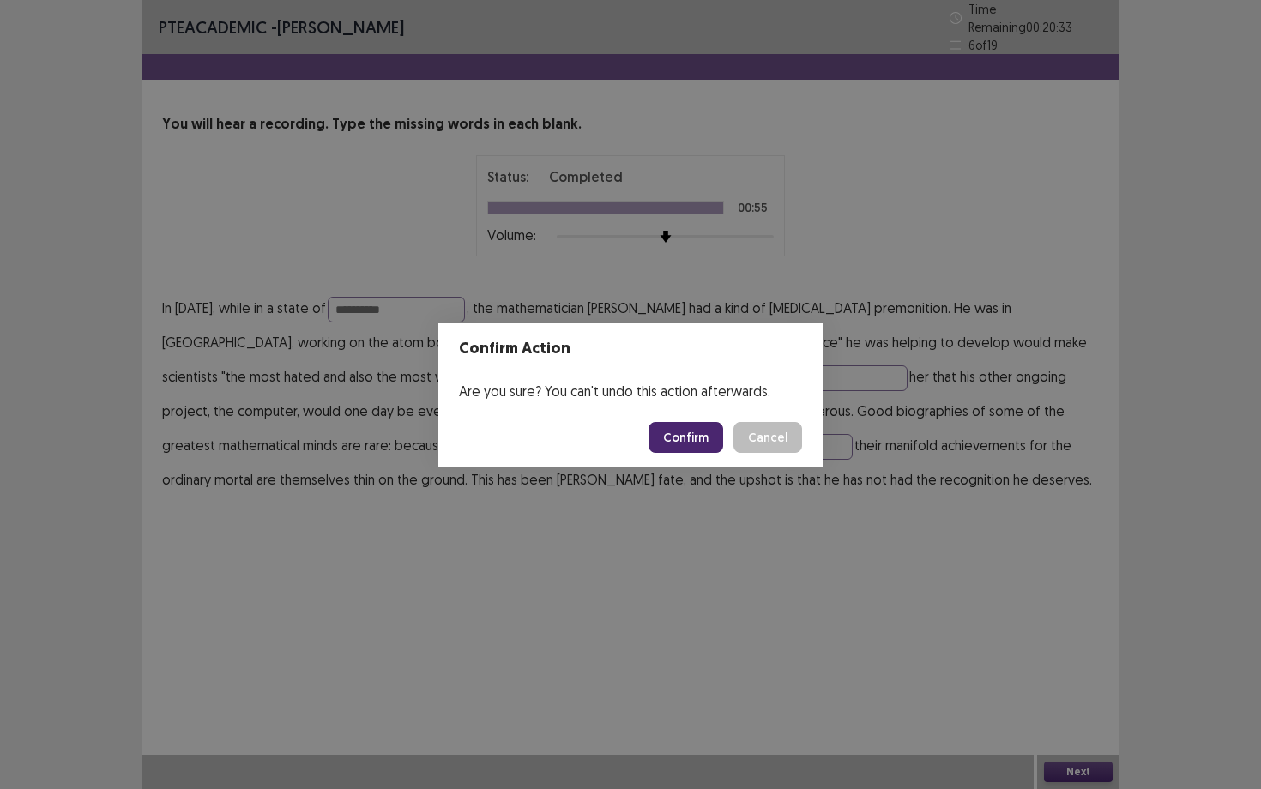
click at [684, 427] on button "Confirm" at bounding box center [686, 437] width 75 height 31
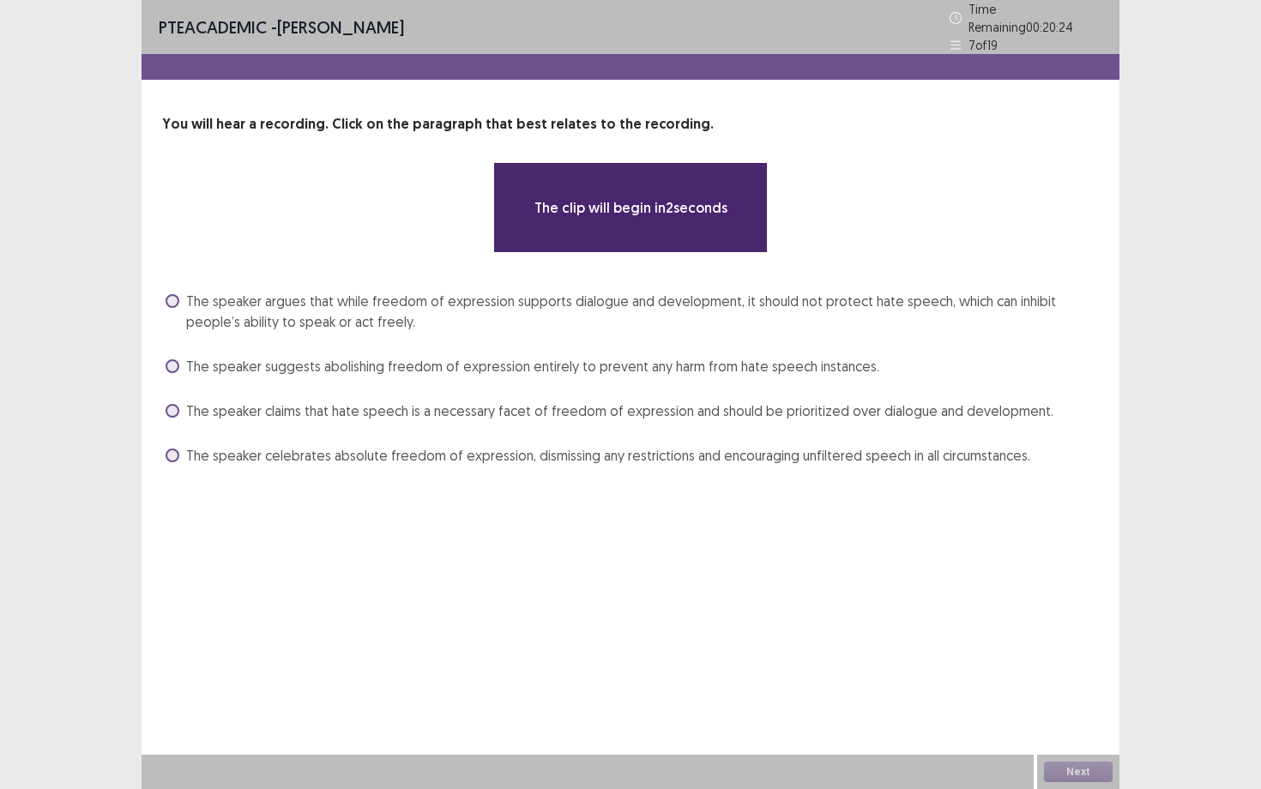
click at [600, 302] on span "The speaker argues that while freedom of expression supports dialogue and devel…" at bounding box center [642, 311] width 913 height 41
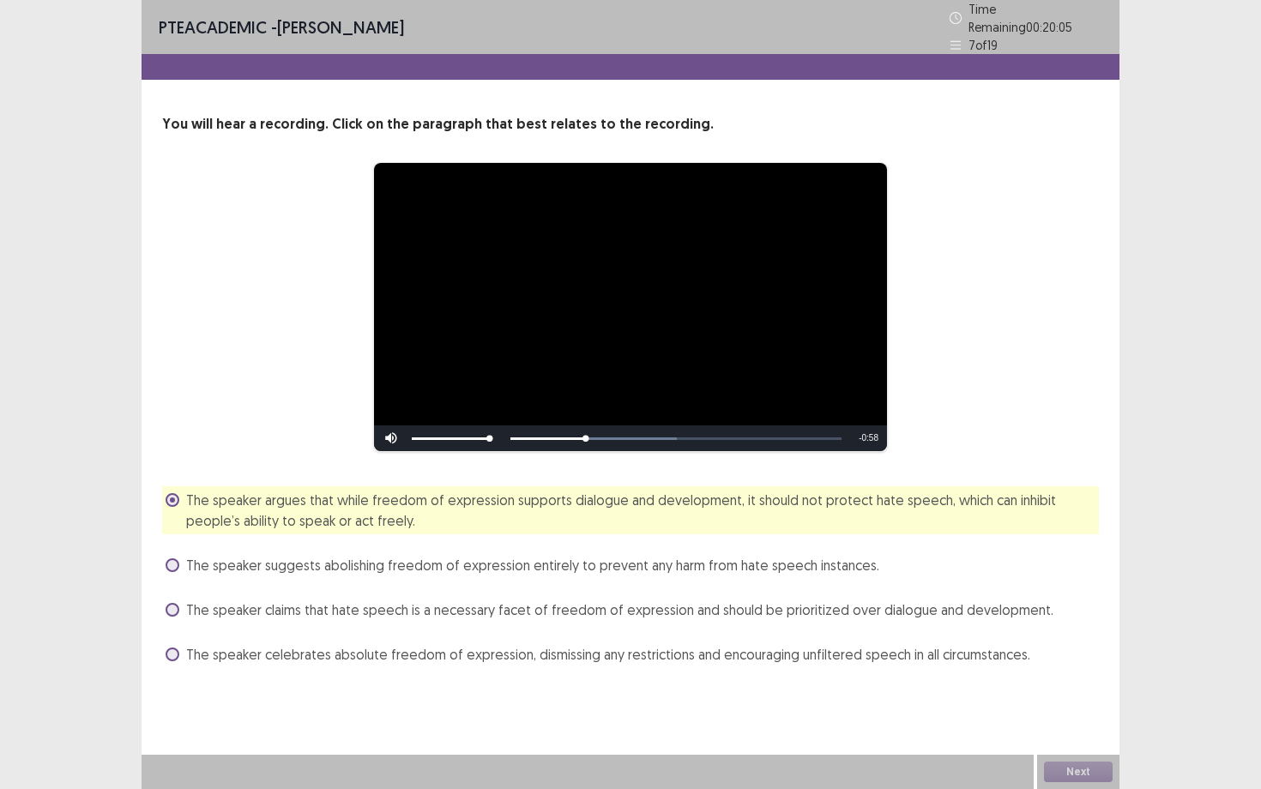
click at [395, 558] on span "The speaker suggests abolishing freedom of expression entirely to prevent any h…" at bounding box center [532, 565] width 693 height 21
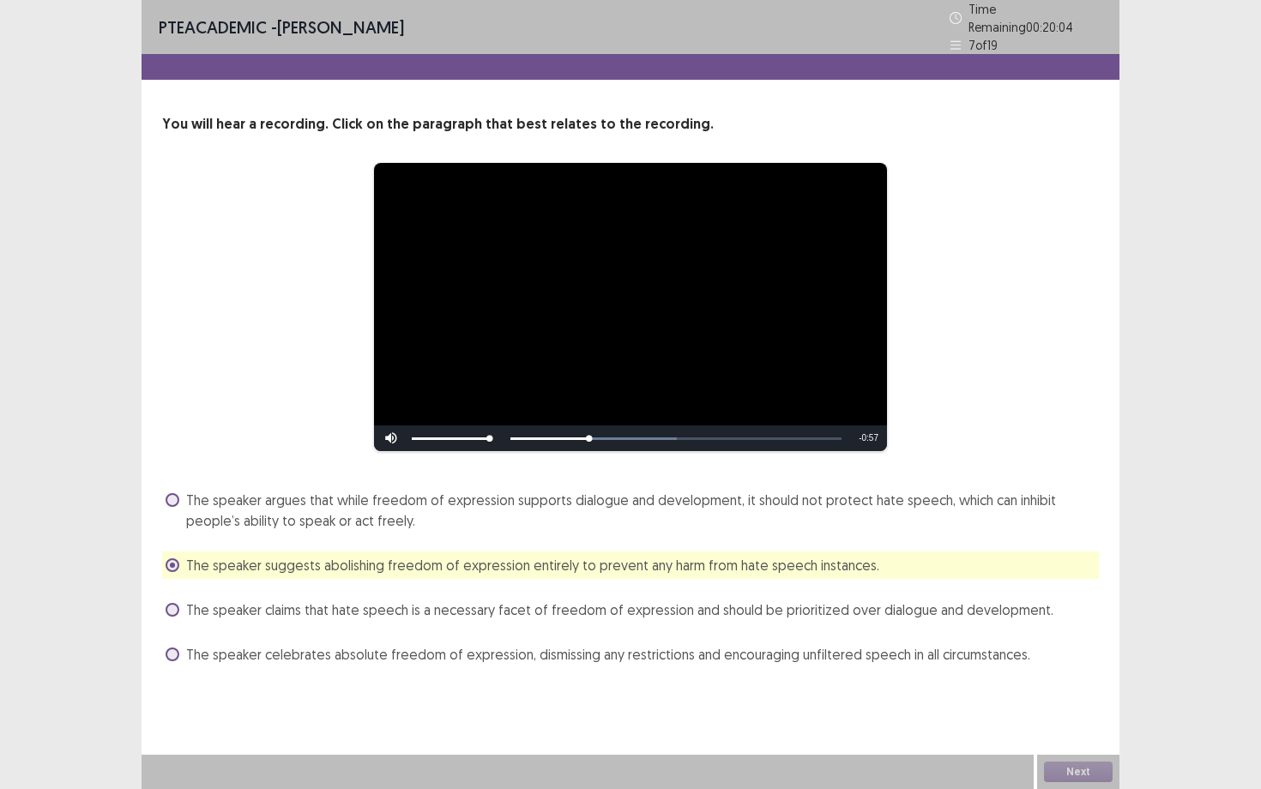
click at [392, 516] on span "The speaker argues that while freedom of expression supports dialogue and devel…" at bounding box center [642, 510] width 913 height 41
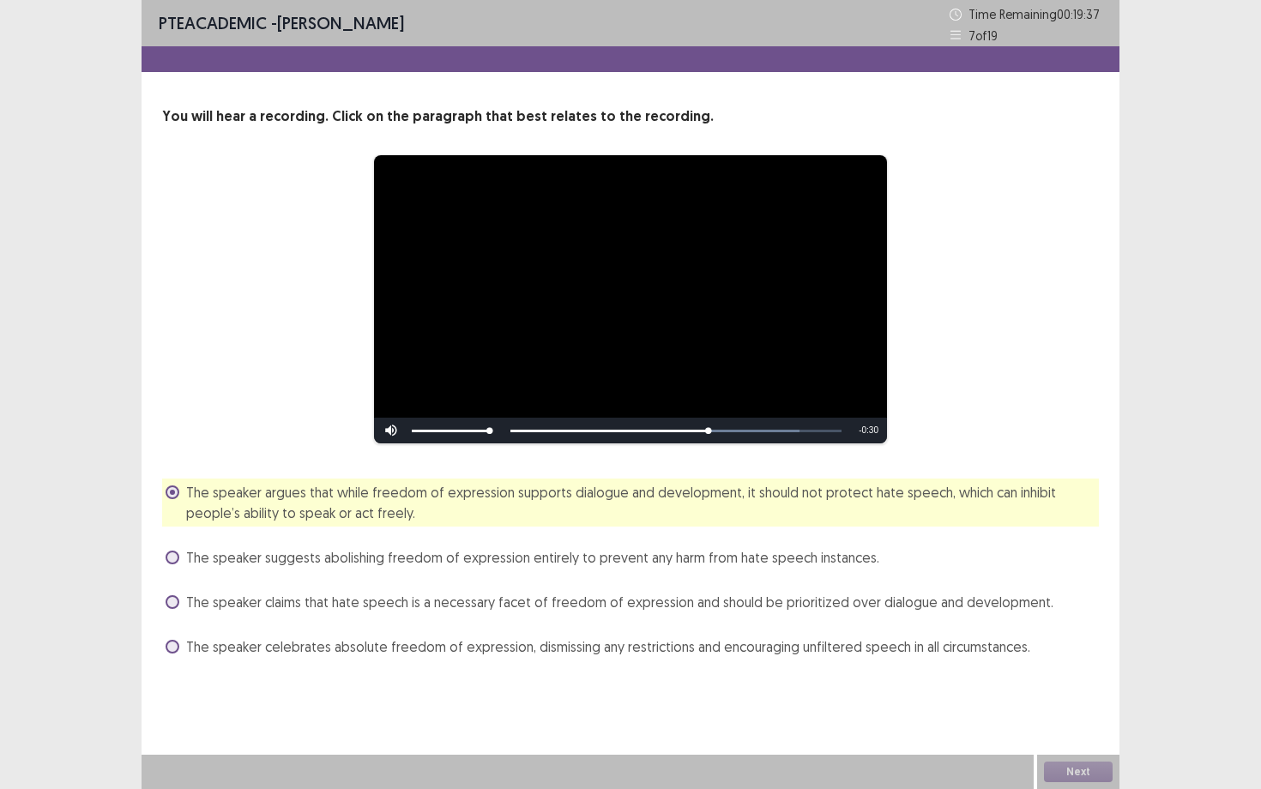
click at [722, 435] on div "Skip Backward Skip Forward Mute 68% Current Time 0:44 / Duration 1:14 Loaded : …" at bounding box center [630, 431] width 513 height 26
click at [737, 430] on div "Skip Backward Skip Forward Mute 68% Current Time 0:45 / Duration 1:14 Loaded : …" at bounding box center [630, 431] width 513 height 26
click at [753, 432] on div "Skip Backward Skip Forward Mute 68% Current Time 0:45 / Duration 1:14 Loaded : …" at bounding box center [630, 431] width 513 height 26
click at [1063, 684] on button "Next" at bounding box center [1078, 772] width 69 height 21
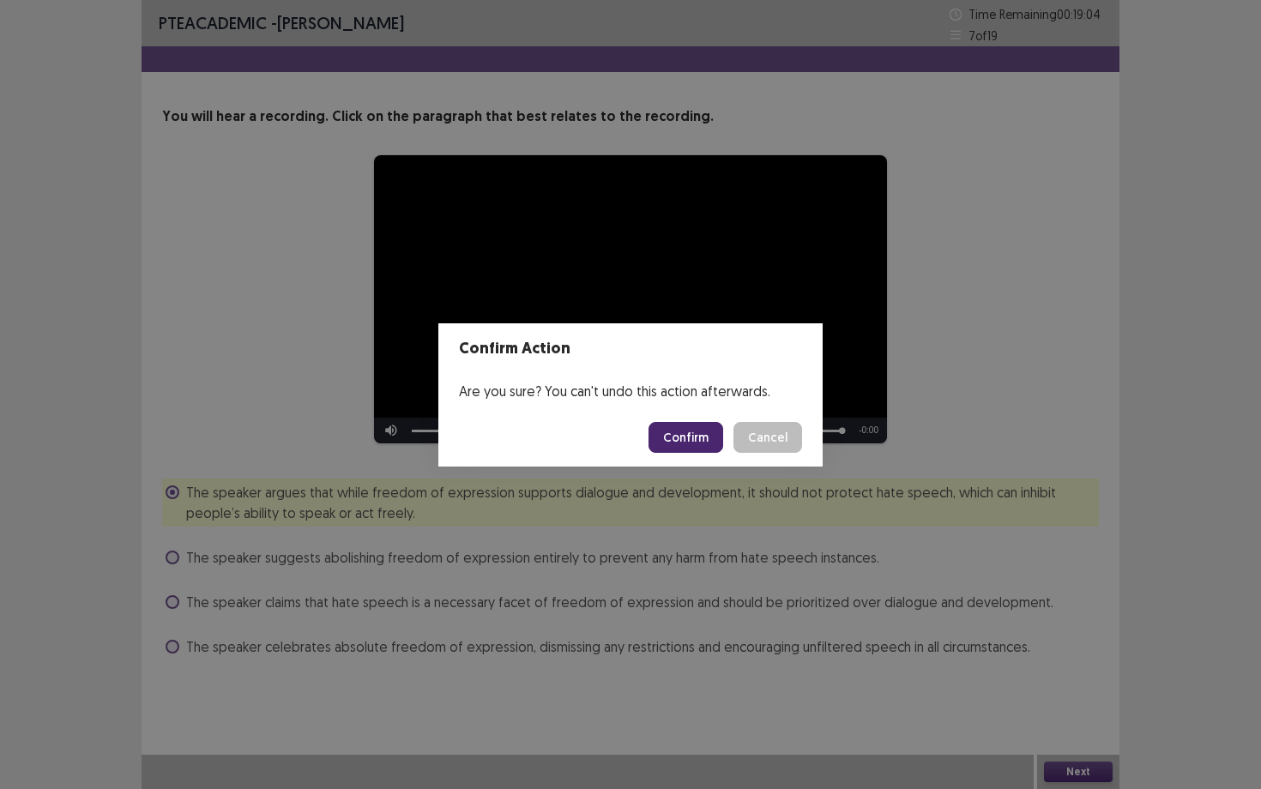
click at [659, 436] on button "Confirm" at bounding box center [686, 437] width 75 height 31
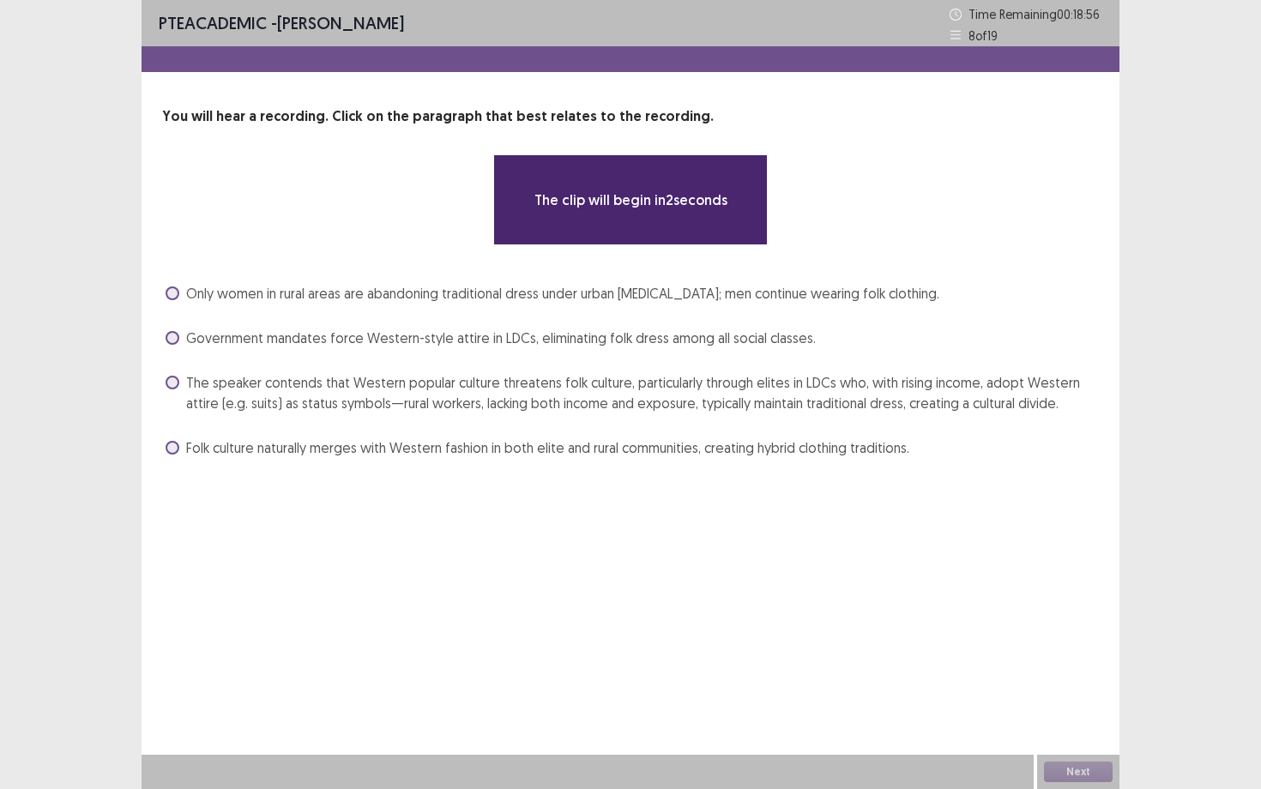
click at [658, 403] on span "The speaker contends that Western popular culture threatens folk culture, parti…" at bounding box center [642, 392] width 913 height 41
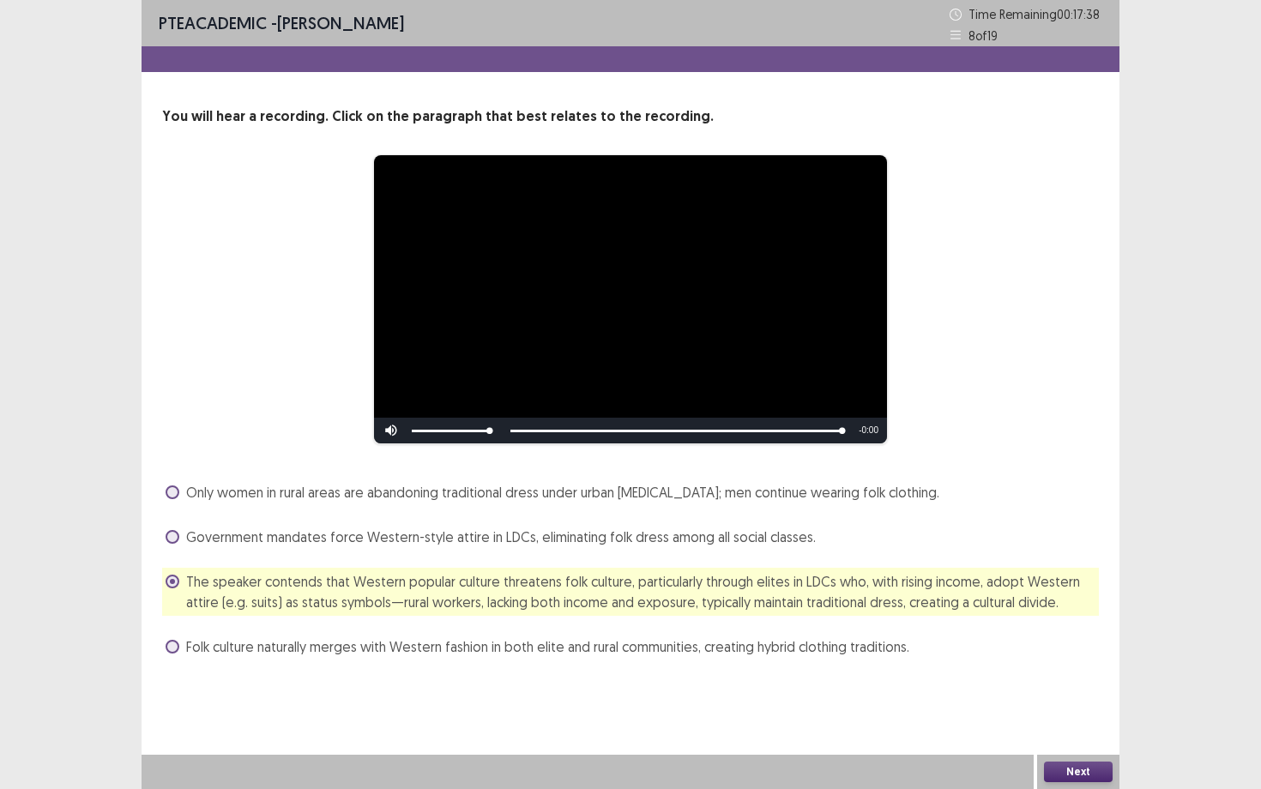
click at [1050, 684] on button "Next" at bounding box center [1078, 772] width 69 height 21
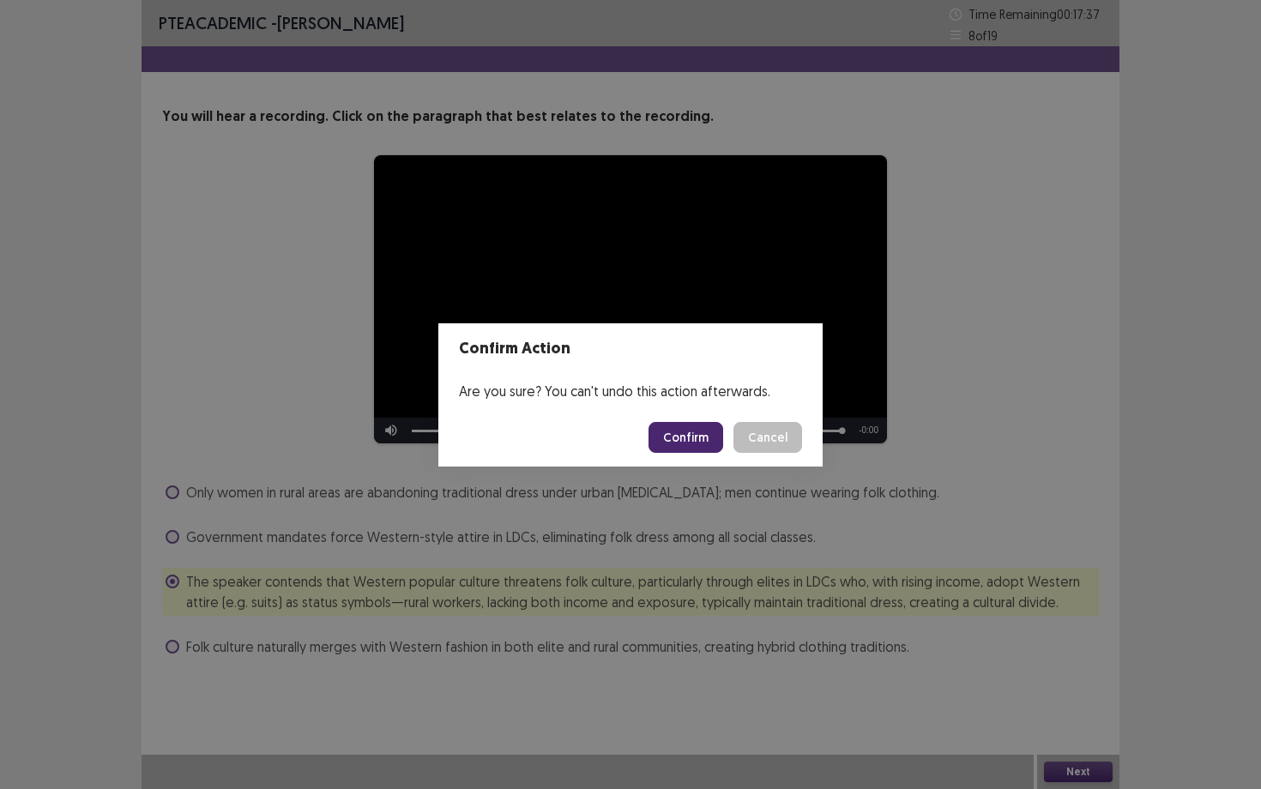
click at [700, 431] on button "Confirm" at bounding box center [686, 437] width 75 height 31
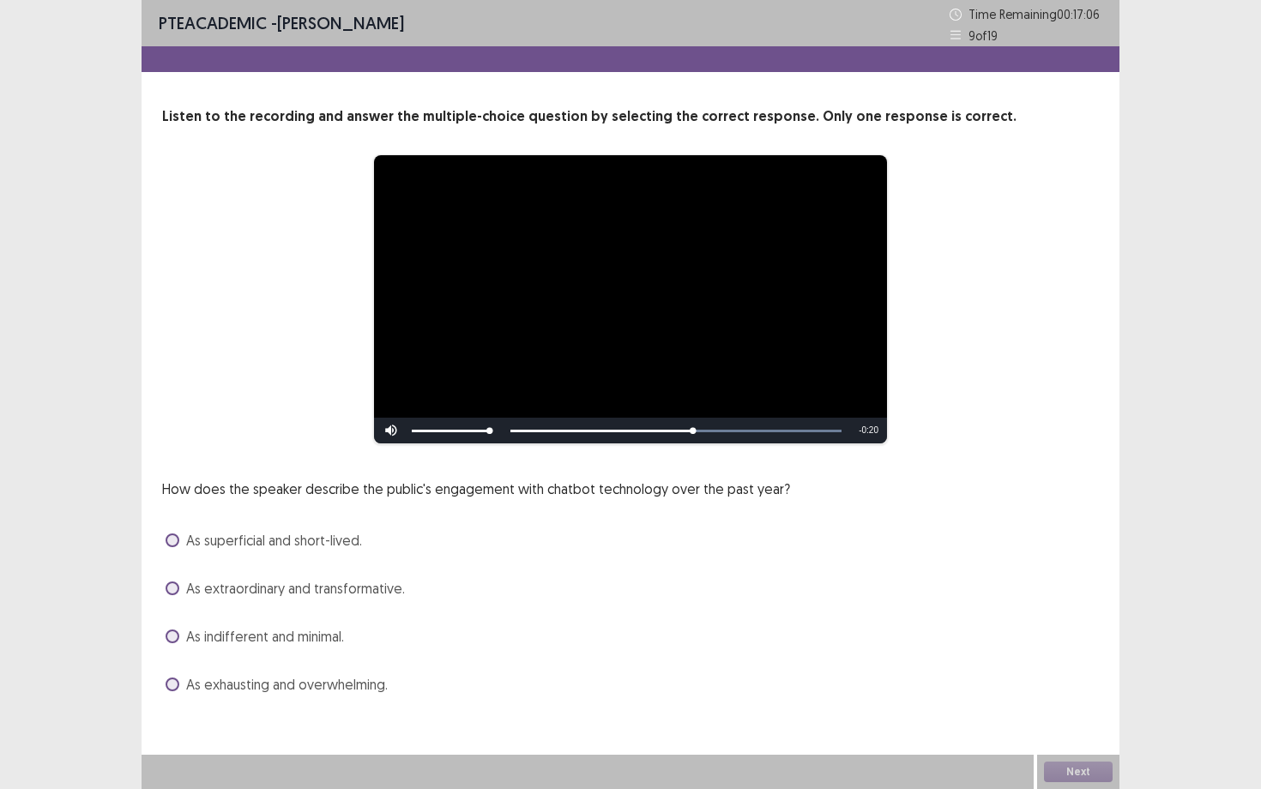
click at [353, 591] on span "As extraordinary and transformative." at bounding box center [295, 588] width 219 height 21
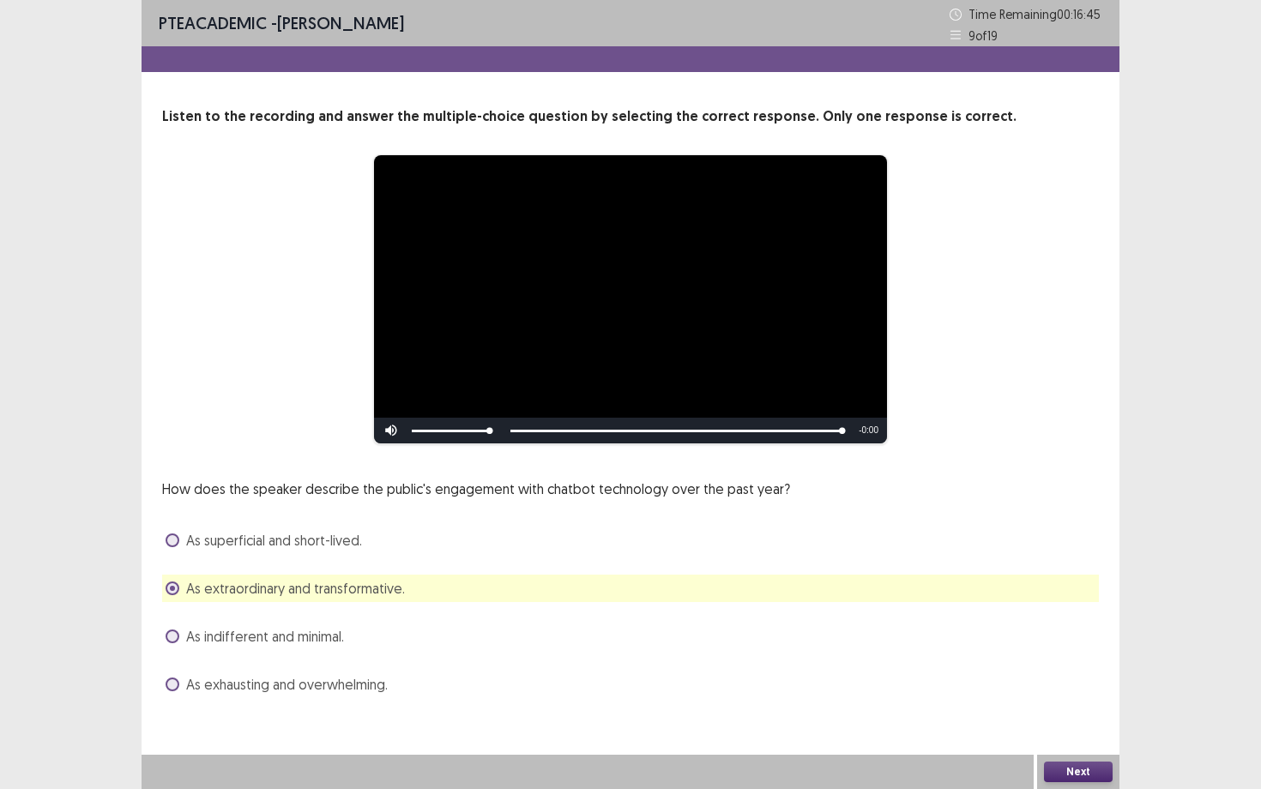
click at [1089, 684] on button "Next" at bounding box center [1078, 772] width 69 height 21
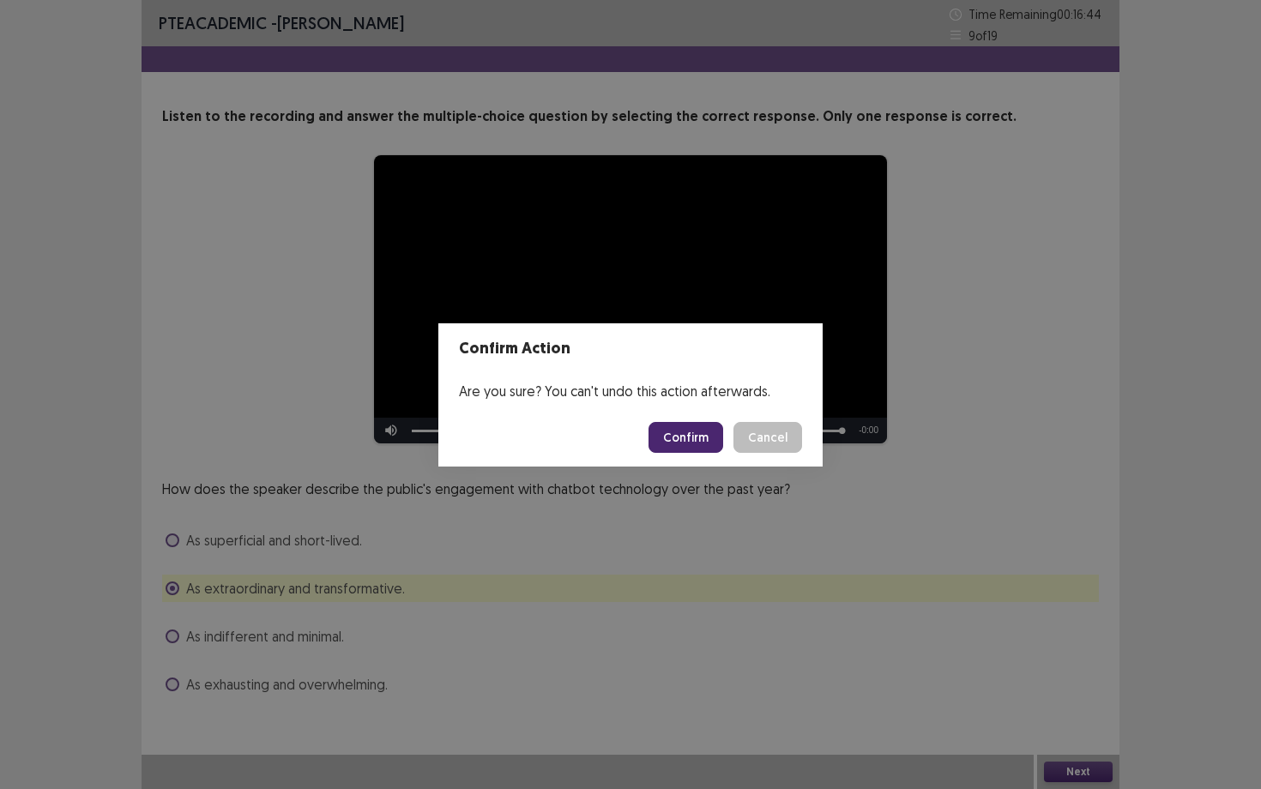
click at [682, 429] on button "Confirm" at bounding box center [686, 437] width 75 height 31
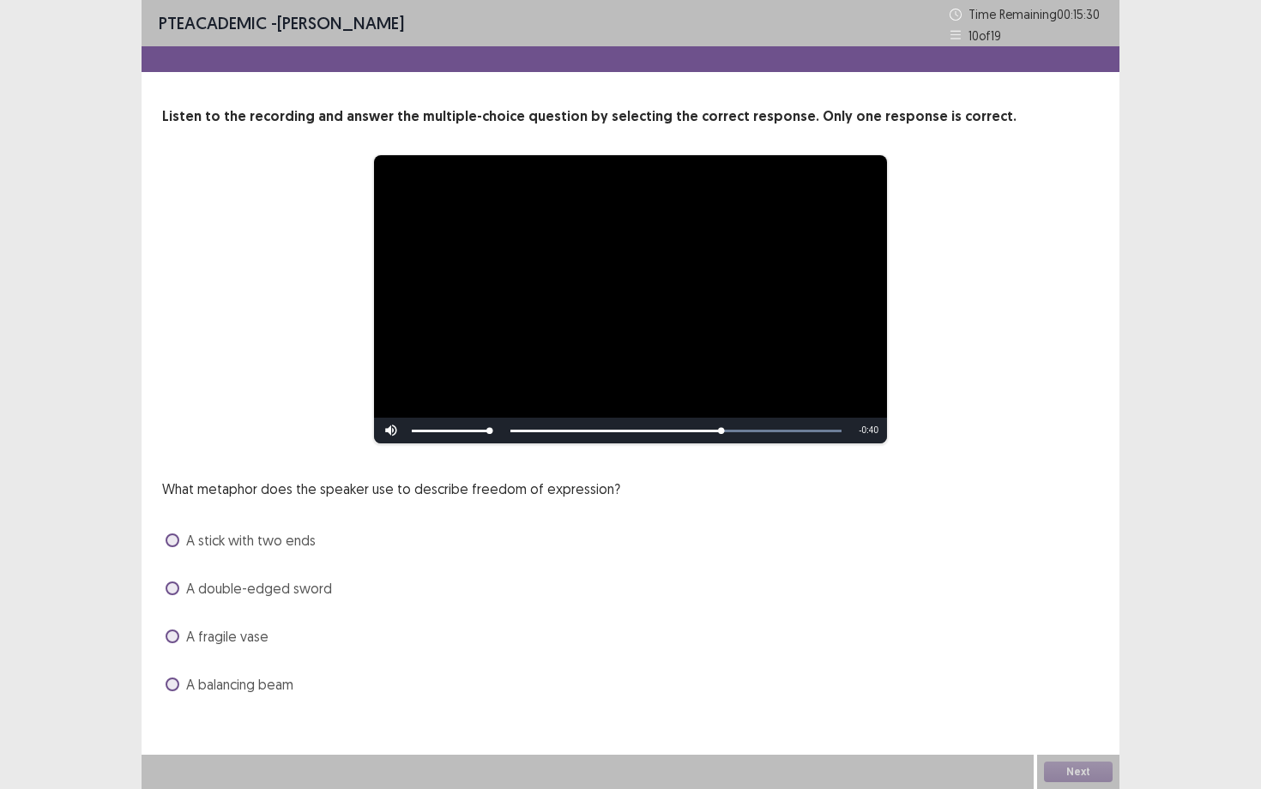
click at [317, 594] on span "A double-edged sword" at bounding box center [259, 588] width 146 height 21
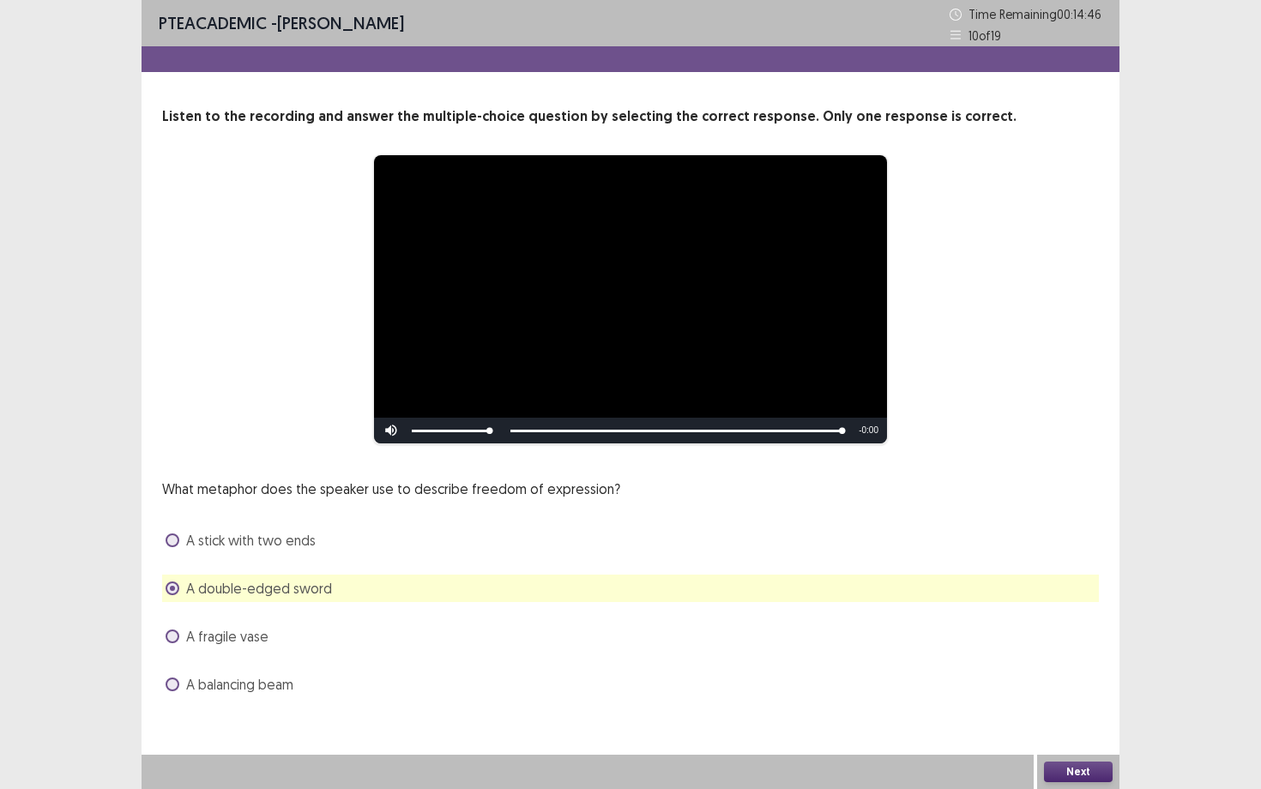
click at [299, 540] on span "A stick with two ends" at bounding box center [251, 540] width 130 height 21
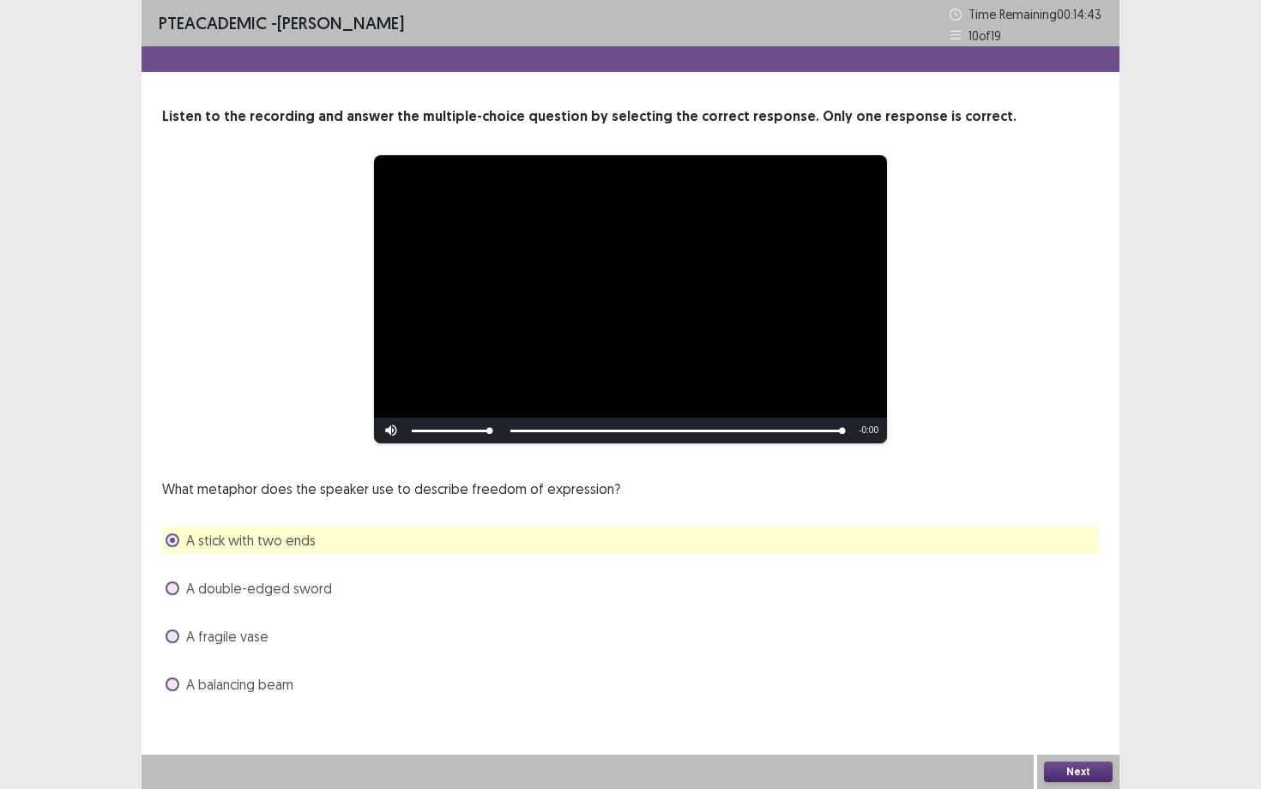
click at [1102, 684] on button "Next" at bounding box center [1078, 772] width 69 height 21
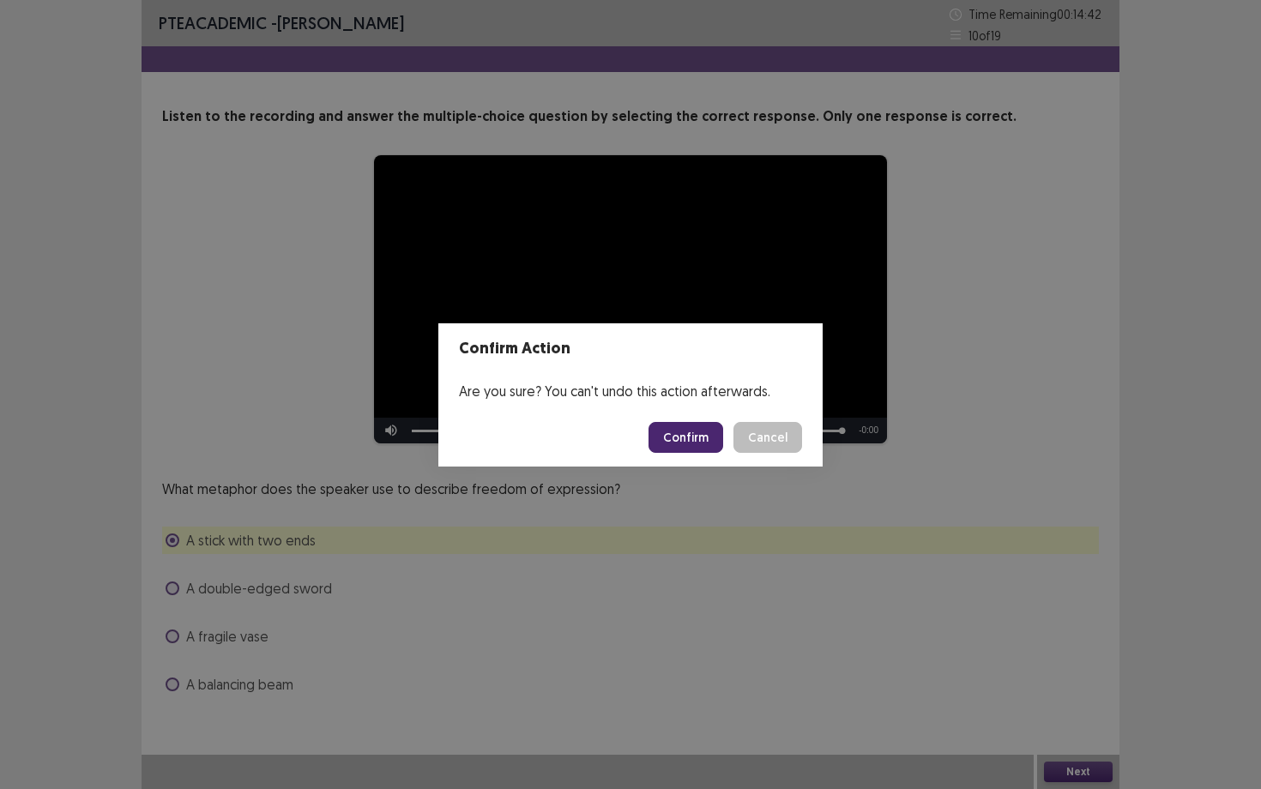
click at [670, 445] on button "Confirm" at bounding box center [686, 437] width 75 height 31
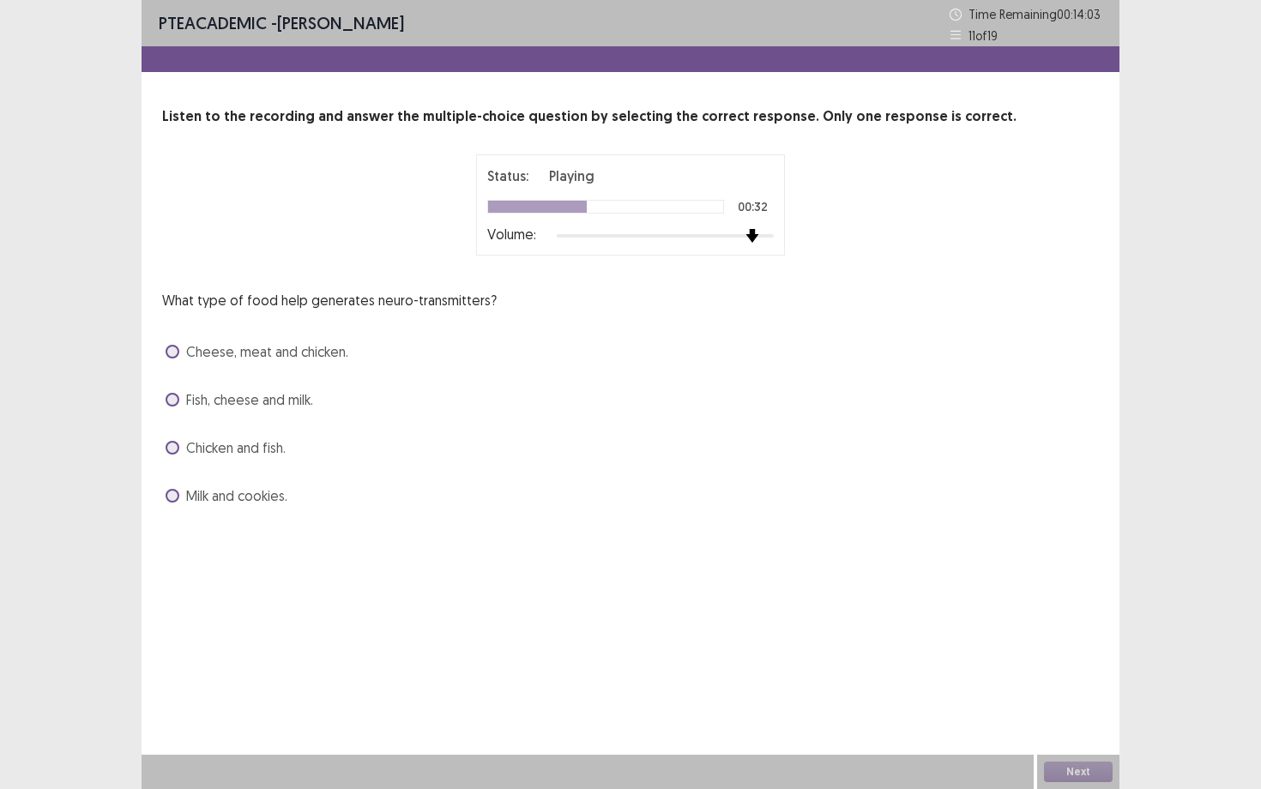
click at [761, 290] on div "Listen to the recording and answer the multiple-choice question by selecting th…" at bounding box center [631, 307] width 978 height 403
click at [799, 225] on div "Status: Playing 00:34 Volume:" at bounding box center [630, 204] width 429 height 101
click at [293, 403] on span "Fish, cheese and milk." at bounding box center [249, 399] width 127 height 21
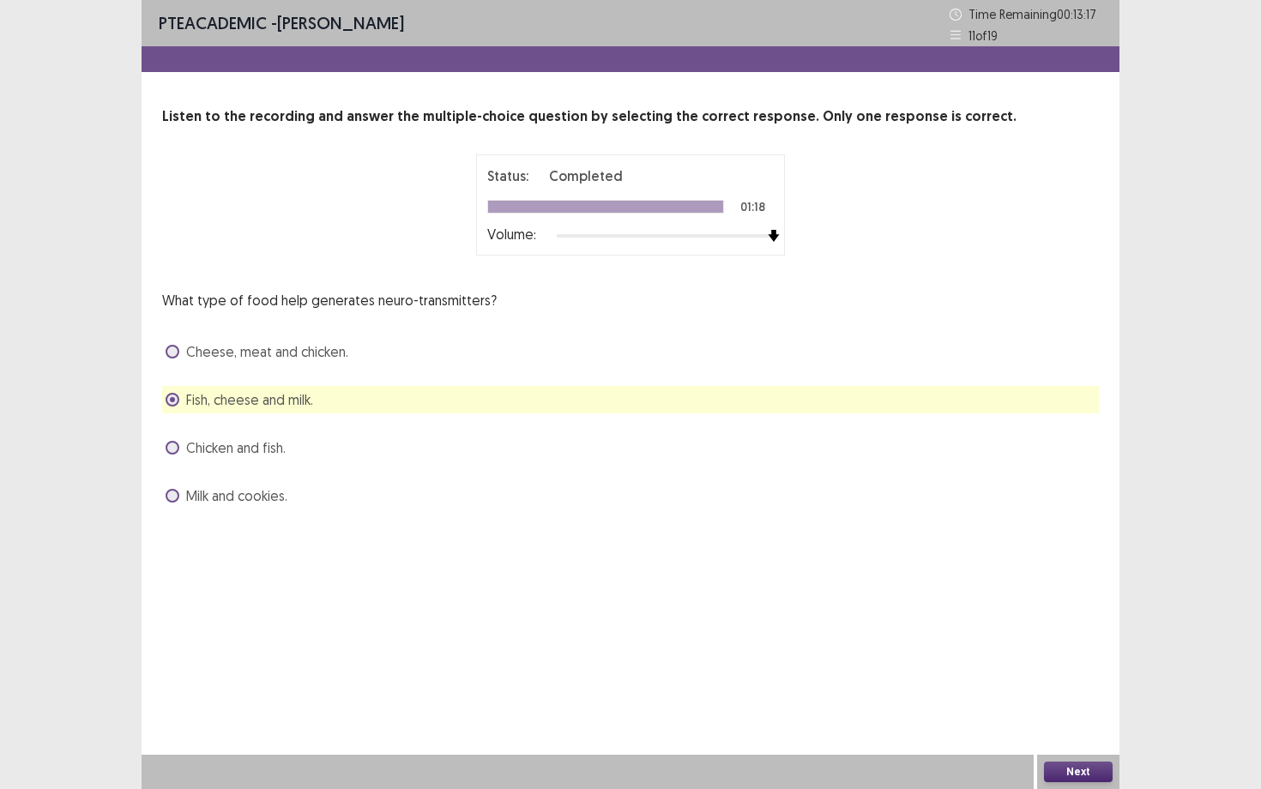
click at [1089, 684] on button "Next" at bounding box center [1078, 772] width 69 height 21
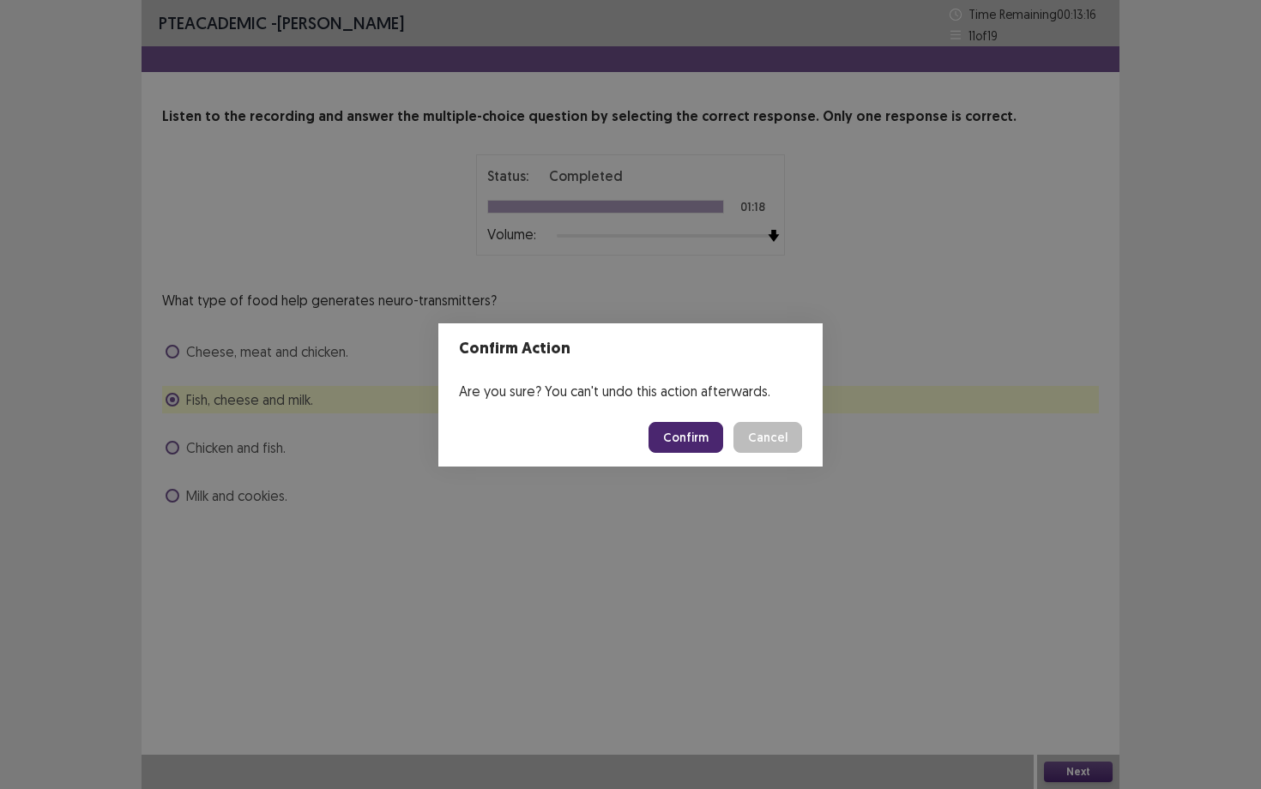
click at [699, 444] on button "Confirm" at bounding box center [686, 437] width 75 height 31
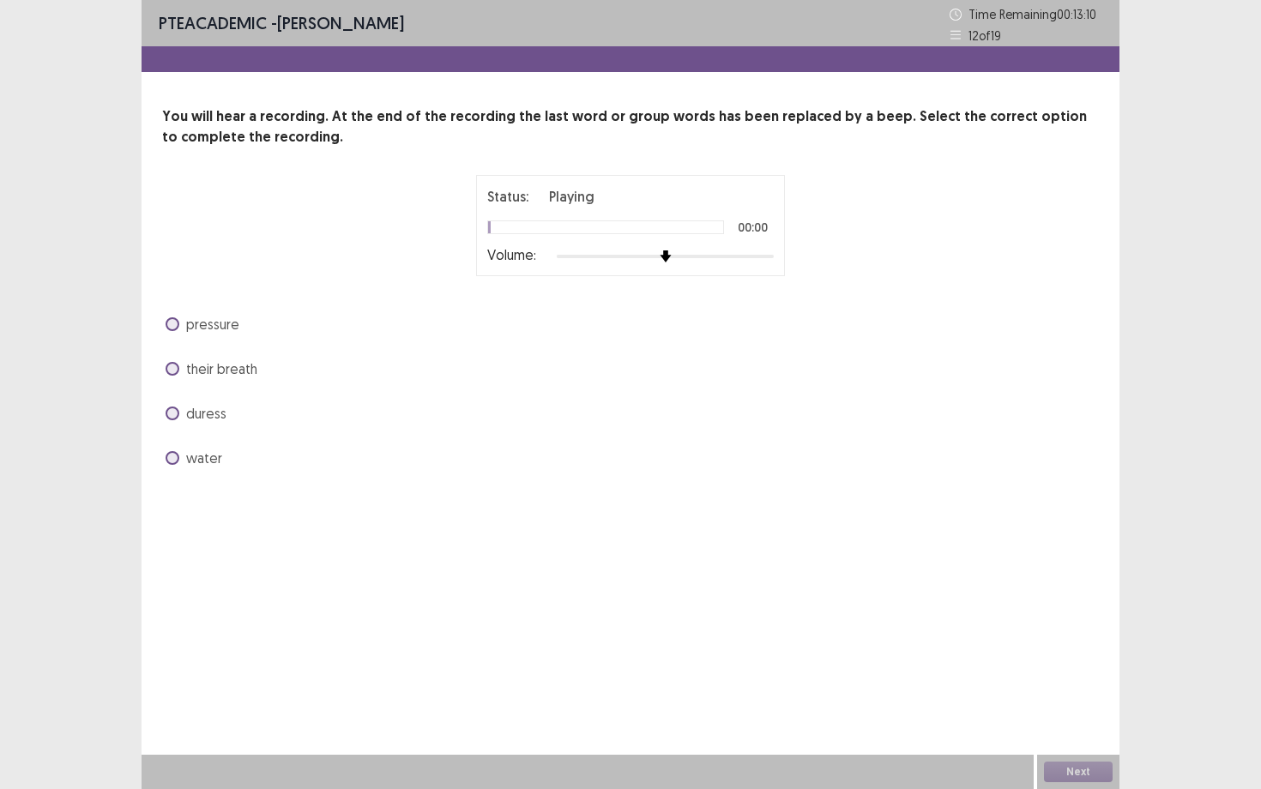
click at [631, 411] on div "duress" at bounding box center [630, 413] width 937 height 27
click at [230, 371] on span "their breath" at bounding box center [221, 369] width 71 height 21
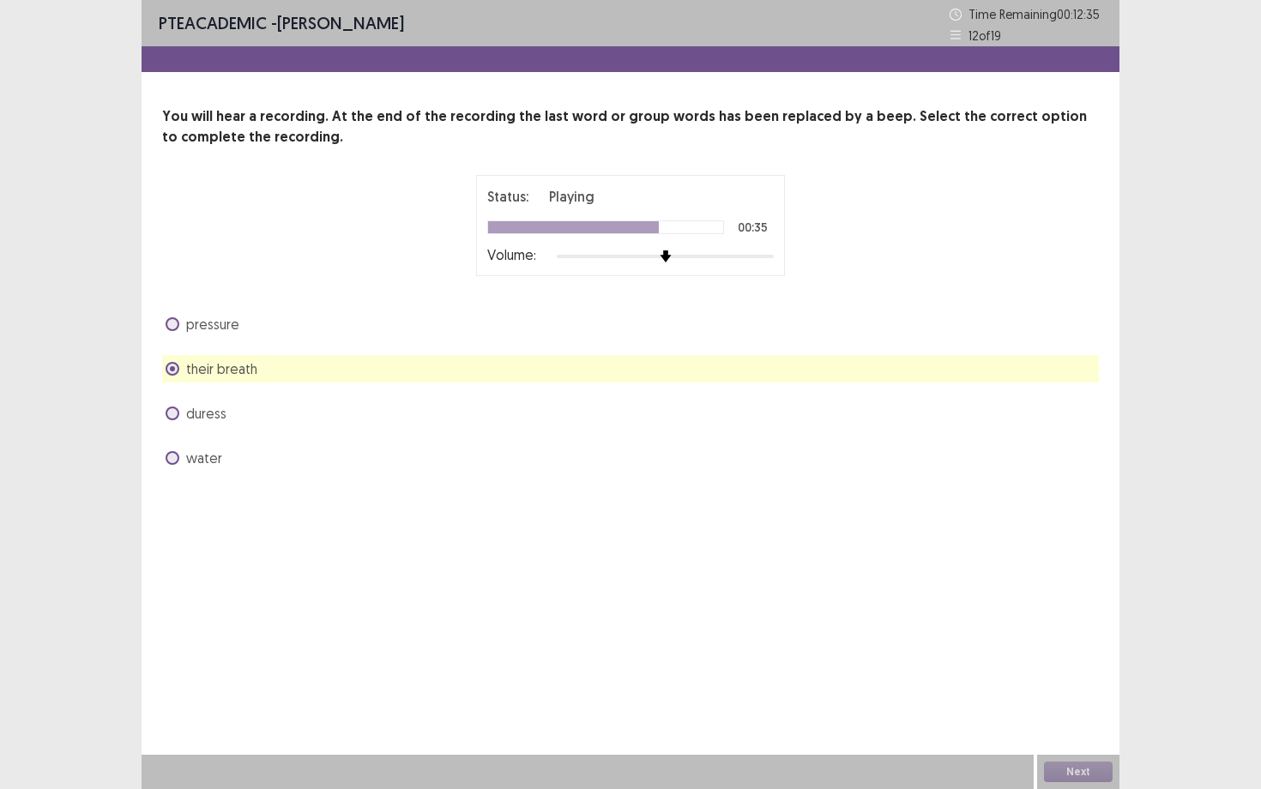
click at [214, 325] on span "pressure" at bounding box center [212, 324] width 53 height 21
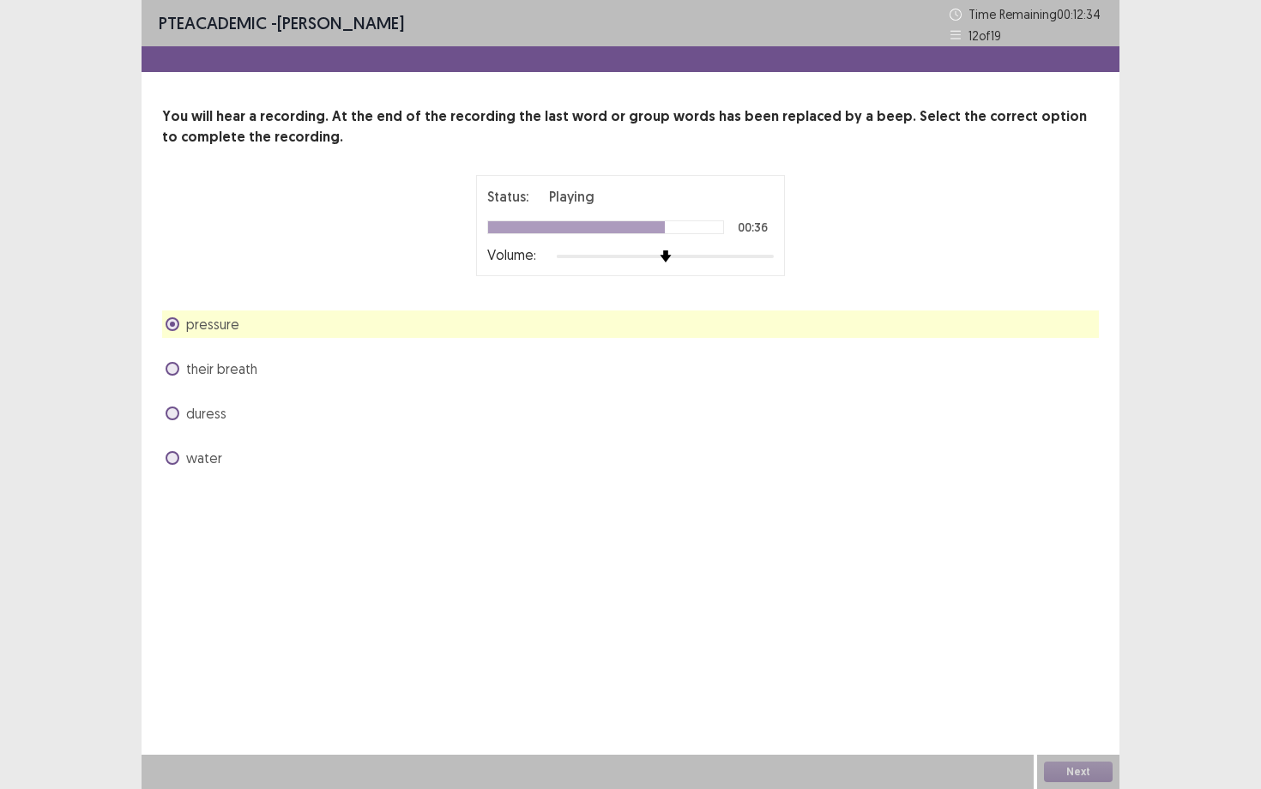
click at [216, 370] on span "their breath" at bounding box center [221, 369] width 71 height 21
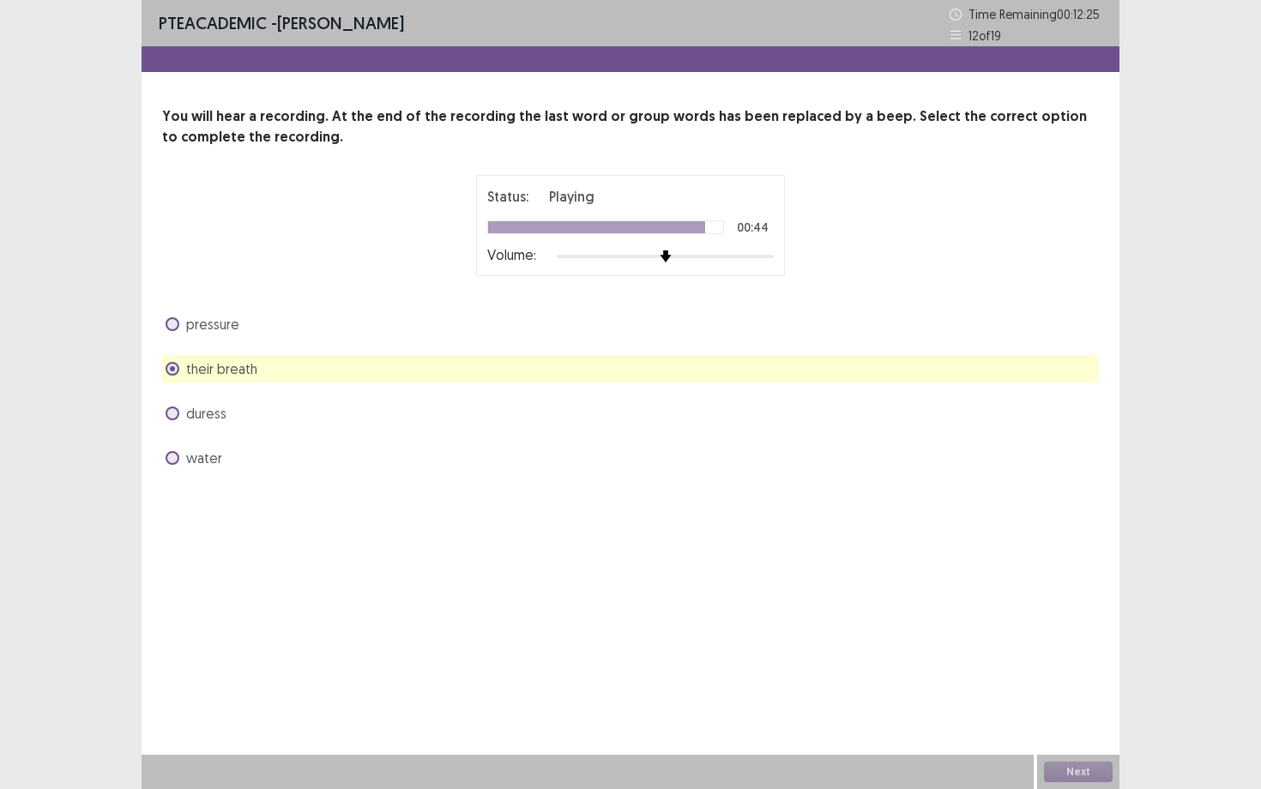
click at [216, 369] on span "their breath" at bounding box center [221, 369] width 71 height 21
click at [174, 317] on label "pressure" at bounding box center [203, 324] width 74 height 21
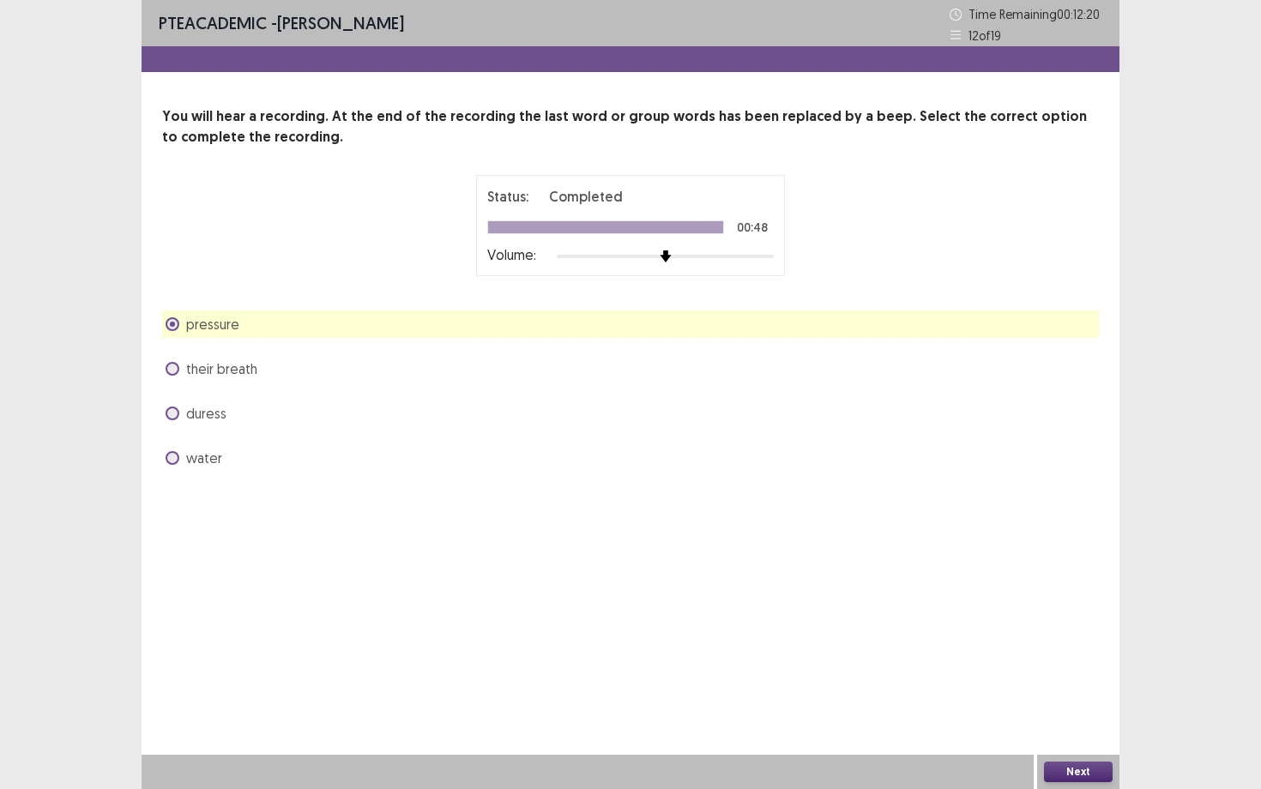
click at [1078, 684] on button "Next" at bounding box center [1078, 772] width 69 height 21
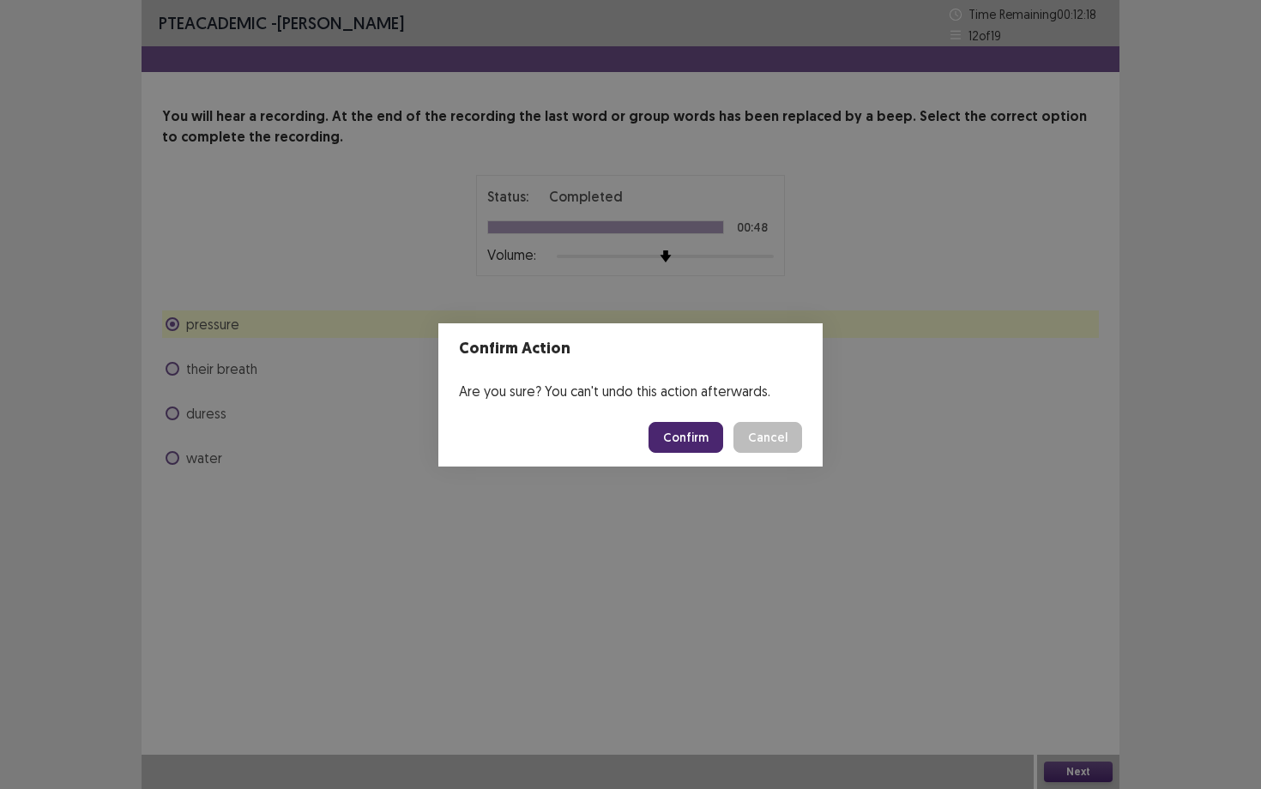
click at [707, 438] on button "Confirm" at bounding box center [686, 437] width 75 height 31
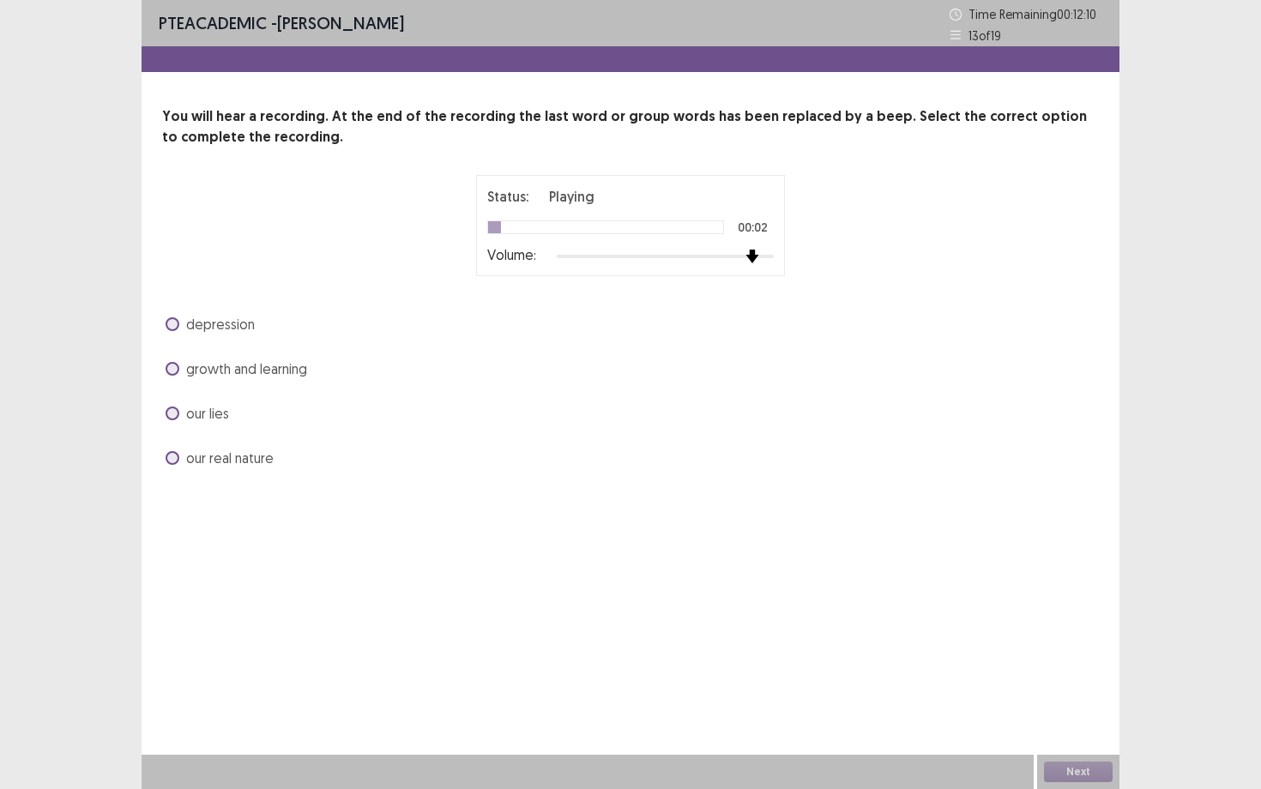
click at [763, 258] on div at bounding box center [665, 257] width 217 height 14
click at [241, 456] on span "our real nature" at bounding box center [230, 458] width 88 height 21
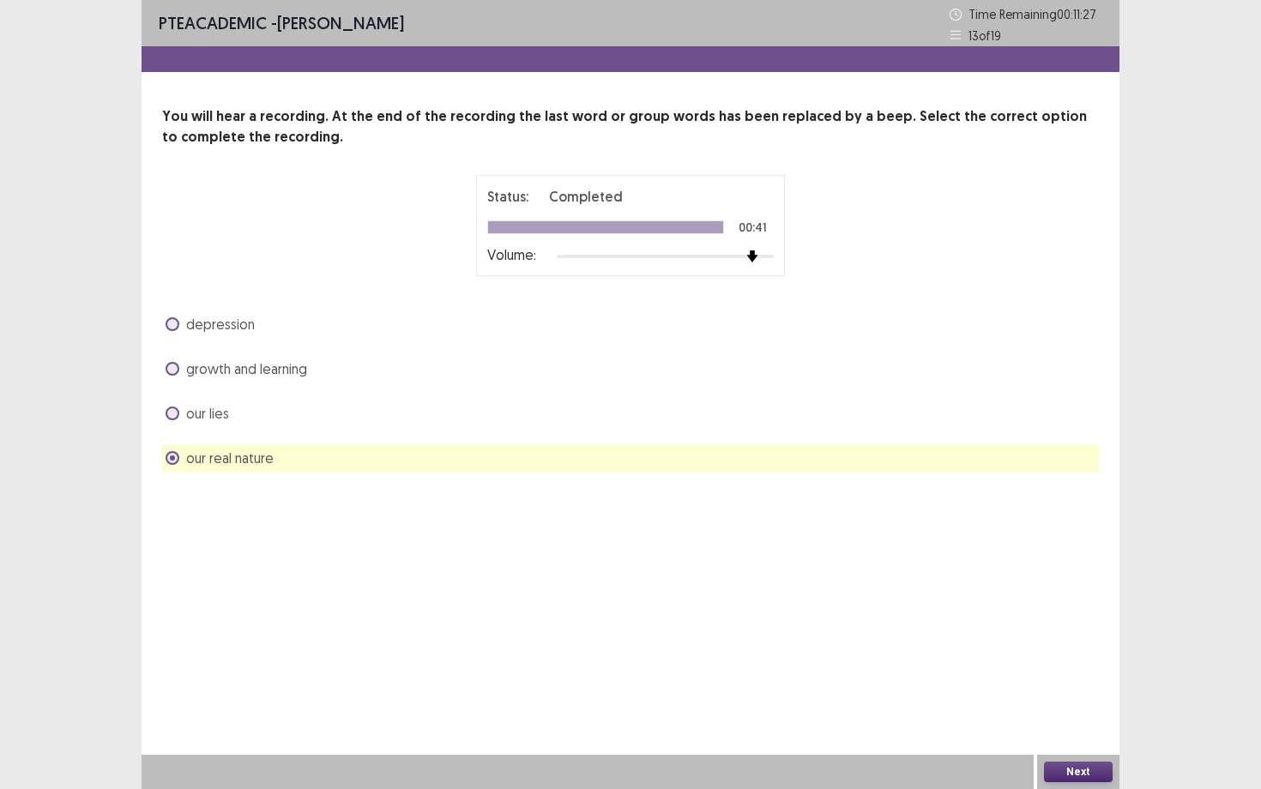
click at [256, 366] on span "growth and learning" at bounding box center [246, 369] width 121 height 21
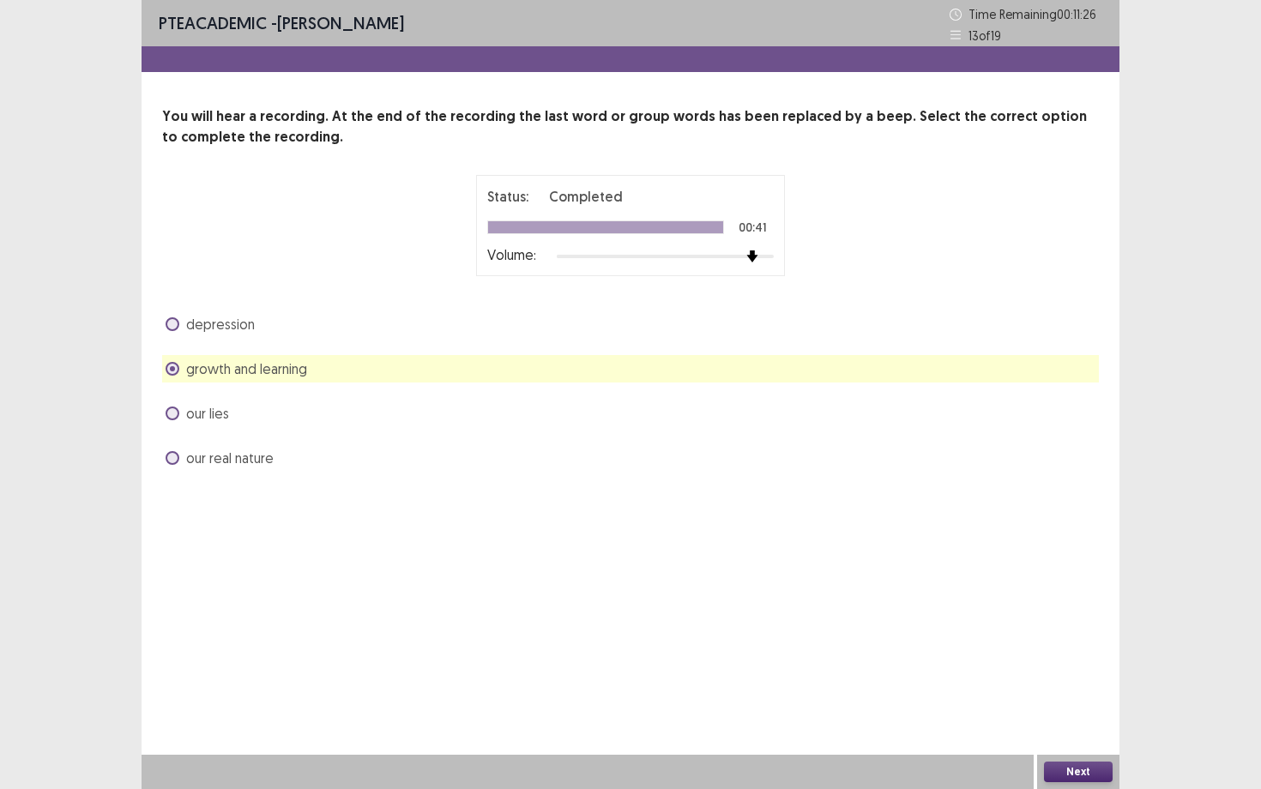
click at [1053, 684] on button "Next" at bounding box center [1078, 772] width 69 height 21
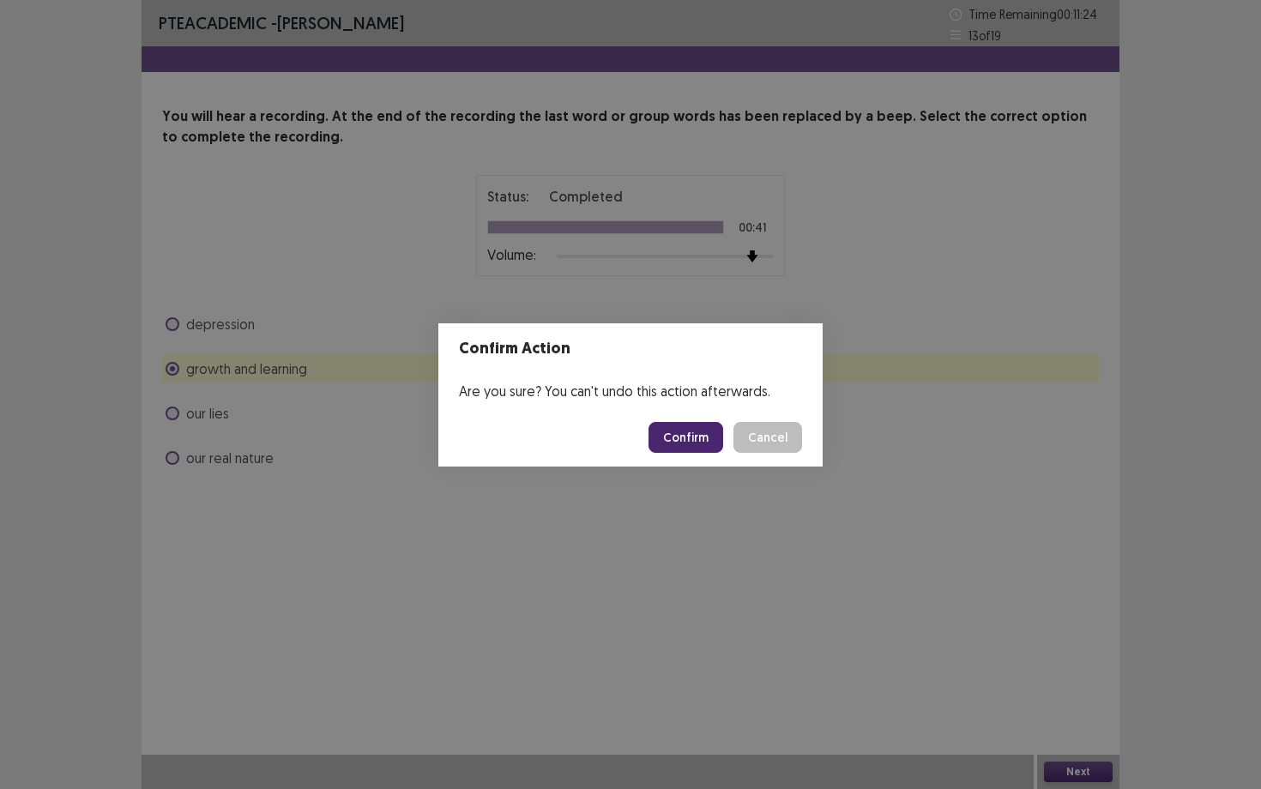
click at [690, 446] on button "Confirm" at bounding box center [686, 437] width 75 height 31
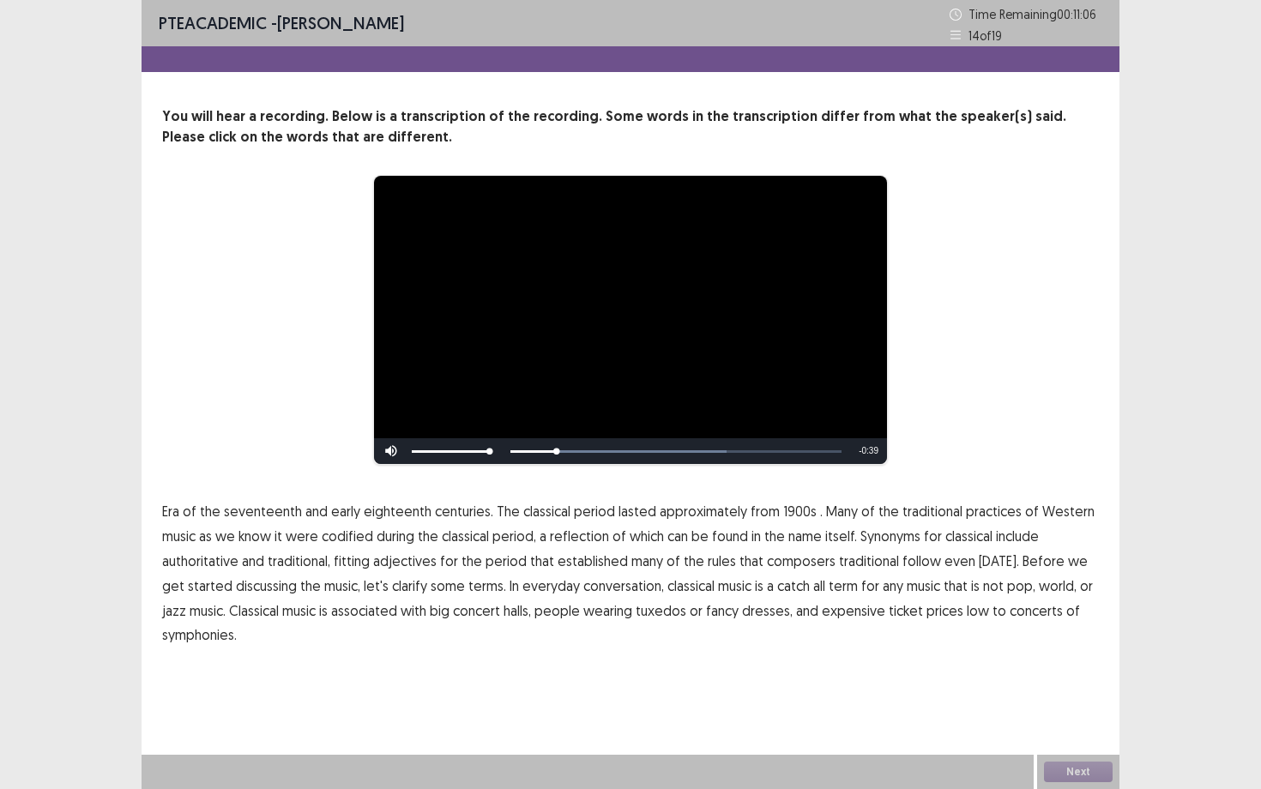
click at [170, 513] on span "Era" at bounding box center [170, 511] width 17 height 21
click at [800, 512] on span "1900s" at bounding box center [799, 511] width 33 height 21
click at [845, 562] on span "traditional" at bounding box center [869, 561] width 60 height 21
click at [967, 610] on span "low" at bounding box center [978, 610] width 22 height 21
click at [194, 510] on span "of" at bounding box center [190, 511] width 14 height 21
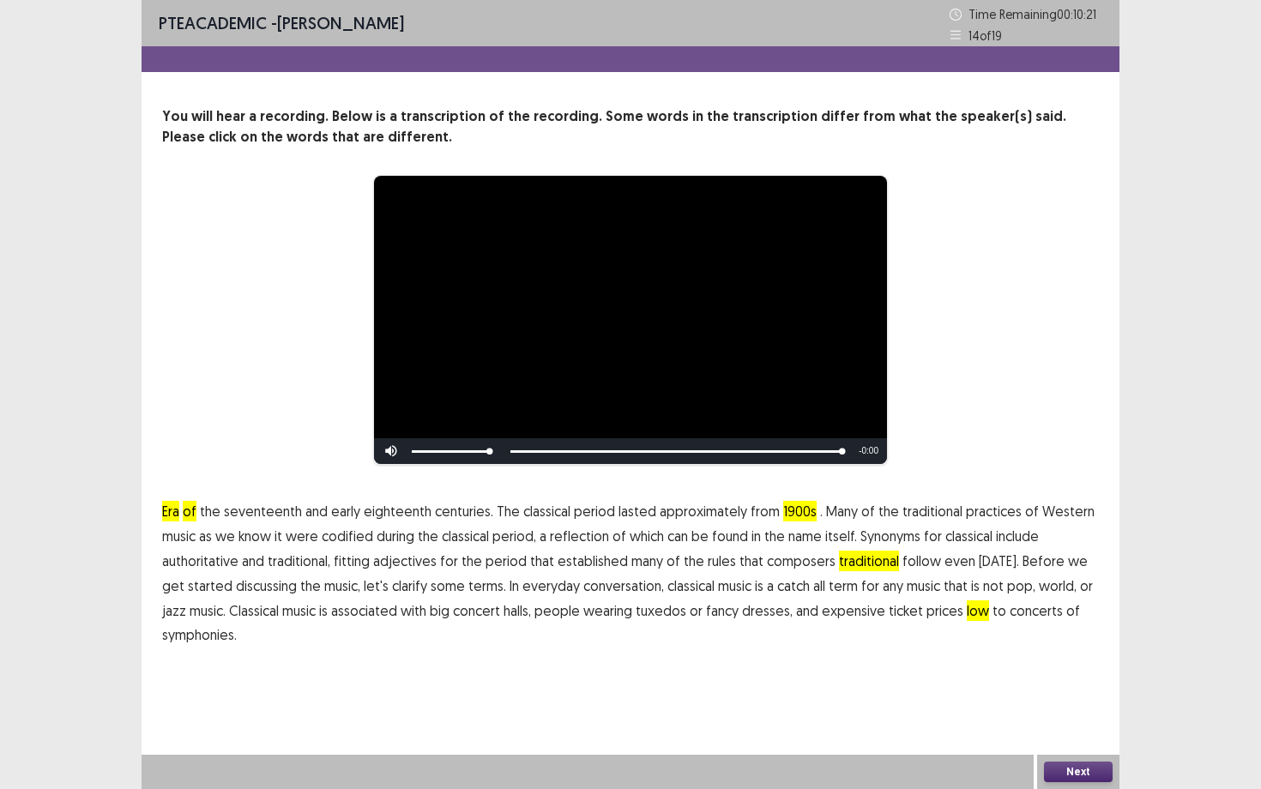
click at [1067, 684] on button "Next" at bounding box center [1078, 772] width 69 height 21
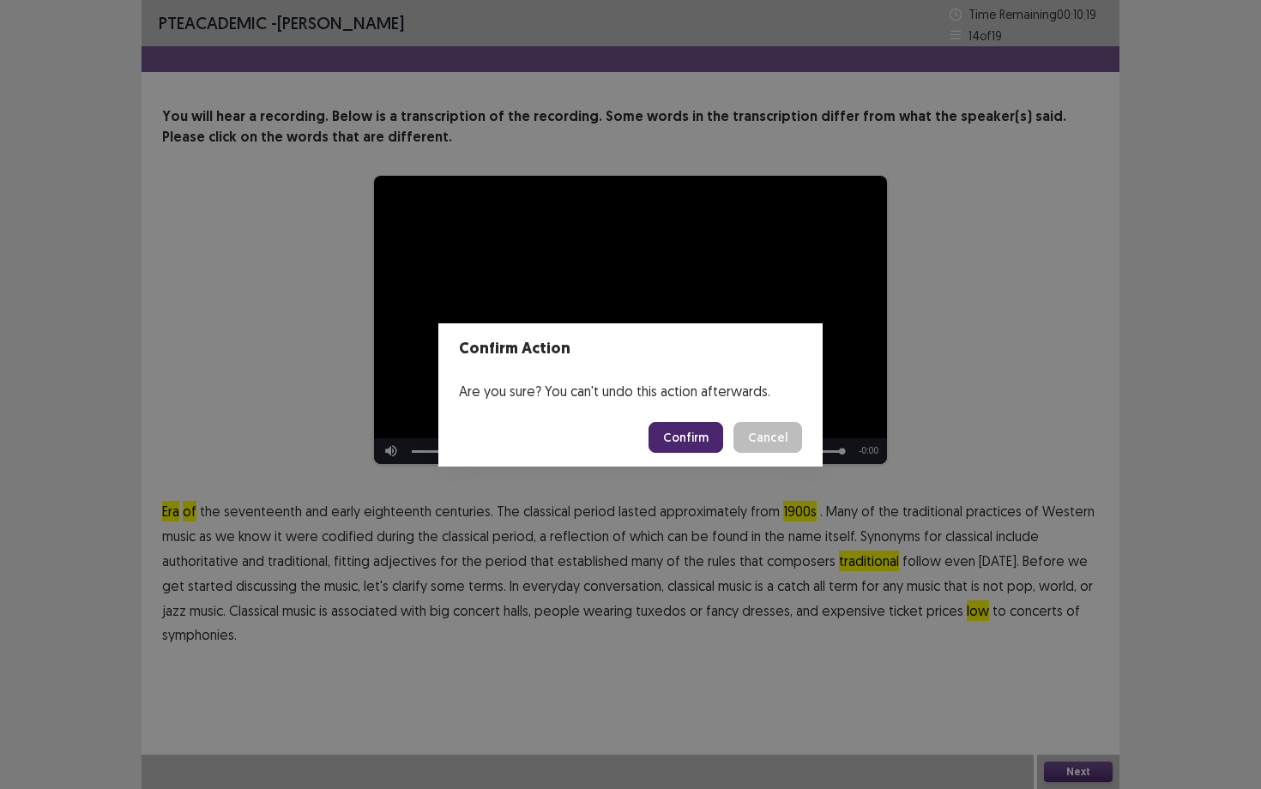
click at [695, 432] on button "Confirm" at bounding box center [686, 437] width 75 height 31
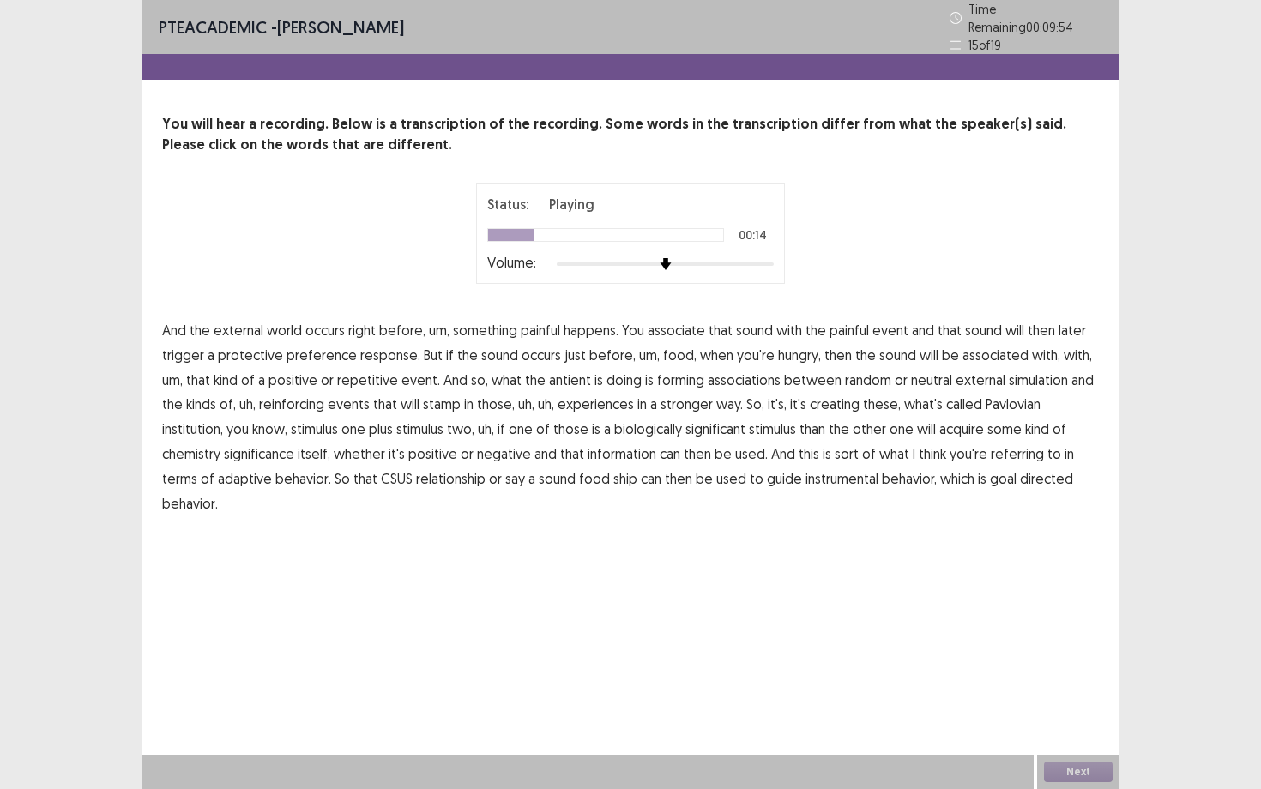
click at [329, 345] on span "preference" at bounding box center [322, 355] width 70 height 21
click at [567, 376] on span "antient" at bounding box center [570, 380] width 42 height 21
click at [594, 376] on span "is" at bounding box center [598, 380] width 9 height 21
click at [594, 372] on span "is" at bounding box center [598, 380] width 9 height 21
click at [204, 399] on span "kinds" at bounding box center [201, 404] width 30 height 21
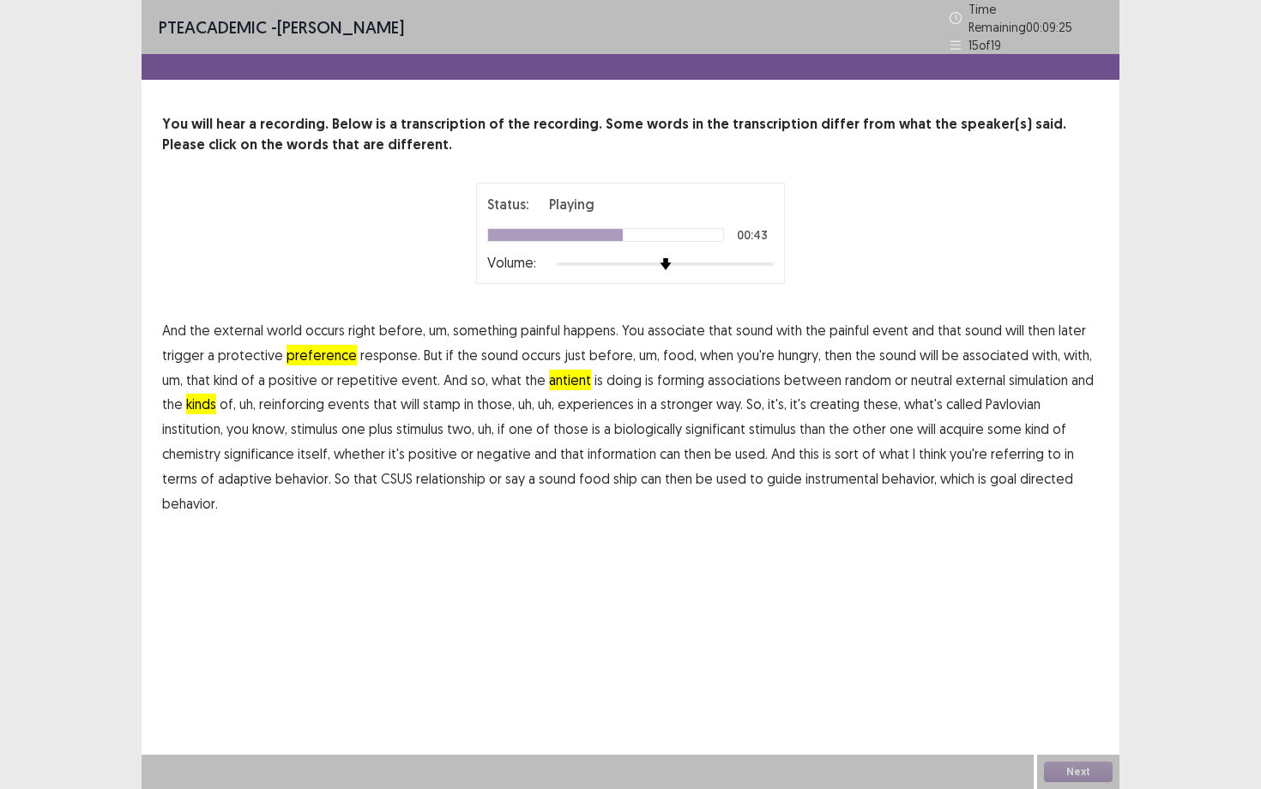
click at [176, 395] on span "the" at bounding box center [172, 404] width 21 height 21
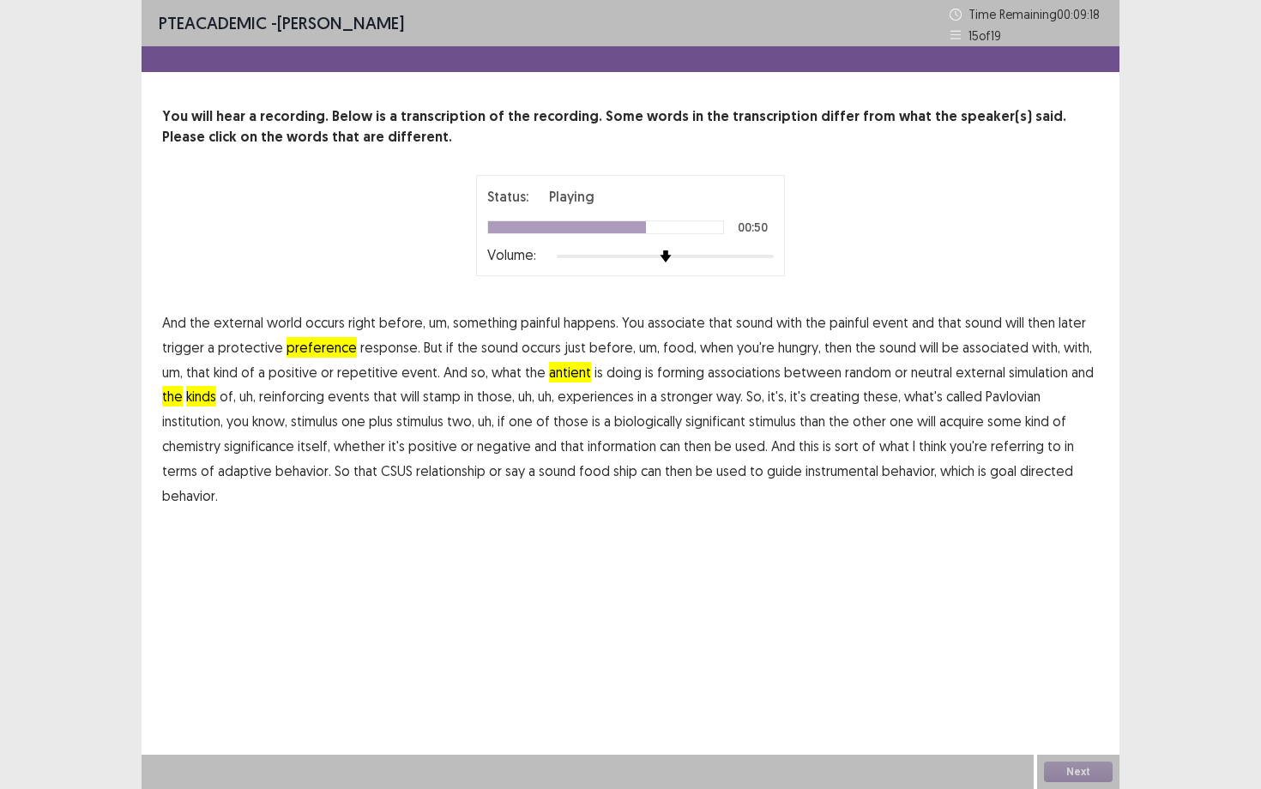
click at [213, 394] on span "kinds" at bounding box center [201, 396] width 30 height 21
click at [174, 394] on span "the" at bounding box center [172, 396] width 21 height 21
click at [447, 422] on span "two," at bounding box center [460, 421] width 27 height 21
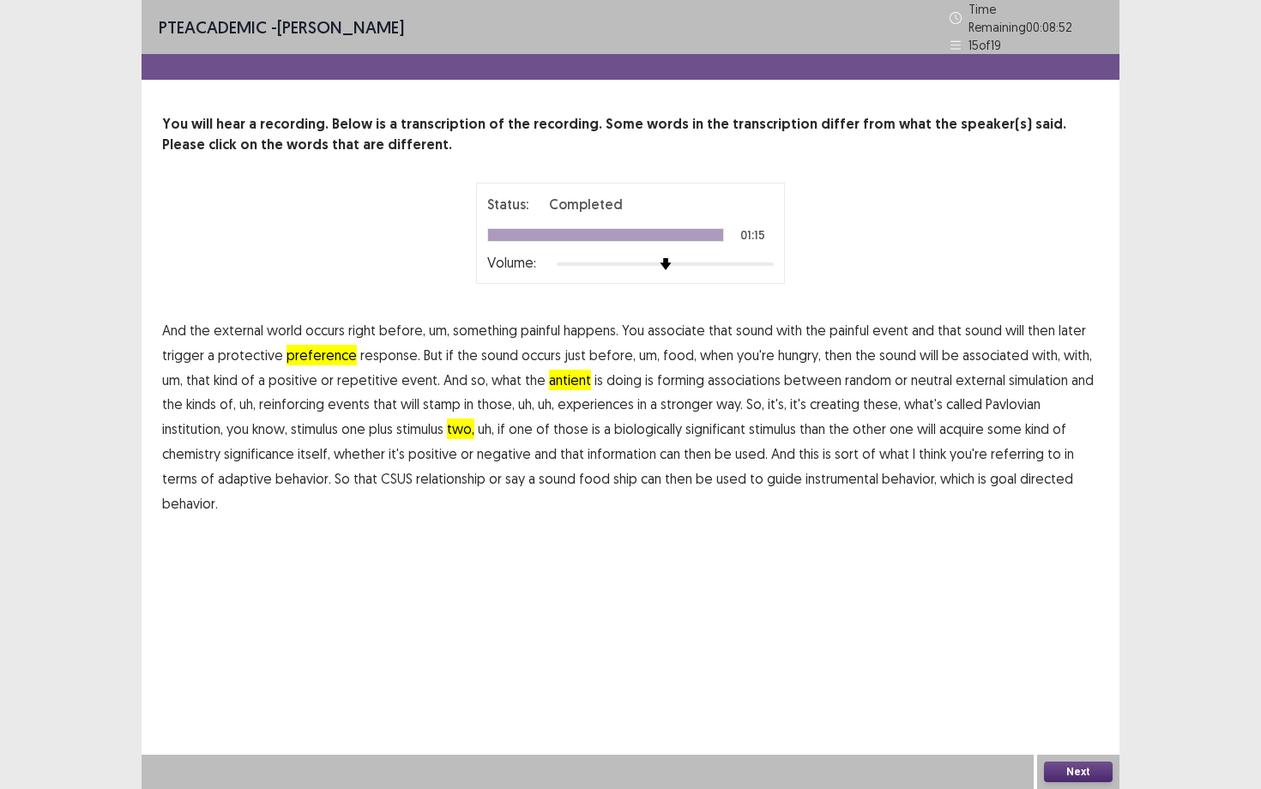
click at [1080, 684] on button "Next" at bounding box center [1078, 772] width 69 height 21
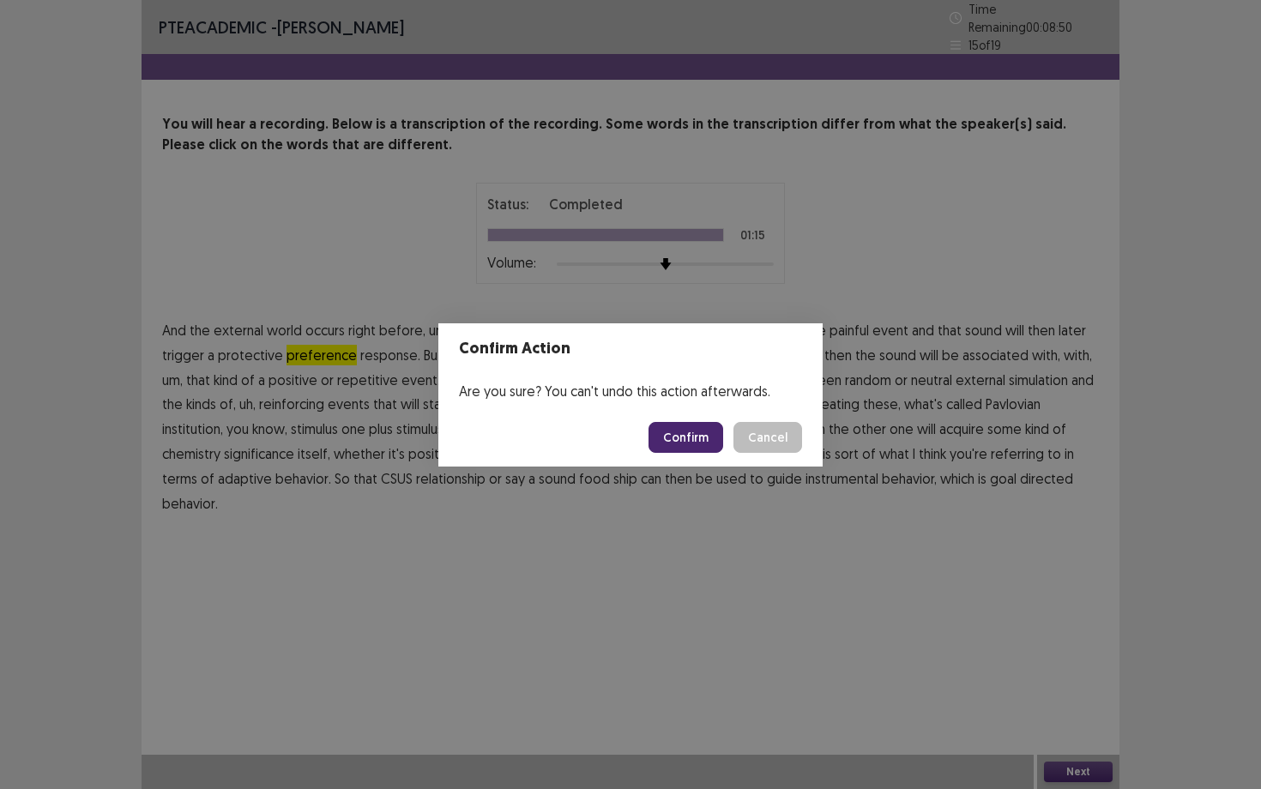
click at [697, 438] on button "Confirm" at bounding box center [686, 437] width 75 height 31
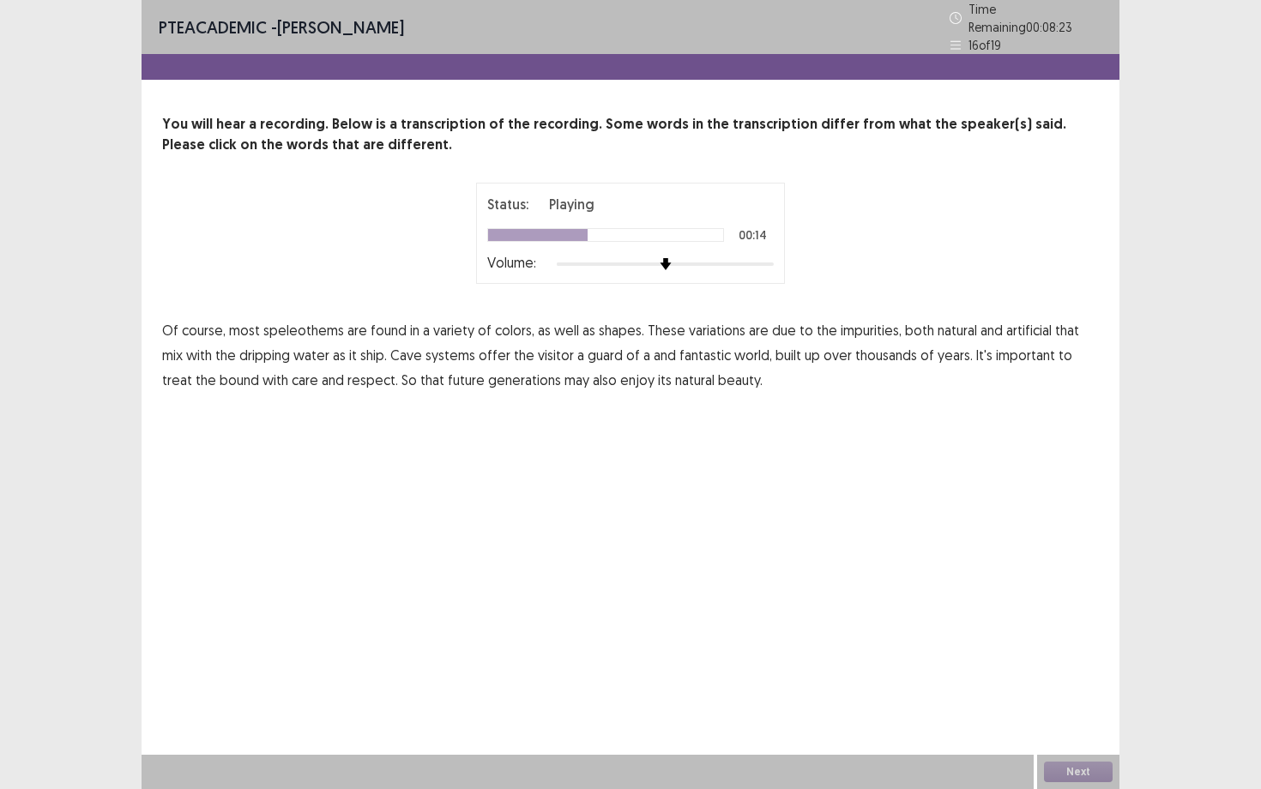
click at [360, 353] on span "ship." at bounding box center [373, 355] width 27 height 21
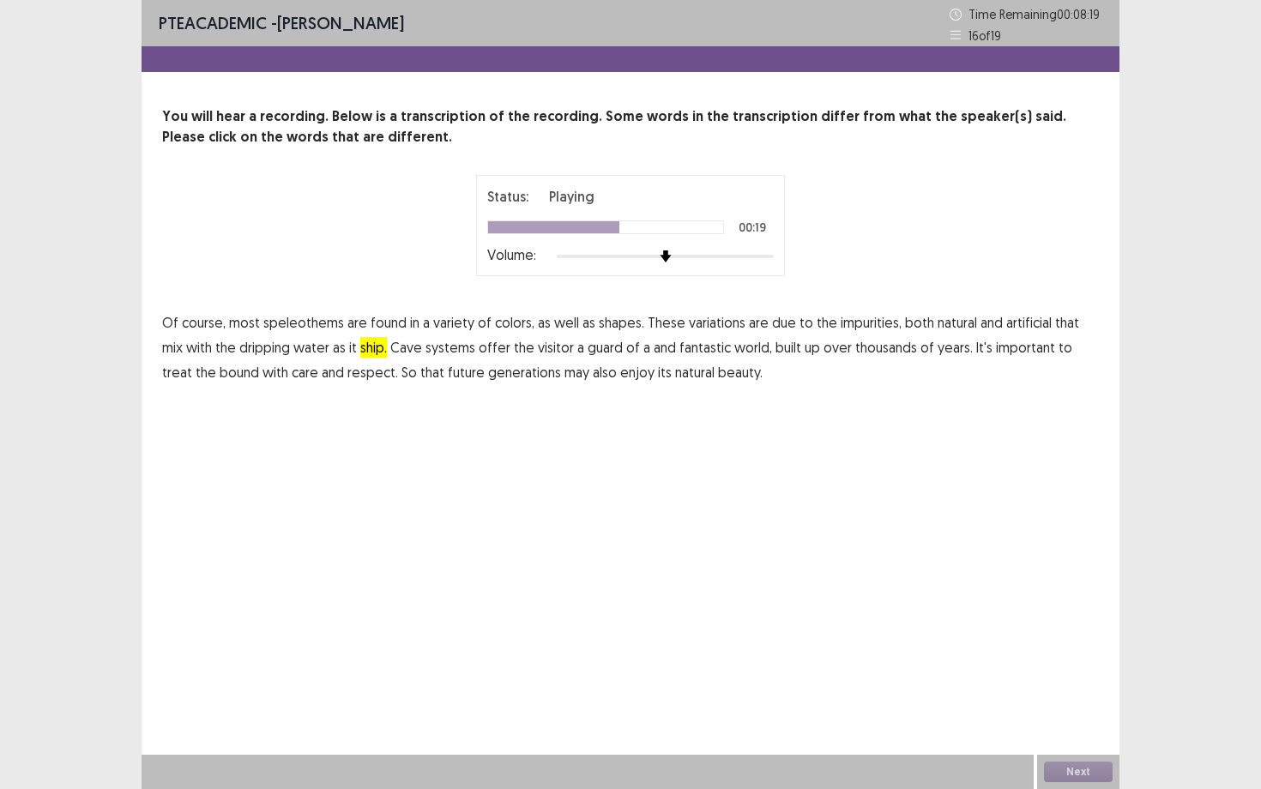
click at [588, 352] on span "guard" at bounding box center [605, 347] width 35 height 21
click at [220, 373] on span "bound" at bounding box center [239, 372] width 39 height 21
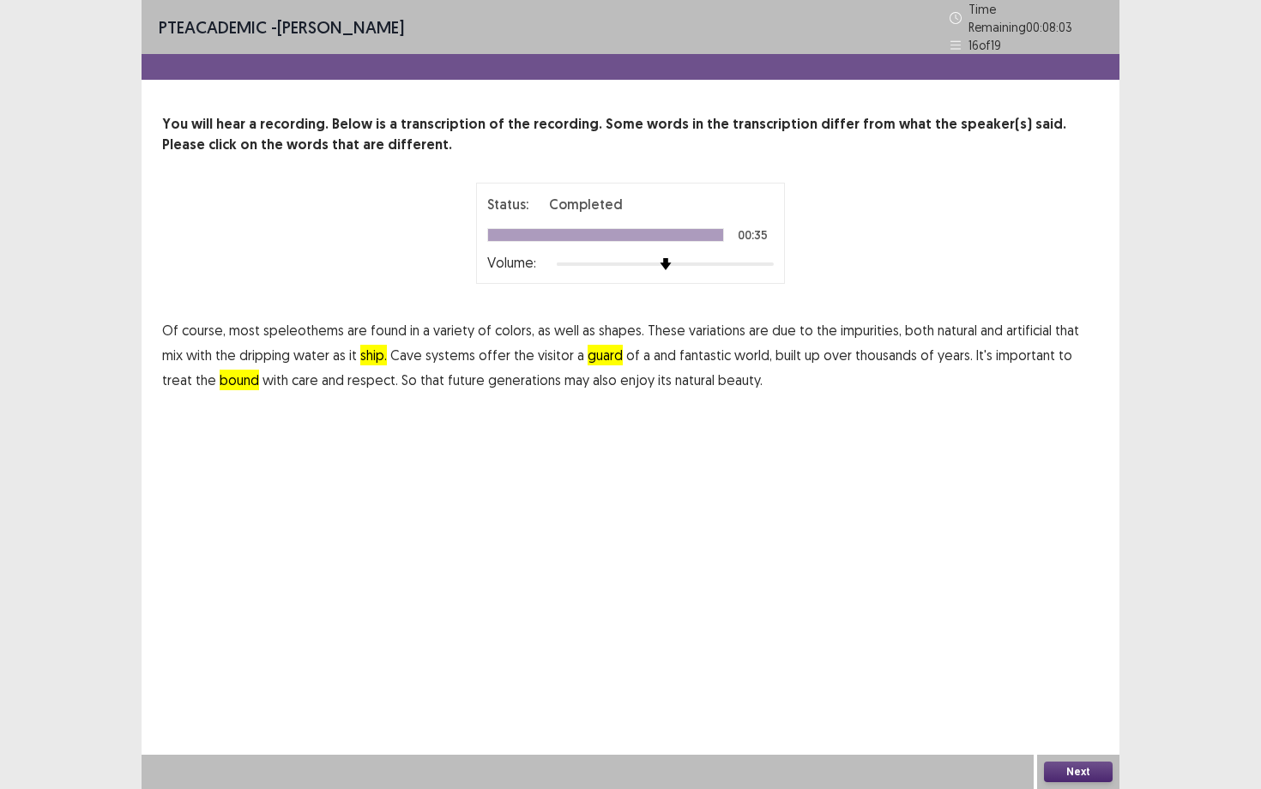
click at [1071, 684] on button "Next" at bounding box center [1078, 772] width 69 height 21
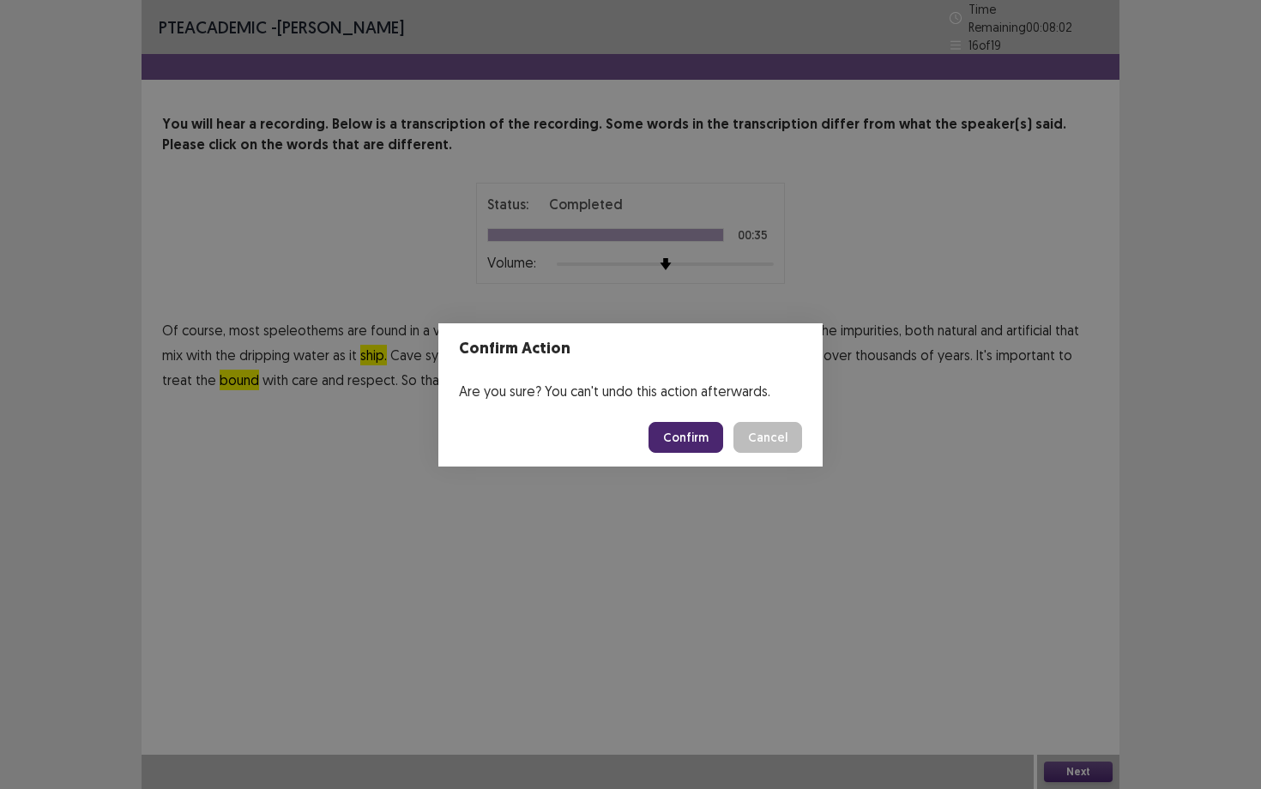
click at [700, 417] on footer "Confirm Cancel" at bounding box center [630, 437] width 384 height 58
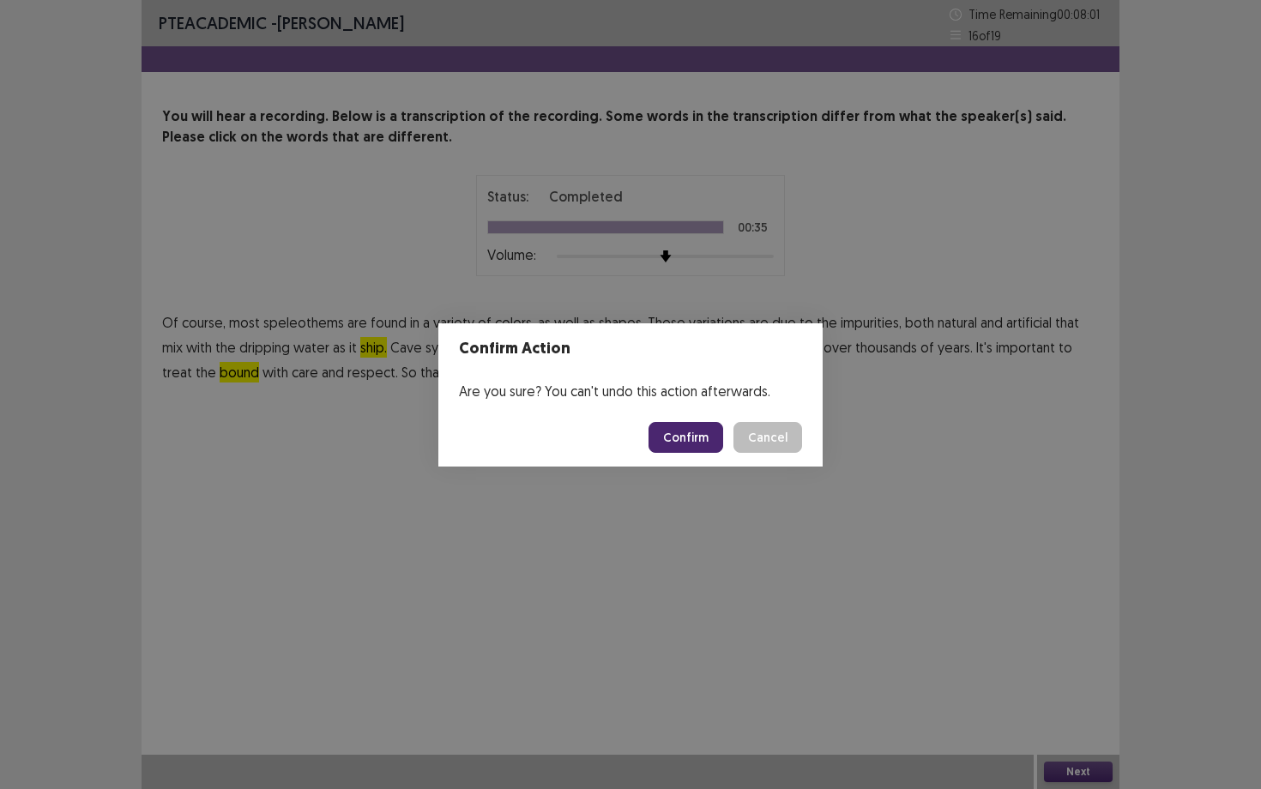
click at [702, 438] on button "Confirm" at bounding box center [686, 437] width 75 height 31
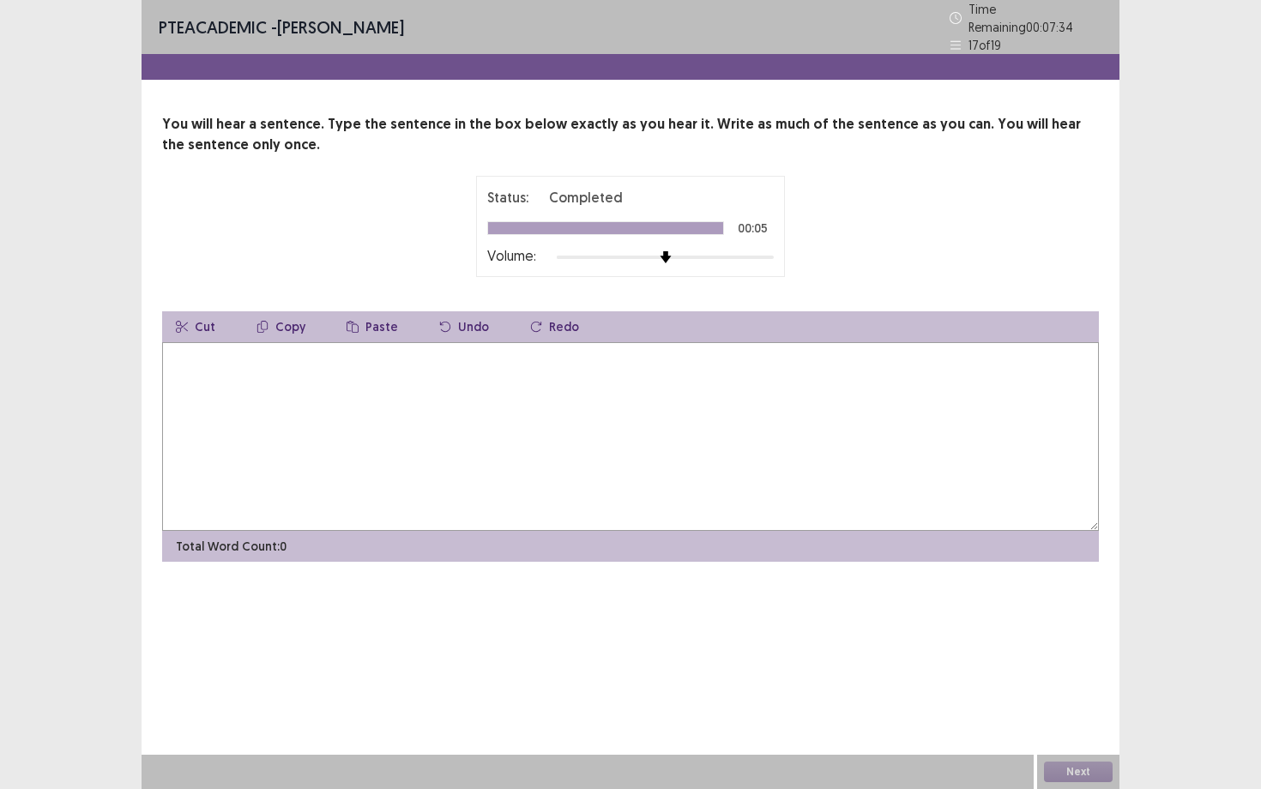
click at [418, 468] on textarea at bounding box center [630, 436] width 937 height 189
click at [215, 353] on textarea "**********" at bounding box center [630, 436] width 937 height 189
type textarea "**********"
click at [1079, 684] on button "Next" at bounding box center [1078, 772] width 69 height 21
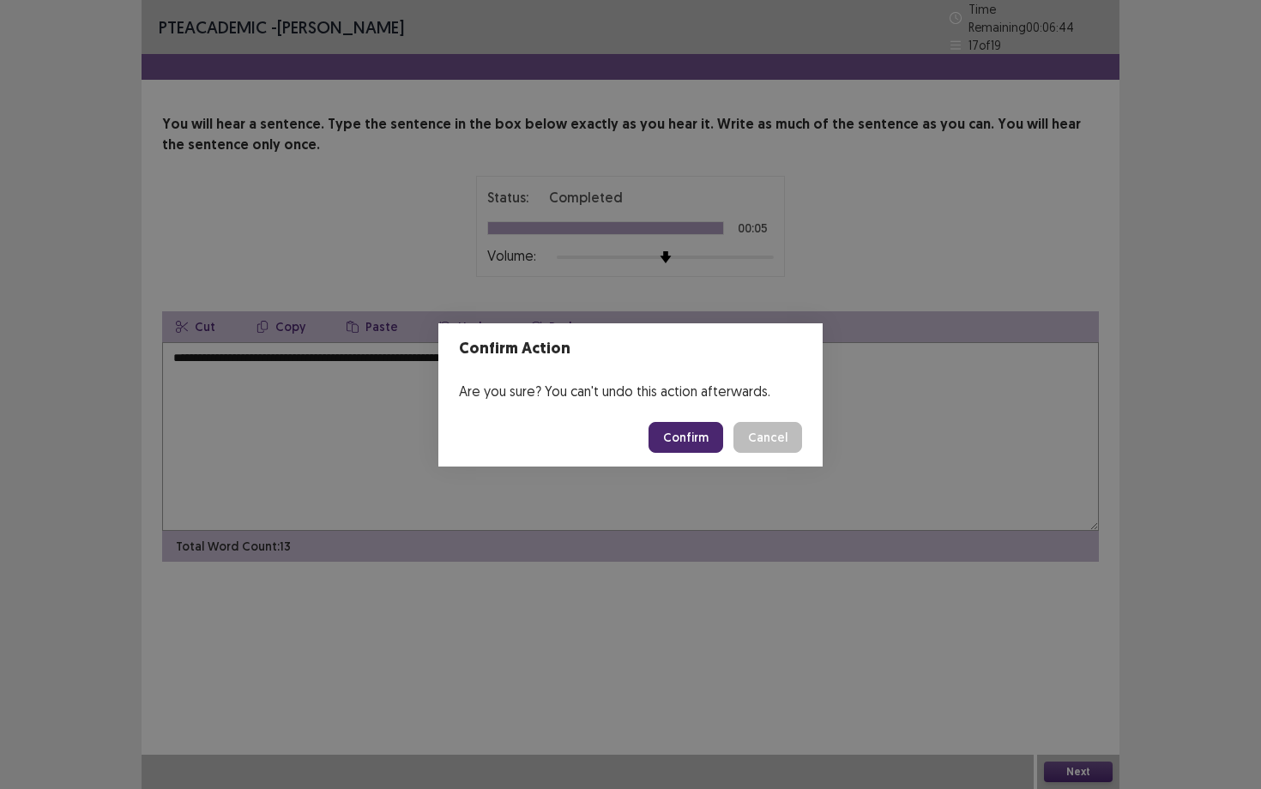
click at [715, 431] on button "Confirm" at bounding box center [686, 437] width 75 height 31
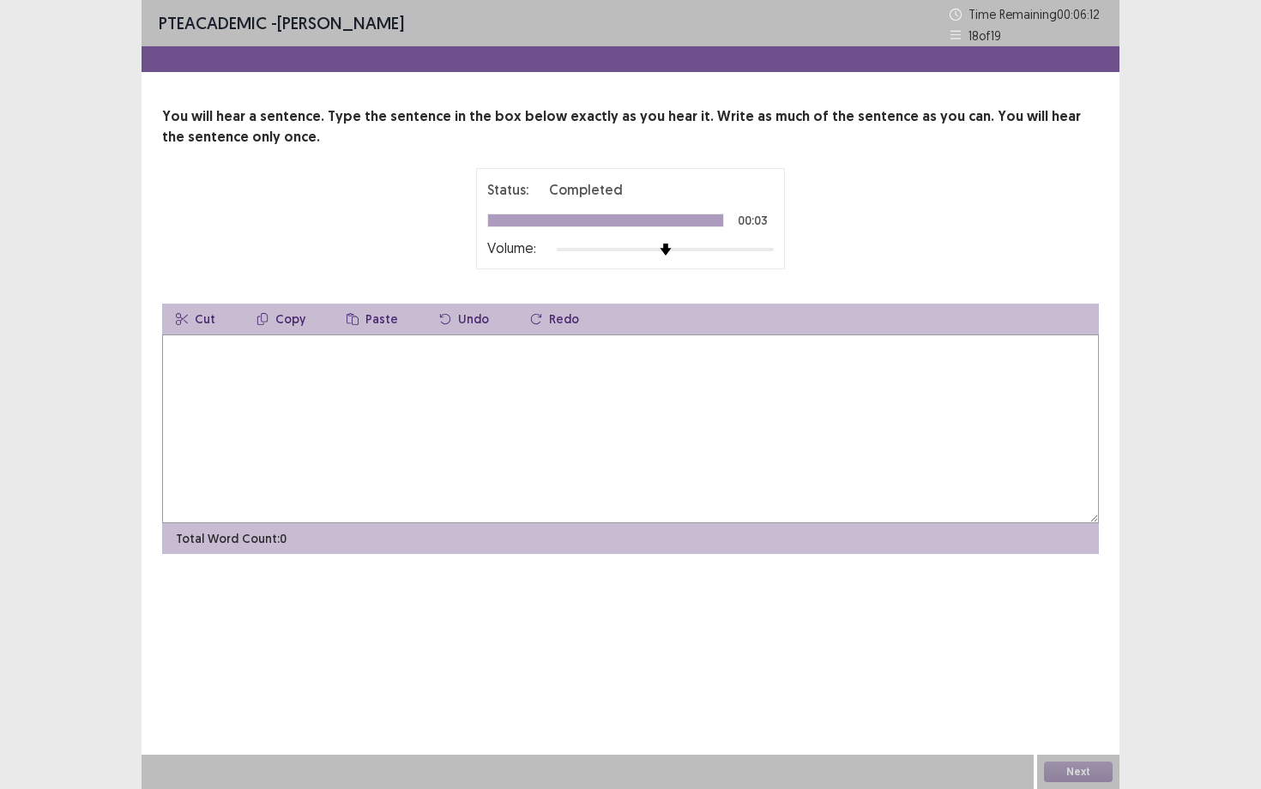
click at [715, 431] on textarea at bounding box center [630, 429] width 937 height 189
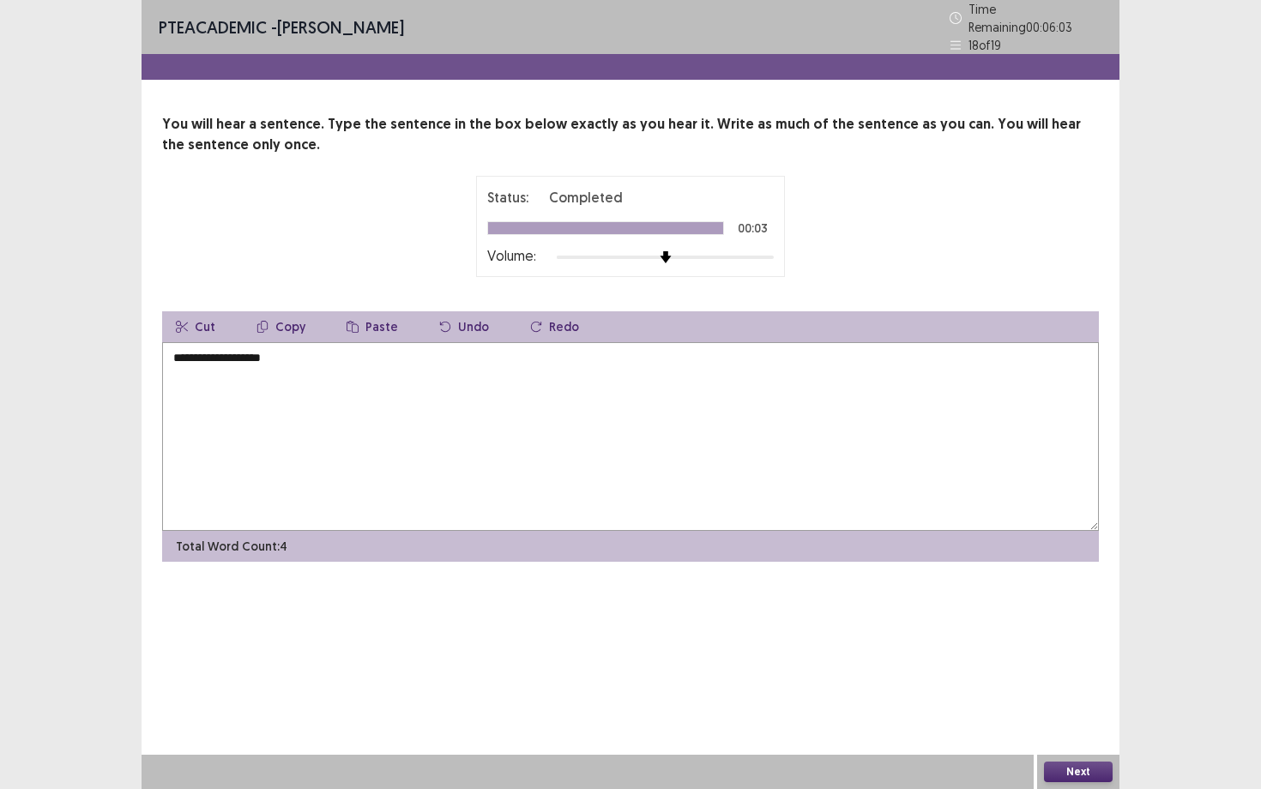
click at [715, 431] on textarea "**********" at bounding box center [630, 436] width 937 height 189
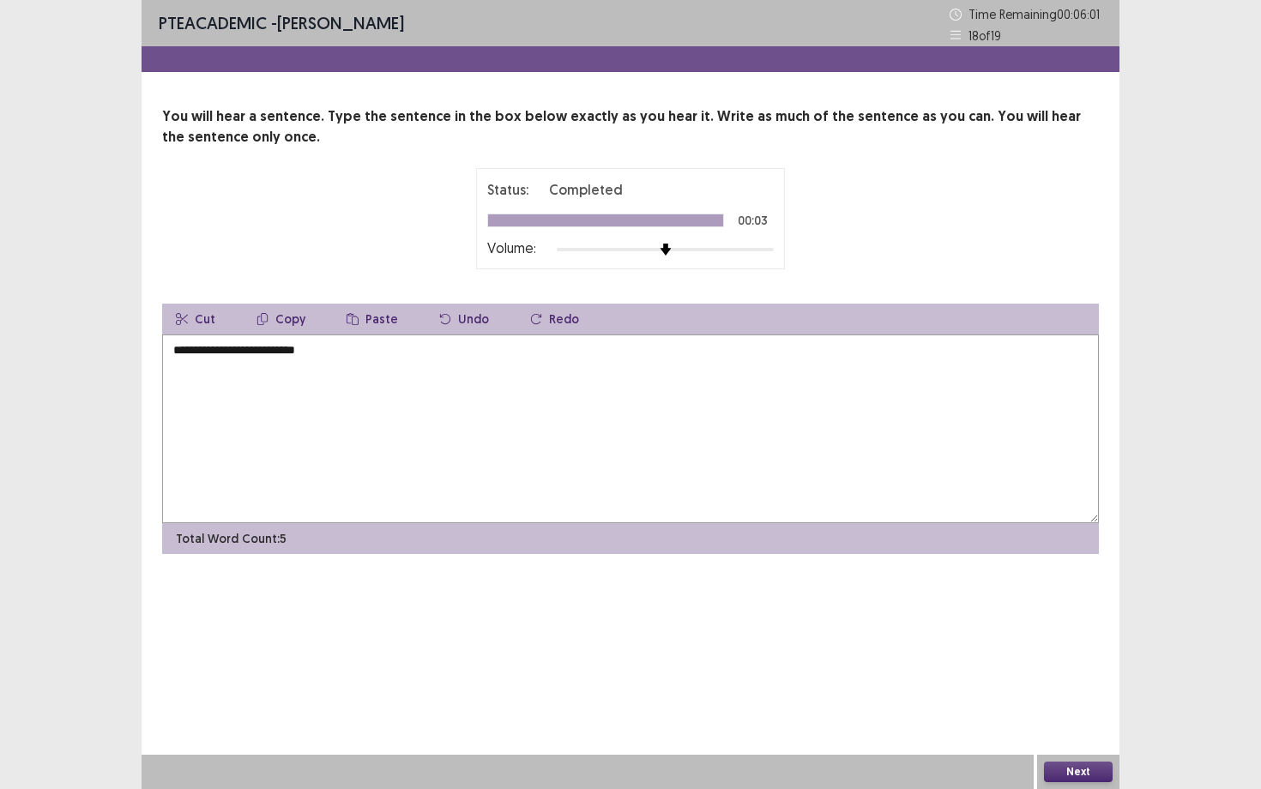
click at [715, 431] on textarea "**********" at bounding box center [630, 429] width 937 height 189
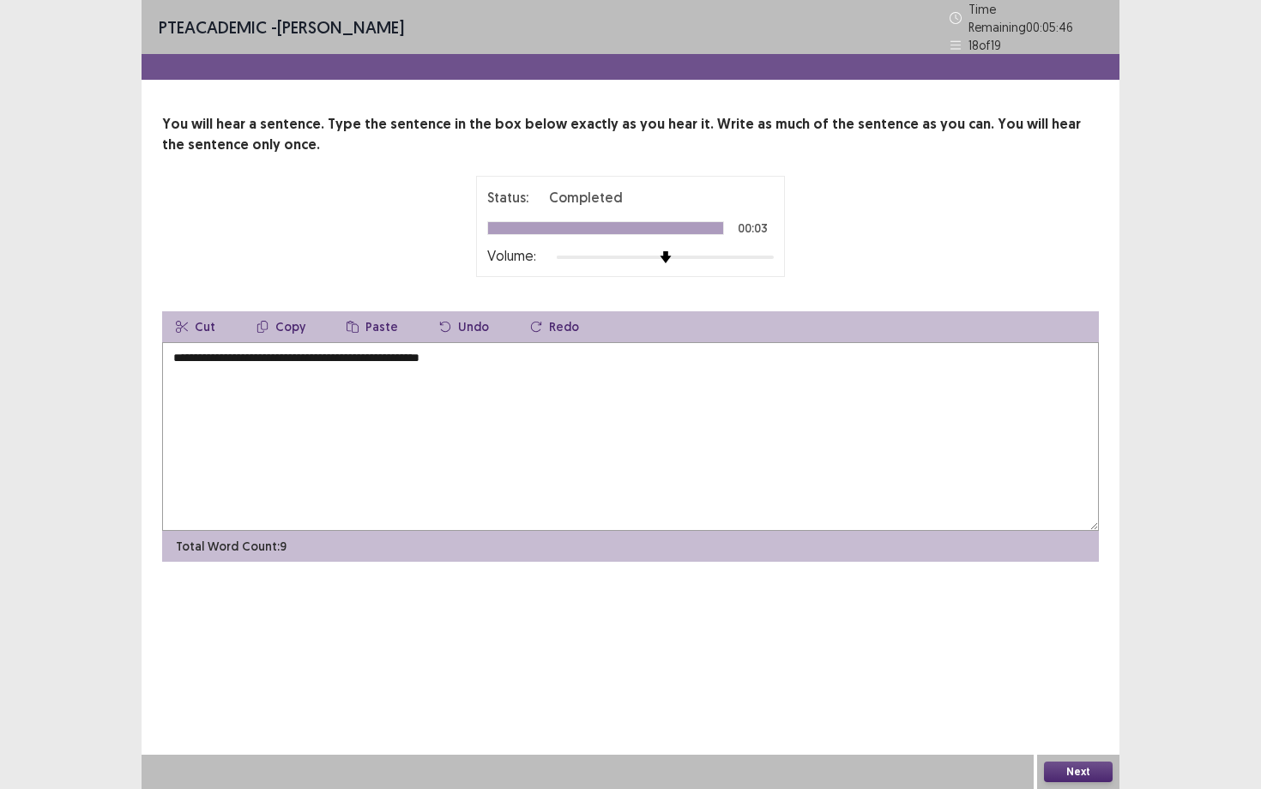
click at [333, 353] on textarea "**********" at bounding box center [630, 436] width 937 height 189
type textarea "**********"
click at [1076, 684] on button "Next" at bounding box center [1078, 772] width 69 height 21
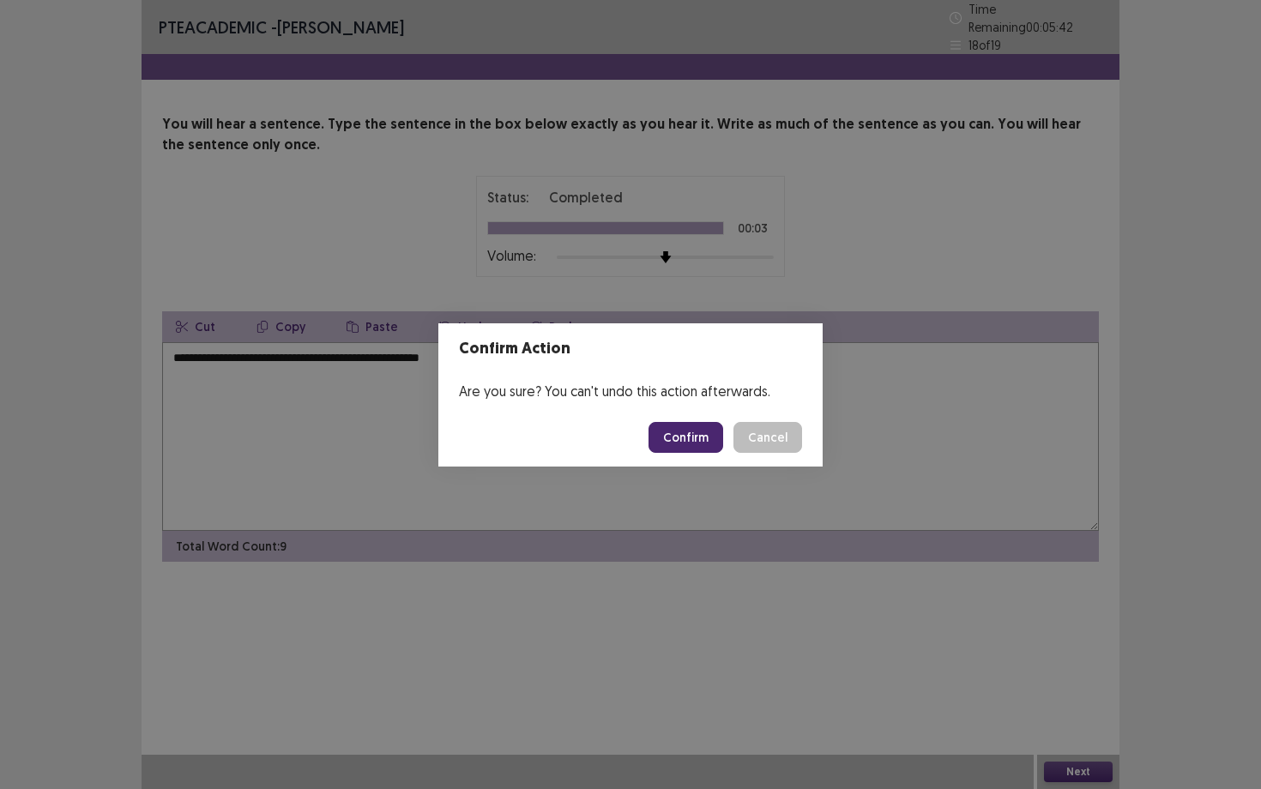
click at [678, 437] on button "Confirm" at bounding box center [686, 437] width 75 height 31
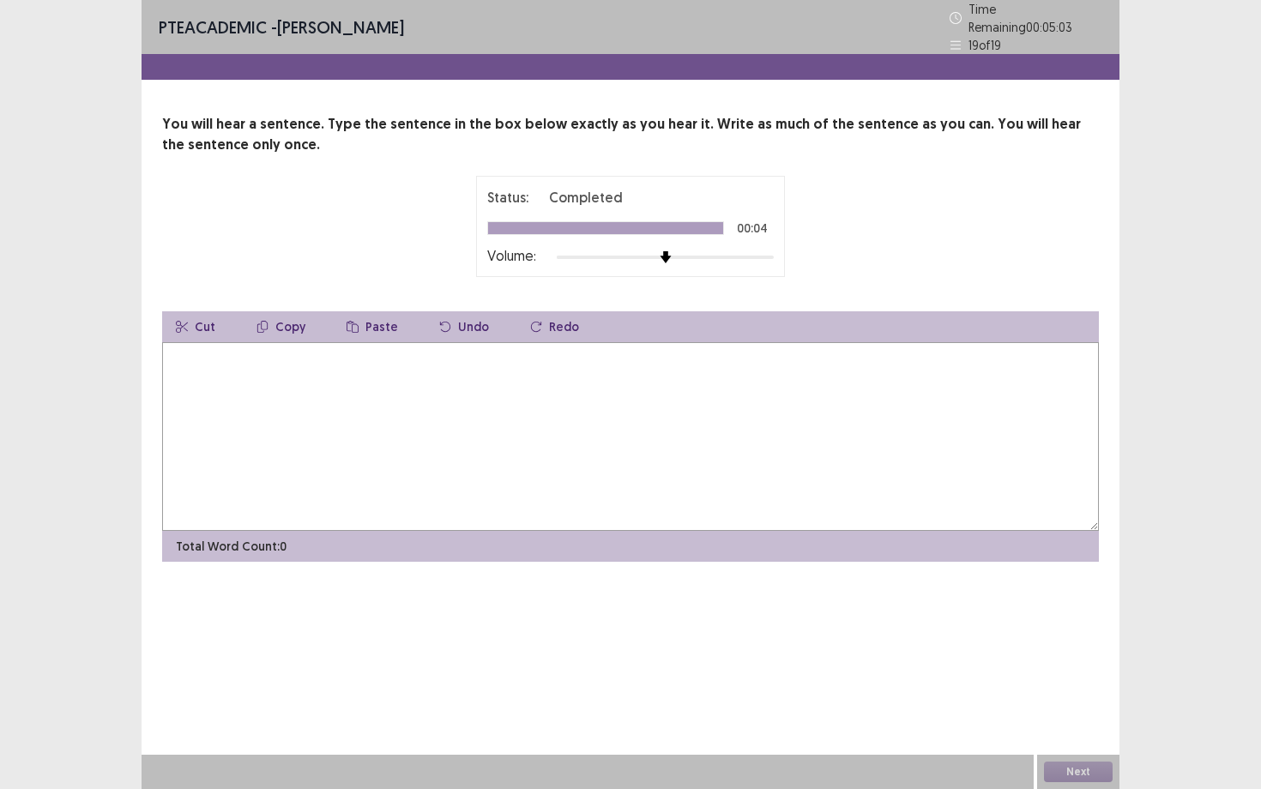
click at [678, 437] on textarea at bounding box center [630, 436] width 937 height 189
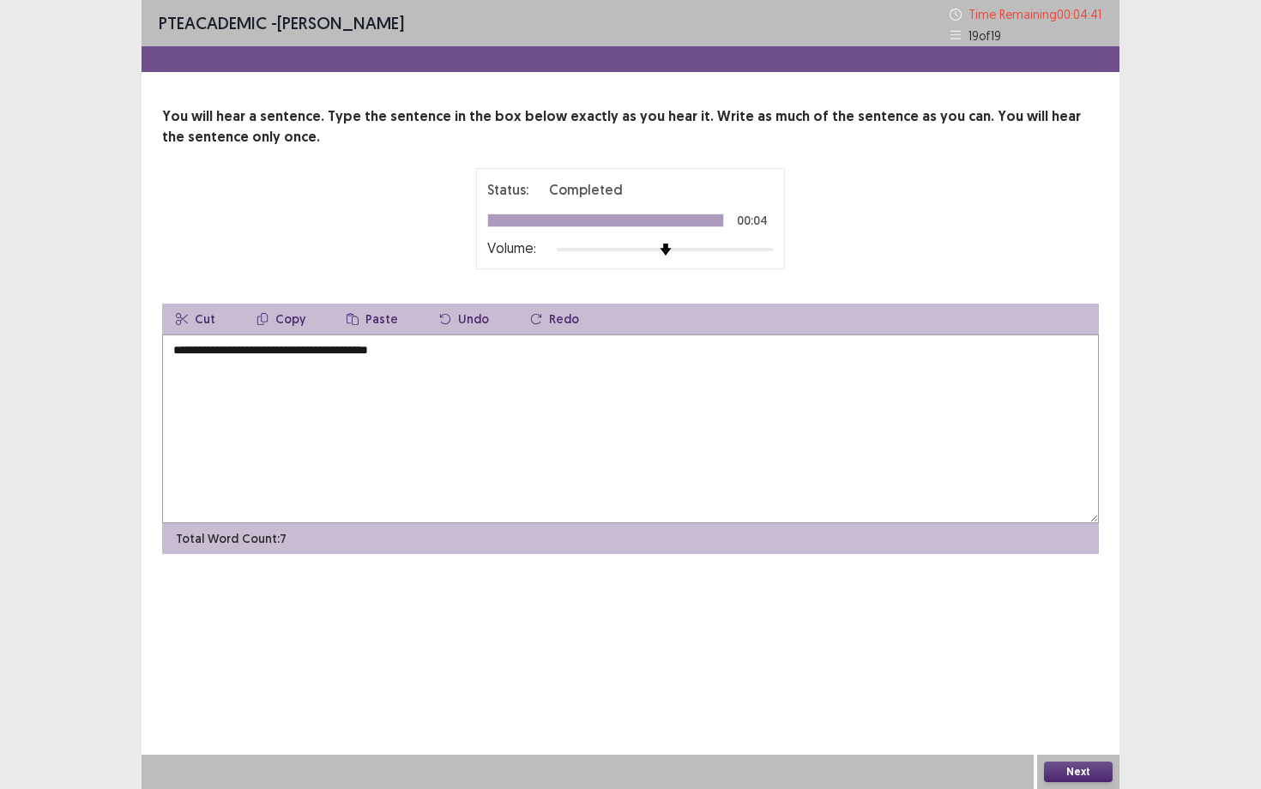
type textarea "**********"
click at [1065, 684] on button "Next" at bounding box center [1078, 772] width 69 height 21
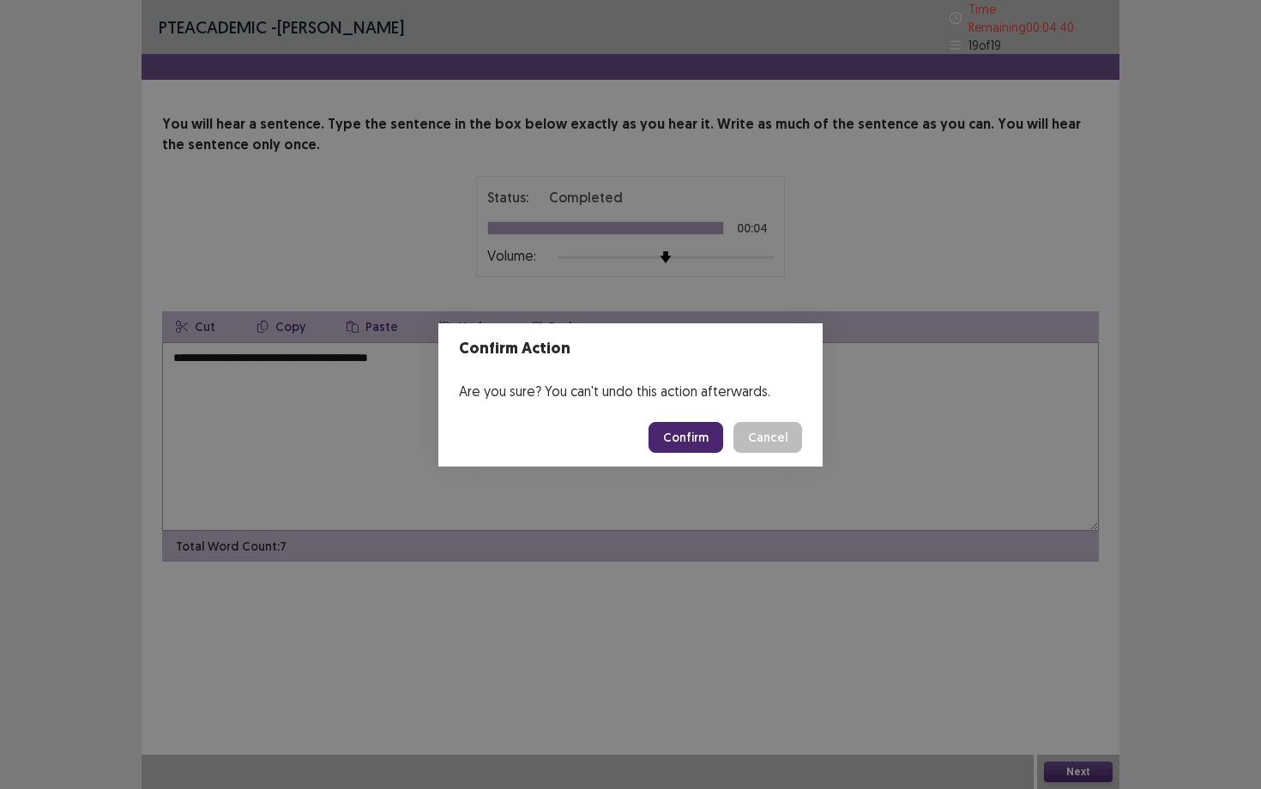
click at [700, 444] on button "Confirm" at bounding box center [686, 437] width 75 height 31
